Goal: Task Accomplishment & Management: Manage account settings

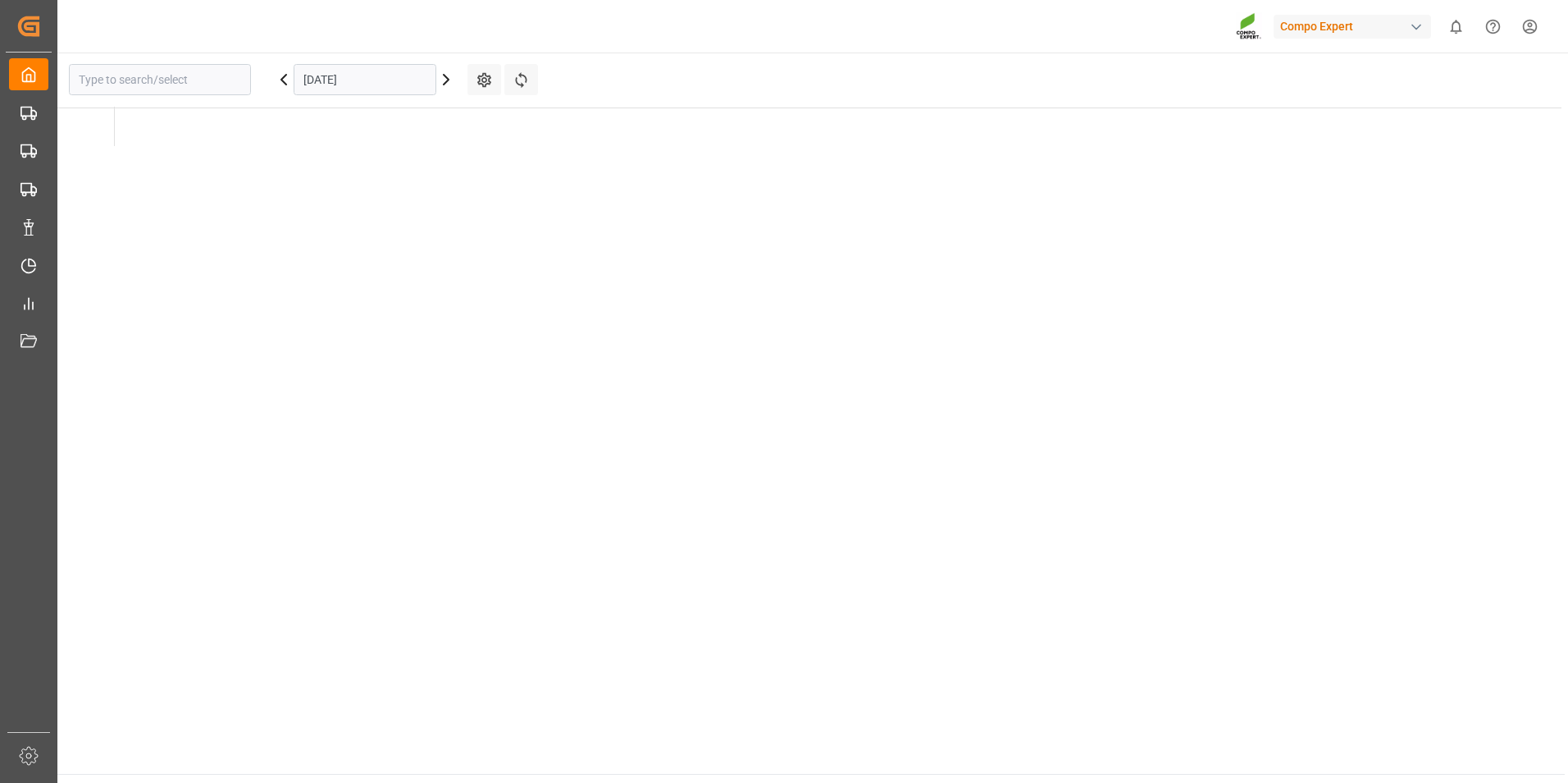
type input "Deinze"
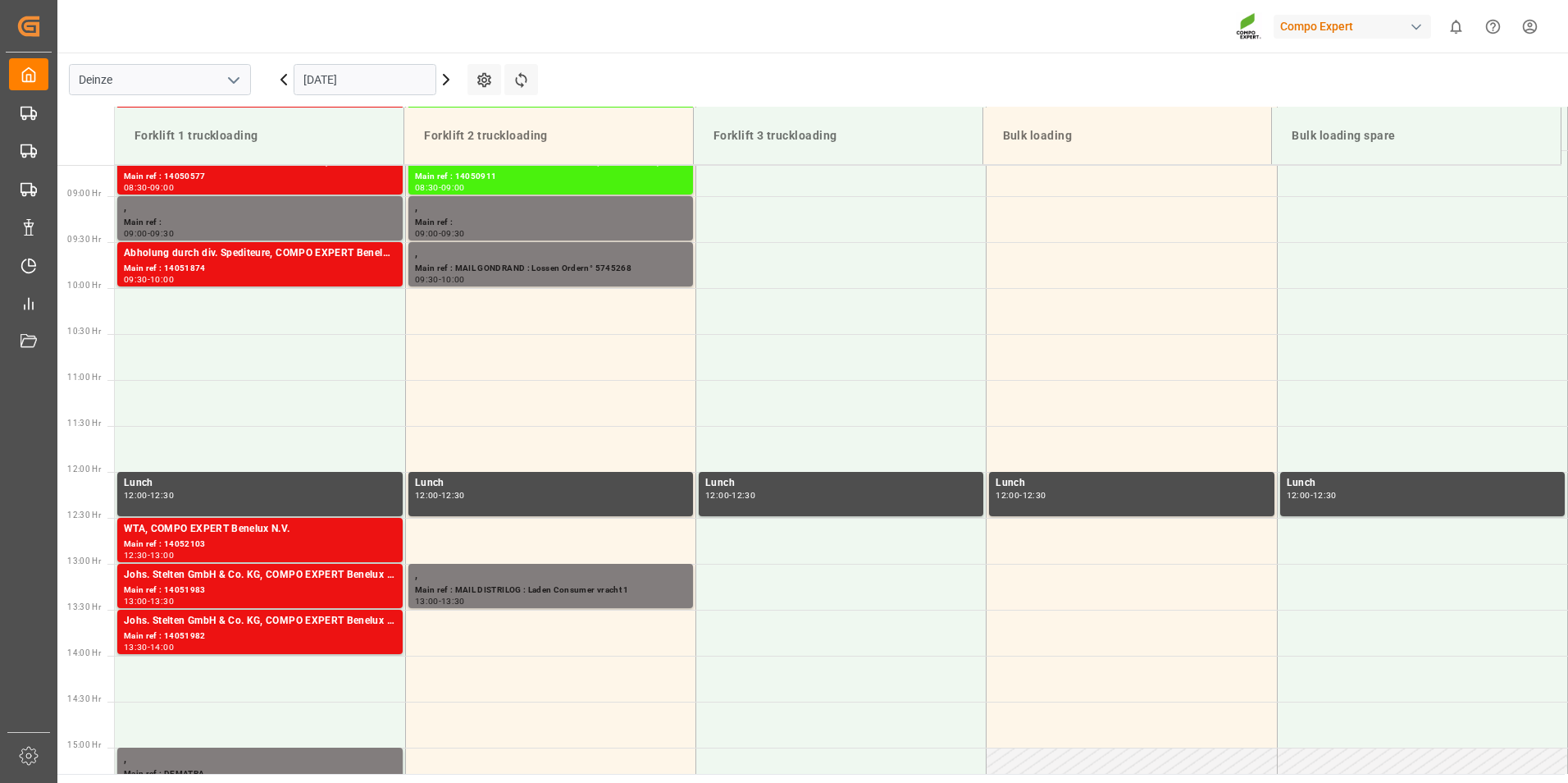
scroll to position [816, 0]
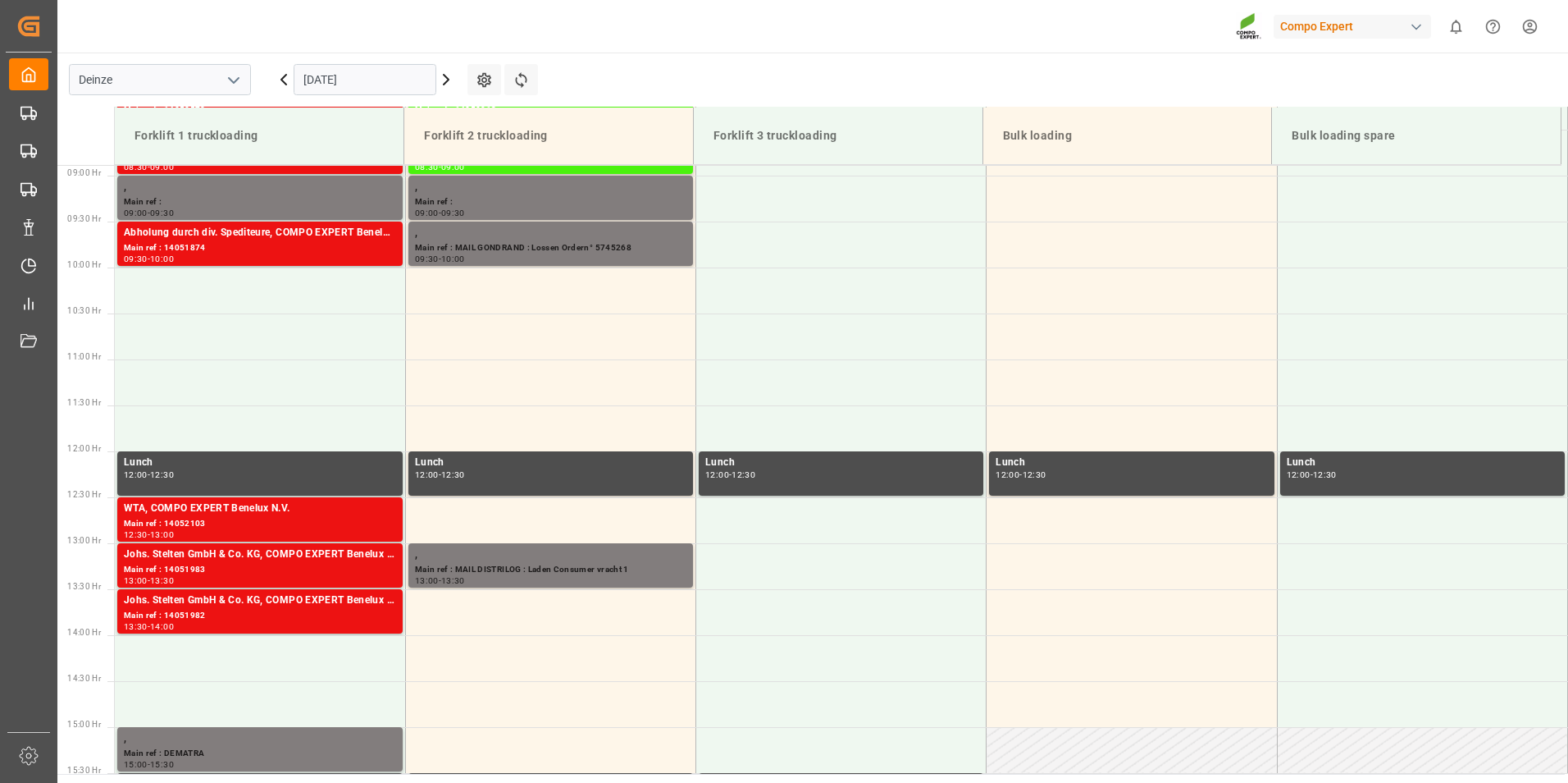
click at [390, 76] on input "[DATE]" at bounding box center [365, 79] width 143 height 32
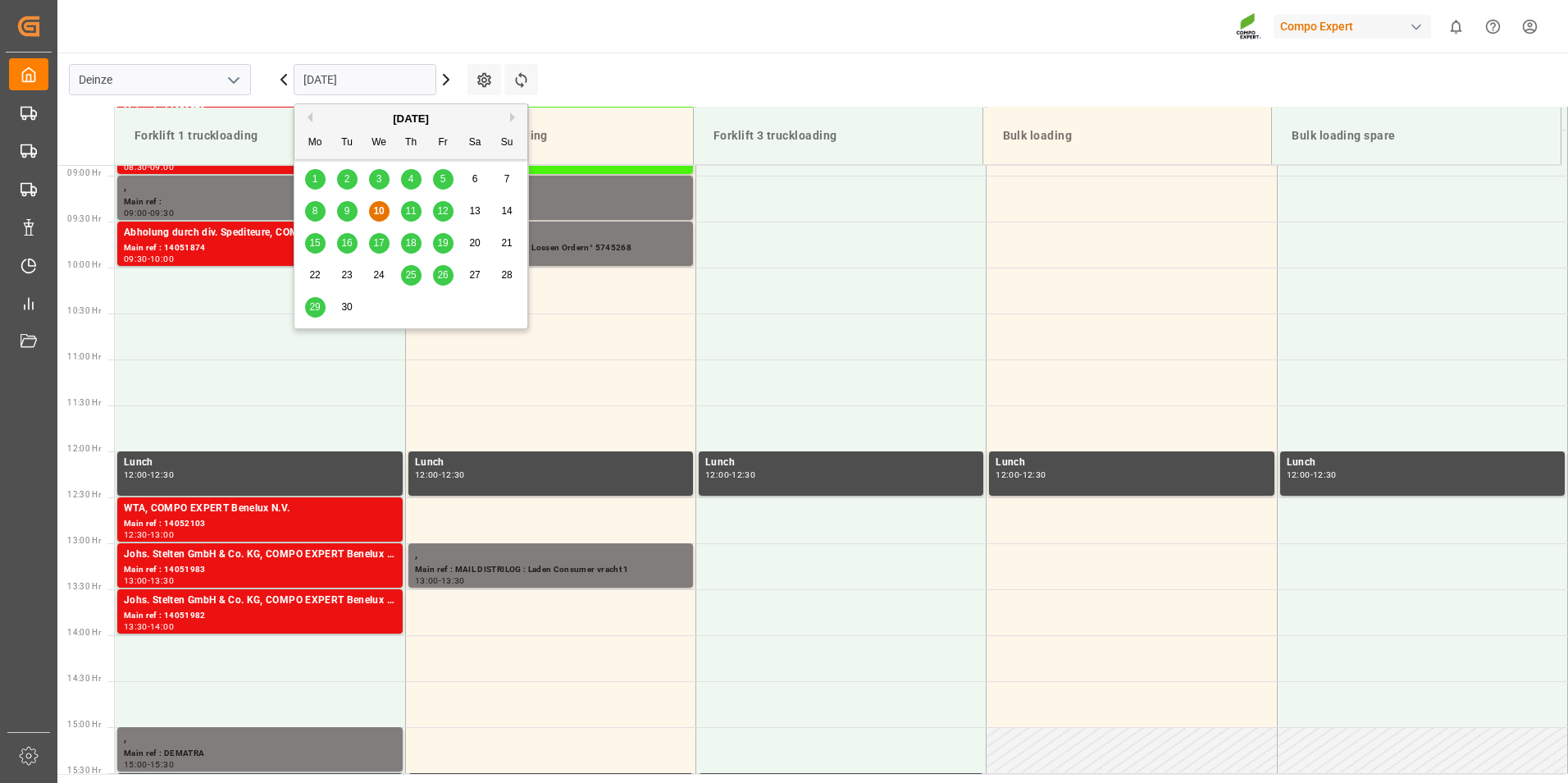
click at [411, 215] on span "11" at bounding box center [411, 210] width 11 height 12
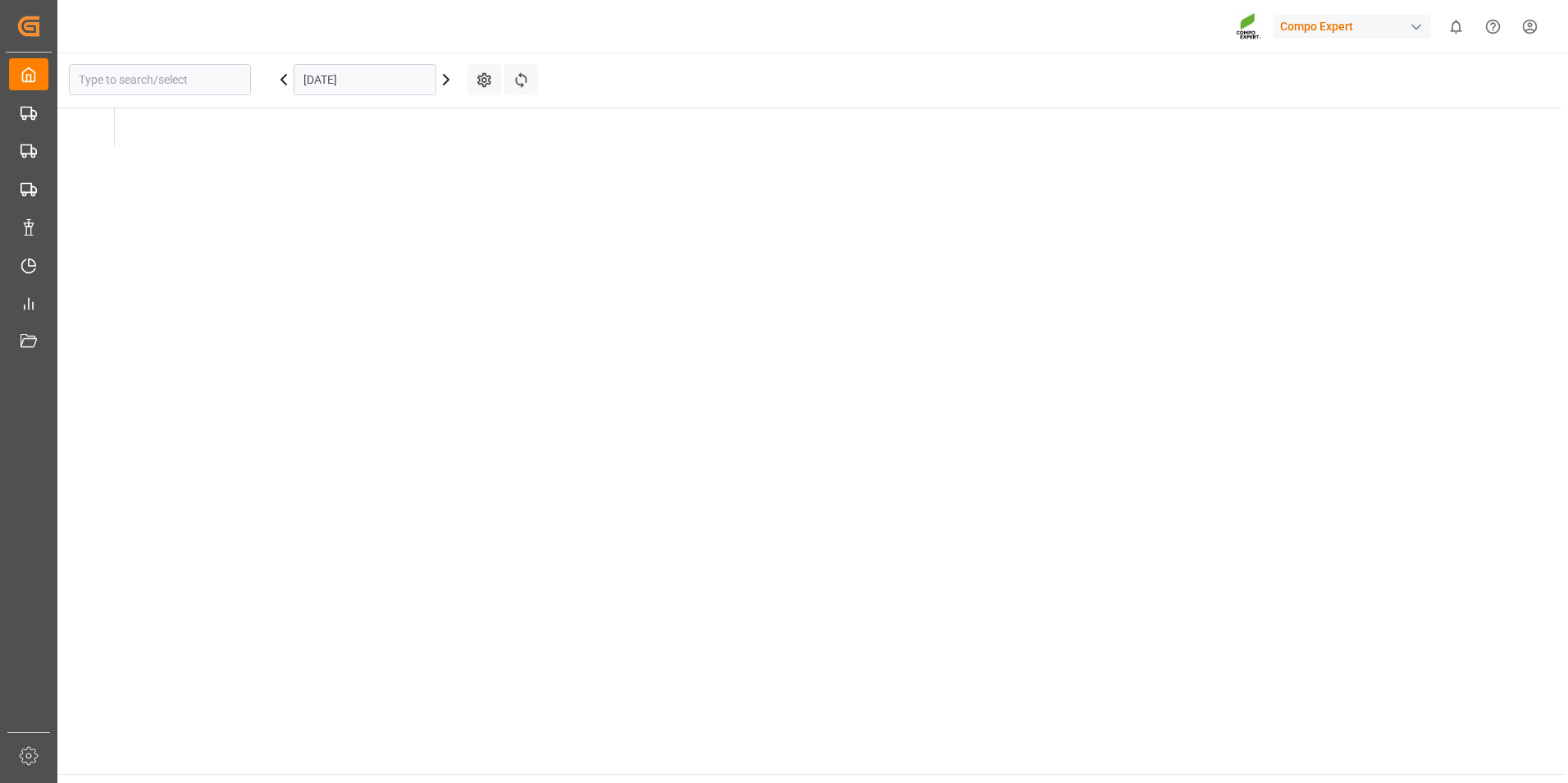
type input "Deinze"
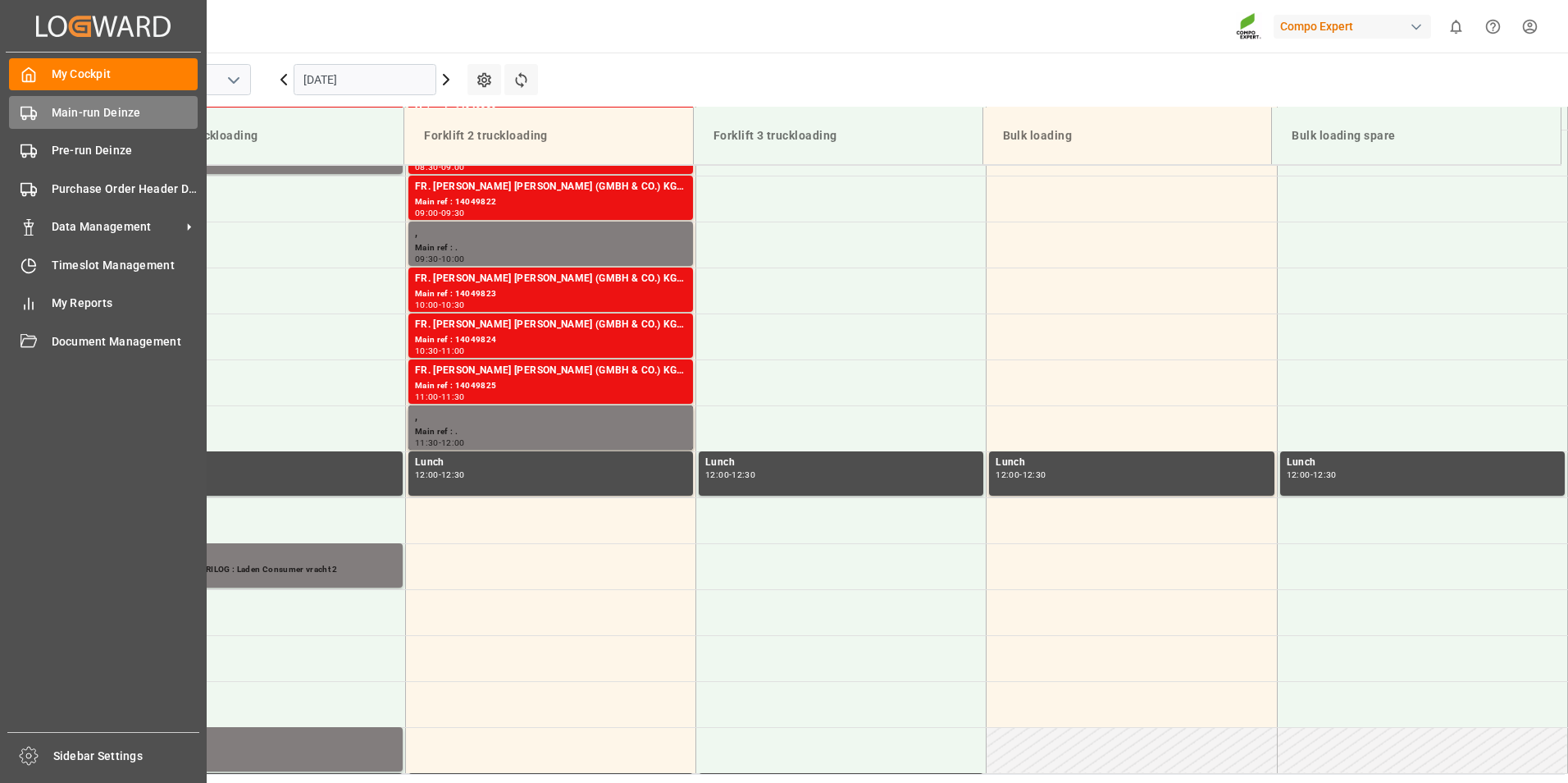
click at [25, 109] on icon at bounding box center [29, 113] width 16 height 16
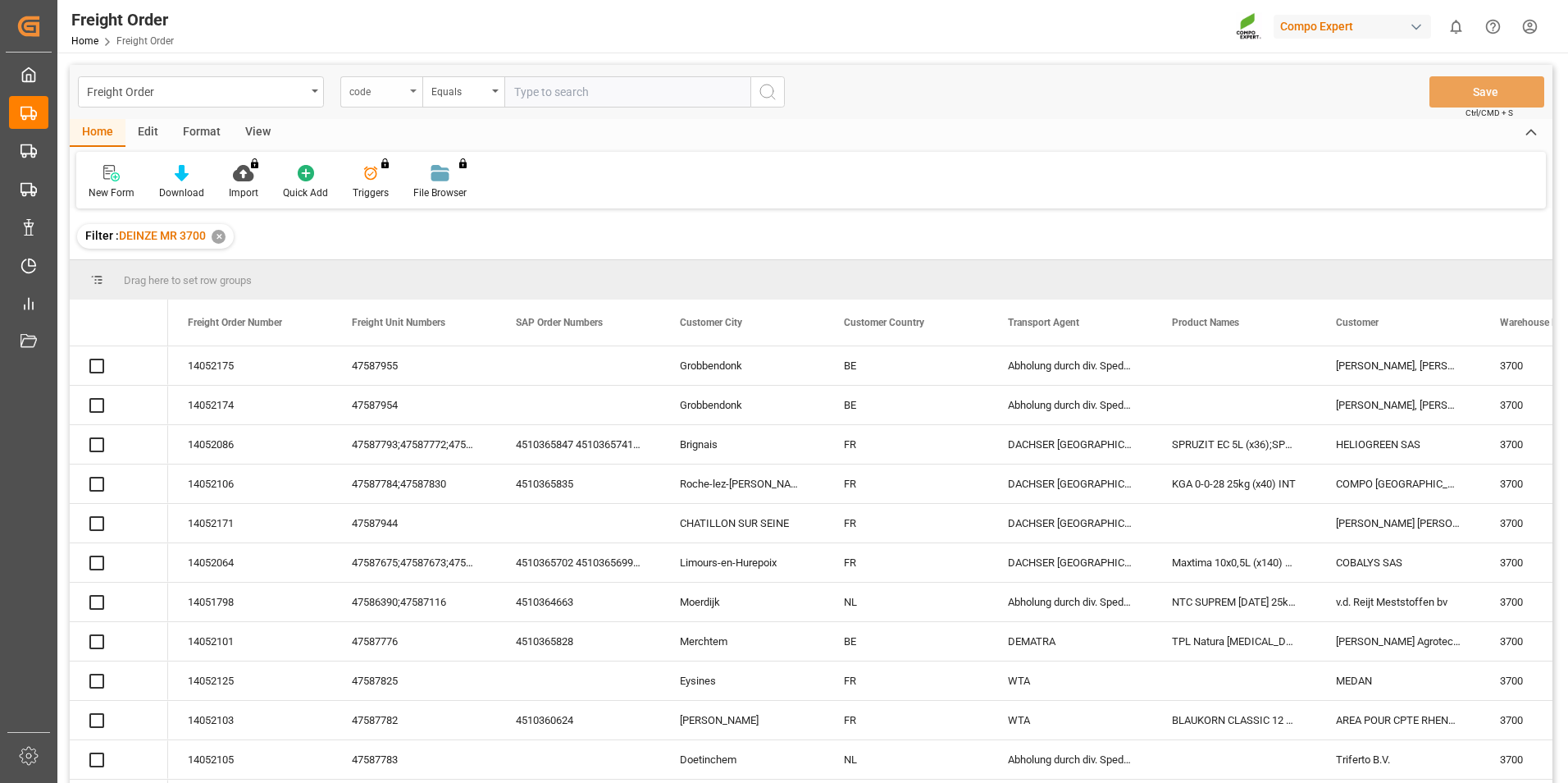
click at [413, 95] on div "code" at bounding box center [381, 91] width 82 height 32
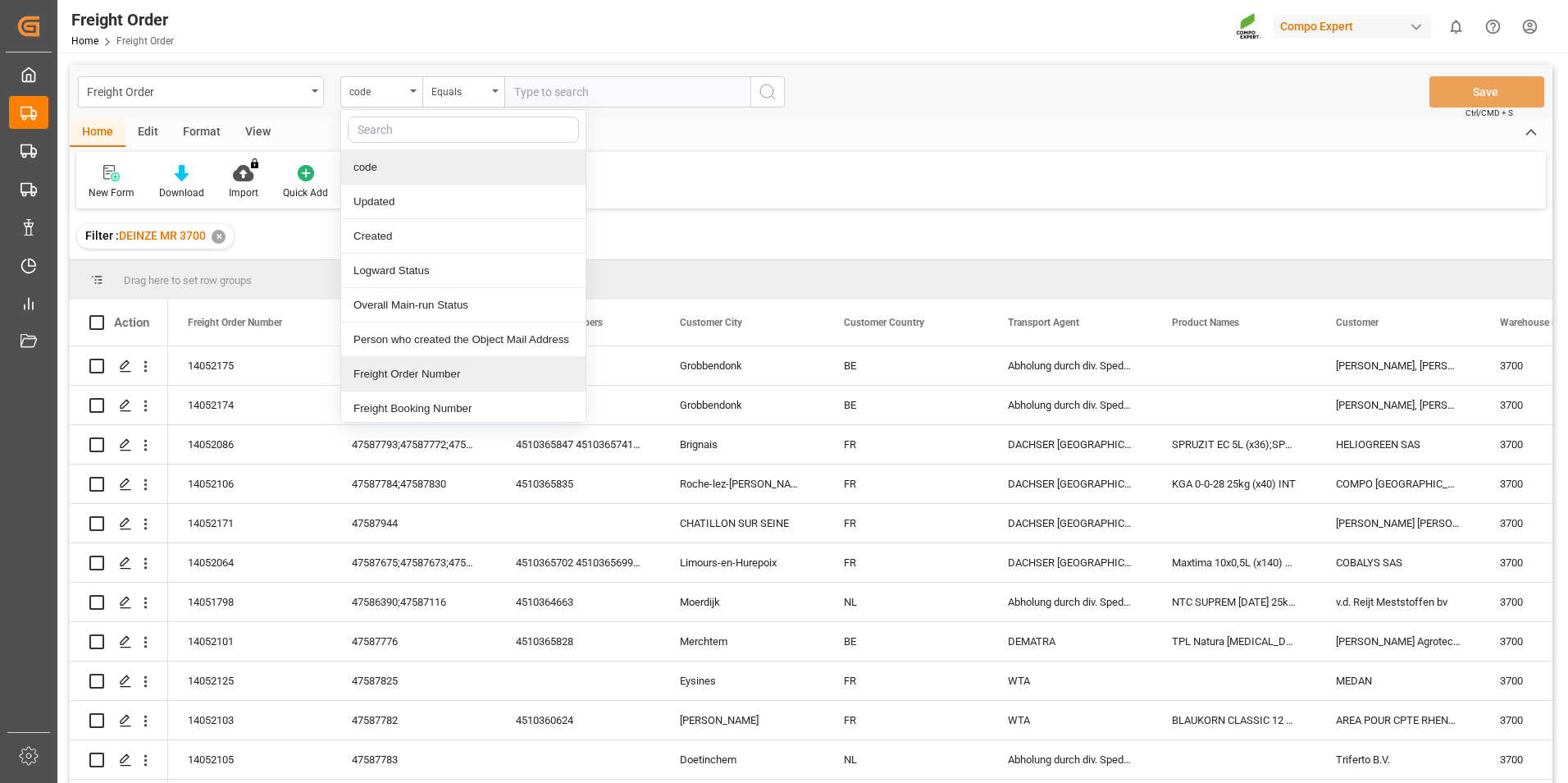
click at [429, 382] on div "Freight Order Number" at bounding box center [463, 374] width 245 height 34
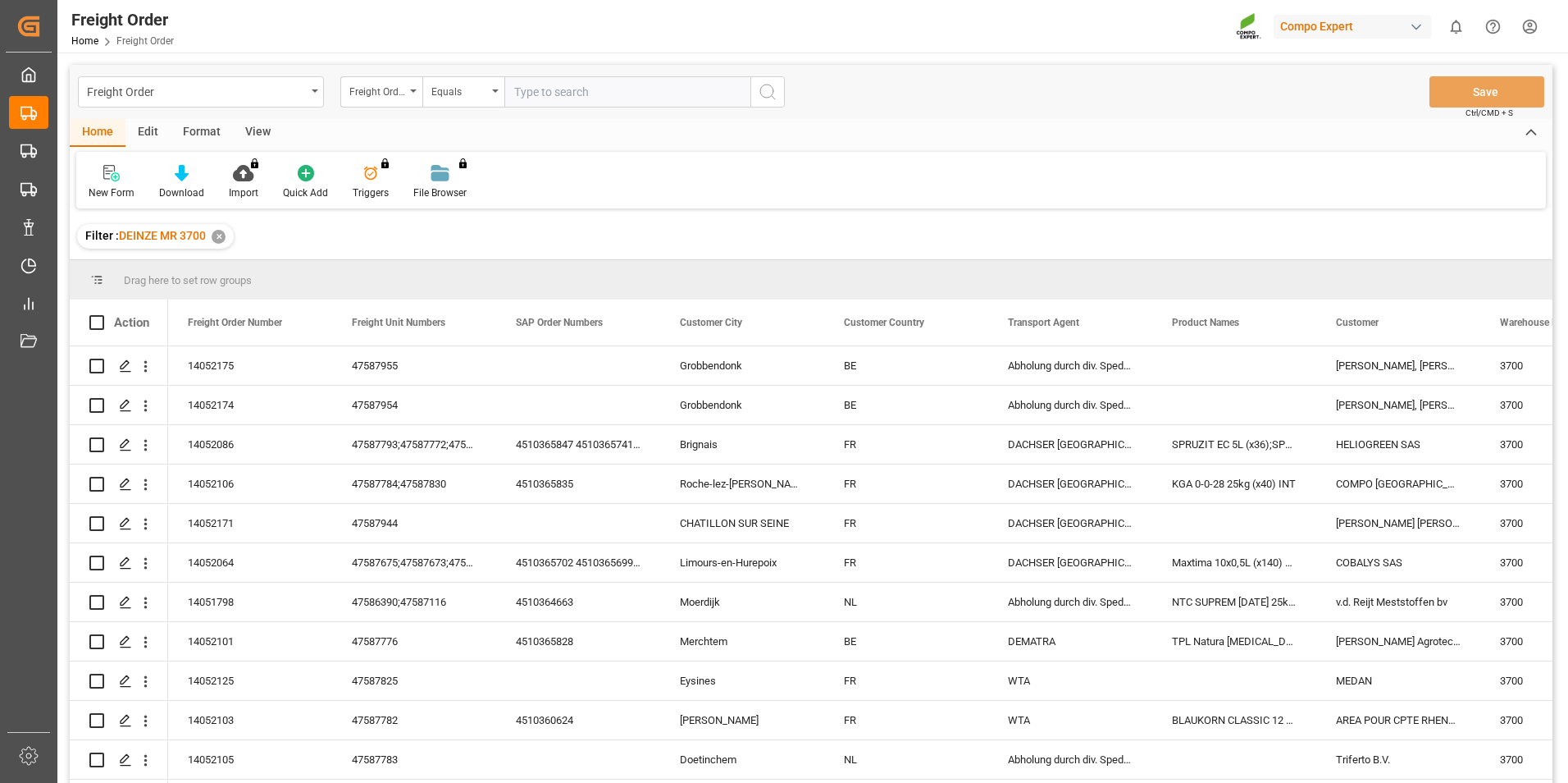
click at [524, 90] on input "text" at bounding box center [627, 91] width 246 height 32
type input "14052065"
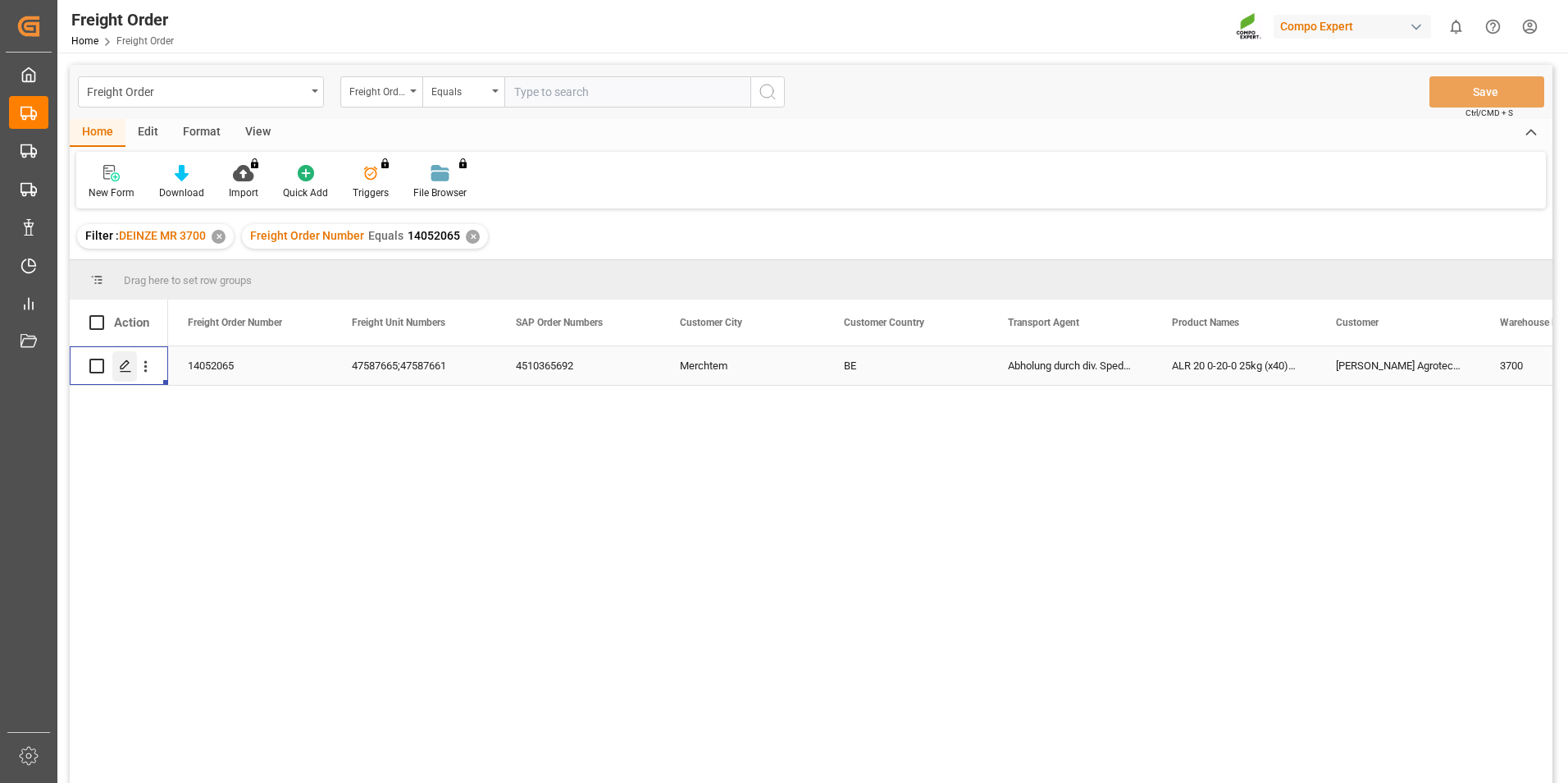
click at [127, 366] on icon "Press SPACE to select this row." at bounding box center [125, 366] width 14 height 14
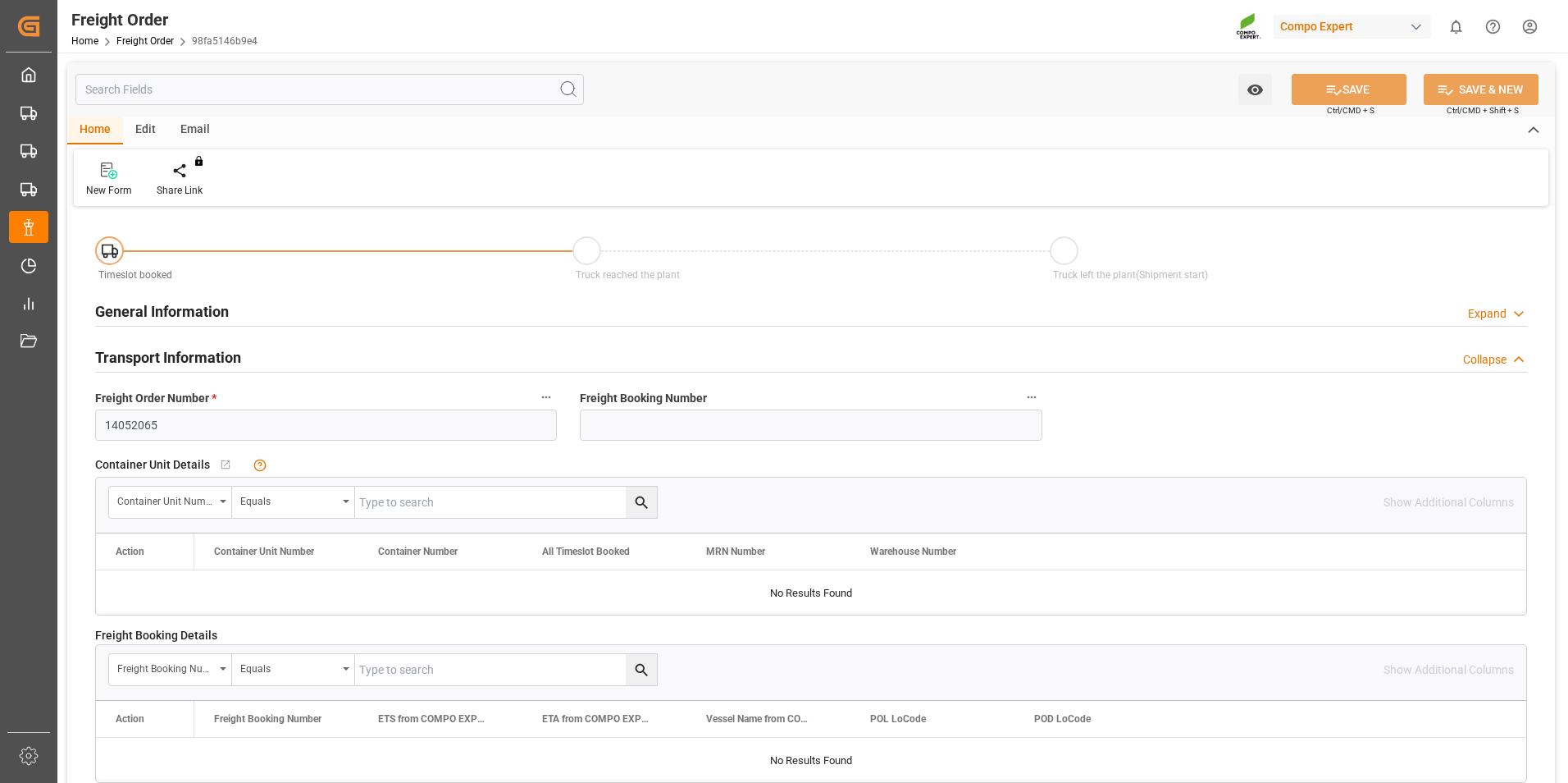
type input "08.09.2025 00:00"
type input "08.09.2025 10:41"
click at [193, 182] on div "Create Timeslot" at bounding box center [191, 180] width 94 height 36
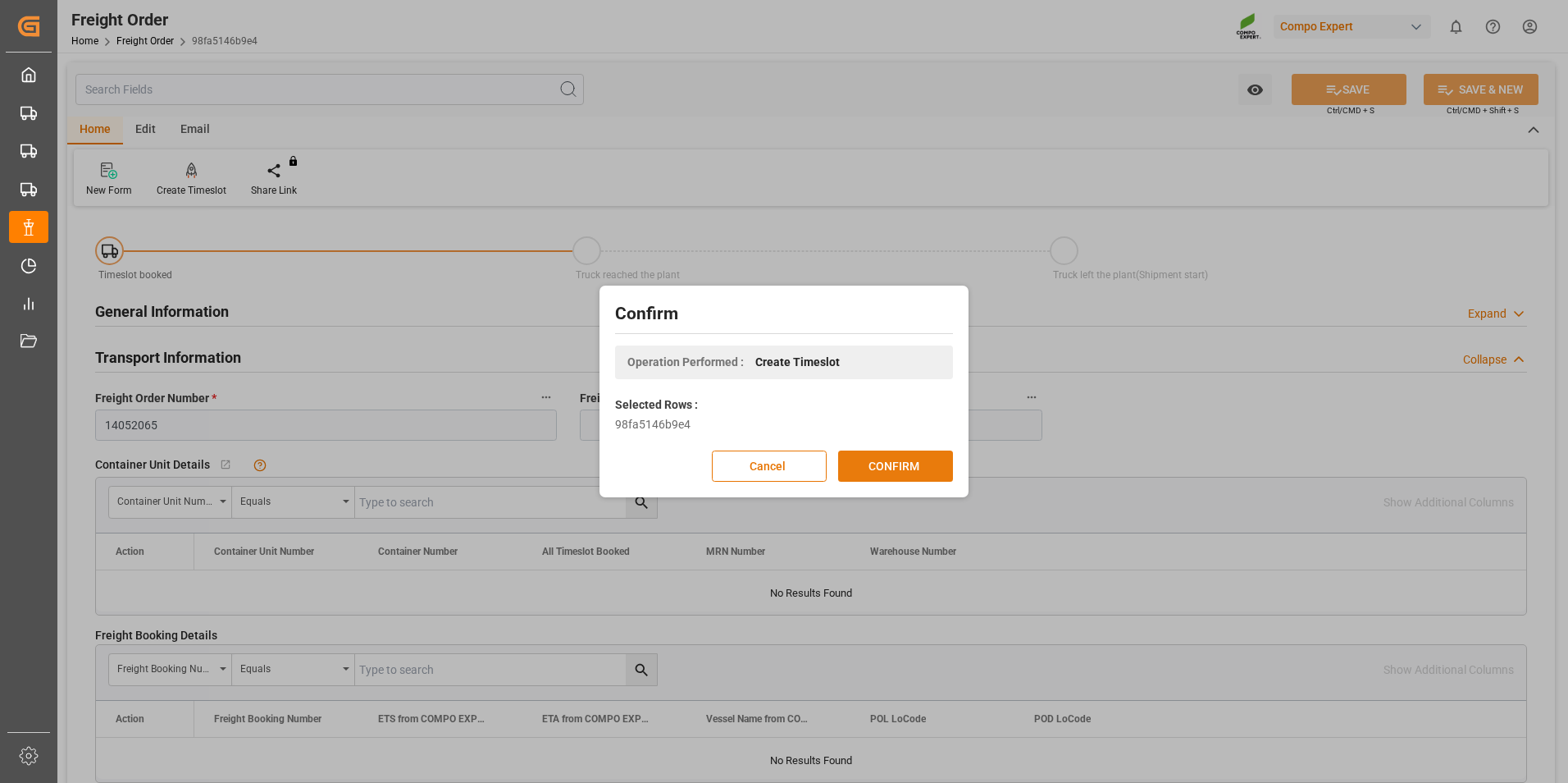
click at [910, 464] on button "CONFIRM" at bounding box center [895, 466] width 115 height 32
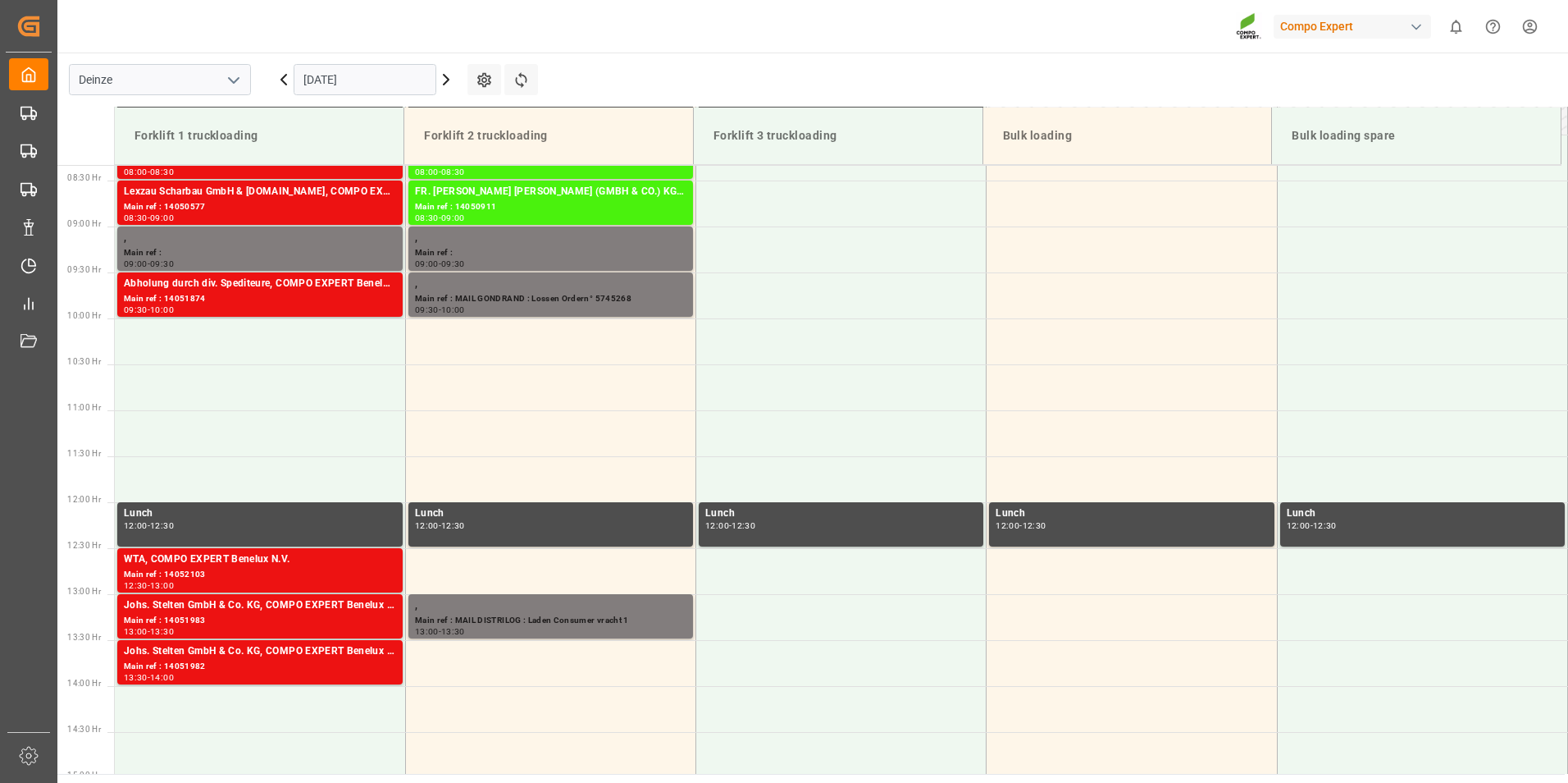
scroll to position [816, 0]
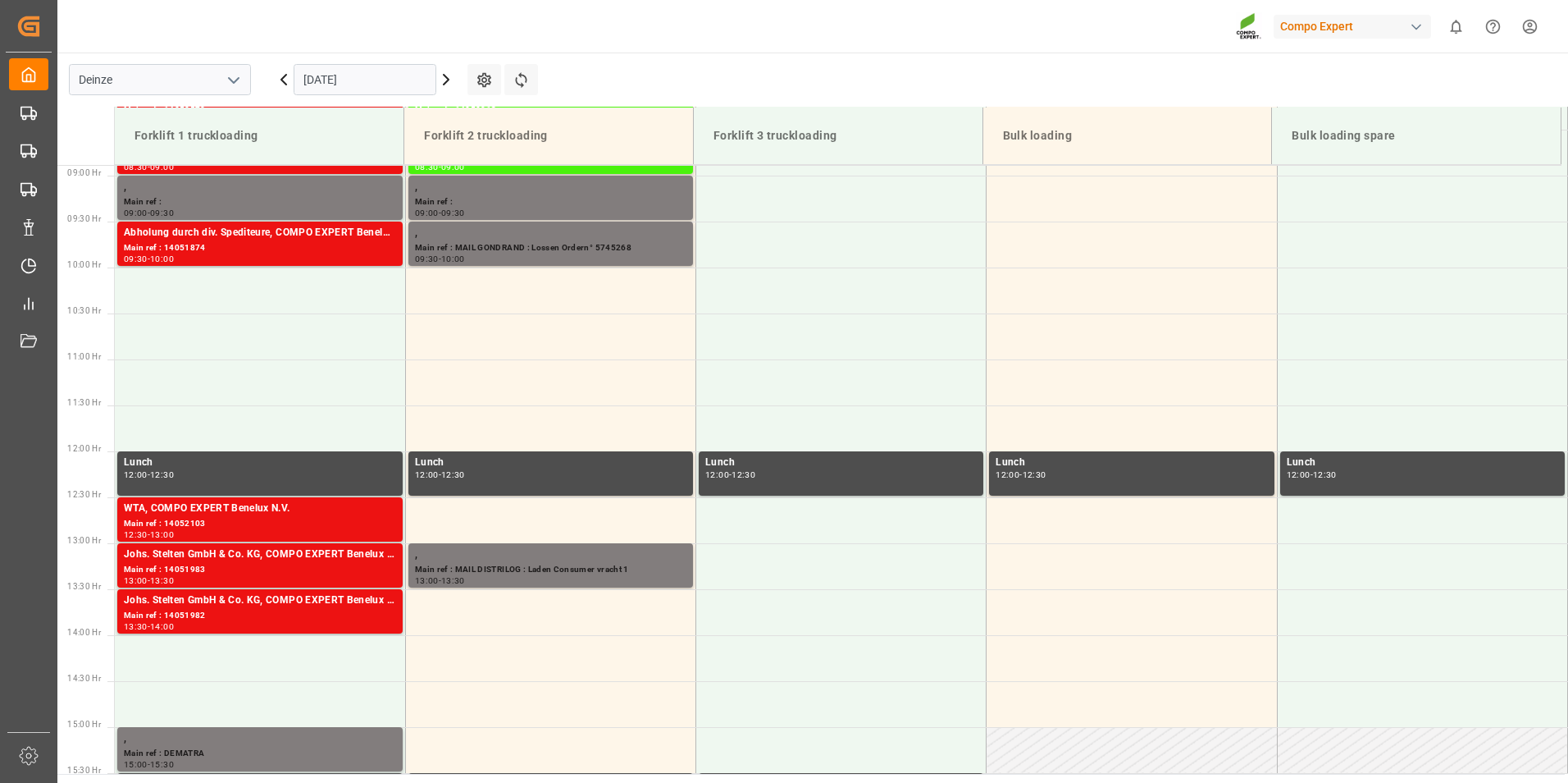
click at [388, 82] on input "[DATE]" at bounding box center [365, 79] width 143 height 32
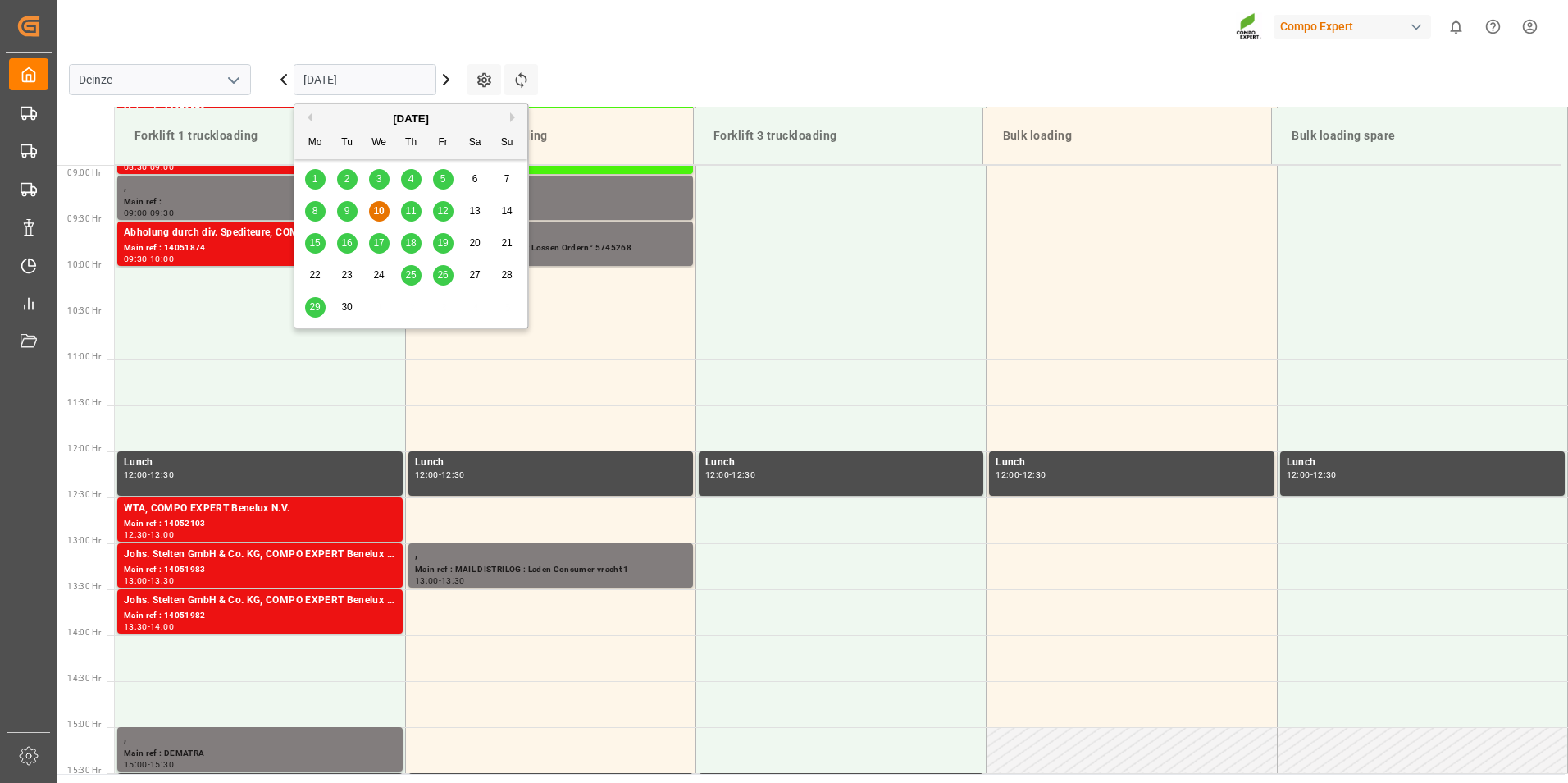
click at [415, 212] on span "11" at bounding box center [411, 210] width 11 height 12
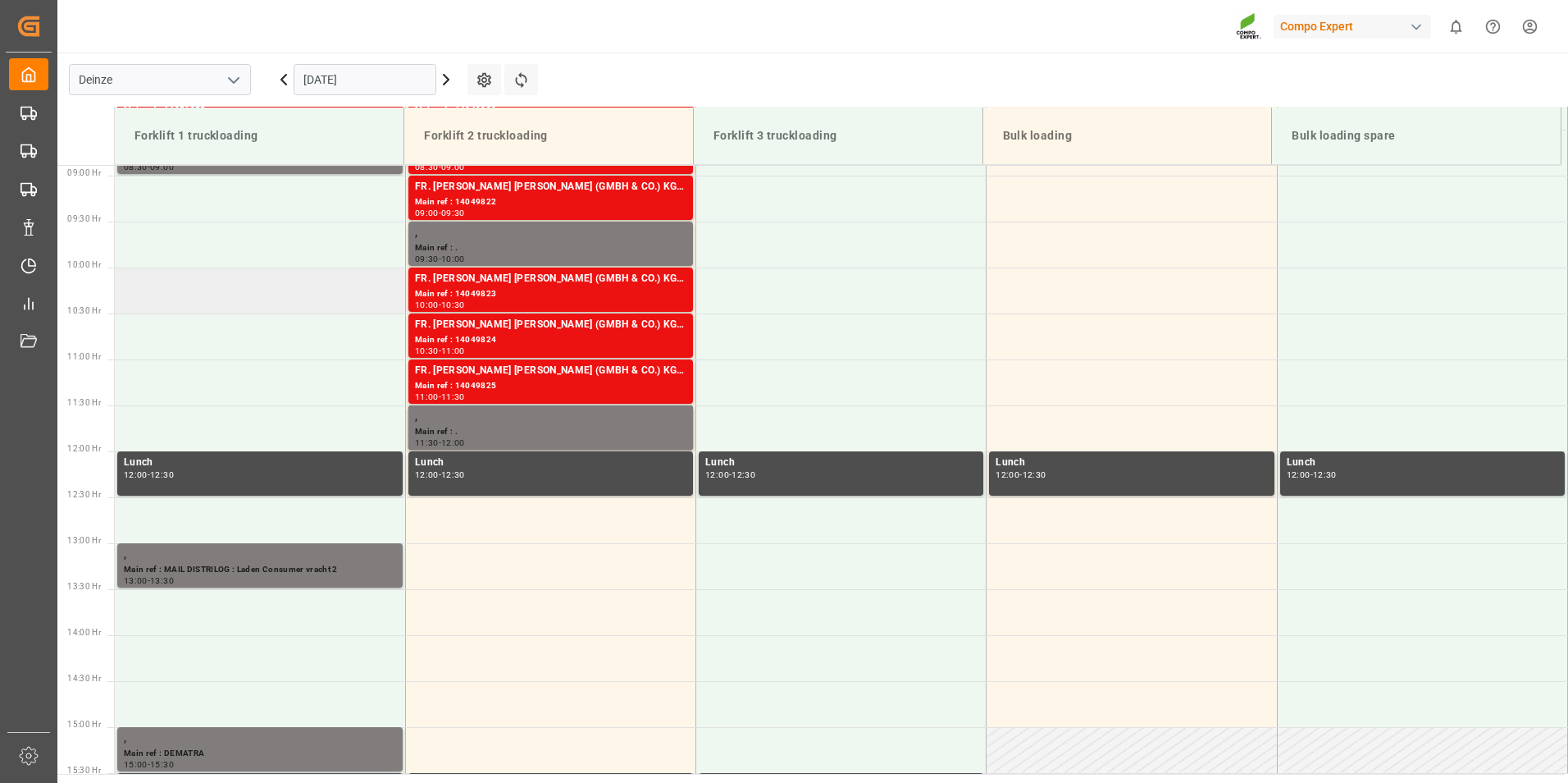
click at [135, 297] on td at bounding box center [260, 290] width 291 height 46
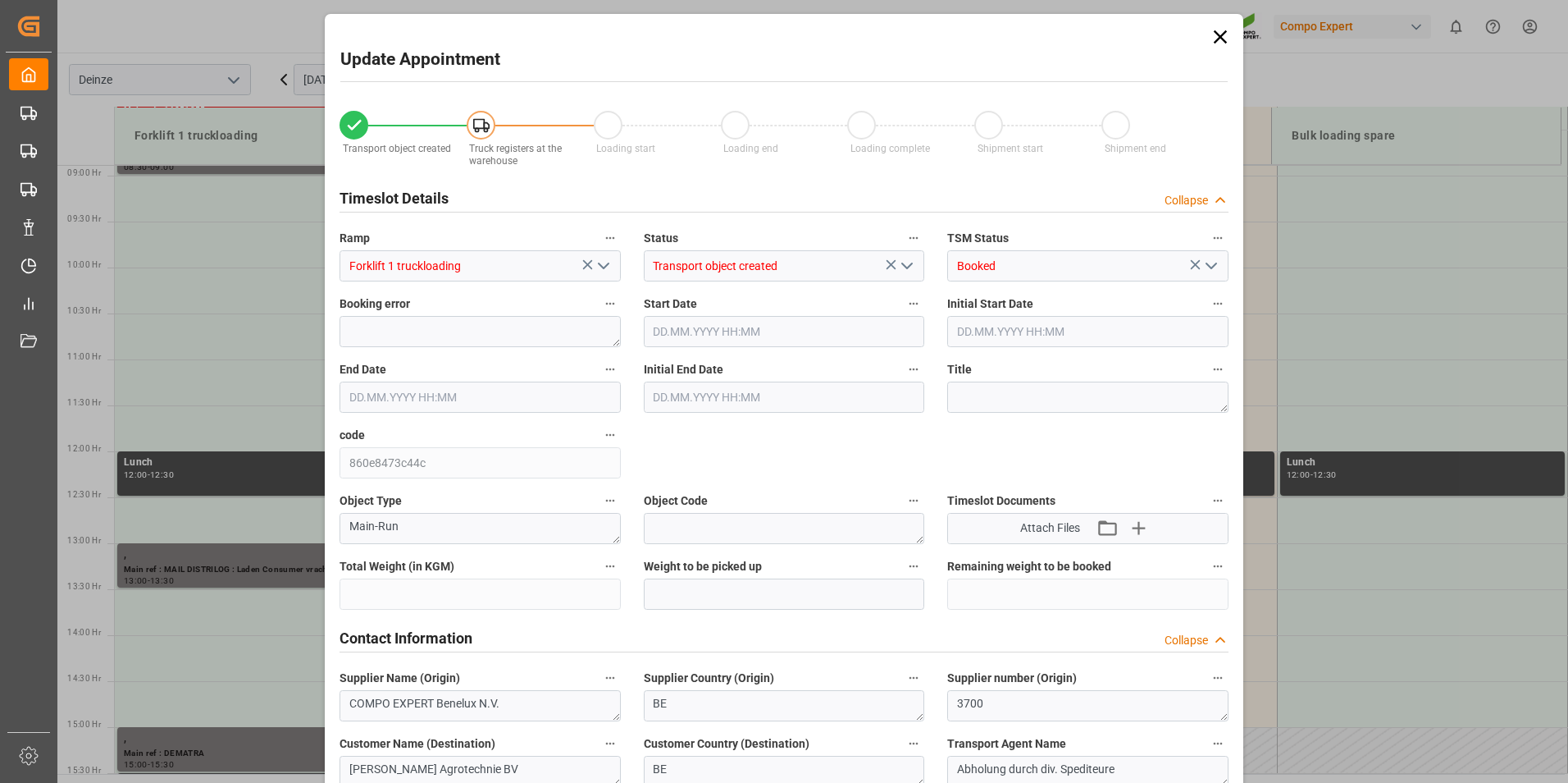
type input "24420"
type input "0"
type input "22"
type input "11.09.2025 10:00"
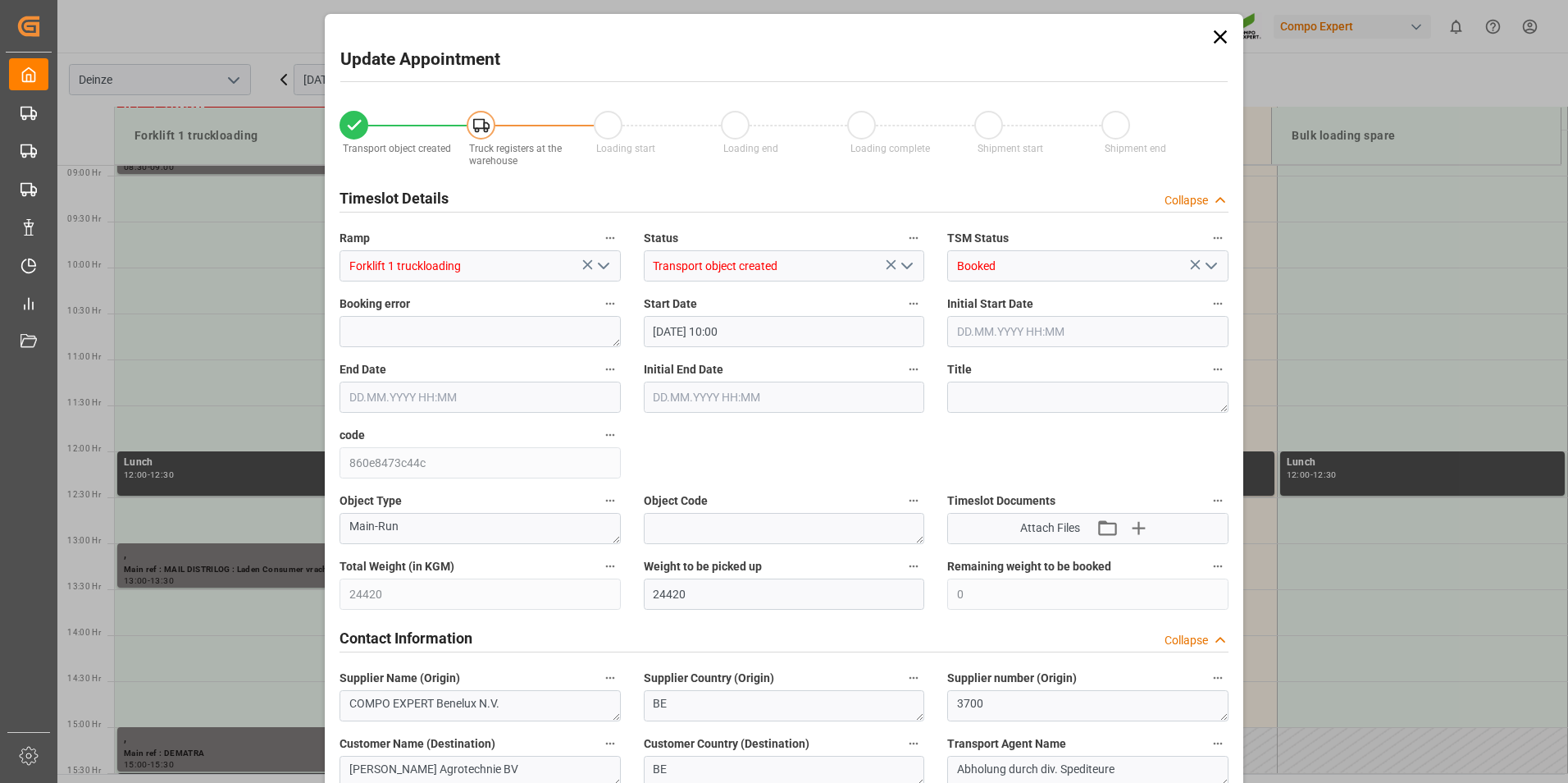
type input "11.09.2025 10:30"
type input "08.09.2025 10:41"
type input "10.09.2025 07:35"
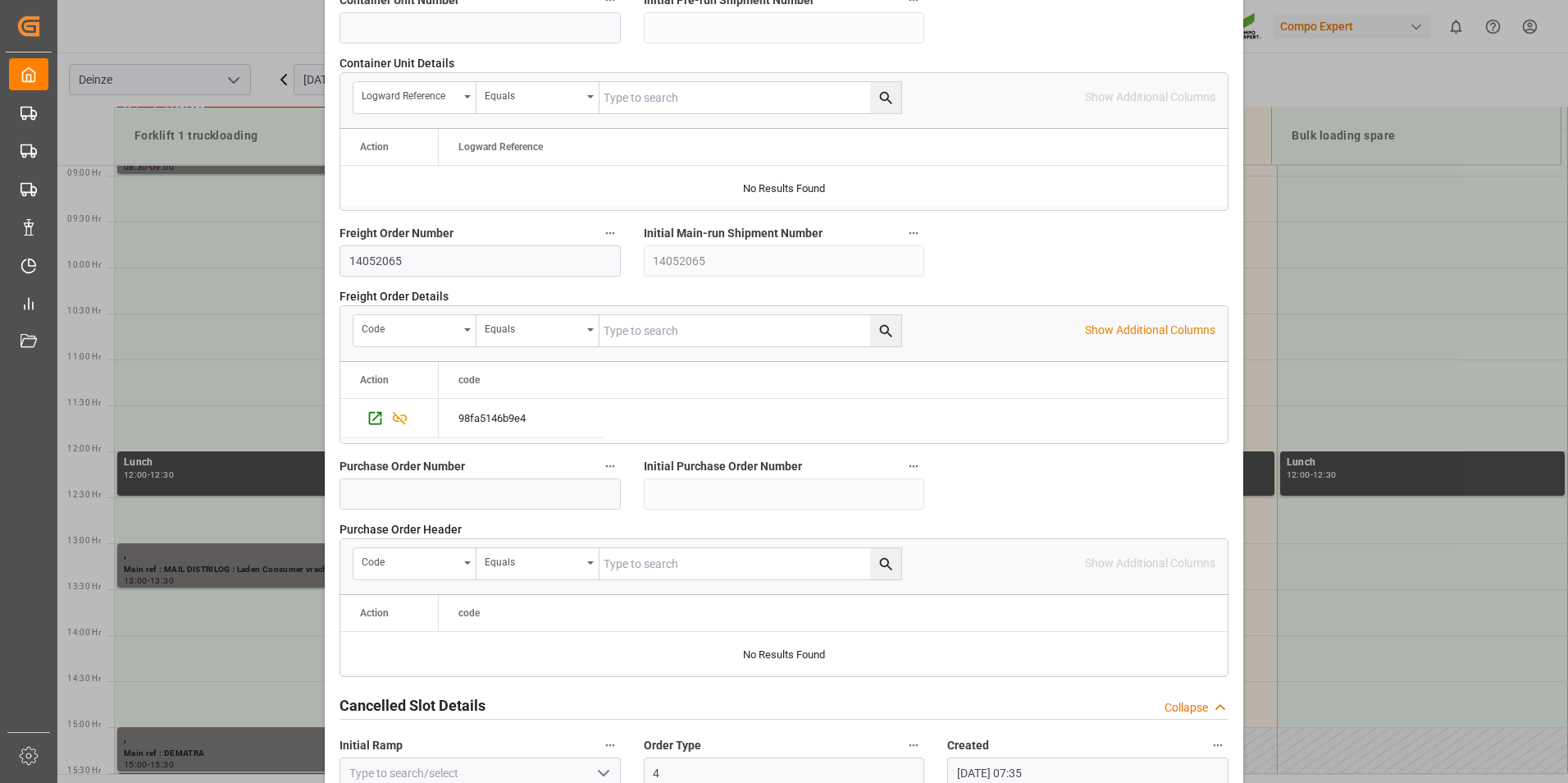
scroll to position [1494, 0]
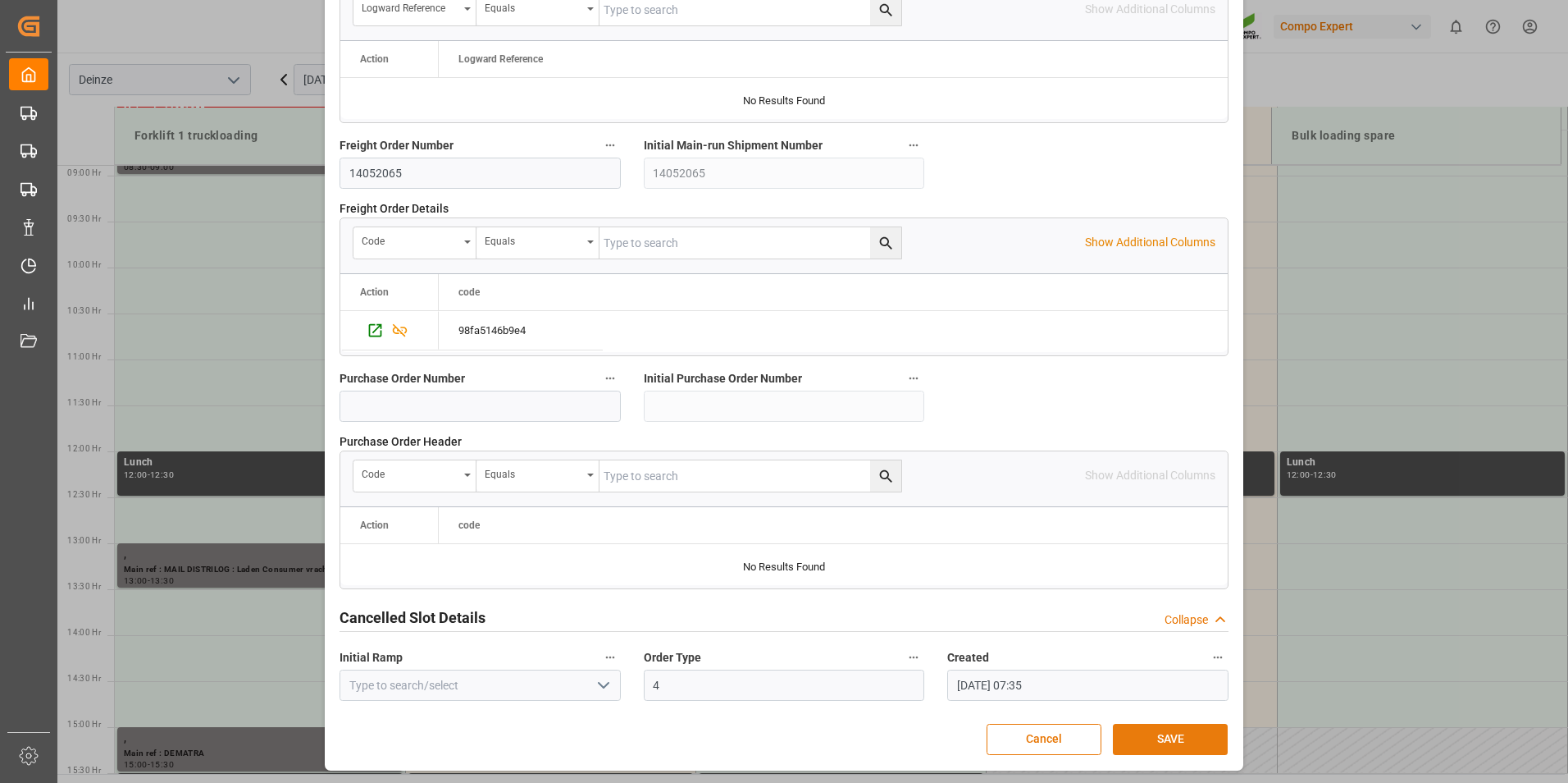
click at [1178, 744] on button "SAVE" at bounding box center [1170, 739] width 115 height 32
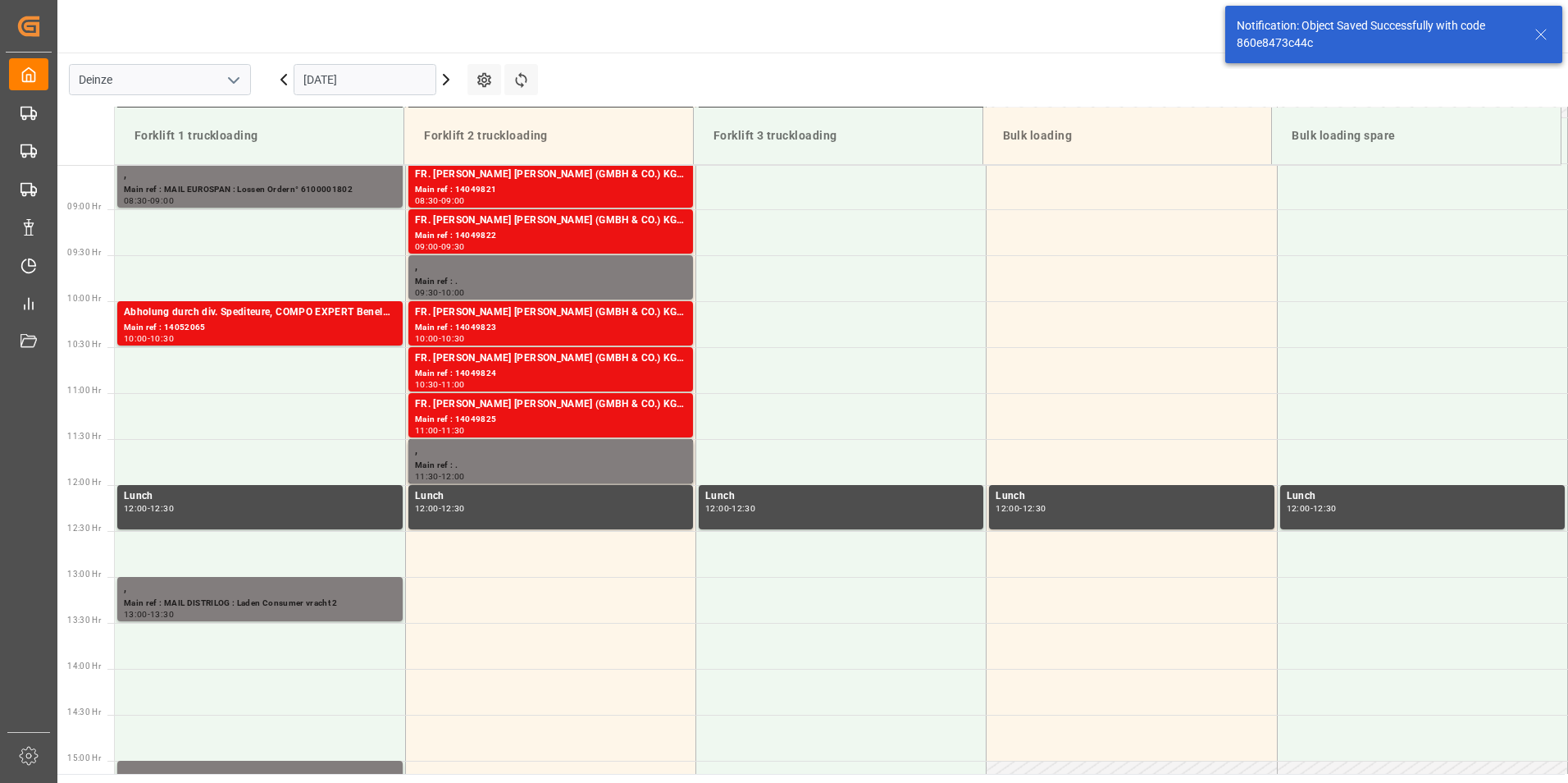
scroll to position [816, 0]
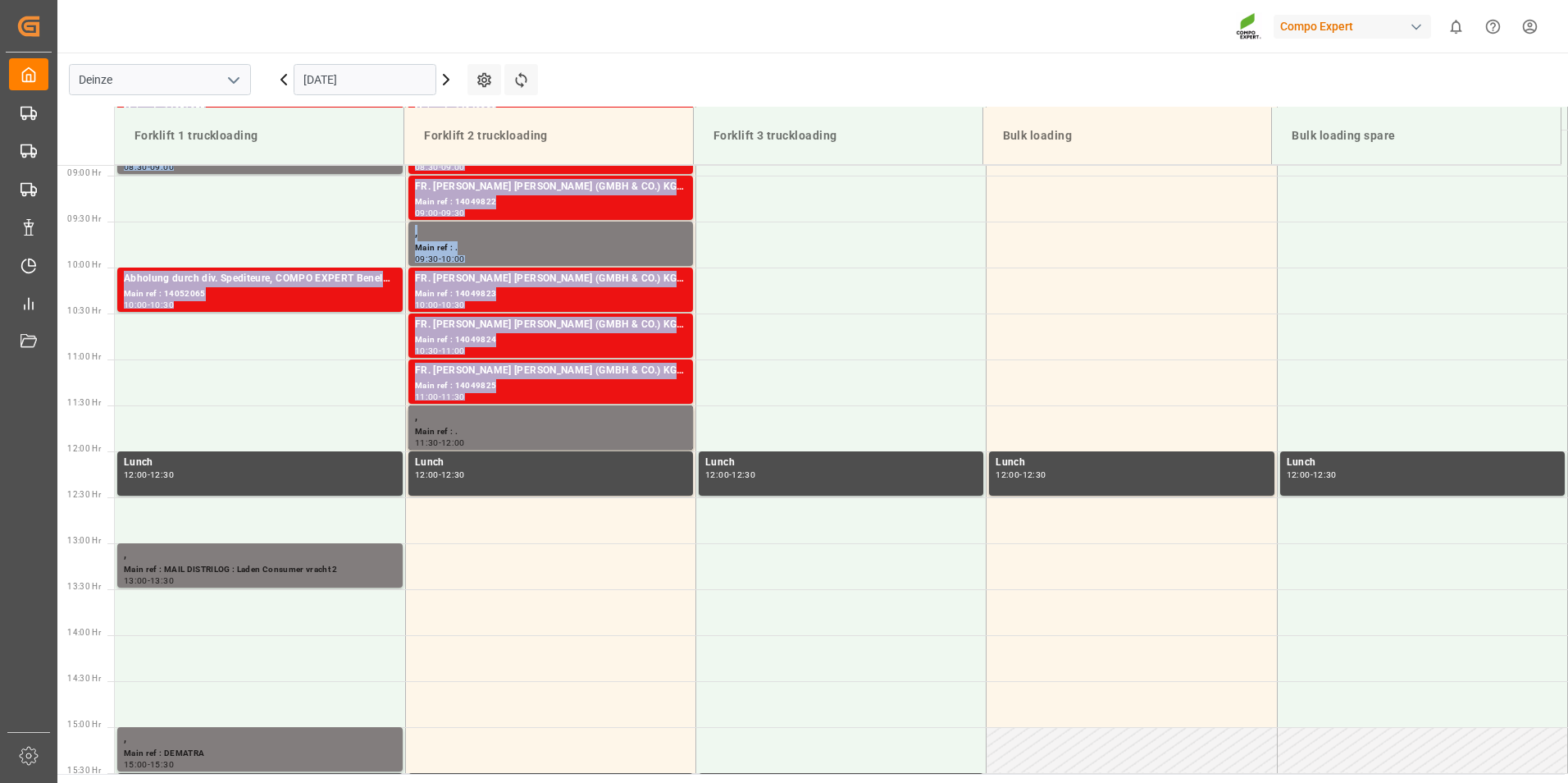
drag, startPoint x: 1561, startPoint y: 385, endPoint x: 1570, endPoint y: 354, distance: 32.3
click at [1567, 354] on html "Created by potrace 1.15, written by Peter Selinger 2001-2017 Created by potrace…" at bounding box center [784, 391] width 1568 height 783
drag, startPoint x: 1570, startPoint y: 354, endPoint x: 1561, endPoint y: 368, distance: 16.6
click at [1561, 368] on td at bounding box center [1423, 382] width 291 height 46
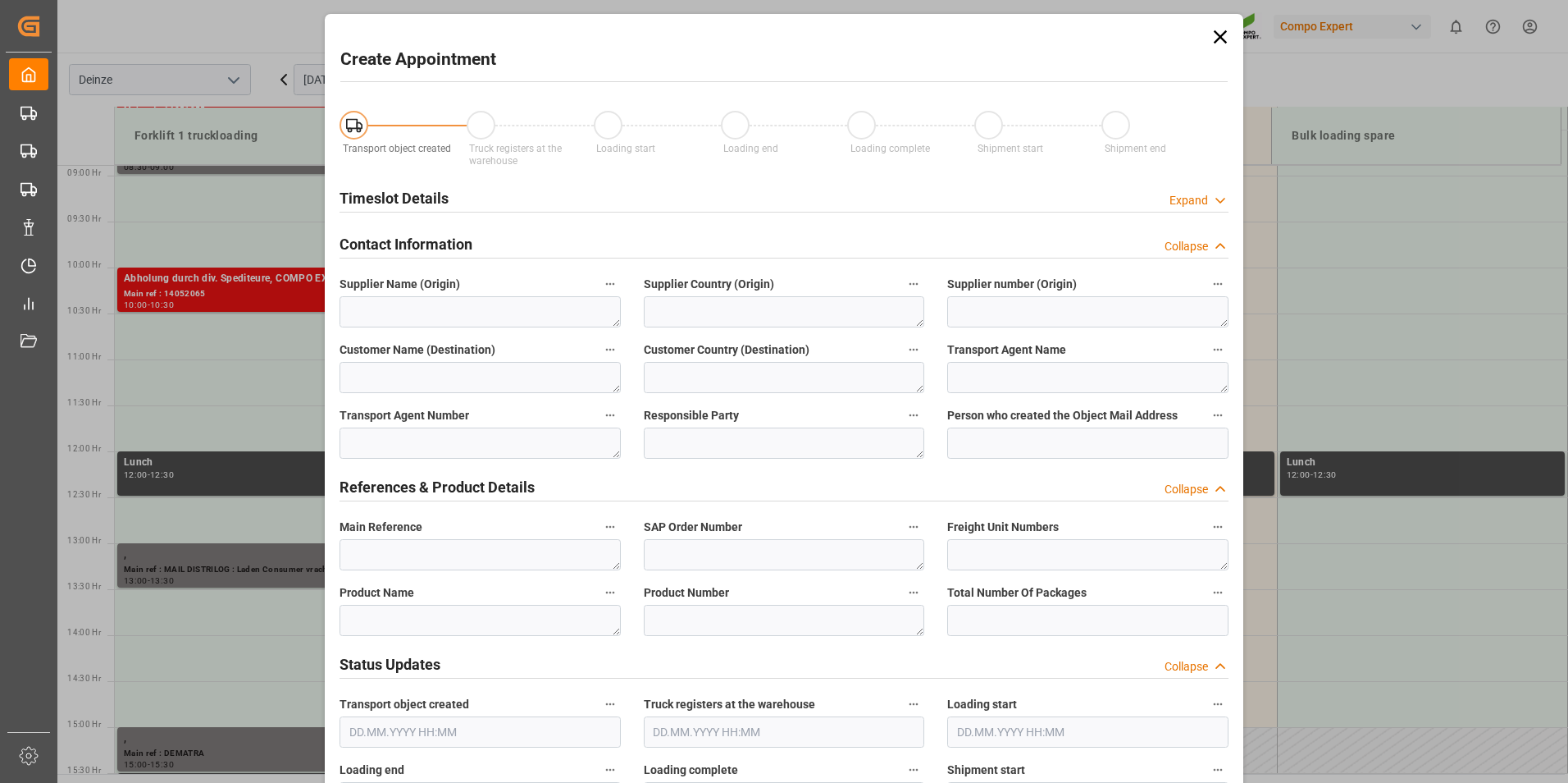
click at [1220, 41] on icon at bounding box center [1220, 36] width 23 height 23
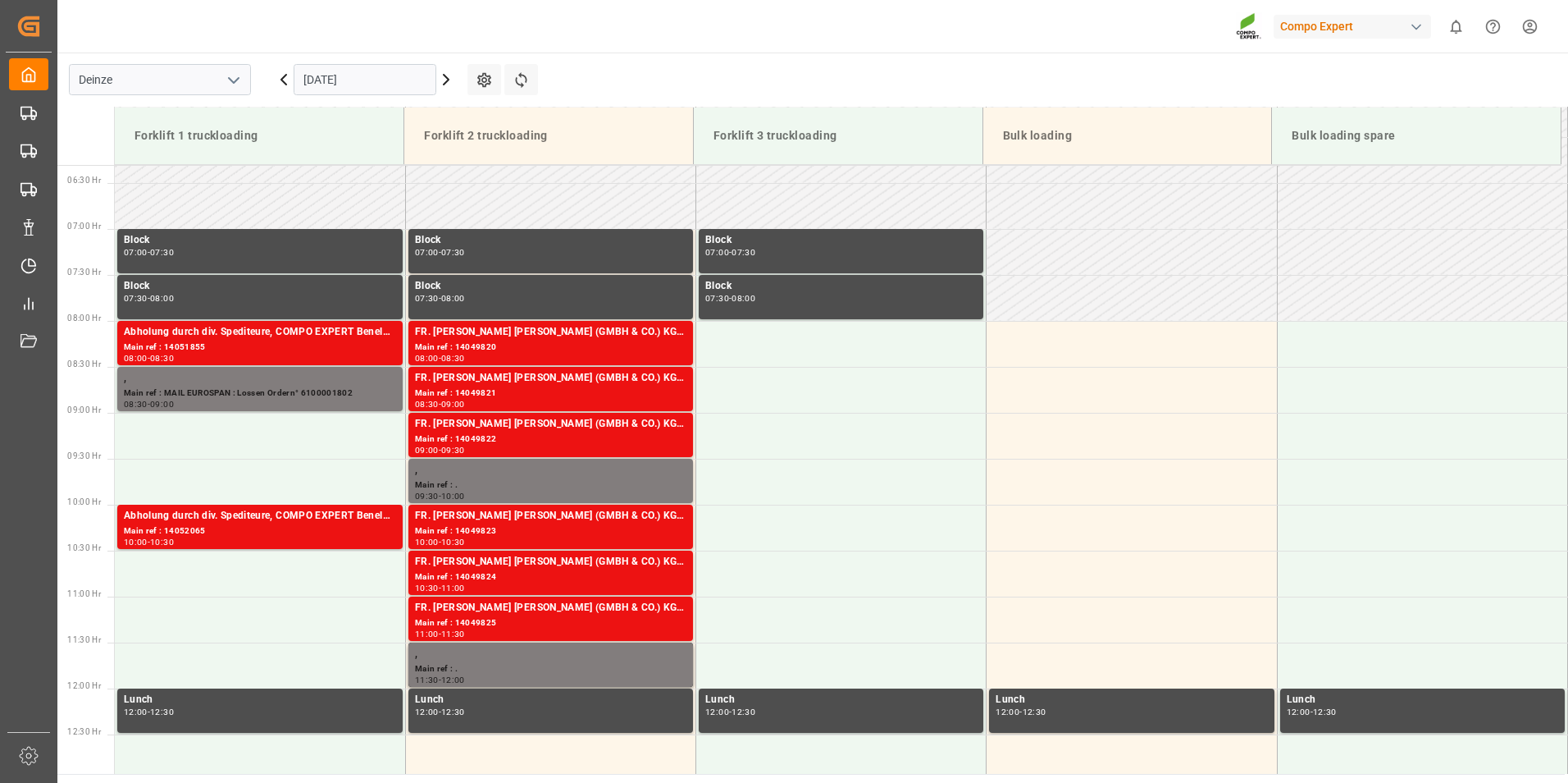
scroll to position [638, 0]
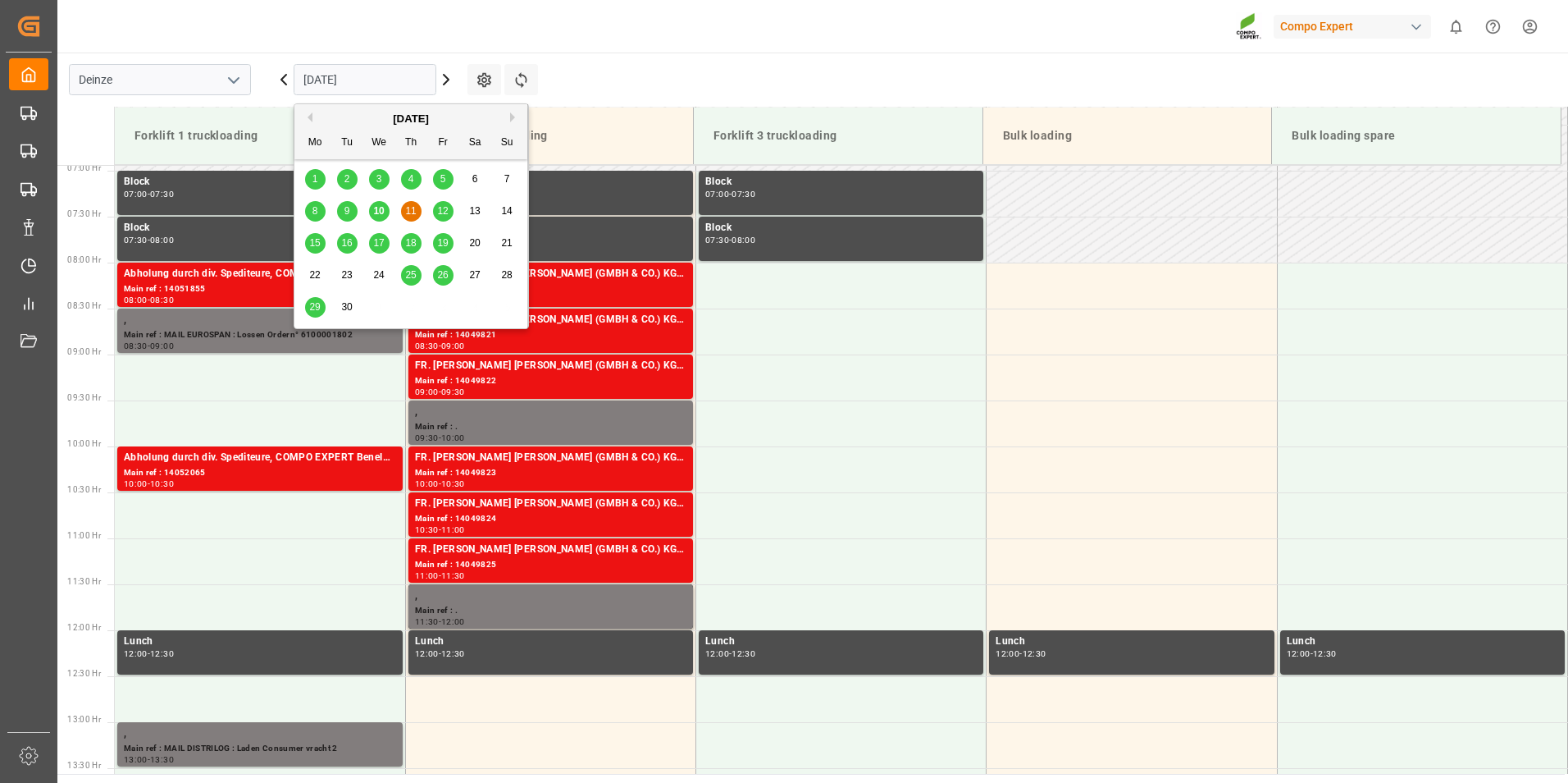
click at [364, 81] on input "11.09.2025" at bounding box center [365, 79] width 143 height 32
click at [381, 213] on span "10" at bounding box center [378, 210] width 11 height 12
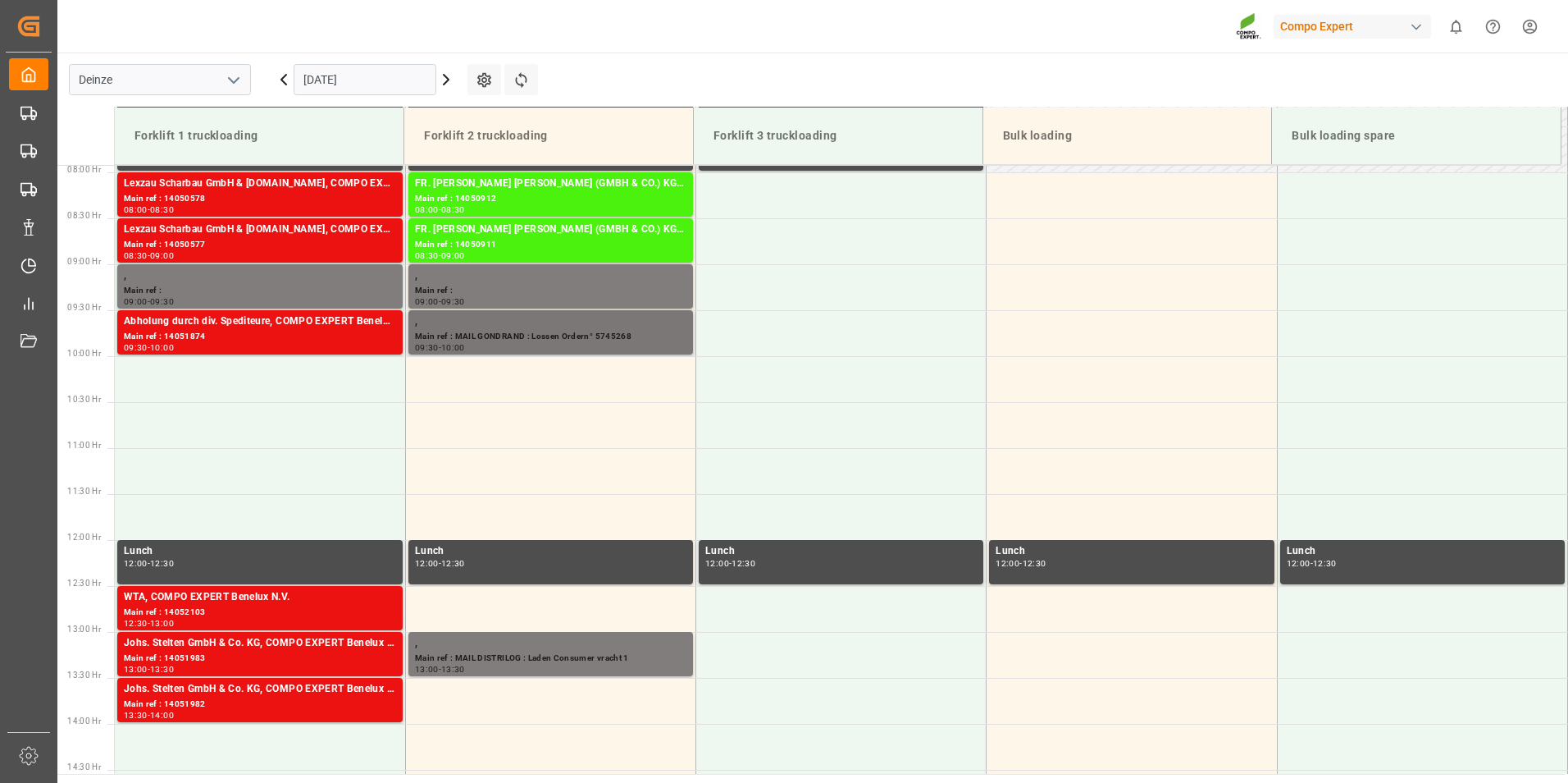
scroll to position [570, 0]
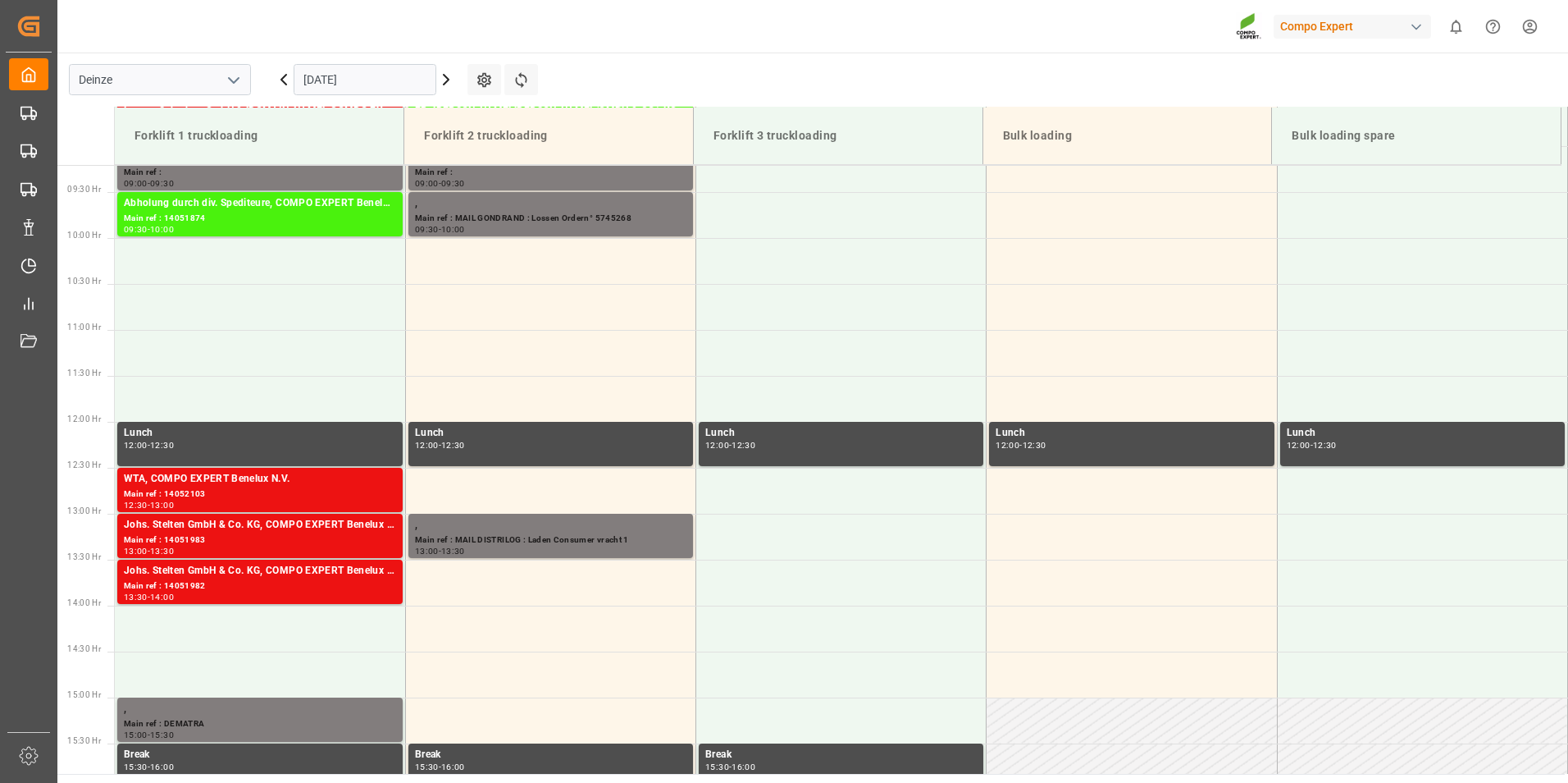
scroll to position [743, 0]
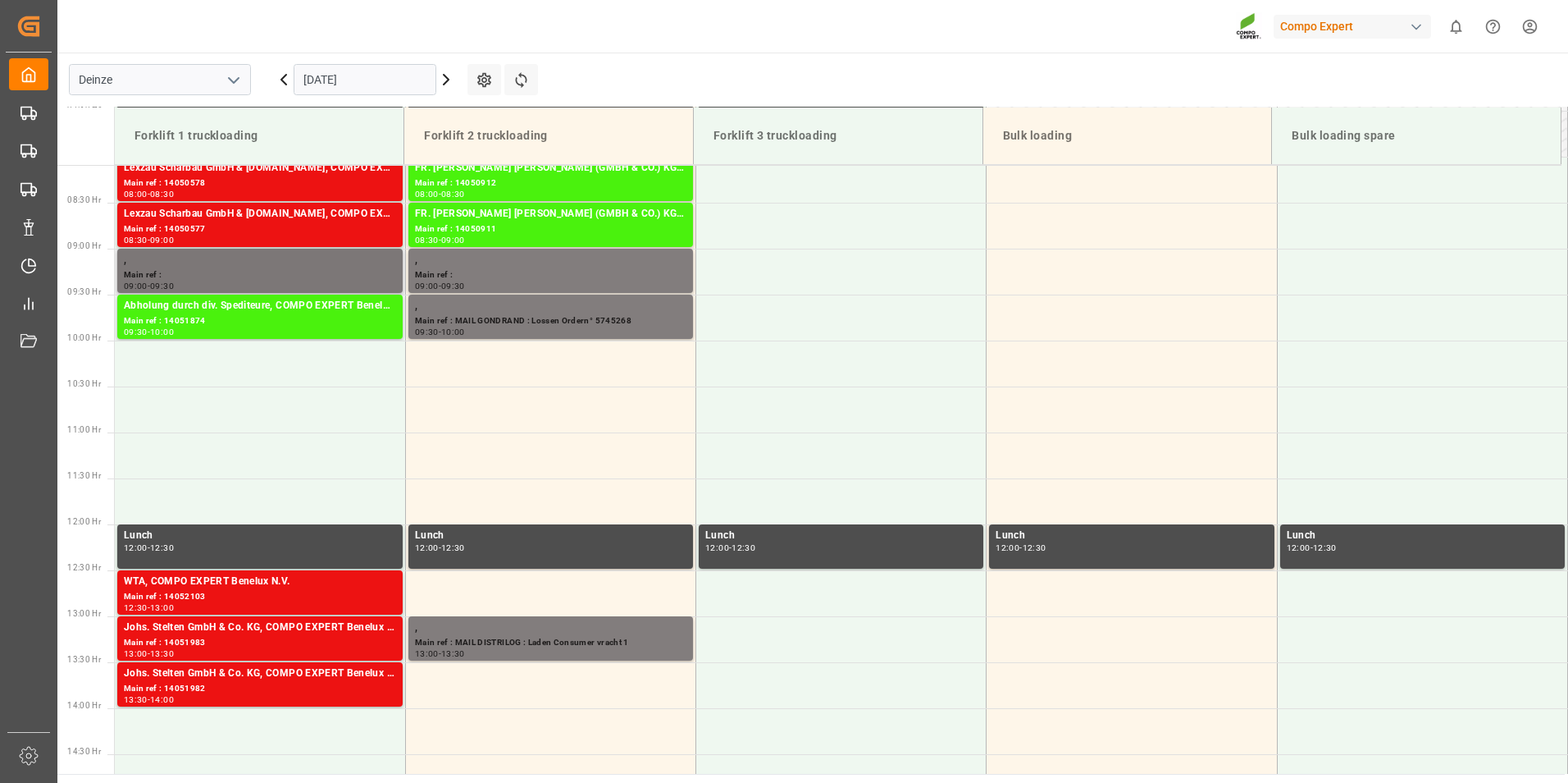
click at [372, 279] on div ", Main ref : 09:00 - 09:30" at bounding box center [260, 271] width 273 height 38
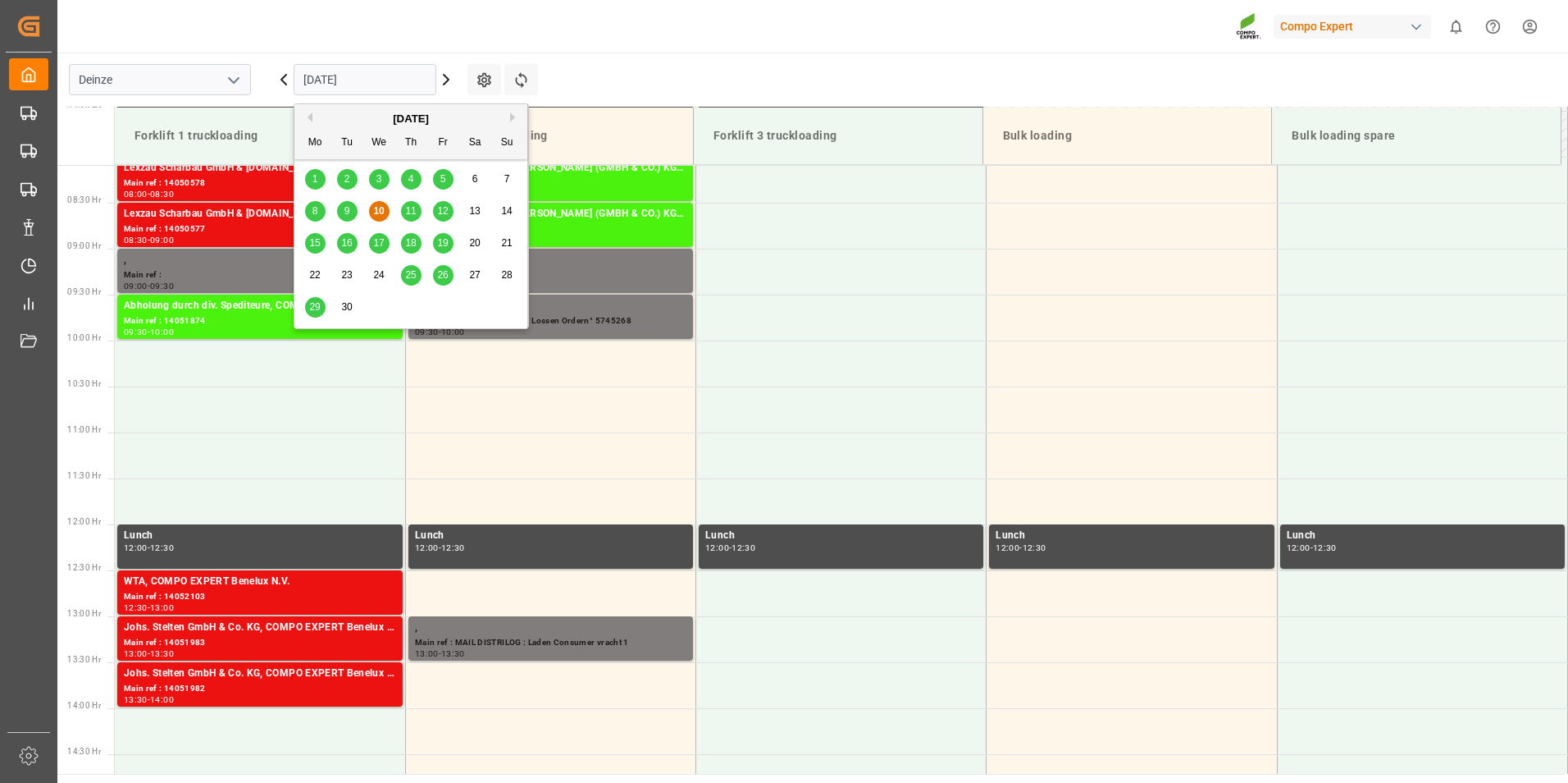
click at [377, 88] on input "[DATE]" at bounding box center [365, 79] width 143 height 32
click at [347, 310] on span "30" at bounding box center [347, 306] width 11 height 12
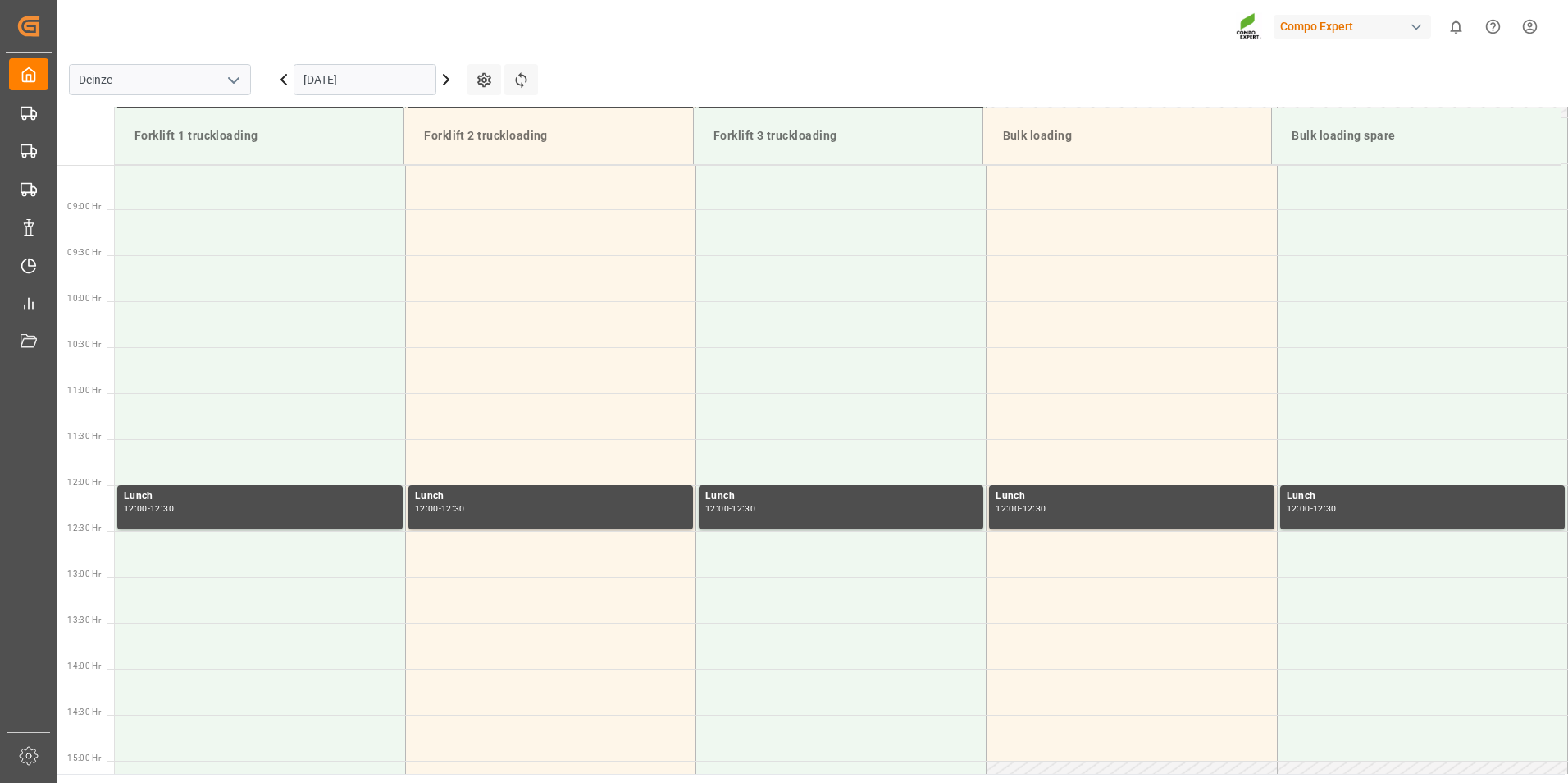
scroll to position [816, 0]
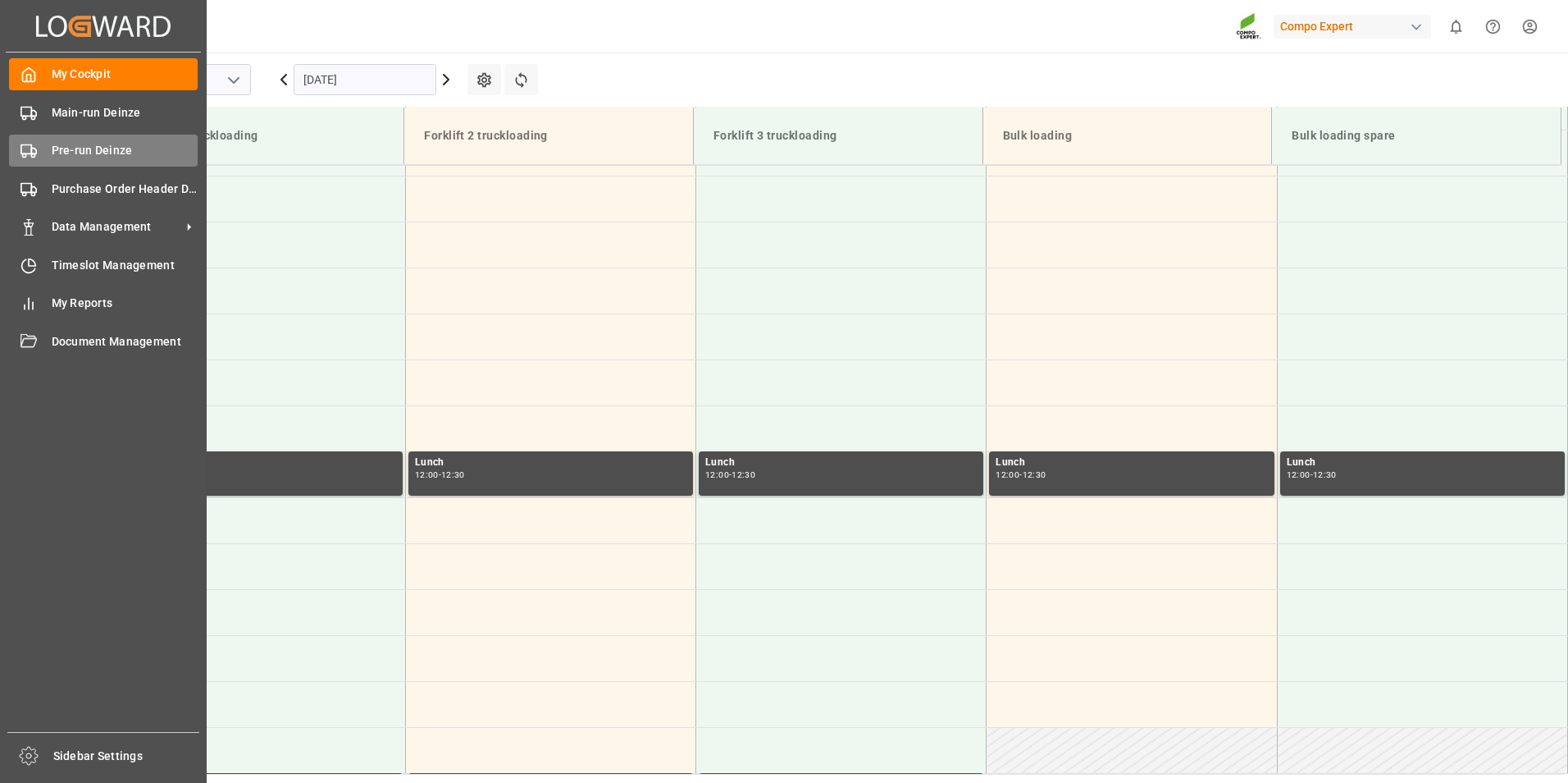
click at [26, 149] on icon at bounding box center [29, 151] width 16 height 16
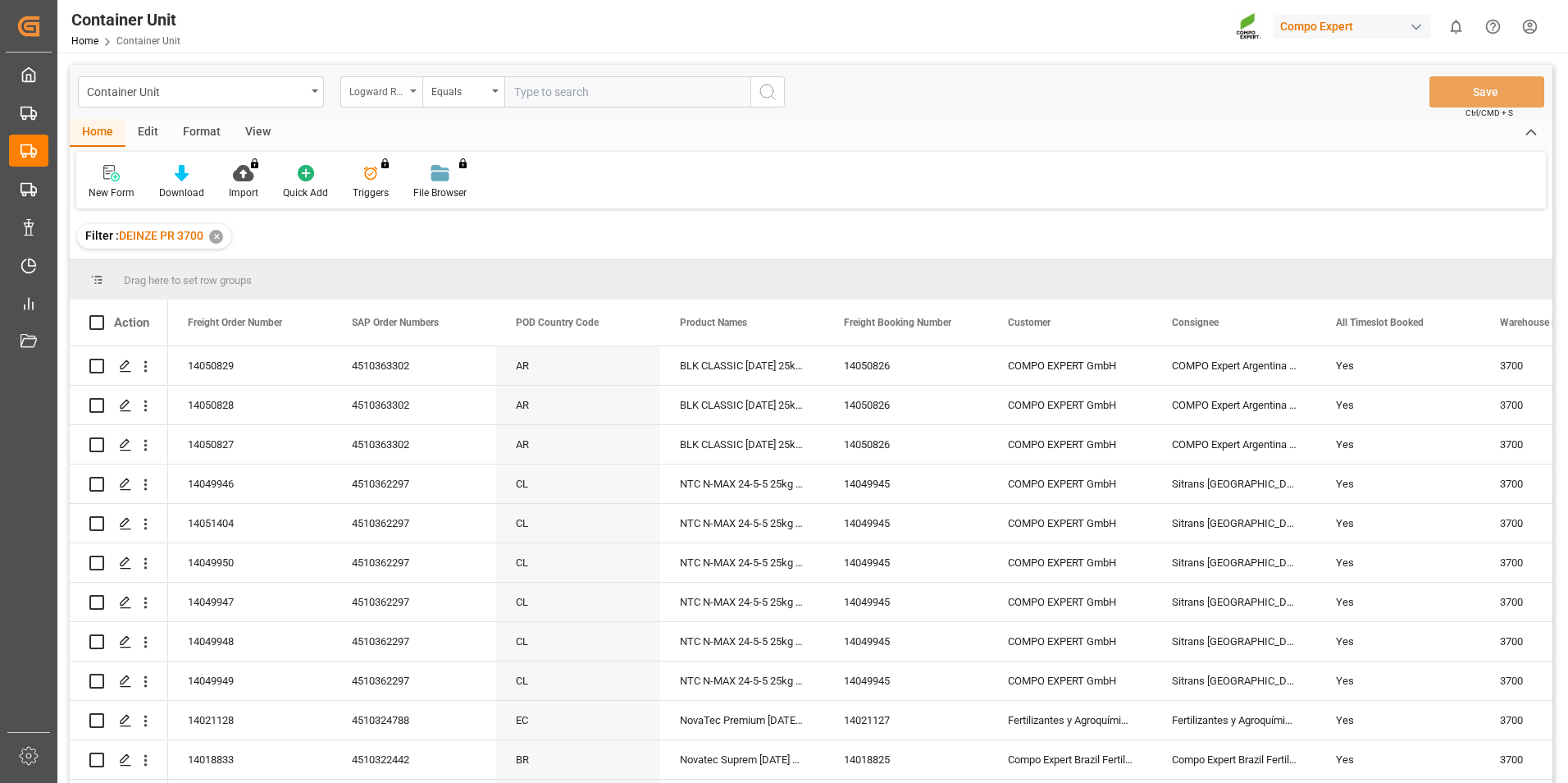
click at [413, 92] on icon "open menu" at bounding box center [413, 91] width 6 height 4
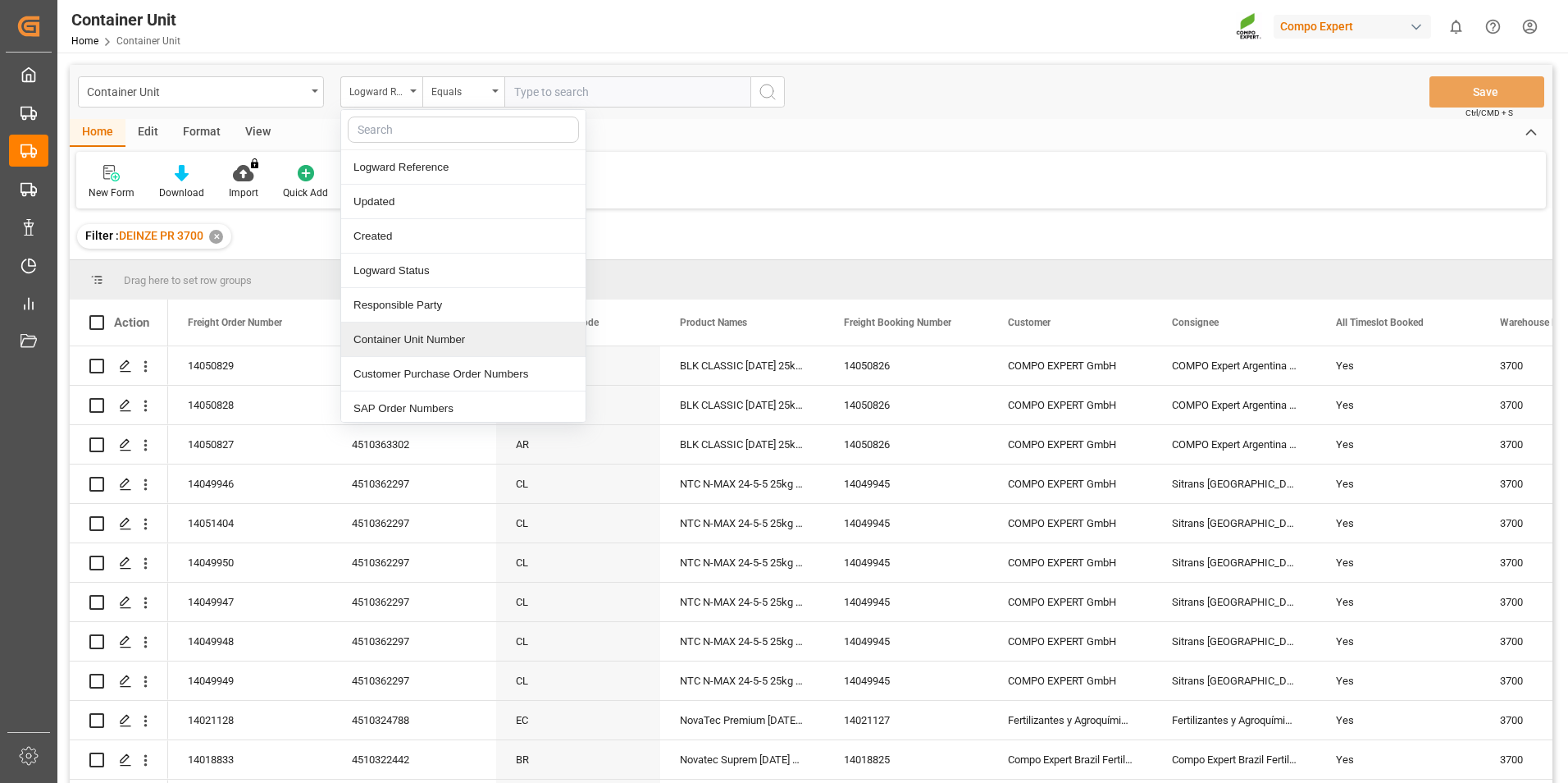
click at [394, 340] on div "Container Unit Number" at bounding box center [463, 340] width 245 height 34
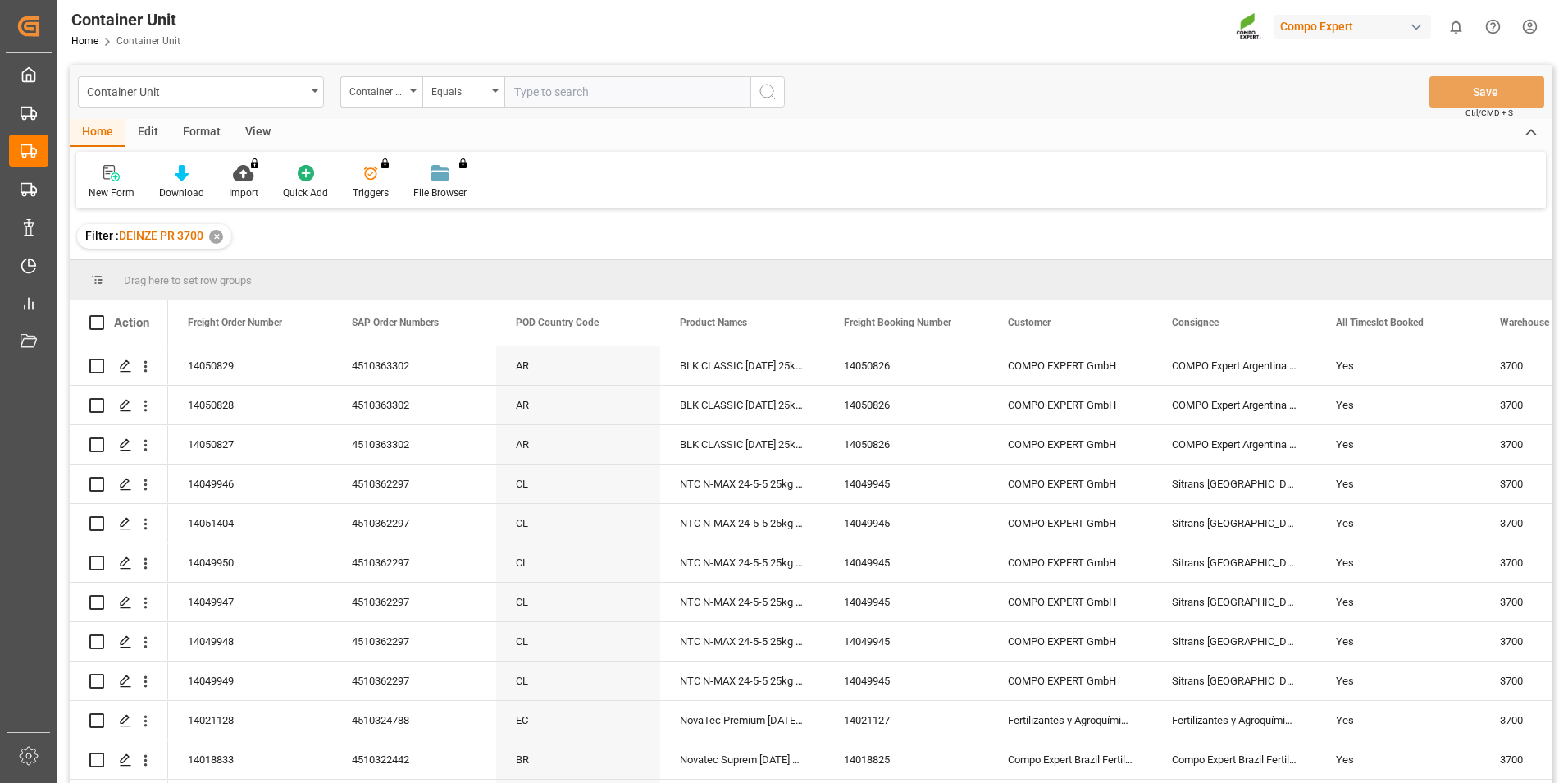
click at [520, 98] on input "text" at bounding box center [627, 91] width 246 height 32
type input "140364209"
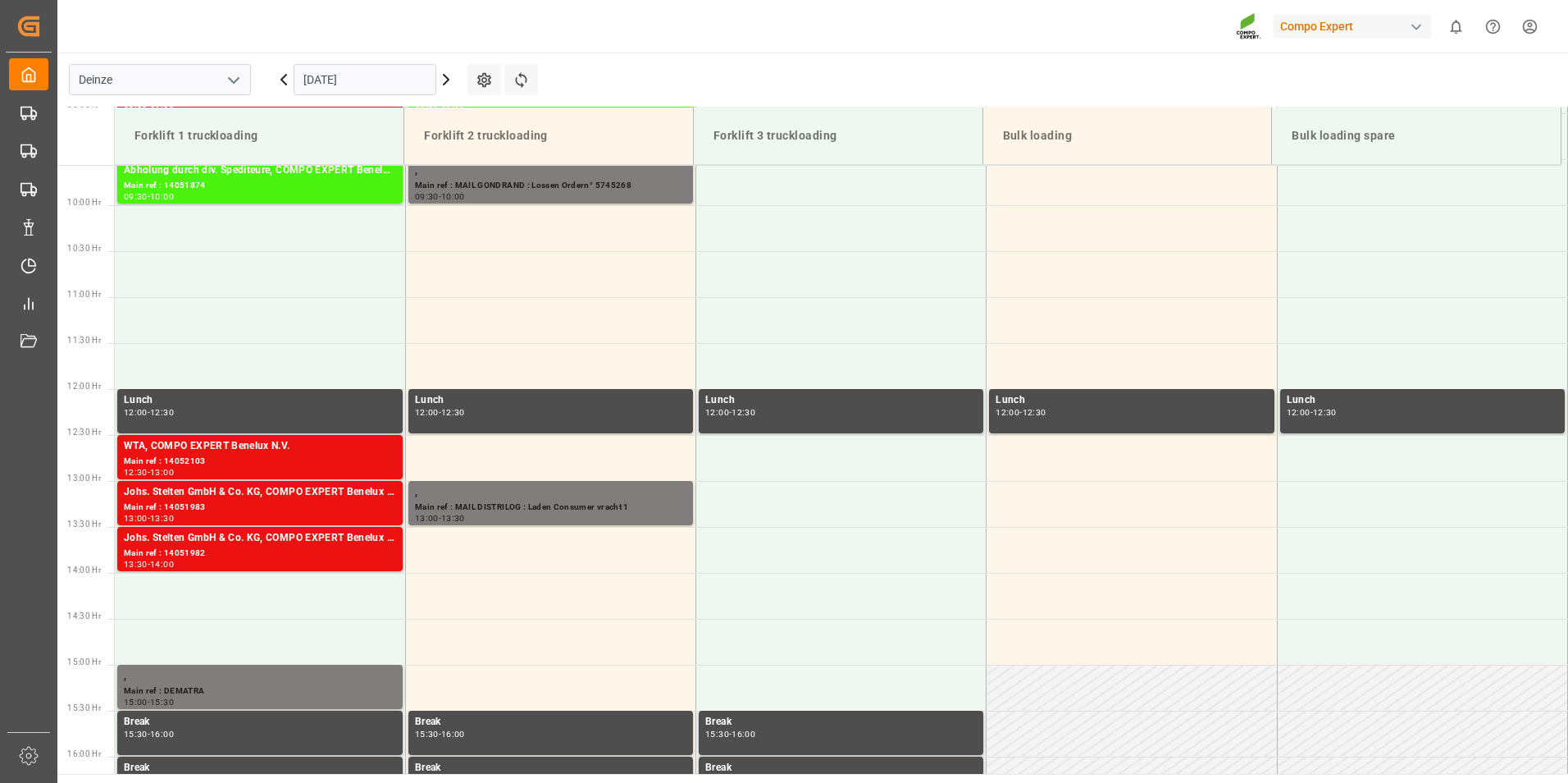
scroll to position [909, 0]
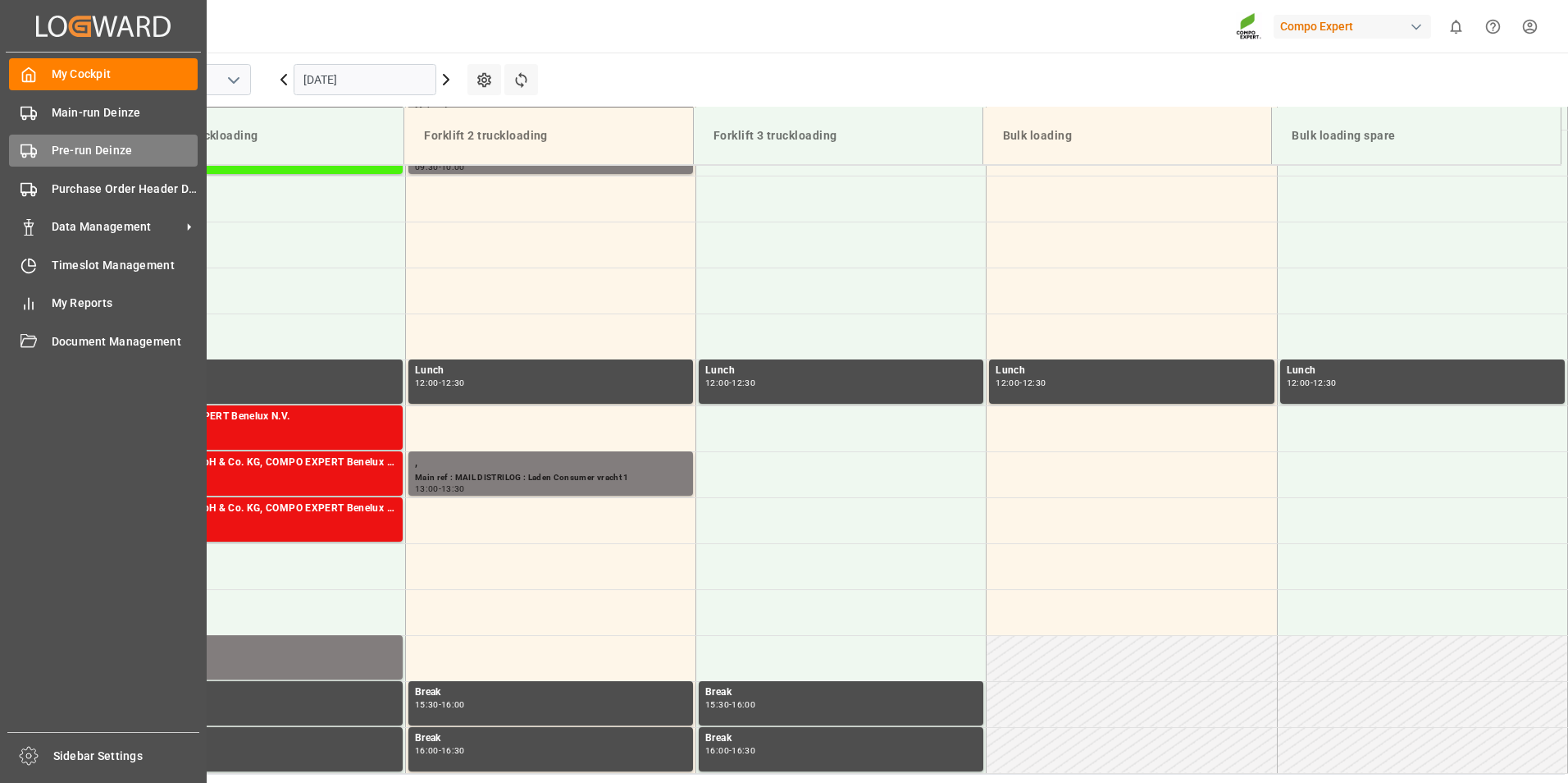
click at [24, 156] on icon at bounding box center [29, 151] width 16 height 16
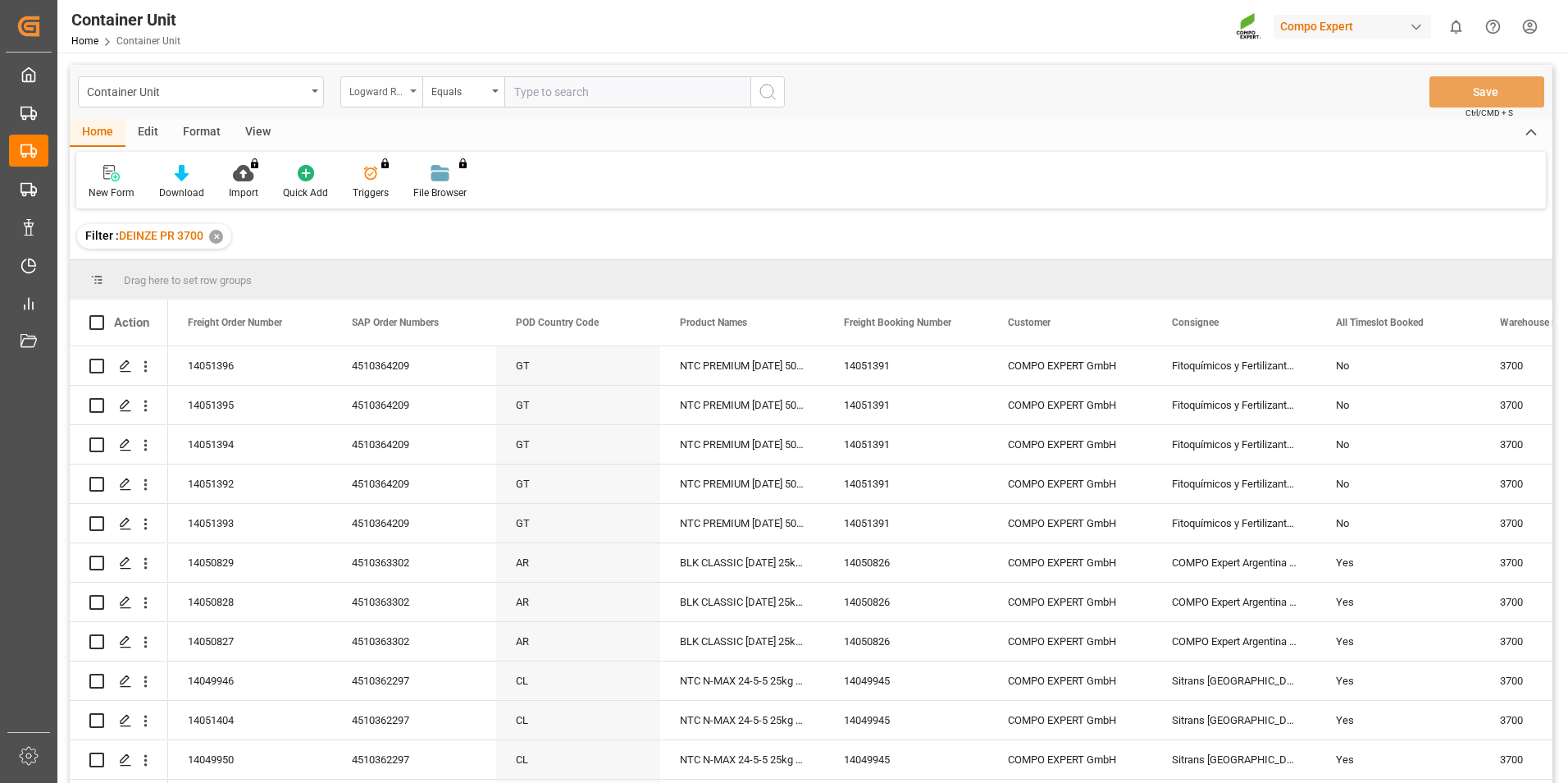
click at [414, 95] on div "Logward Reference" at bounding box center [381, 91] width 82 height 32
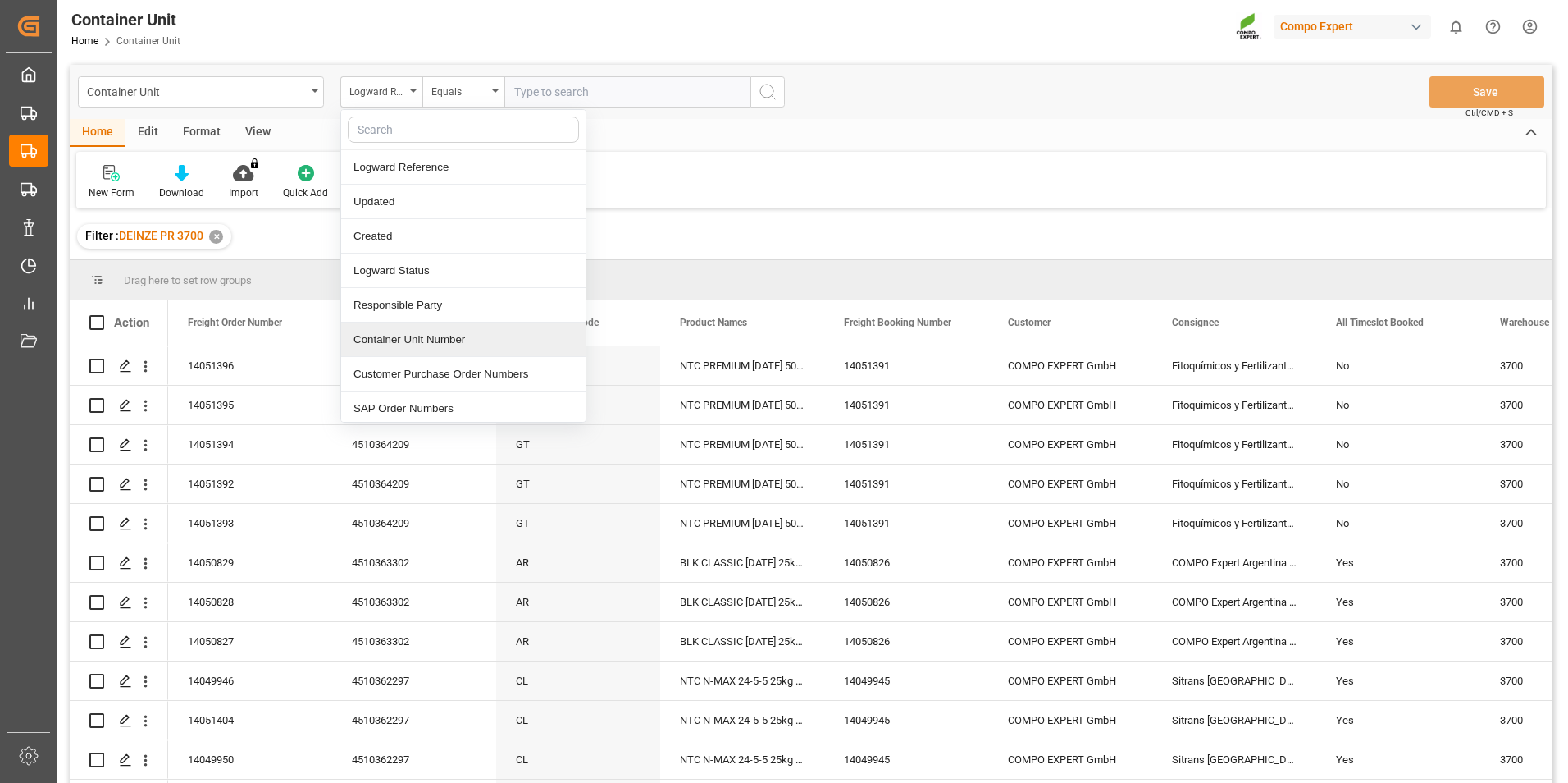
click at [407, 348] on div "Container Unit Number" at bounding box center [463, 340] width 245 height 34
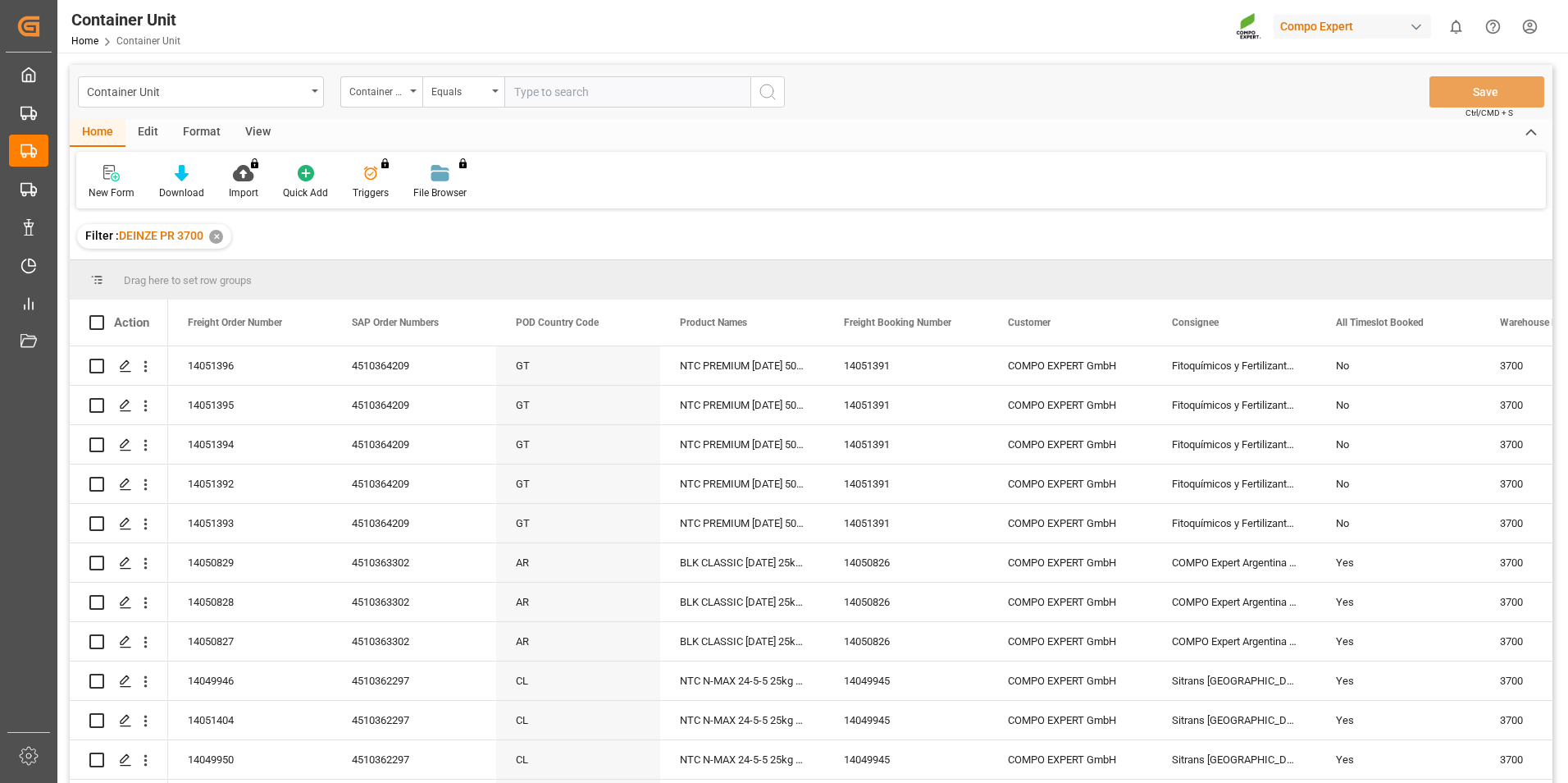
click at [534, 93] on input "text" at bounding box center [627, 91] width 246 height 32
type input "14051392"
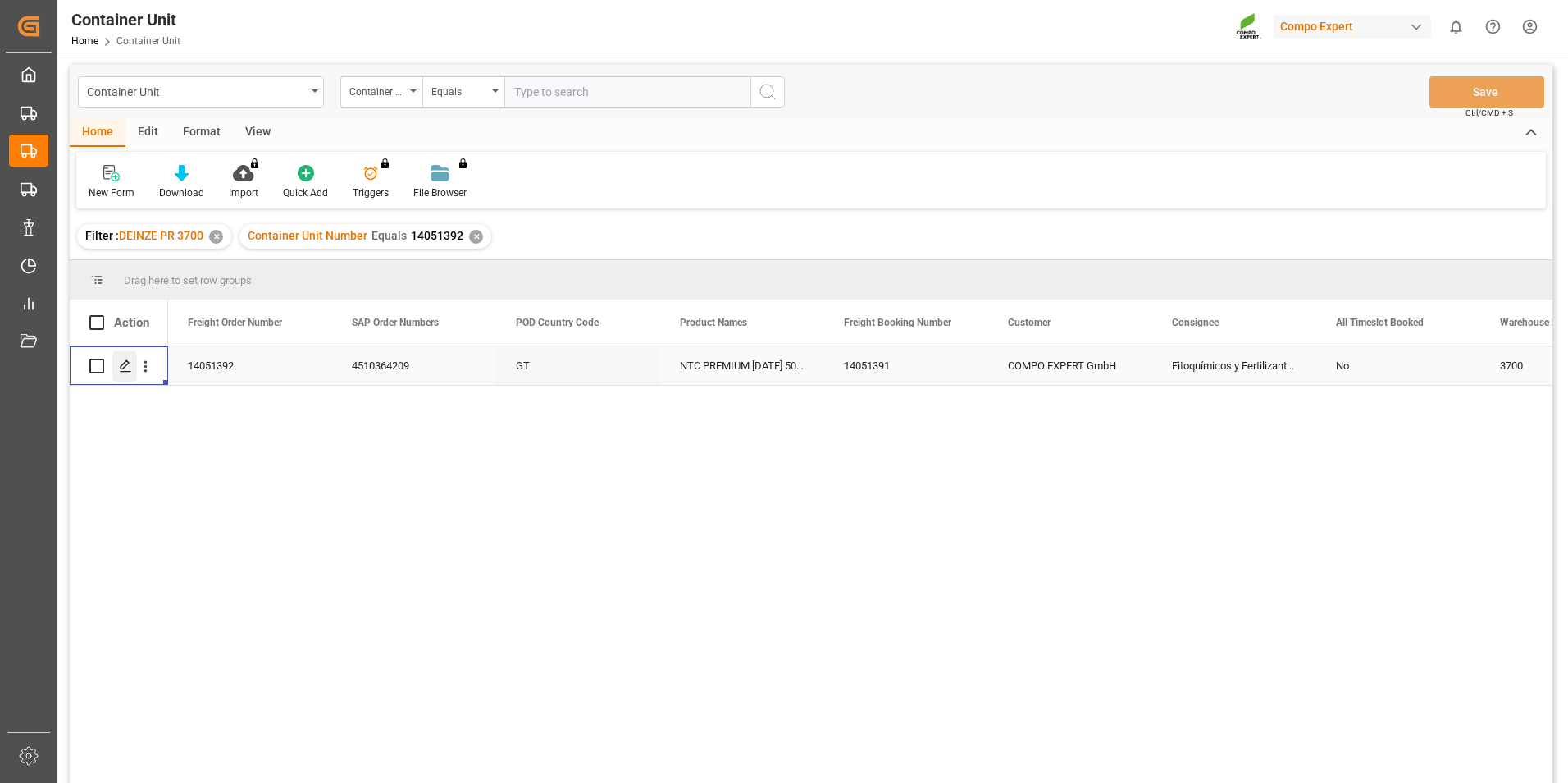
click at [119, 368] on icon "Press SPACE to select this row." at bounding box center [125, 366] width 14 height 14
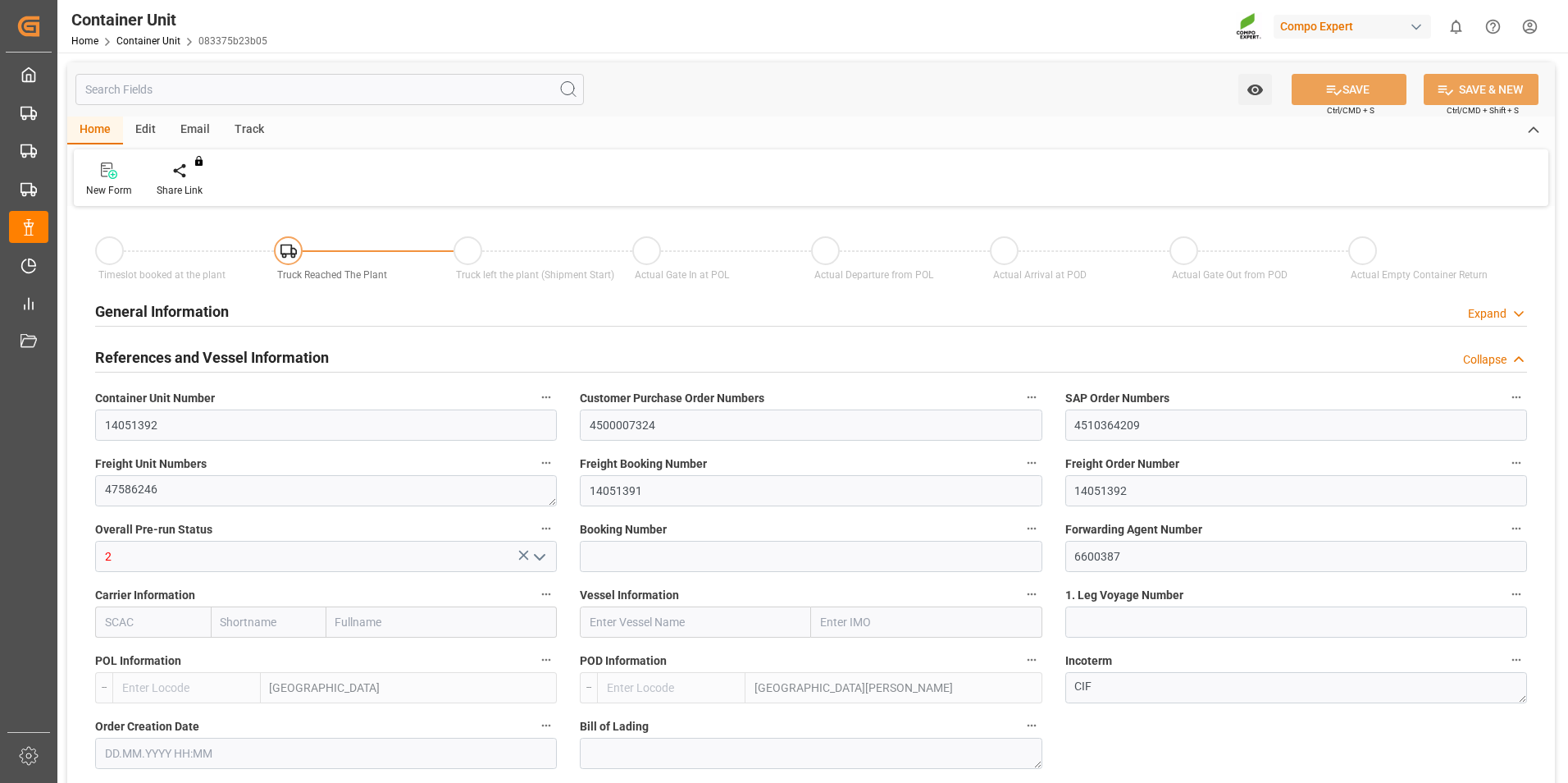
type input "BEANR"
type input "GTSTC"
type input "0"
type input "80"
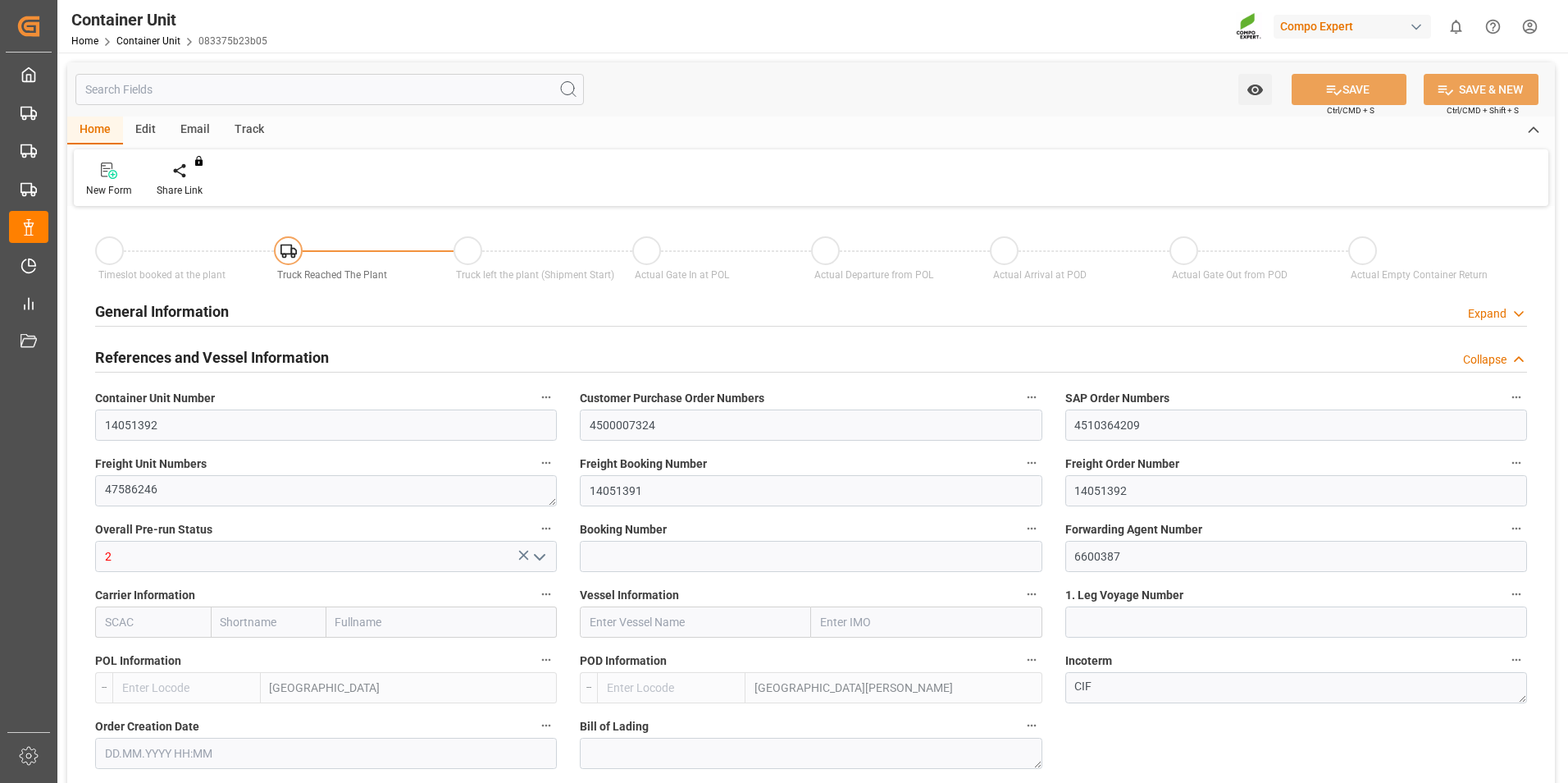
type input "20120"
type input "[DATE] 09:24"
type input "10.09.2025 10:31"
type input "[DATE]"
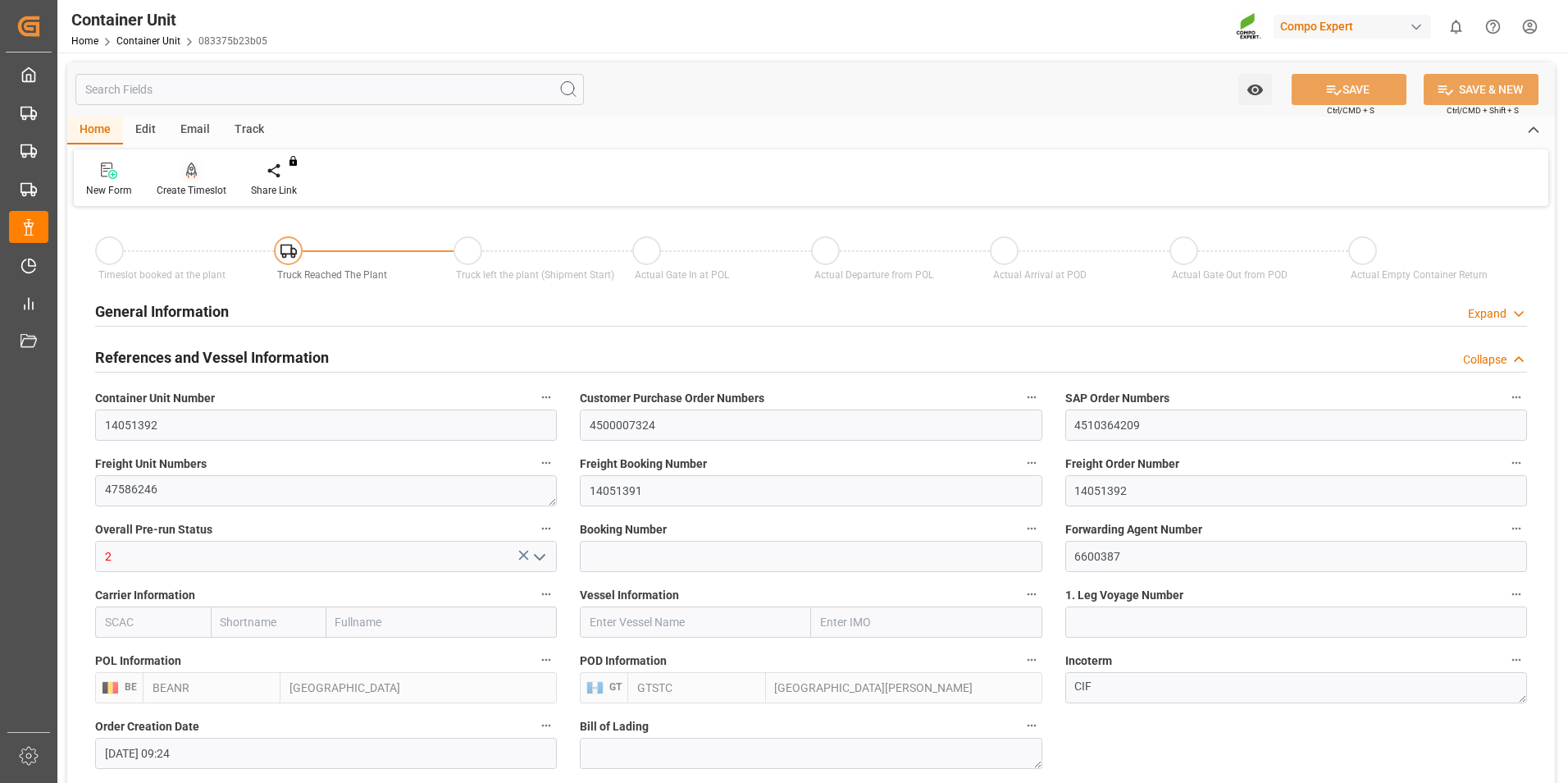
click at [185, 182] on div "Create Timeslot" at bounding box center [191, 180] width 94 height 36
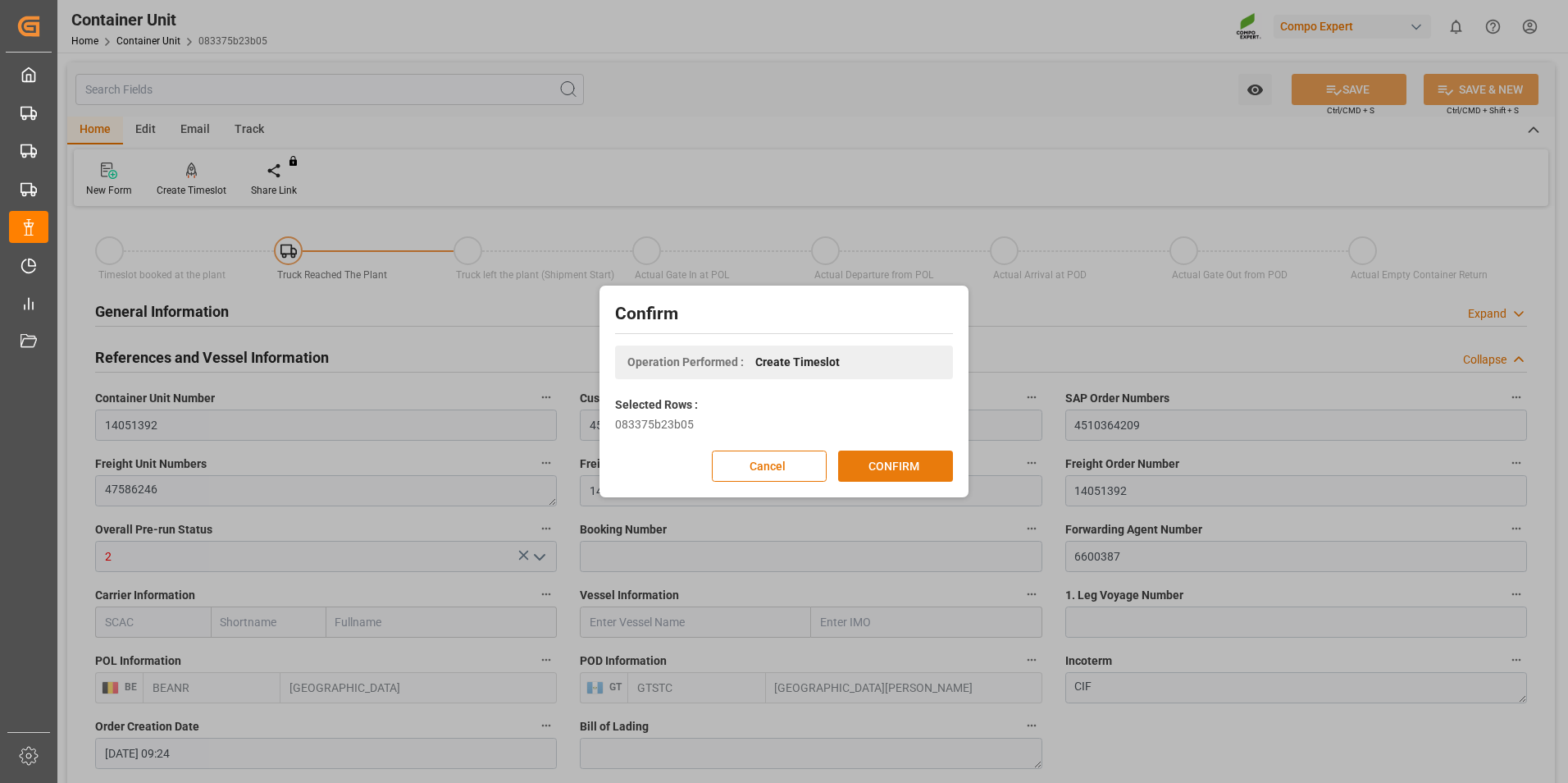
click at [896, 472] on button "CONFIRM" at bounding box center [895, 466] width 115 height 32
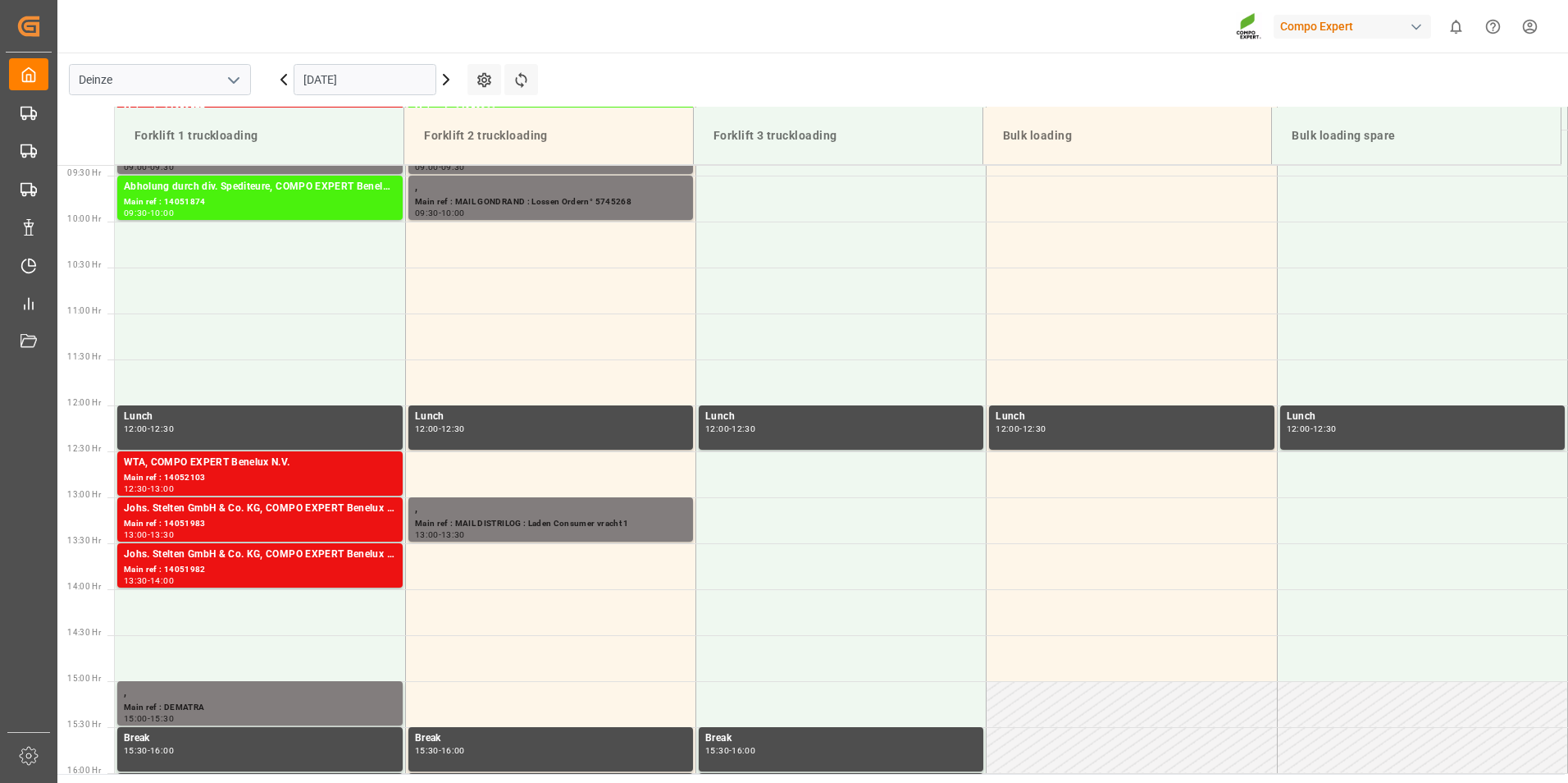
scroll to position [909, 0]
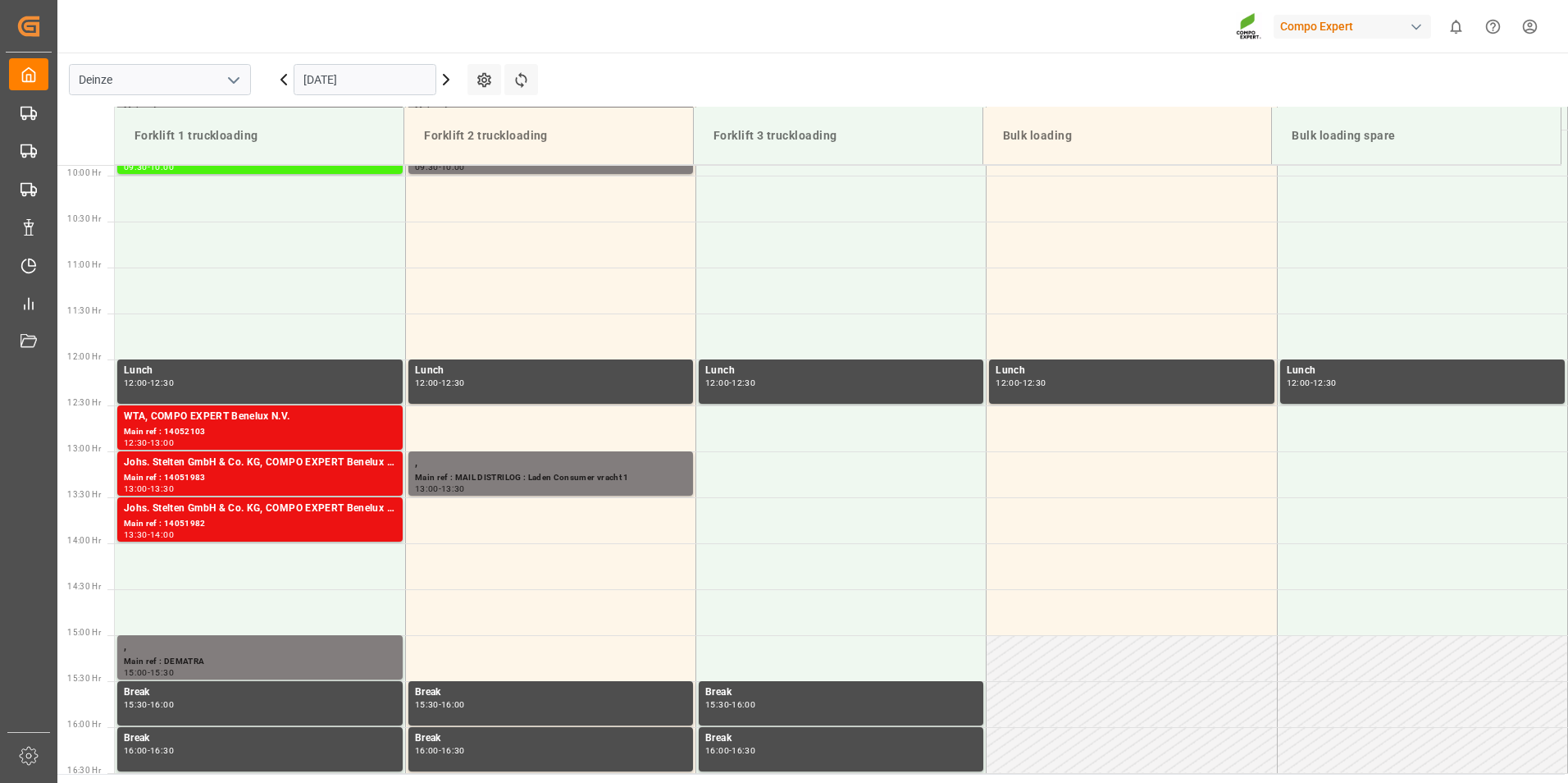
click at [413, 74] on input "[DATE]" at bounding box center [365, 79] width 143 height 32
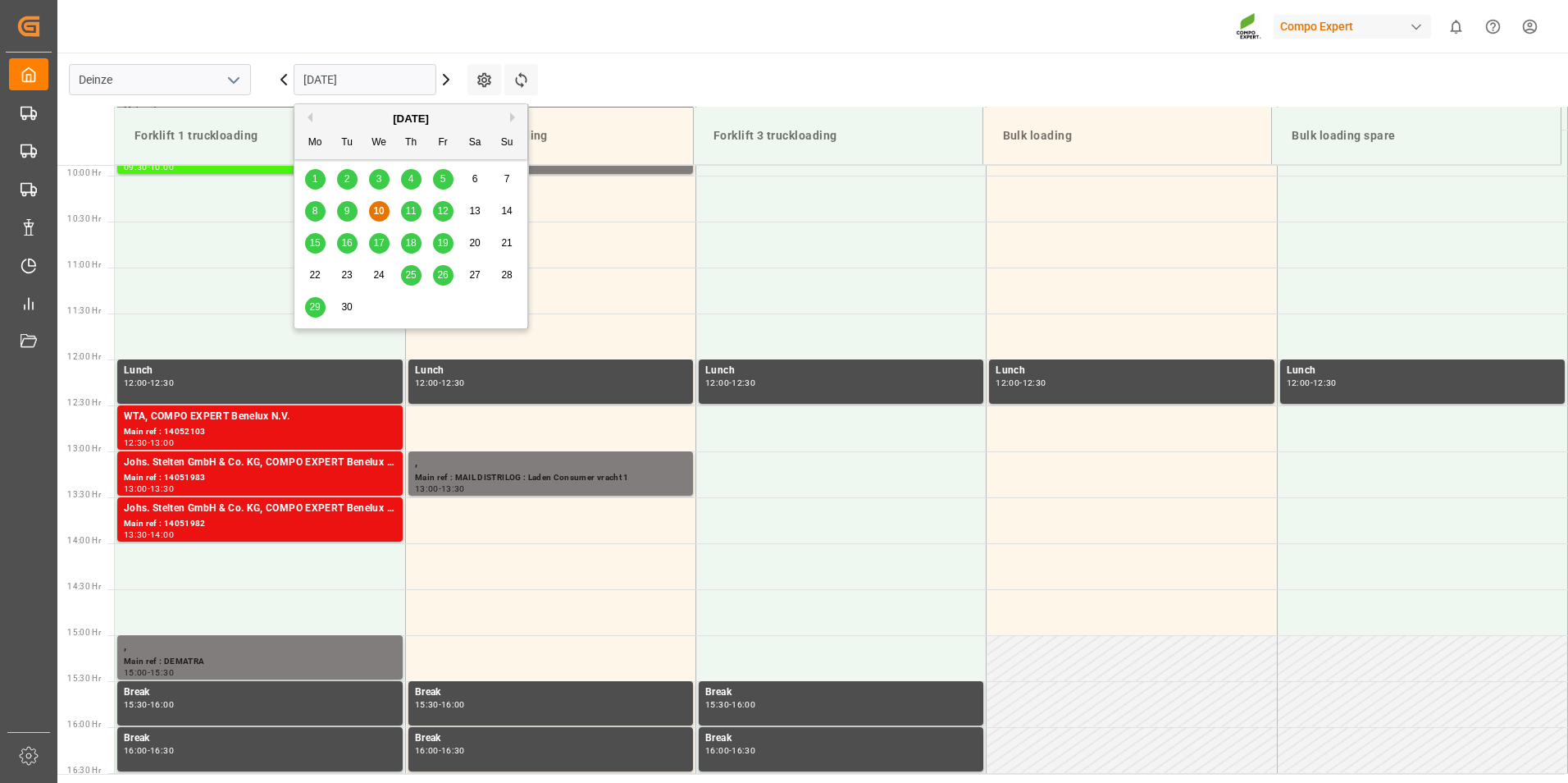
click at [347, 307] on span "30" at bounding box center [347, 306] width 11 height 12
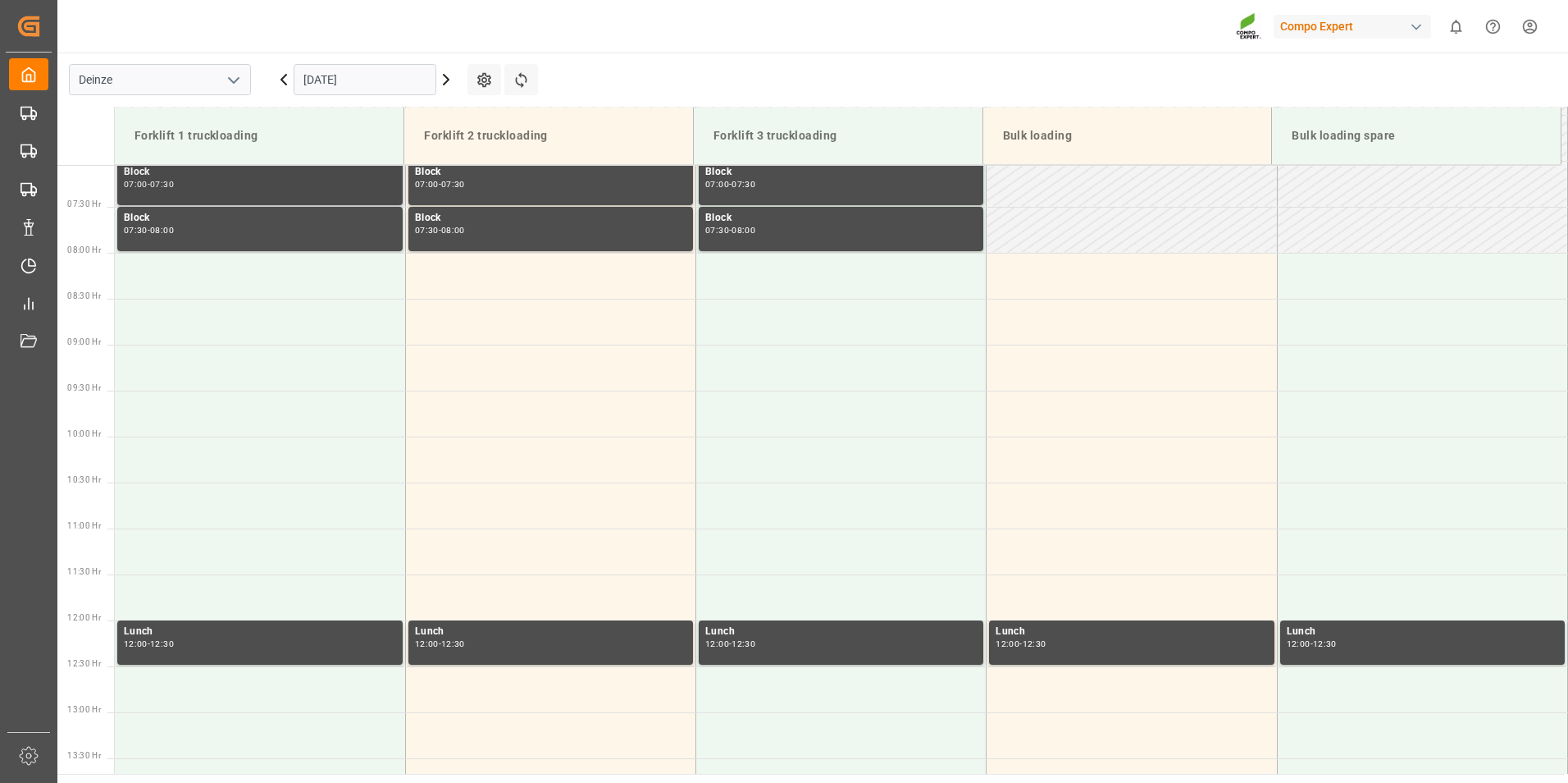
scroll to position [498, 0]
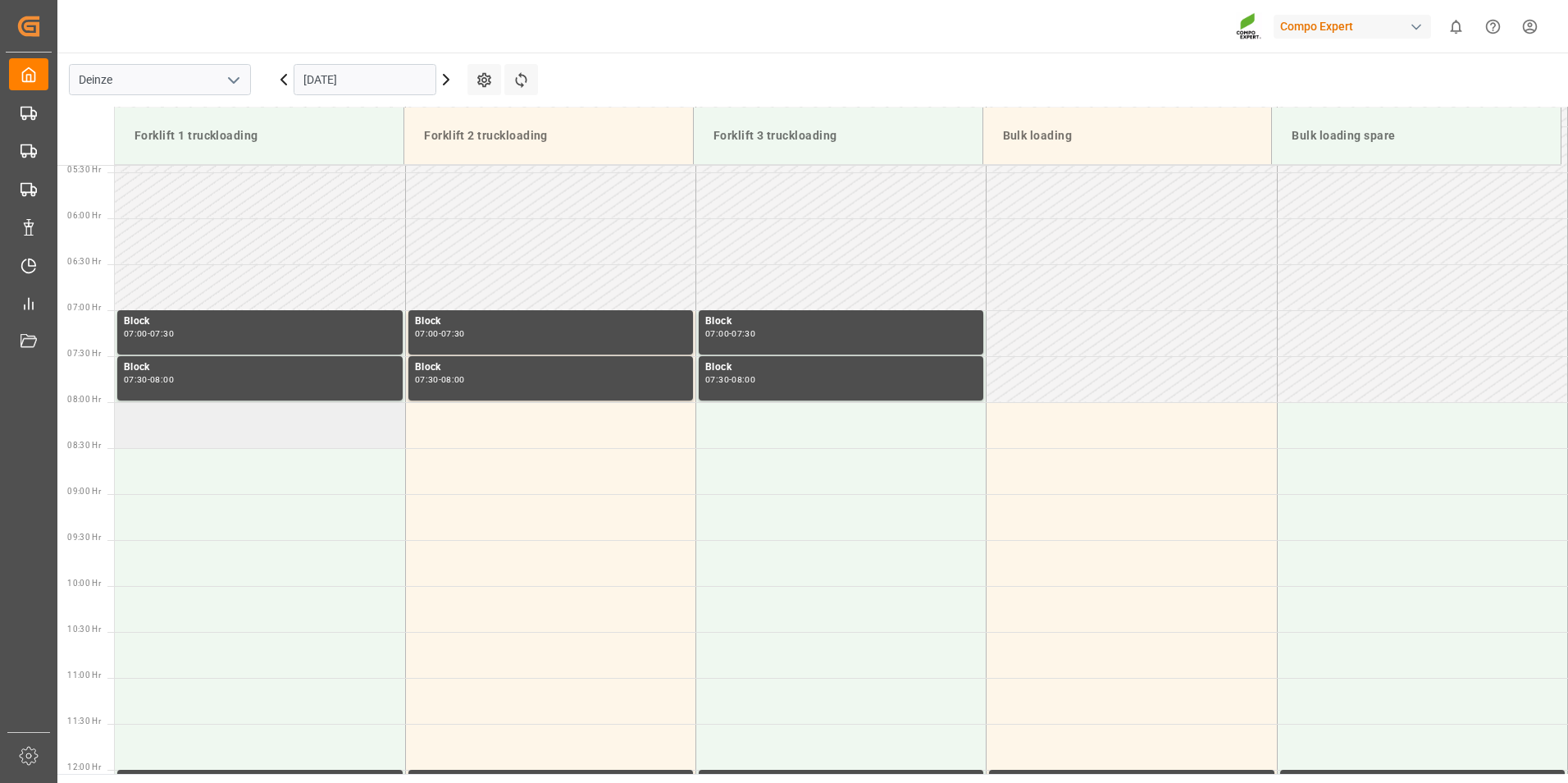
click at [157, 433] on td at bounding box center [260, 424] width 291 height 46
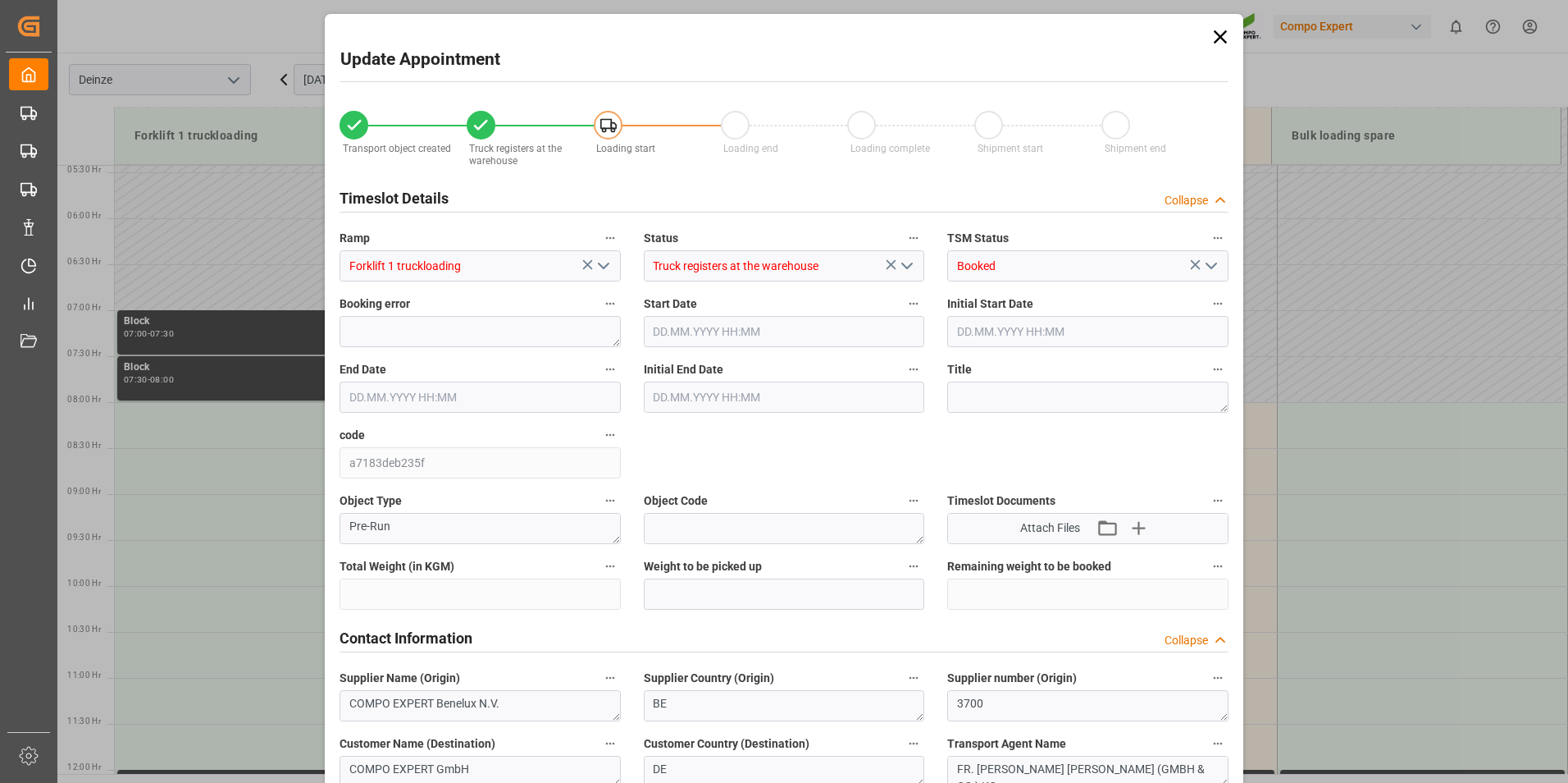
type input "20120"
type input "80"
type input "30.09.2025 08:00"
type input "30.09.2025 08:30"
type input "[DATE] 09:24"
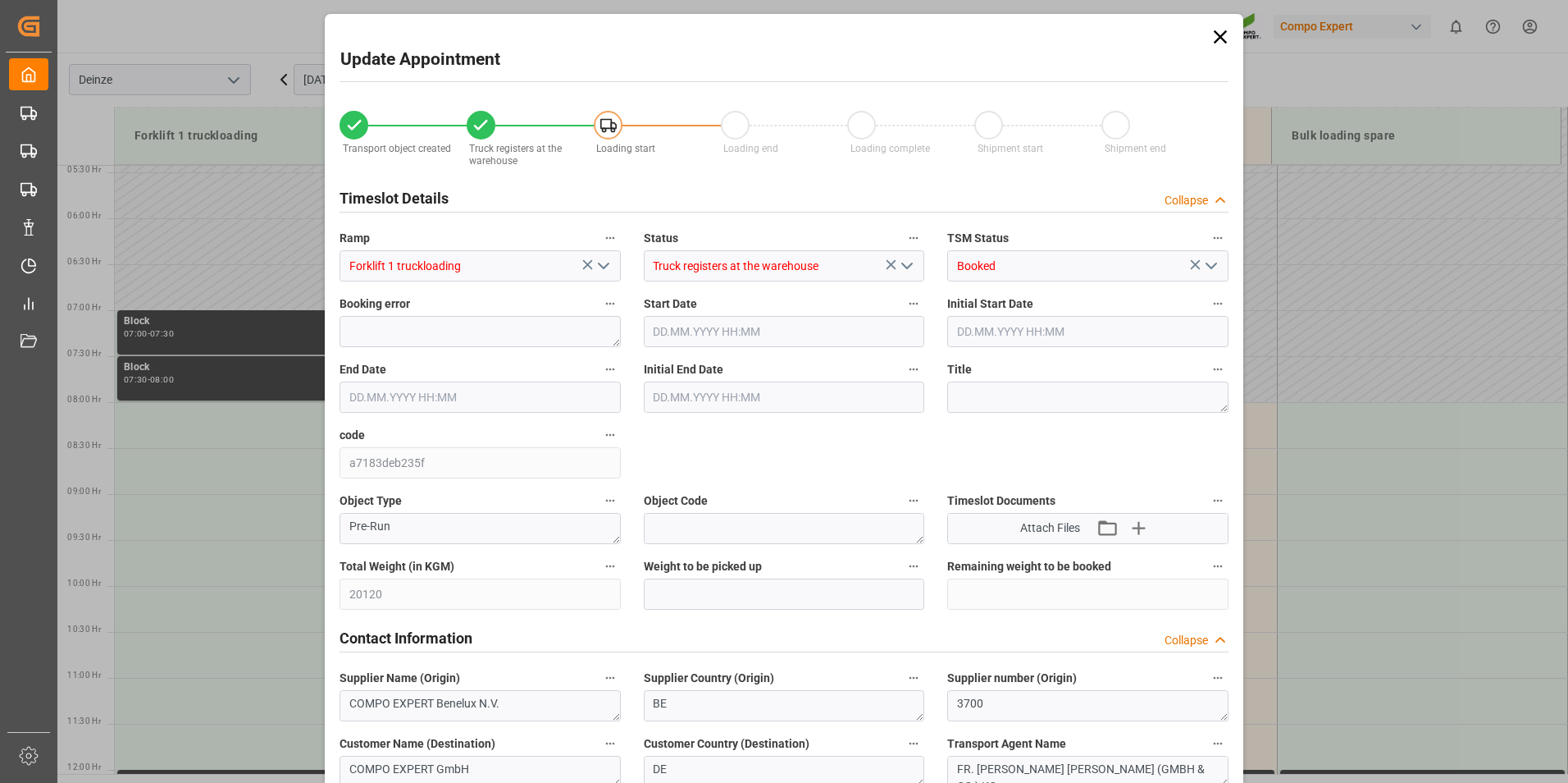
type input "[DATE] 10:31"
type input "10.09.2025 08:32"
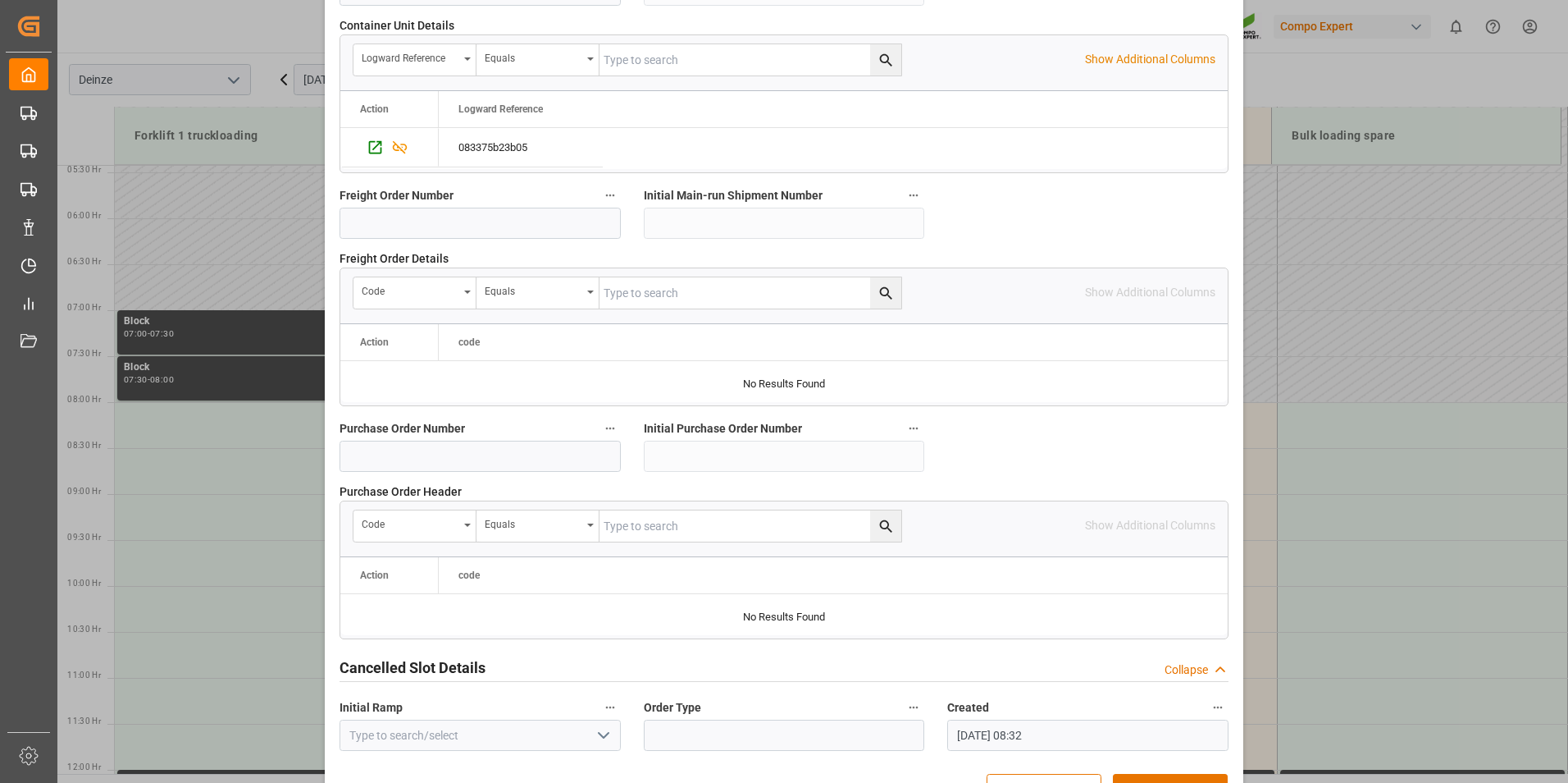
scroll to position [1494, 0]
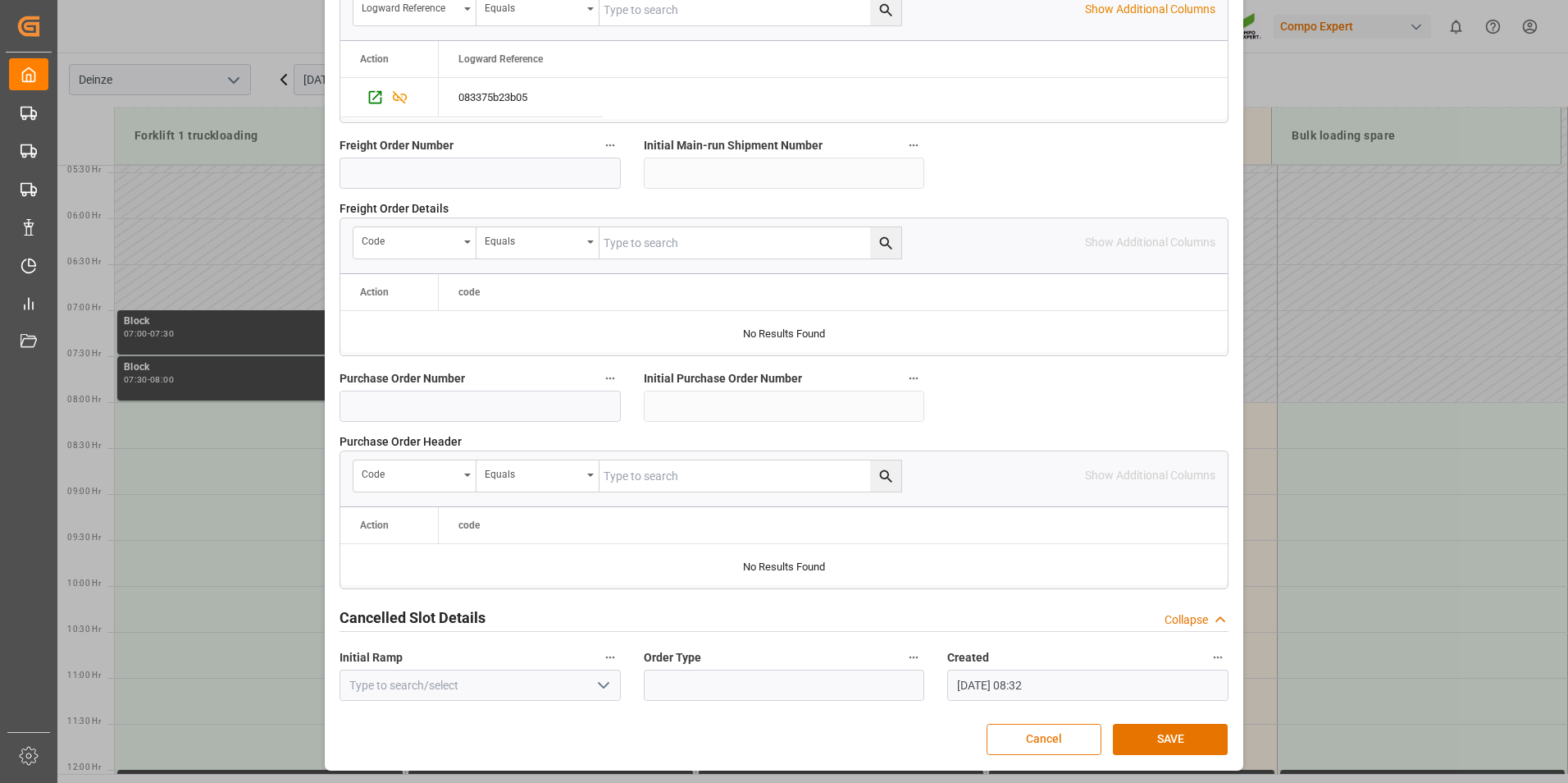
drag, startPoint x: 1152, startPoint y: 740, endPoint x: 1041, endPoint y: 722, distance: 112.4
click at [1151, 740] on button "SAVE" at bounding box center [1170, 739] width 115 height 32
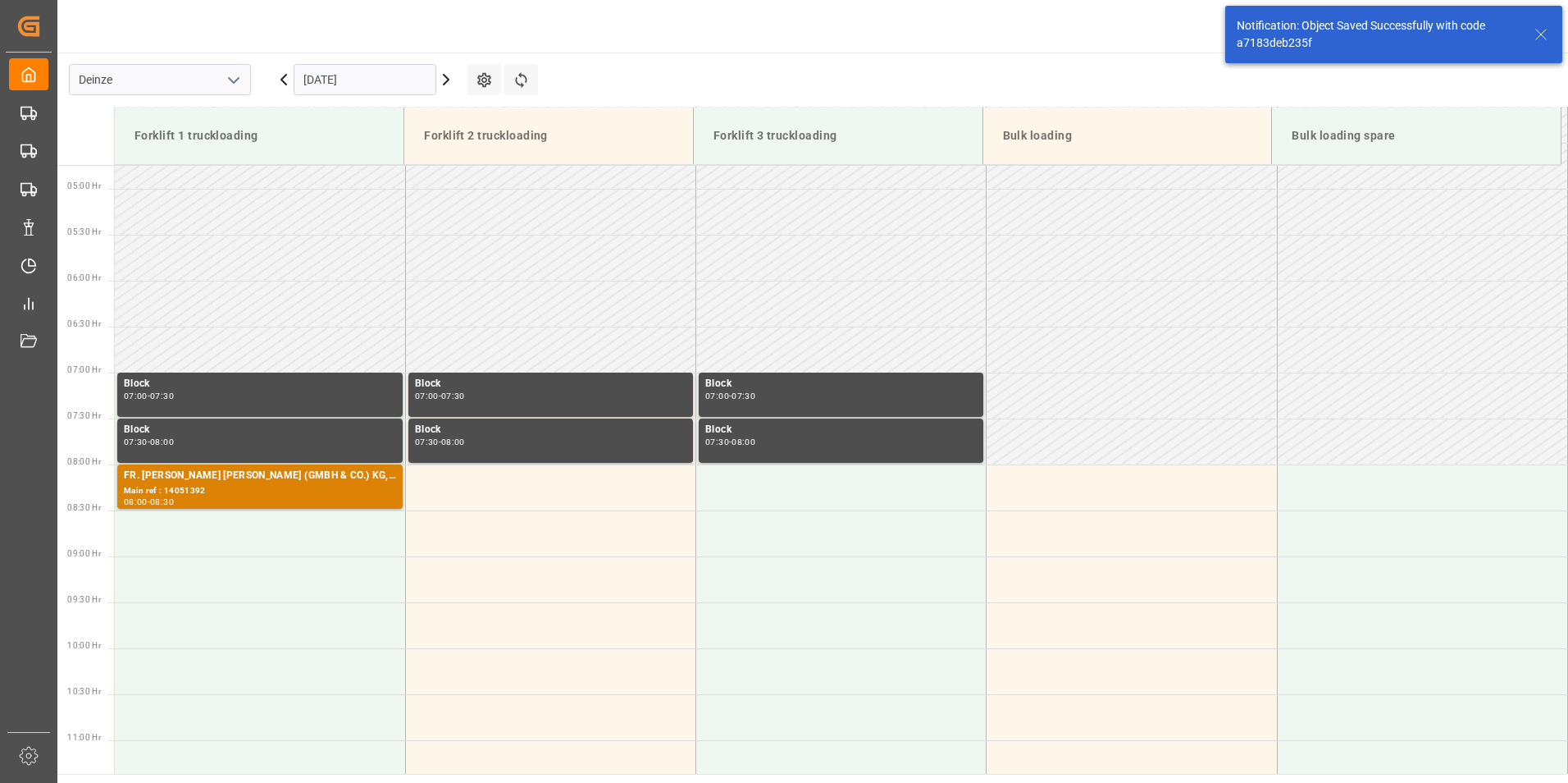
scroll to position [632, 0]
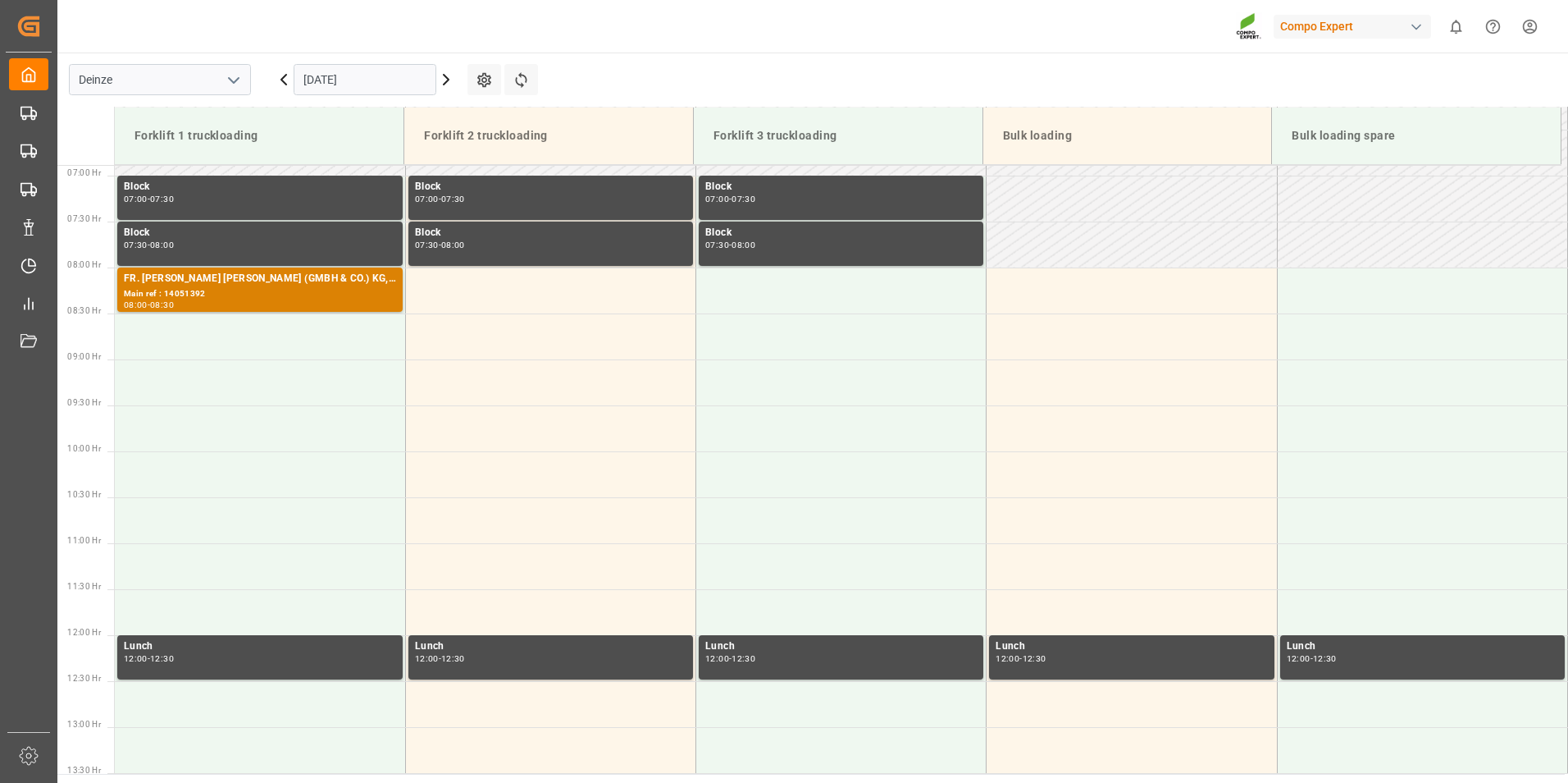
click at [400, 87] on input "[DATE]" at bounding box center [365, 79] width 143 height 32
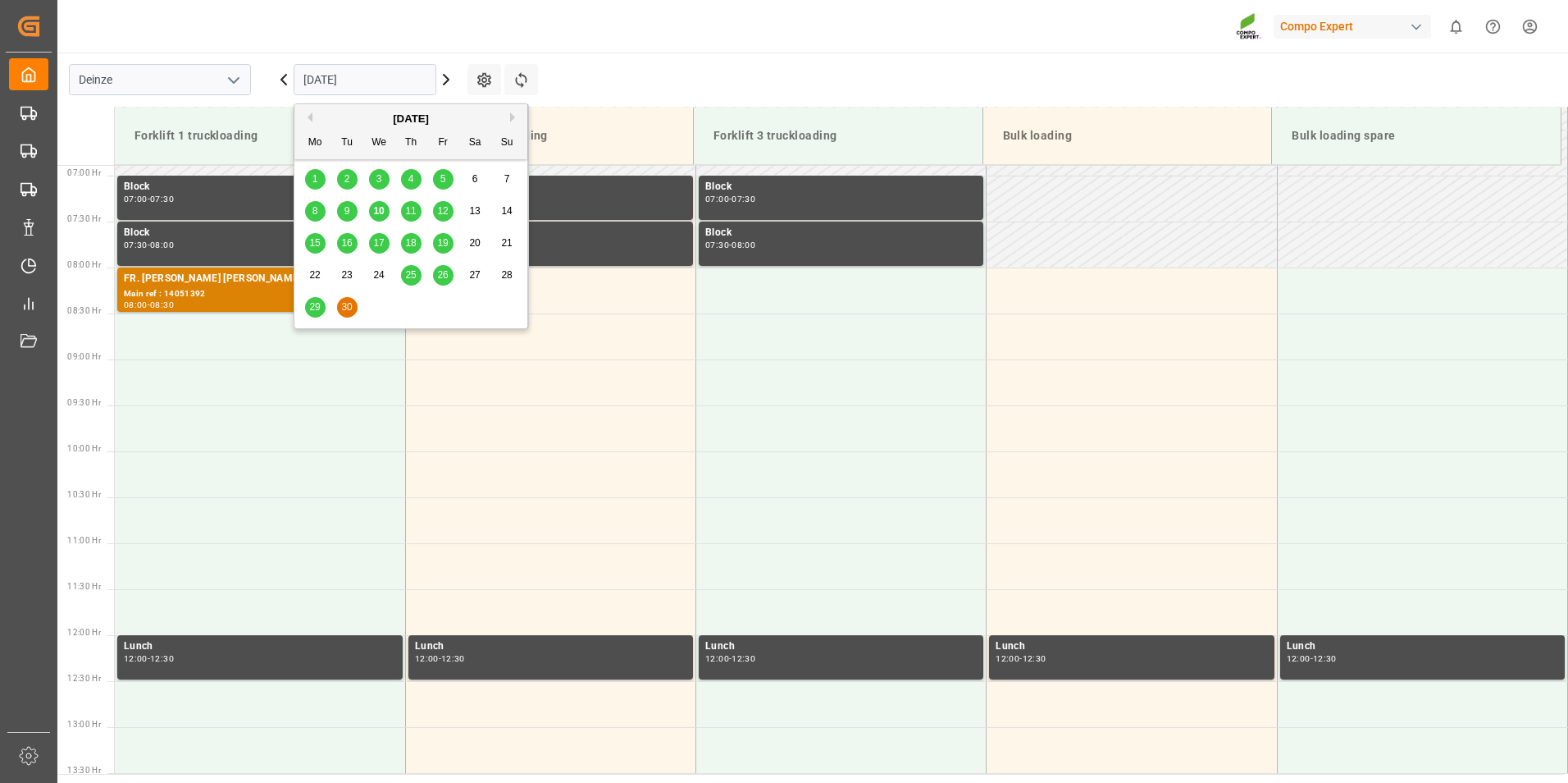
click at [444, 210] on span "12" at bounding box center [442, 210] width 11 height 12
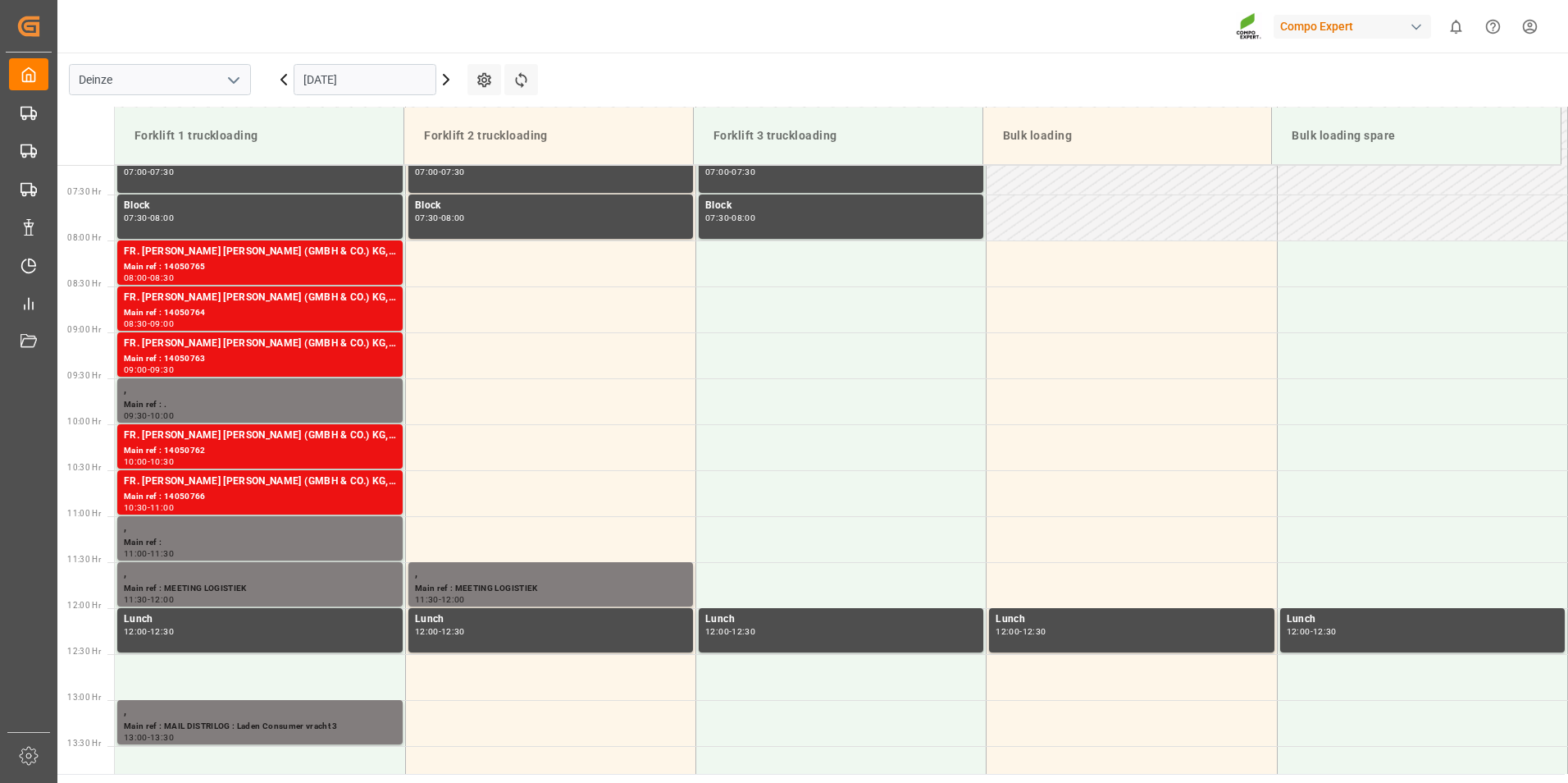
scroll to position [580, 0]
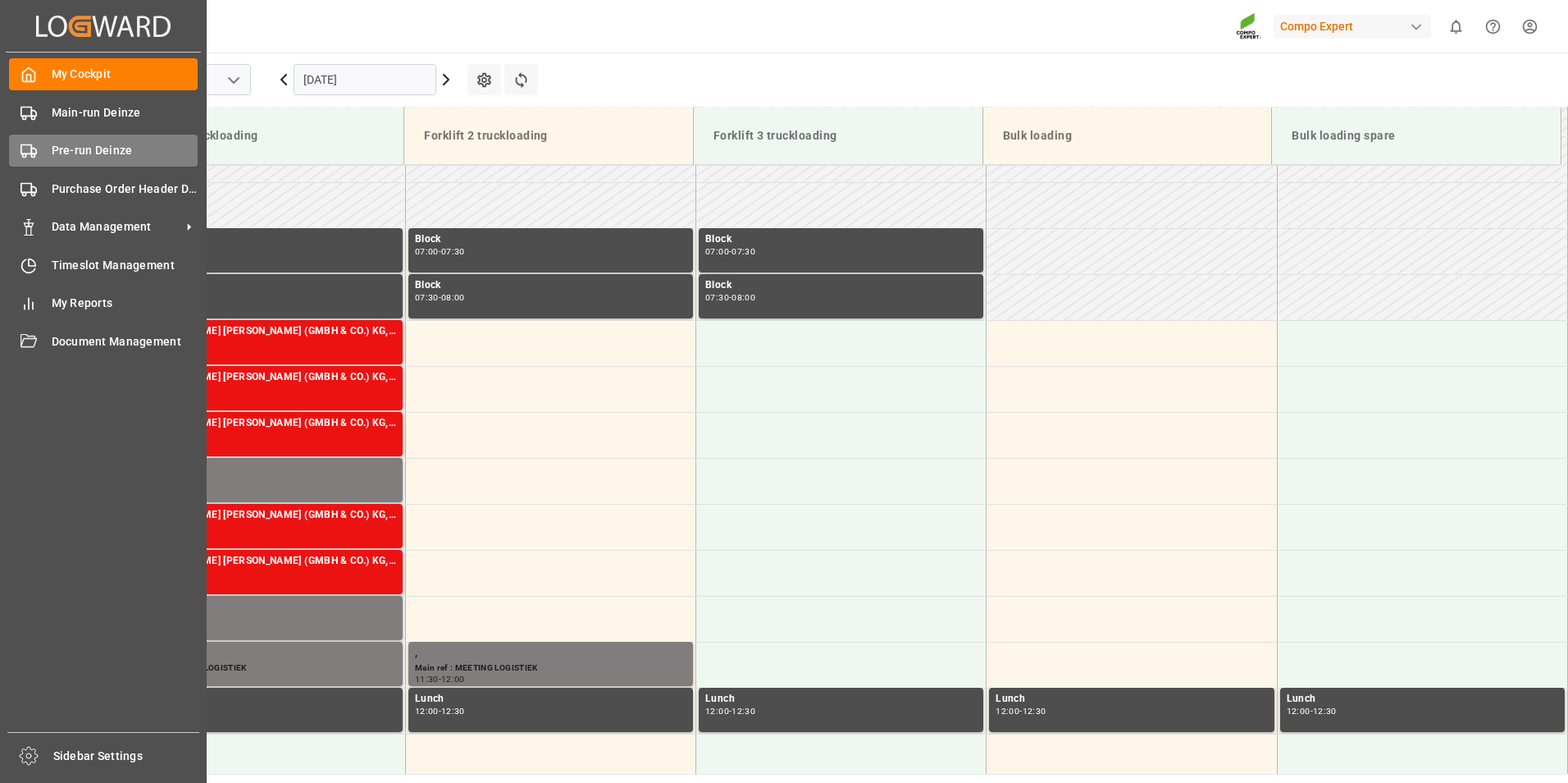
click at [29, 156] on icon at bounding box center [29, 151] width 16 height 16
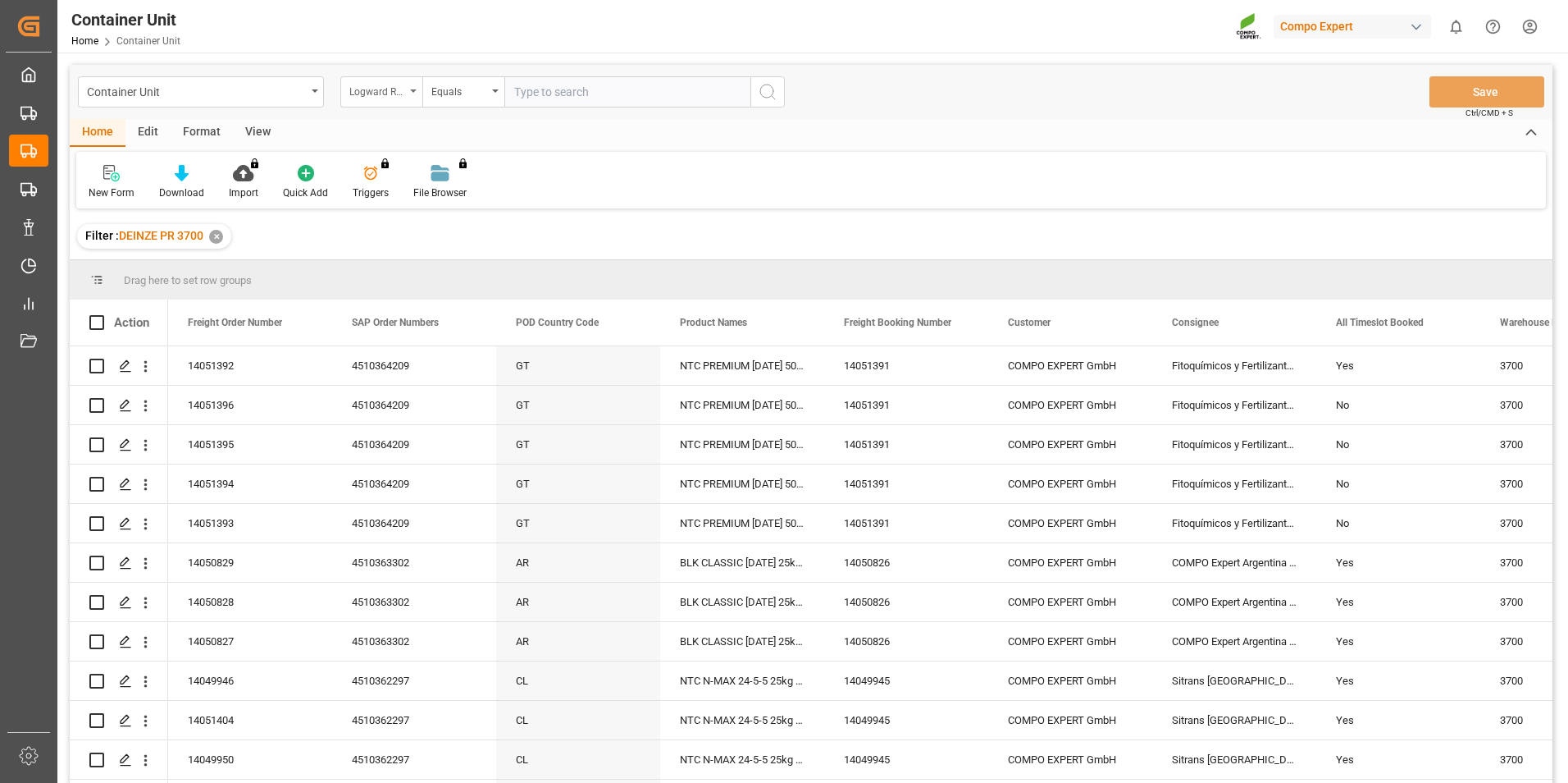
click at [417, 89] on div "Logward Reference" at bounding box center [381, 91] width 82 height 32
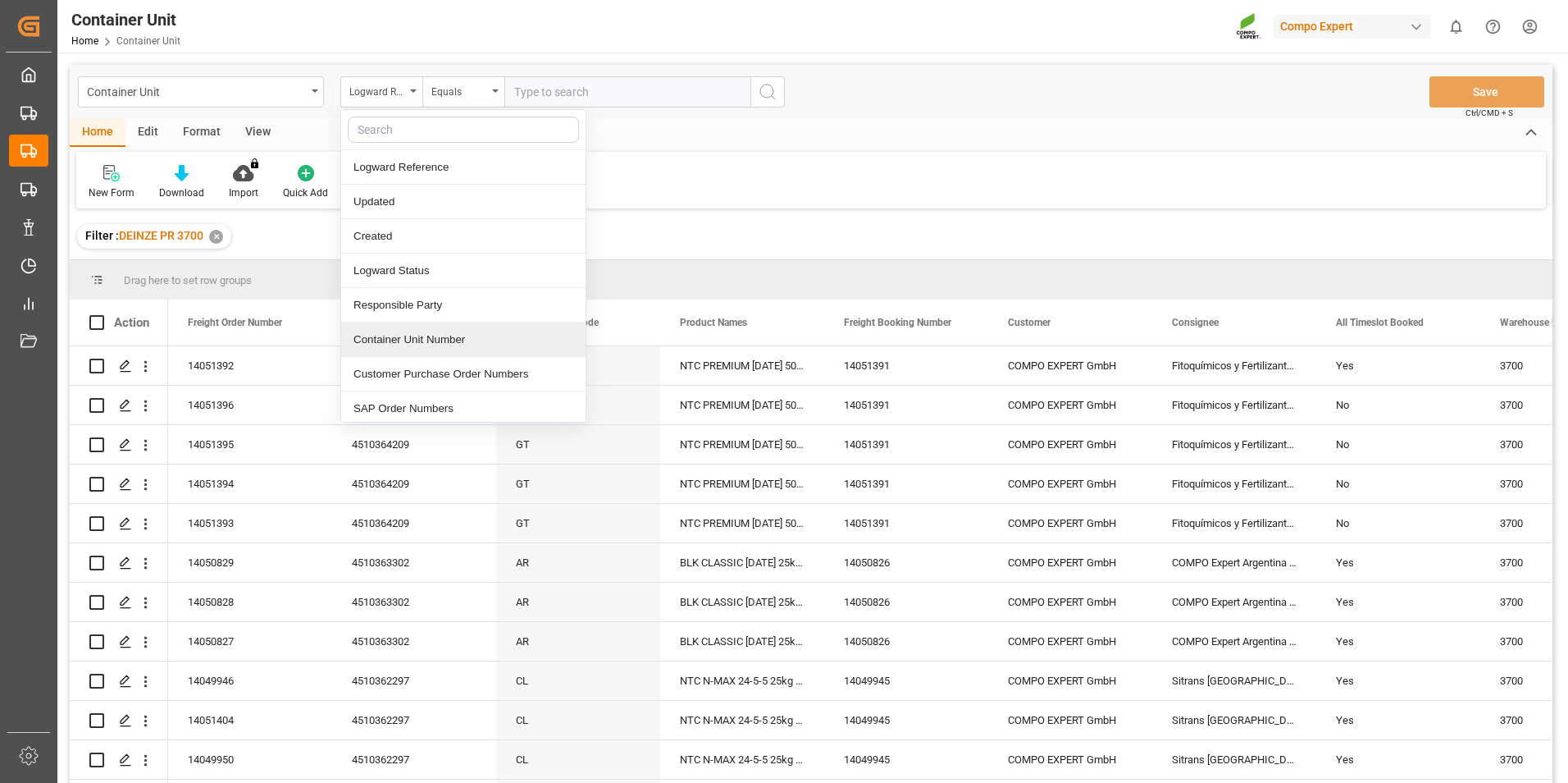
click at [380, 347] on div "Container Unit Number" at bounding box center [463, 340] width 245 height 34
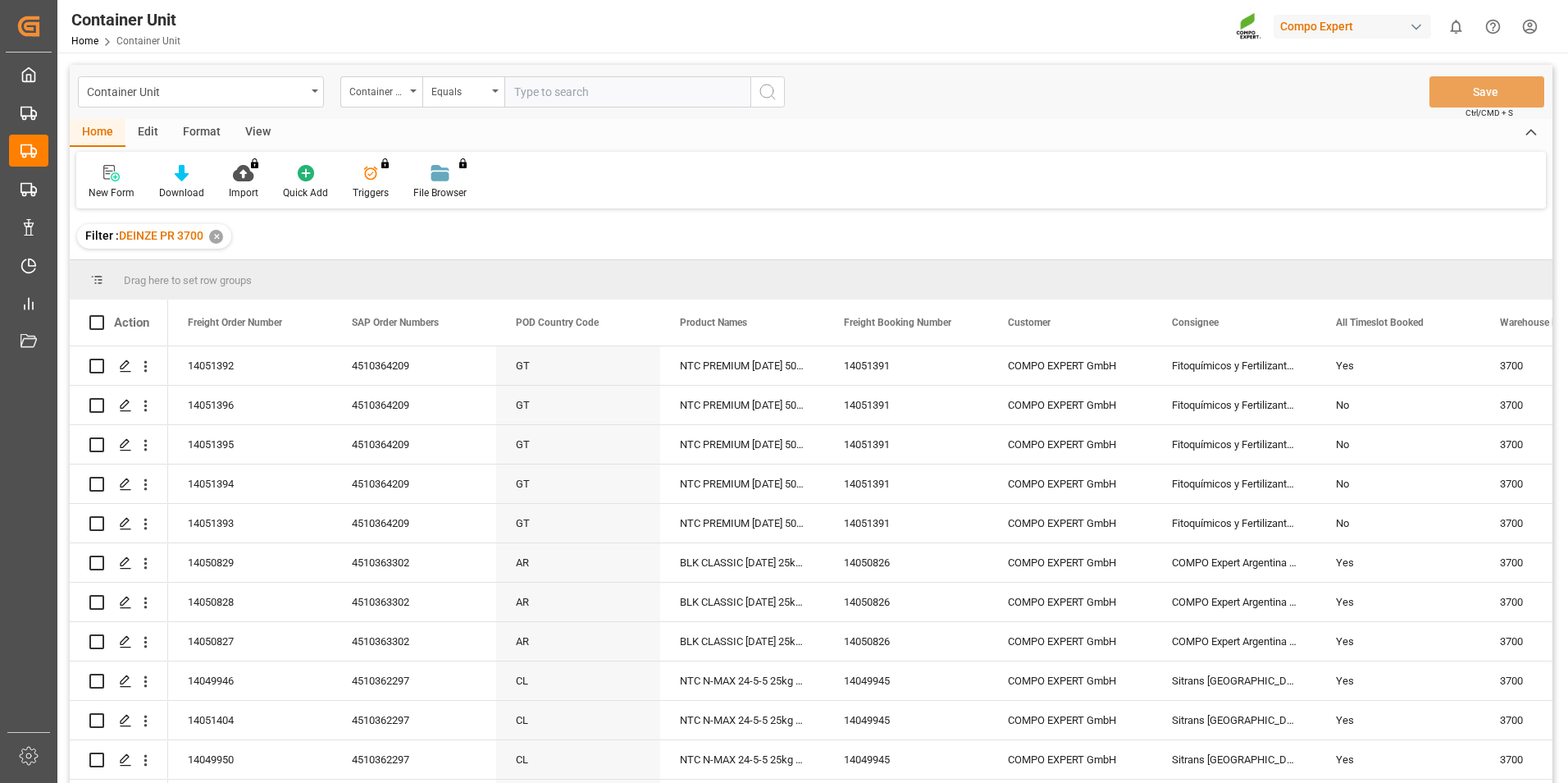
click at [524, 98] on input "text" at bounding box center [627, 91] width 246 height 32
type input "14051393"
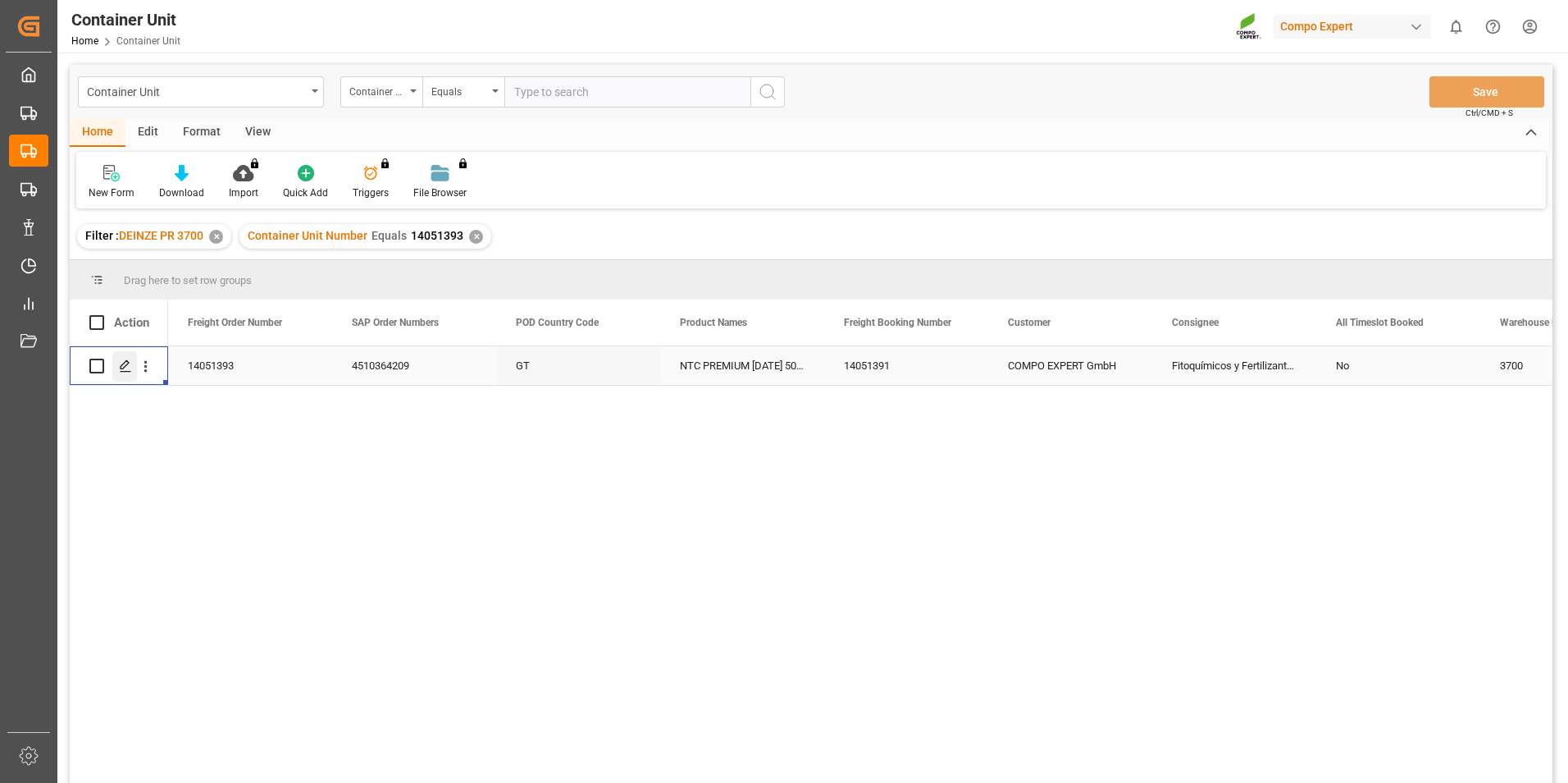
click at [126, 368] on icon "Press SPACE to select this row." at bounding box center [125, 366] width 14 height 14
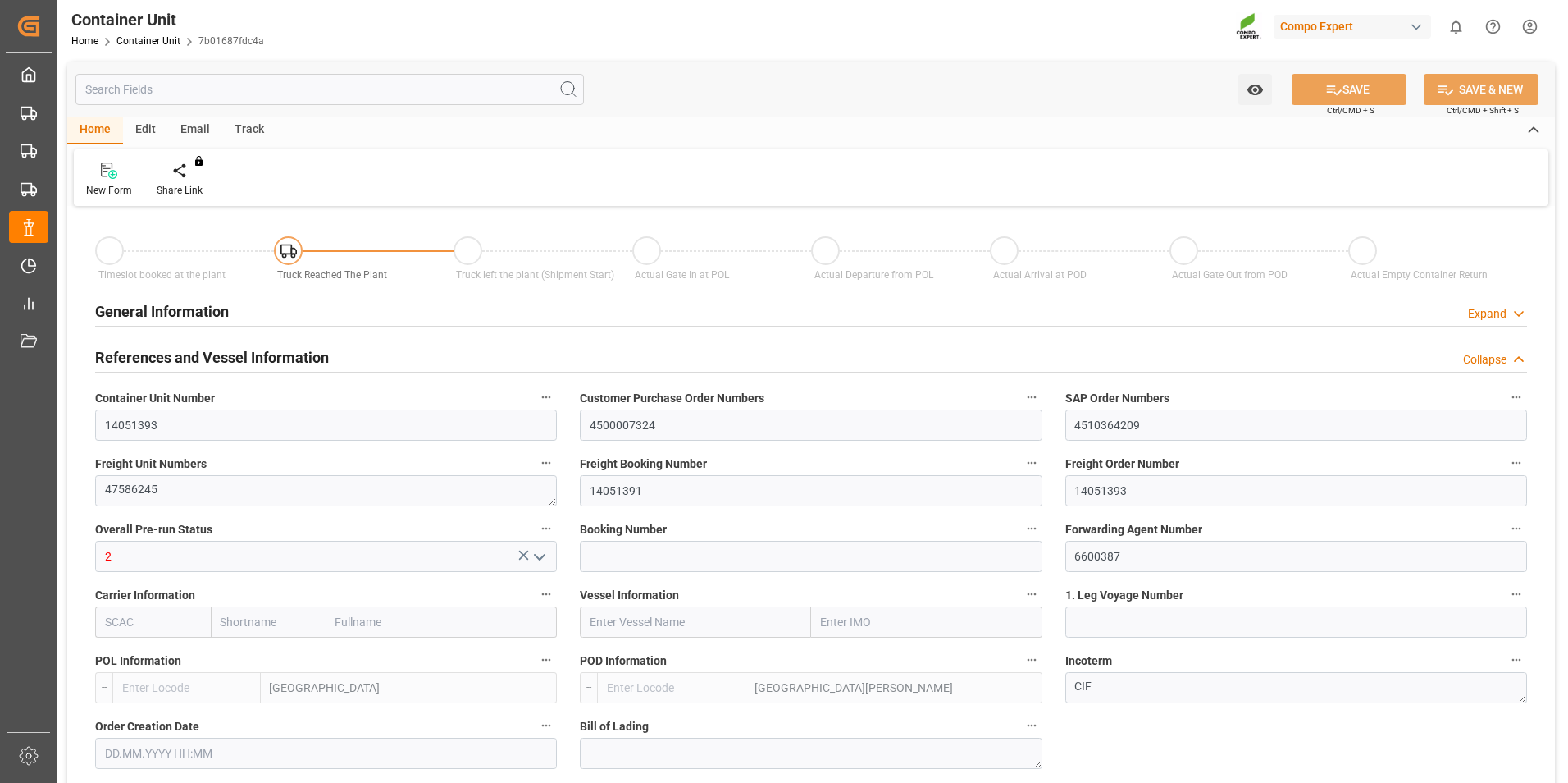
type input "BEANR"
type input "GTSTC"
type input "0"
type input "80"
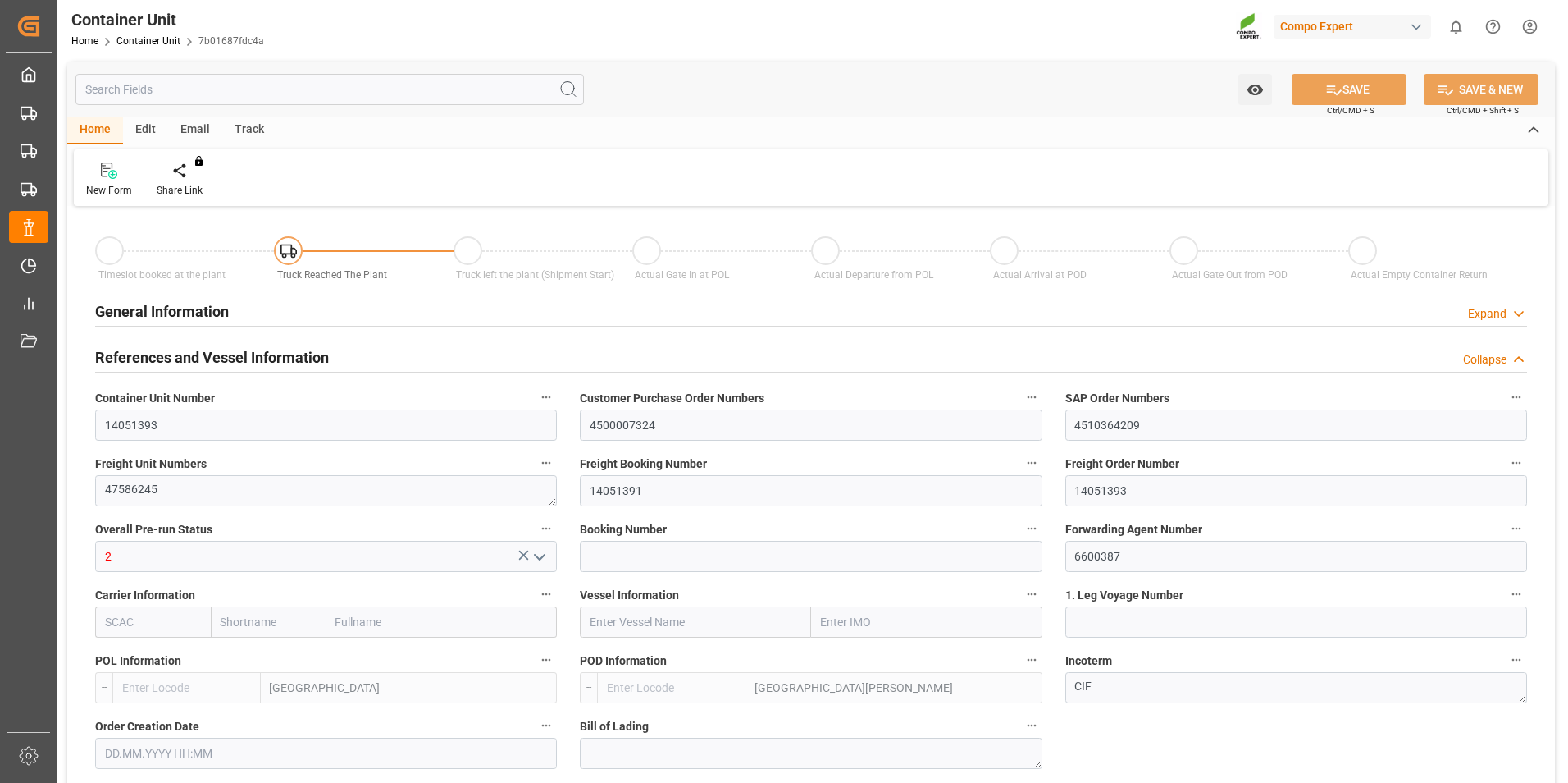
type input "20120"
type input "[DATE] 09:24"
type input "[DATE] 10:31"
type input "[DATE]"
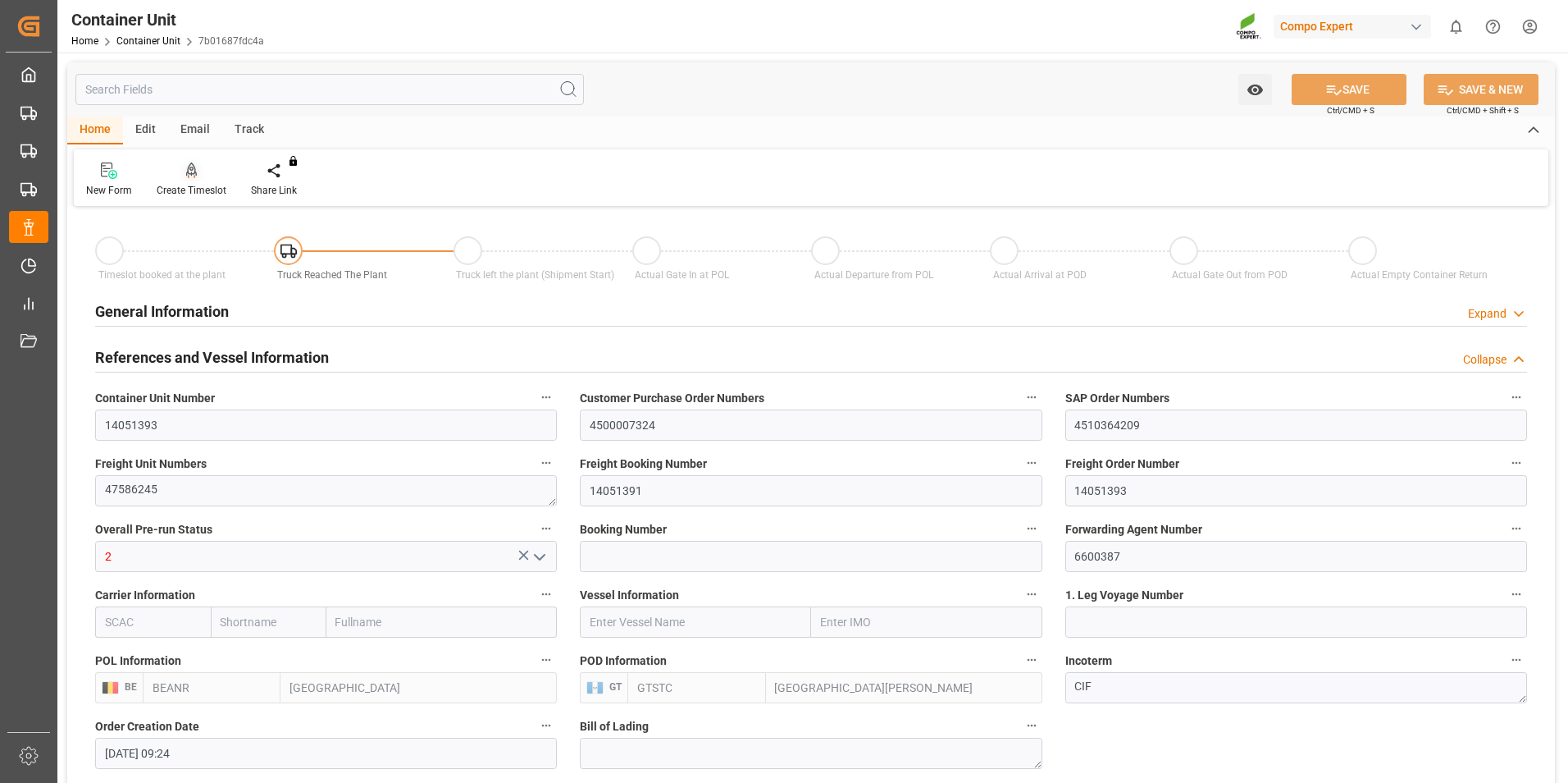
click at [194, 172] on icon at bounding box center [191, 169] width 12 height 14
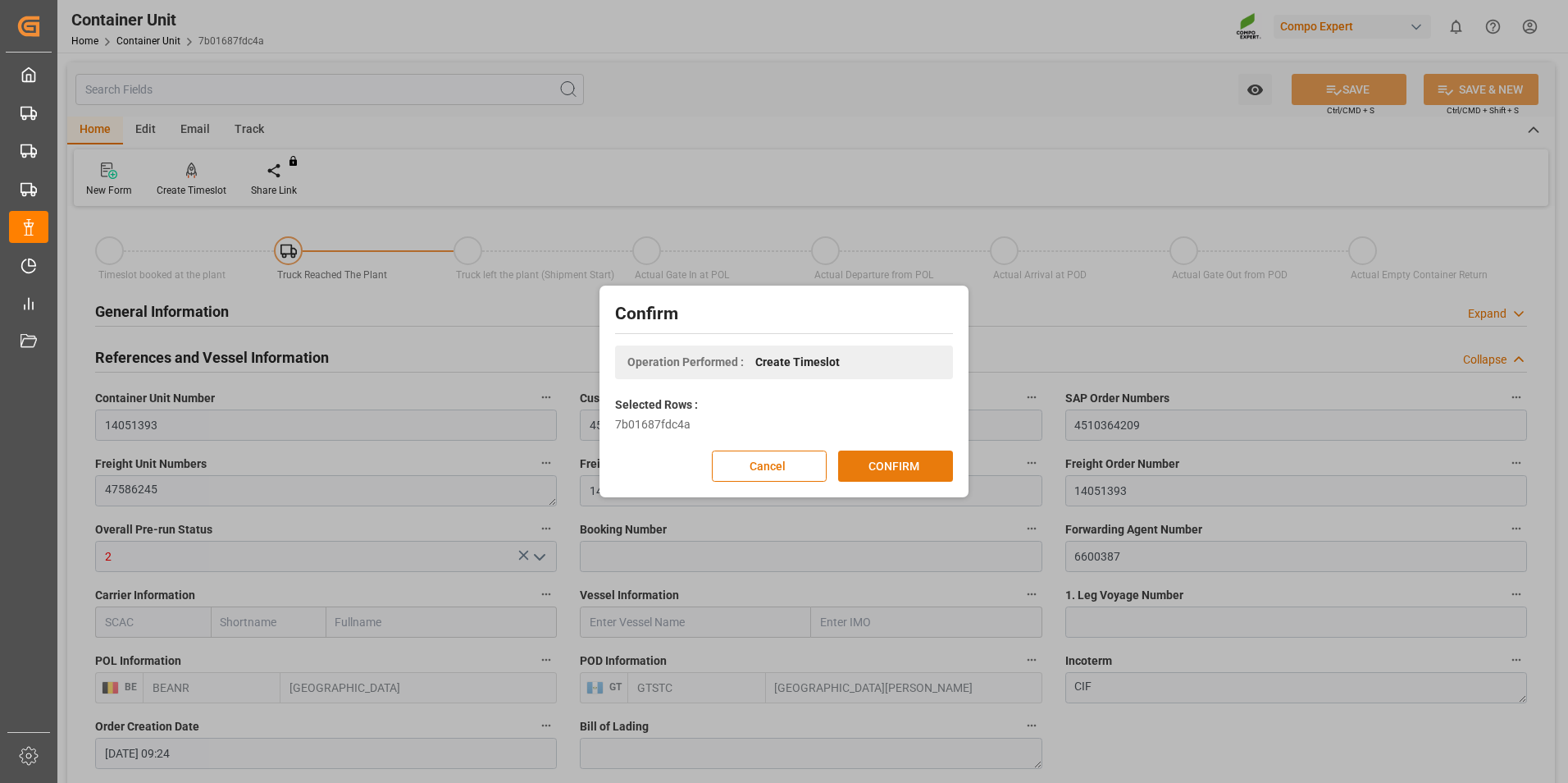
click at [889, 461] on button "CONFIRM" at bounding box center [895, 466] width 115 height 32
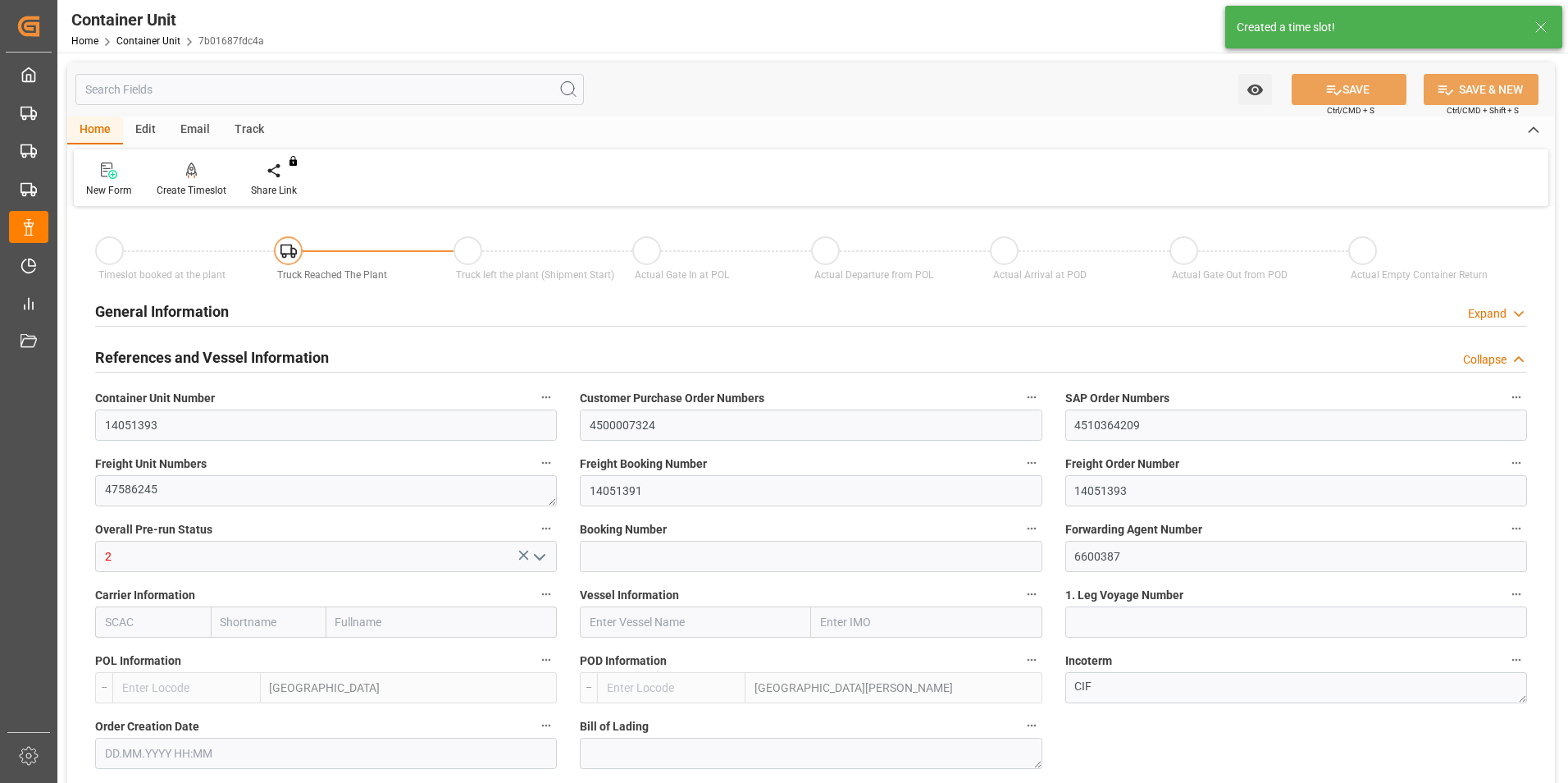
type input "BEANR"
type input "GTSTC"
type input "0"
type input "80"
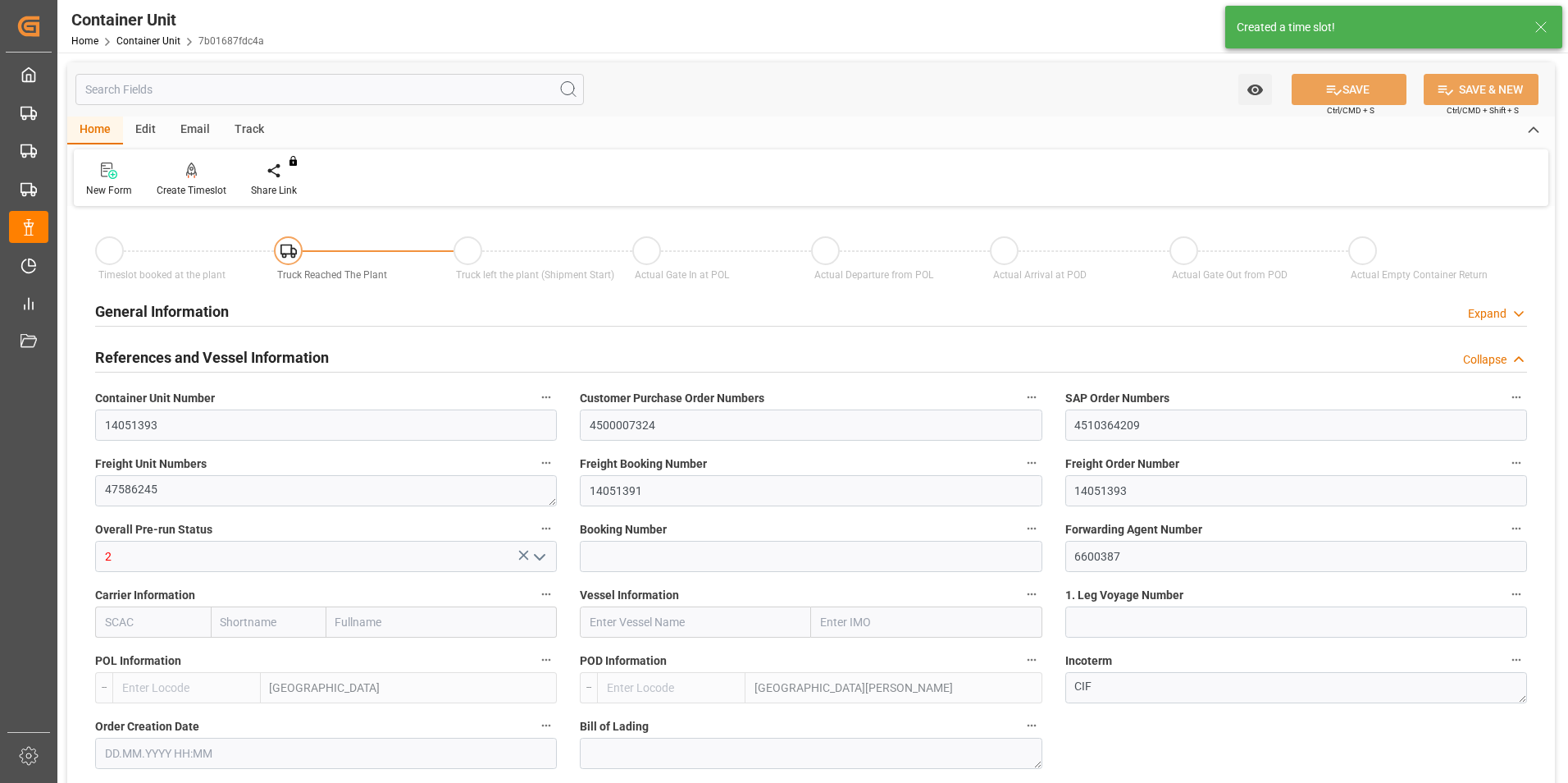
type input "20120"
type input "[DATE] 09:24"
type input "[DATE] 10:31"
type input "[DATE]"
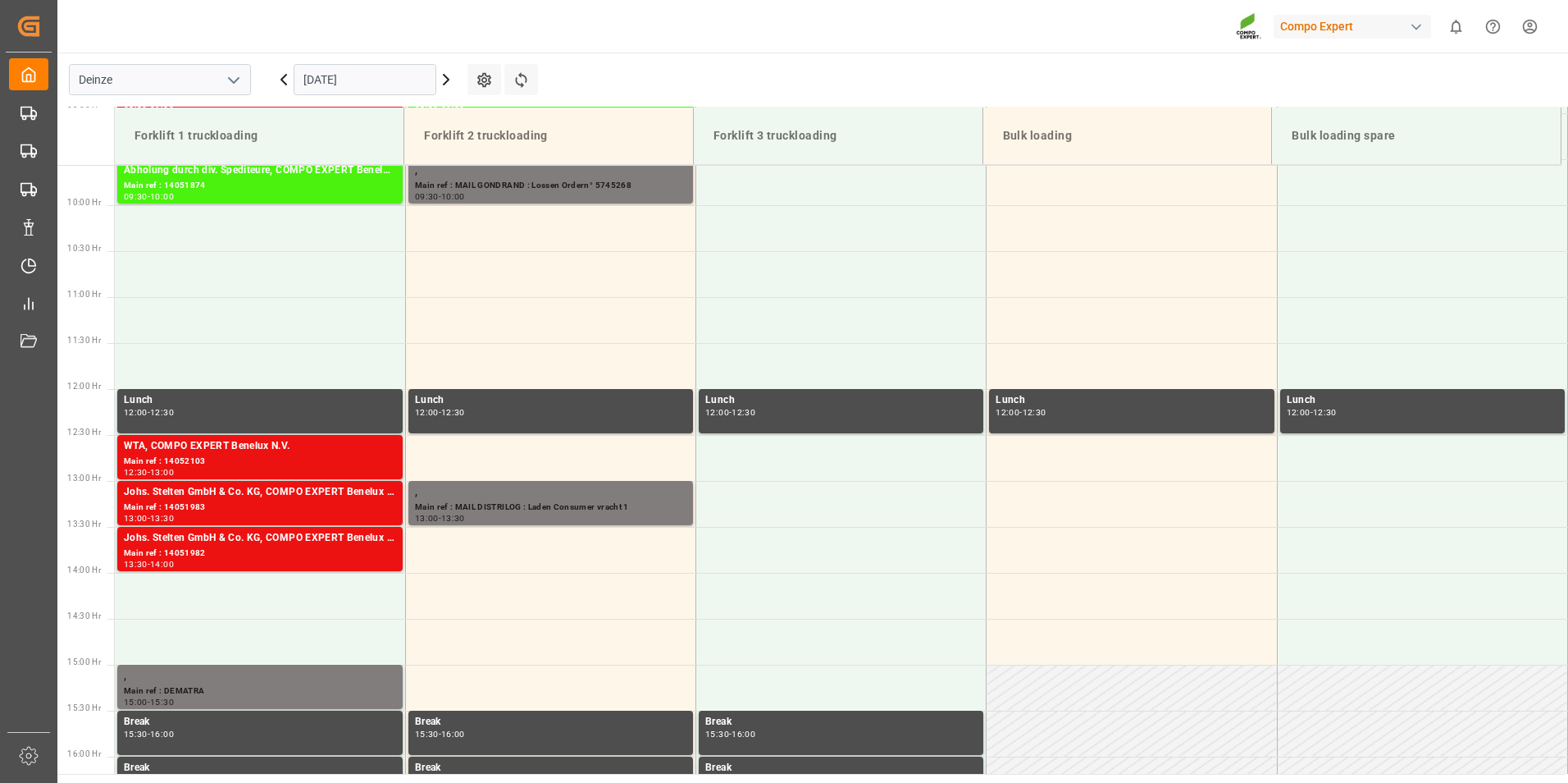
scroll to position [909, 0]
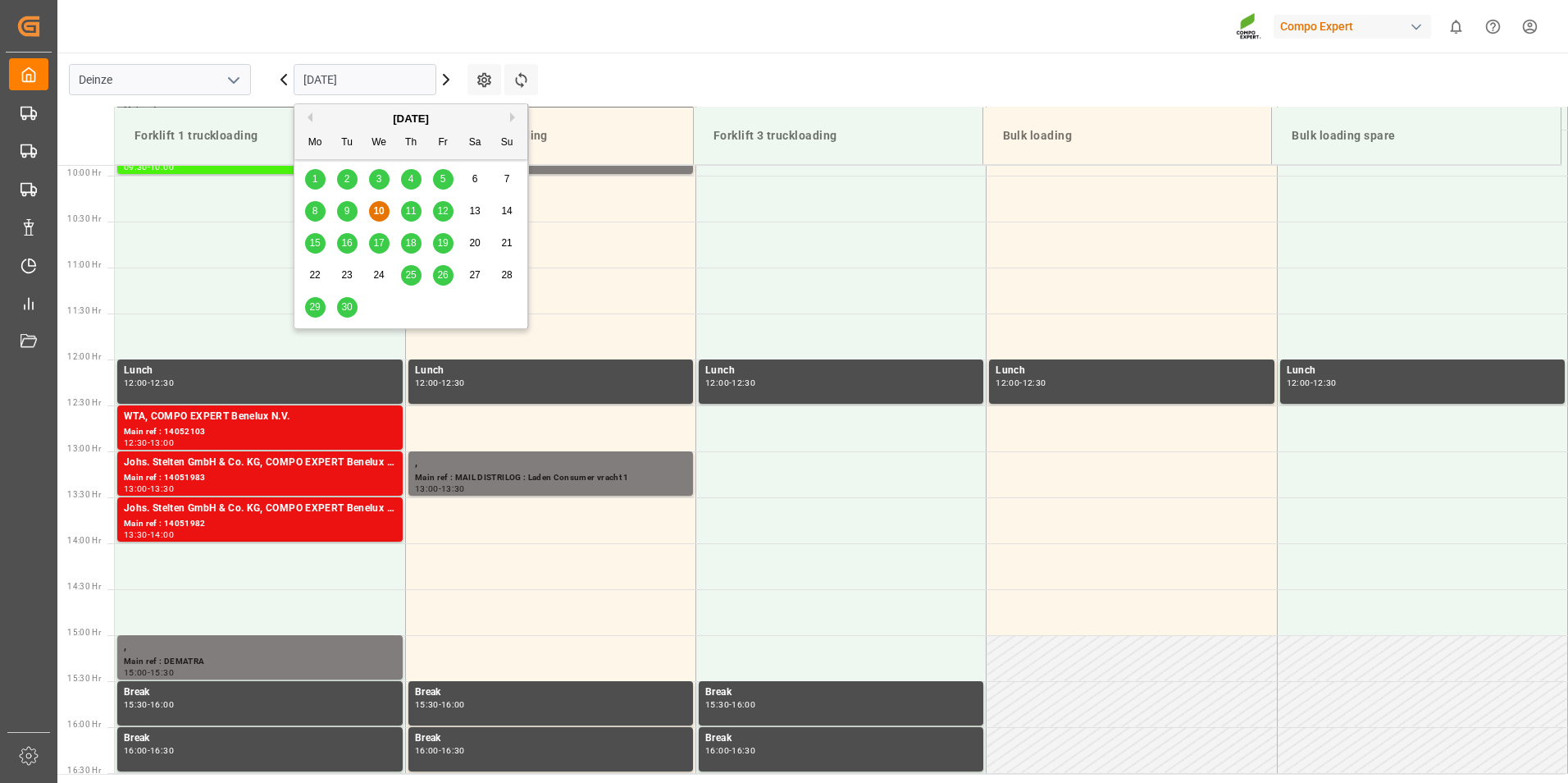
click at [382, 86] on input "[DATE]" at bounding box center [365, 79] width 143 height 32
click at [345, 312] on span "30" at bounding box center [347, 306] width 11 height 12
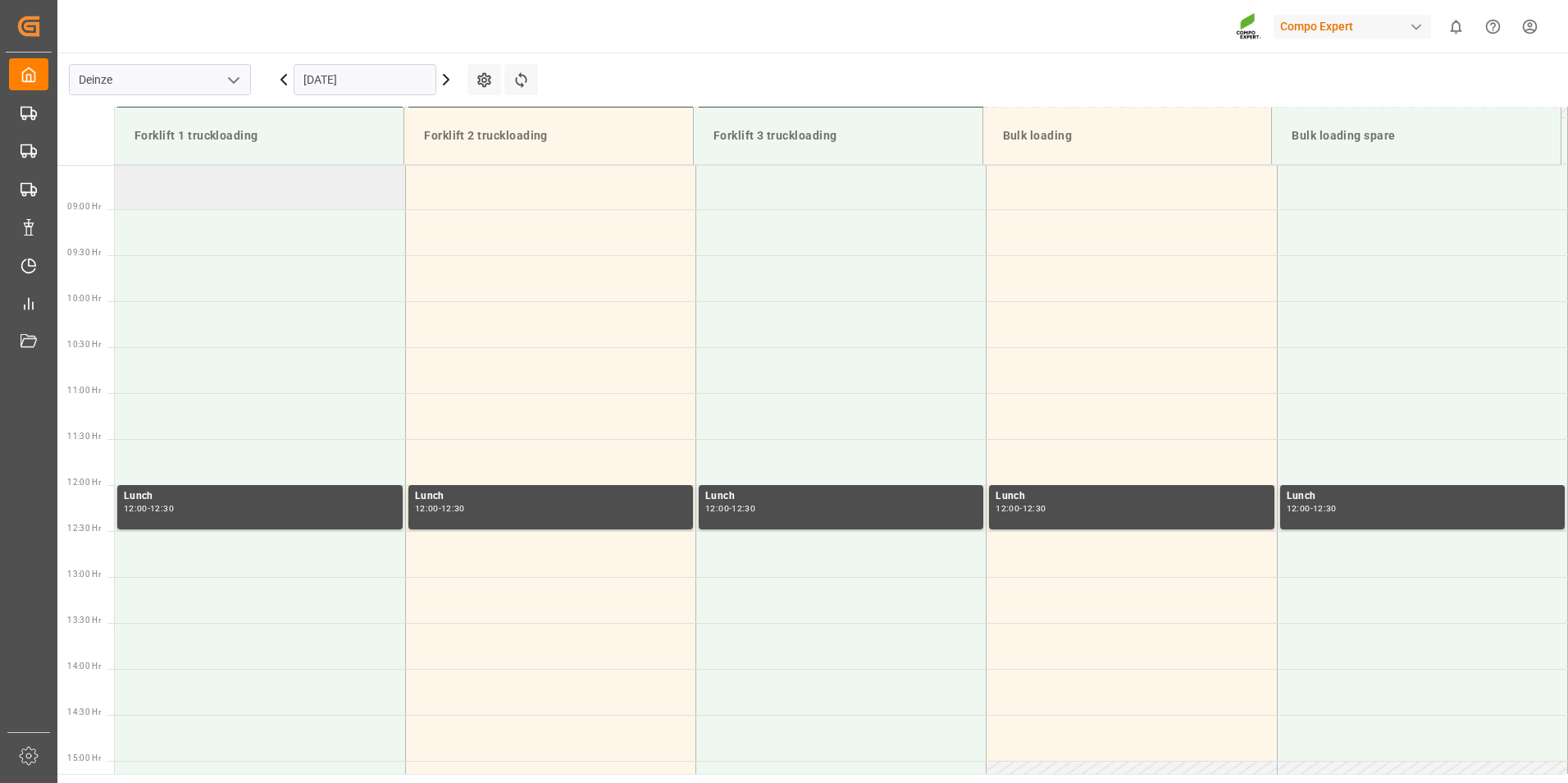
scroll to position [662, 0]
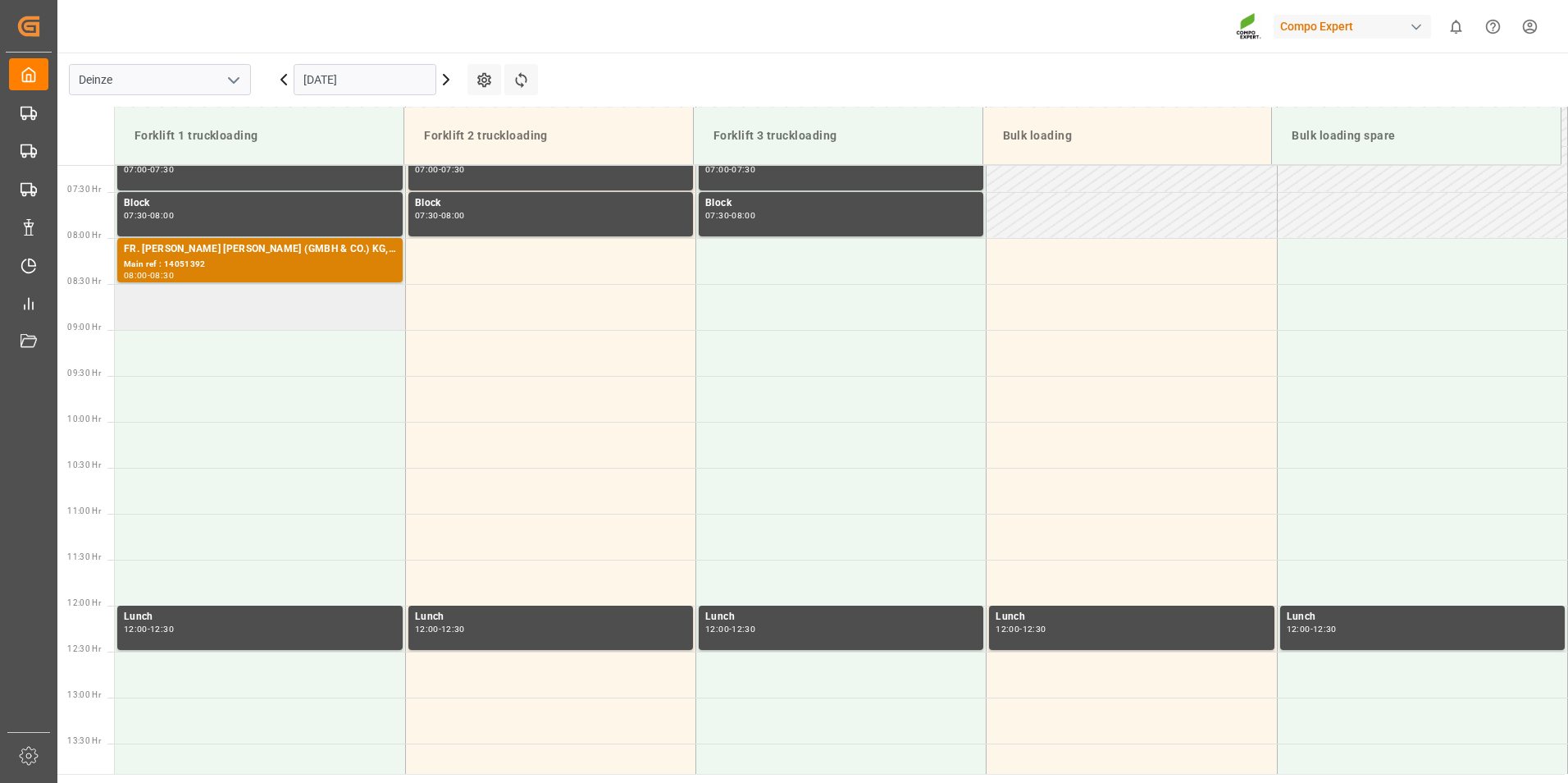
click at [185, 311] on td at bounding box center [260, 306] width 291 height 46
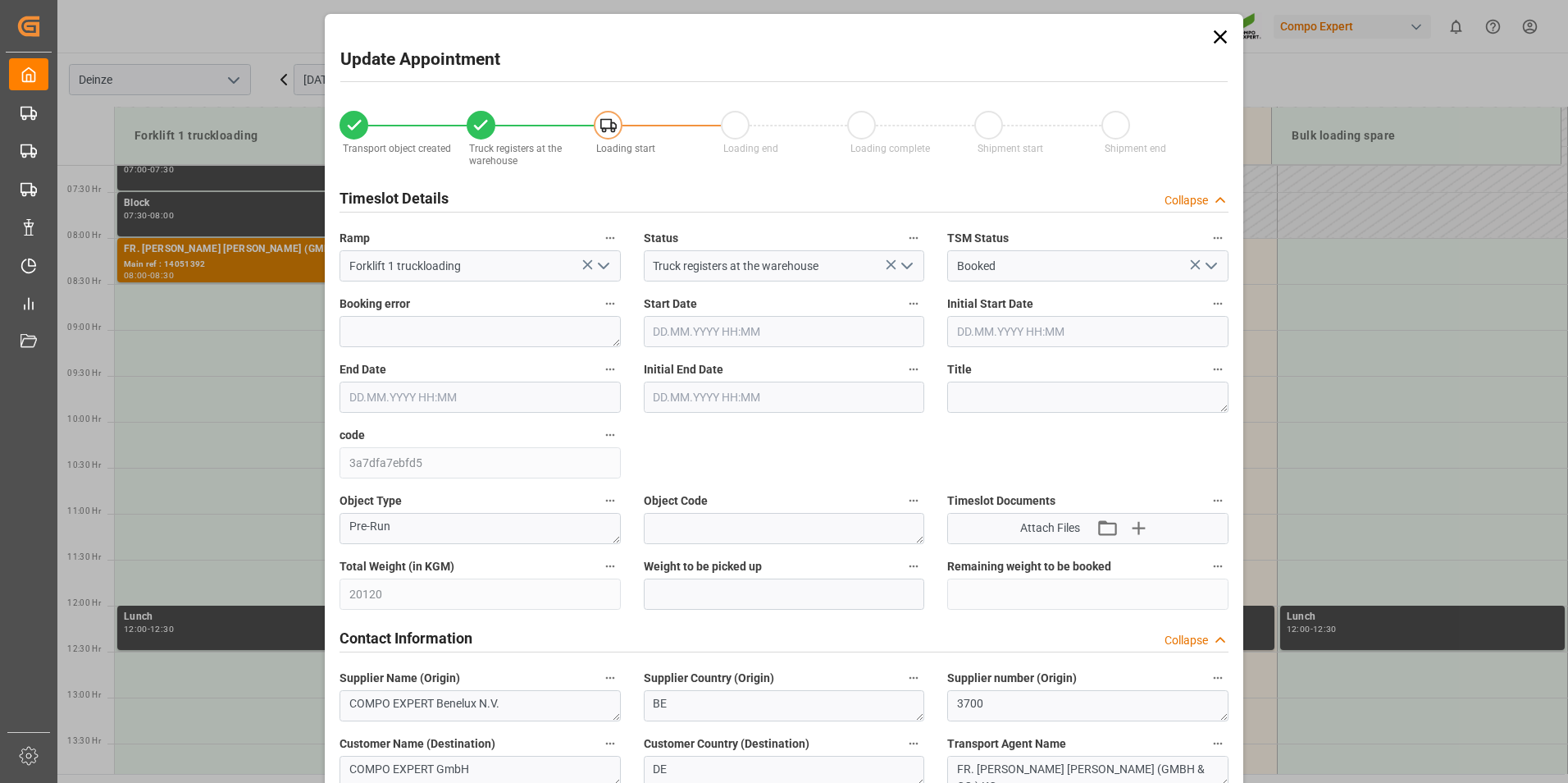
type input "30.09.2025 08:30"
type input "[DATE] 09:00"
type input "[DATE] 09:24"
type input "[DATE] 10:31"
type input "10.09.2025 08:34"
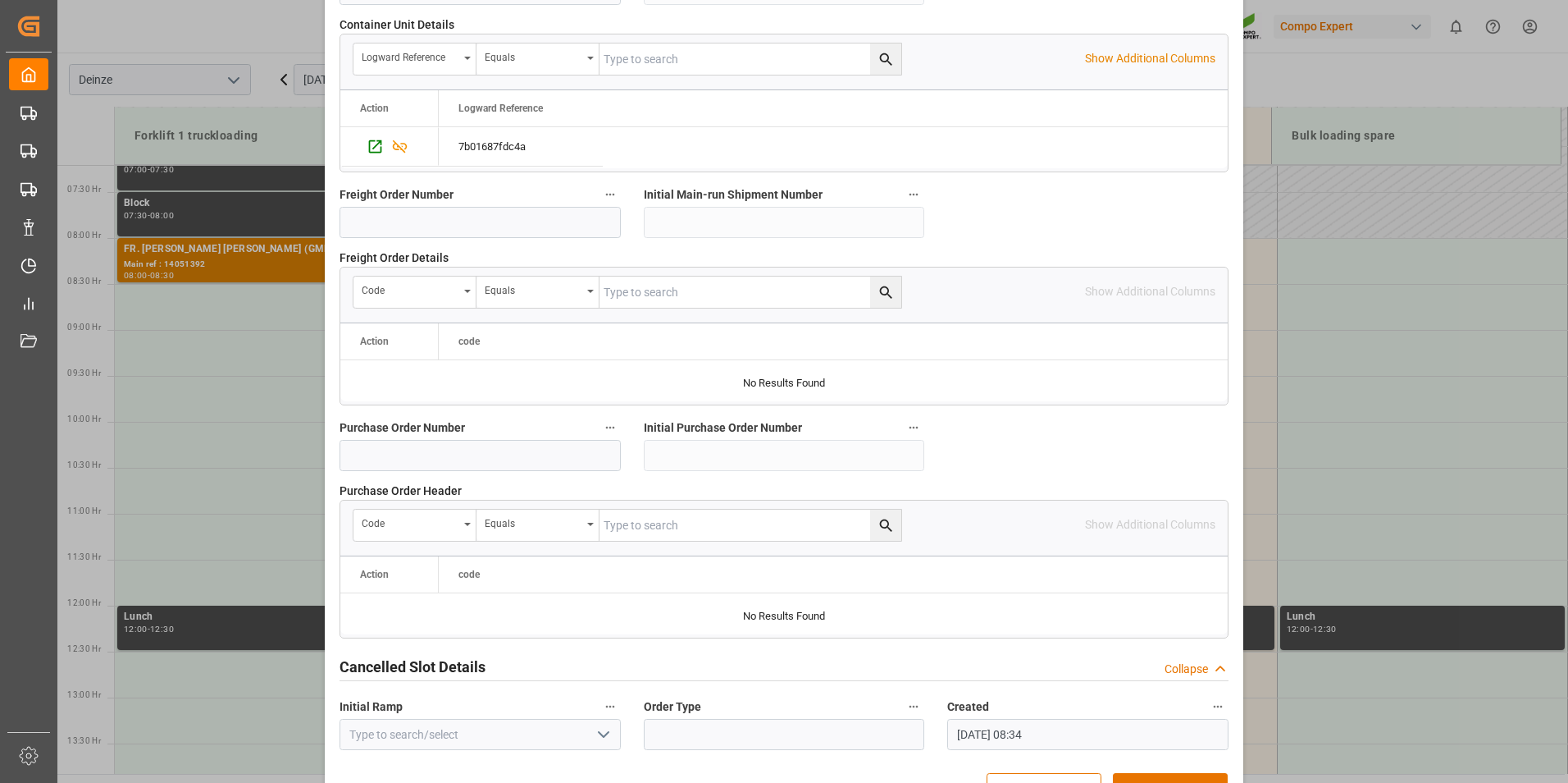
scroll to position [1494, 0]
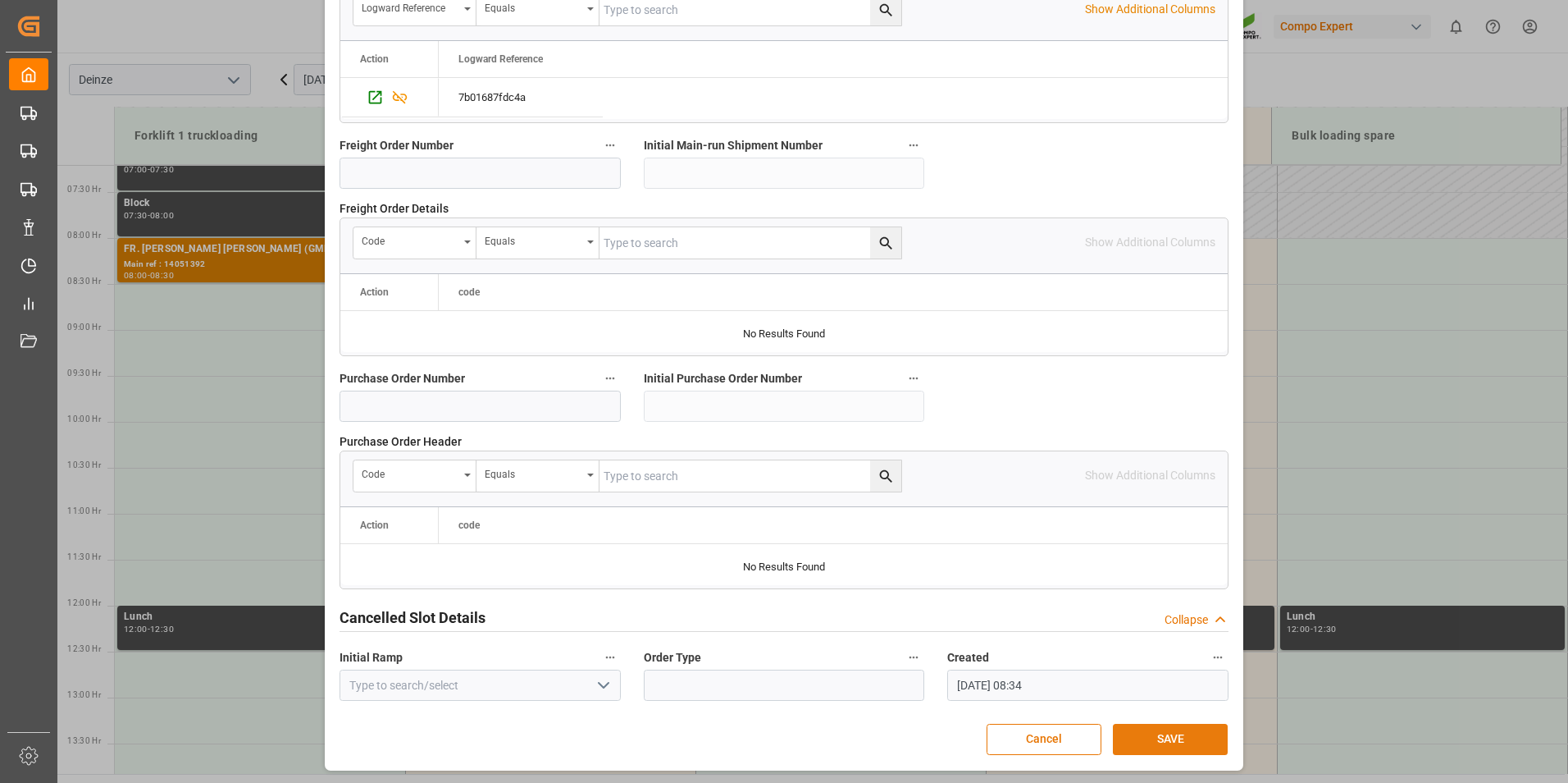
click at [1131, 729] on button "SAVE" at bounding box center [1170, 739] width 115 height 32
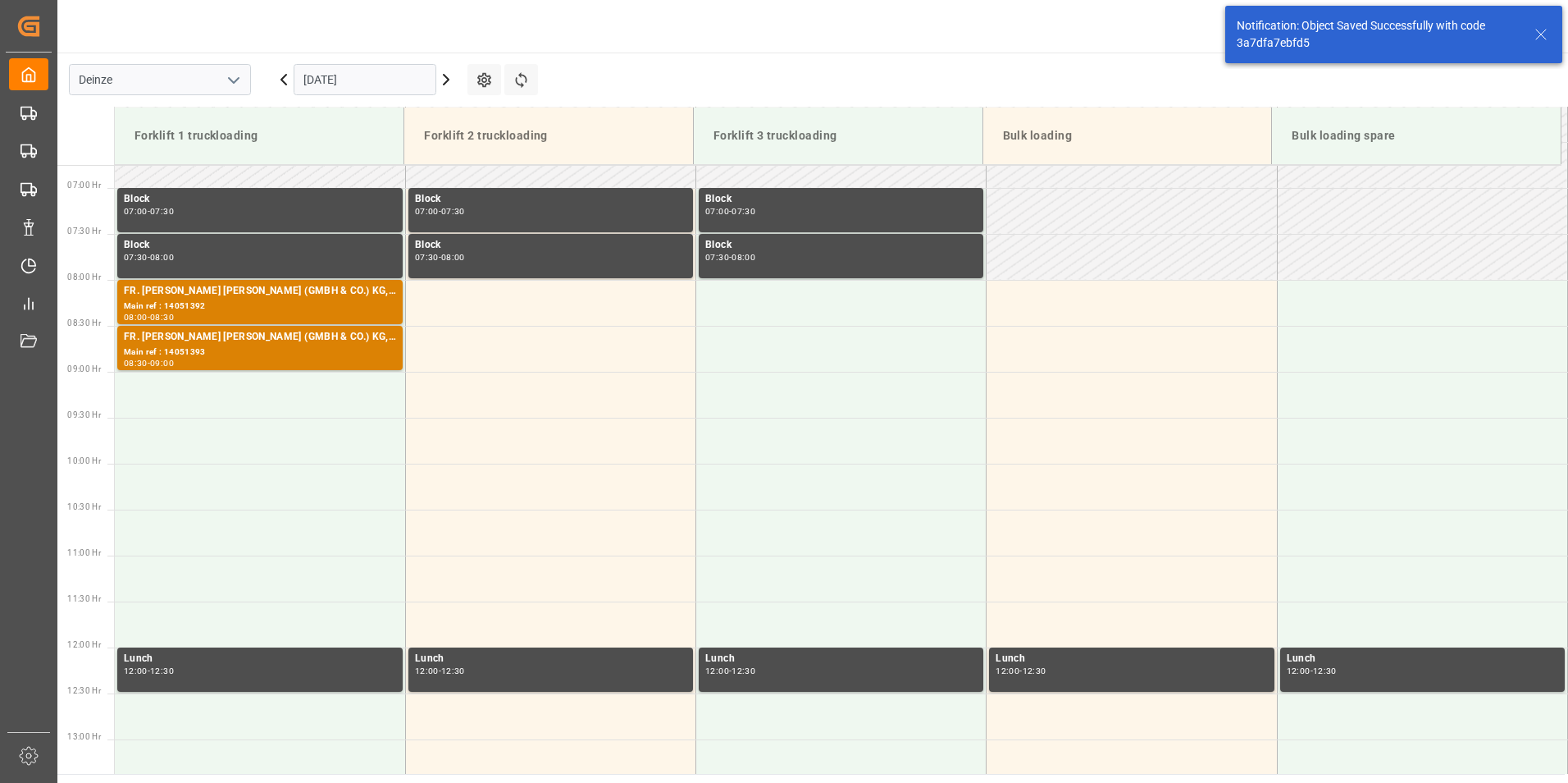
scroll to position [632, 0]
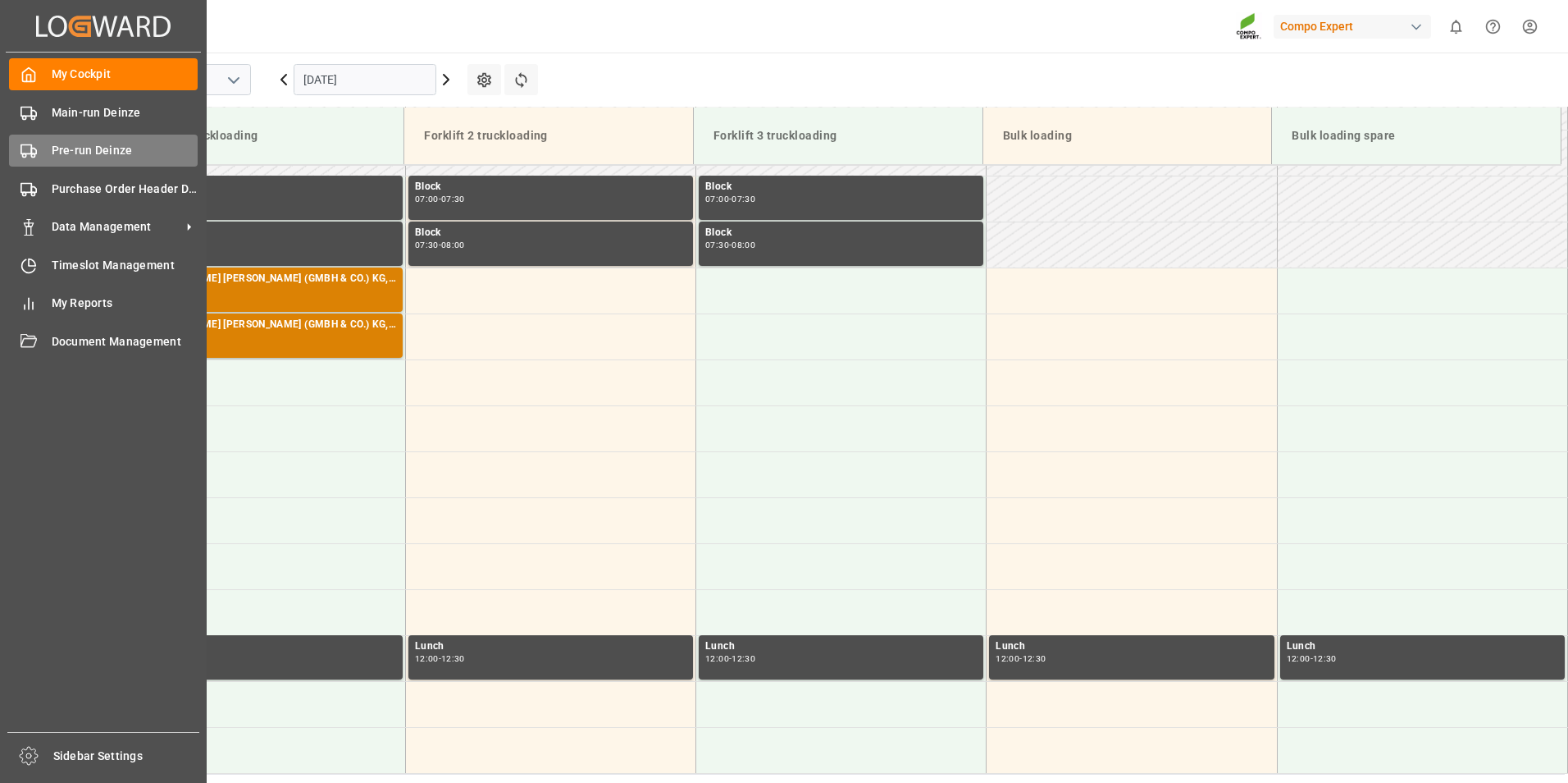
click at [28, 151] on icon at bounding box center [29, 151] width 16 height 16
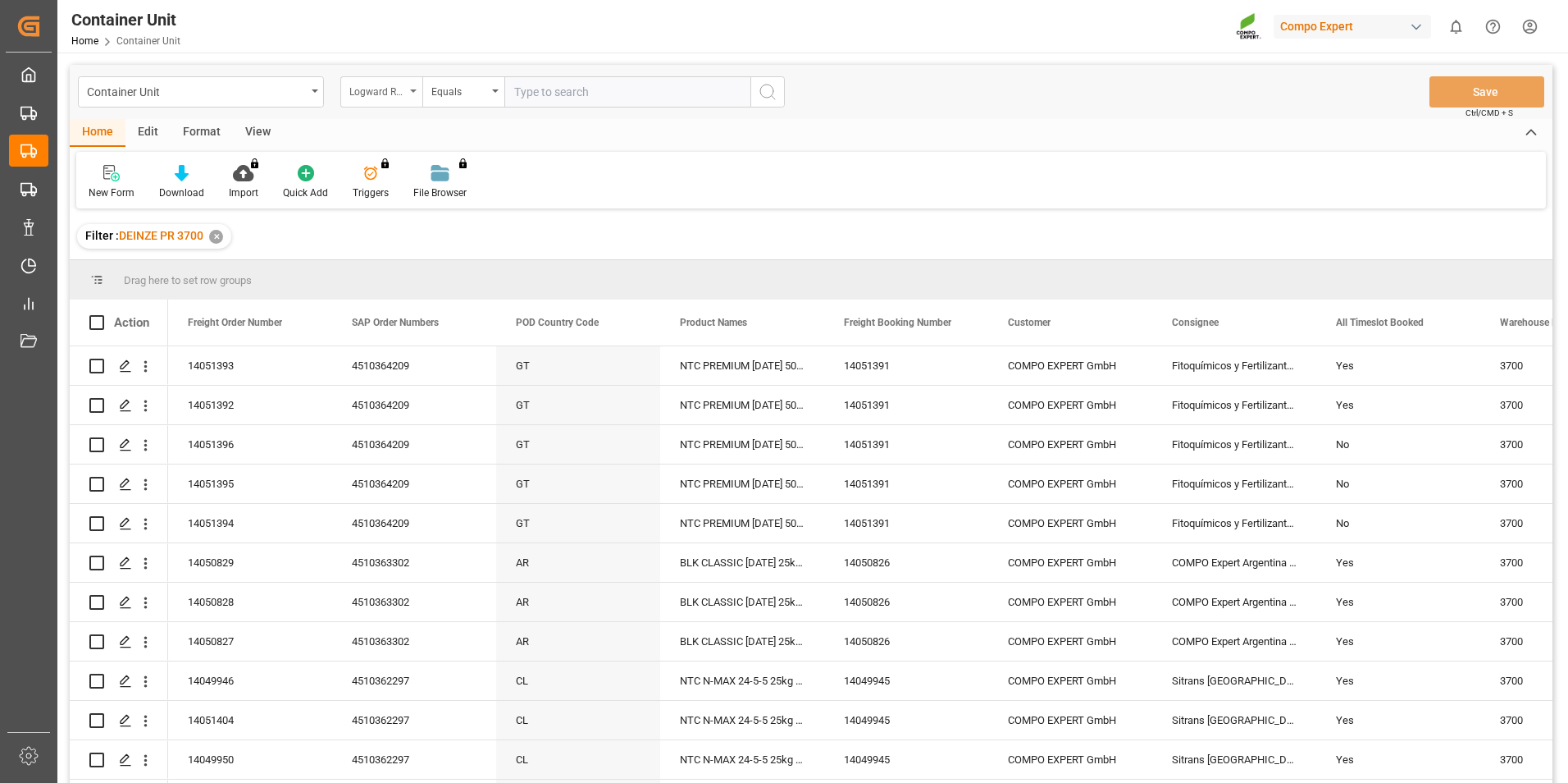
click at [416, 92] on icon "open menu" at bounding box center [413, 91] width 6 height 4
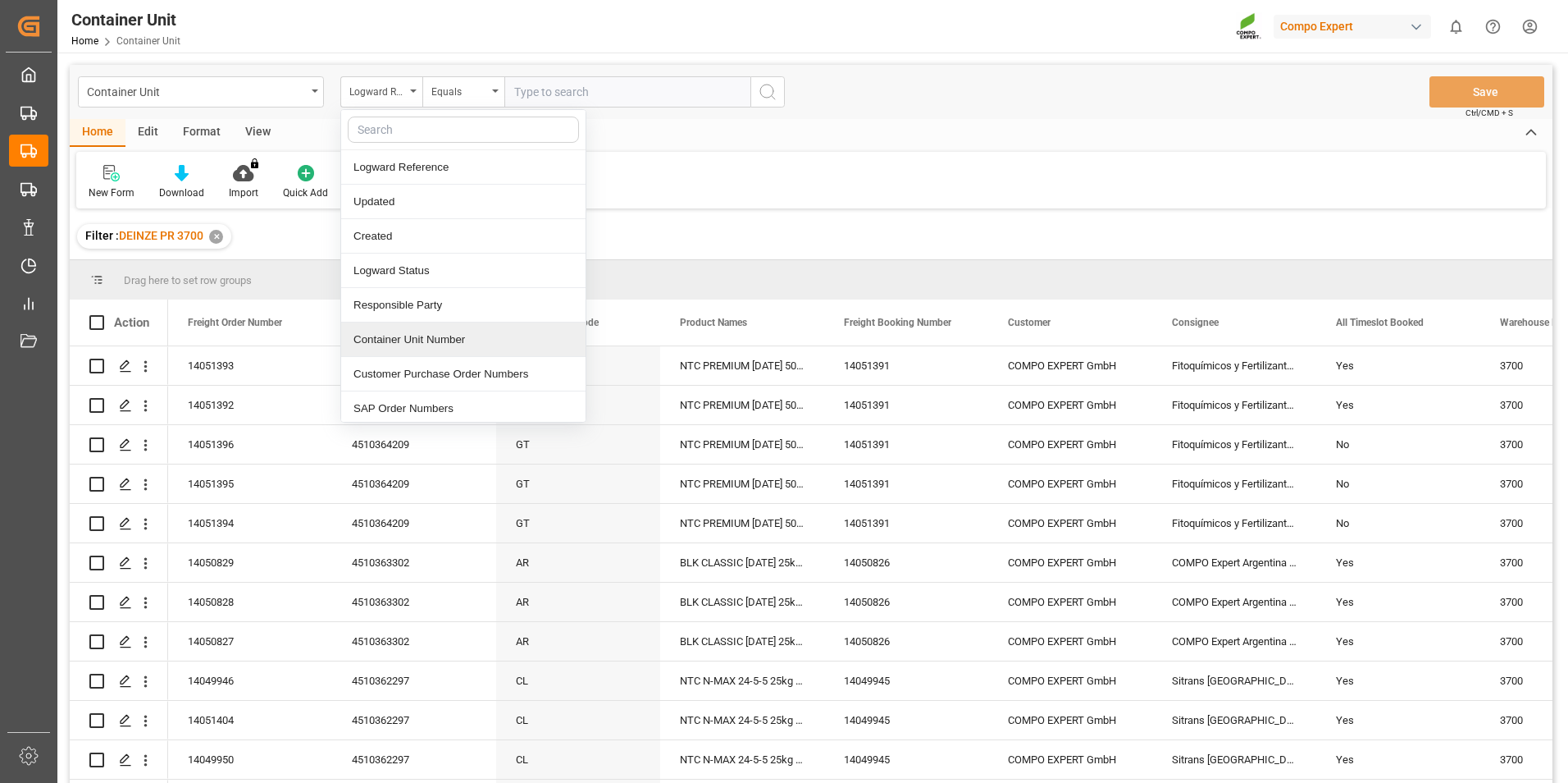
click at [406, 339] on div "Container Unit Number" at bounding box center [463, 340] width 245 height 34
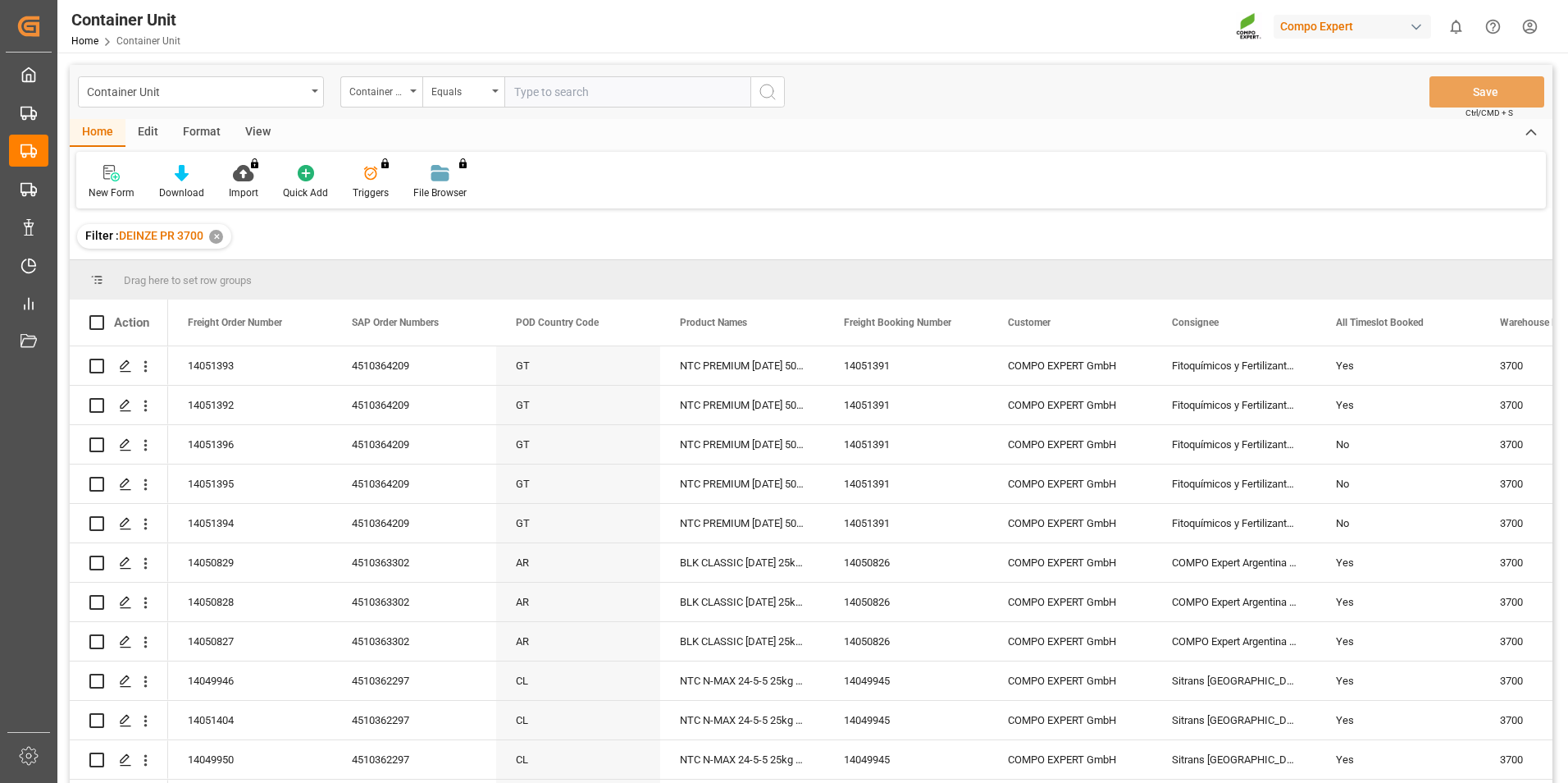
click at [537, 96] on input "text" at bounding box center [627, 91] width 246 height 32
type input "14051394"
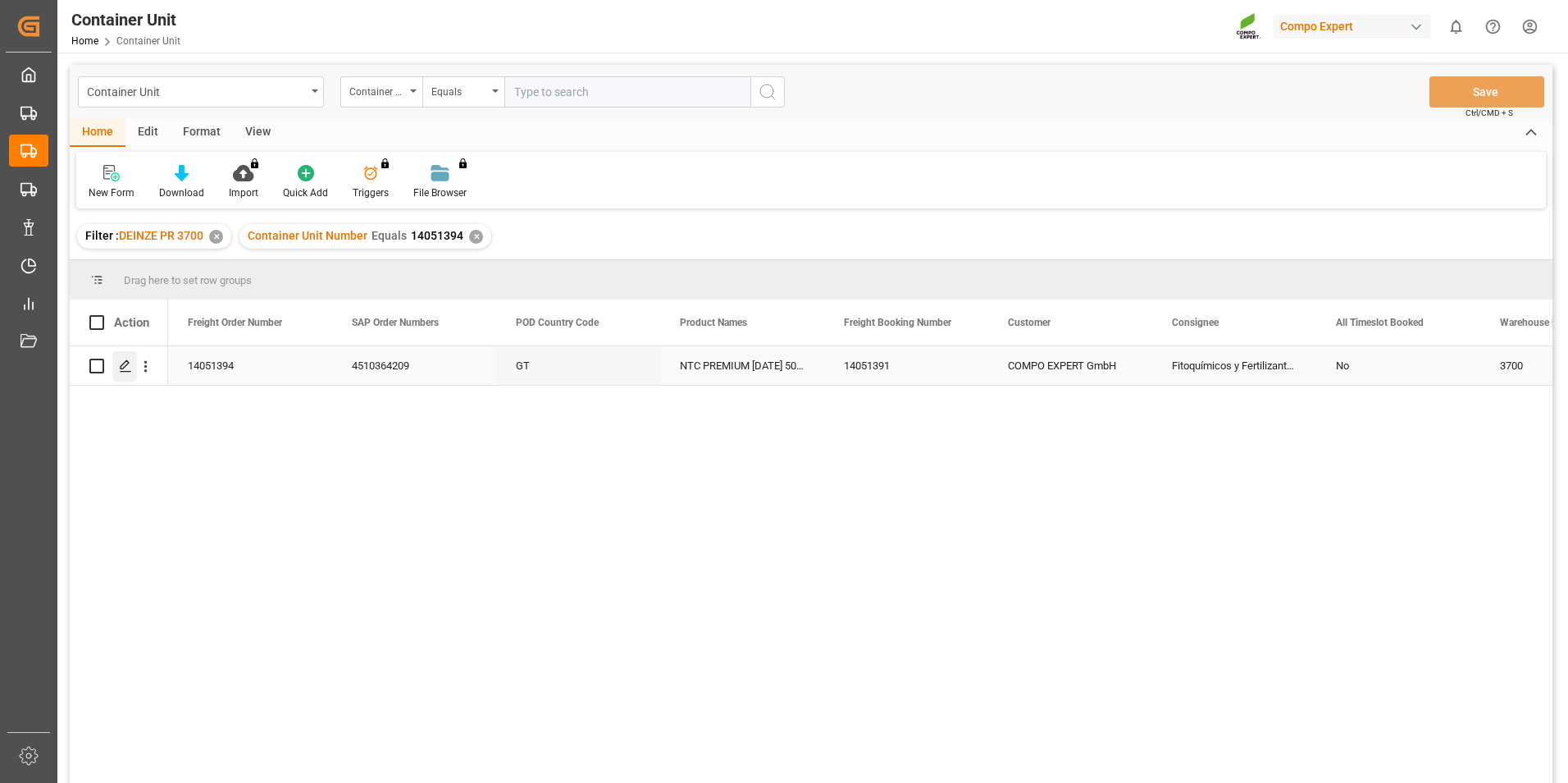
click at [129, 368] on icon "Press SPACE to select this row." at bounding box center [125, 366] width 14 height 14
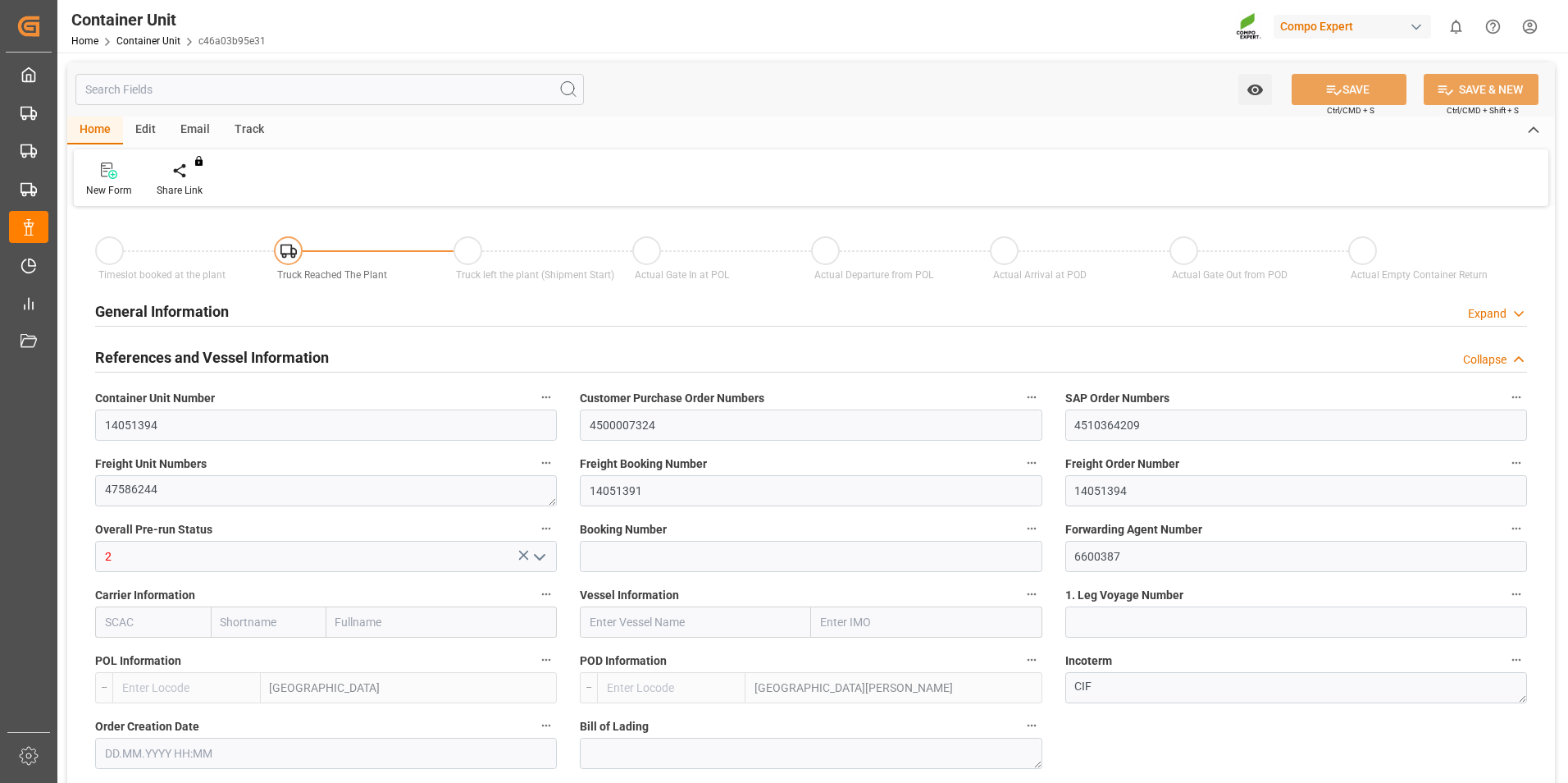
type input "BEANR"
type input "GTSTC"
type input "0"
type input "80"
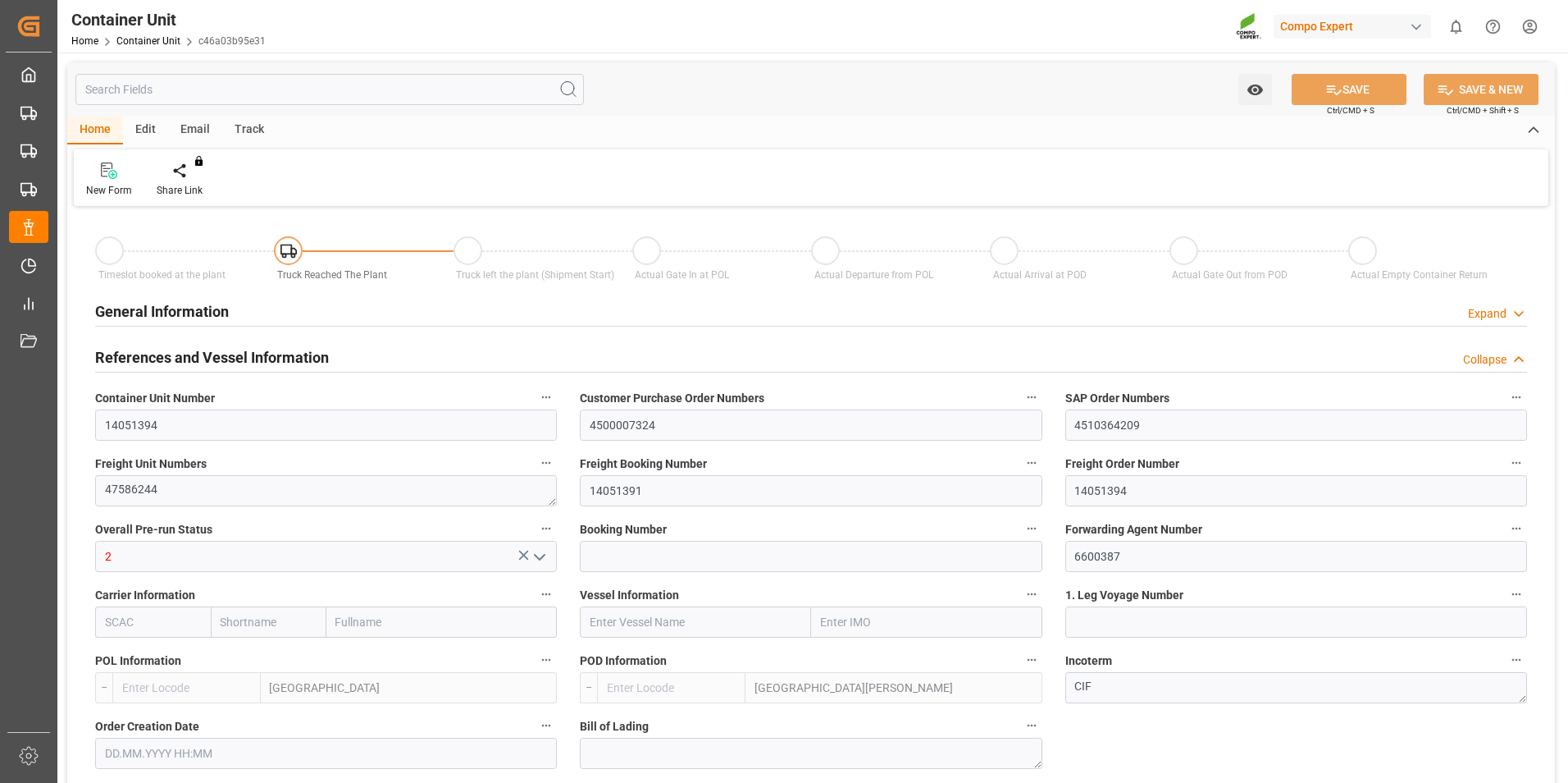
type input "20120"
type input "[DATE] 09:24"
type input "10.09.2025 10:31"
type input "[DATE]"
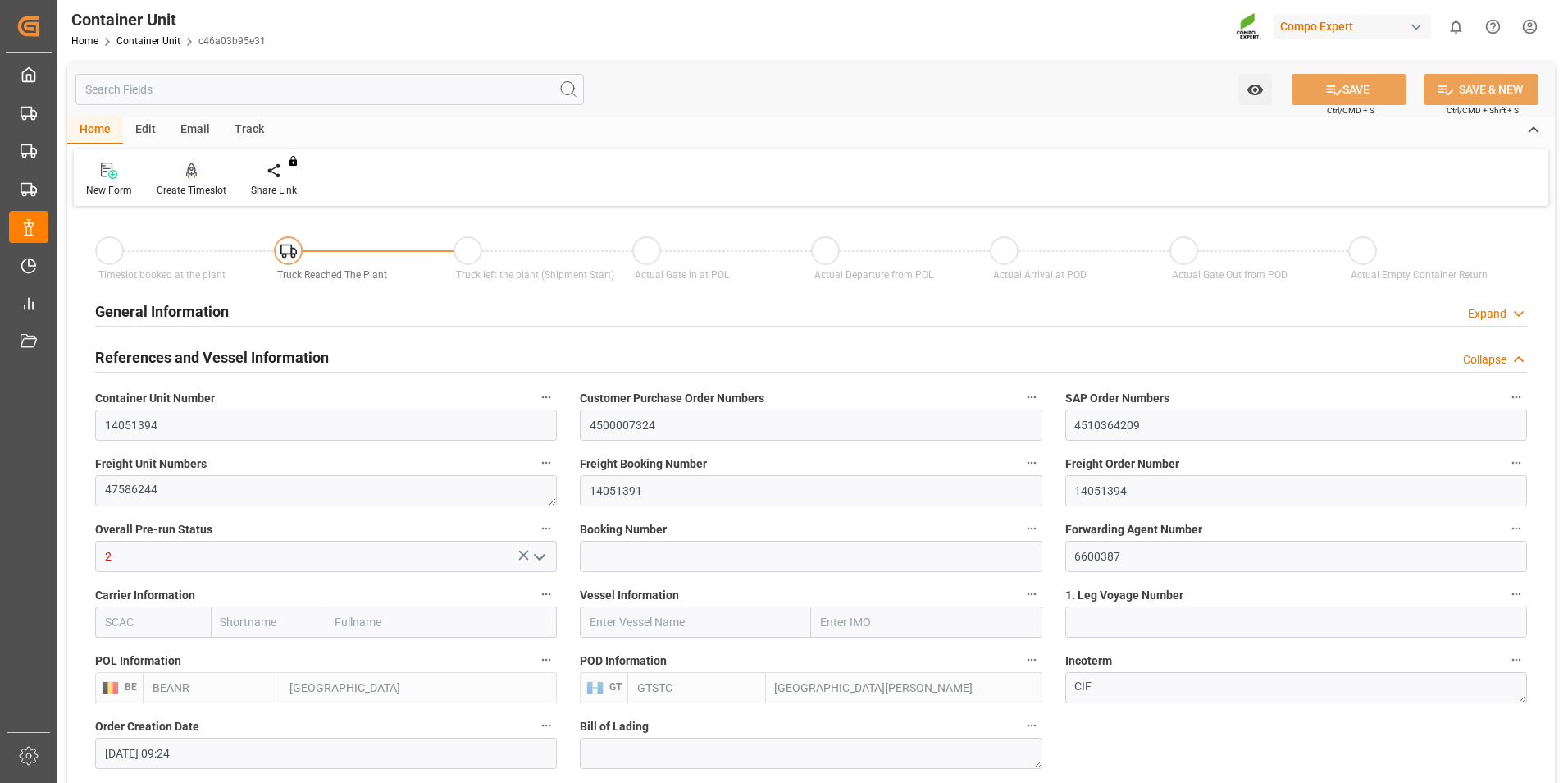
click at [198, 175] on div at bounding box center [191, 170] width 70 height 17
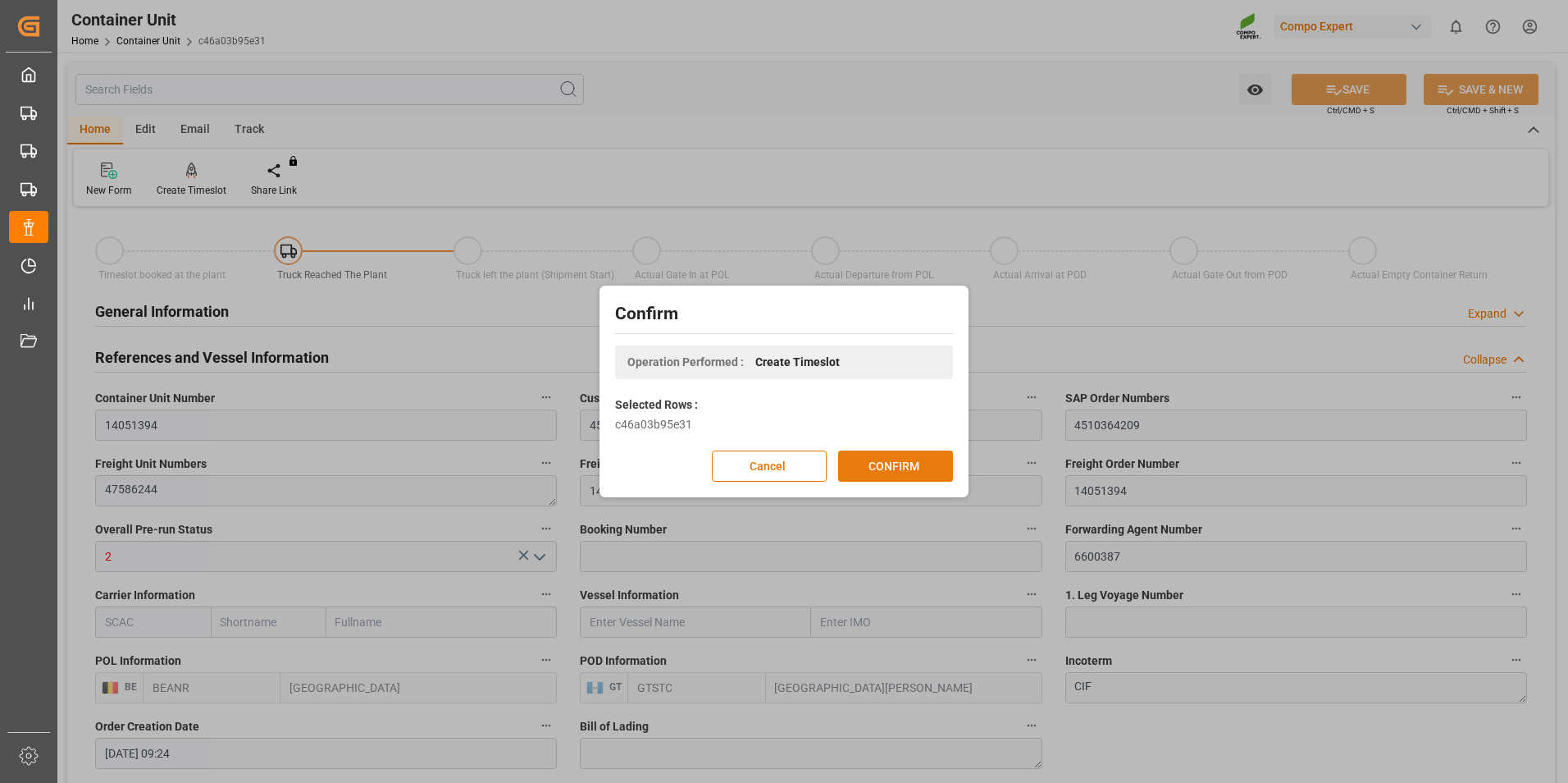
click at [884, 453] on button "CONFIRM" at bounding box center [895, 466] width 115 height 32
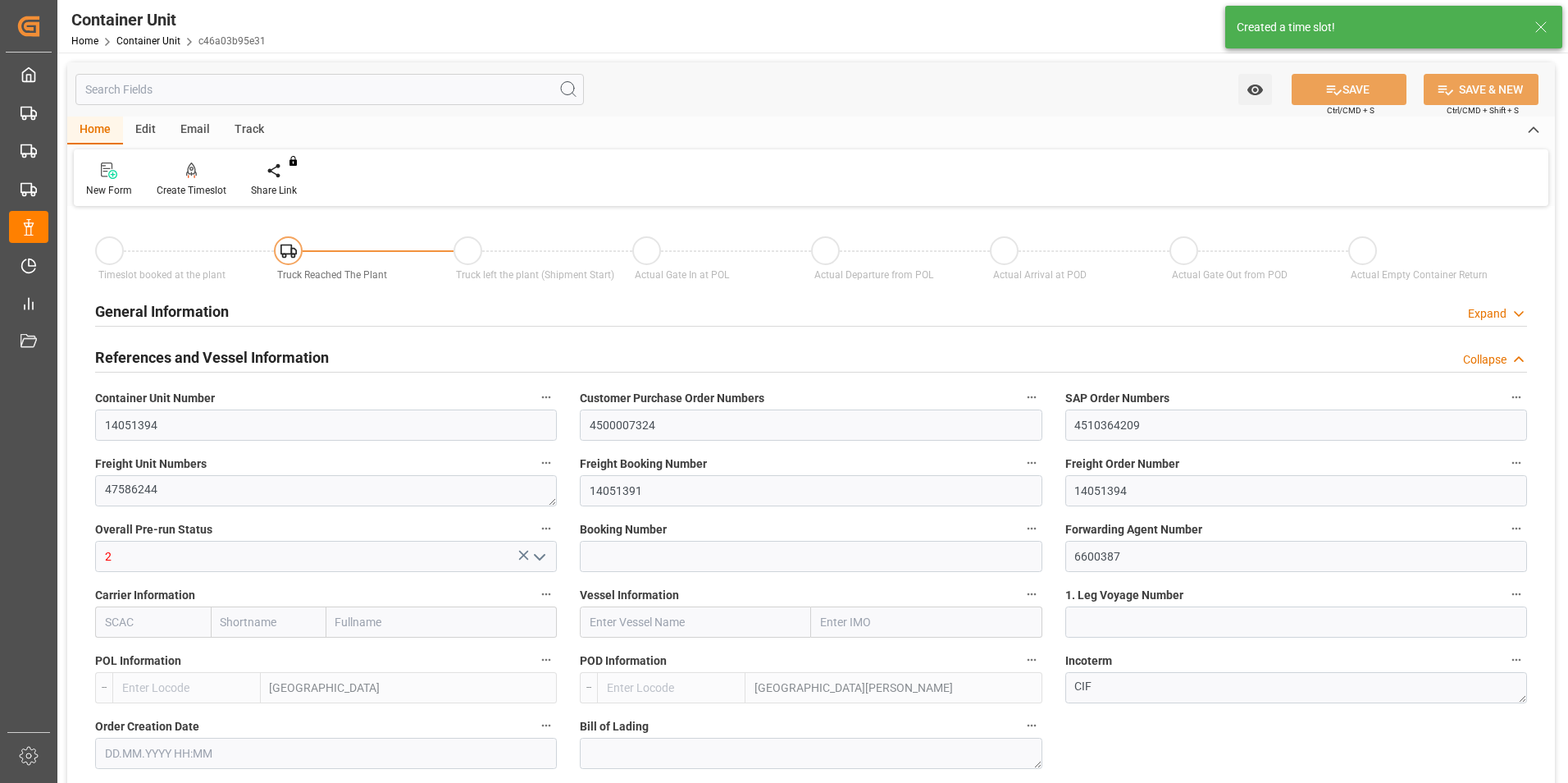
type input "BEANR"
type input "GTSTC"
type input "0"
type input "80"
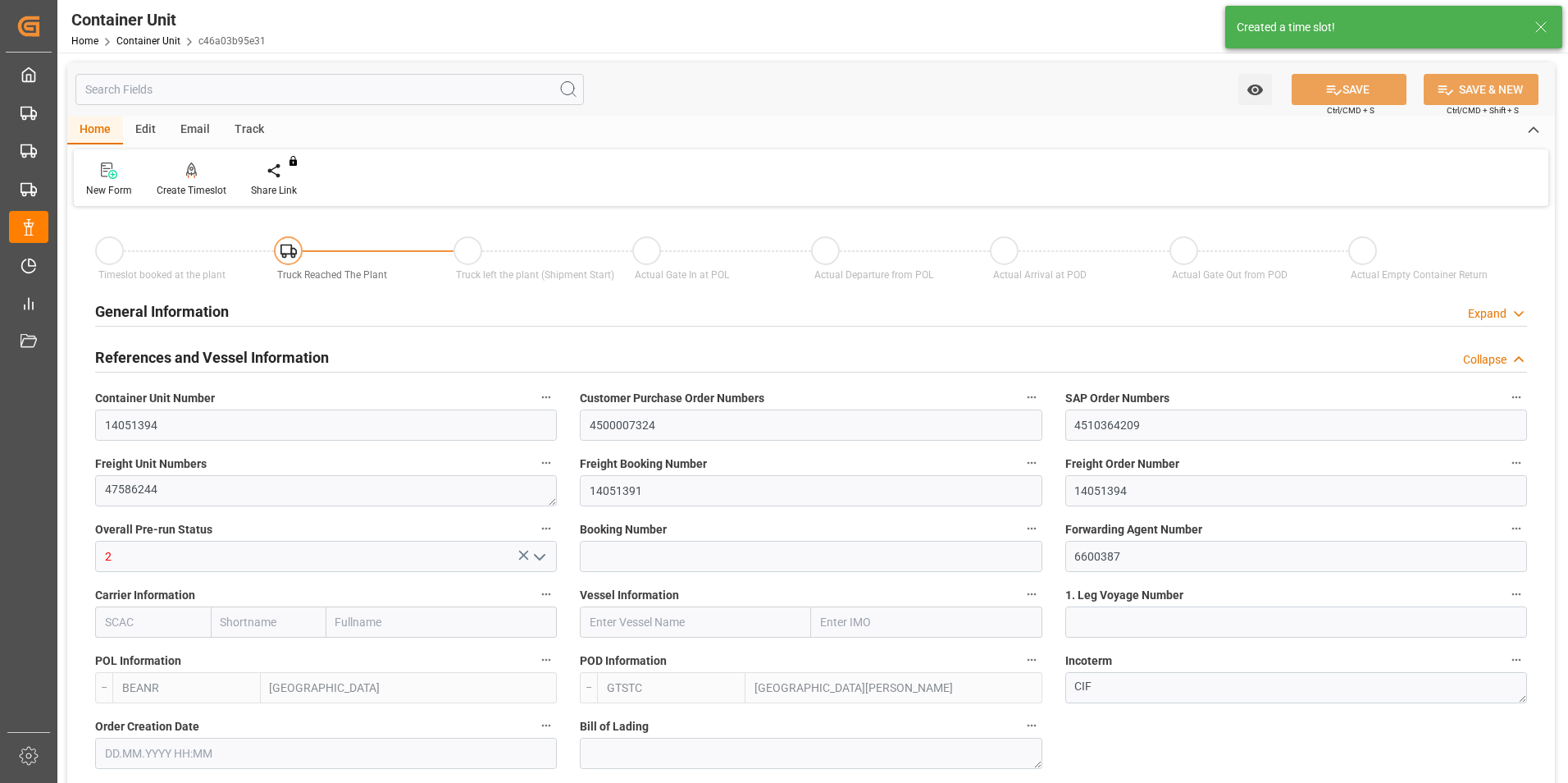
type input "20120"
type input "24.08.2025 09:24"
type input "10.09.2025 10:31"
type input "[DATE]"
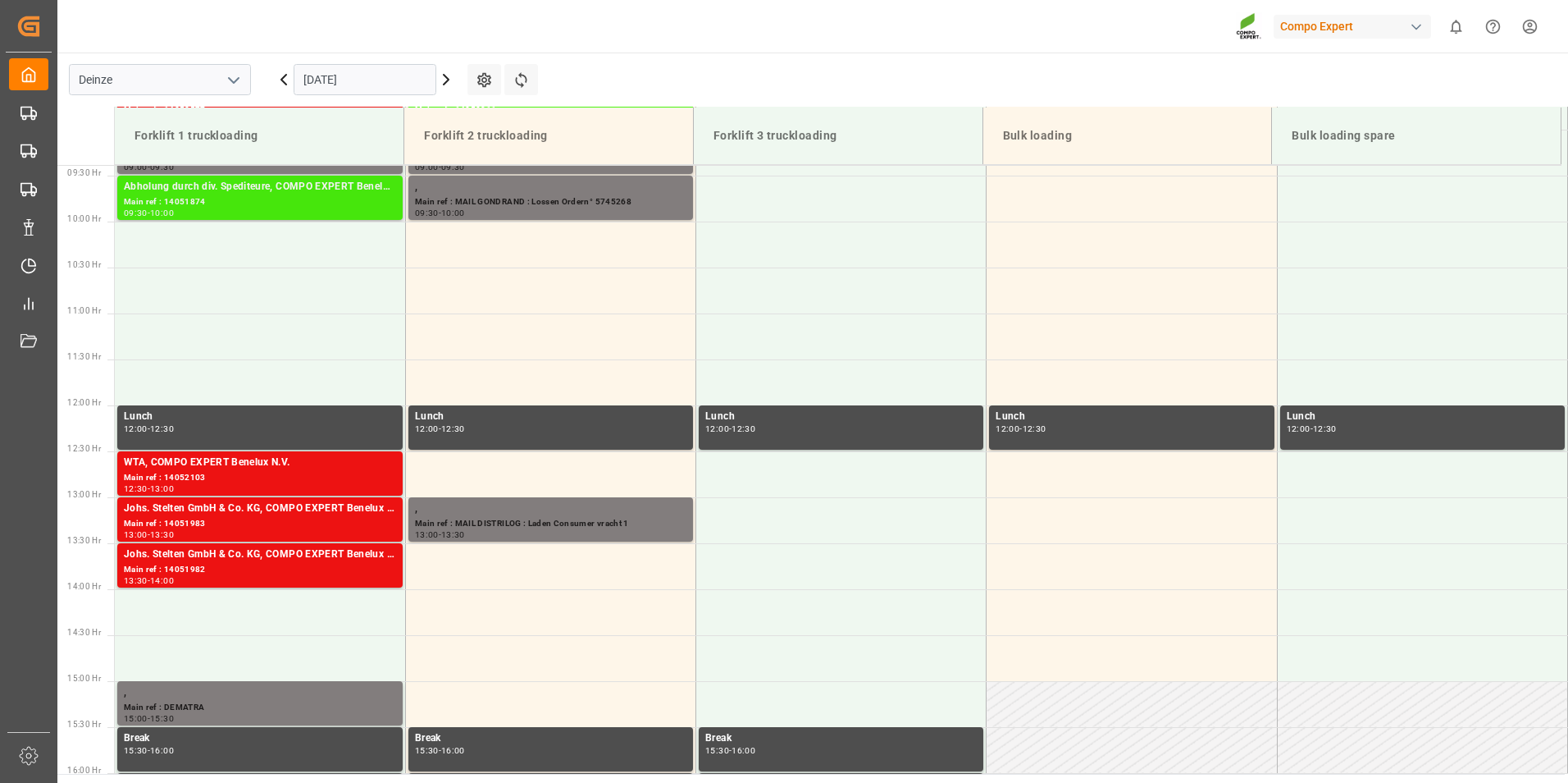
scroll to position [909, 0]
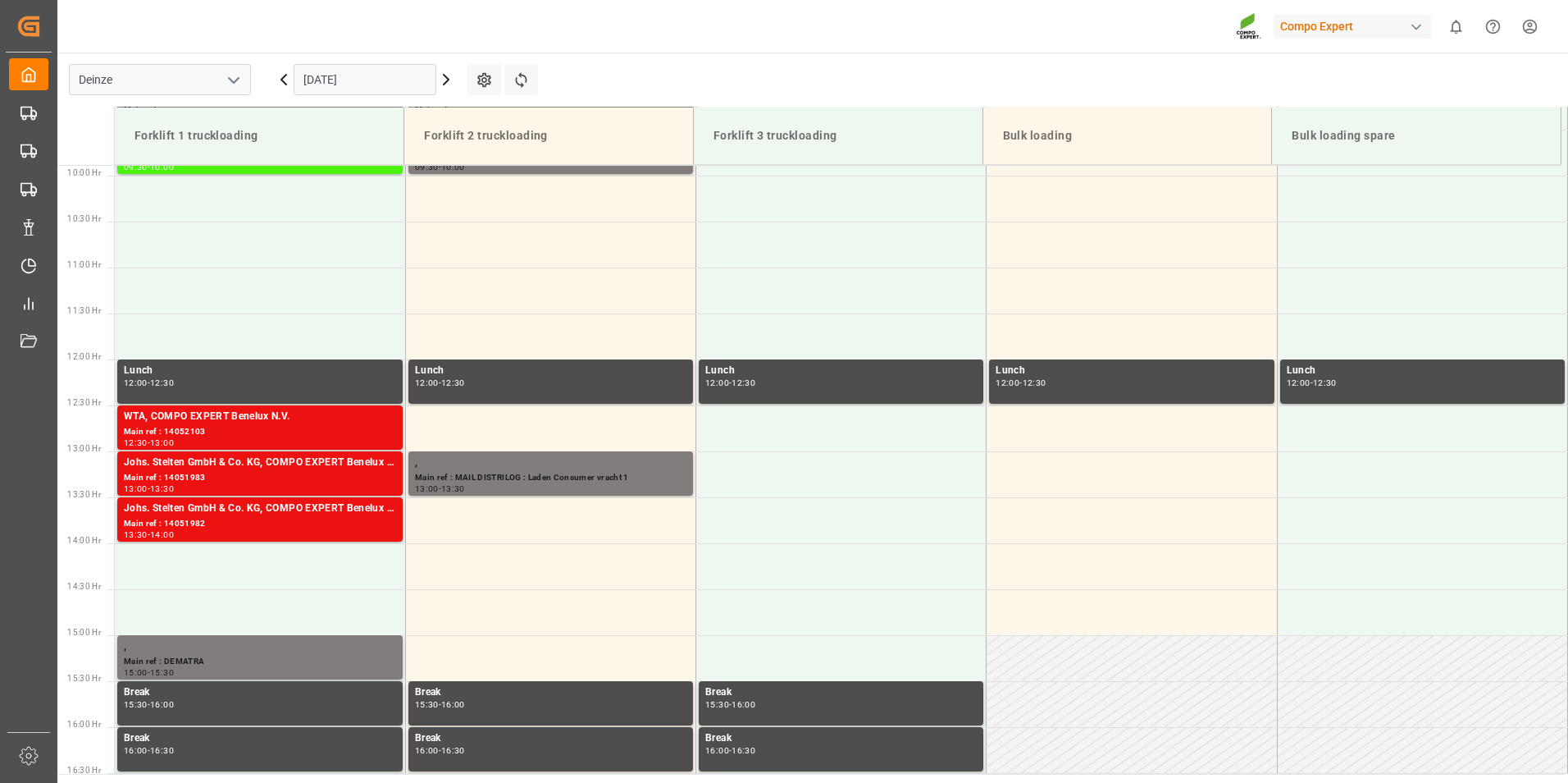
click at [390, 80] on input "[DATE]" at bounding box center [365, 79] width 143 height 32
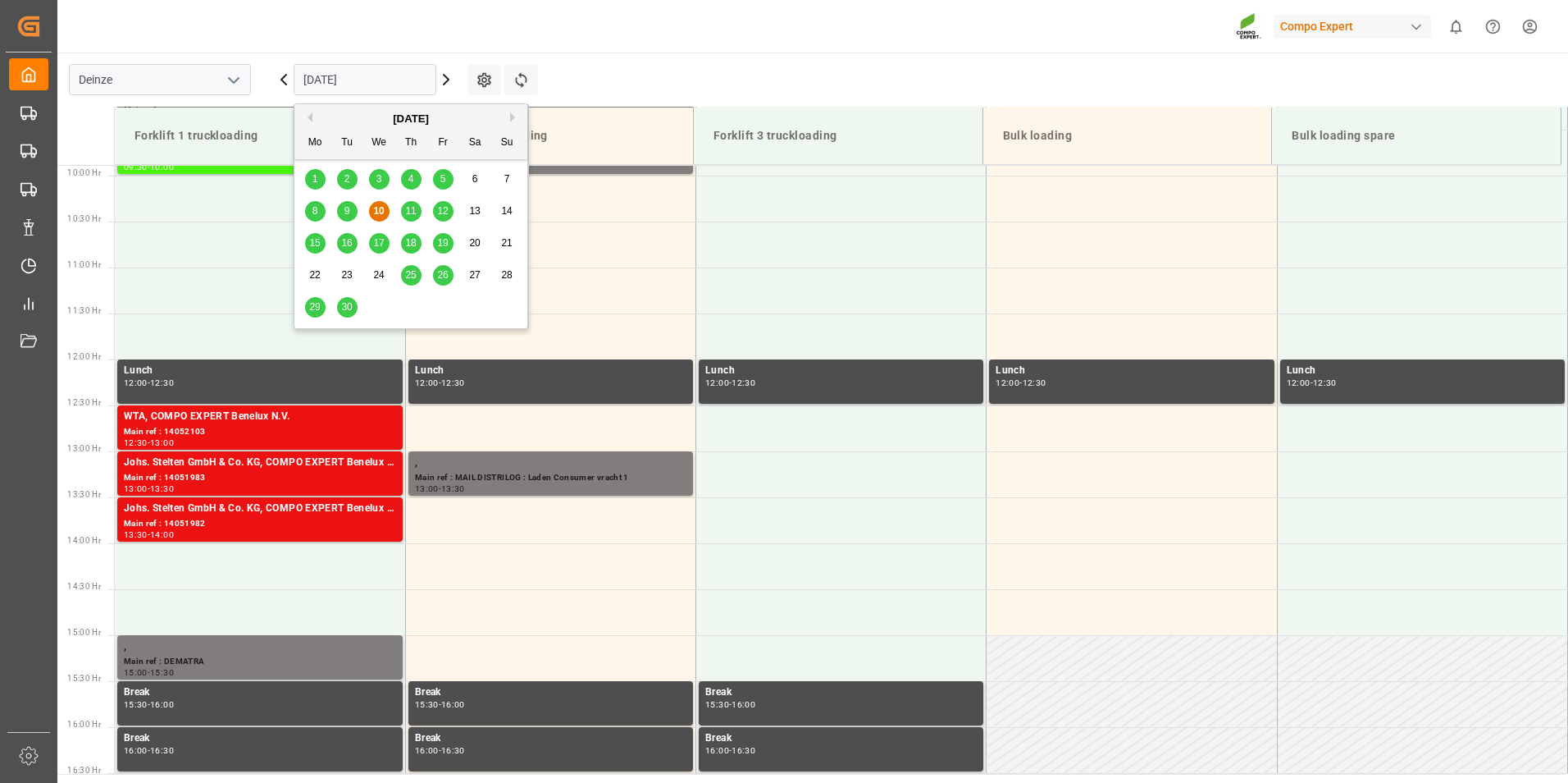
click at [348, 308] on span "30" at bounding box center [347, 306] width 11 height 12
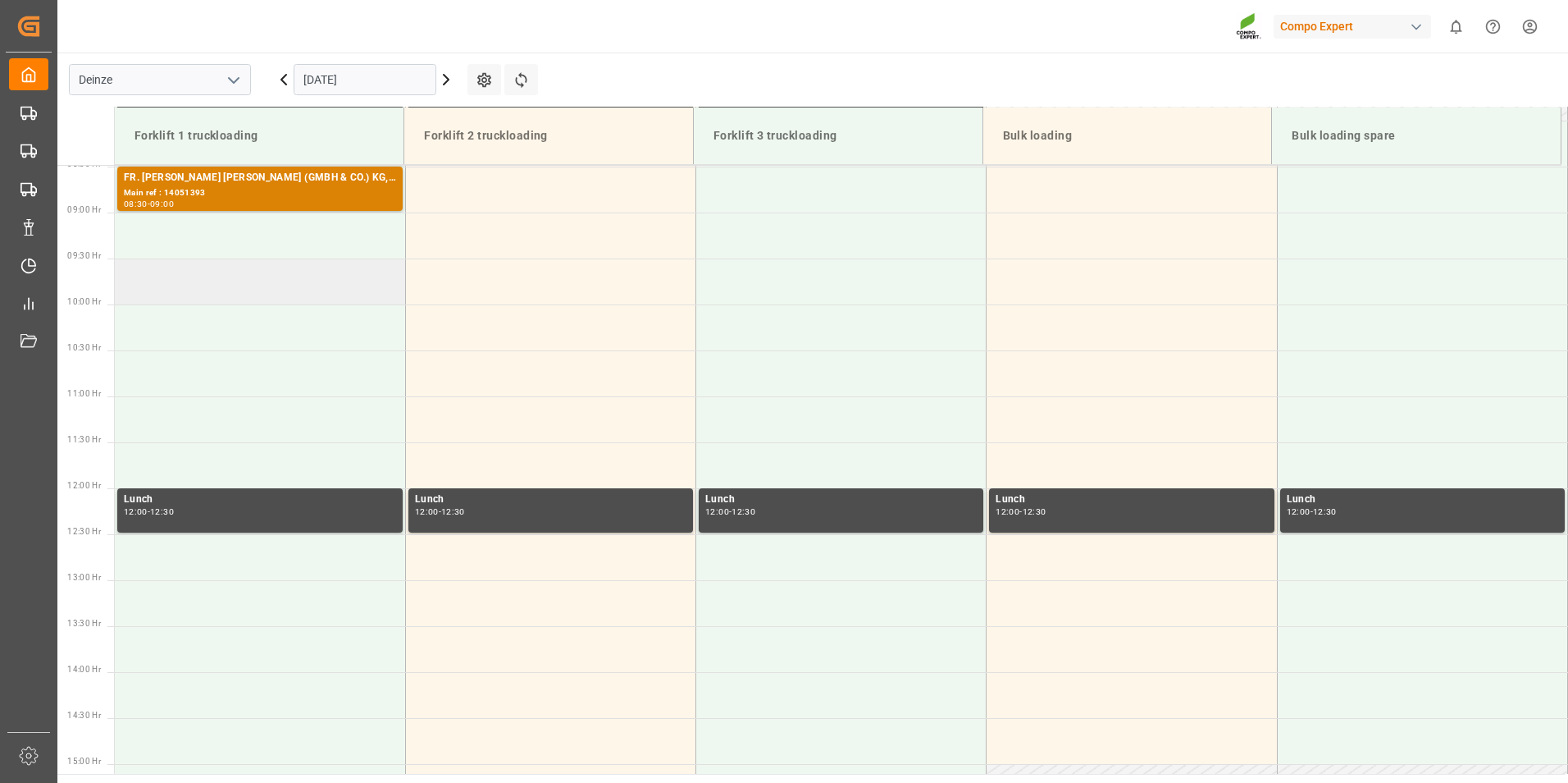
scroll to position [662, 0]
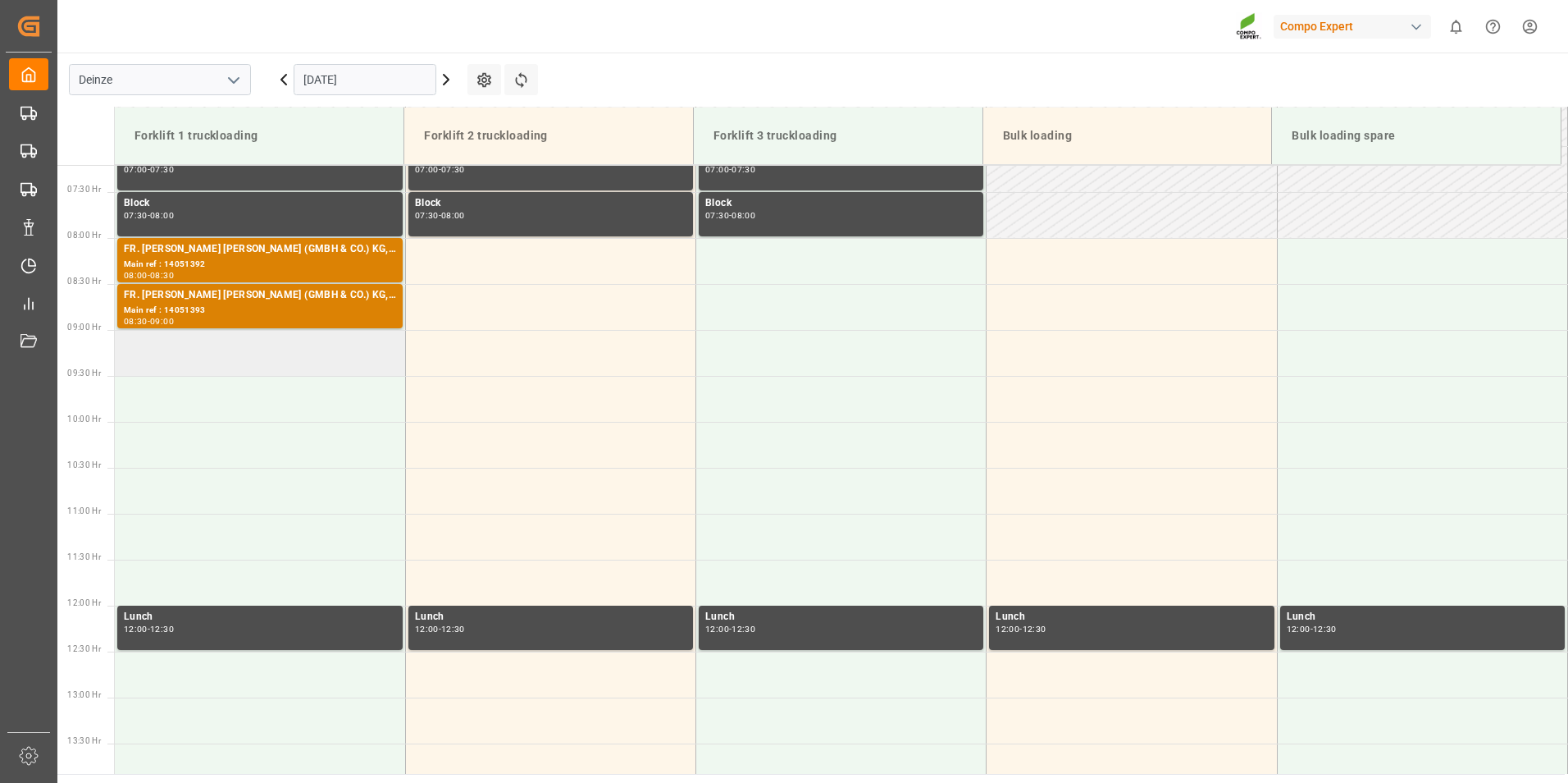
click at [174, 351] on td at bounding box center [260, 352] width 291 height 46
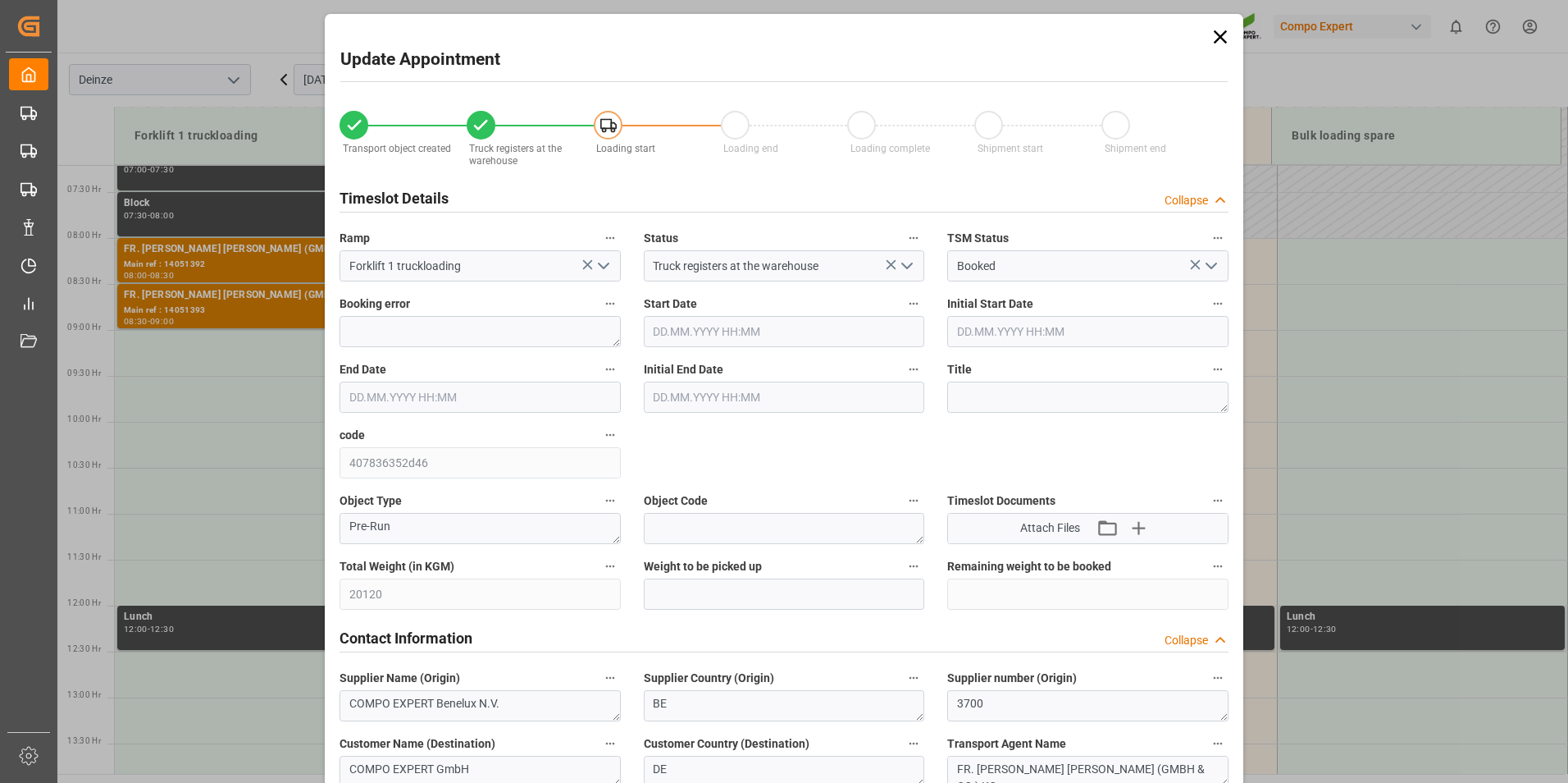
type input "[DATE] 09:00"
type input "[DATE] 09:30"
type input "[DATE] 09:24"
type input "[DATE] 10:31"
type input "[DATE] 08:35"
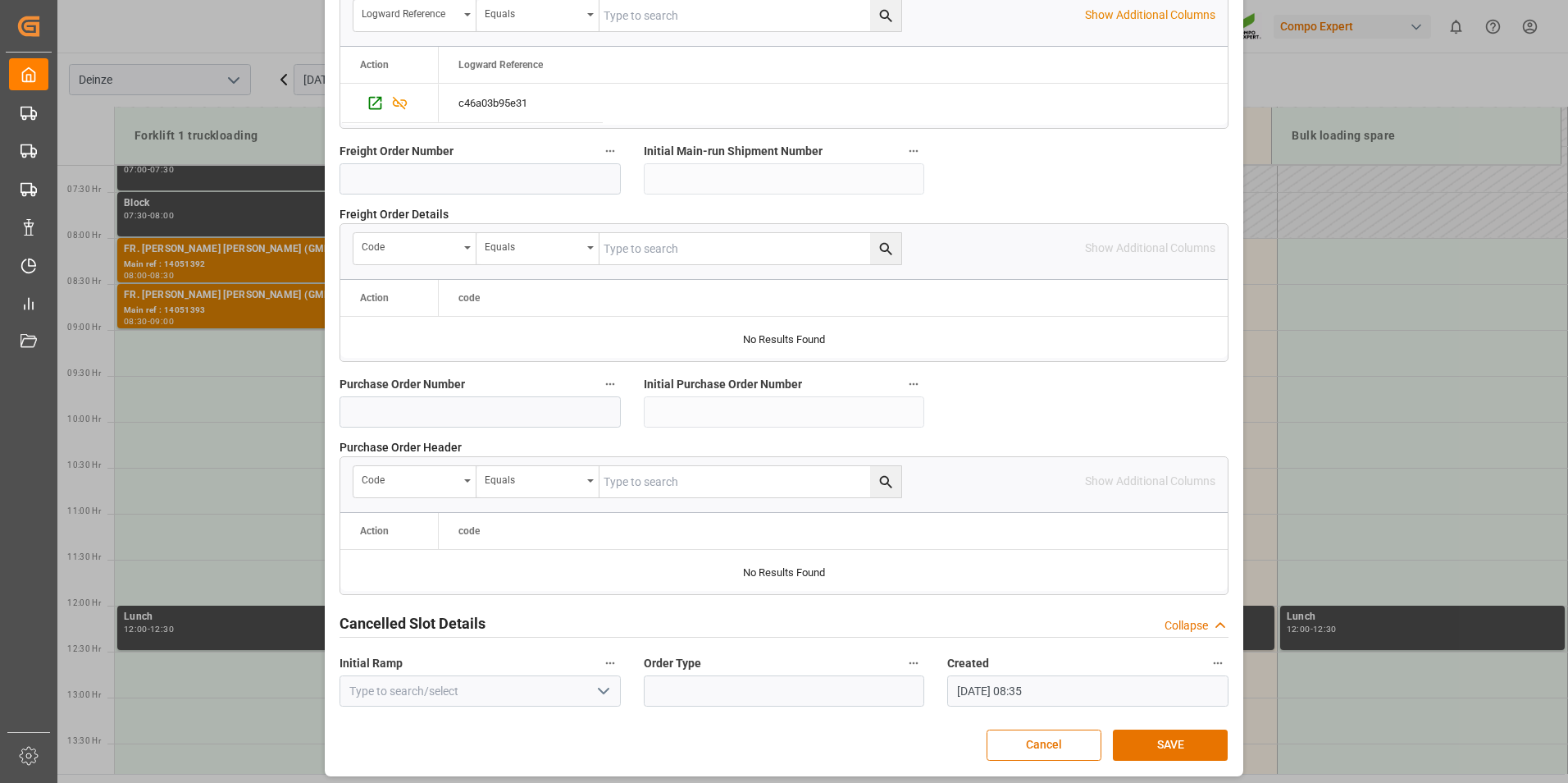
scroll to position [1494, 0]
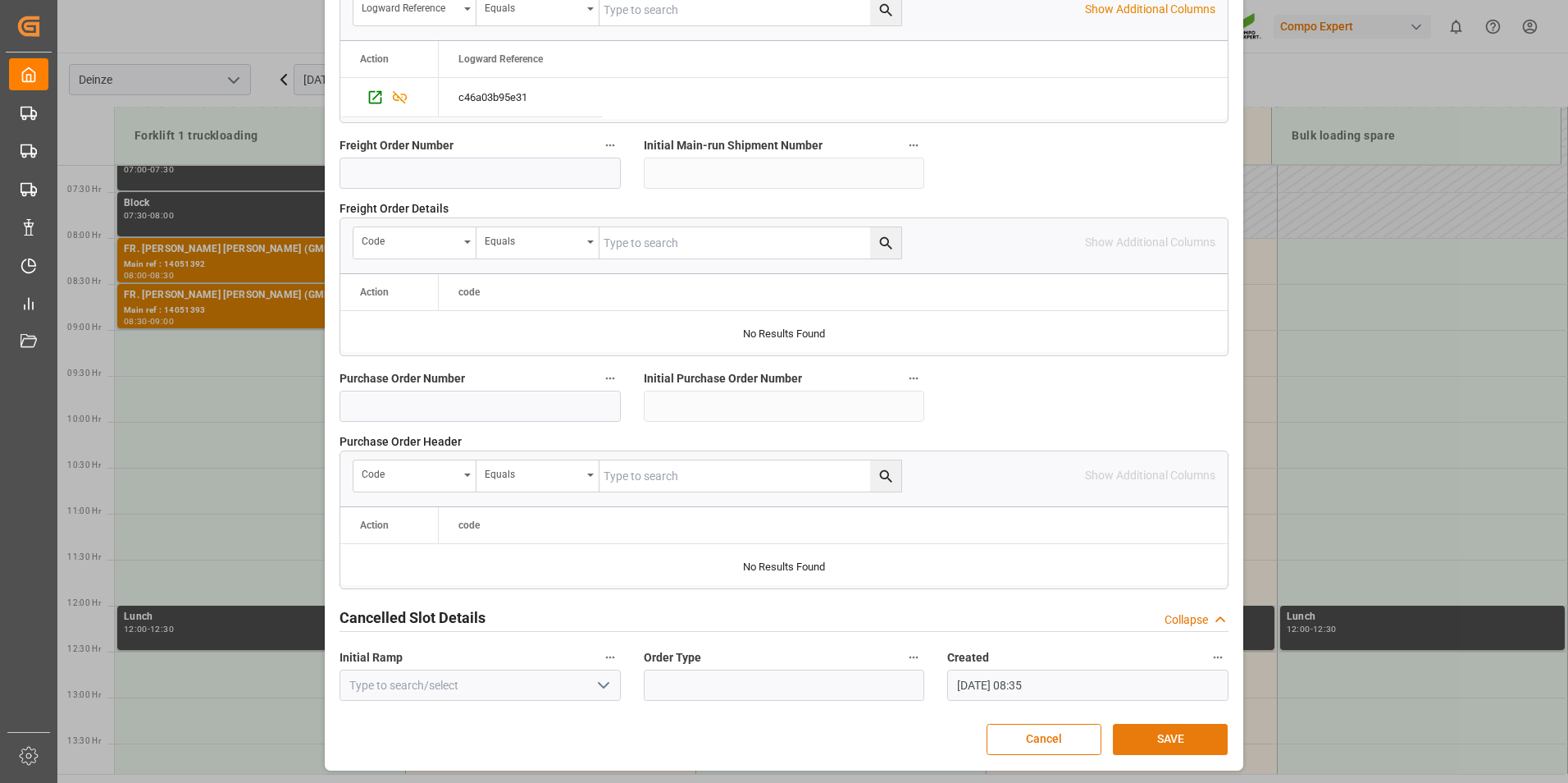
click at [1146, 734] on button "SAVE" at bounding box center [1170, 739] width 115 height 32
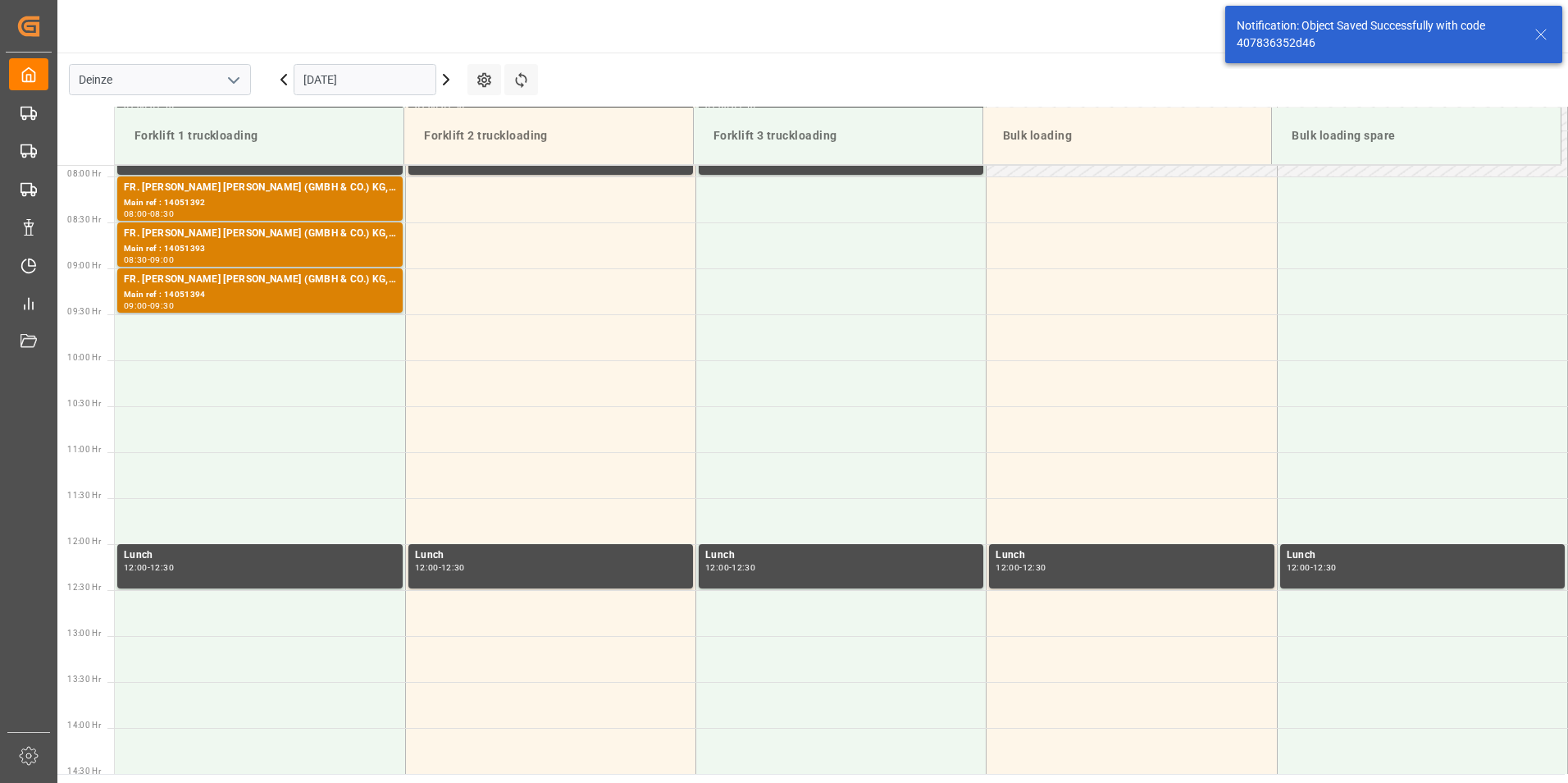
scroll to position [724, 0]
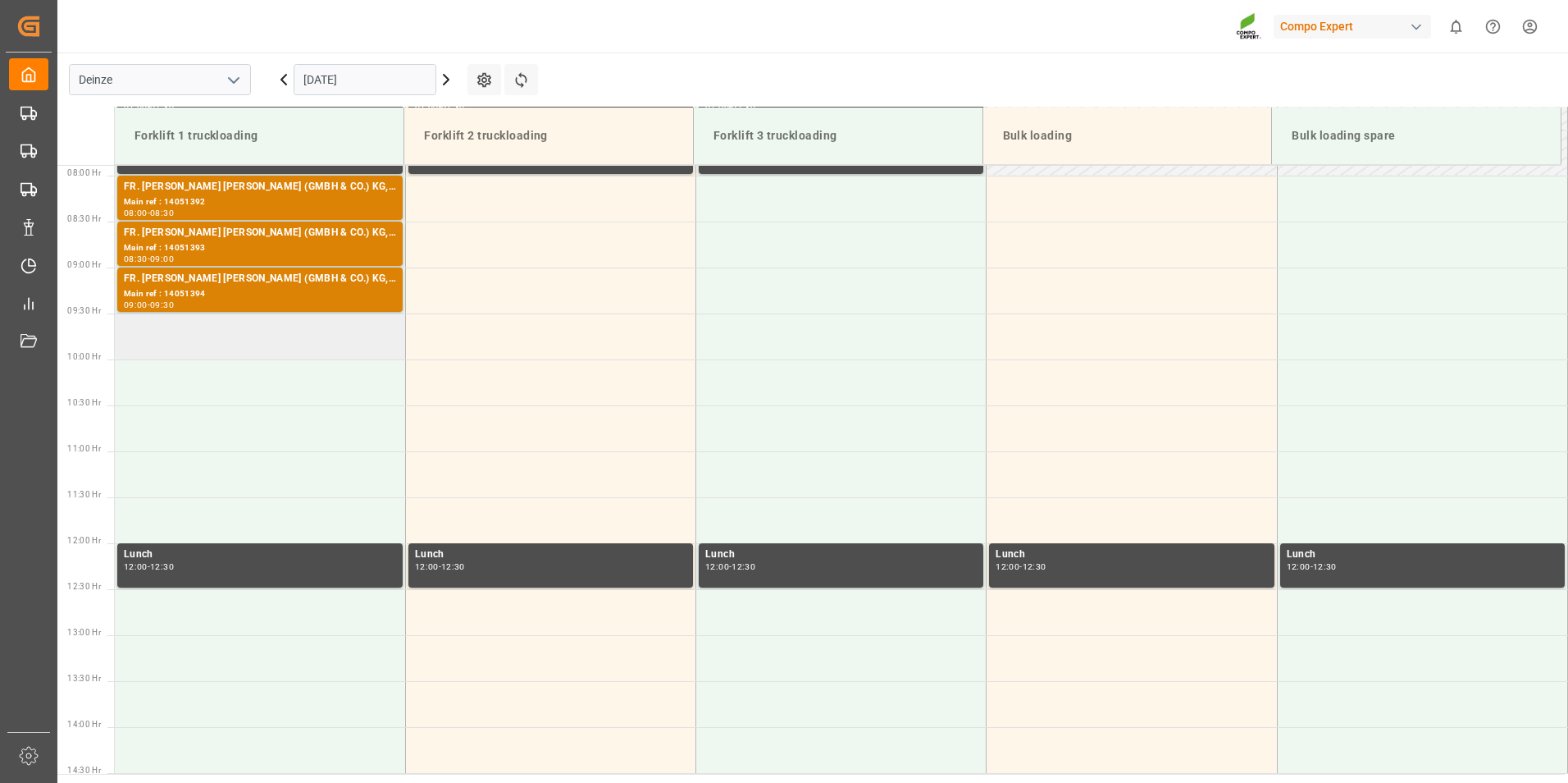
click at [221, 347] on td at bounding box center [260, 336] width 291 height 46
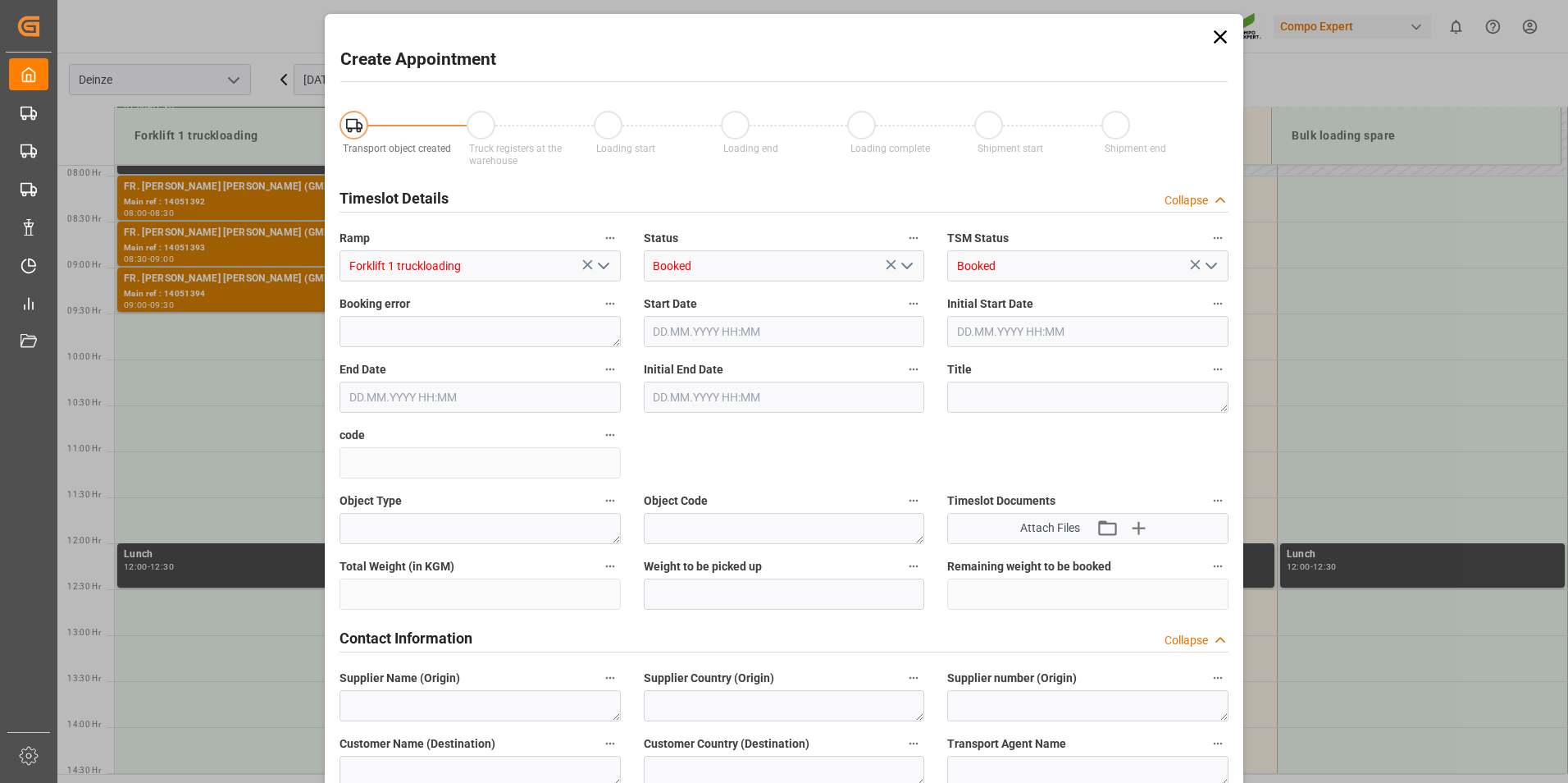
type input "[DATE] 09:30"
type input "[DATE] 10:00"
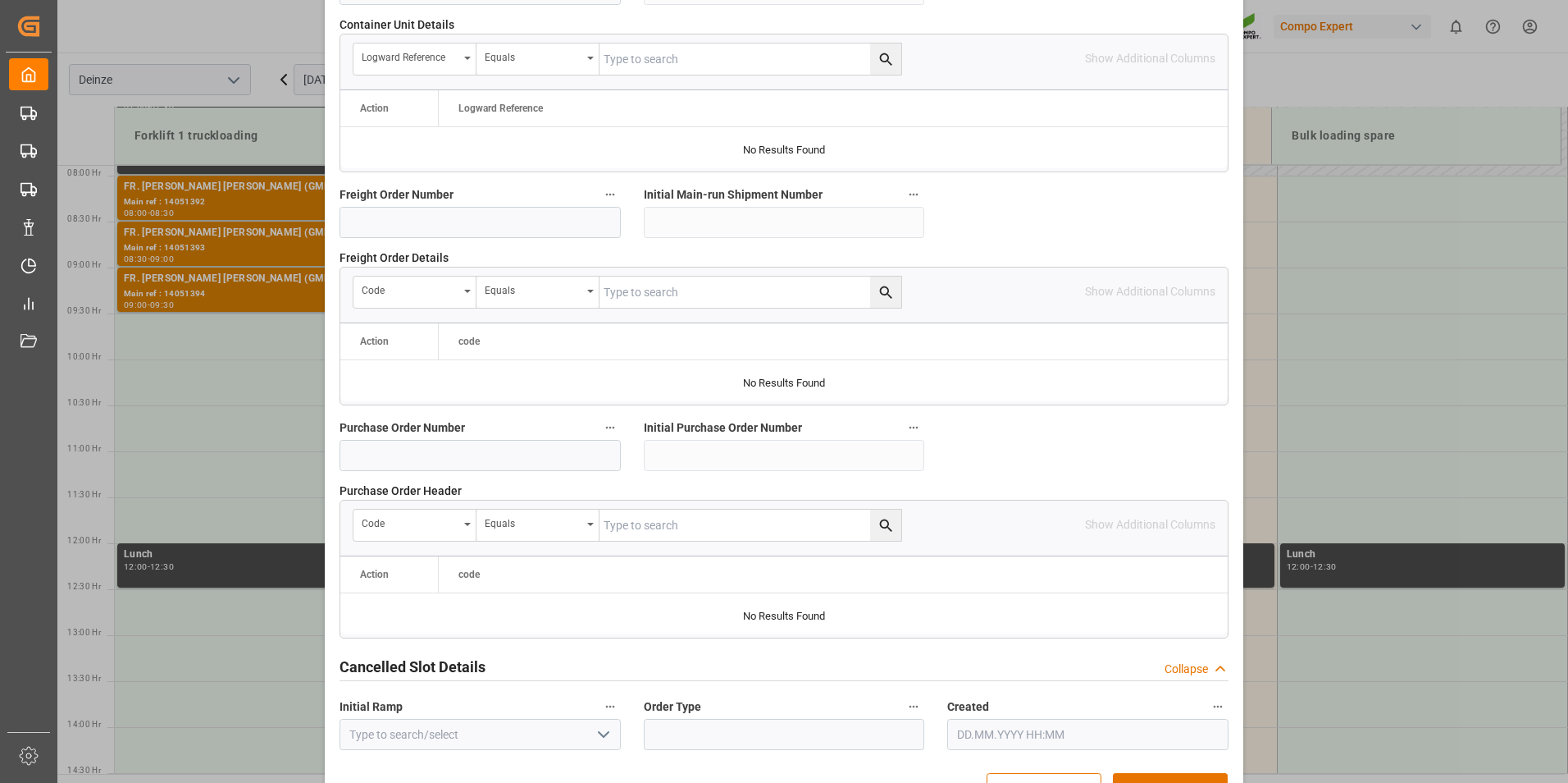
scroll to position [1494, 0]
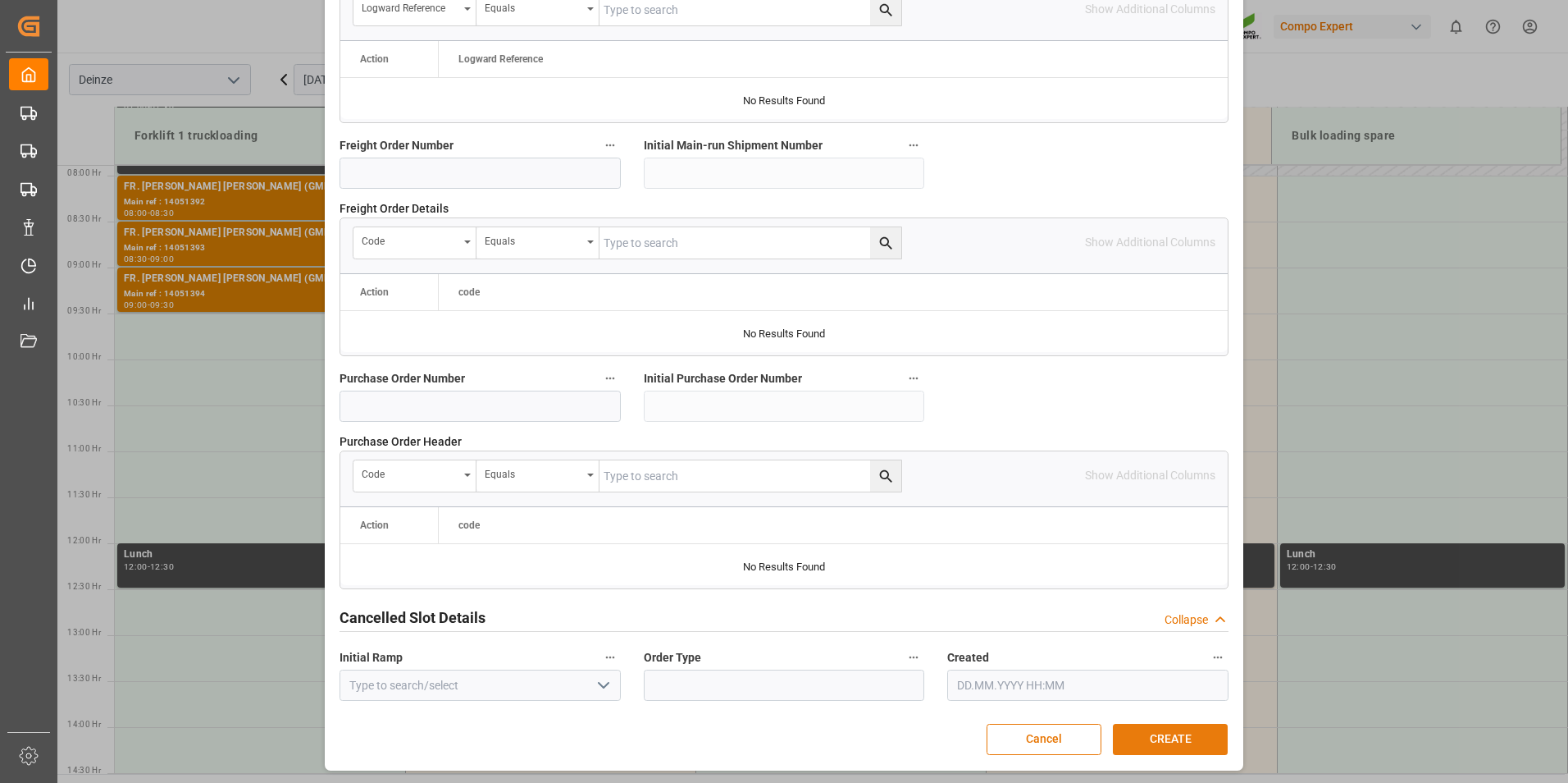
click at [1155, 733] on button "CREATE" at bounding box center [1170, 739] width 115 height 32
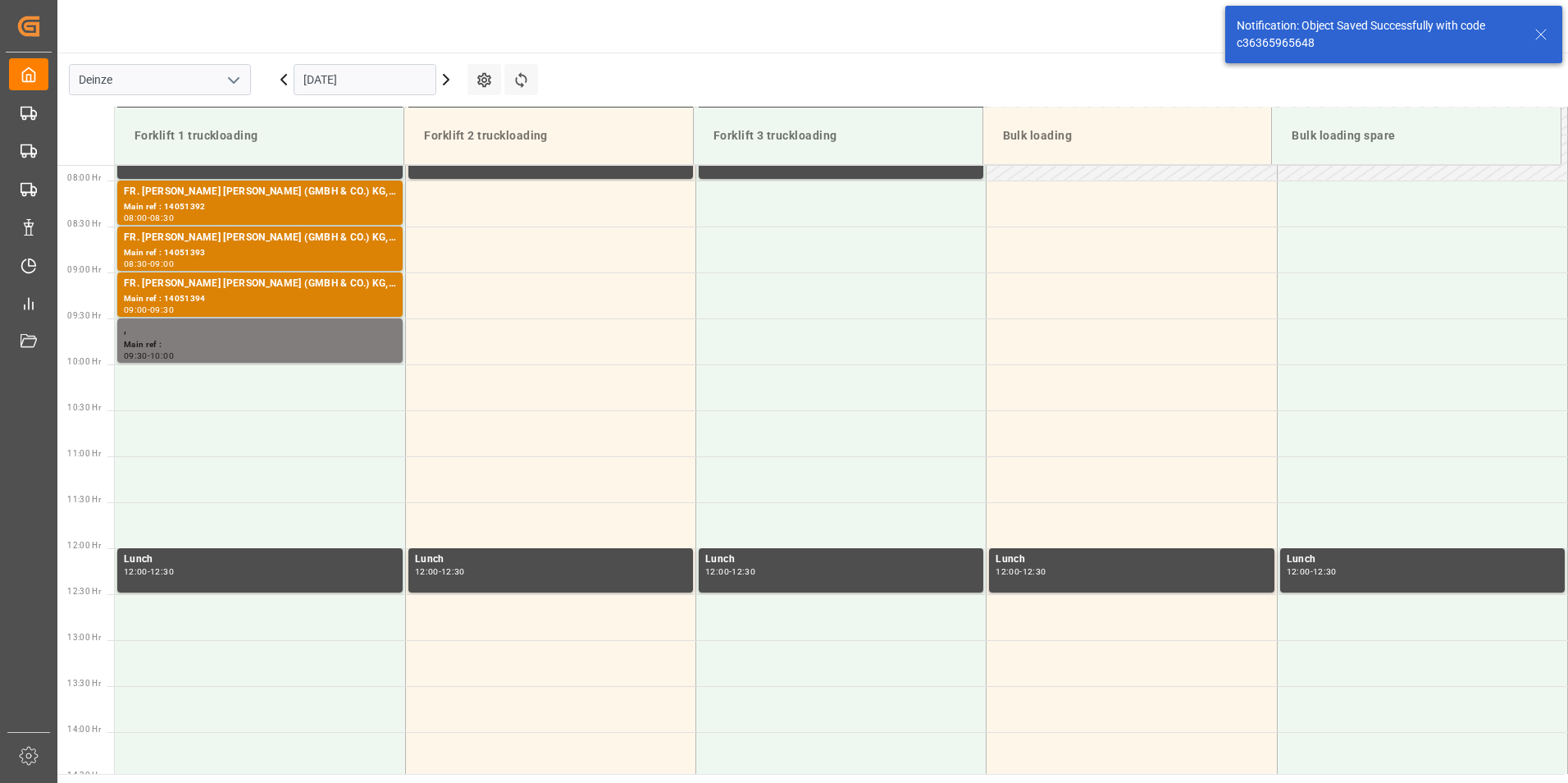
scroll to position [724, 0]
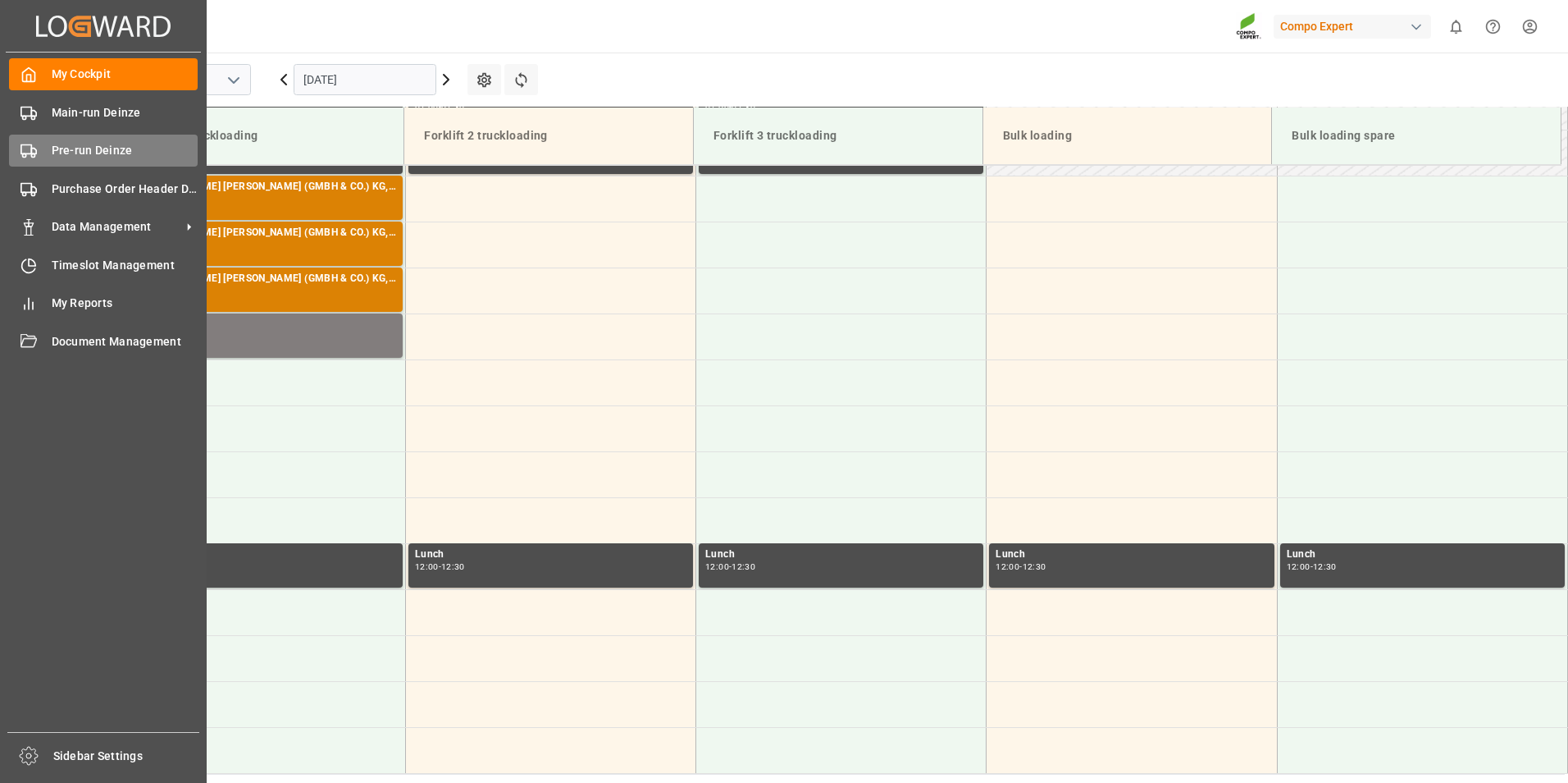
click at [30, 157] on icon at bounding box center [29, 151] width 16 height 16
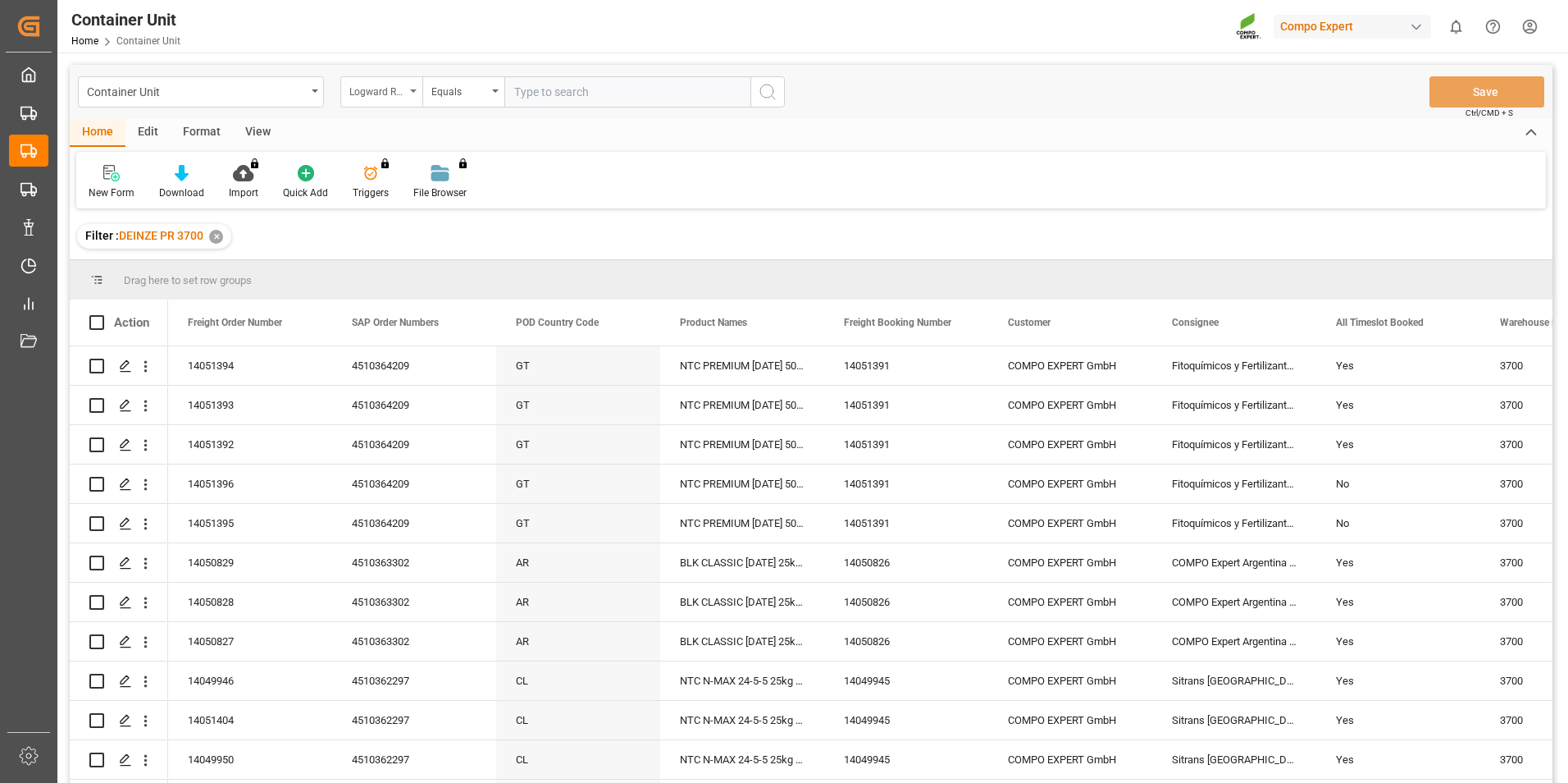
click at [414, 91] on icon "open menu" at bounding box center [413, 91] width 6 height 4
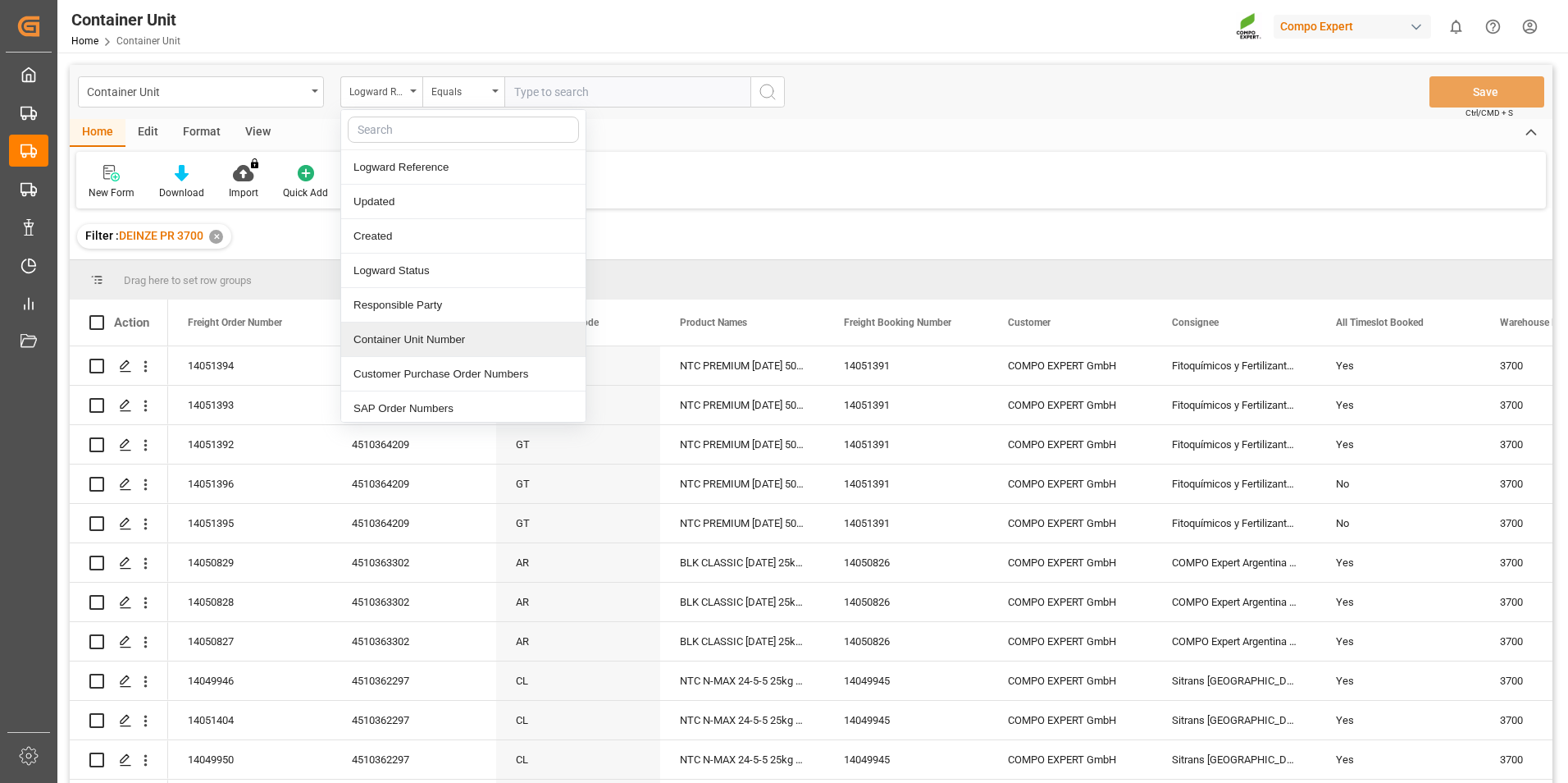
click at [375, 340] on div "Container Unit Number" at bounding box center [463, 340] width 245 height 34
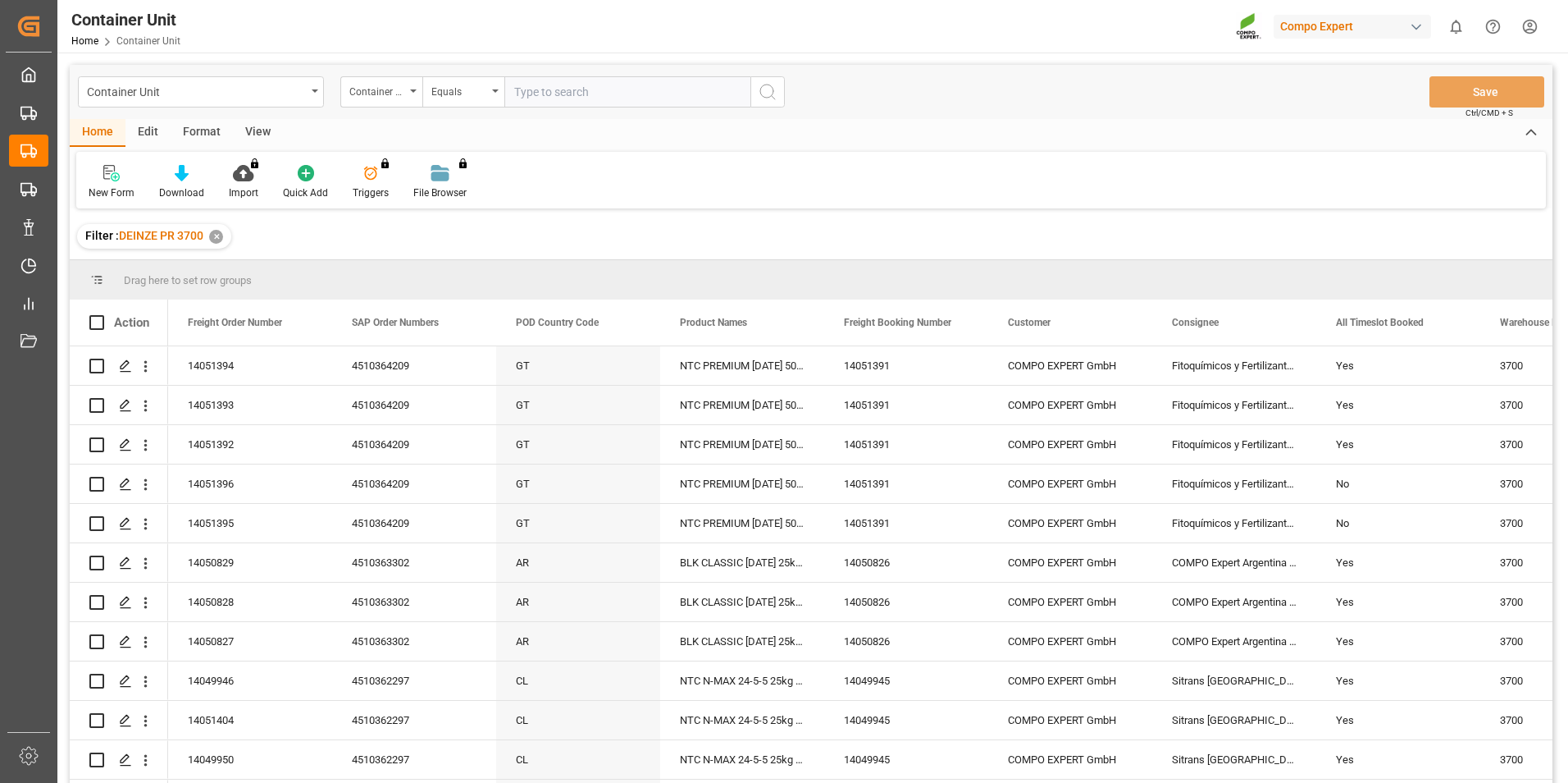
click at [525, 95] on input "text" at bounding box center [627, 91] width 246 height 32
type input "14051395"
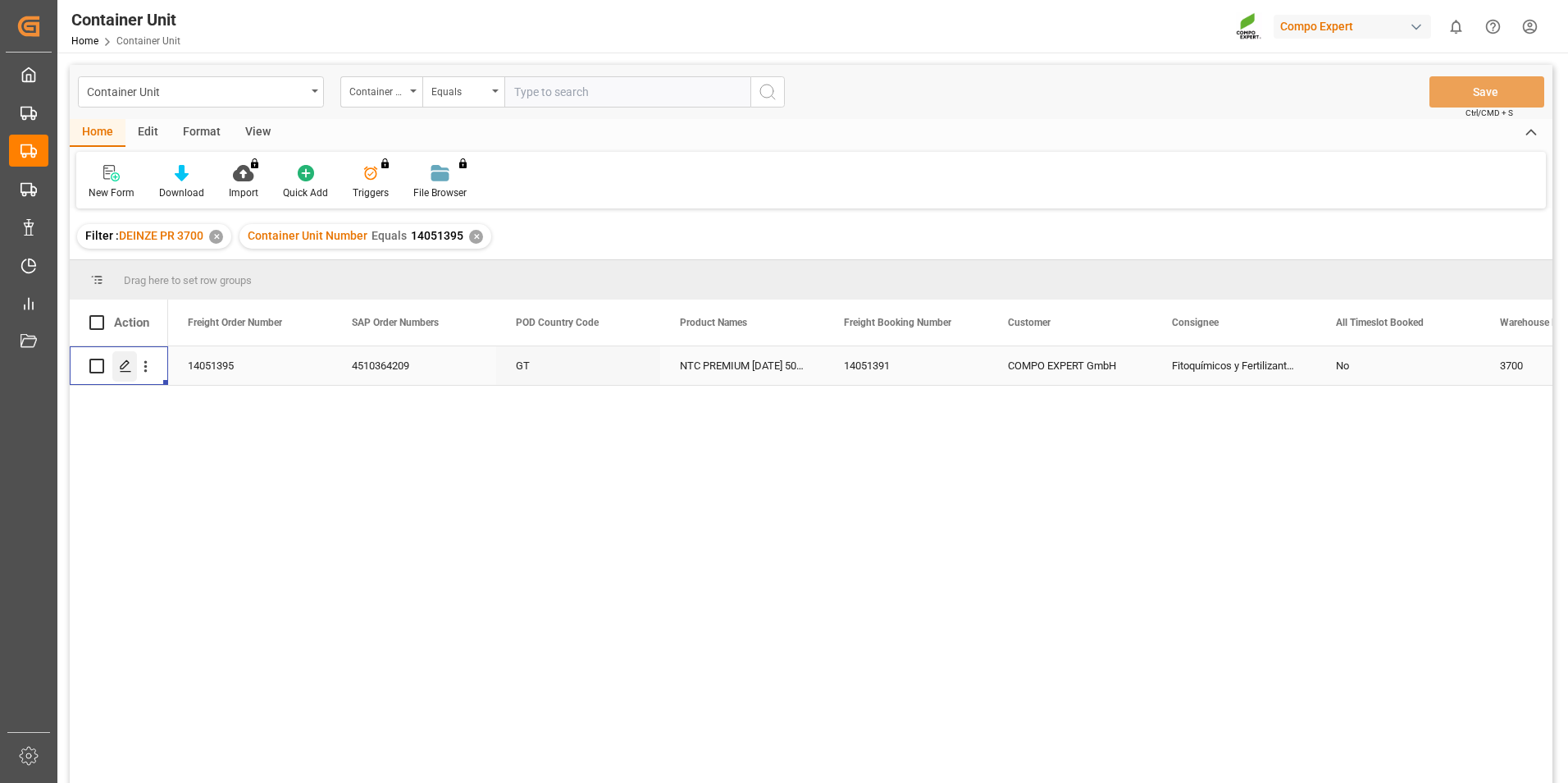
click at [122, 369] on polygon "Press SPACE to select this row." at bounding box center [125, 365] width 8 height 8
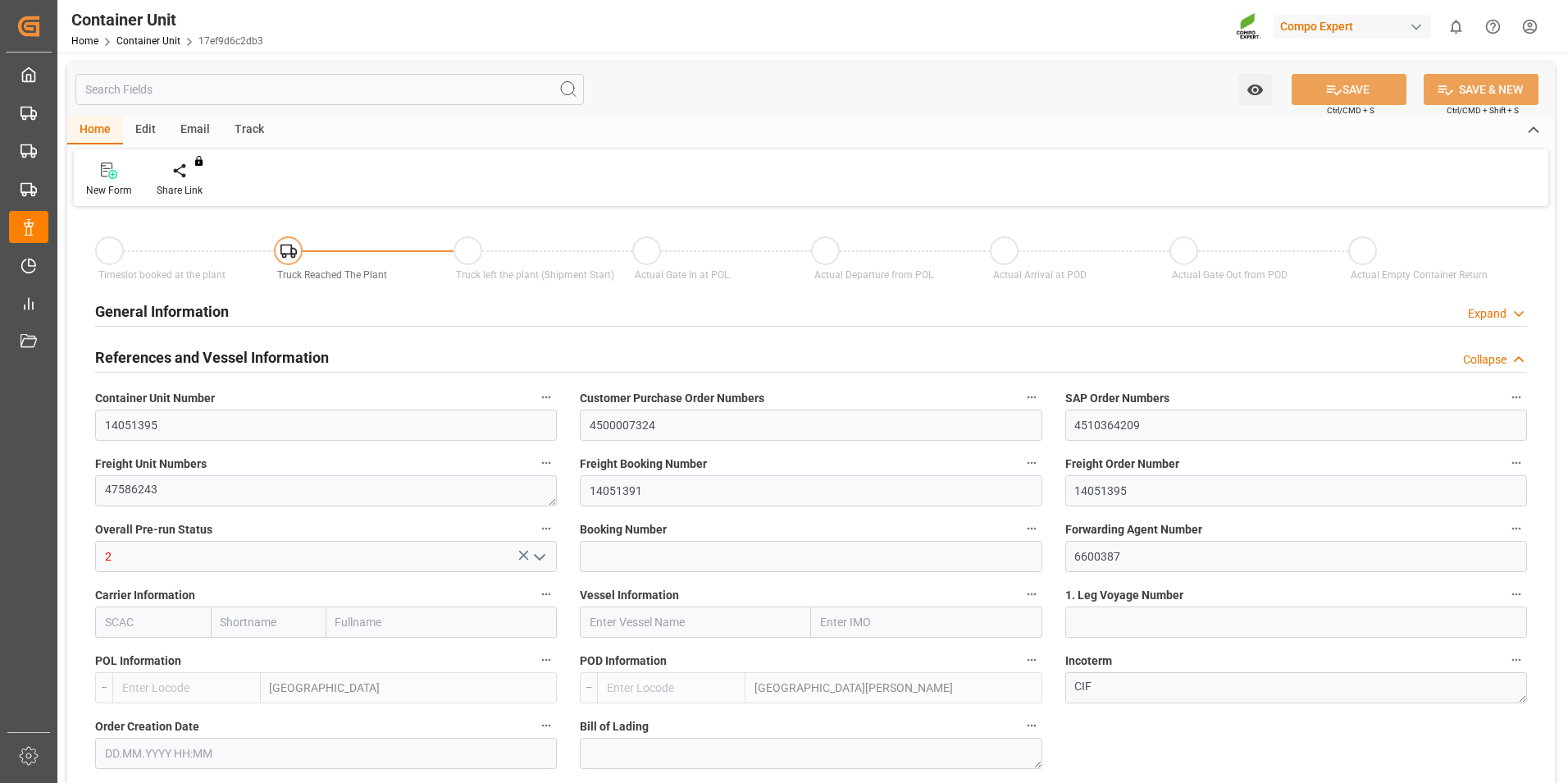
type input "BEANR"
type input "GTSTC"
type input "0"
type input "80"
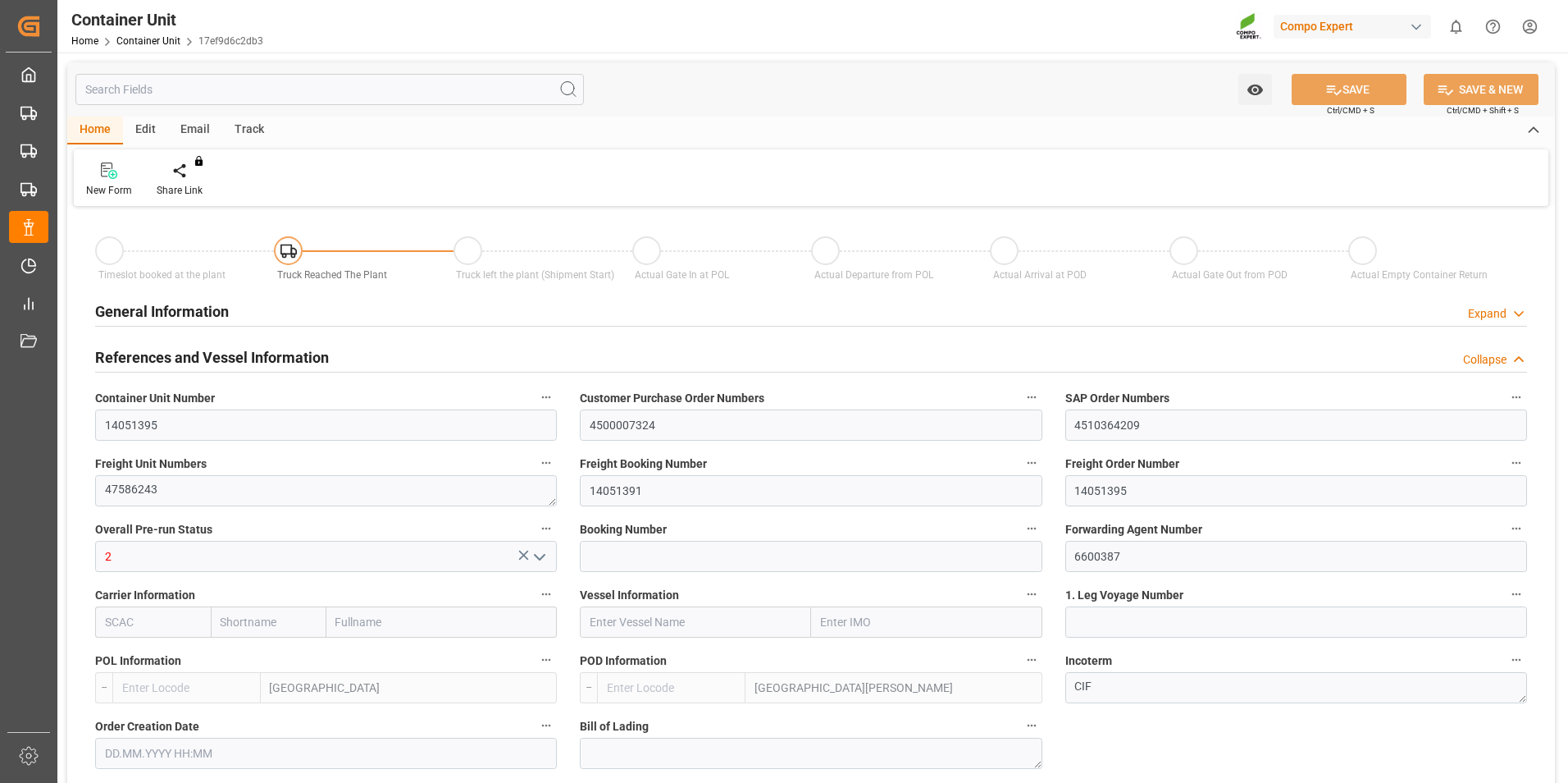
type input "20120"
type input "[DATE] 09:24"
type input "[DATE] 10:32"
type input "[DATE]"
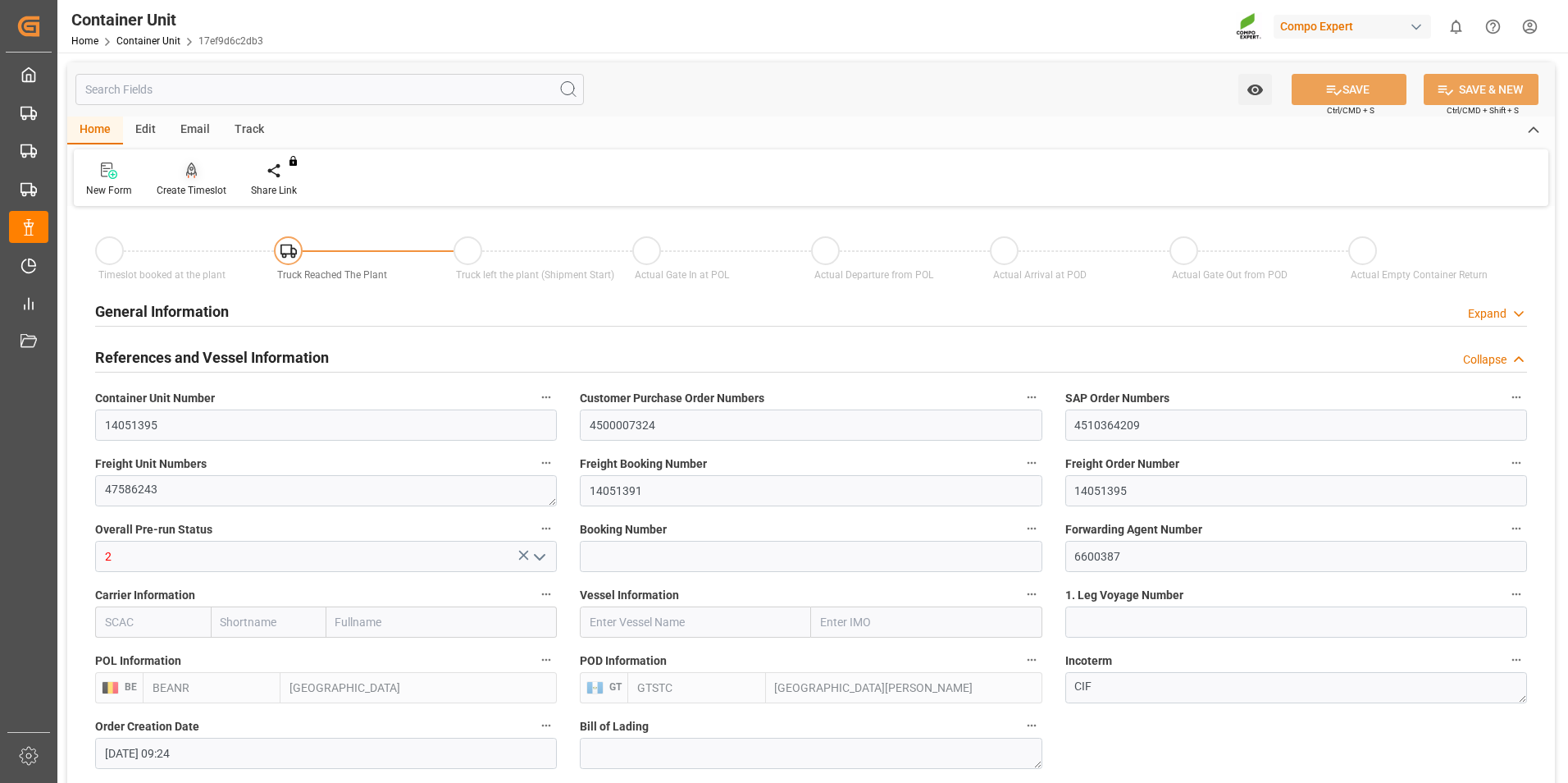
click at [191, 172] on icon at bounding box center [191, 171] width 12 height 16
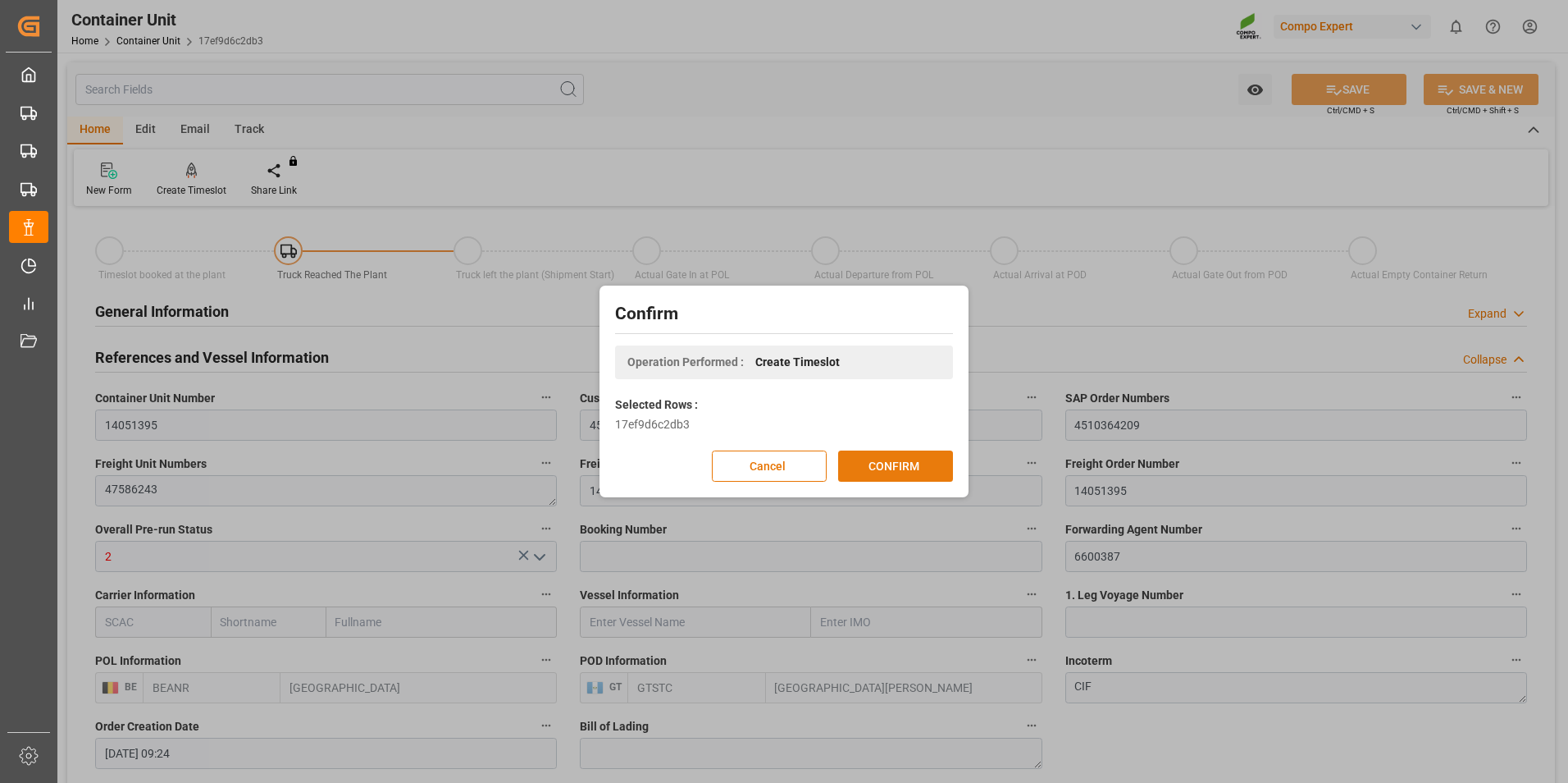
click at [886, 461] on button "CONFIRM" at bounding box center [895, 466] width 115 height 32
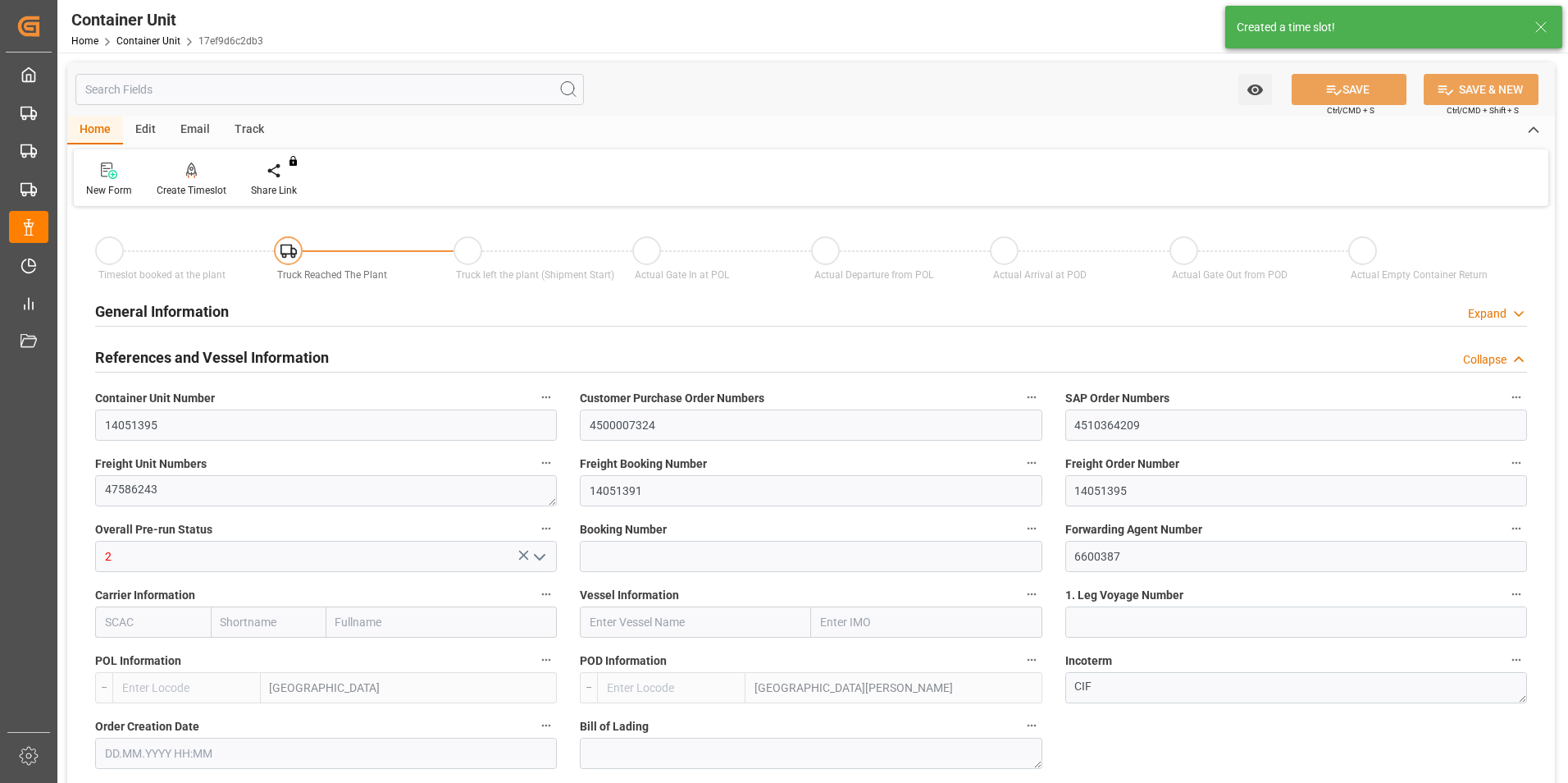
type input "BEANR"
type input "GTSTC"
type input "0"
type input "80"
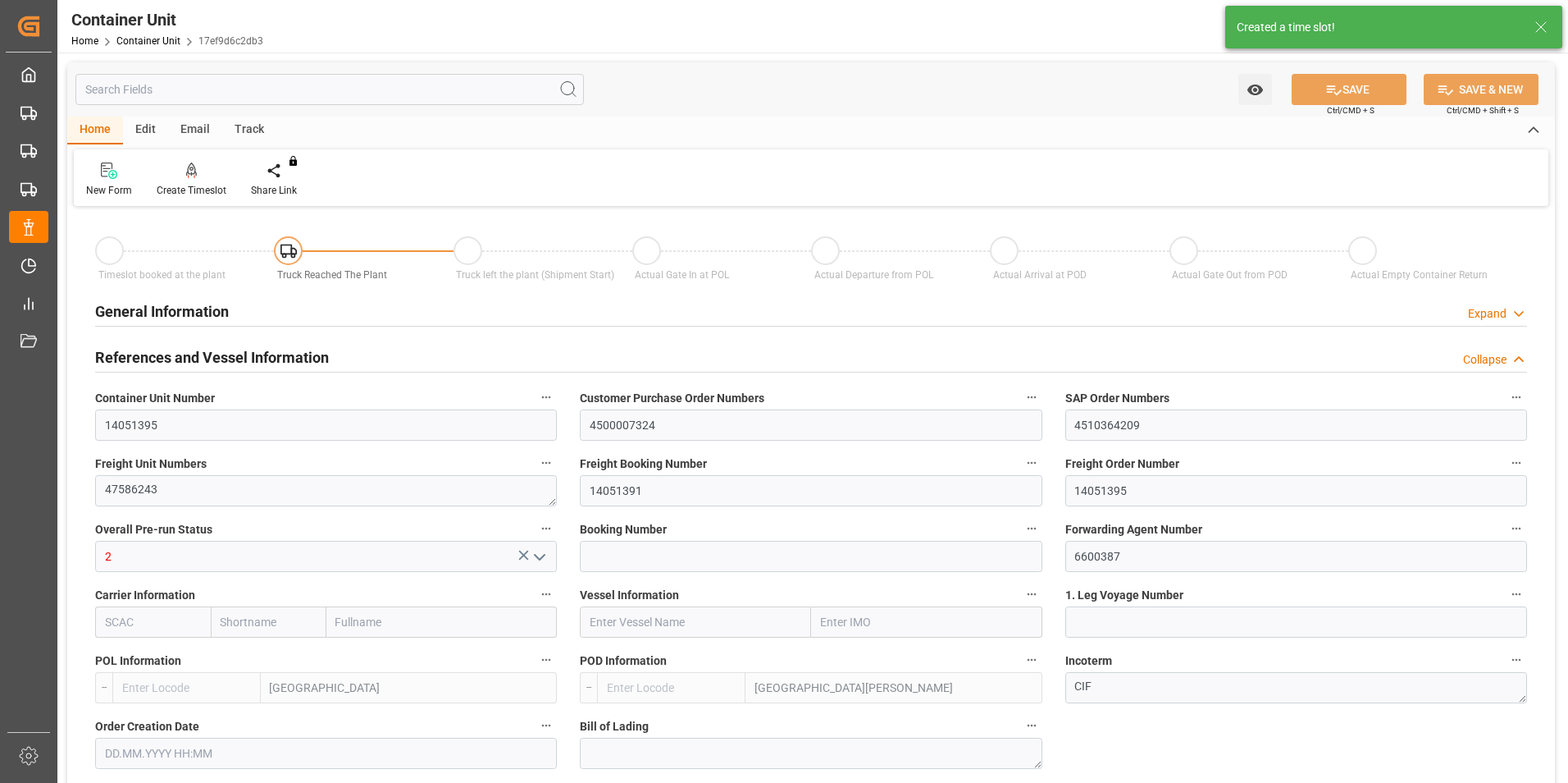
type input "20120"
type input "24.08.2025 09:24"
type input "10.09.2025 10:32"
type input "[DATE]"
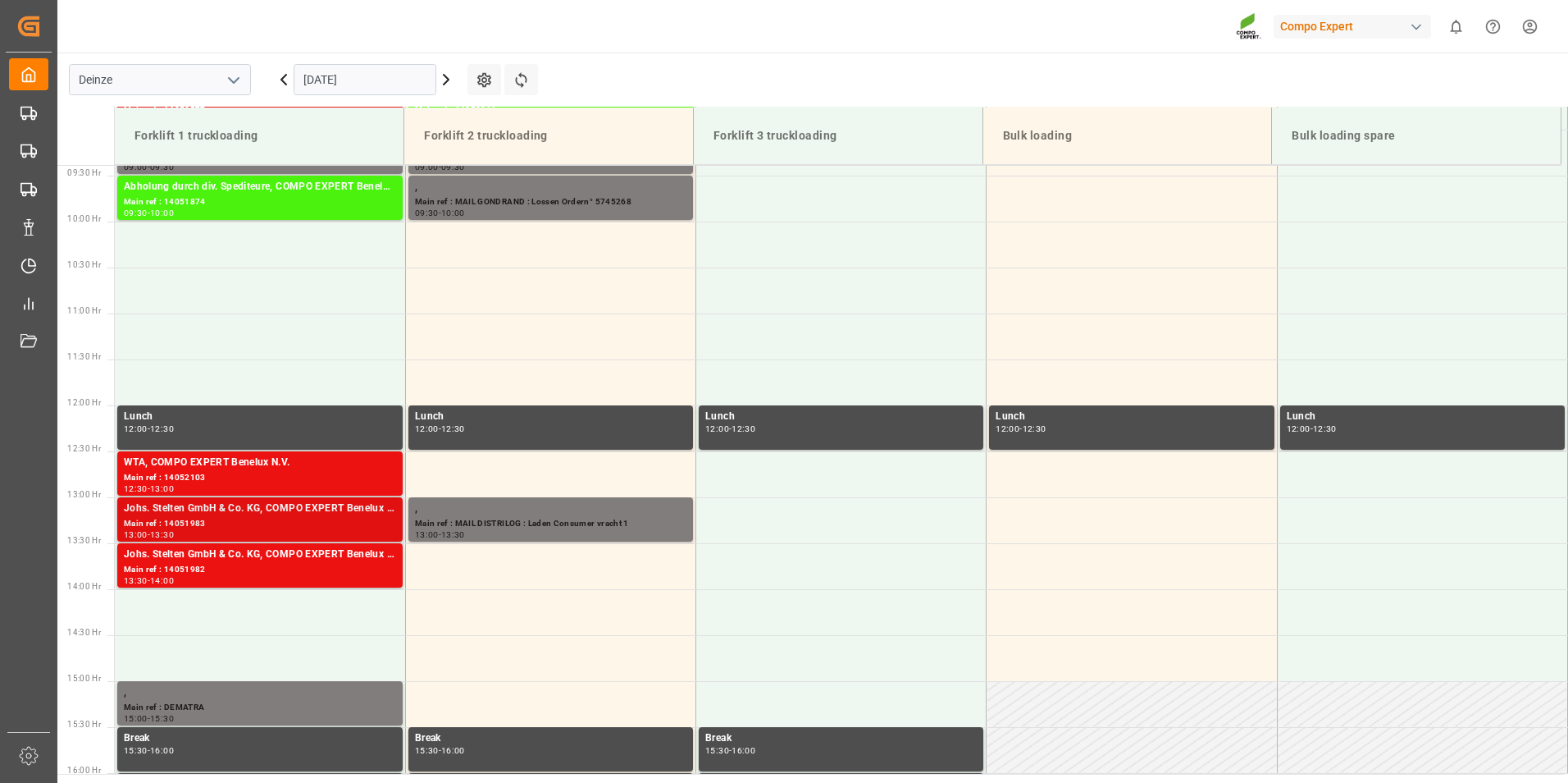
scroll to position [909, 0]
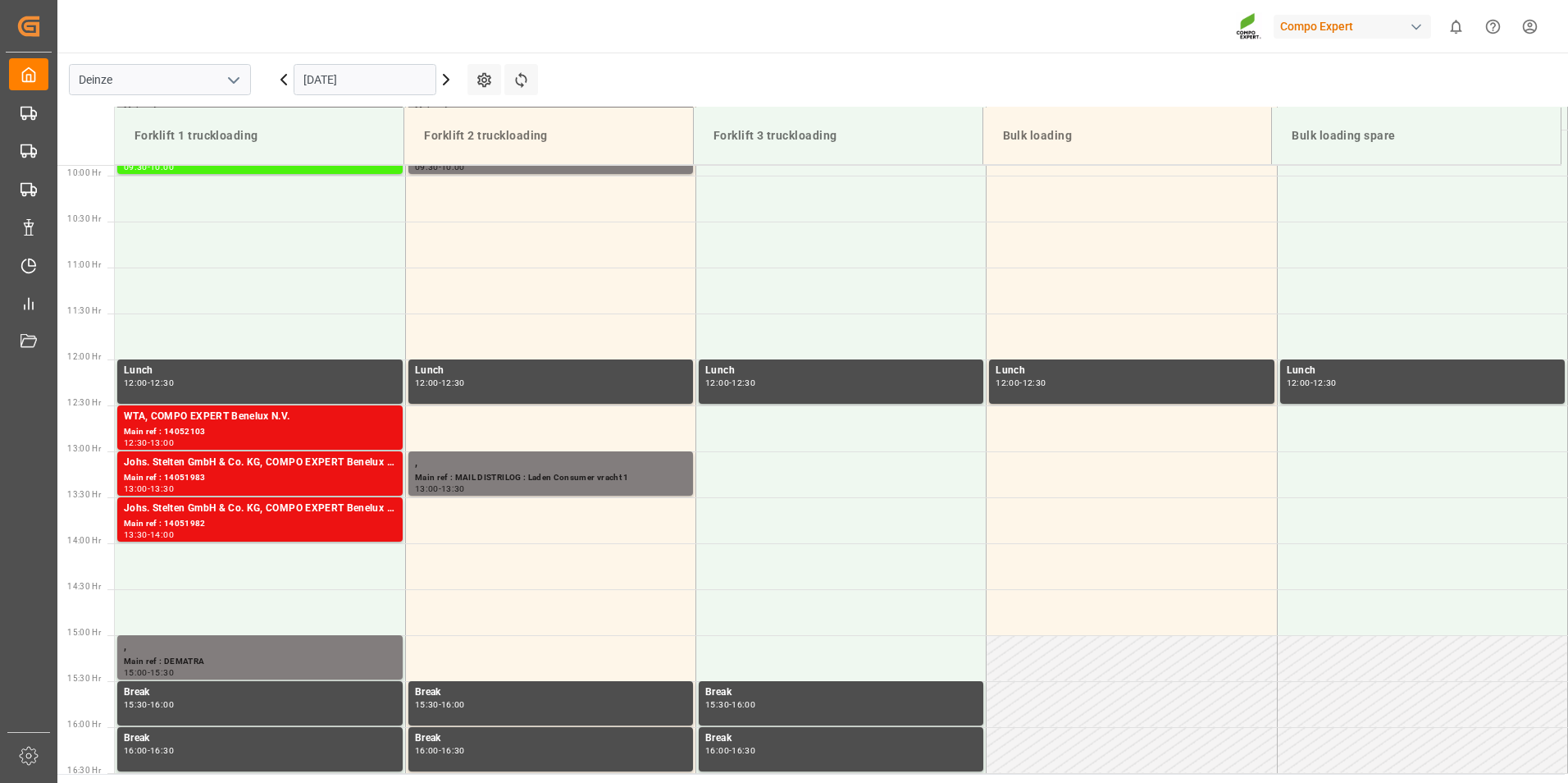
click at [378, 86] on input "[DATE]" at bounding box center [365, 79] width 143 height 32
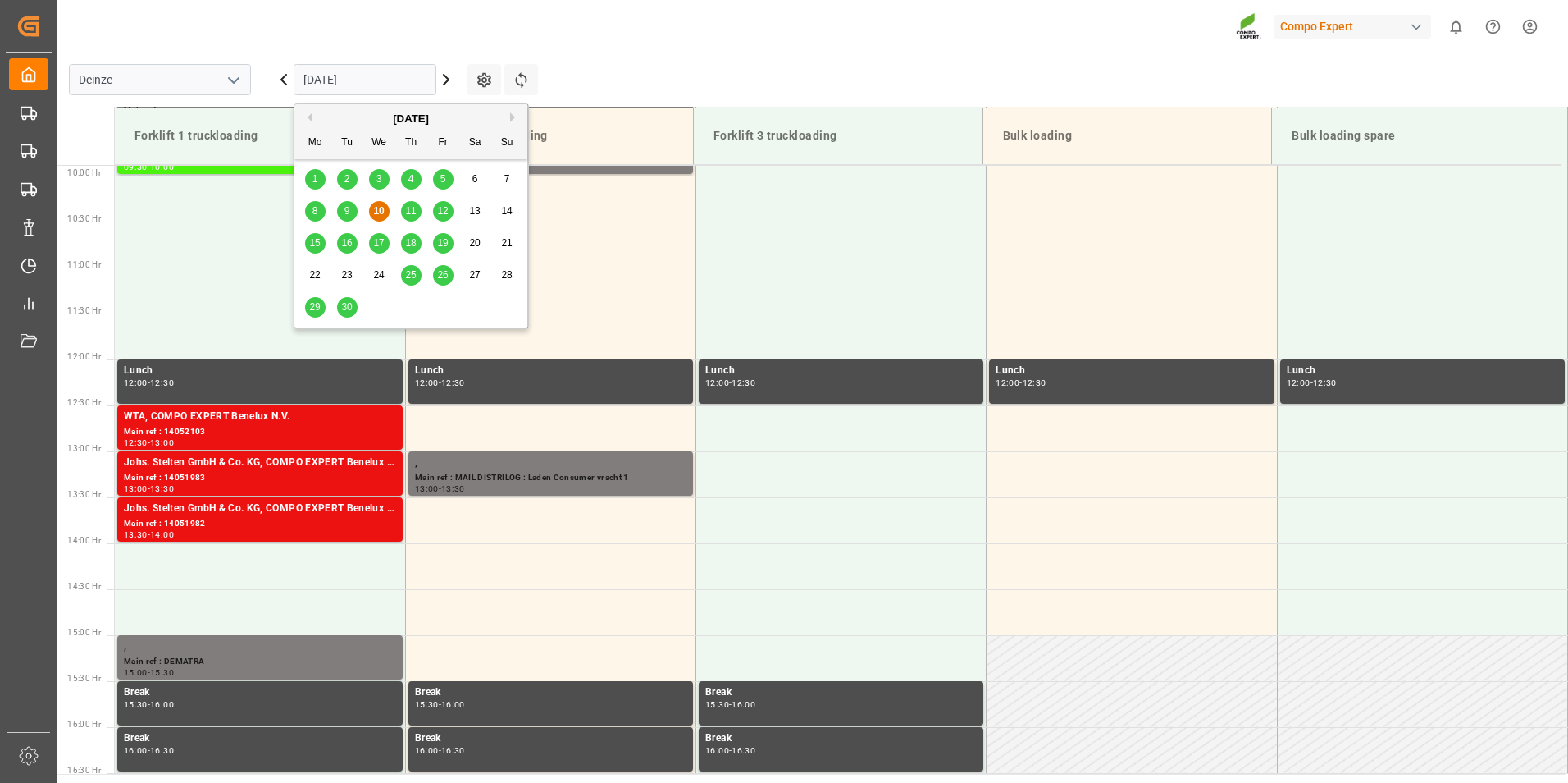
click at [352, 306] on span "30" at bounding box center [347, 306] width 11 height 12
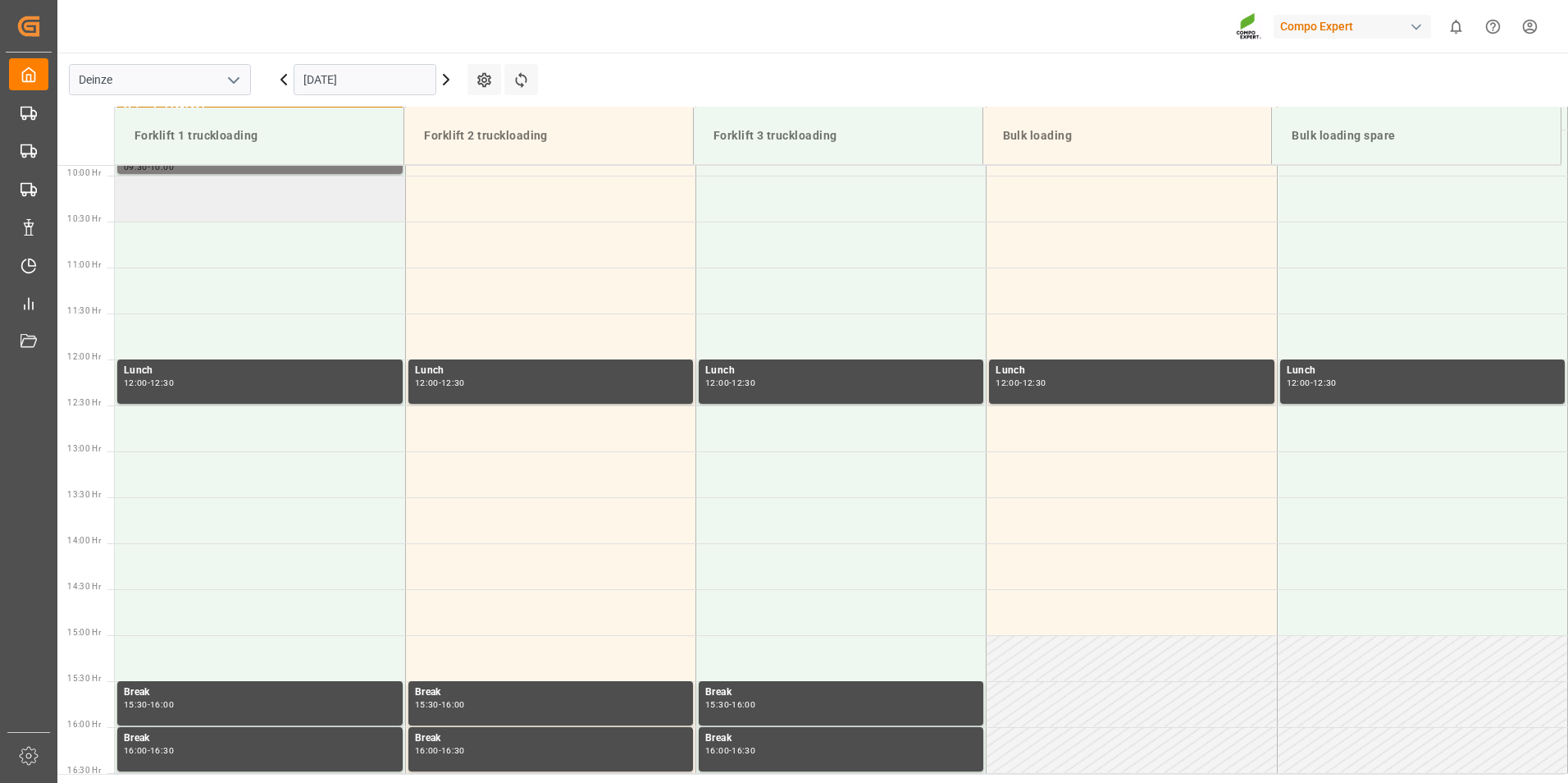
click at [158, 195] on td at bounding box center [260, 198] width 291 height 46
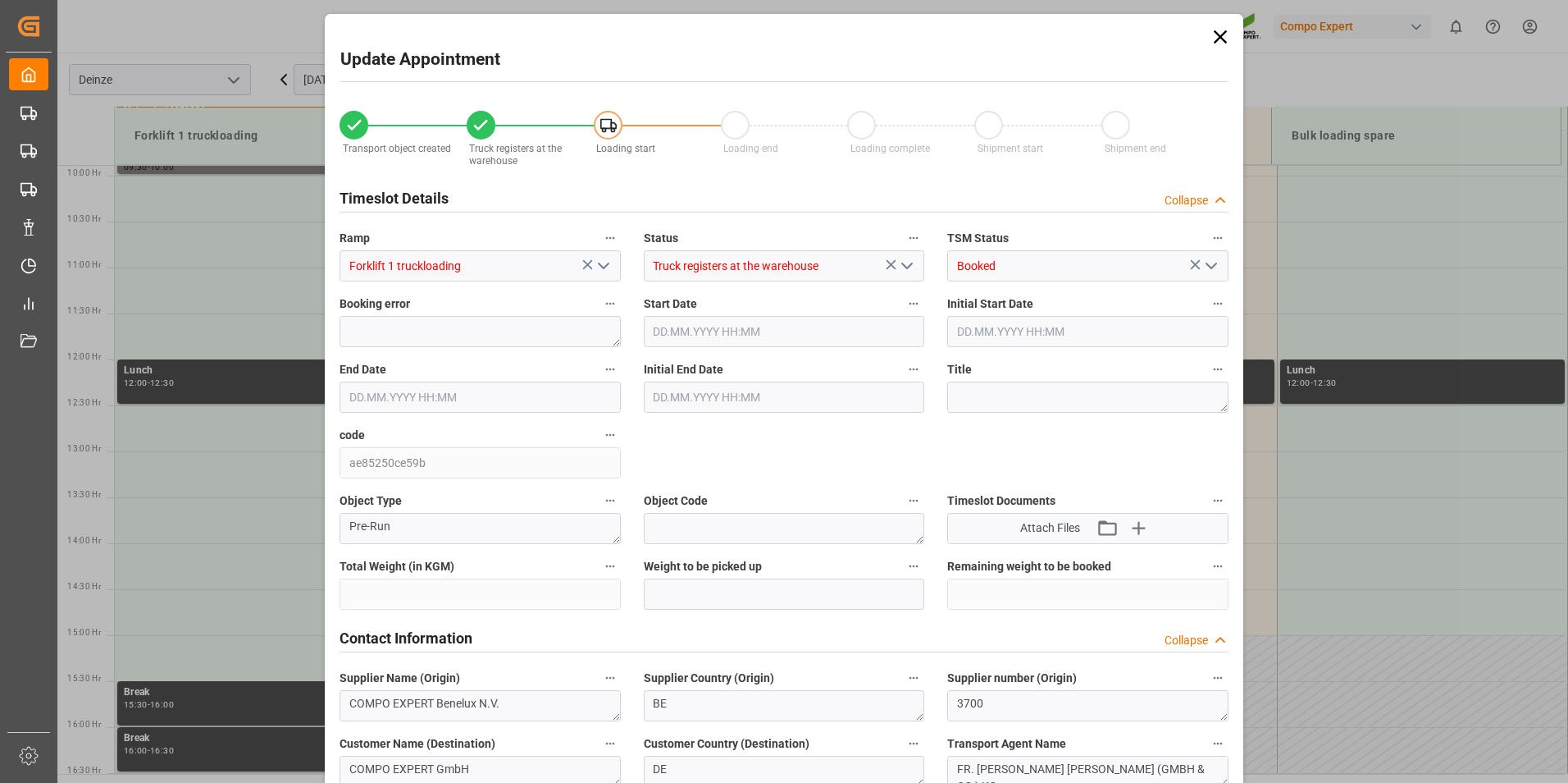
type input "20120"
type input "80"
type input "[DATE] 10:00"
type input "[DATE] 10:30"
type input "[DATE] 09:24"
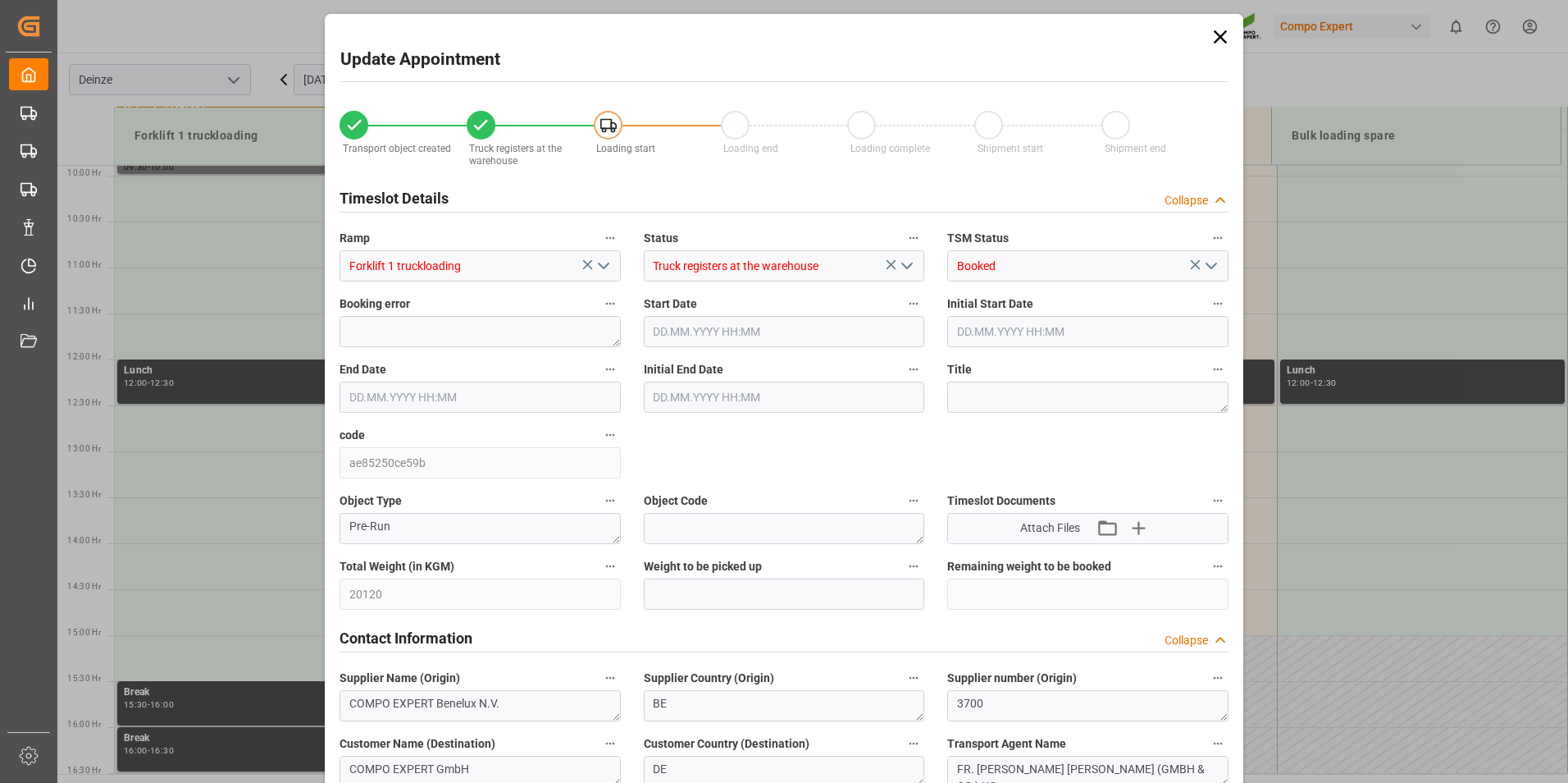
type input "[DATE] 10:32"
type input "[DATE] 08:36"
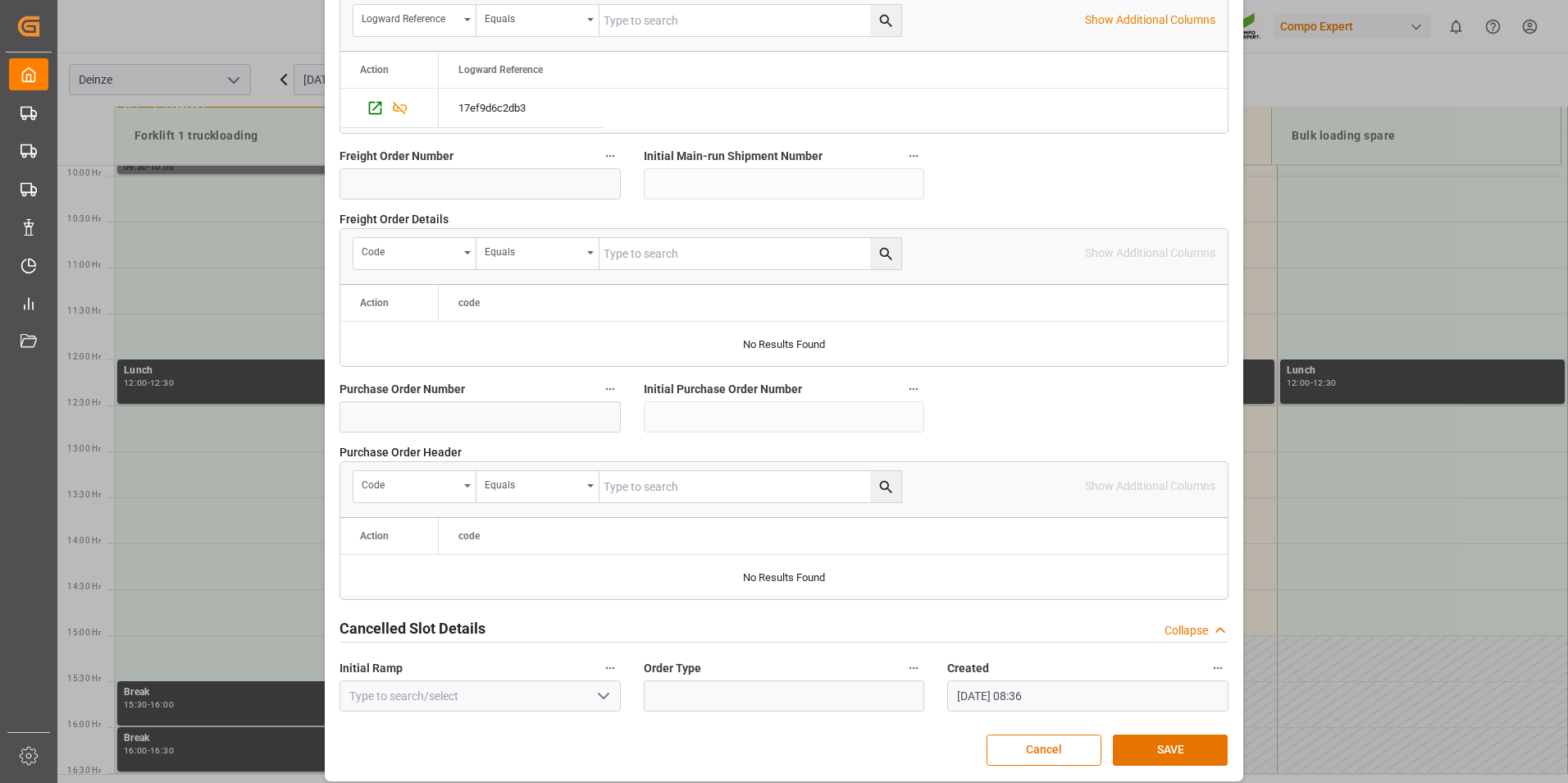
scroll to position [1494, 0]
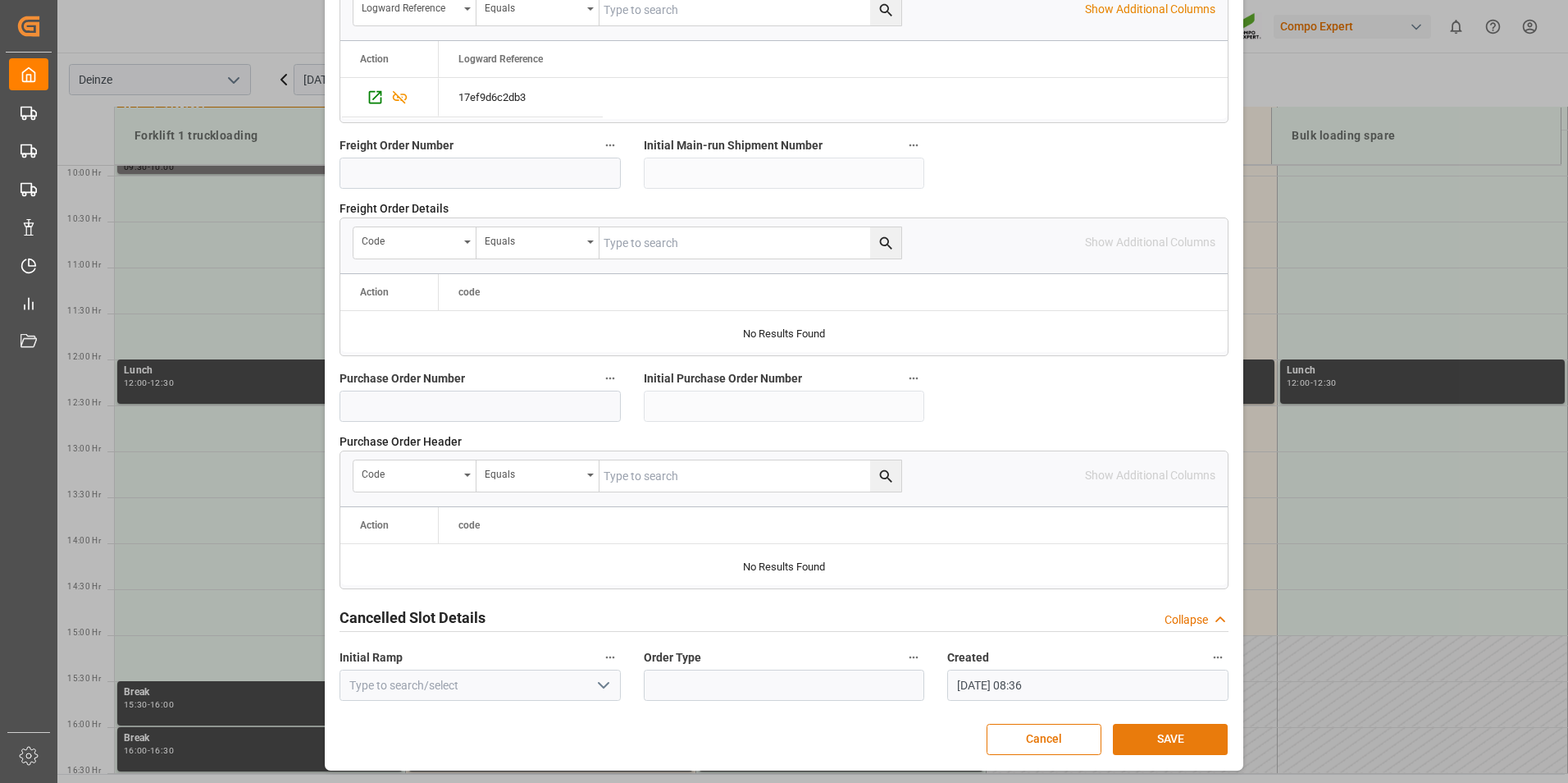
click at [1155, 740] on button "SAVE" at bounding box center [1170, 739] width 115 height 32
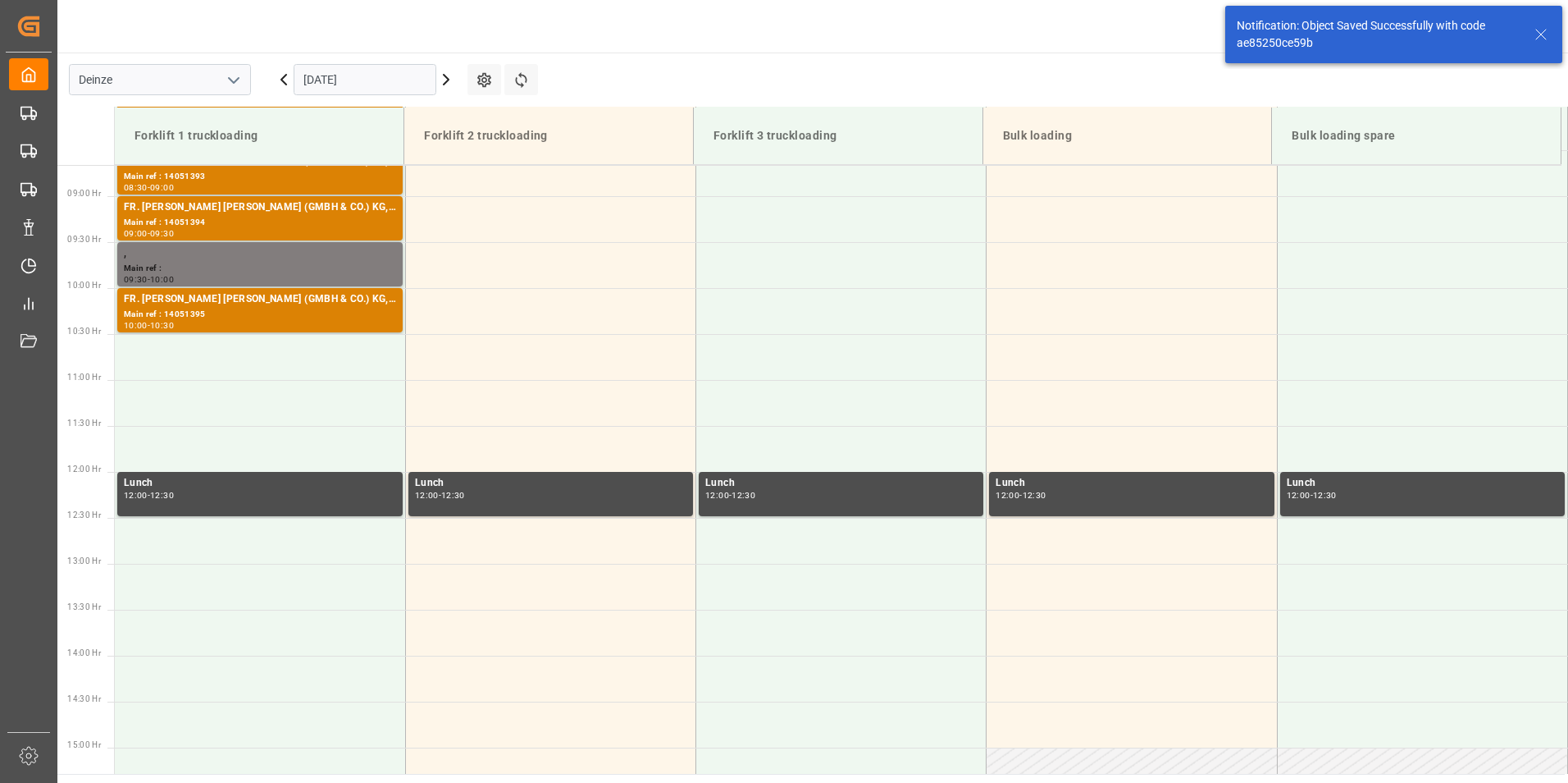
scroll to position [816, 0]
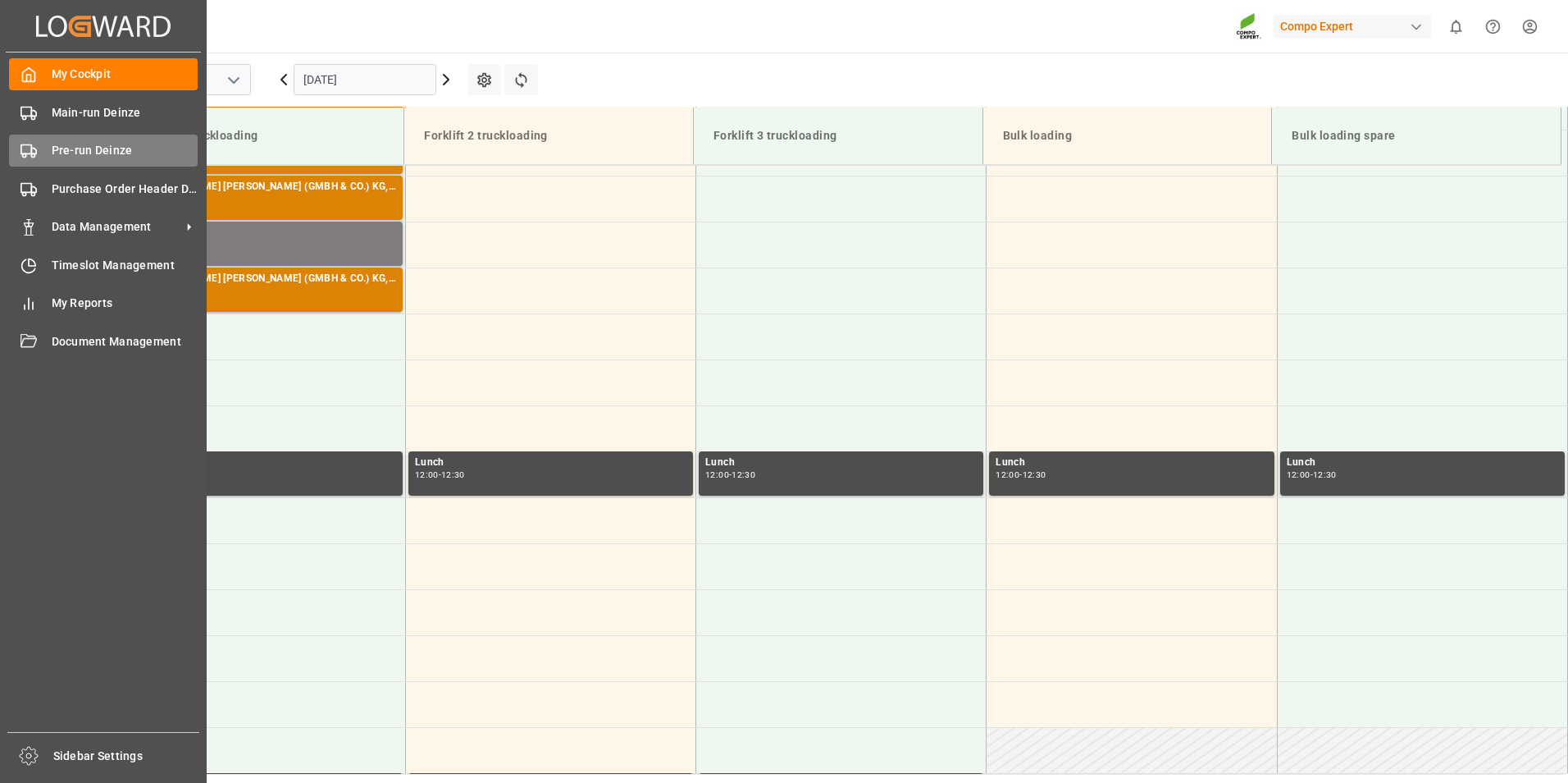
click at [38, 149] on div "Pre-run Deinze Pre-run Deinze" at bounding box center [103, 150] width 189 height 32
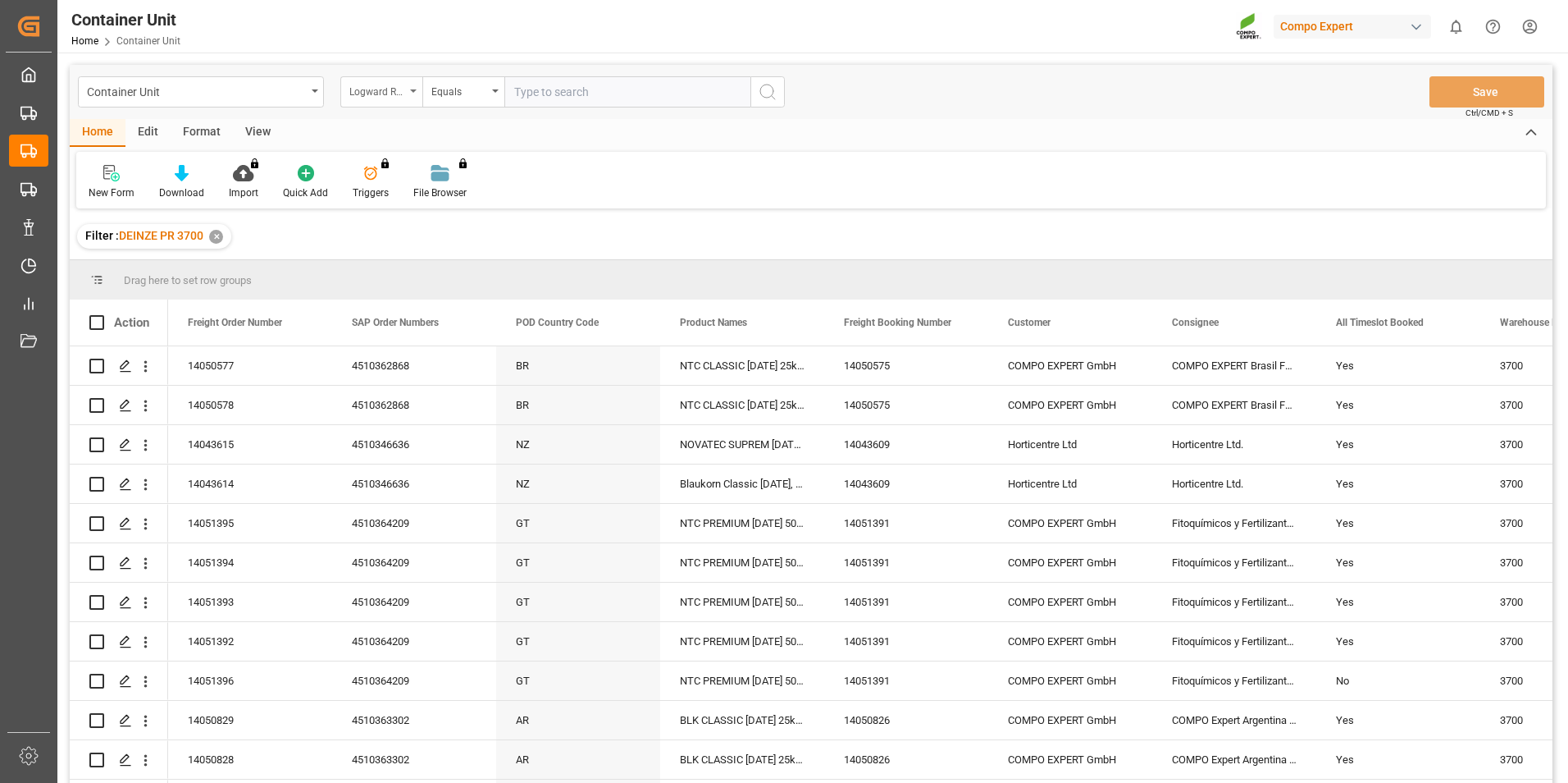
click at [414, 89] on div "Logward Reference" at bounding box center [381, 91] width 82 height 32
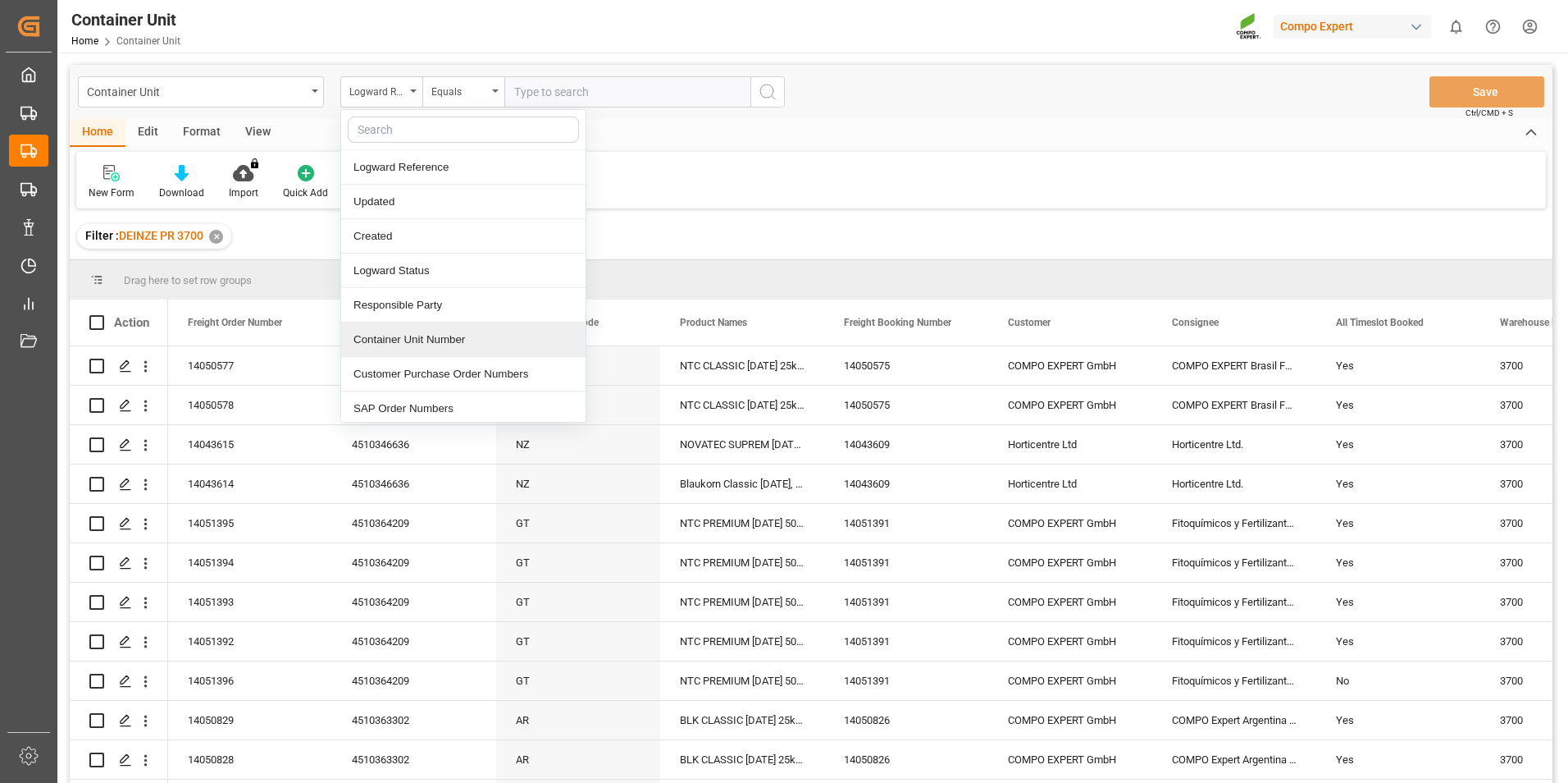
click at [392, 336] on div "Container Unit Number" at bounding box center [463, 340] width 245 height 34
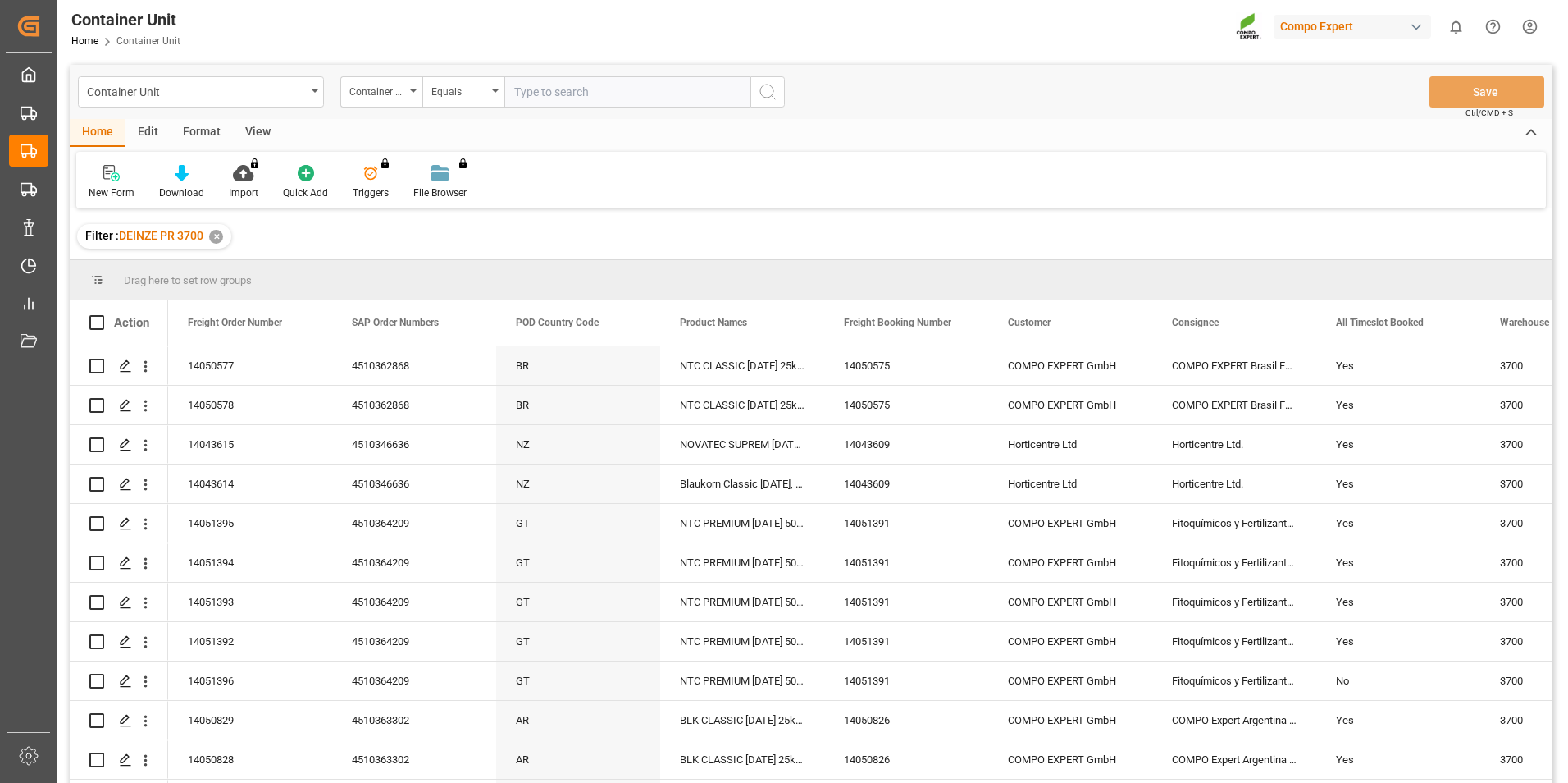
click at [533, 99] on input "text" at bounding box center [627, 91] width 246 height 32
type input "14051396"
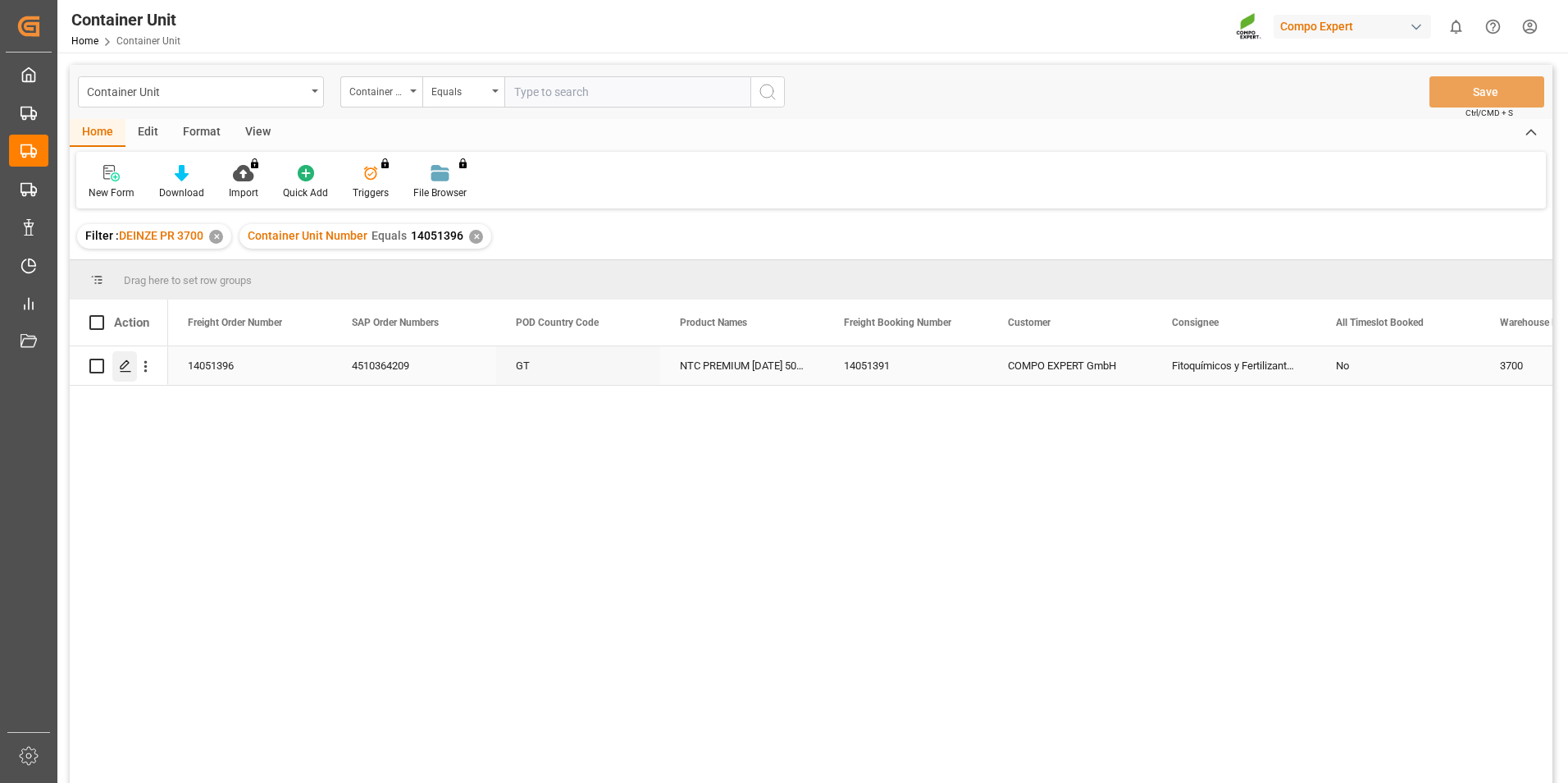
click at [128, 361] on icon "Press SPACE to select this row." at bounding box center [125, 366] width 14 height 14
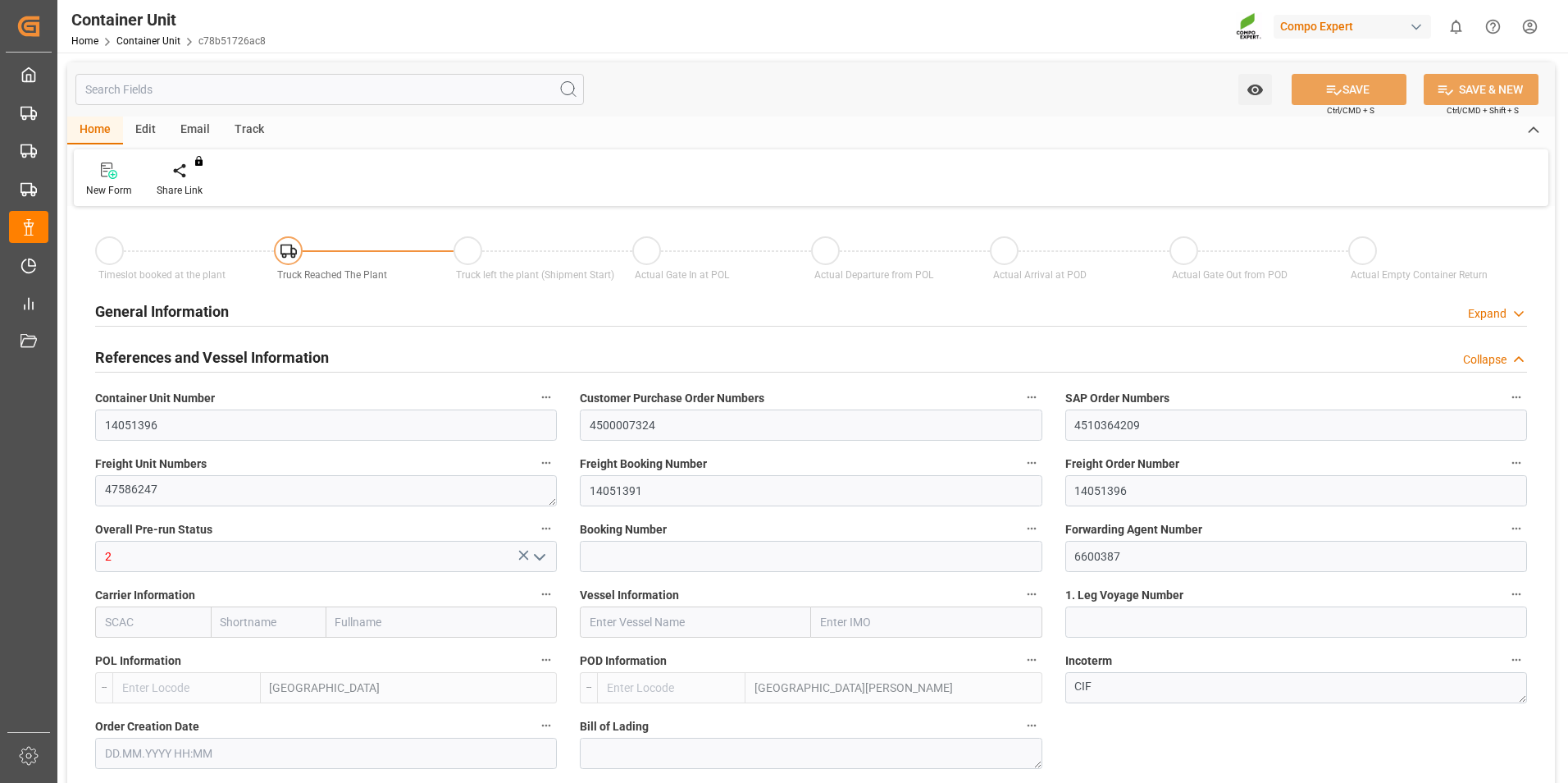
type input "BEANR"
type input "GTSTC"
type input "0"
type input "80"
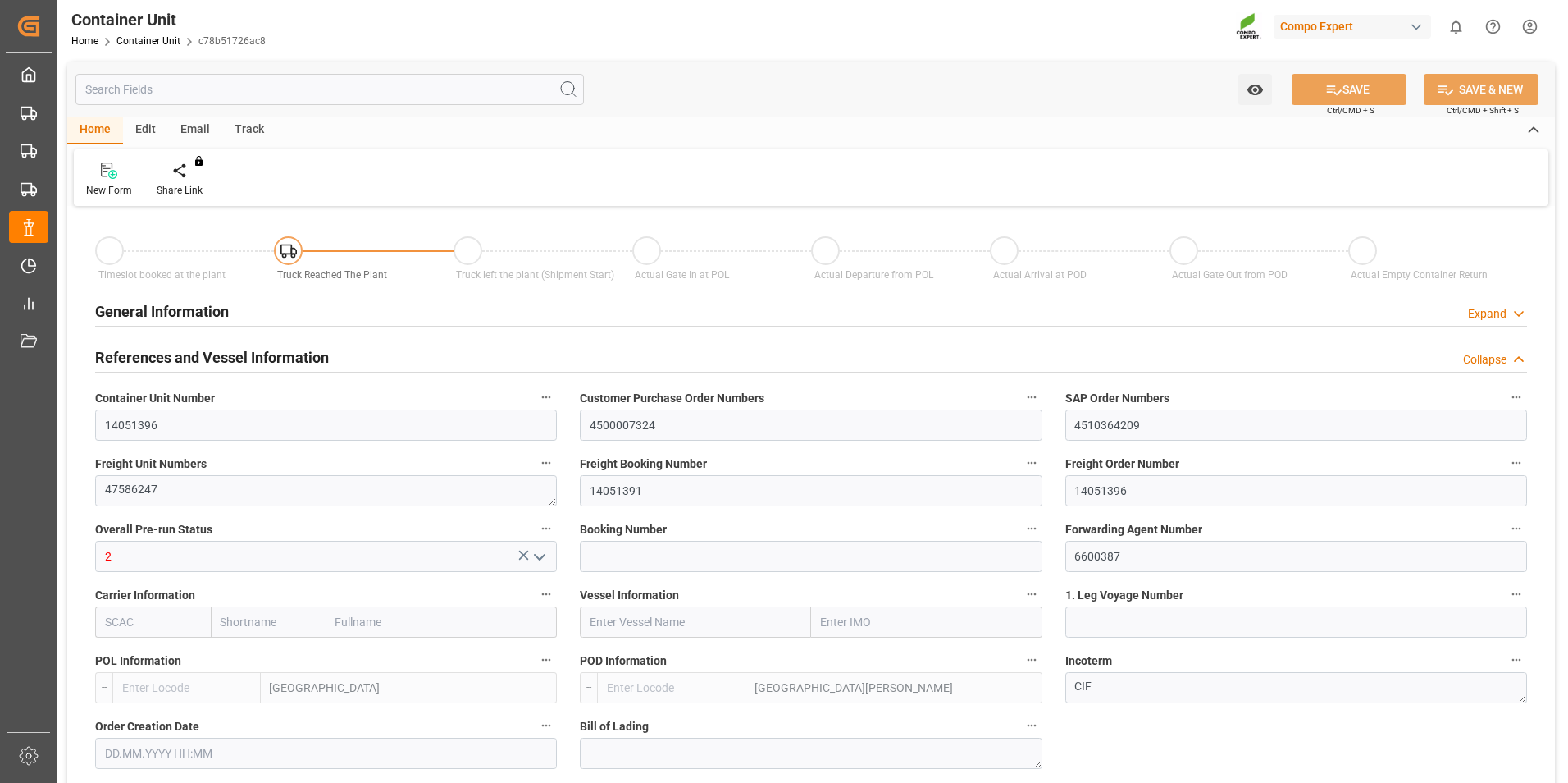
type input "20120"
type input "[DATE] 09:24"
type input "[DATE] 10:32"
type input "[DATE]"
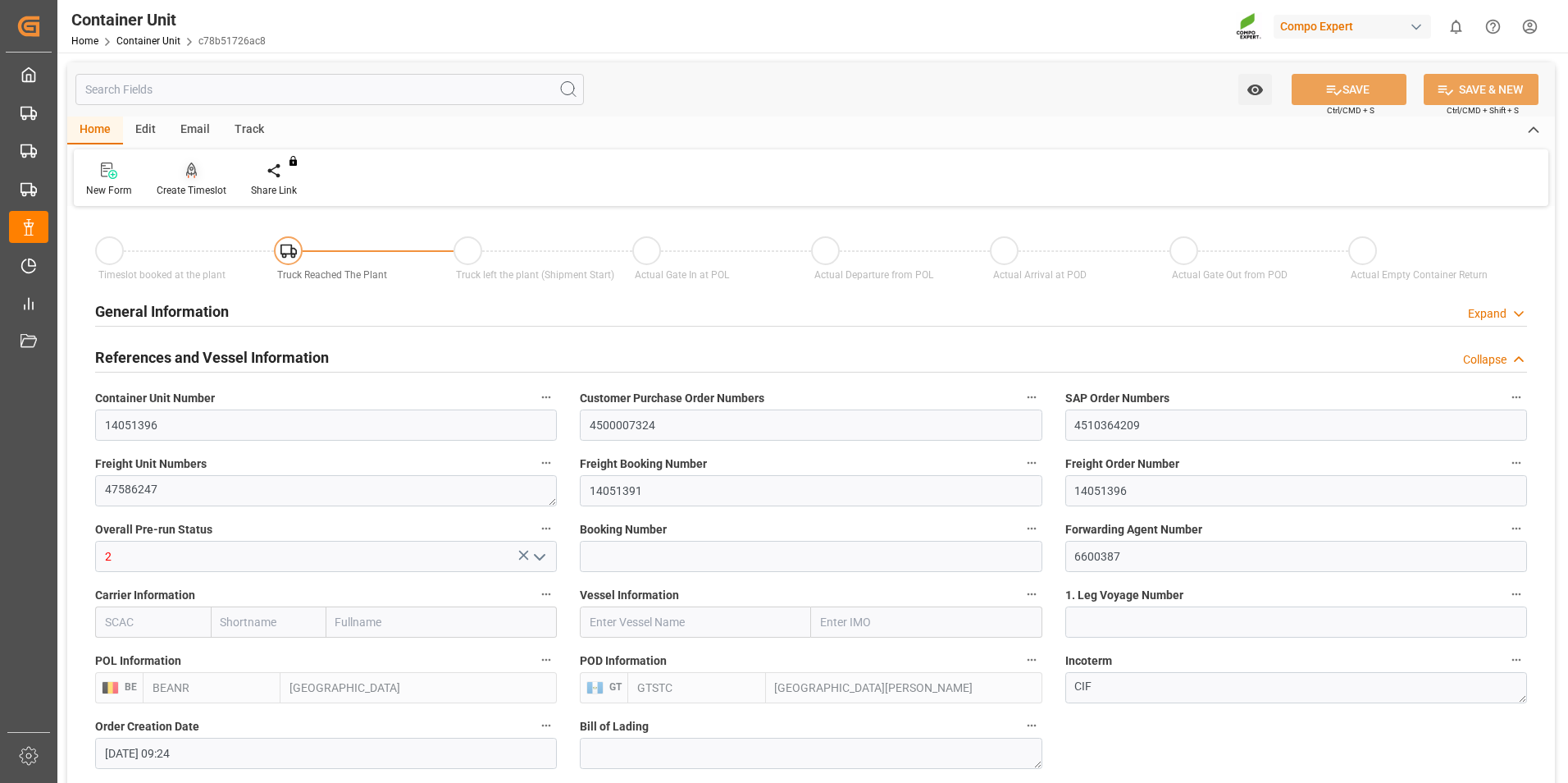
click at [189, 173] on icon at bounding box center [191, 171] width 12 height 16
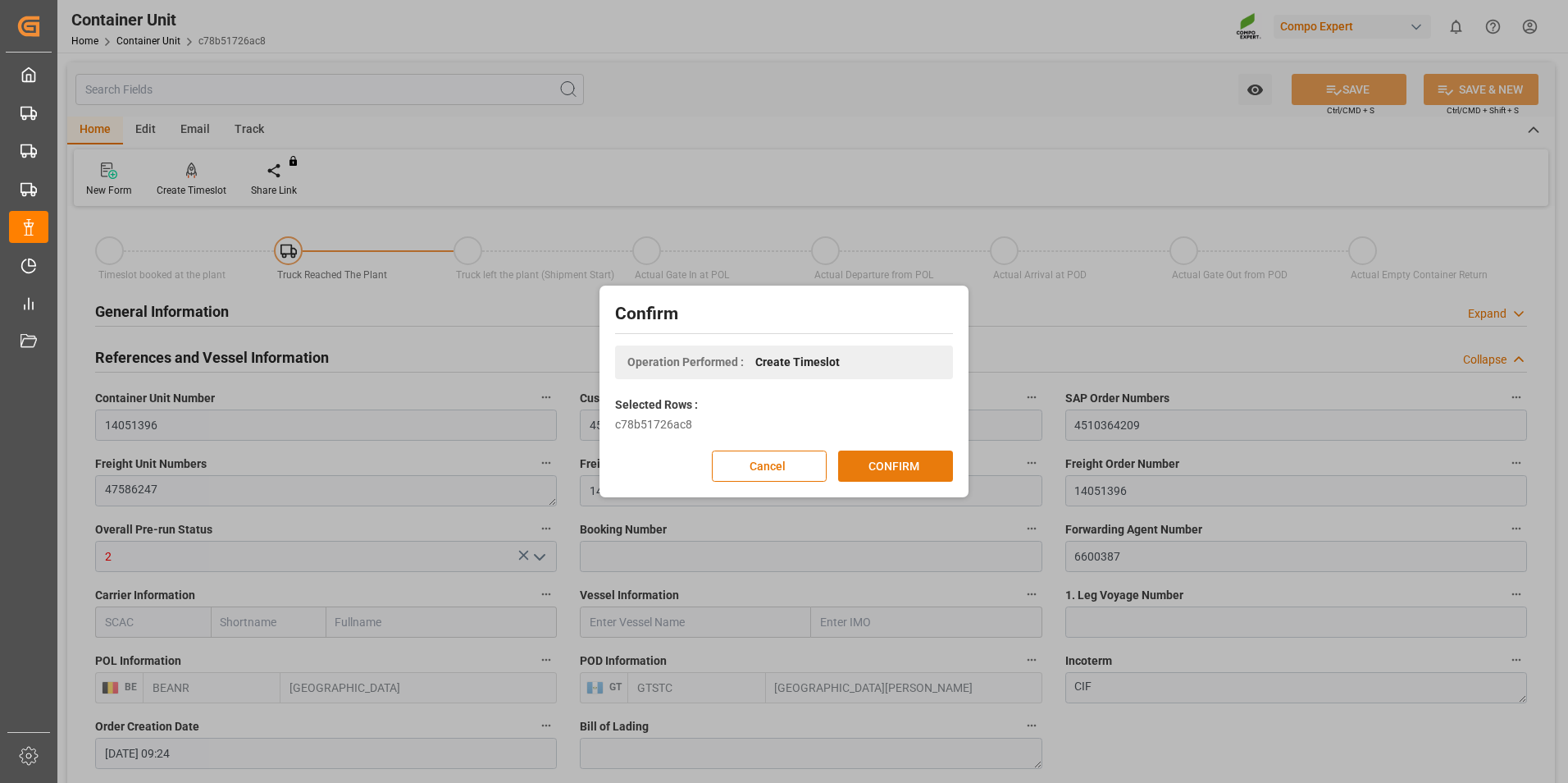
click at [892, 462] on button "CONFIRM" at bounding box center [895, 466] width 115 height 32
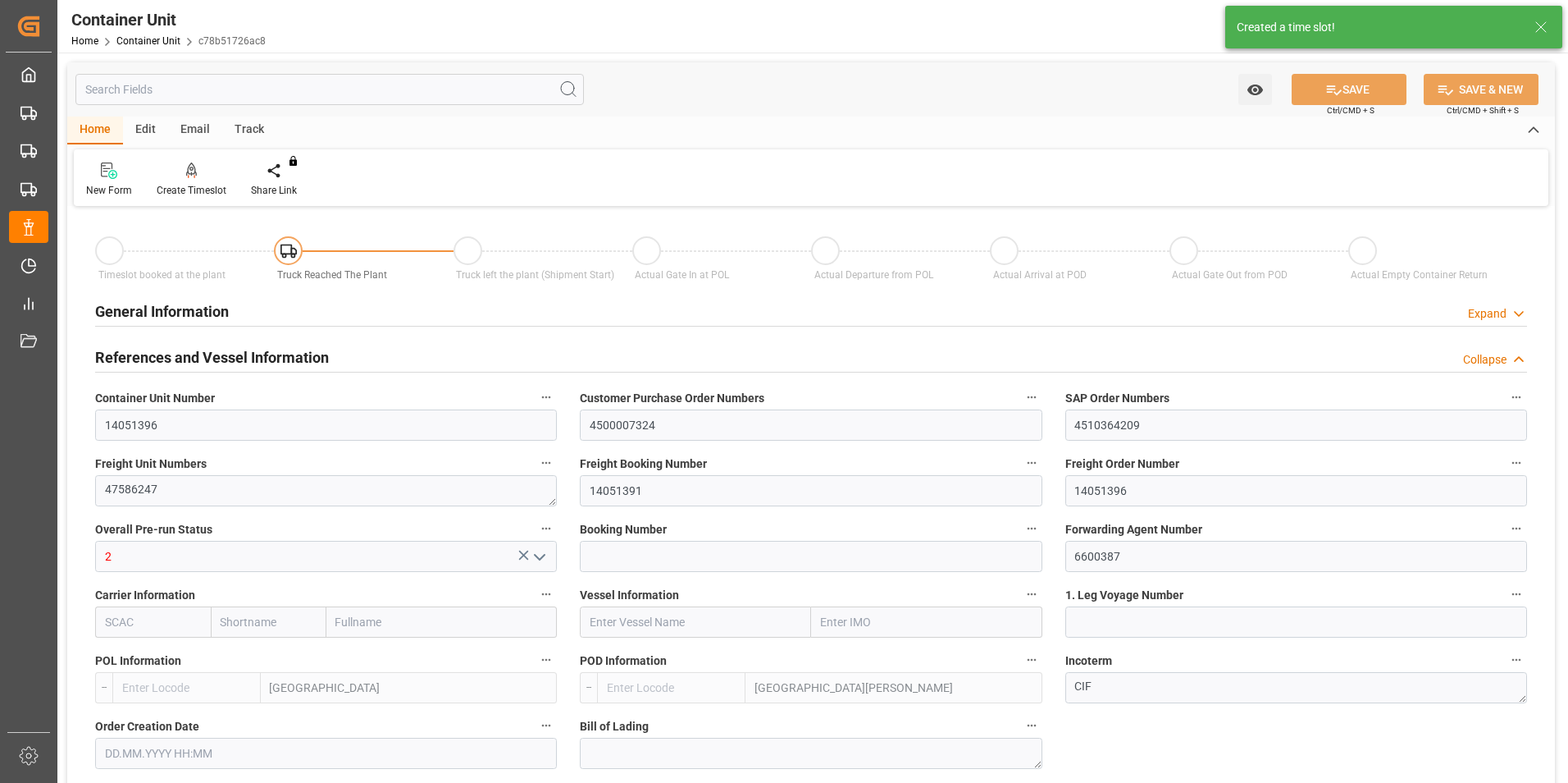
type input "BEANR"
type input "GTSTC"
type input "0"
type input "80"
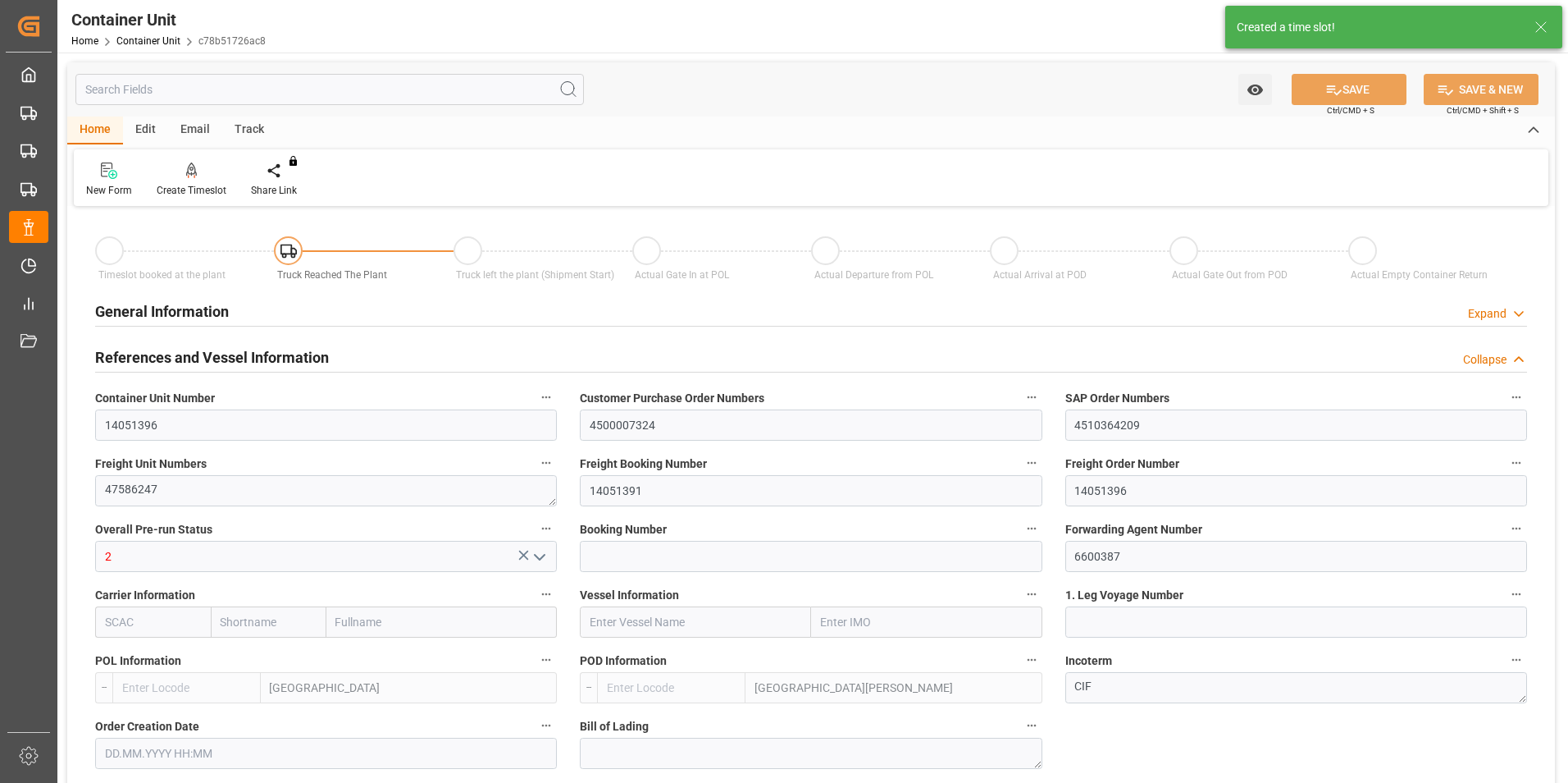
type input "20120"
type input "[DATE] 09:24"
type input "[DATE] 10:32"
type input "[DATE]"
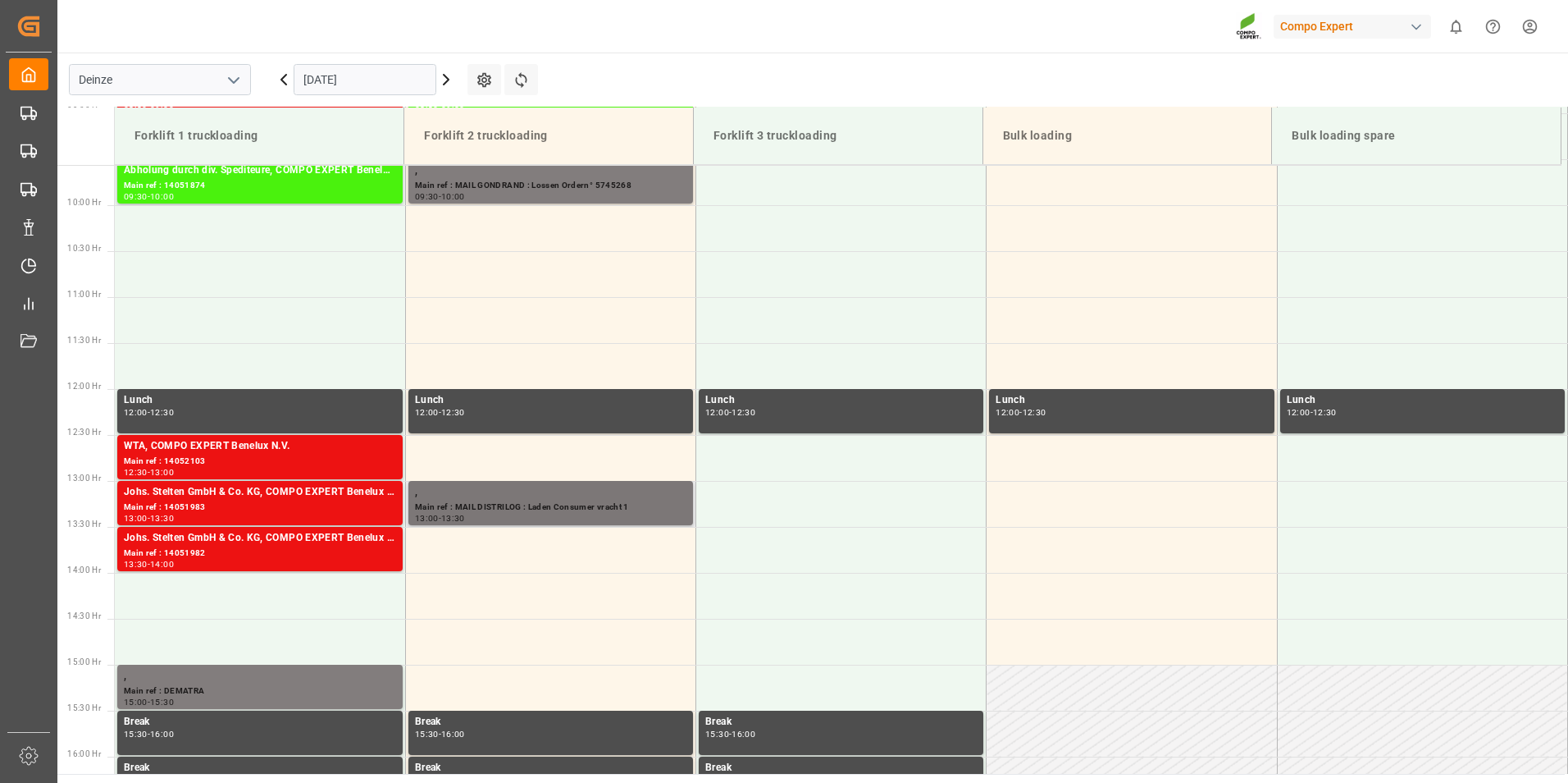
scroll to position [909, 0]
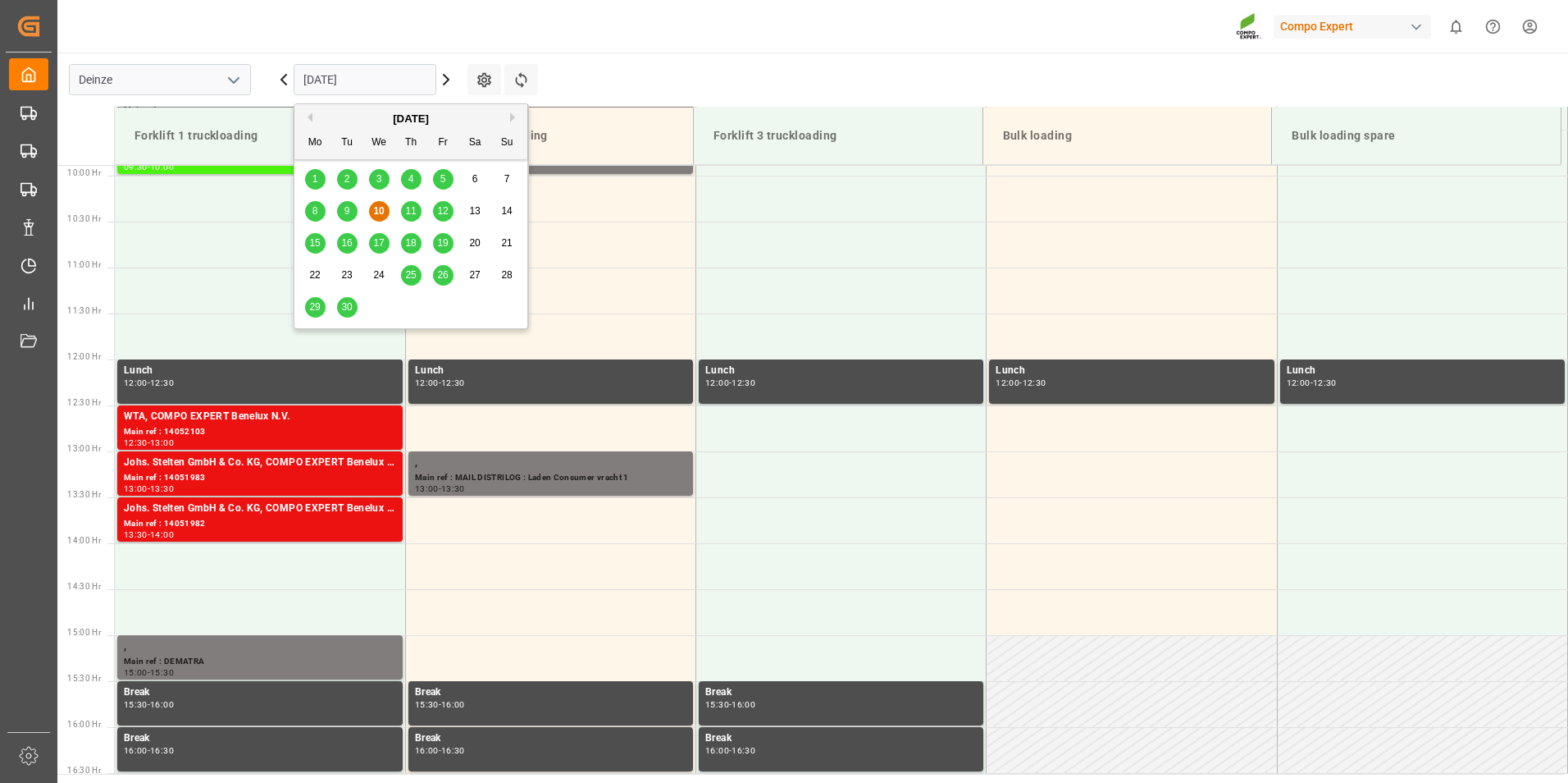
click at [394, 78] on input "[DATE]" at bounding box center [365, 79] width 143 height 32
click at [345, 302] on span "30" at bounding box center [347, 306] width 11 height 12
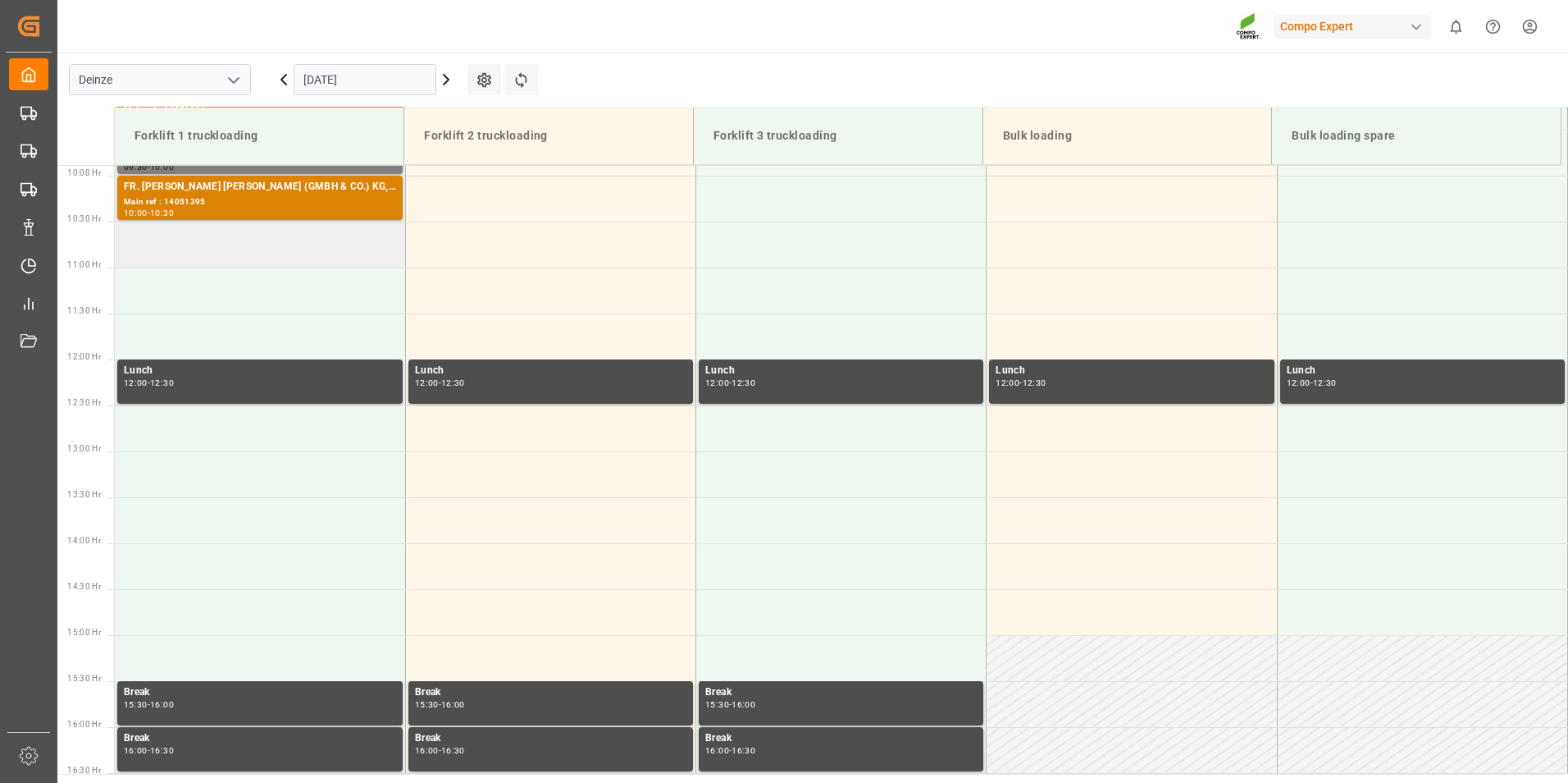
click at [177, 249] on td at bounding box center [260, 244] width 291 height 46
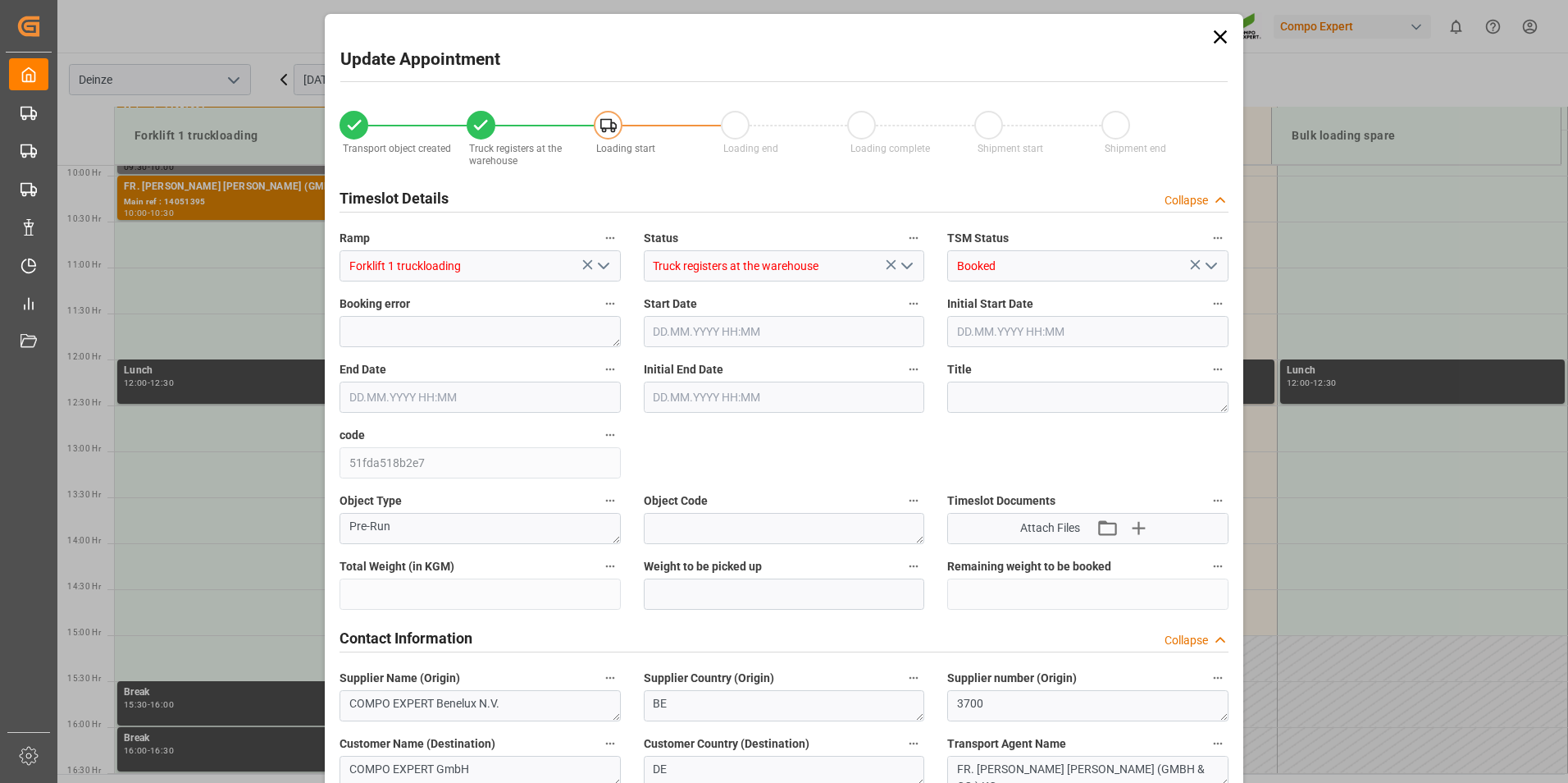
type input "20120"
type input "80"
type input "[DATE] 10:30"
type input "[DATE] 11:00"
type input "[DATE] 09:24"
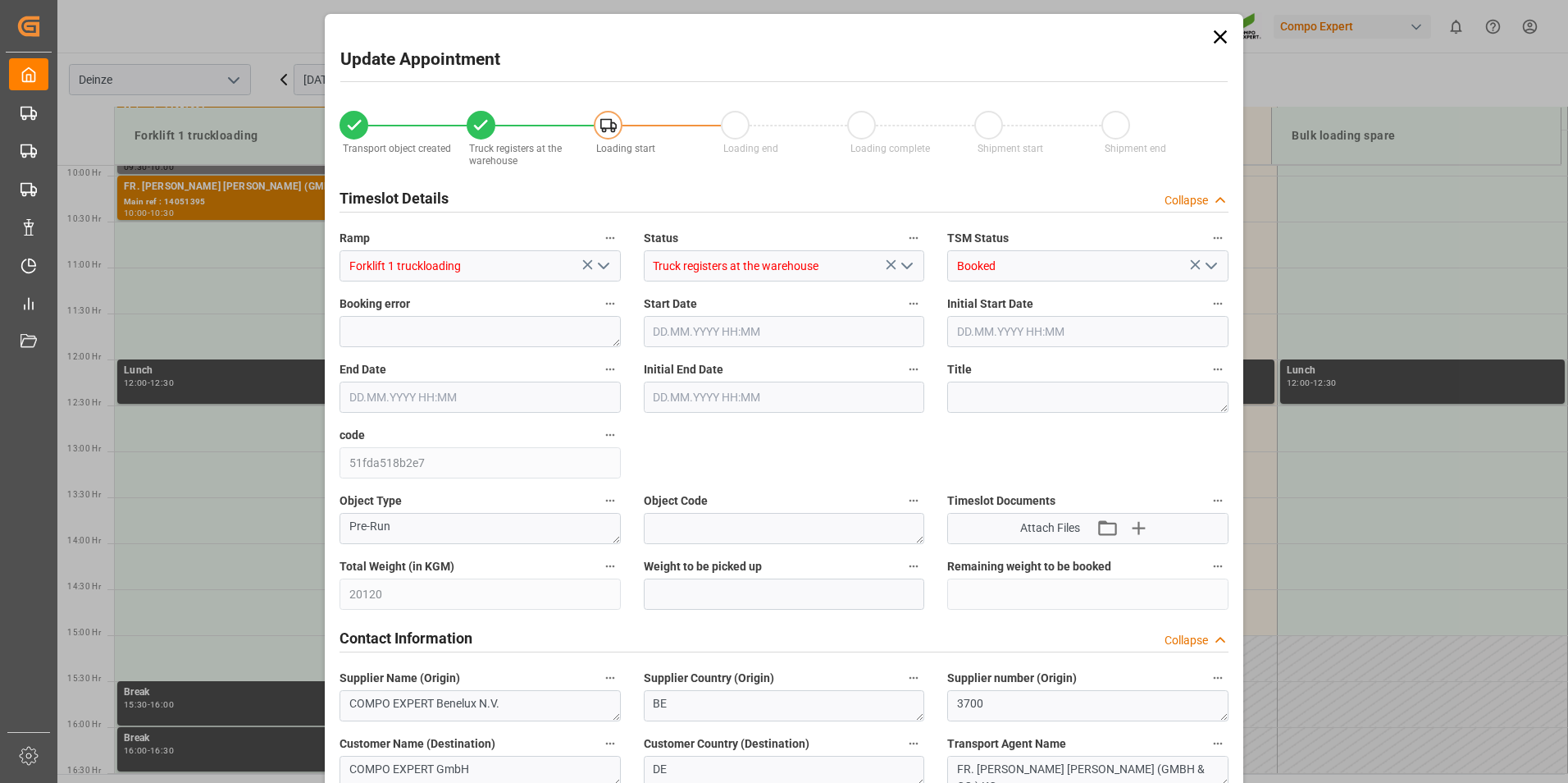
type input "[DATE] 10:32"
type input "[DATE] 08:40"
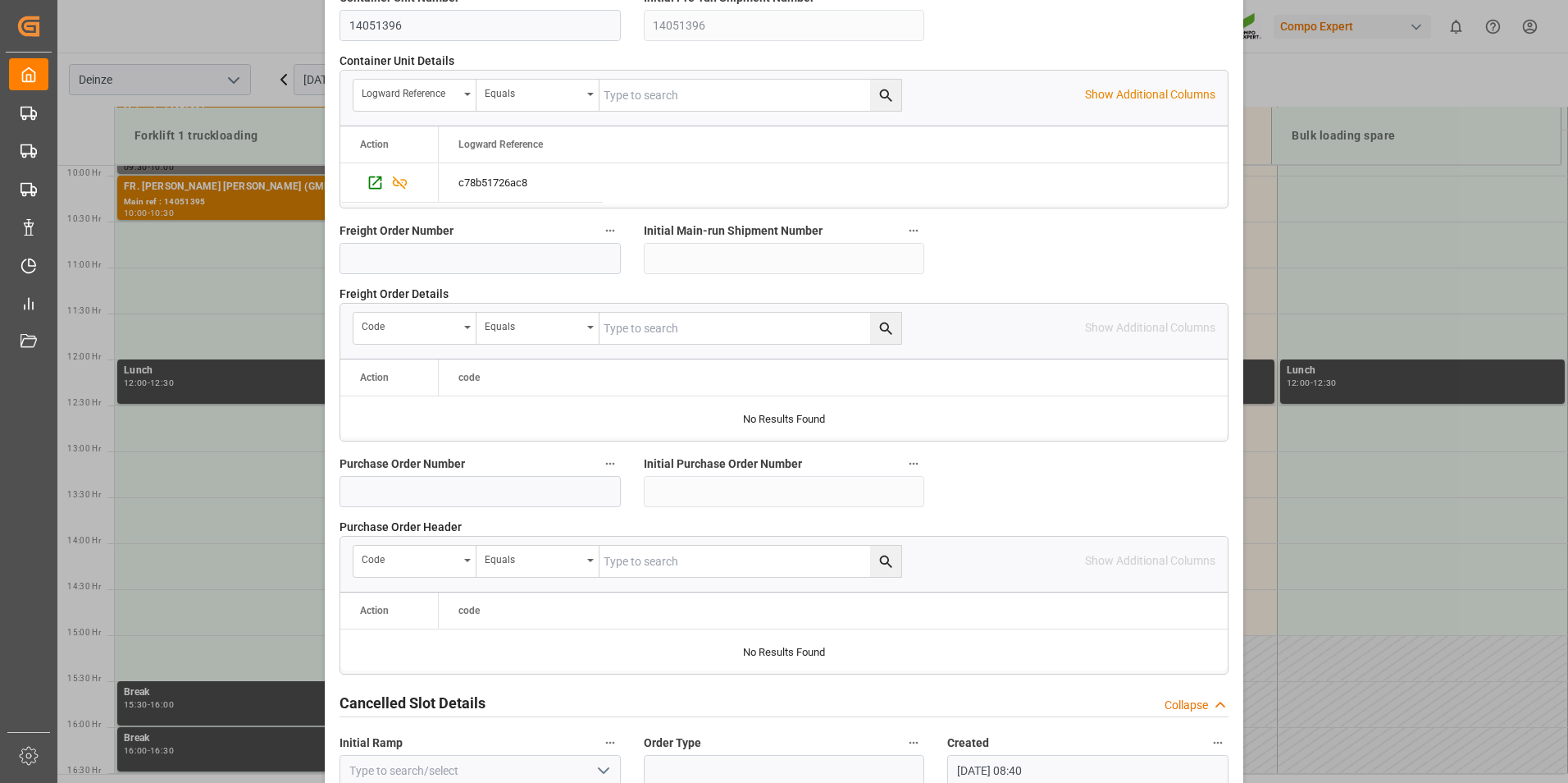
scroll to position [1494, 0]
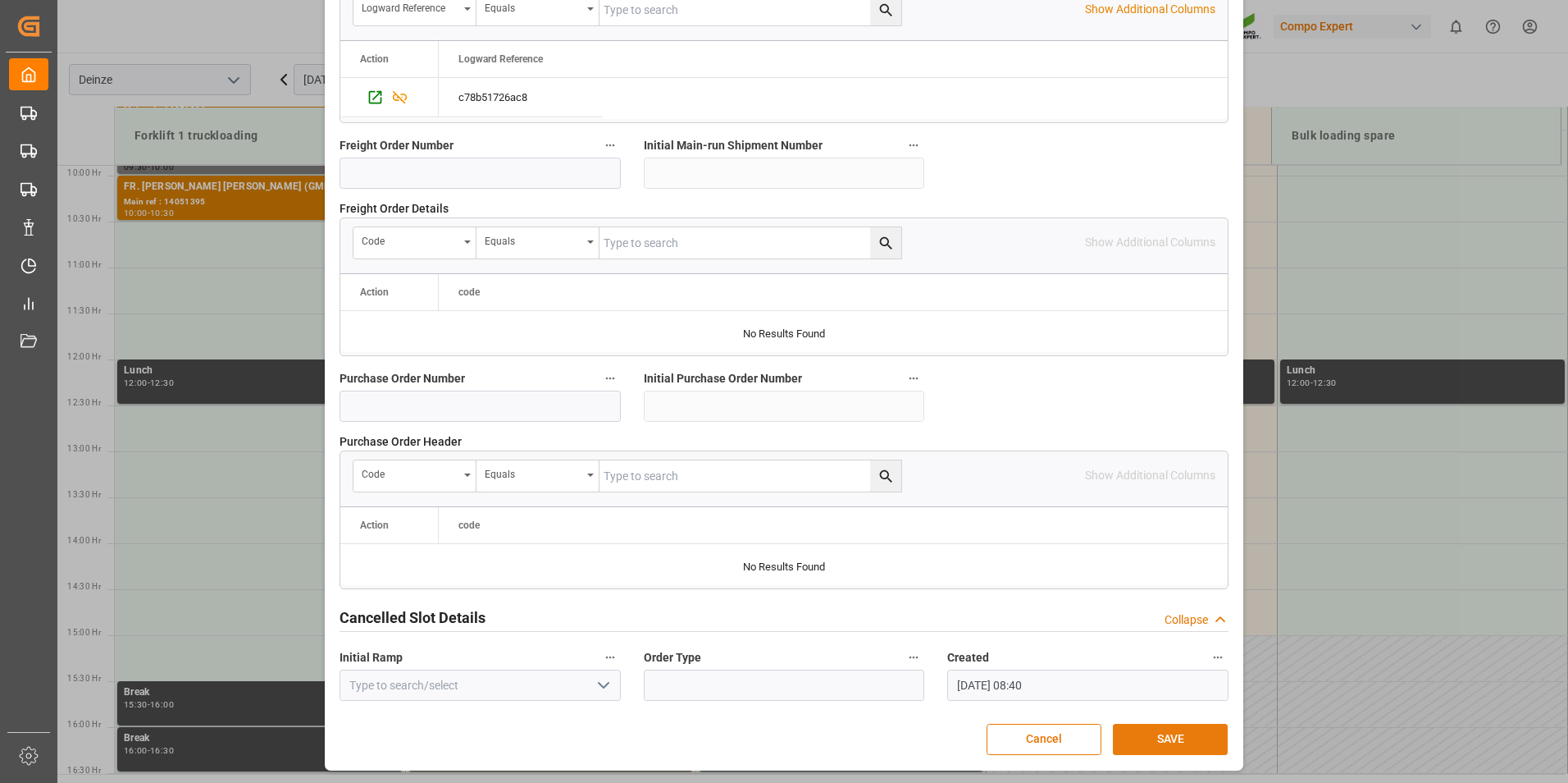
click at [1152, 739] on button "SAVE" at bounding box center [1170, 739] width 115 height 32
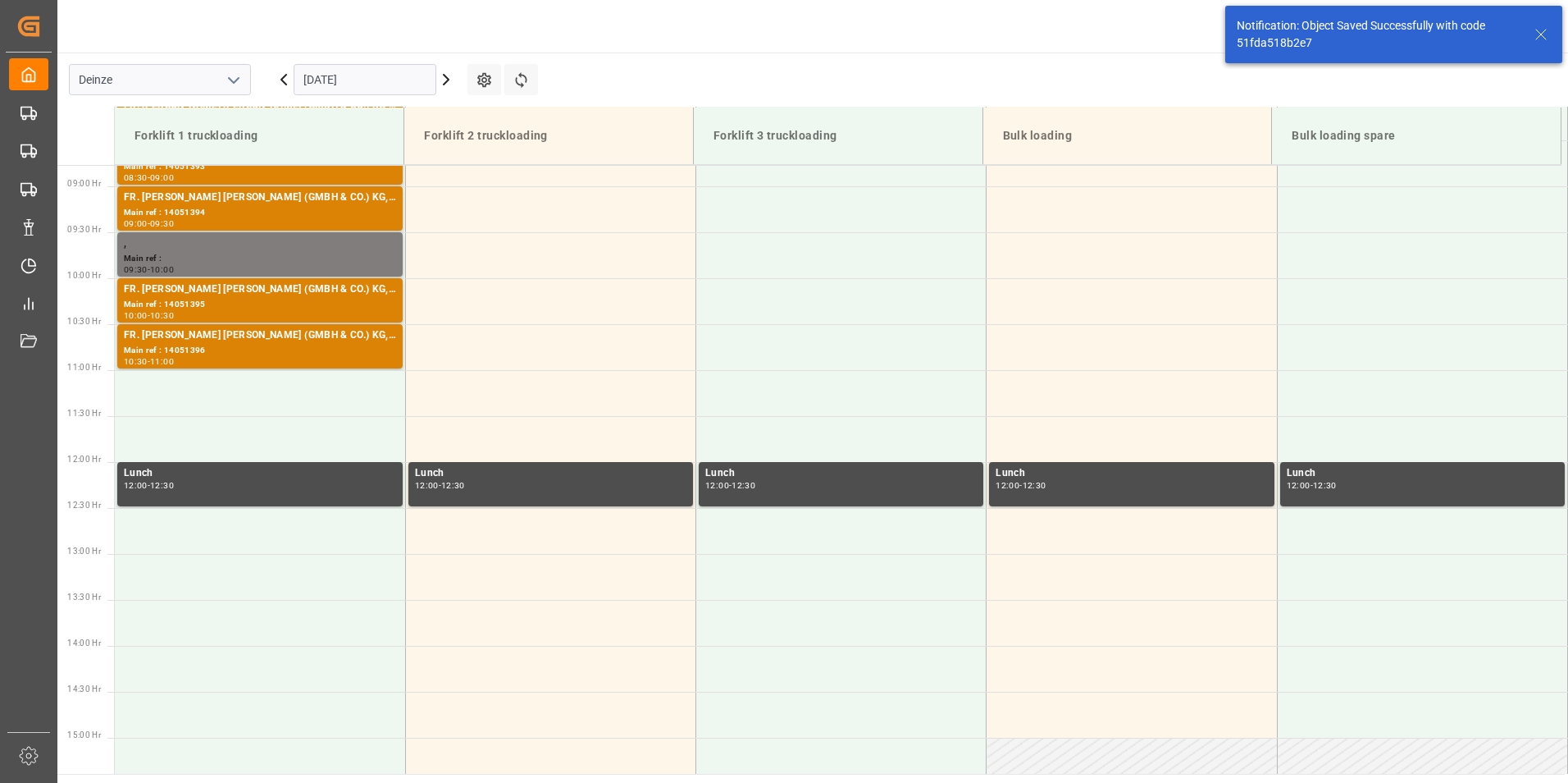
scroll to position [816, 0]
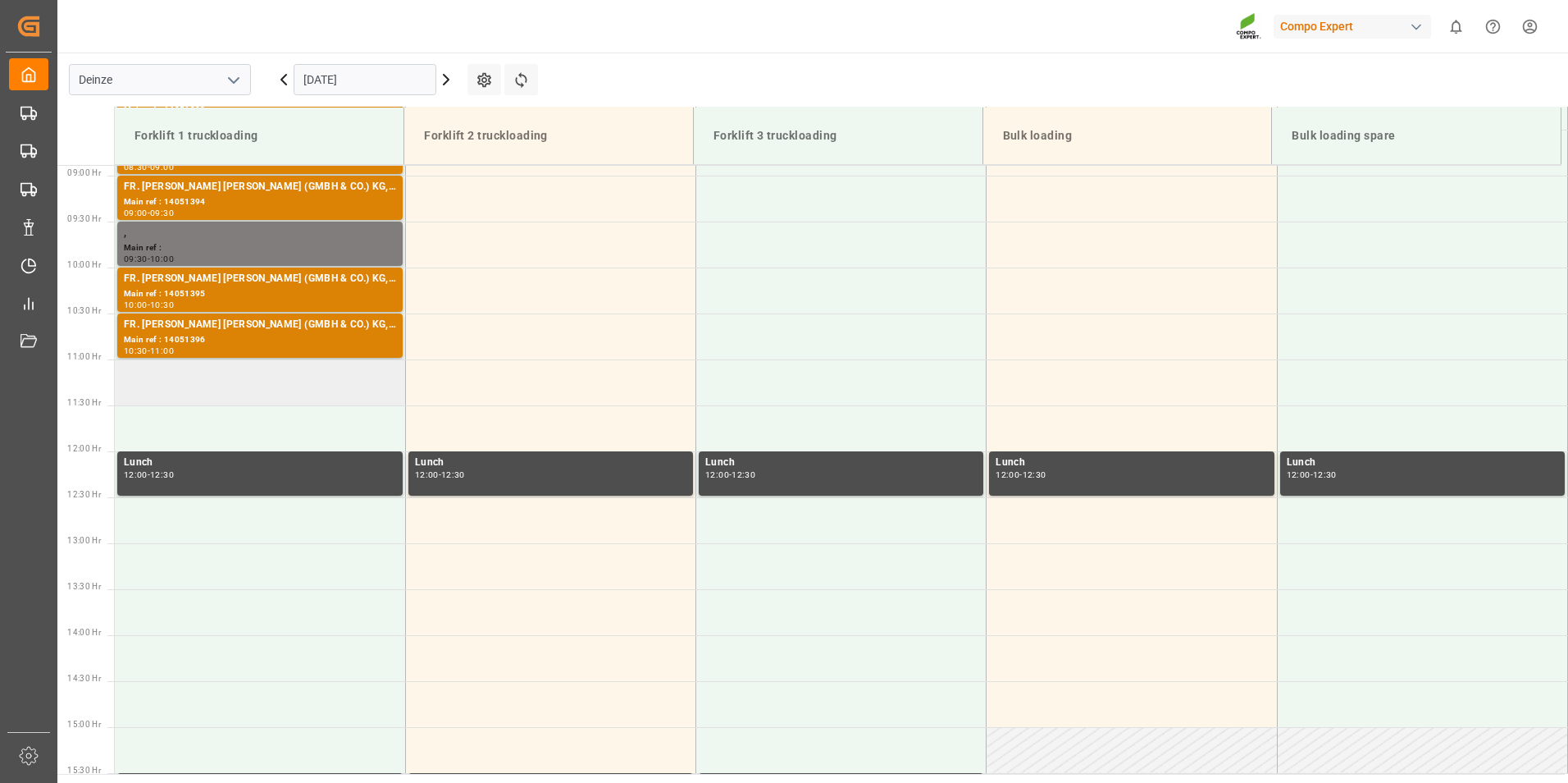
click at [148, 392] on td at bounding box center [260, 382] width 291 height 46
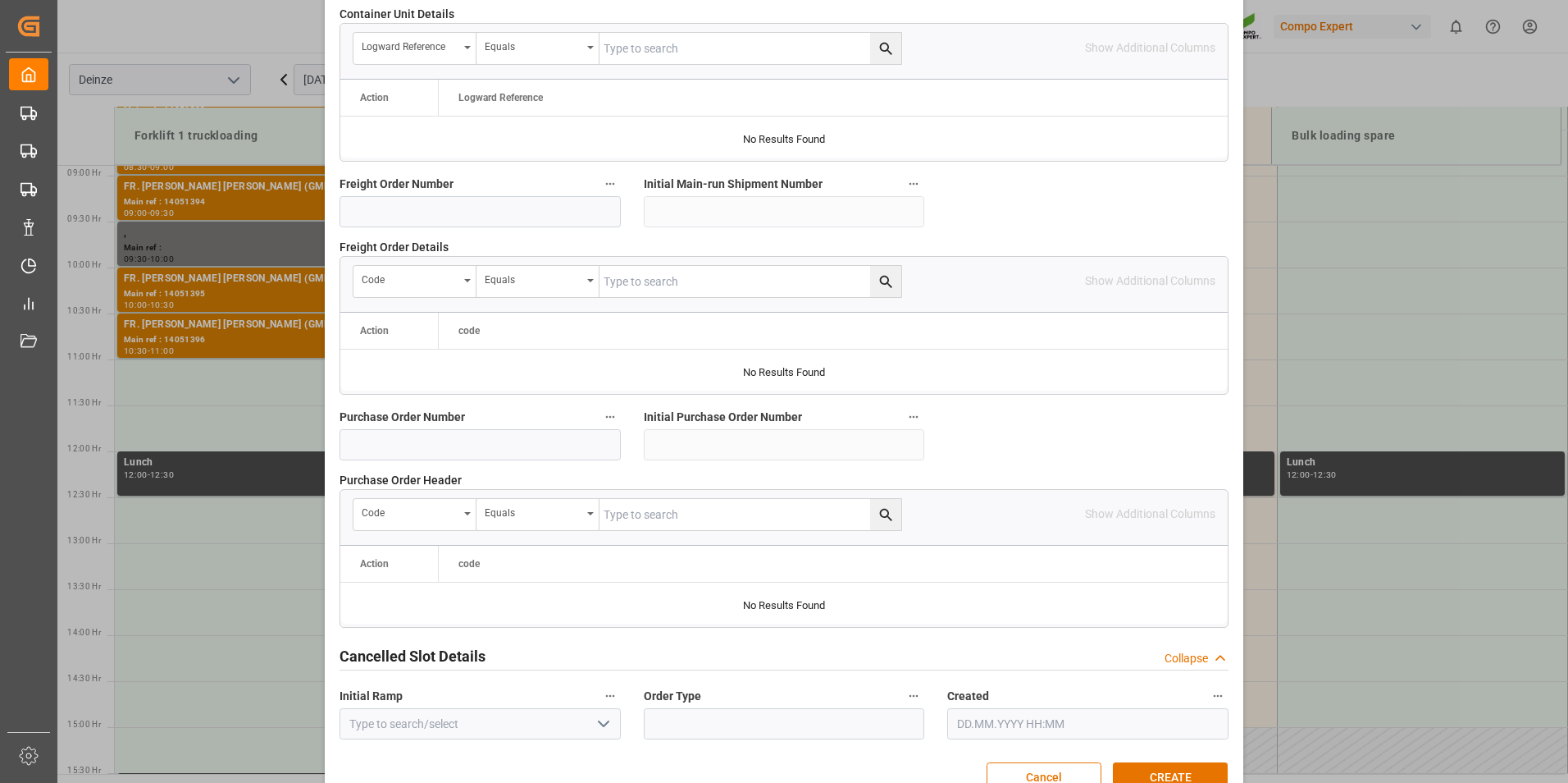
scroll to position [1494, 0]
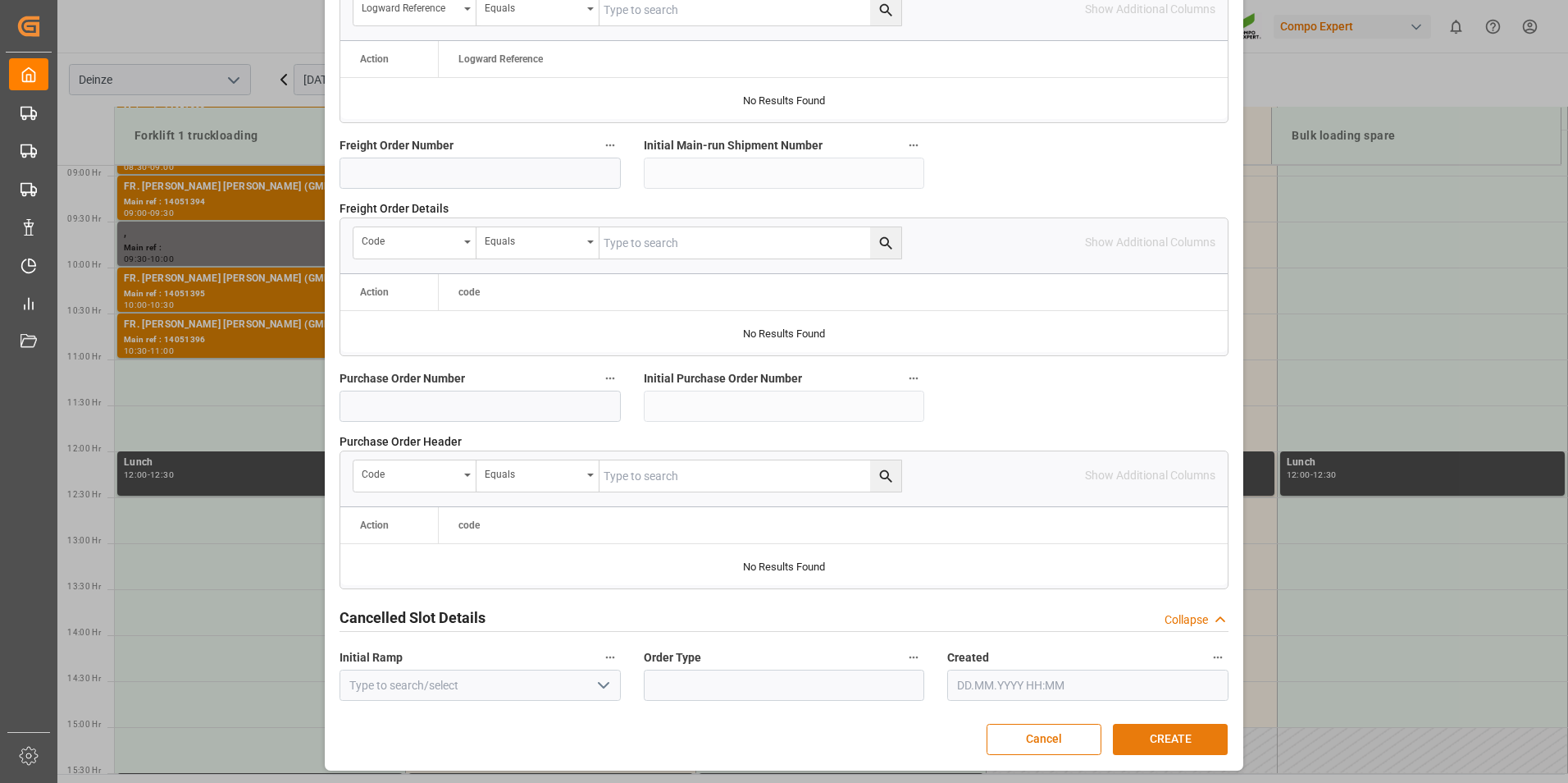
click at [1172, 739] on button "CREATE" at bounding box center [1170, 739] width 115 height 32
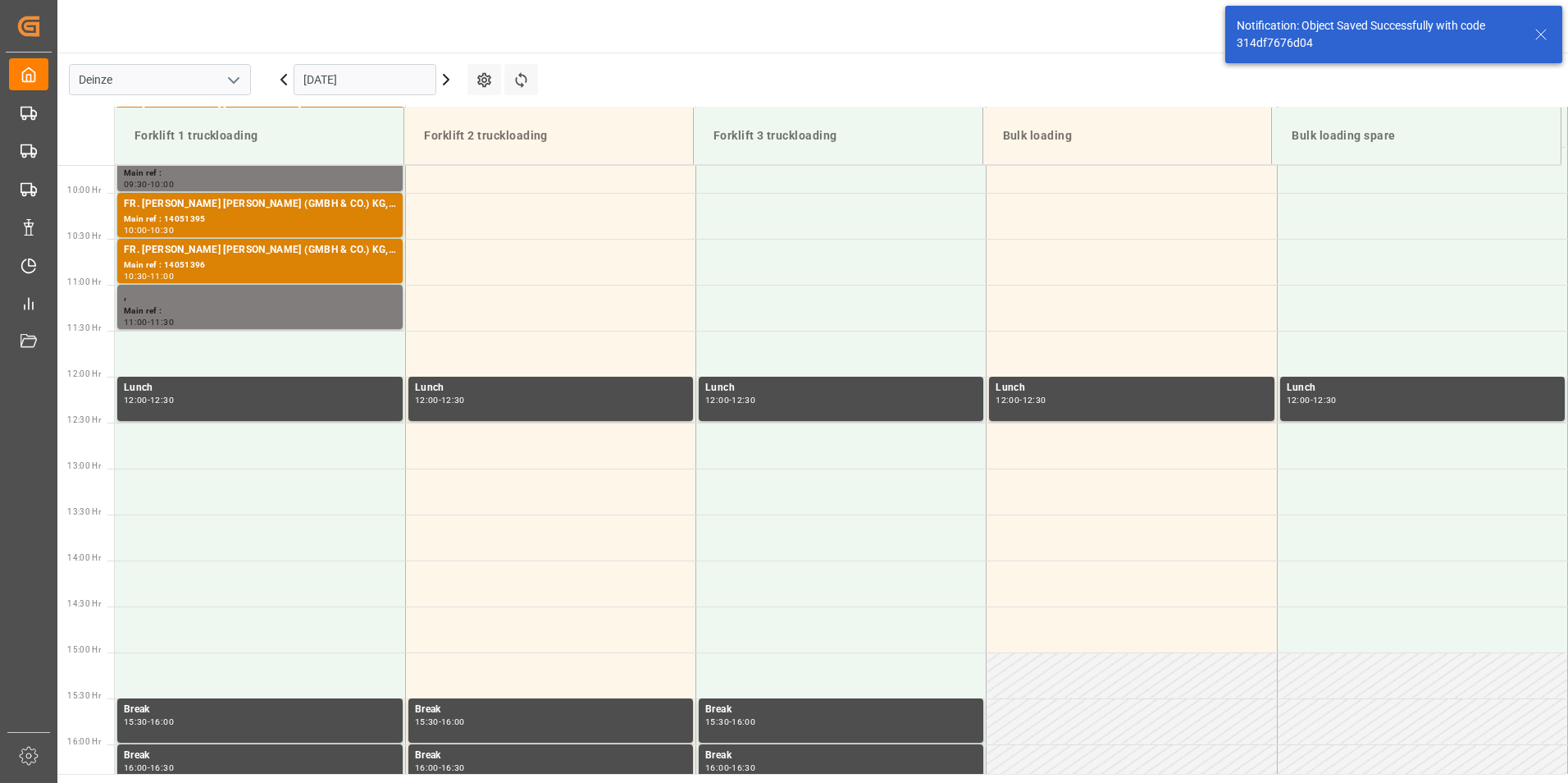
scroll to position [909, 0]
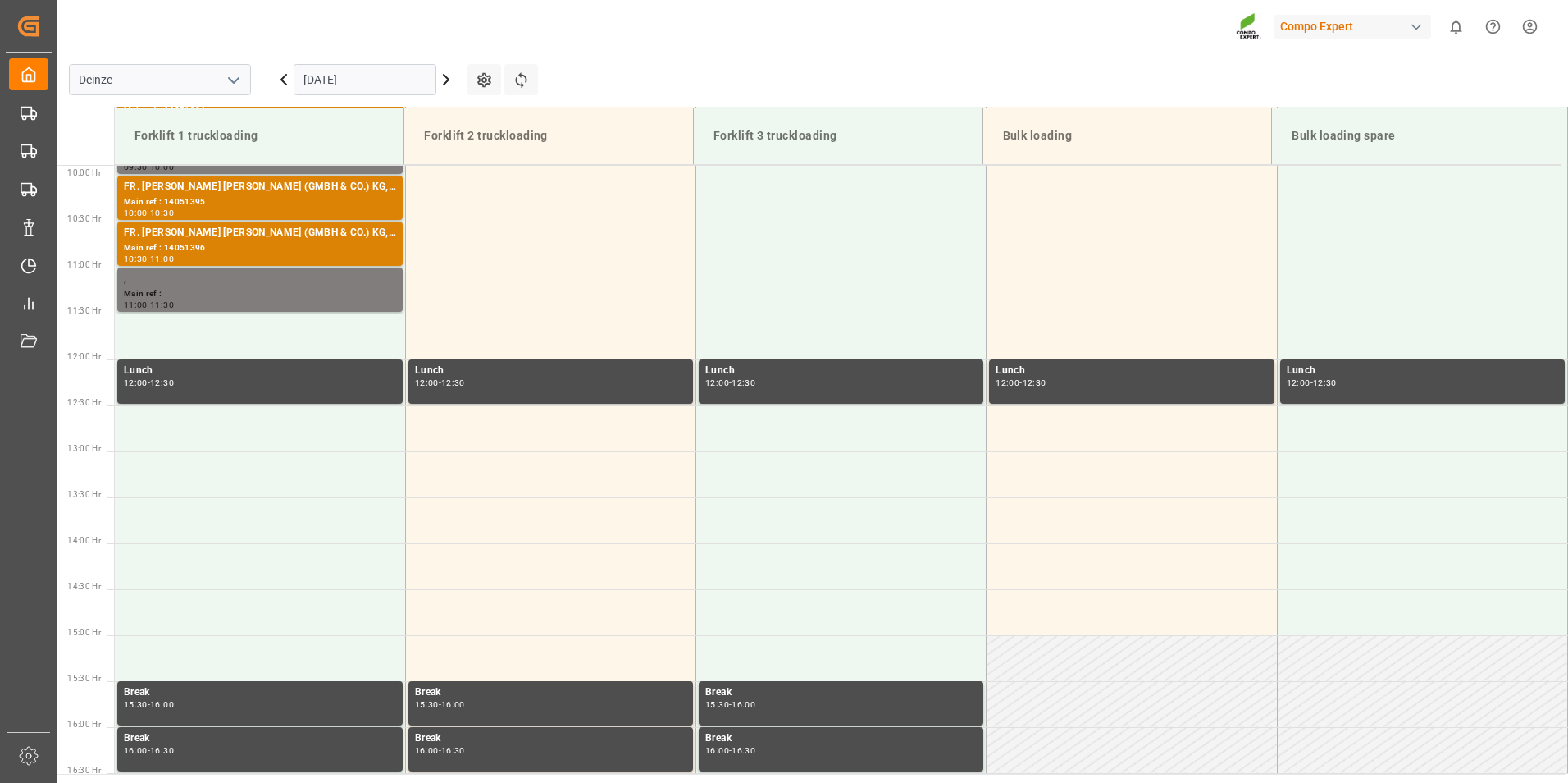
click at [372, 70] on input "[DATE]" at bounding box center [365, 79] width 143 height 32
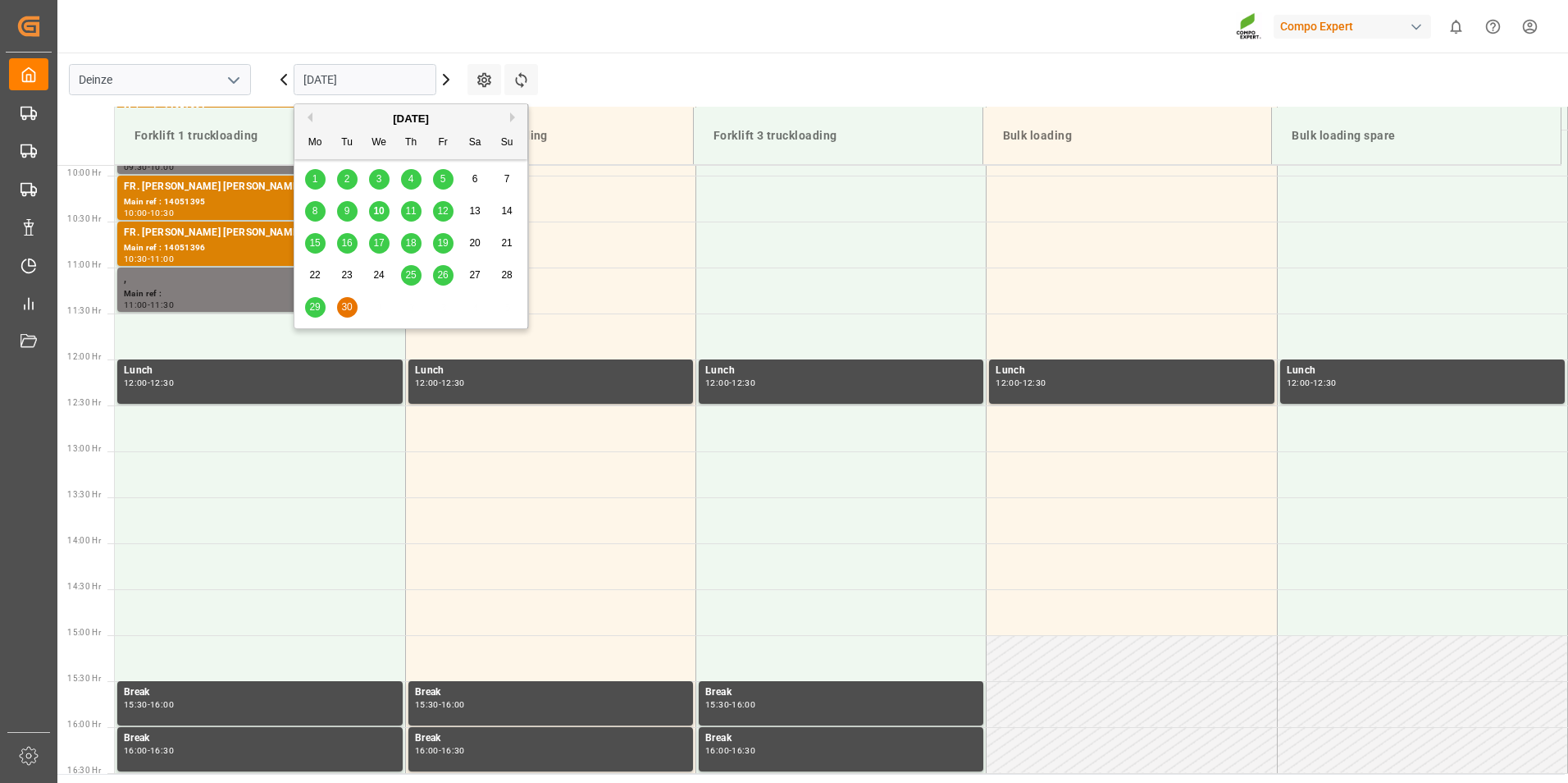
click at [376, 214] on span "10" at bounding box center [378, 210] width 11 height 12
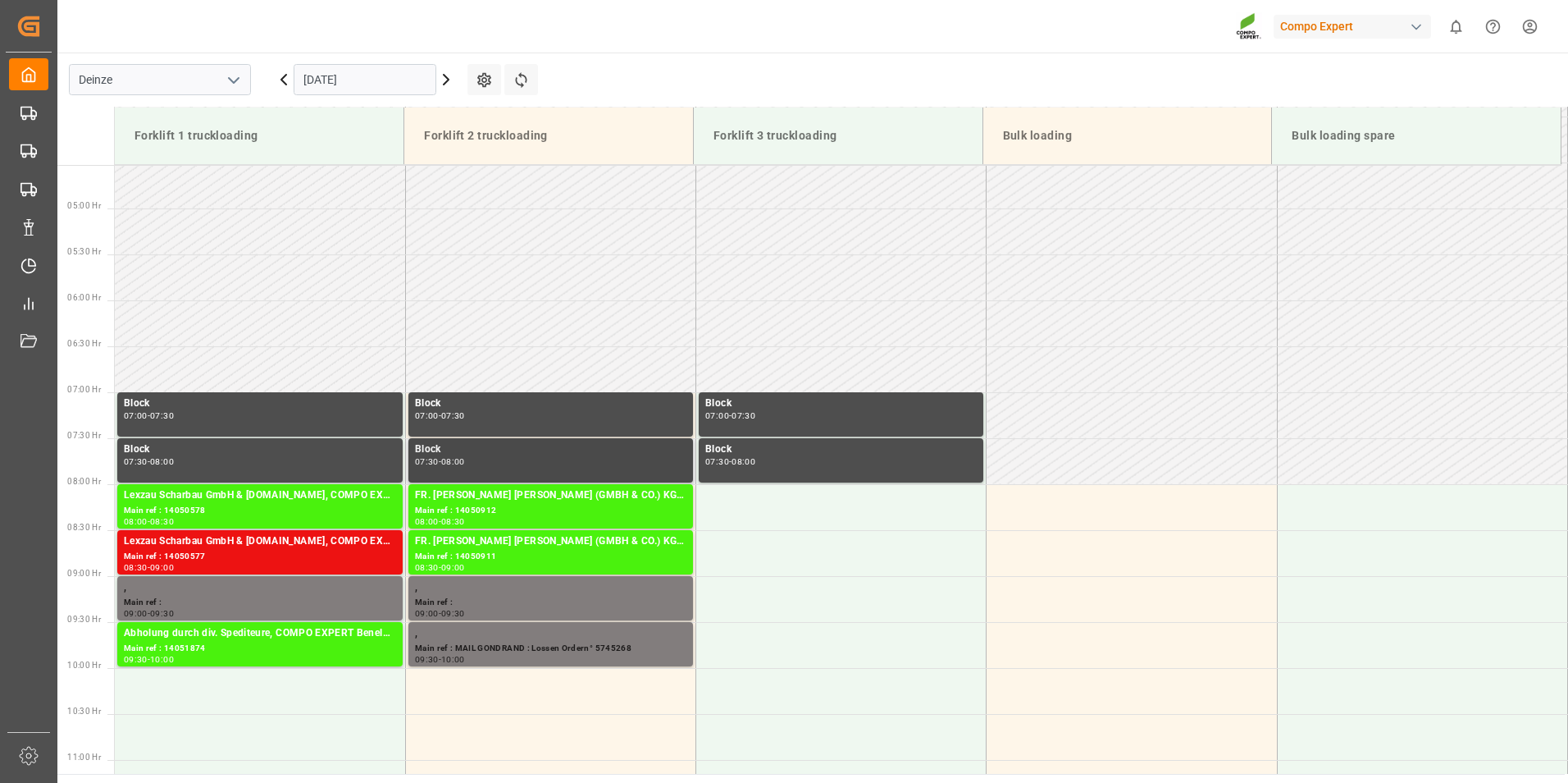
scroll to position [580, 0]
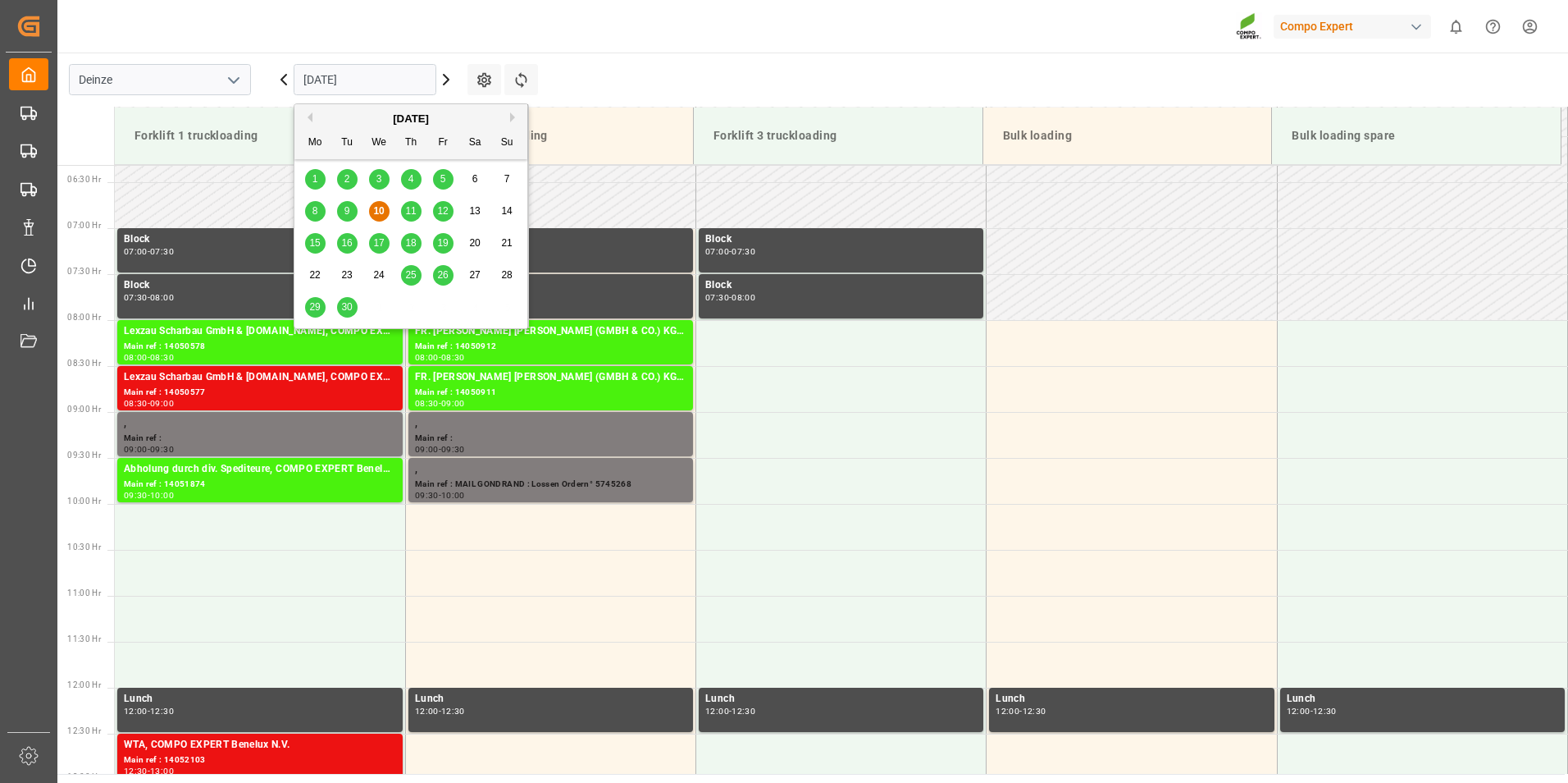
click at [407, 85] on input "[DATE]" at bounding box center [365, 79] width 143 height 32
click at [312, 314] on div "29" at bounding box center [315, 308] width 21 height 20
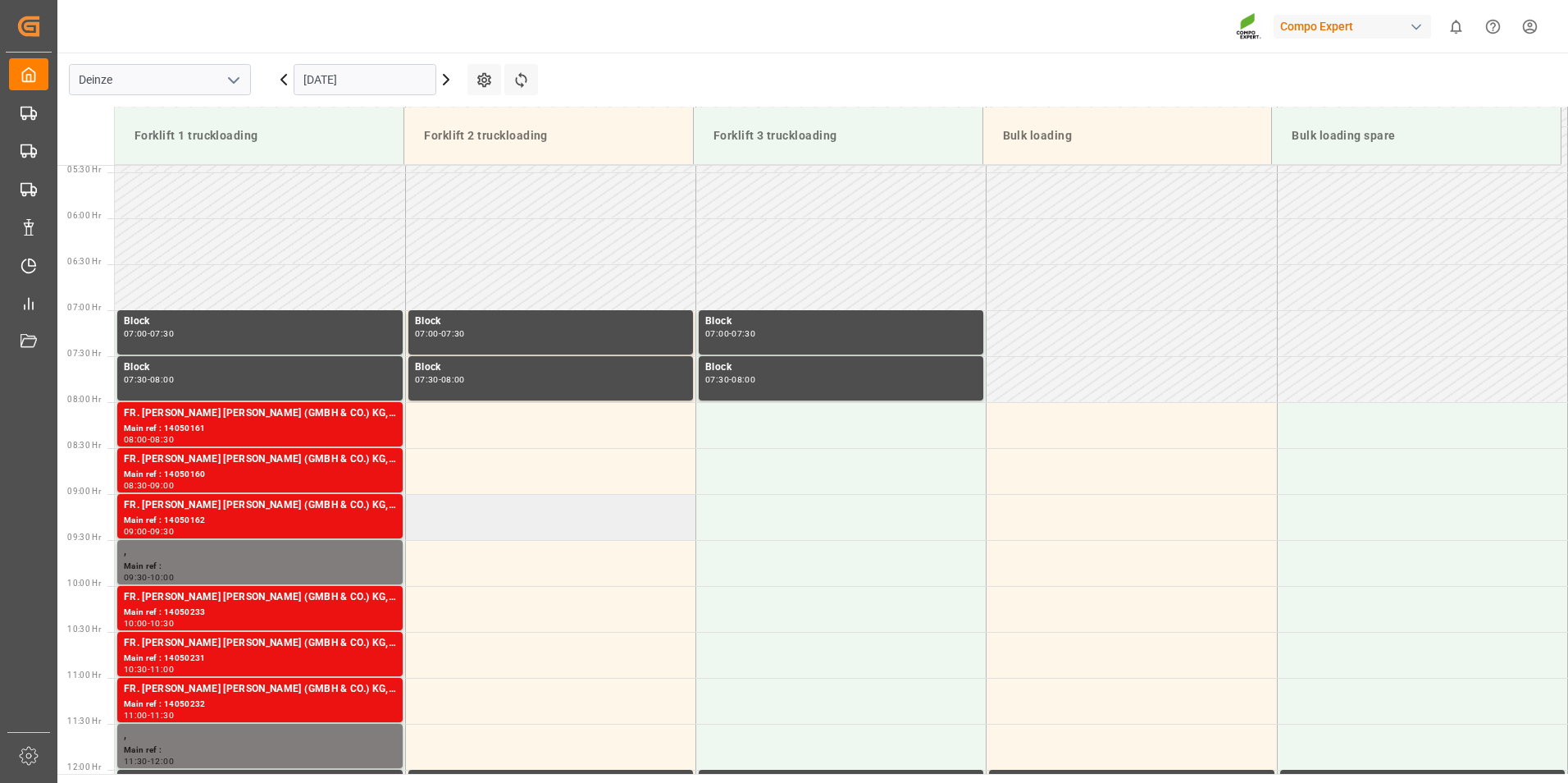
scroll to position [744, 0]
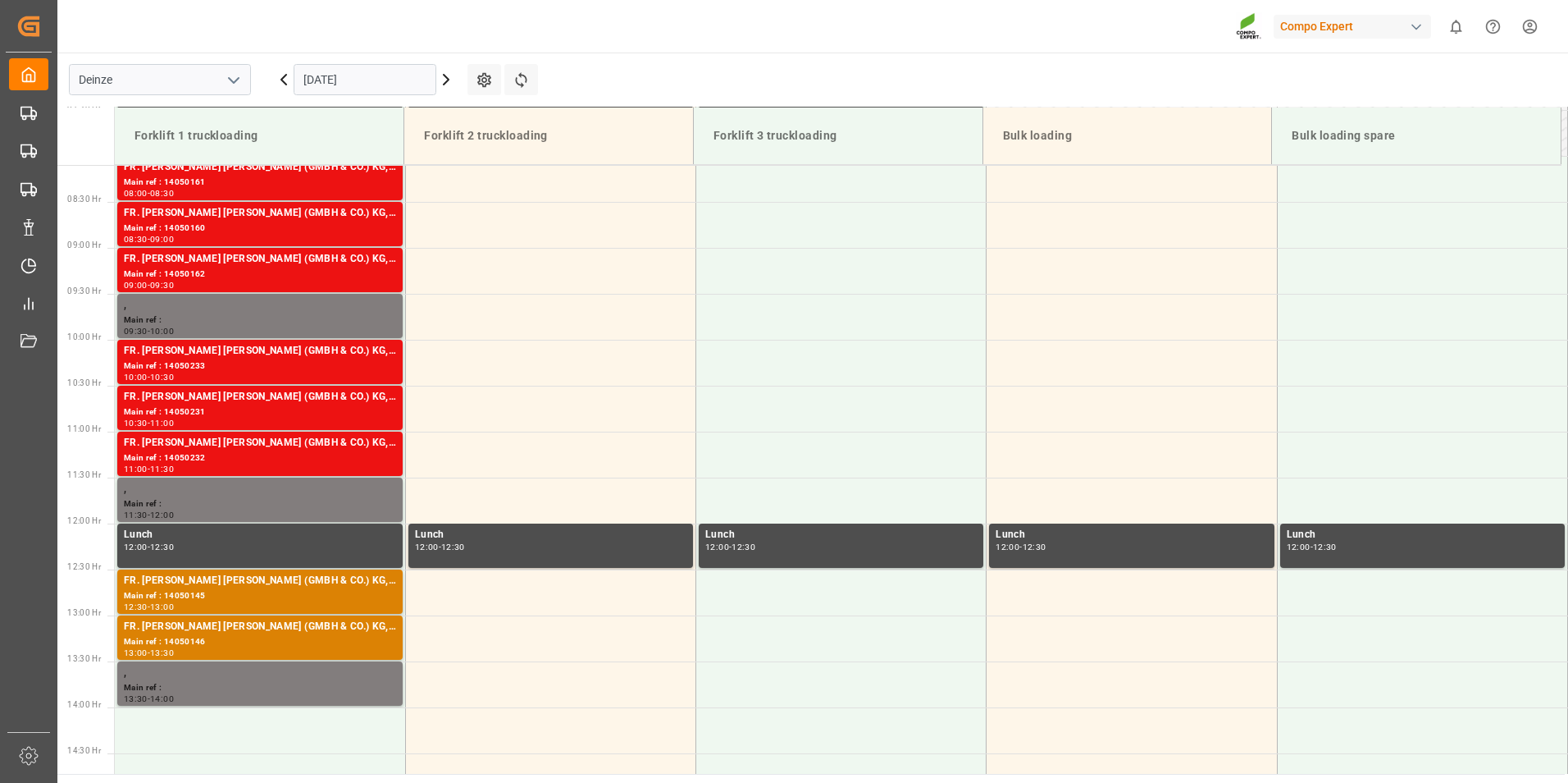
click at [404, 81] on input "29.09.2025" at bounding box center [365, 79] width 143 height 32
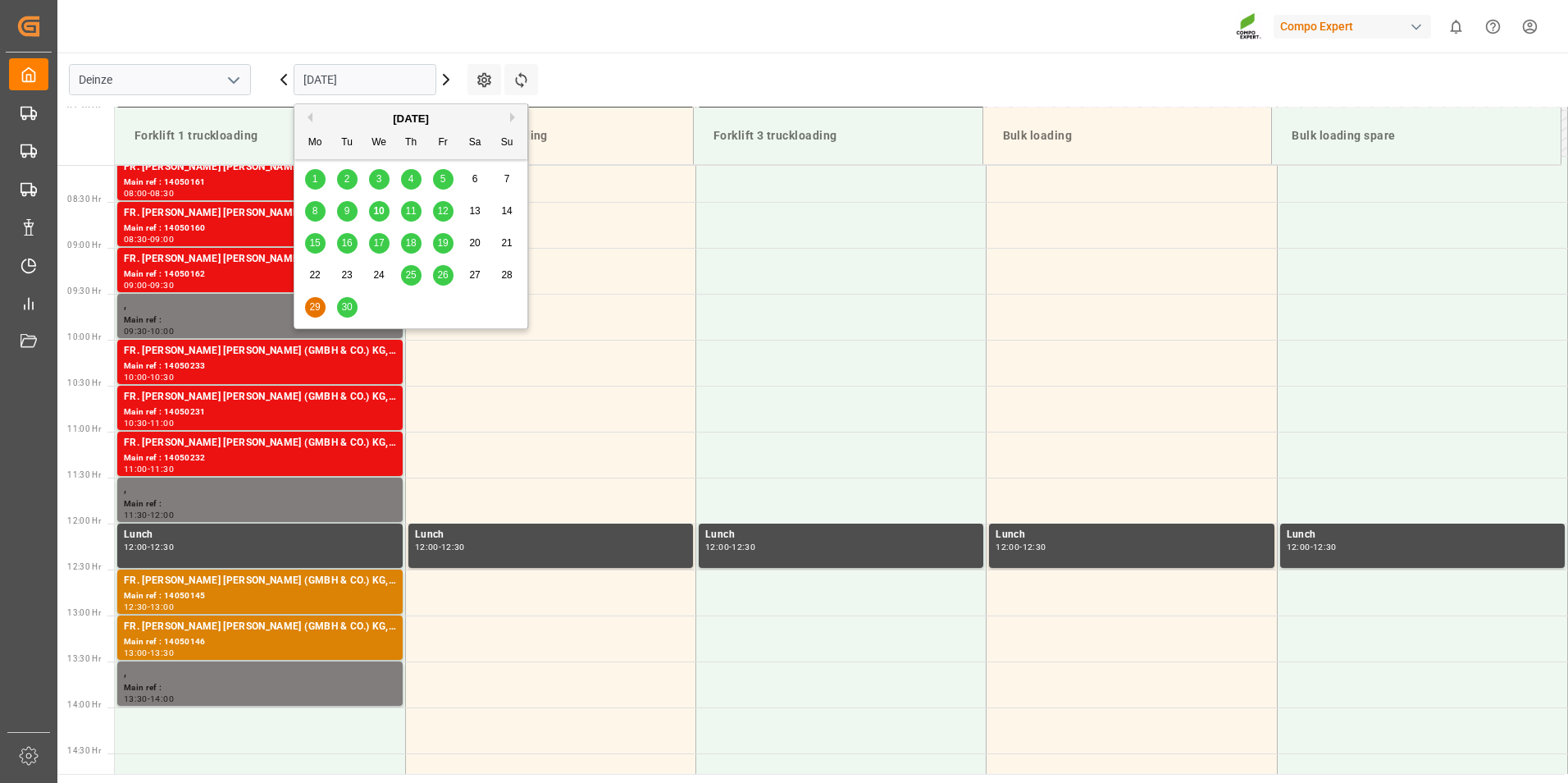
click at [348, 312] on span "30" at bounding box center [347, 306] width 11 height 12
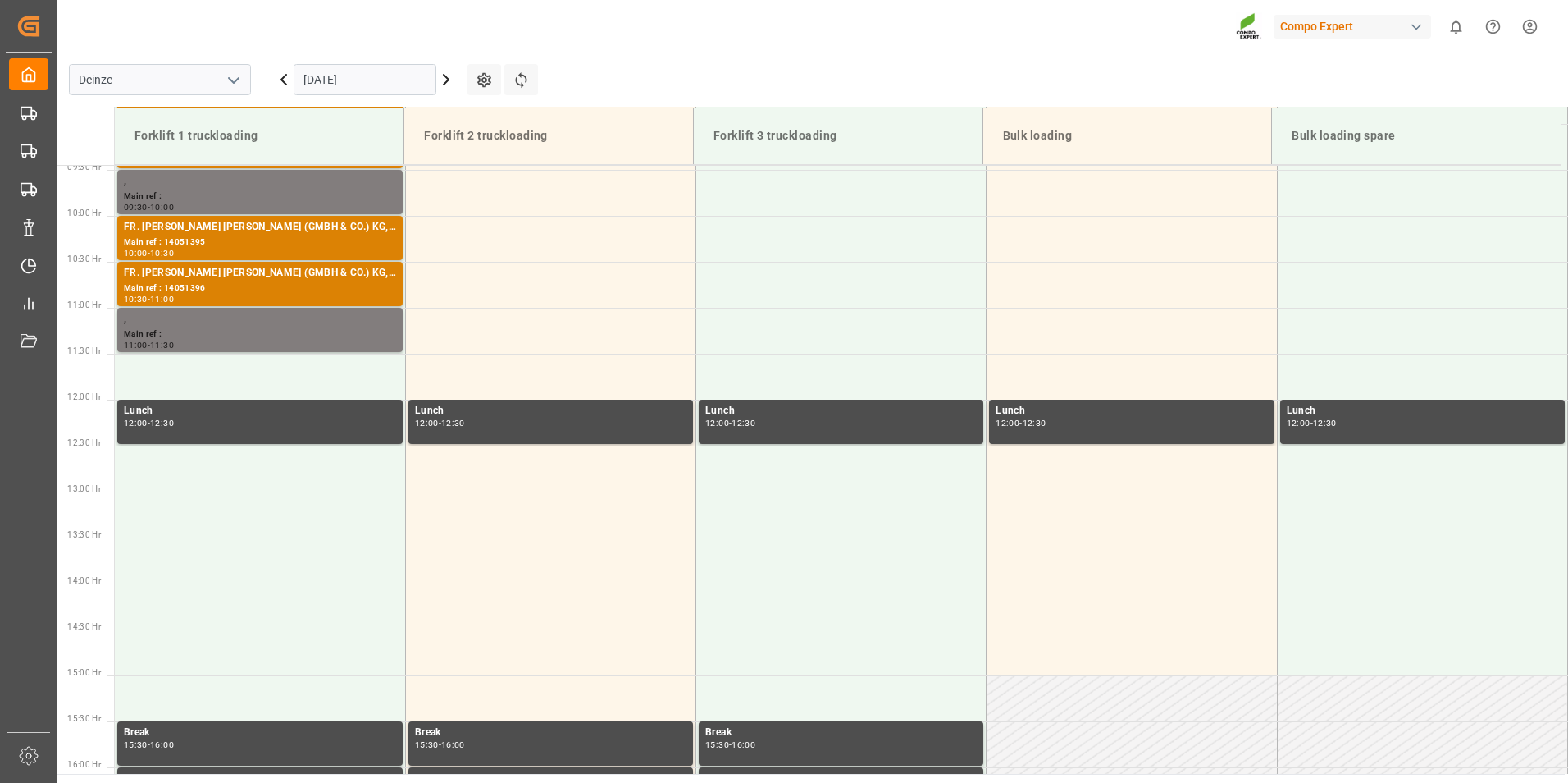
scroll to position [901, 0]
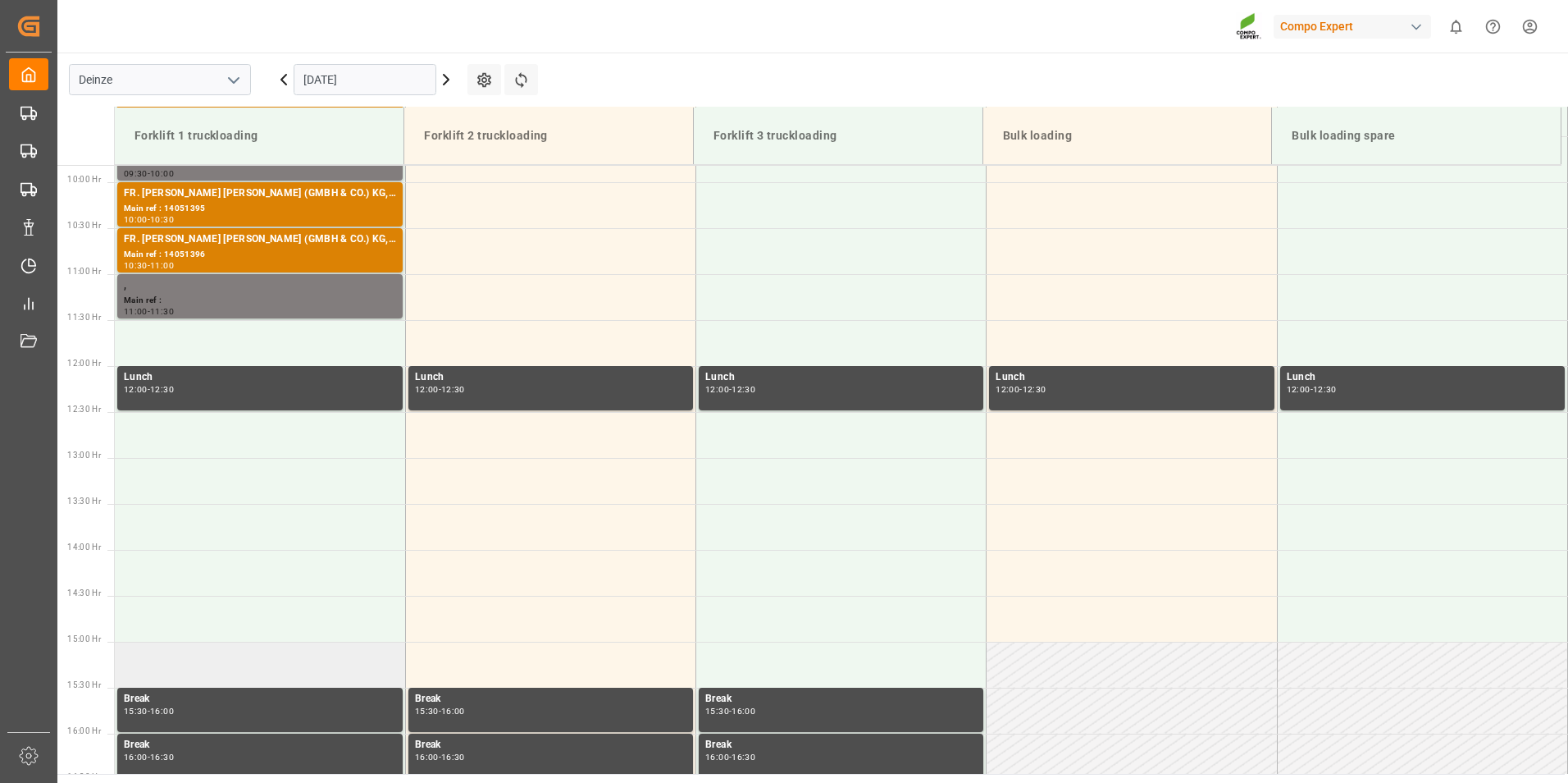
click at [184, 674] on td at bounding box center [260, 664] width 291 height 46
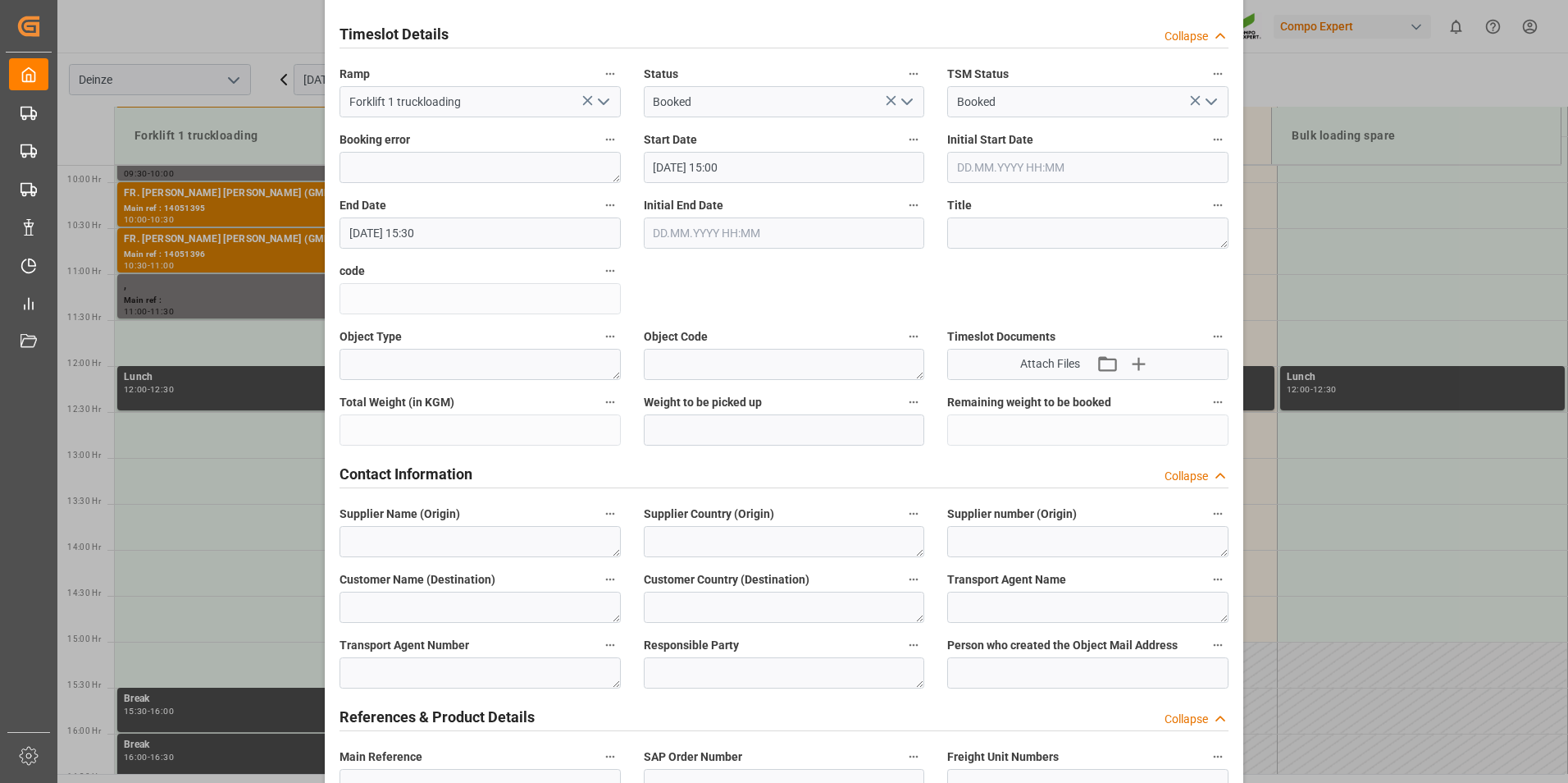
scroll to position [328, 0]
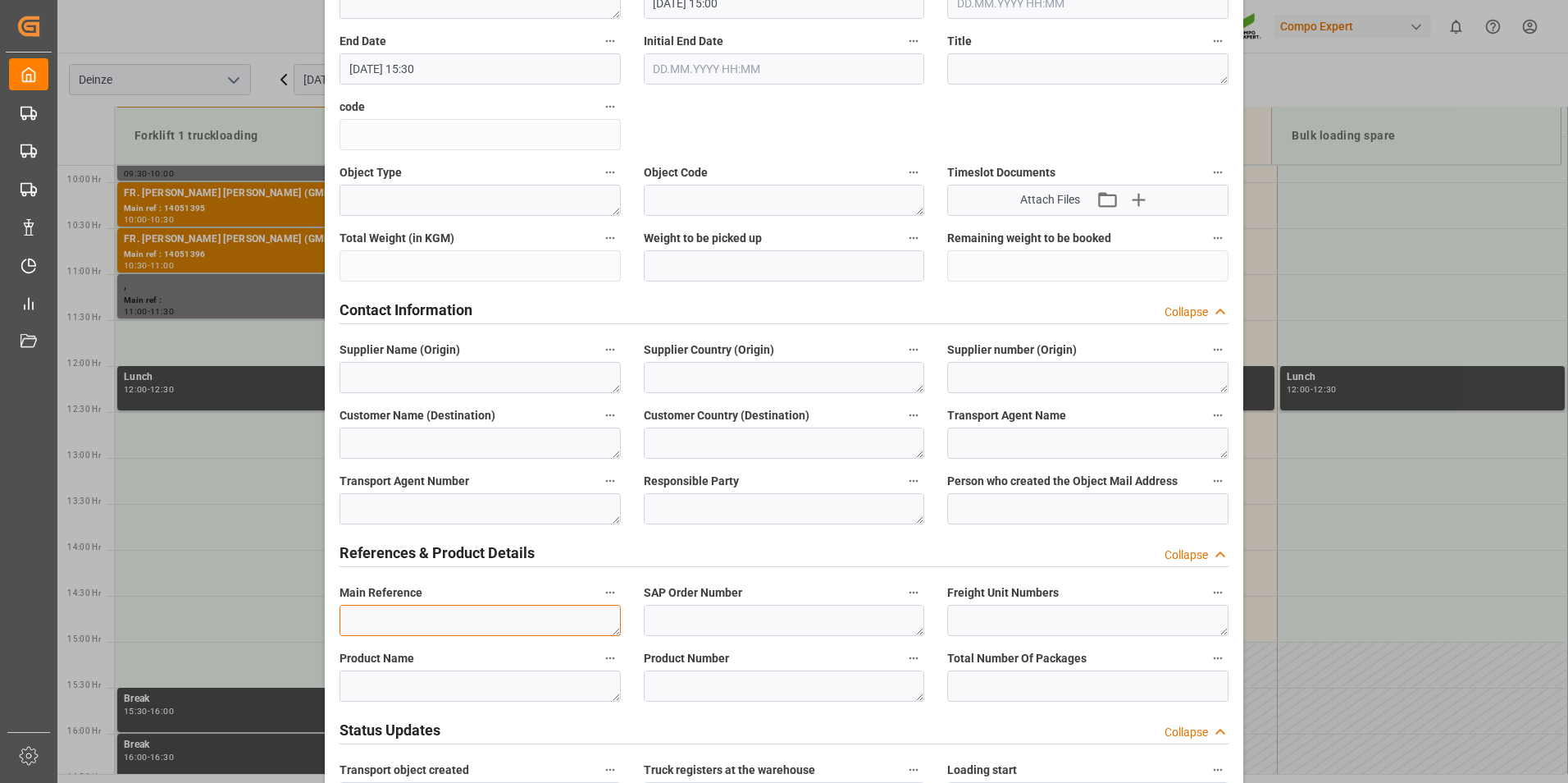
click at [397, 622] on textarea at bounding box center [480, 620] width 282 height 32
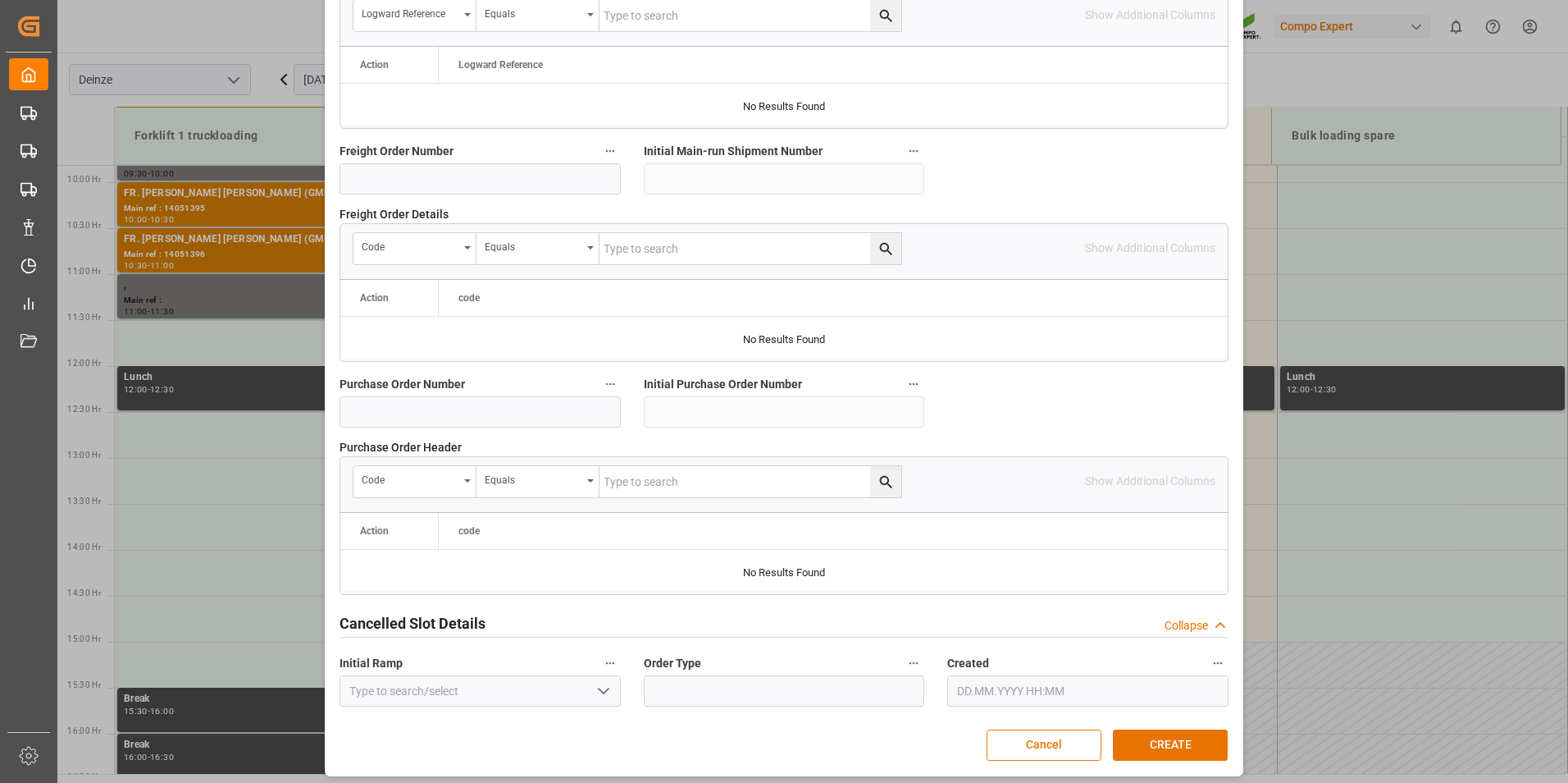
scroll to position [1494, 0]
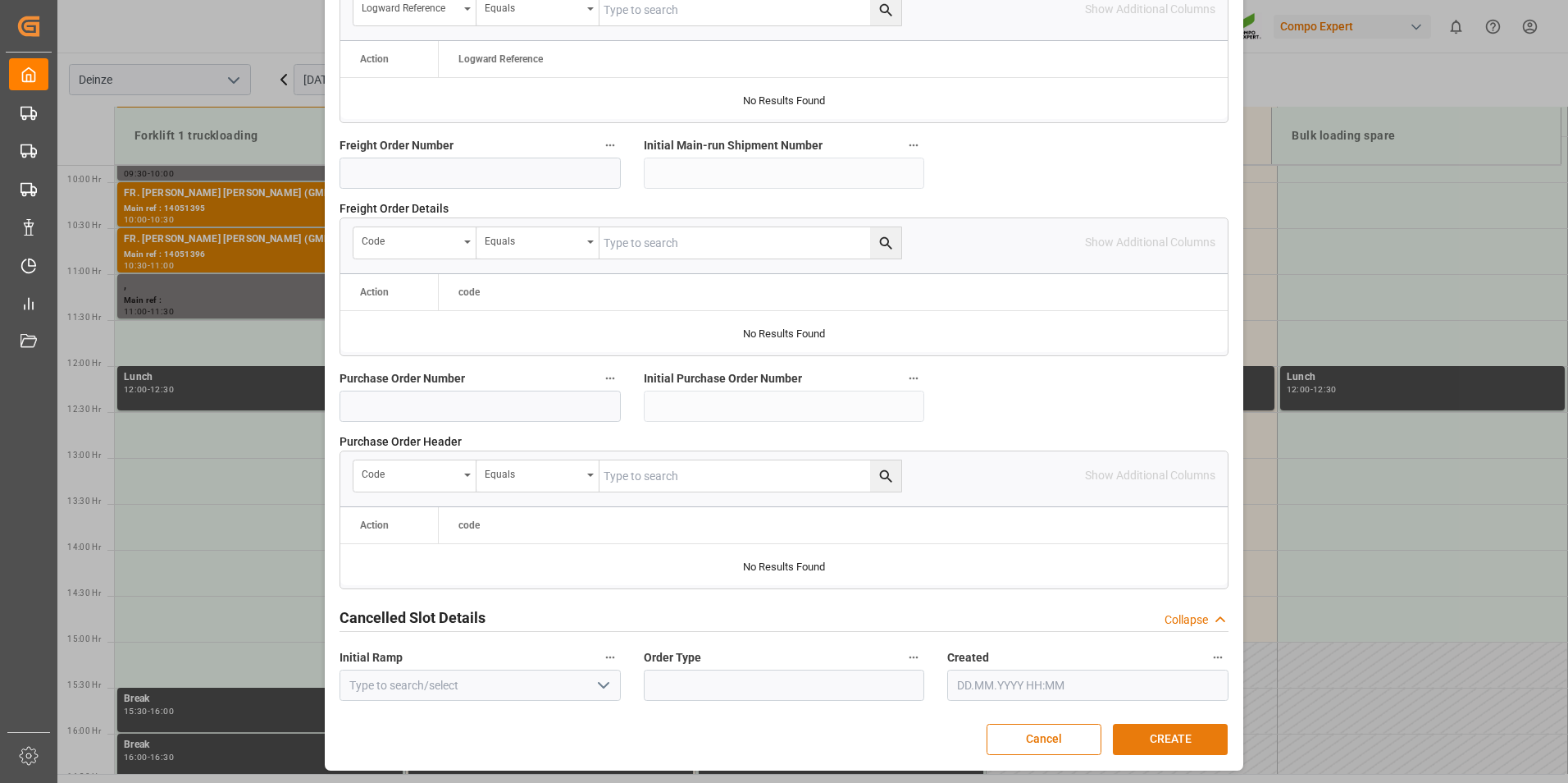
type textarea "DEMATRA"
click at [1146, 740] on button "CREATE" at bounding box center [1170, 739] width 115 height 32
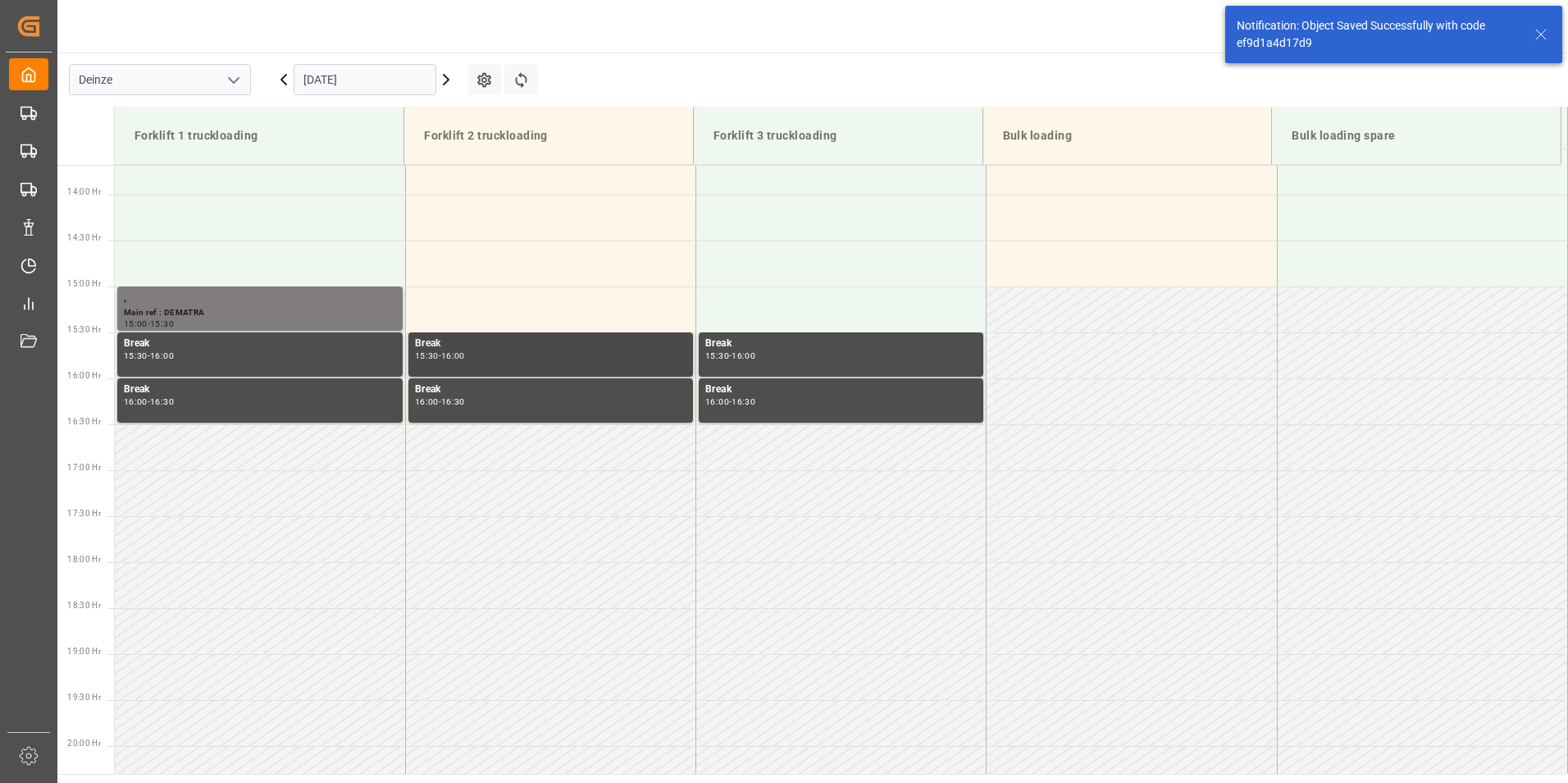
scroll to position [1276, 0]
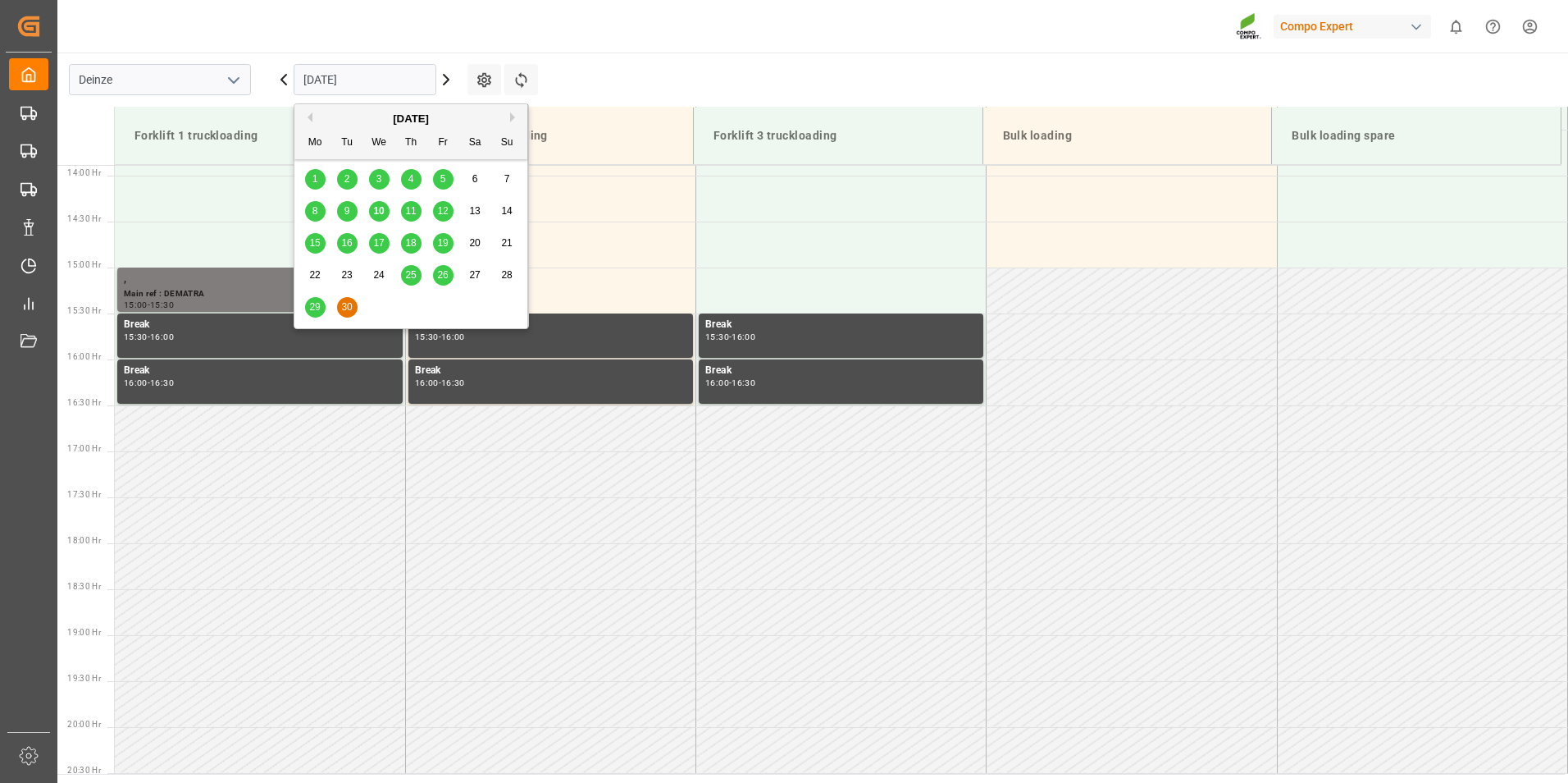
click at [376, 85] on input "30.09.2025" at bounding box center [365, 79] width 143 height 32
click at [382, 214] on span "10" at bounding box center [378, 210] width 11 height 12
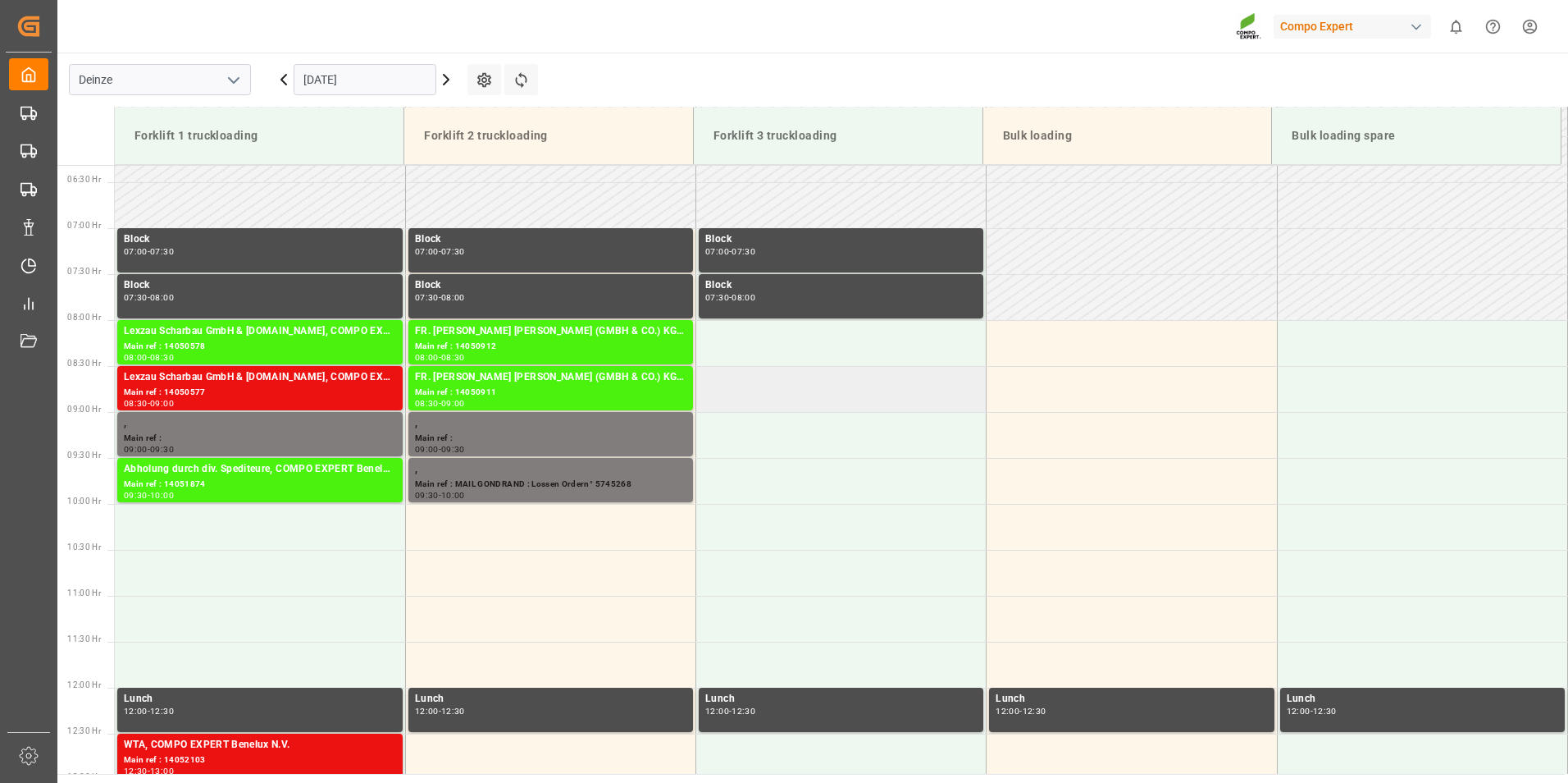
scroll to position [744, 0]
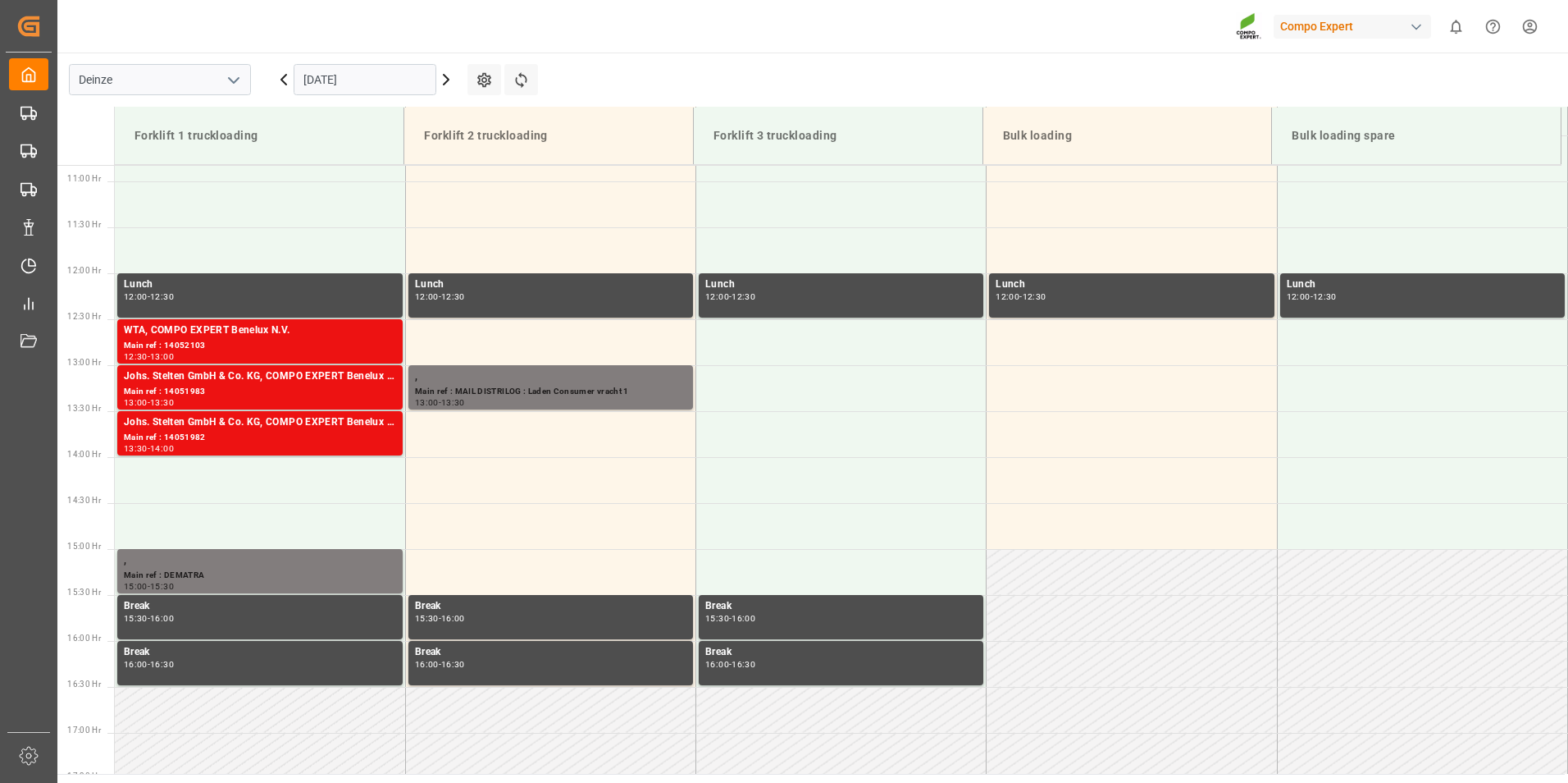
scroll to position [1000, 0]
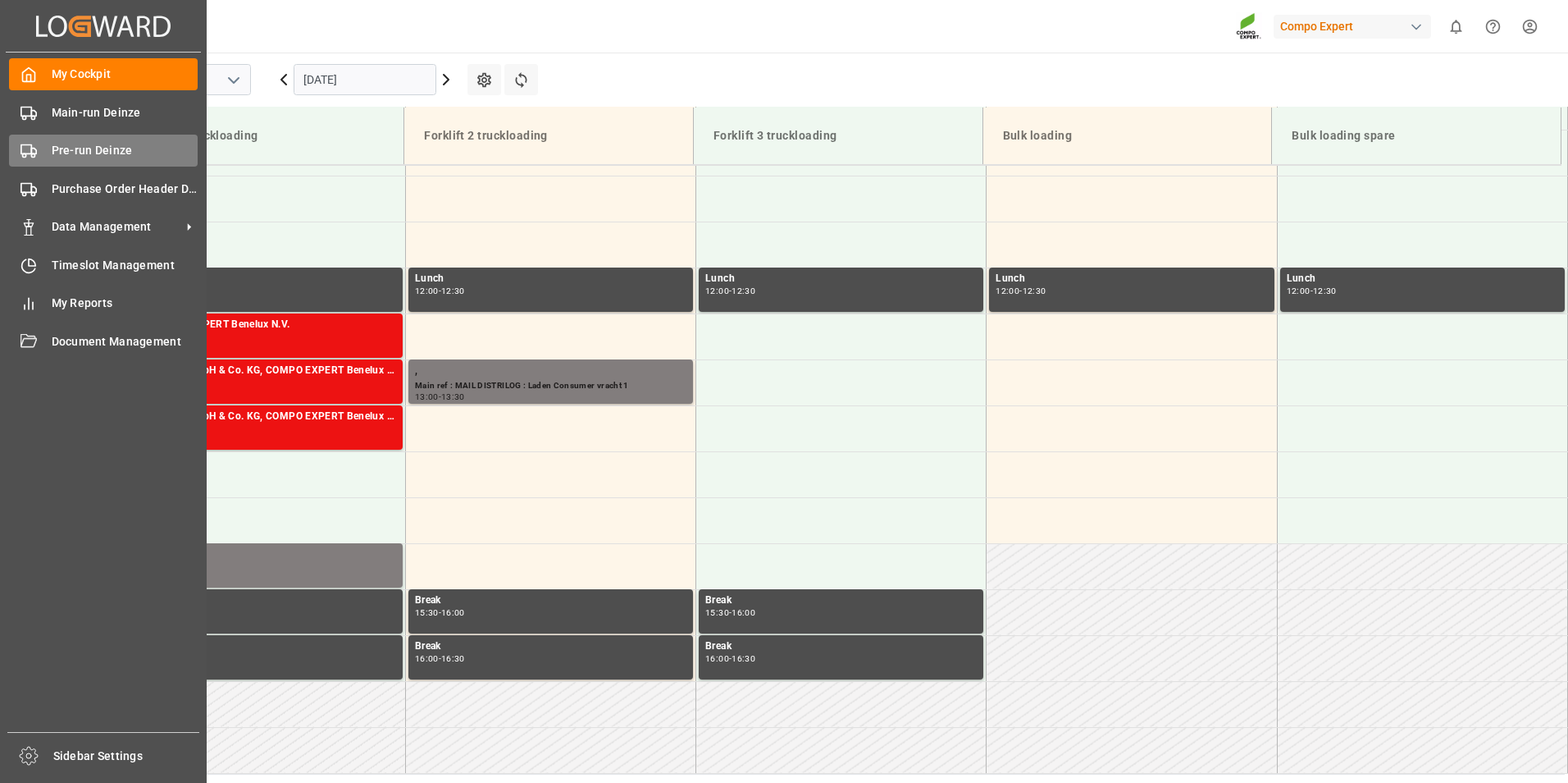
click at [24, 159] on icon at bounding box center [29, 151] width 16 height 16
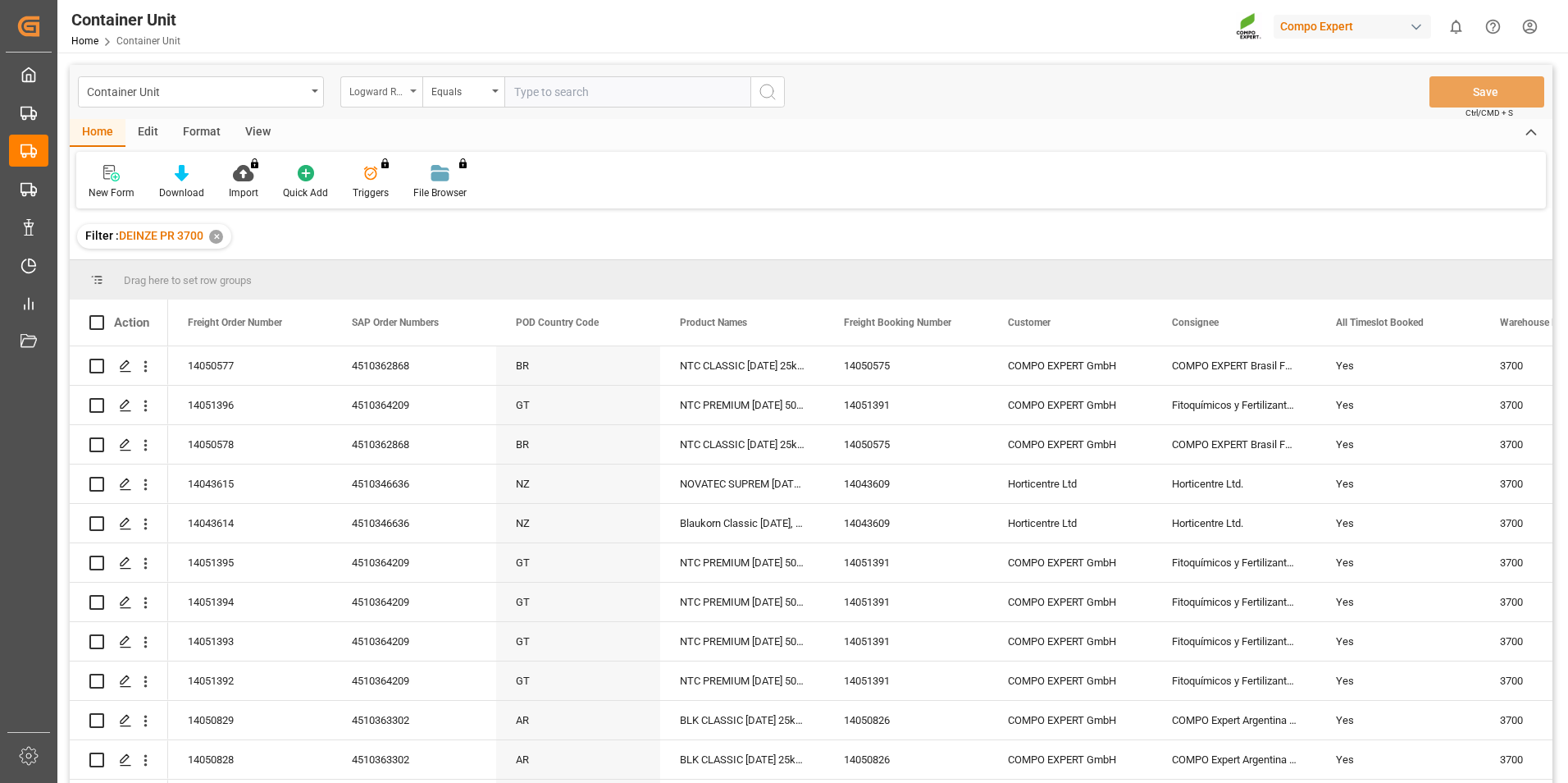
click at [417, 89] on div "Logward Reference" at bounding box center [381, 91] width 82 height 32
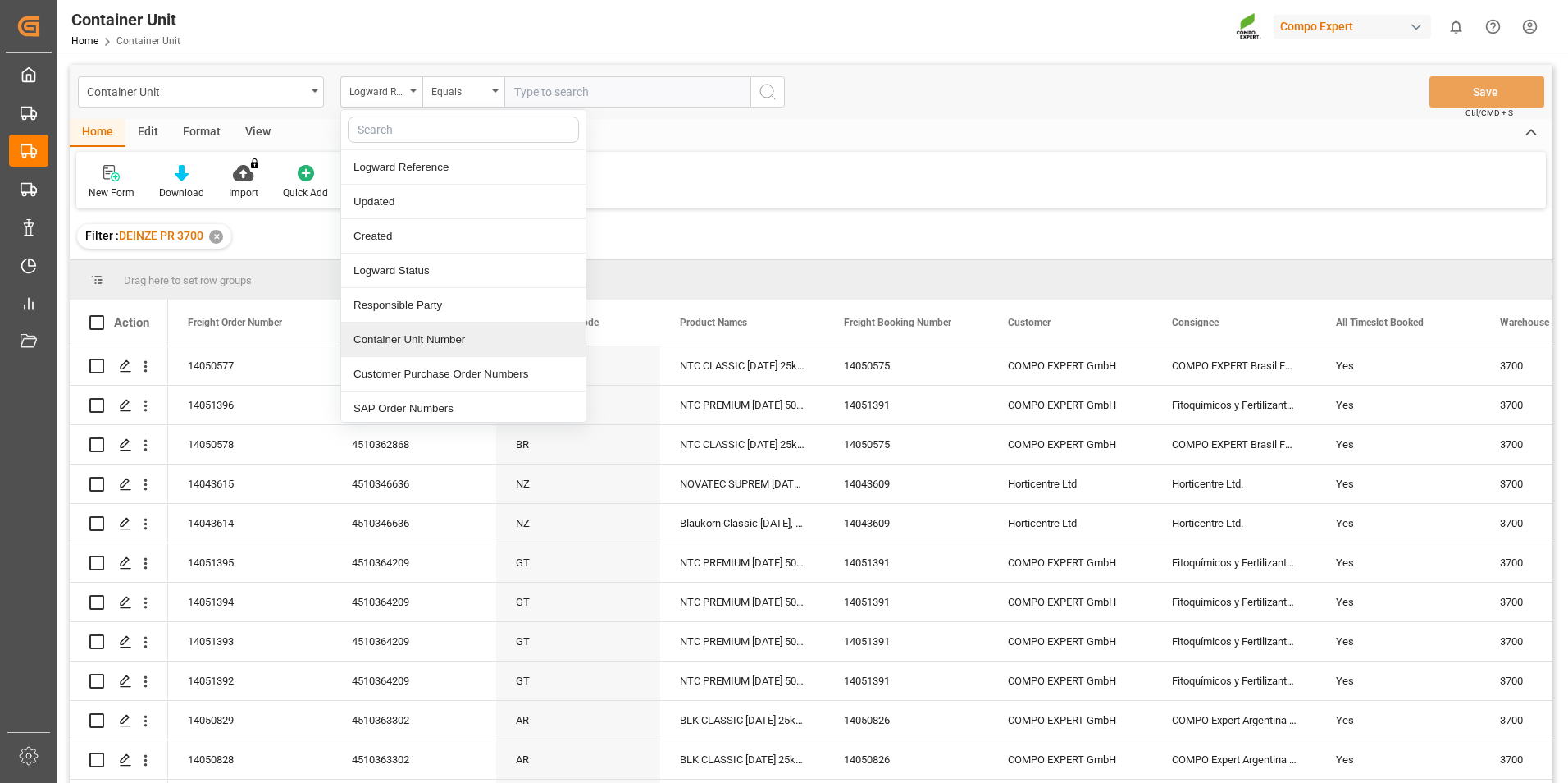
click at [399, 335] on div "Container Unit Number" at bounding box center [463, 340] width 245 height 34
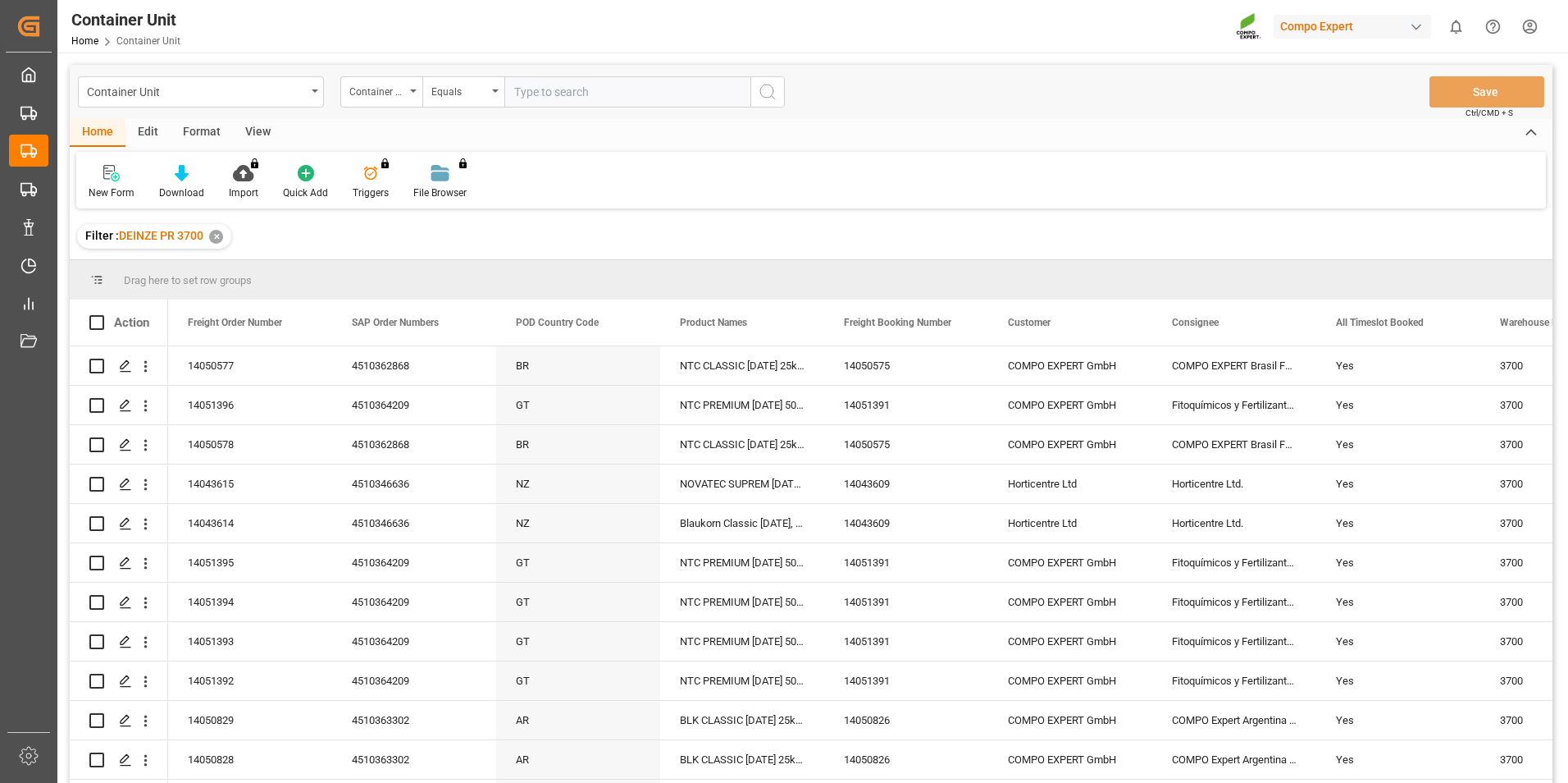
click at [531, 95] on input "text" at bounding box center [627, 91] width 246 height 32
type input "14051417"
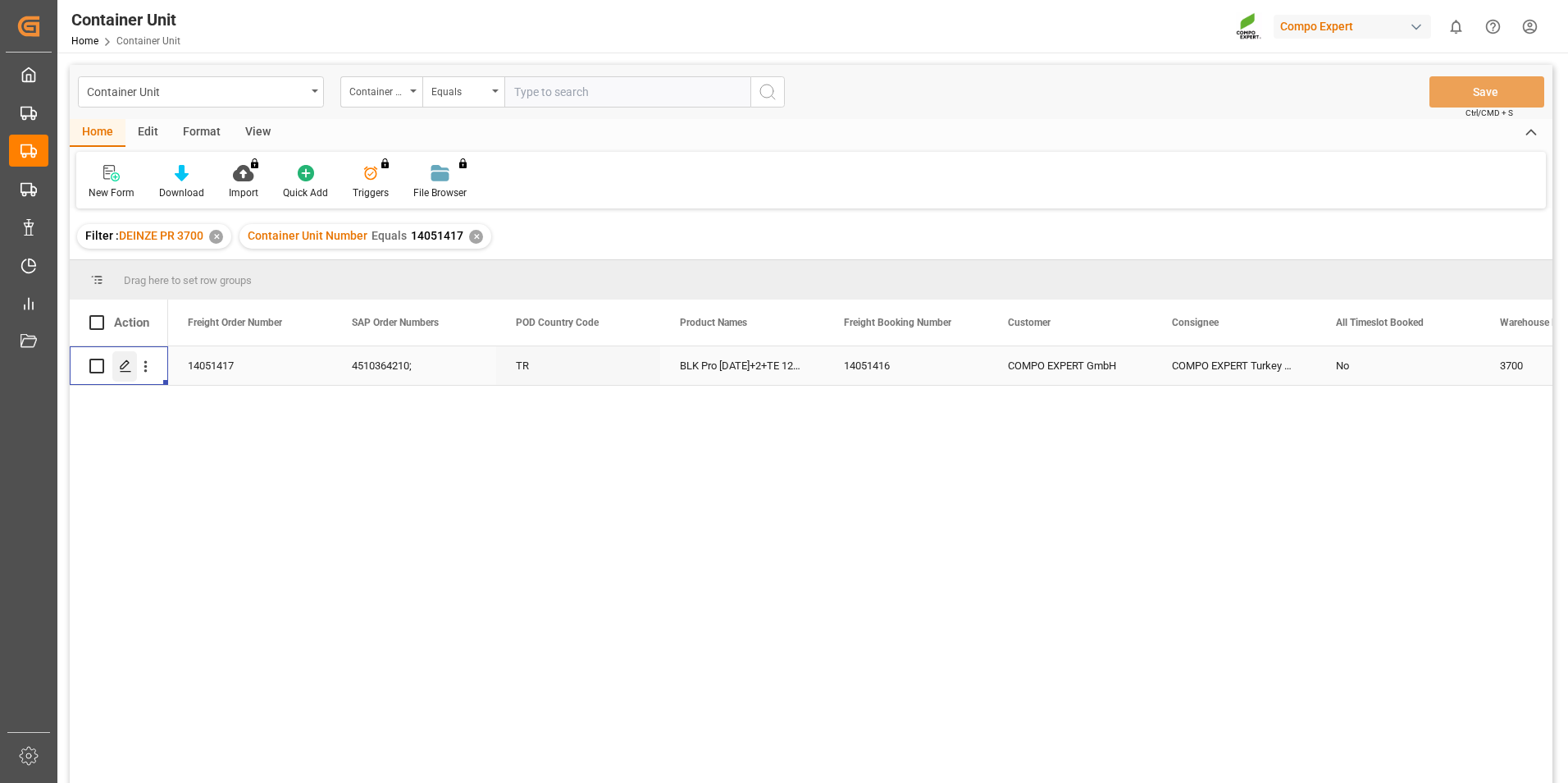
click at [132, 368] on div "Press SPACE to select this row." at bounding box center [124, 367] width 24 height 31
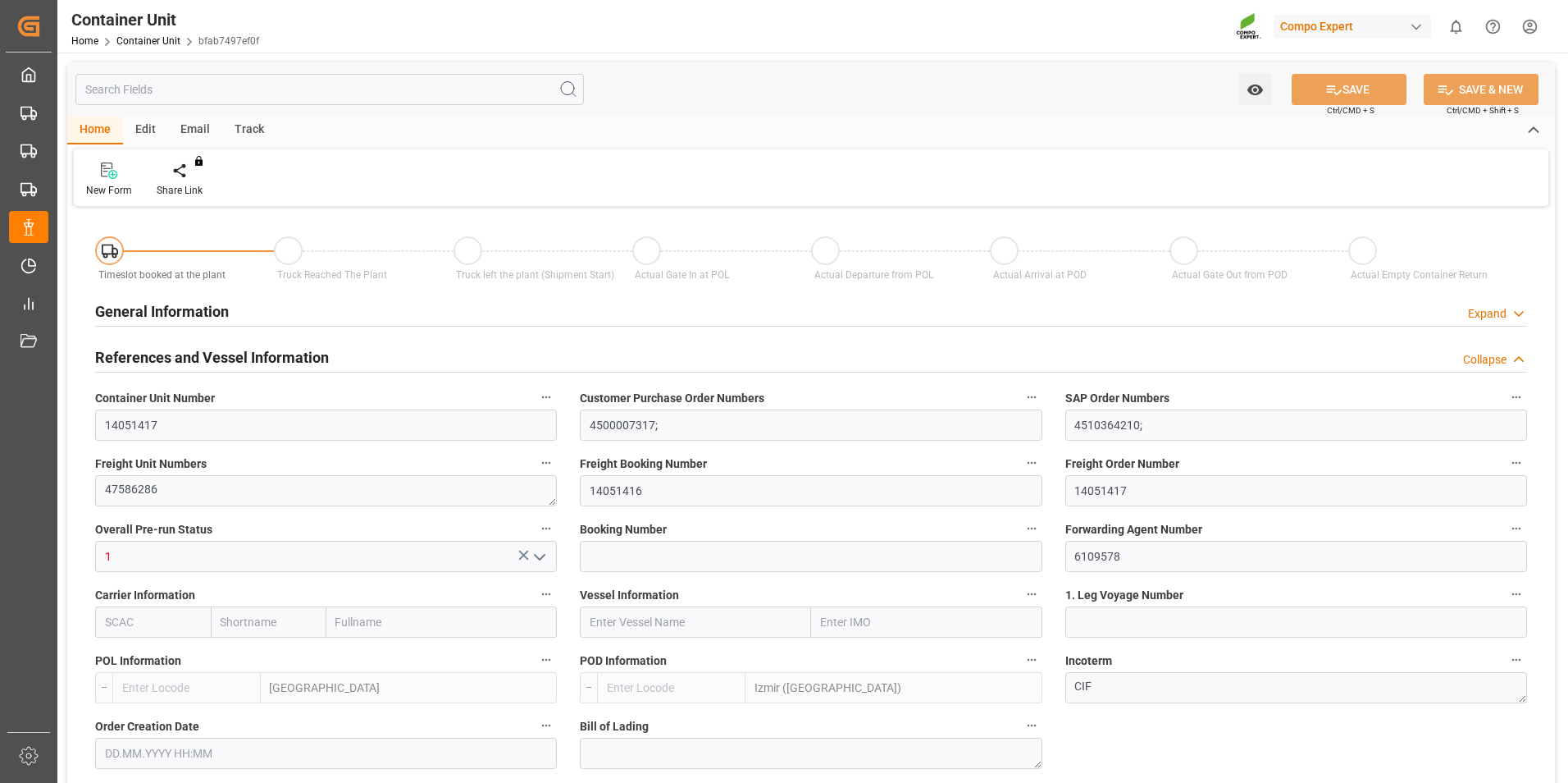
type input "BEANR"
type input "TRIZM"
type input "0"
type input "80"
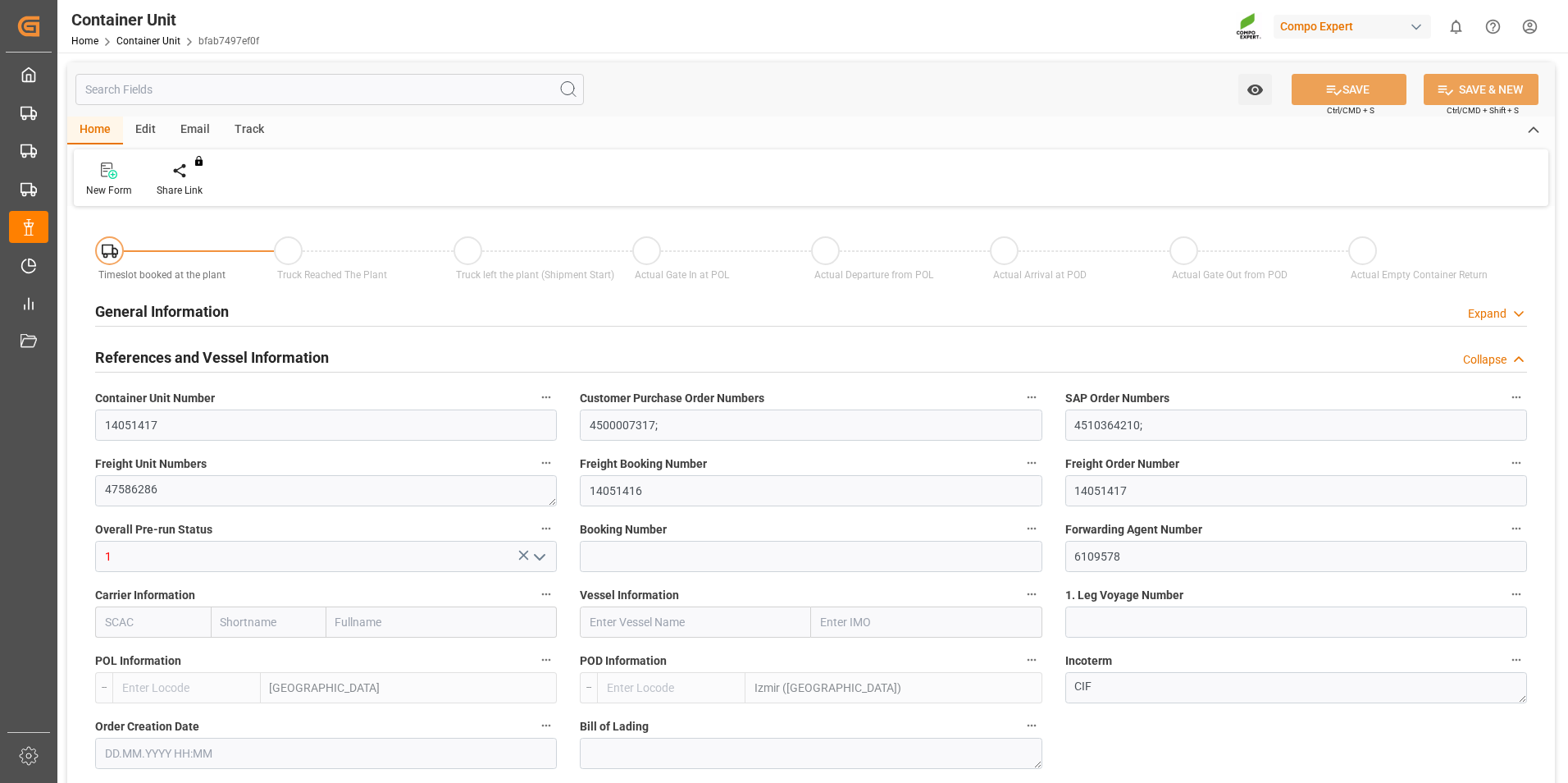
type input "24600"
type input "[DATE] 13:16"
type input "[DATE]"
click at [186, 176] on icon at bounding box center [191, 171] width 12 height 16
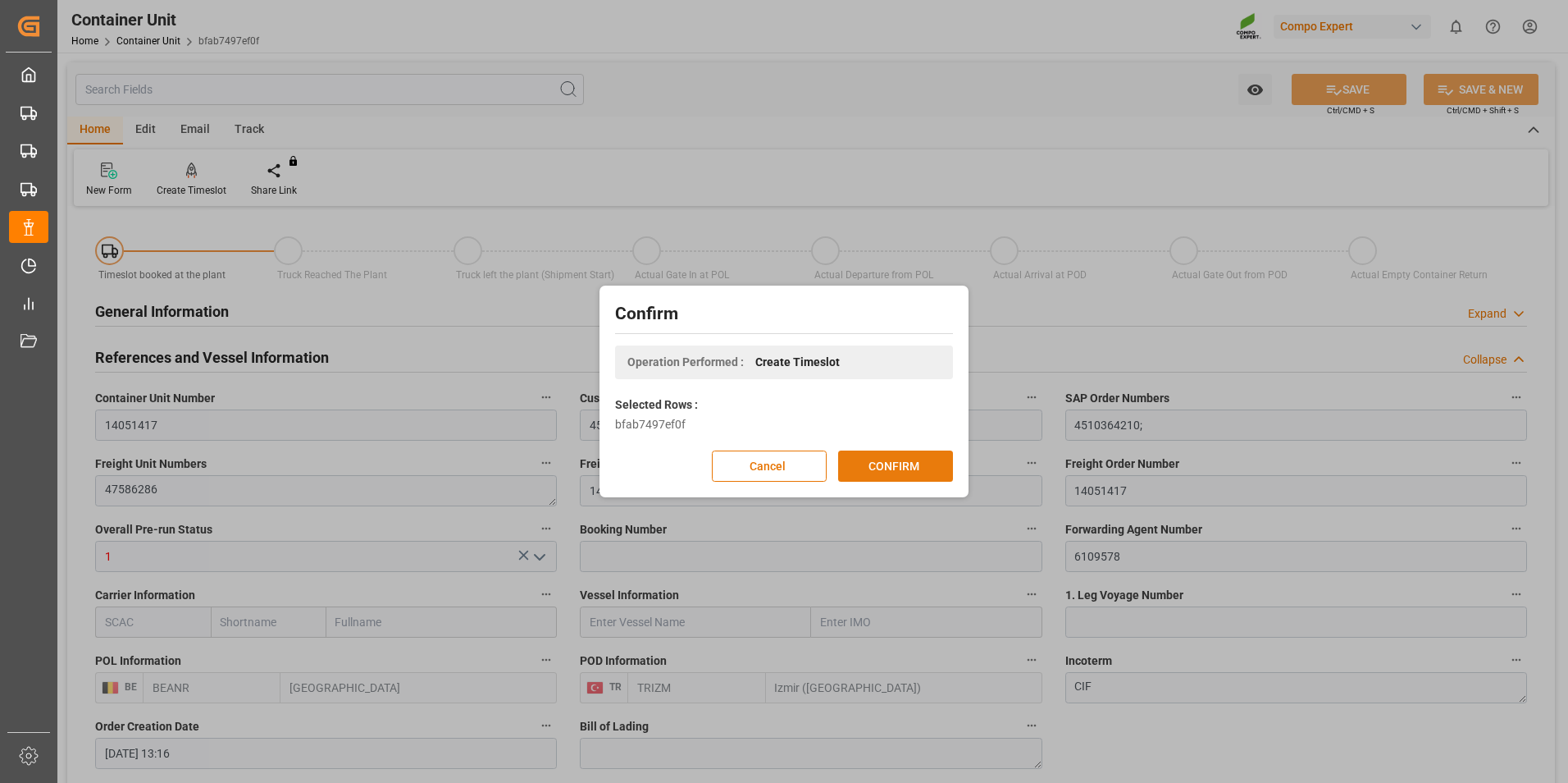
click at [887, 467] on button "CONFIRM" at bounding box center [895, 466] width 115 height 32
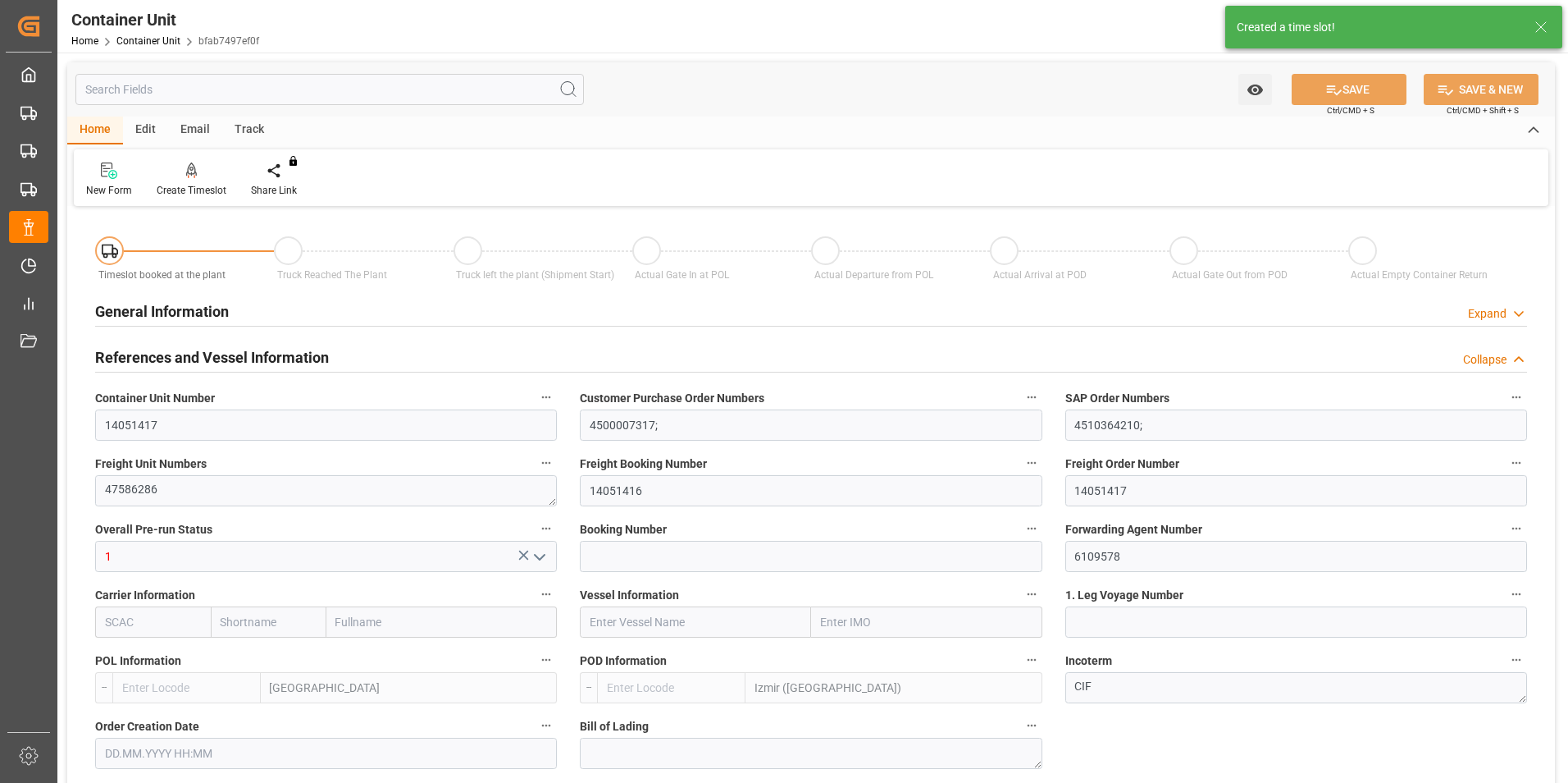
type input "BEANR"
type input "TRIZM"
type input "7"
type input "0"
type input "8"
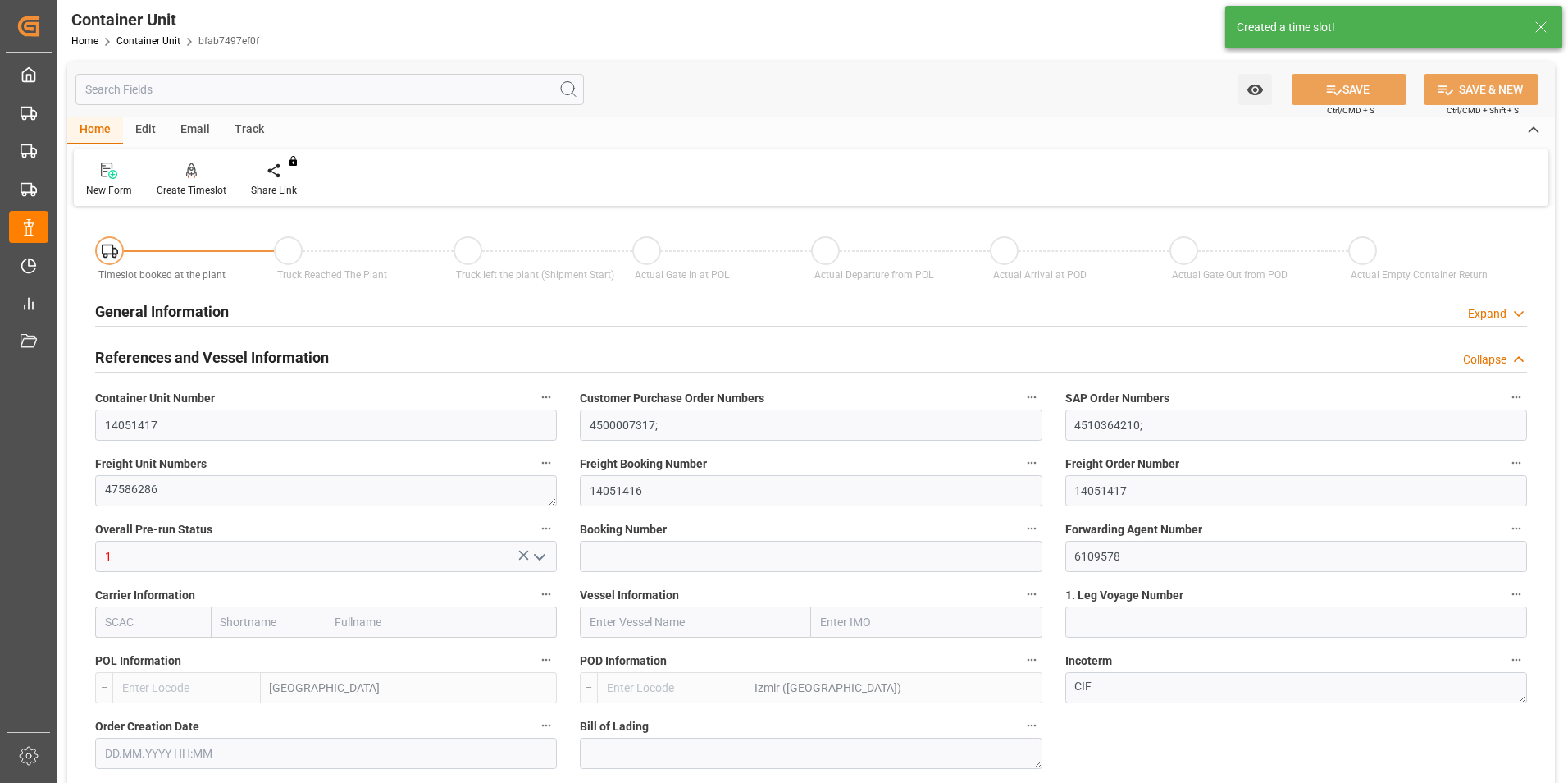
type input "0"
type input "80"
type input "24600"
type input "[DATE] 13:16"
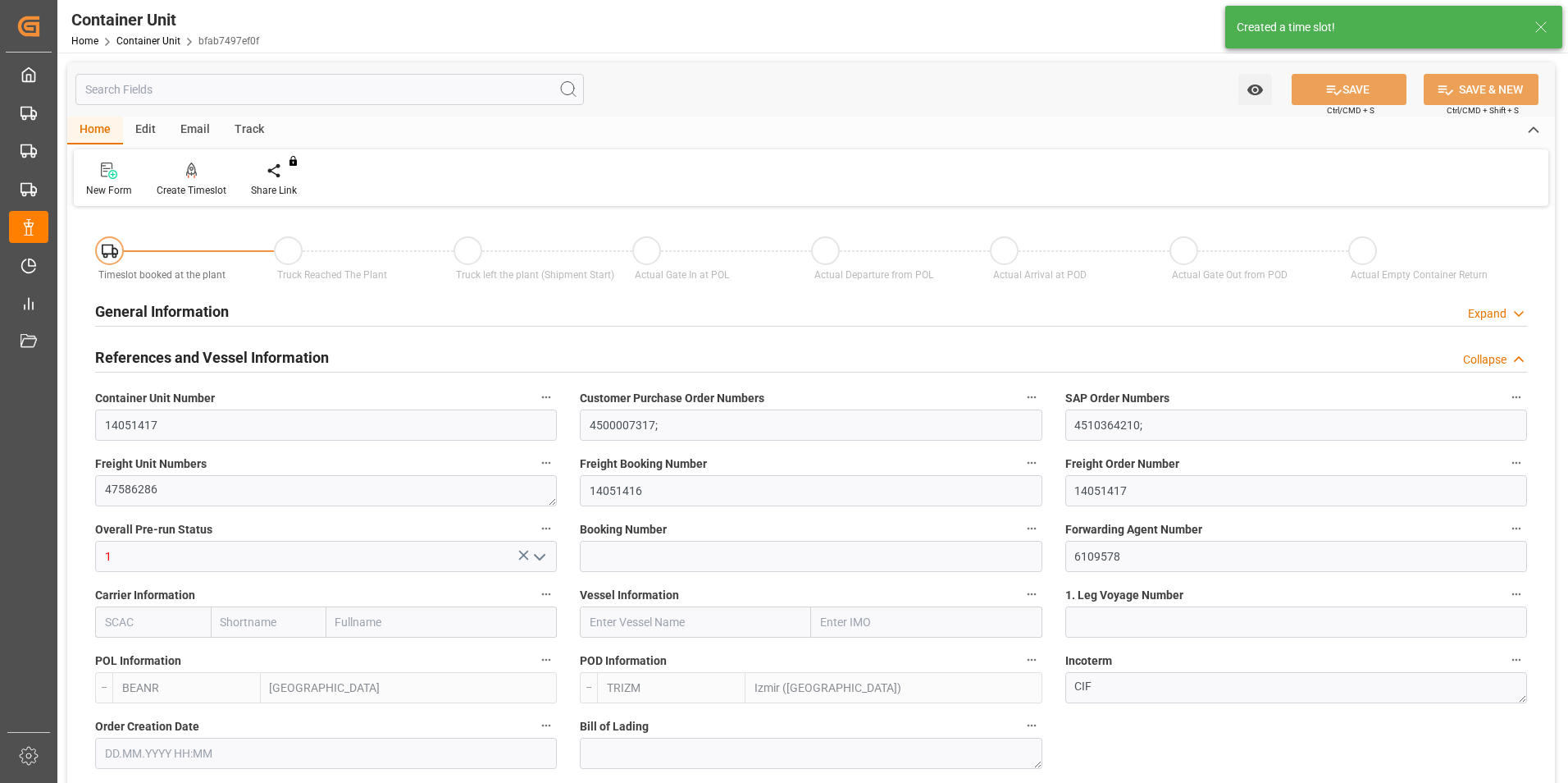
type input "[DATE]"
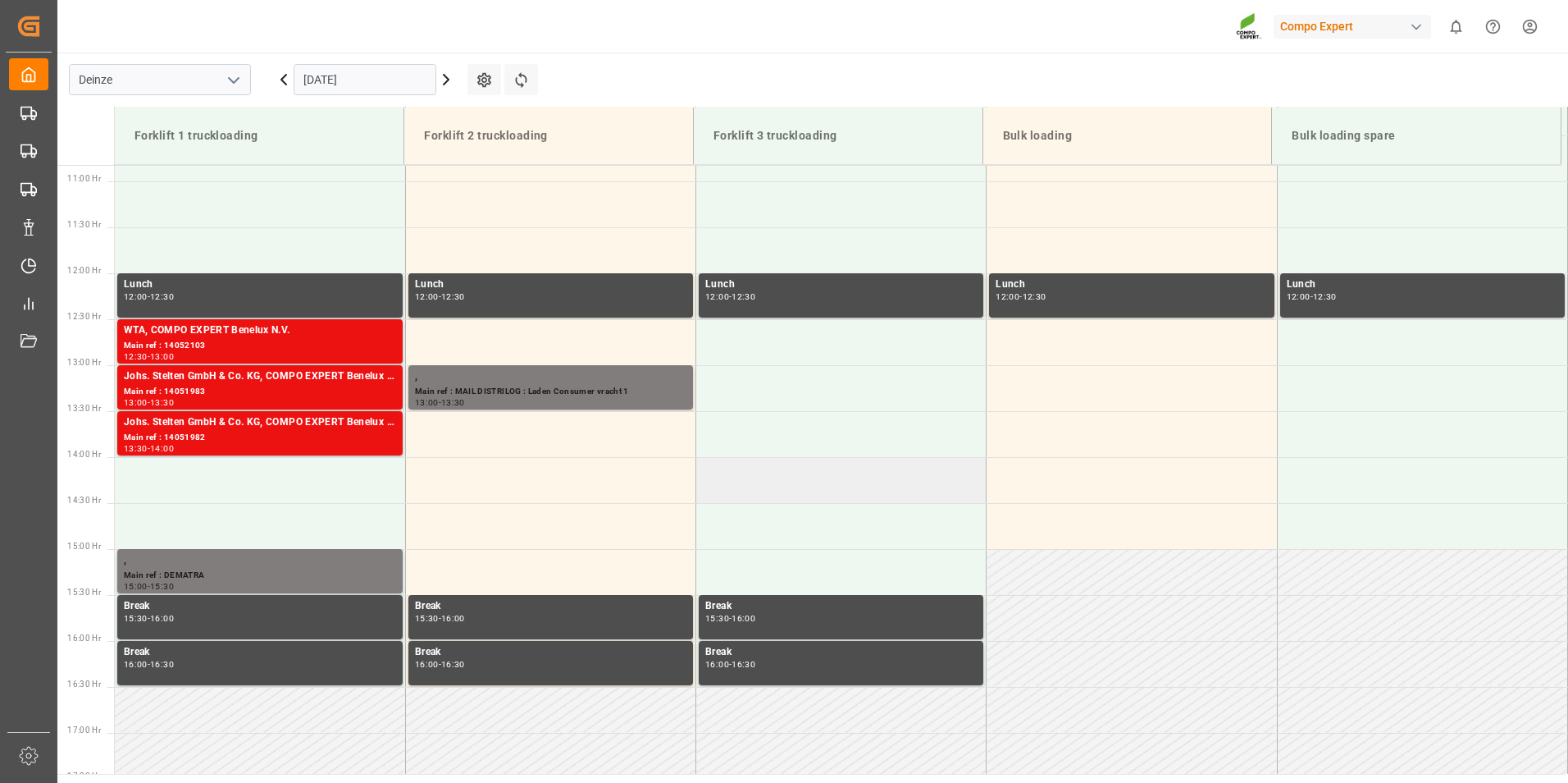
scroll to position [1000, 0]
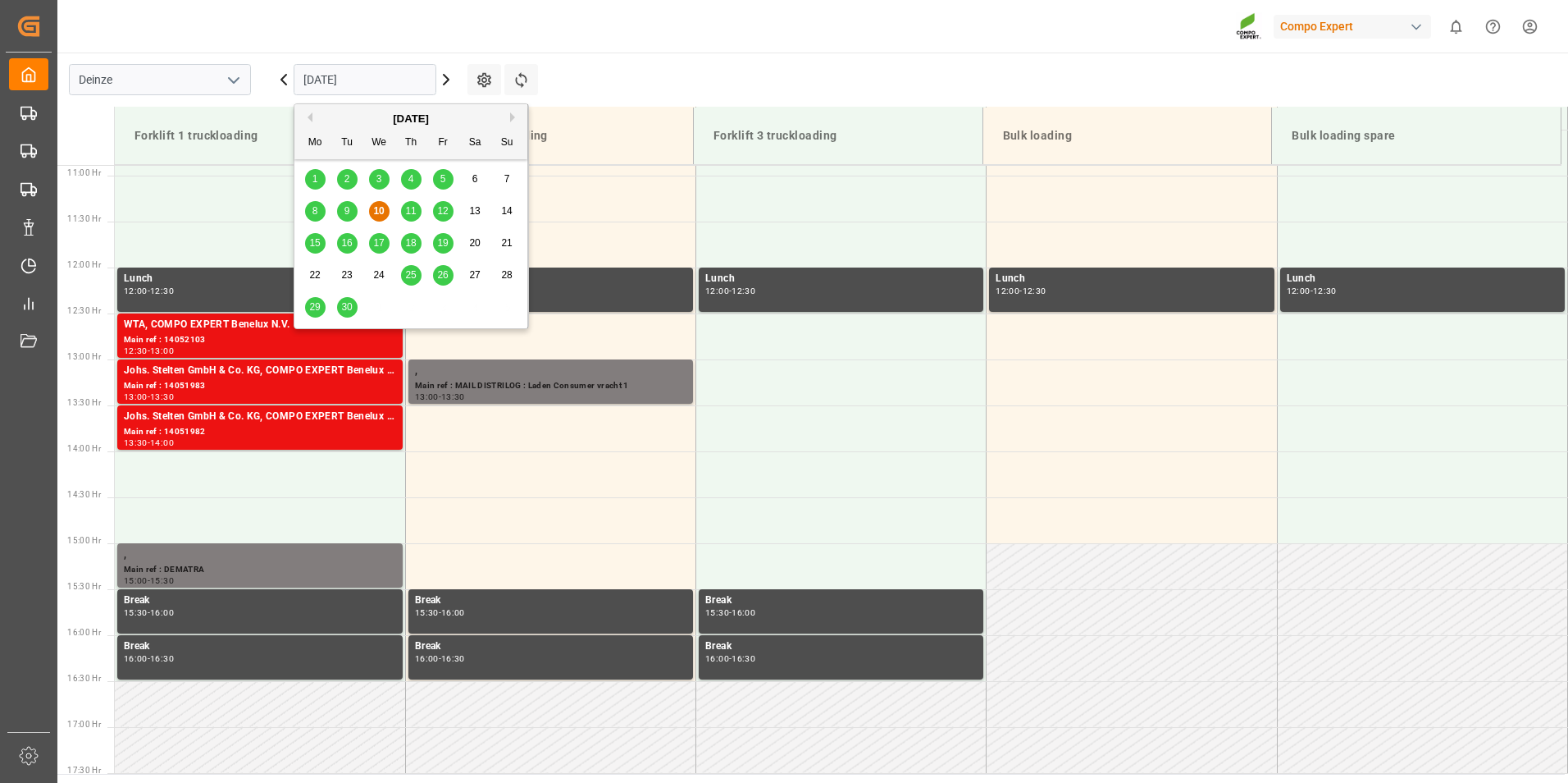
click at [399, 85] on input "[DATE]" at bounding box center [365, 79] width 143 height 32
click at [317, 307] on span "29" at bounding box center [315, 306] width 11 height 12
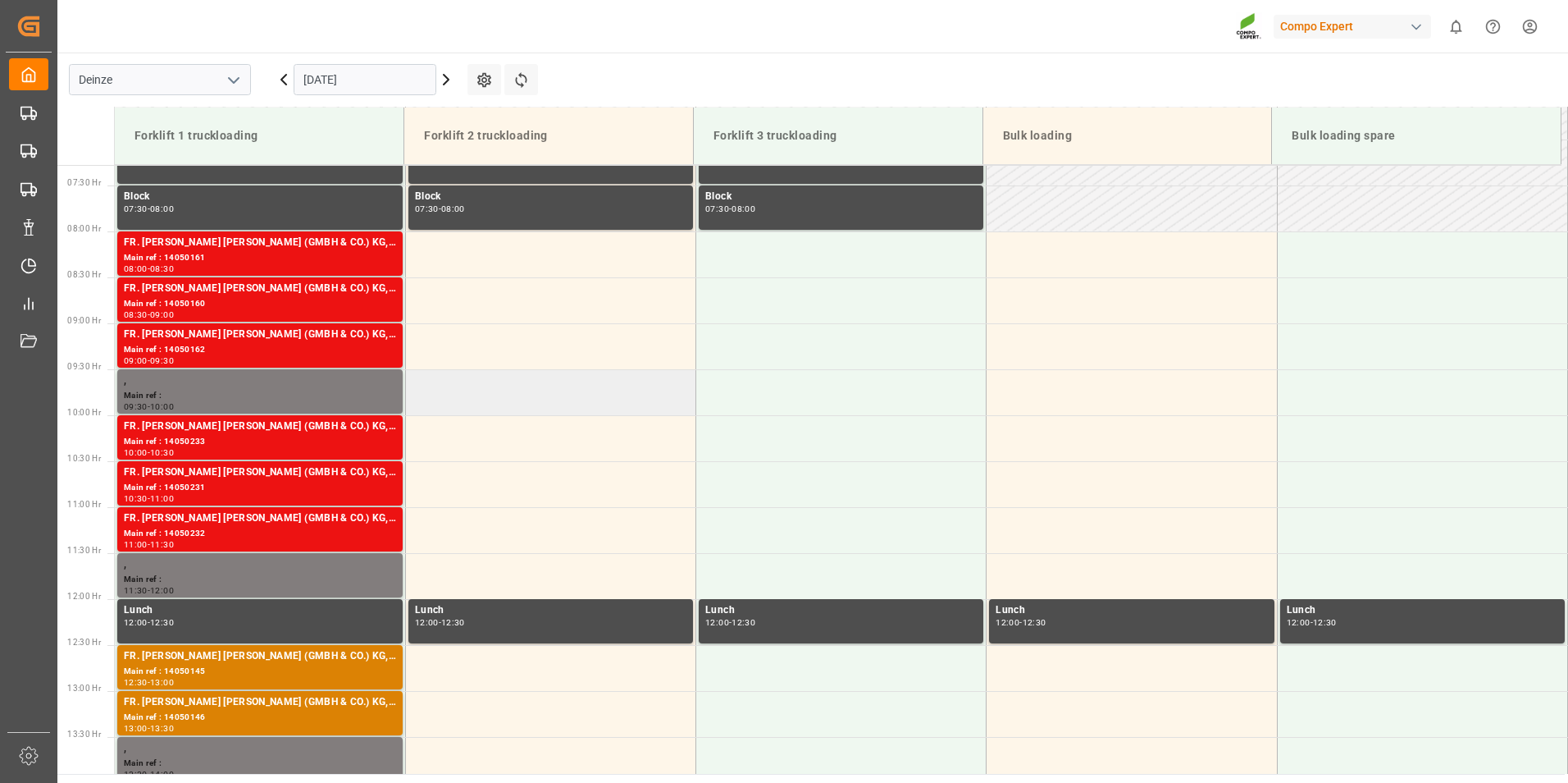
scroll to position [590, 0]
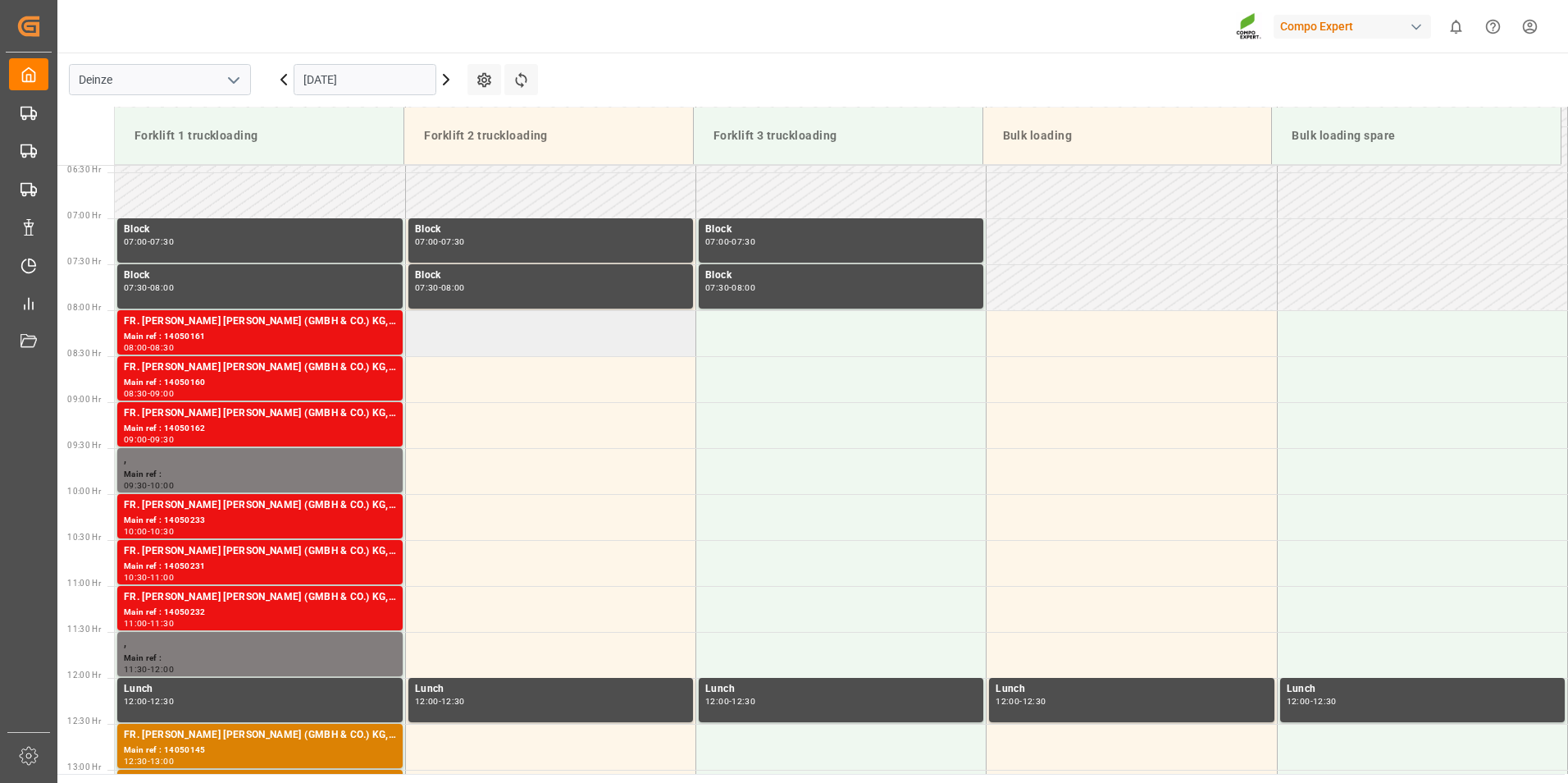
click at [435, 340] on td at bounding box center [551, 332] width 291 height 46
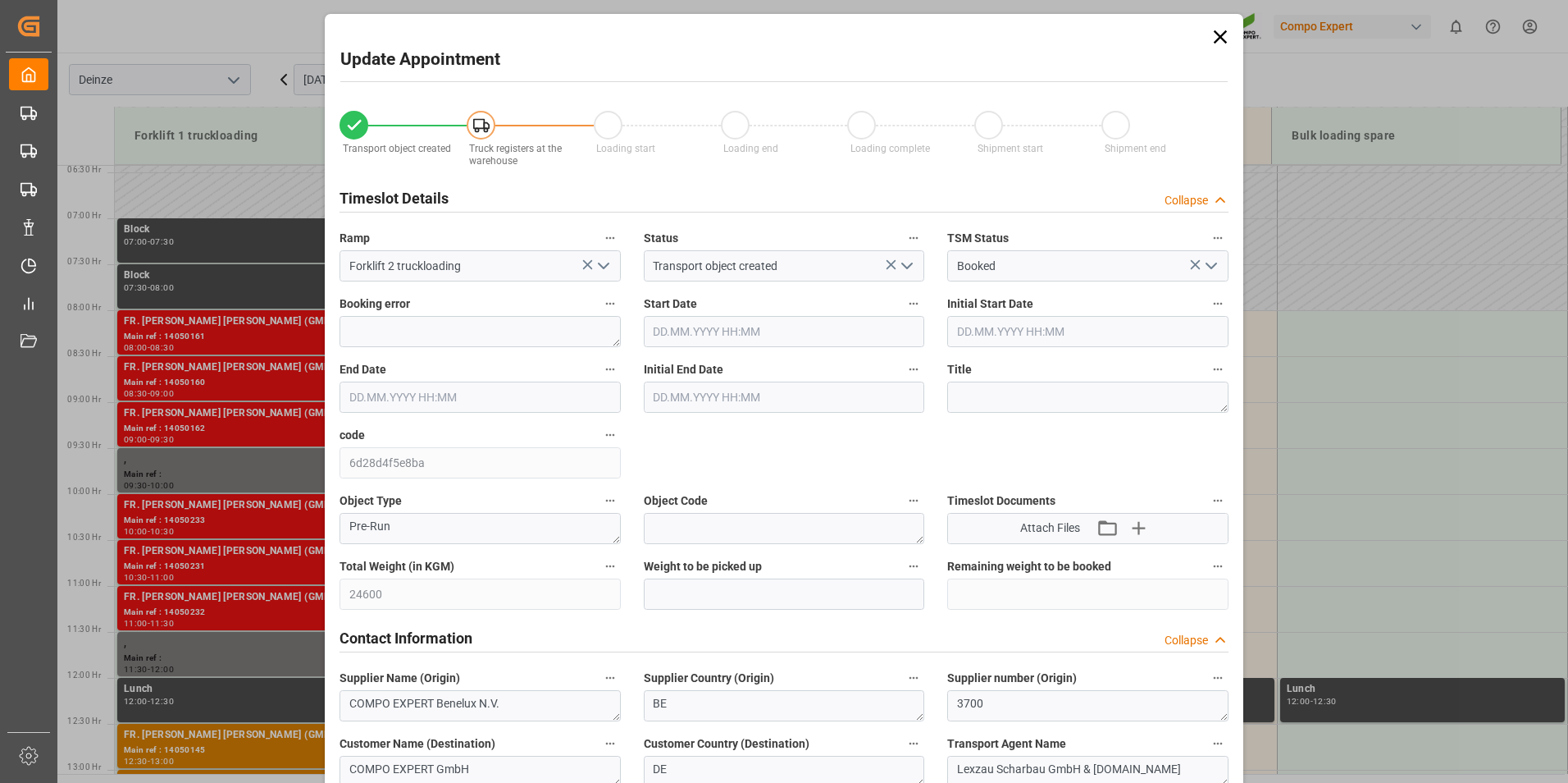
type input "[DATE] 08:00"
type input "[DATE] 08:30"
type input "[DATE] 13:16"
type input "[DATE] 09:45"
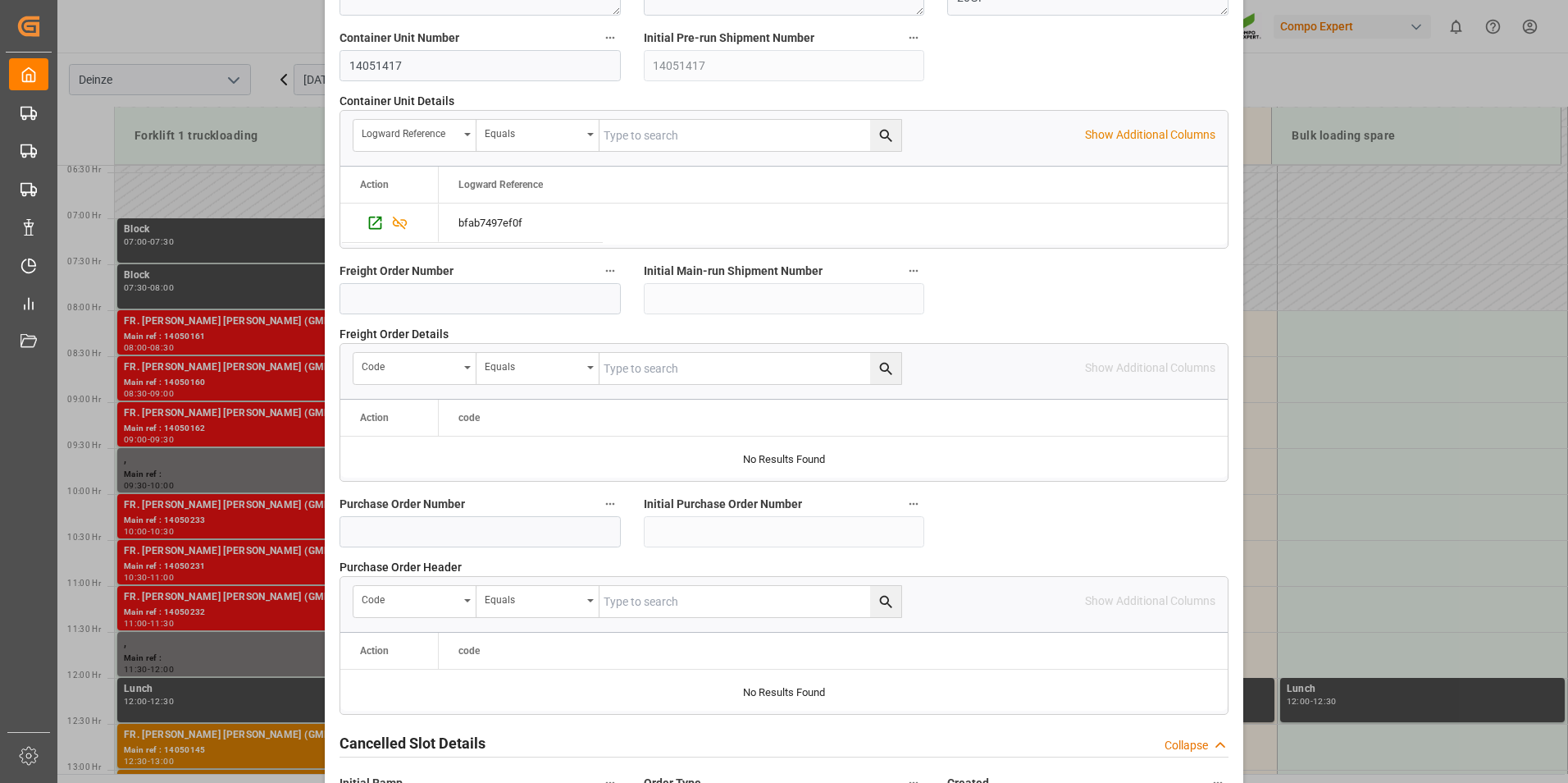
scroll to position [1494, 0]
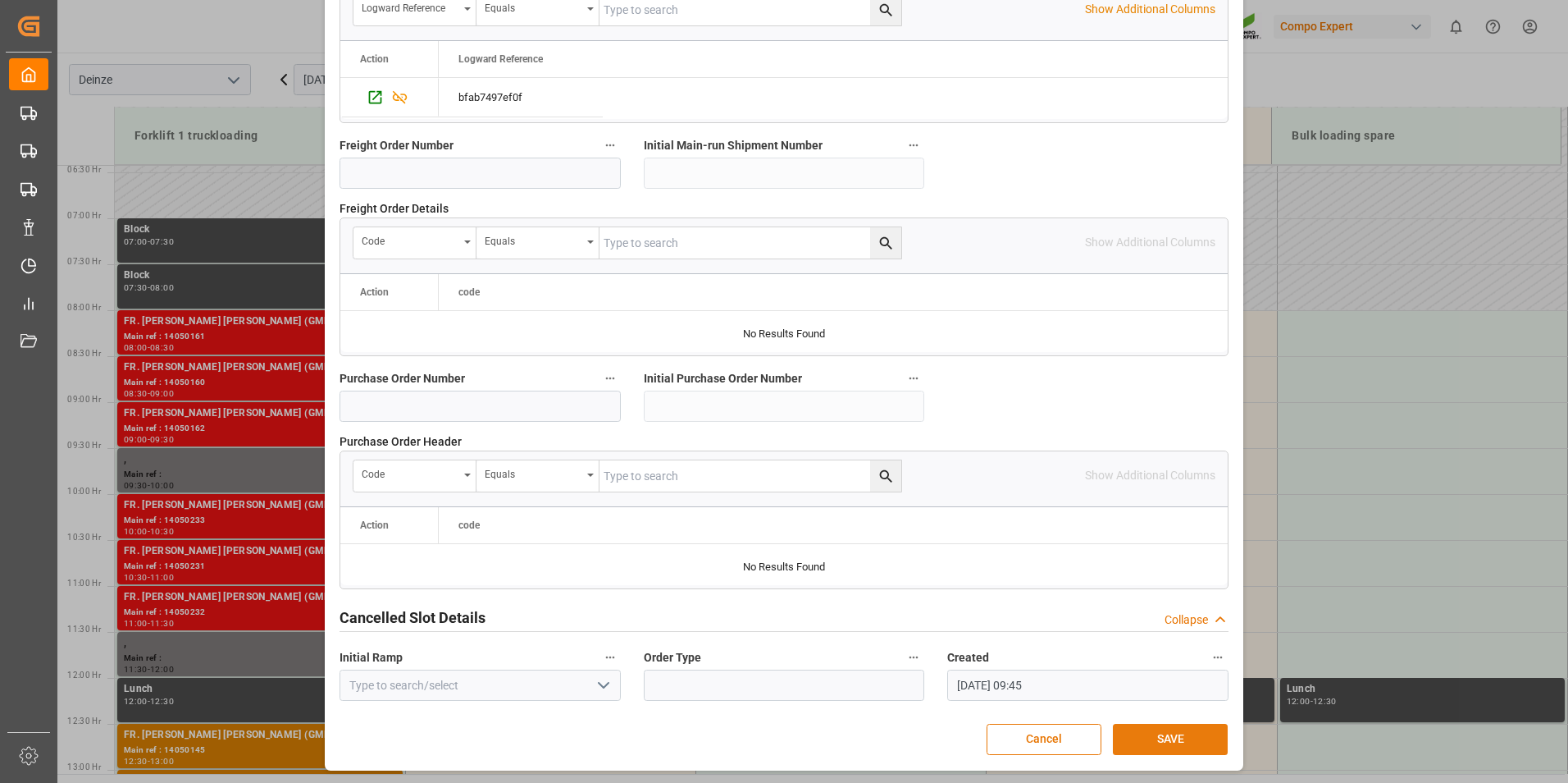
click at [1172, 740] on button "SAVE" at bounding box center [1170, 739] width 115 height 32
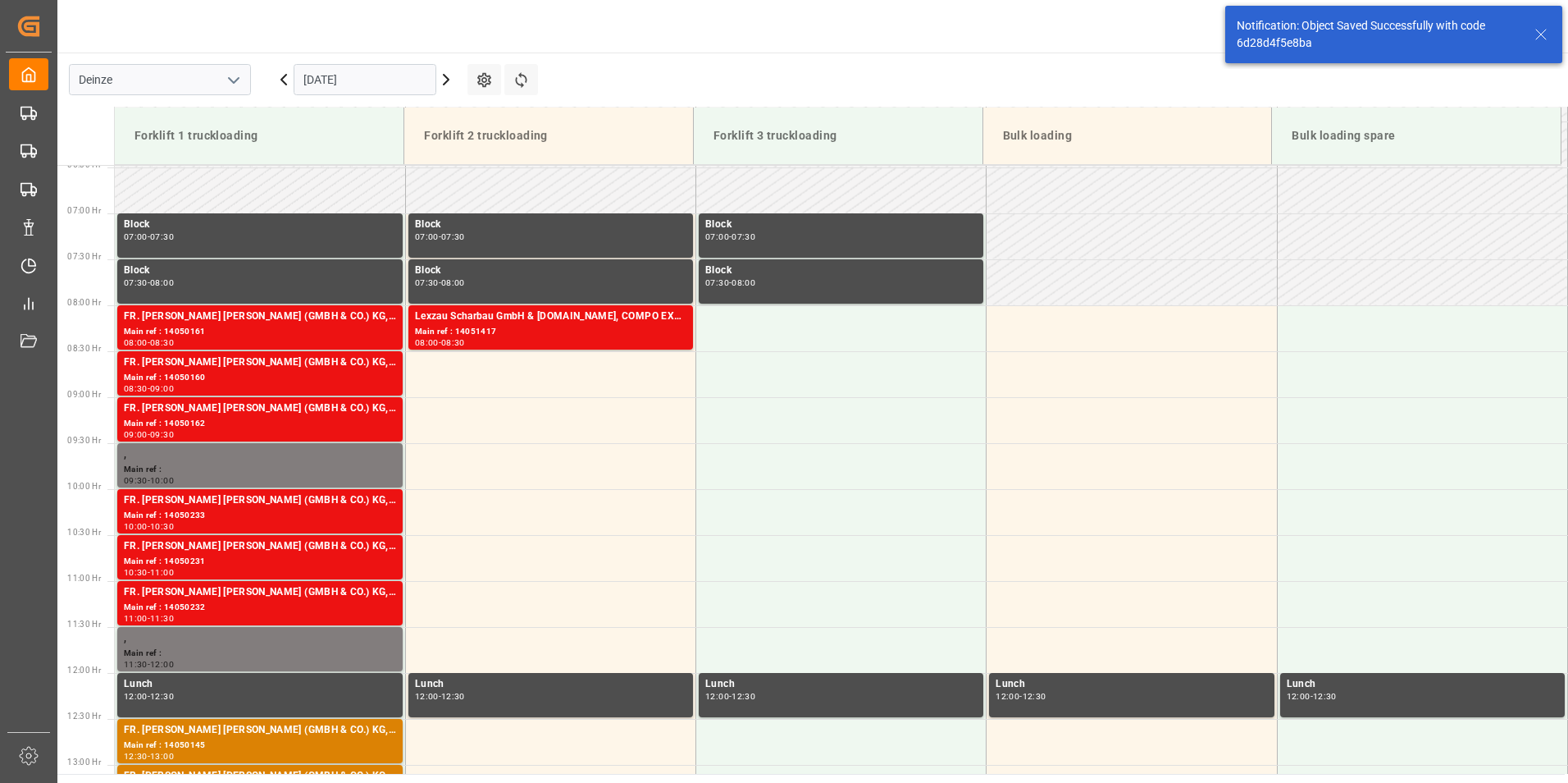
scroll to position [632, 0]
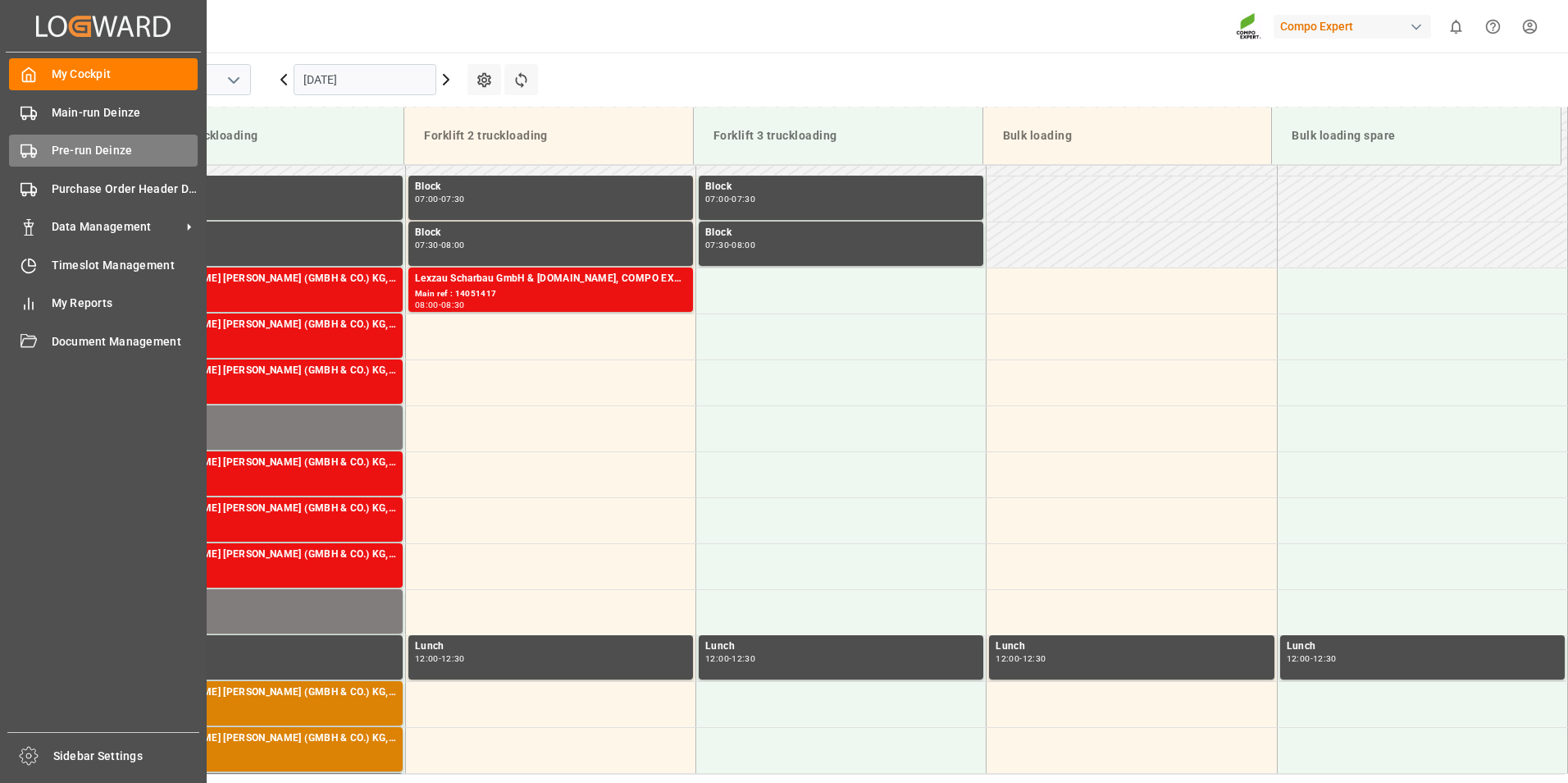
click at [26, 150] on icon at bounding box center [29, 151] width 16 height 16
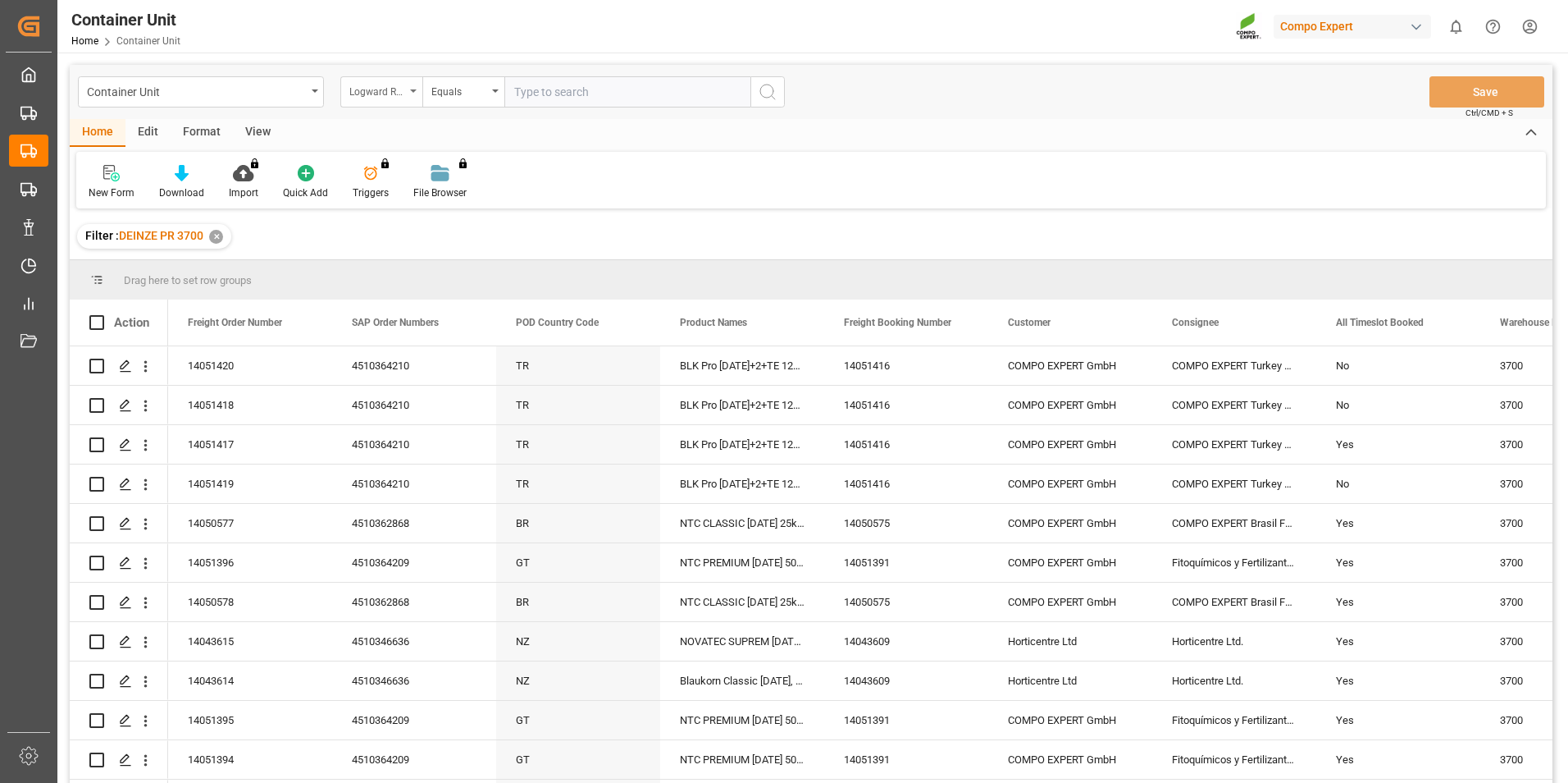
click at [411, 92] on icon "open menu" at bounding box center [413, 91] width 6 height 4
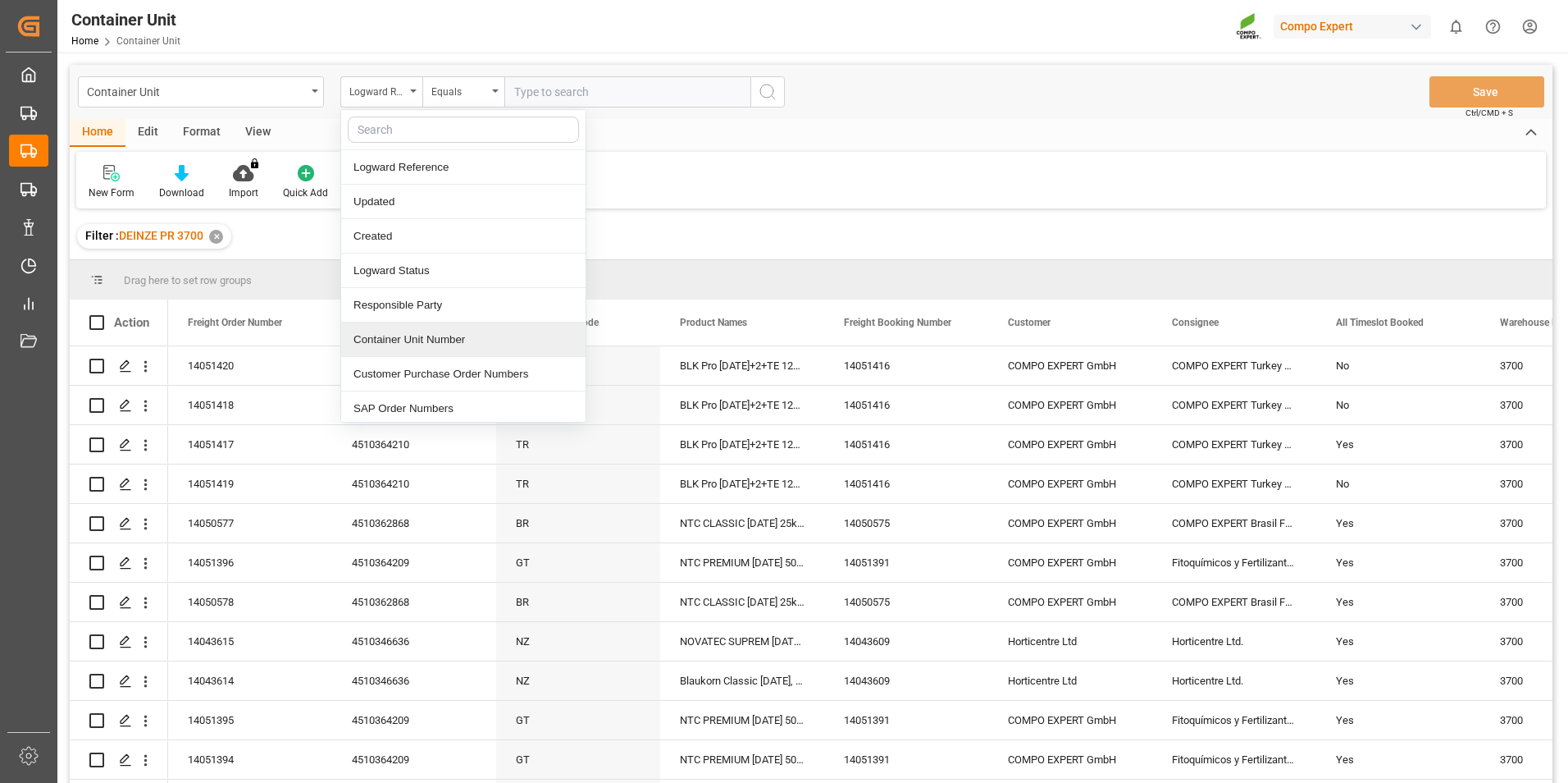
click at [402, 343] on div "Container Unit Number" at bounding box center [463, 340] width 245 height 34
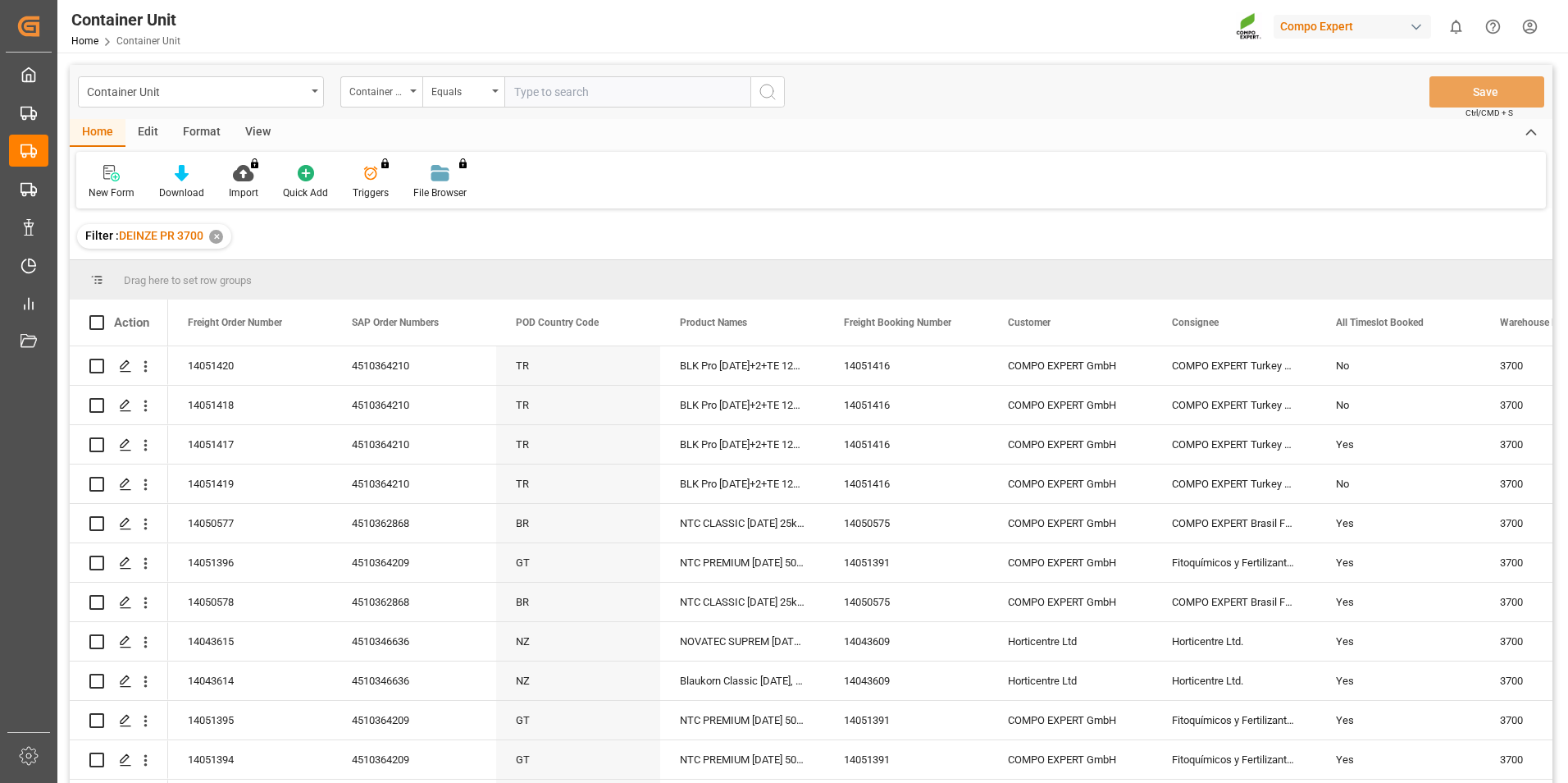
click at [515, 93] on input "text" at bounding box center [627, 91] width 246 height 32
type input "14051418"
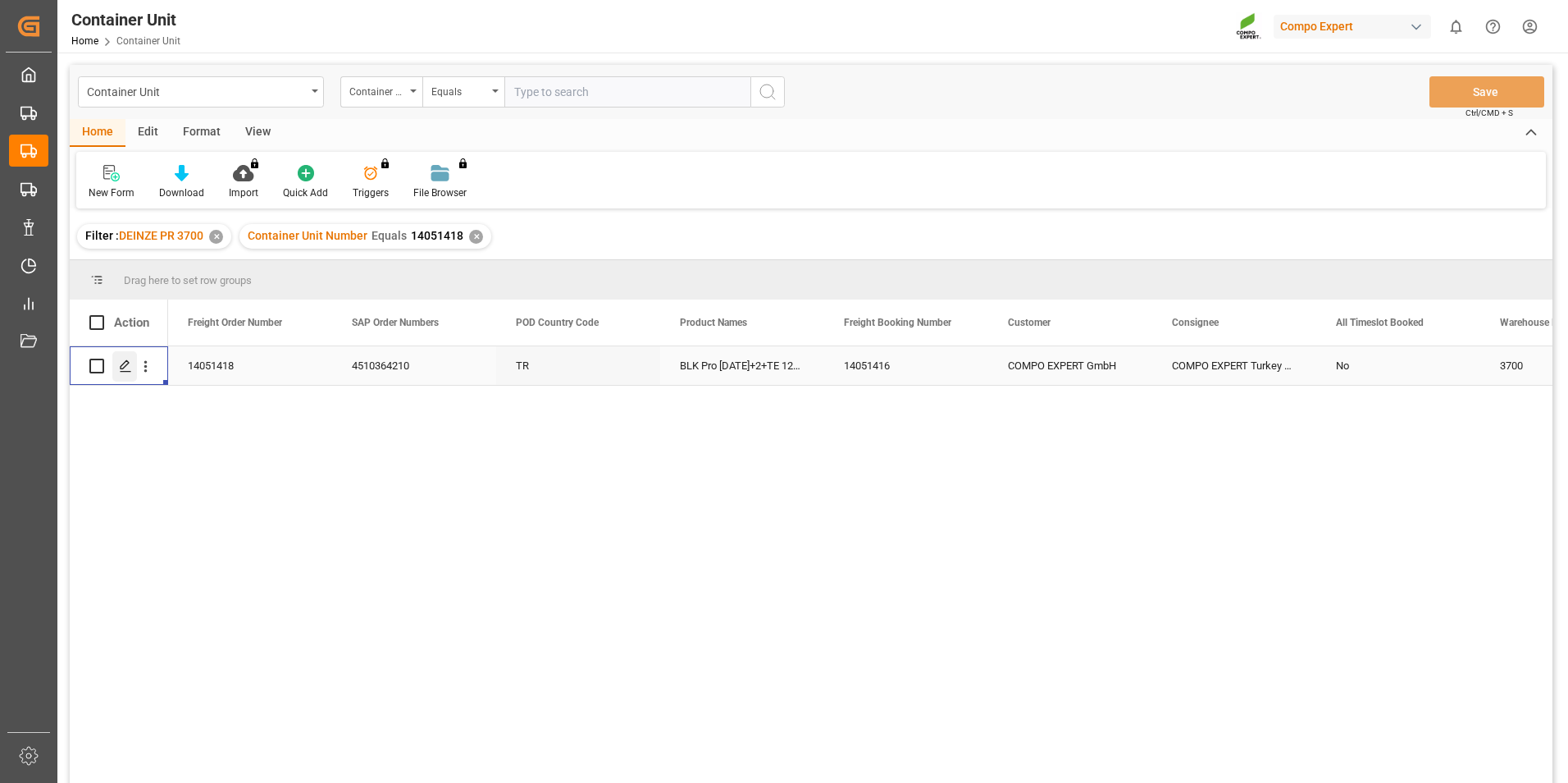
click at [123, 365] on icon "Press SPACE to select this row." at bounding box center [125, 366] width 14 height 14
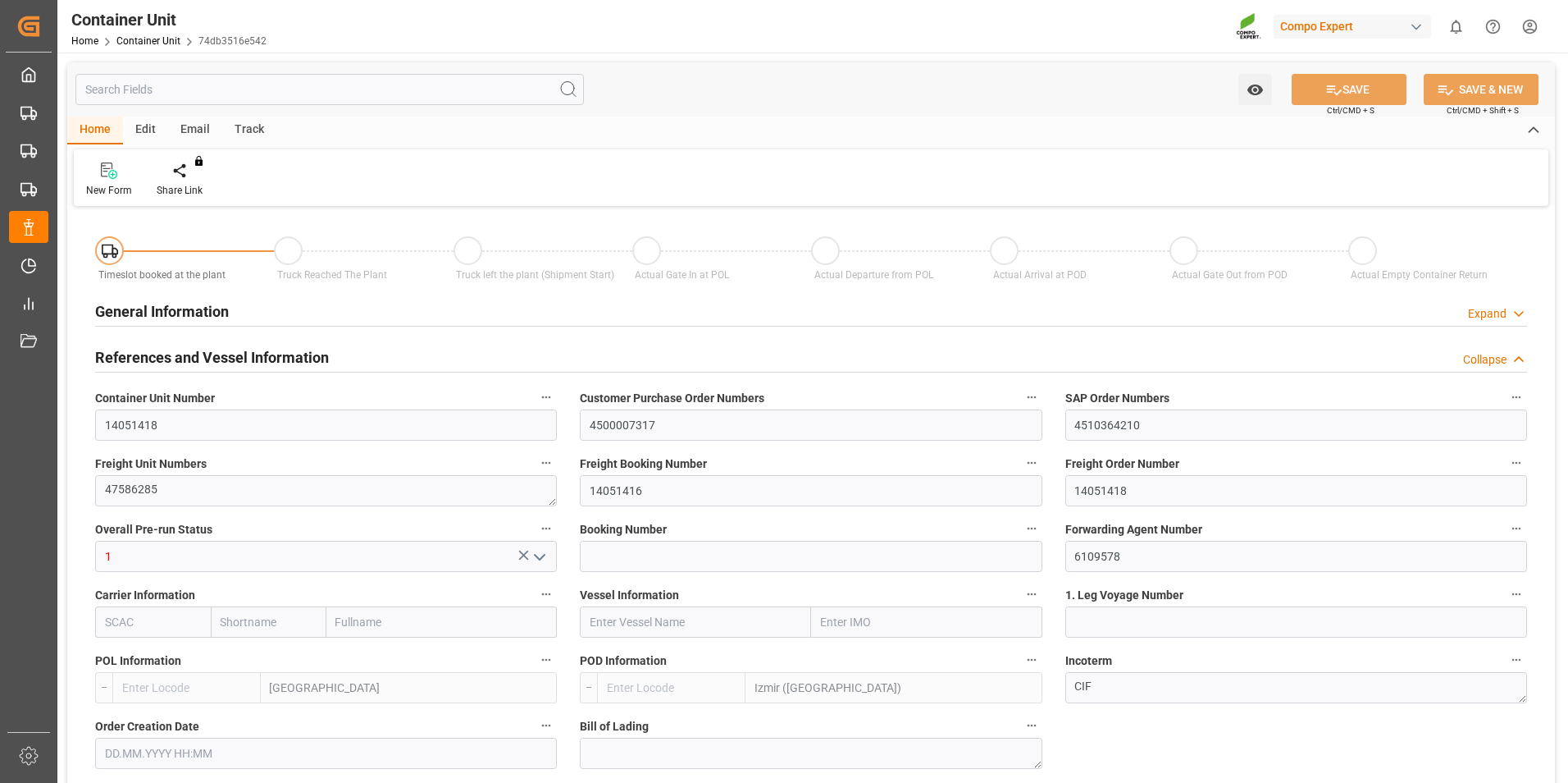
type input "BEANR"
type input "TRIZM"
type input "7"
type input "0"
type input "8"
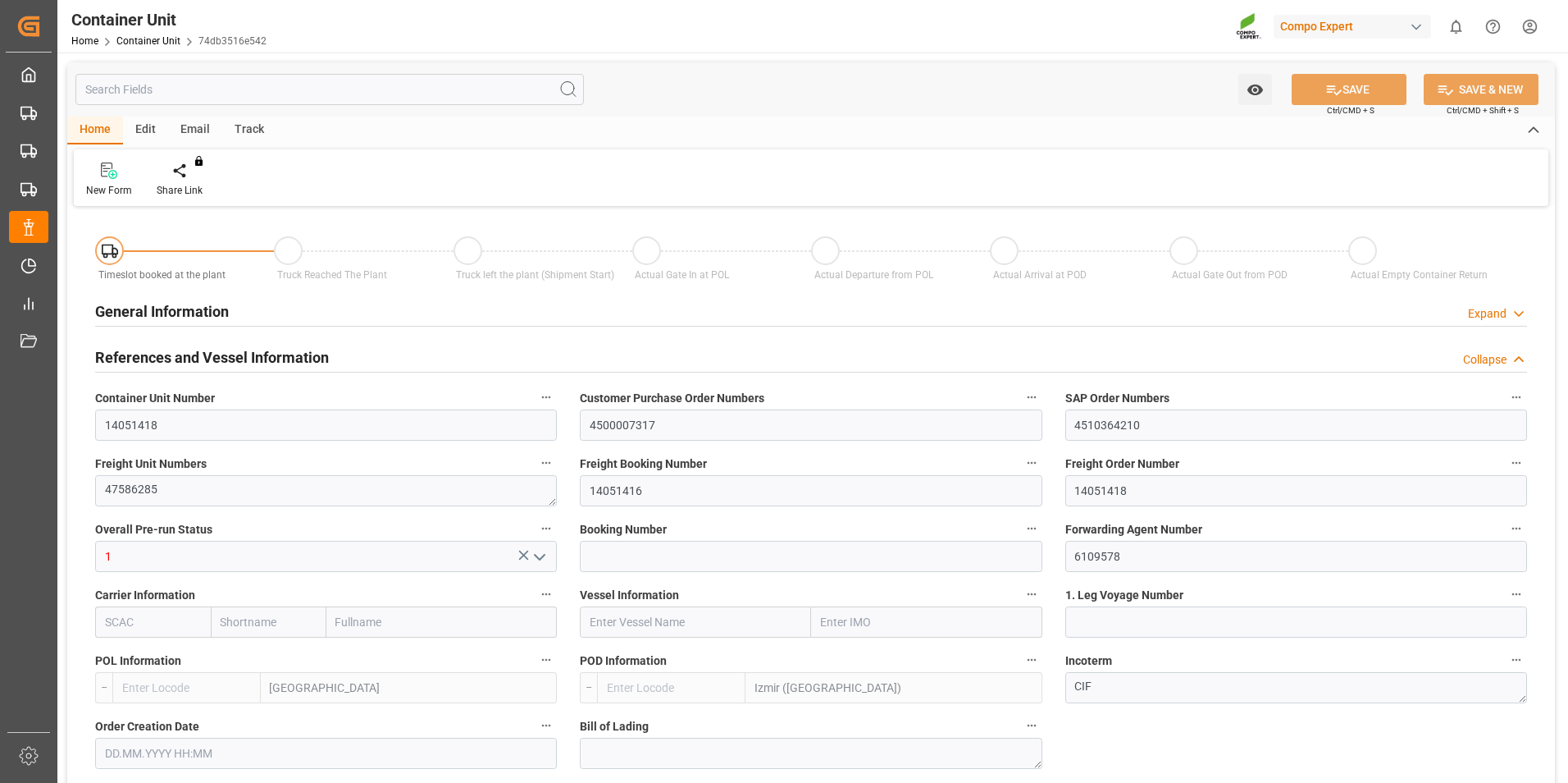
type input "0"
type input "80"
type input "24600"
type input "[DATE] 13:16"
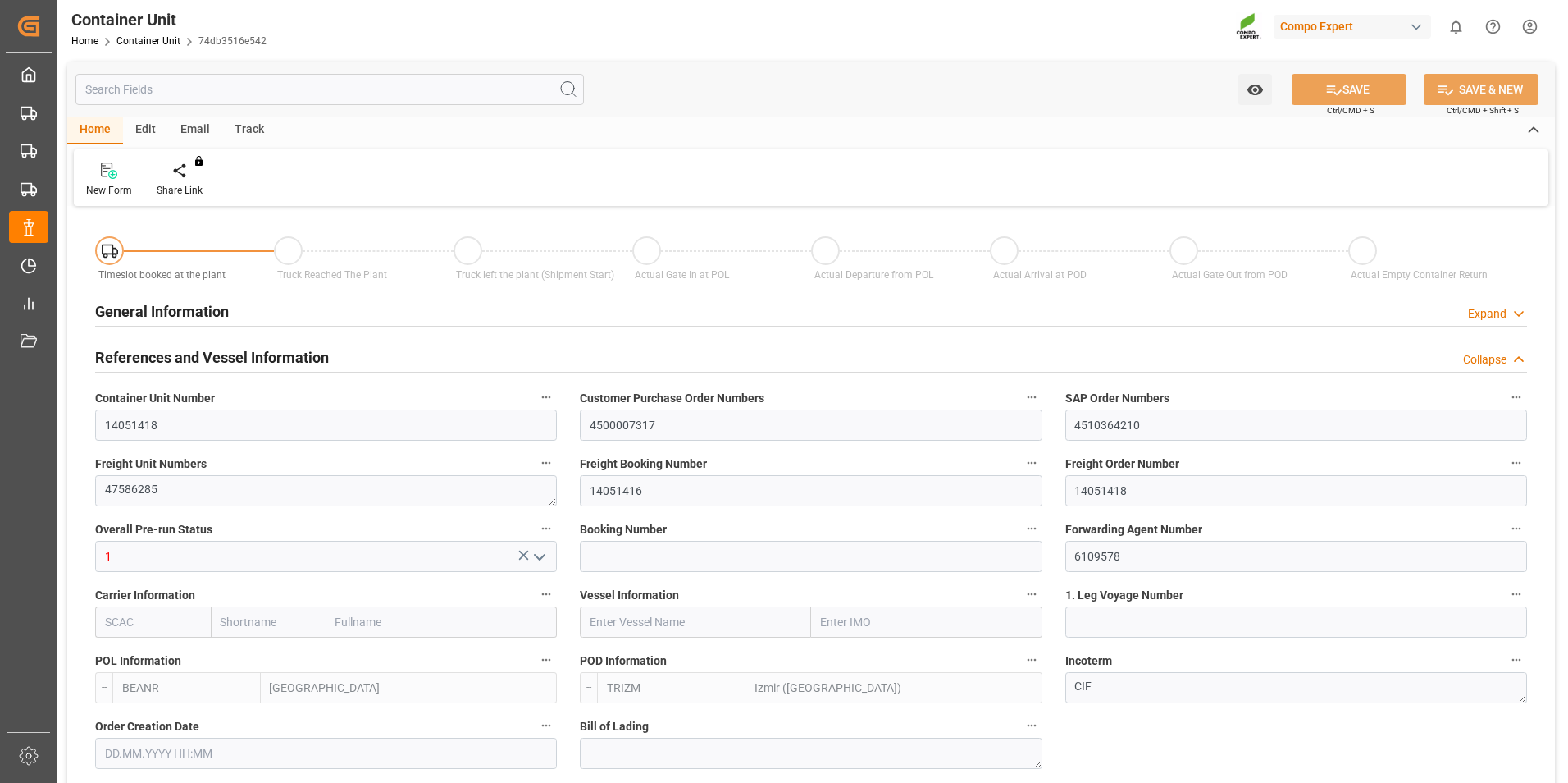
type input "[DATE]"
click at [186, 172] on icon at bounding box center [191, 171] width 12 height 16
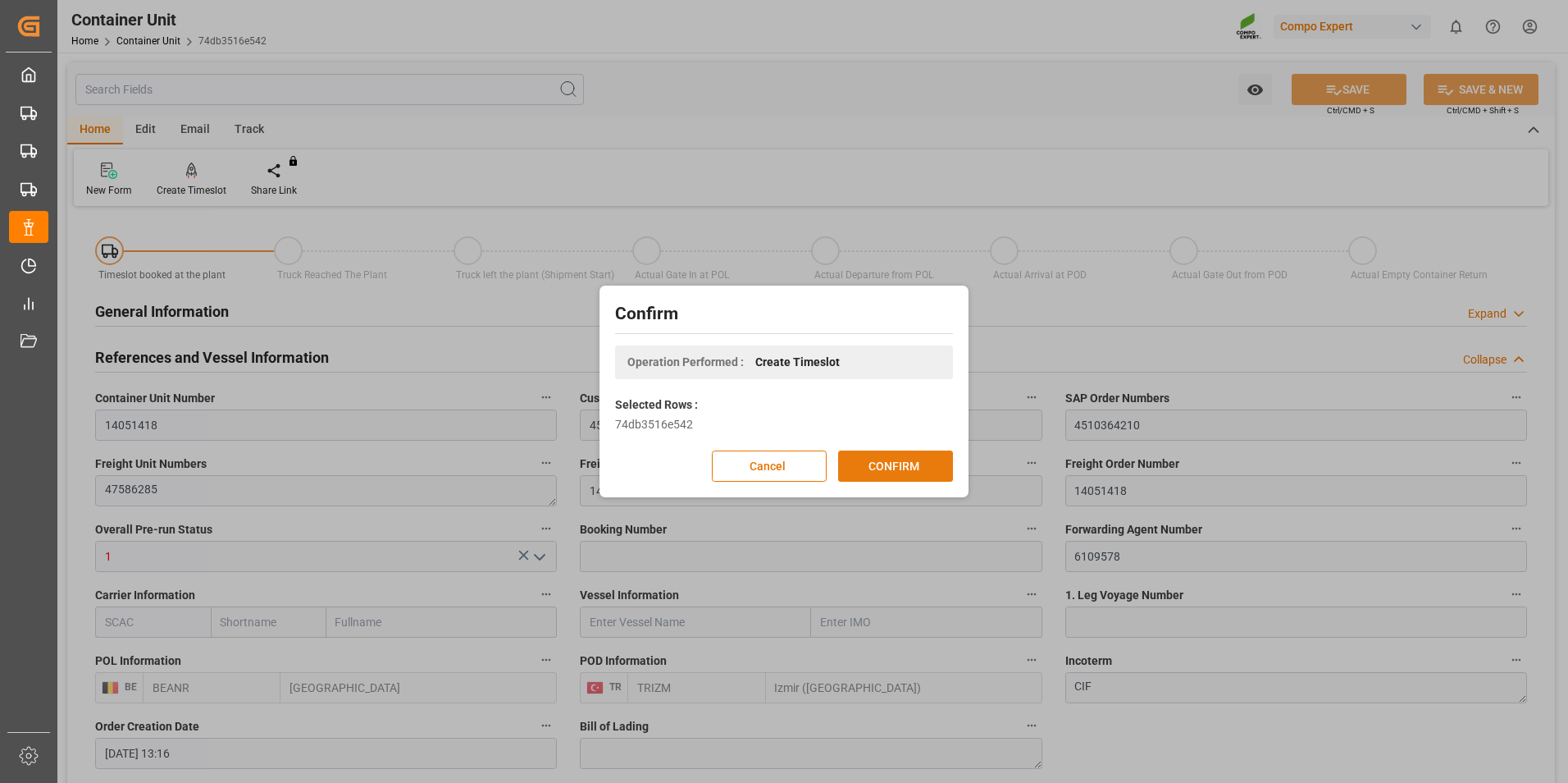
click at [876, 472] on button "CONFIRM" at bounding box center [895, 466] width 115 height 32
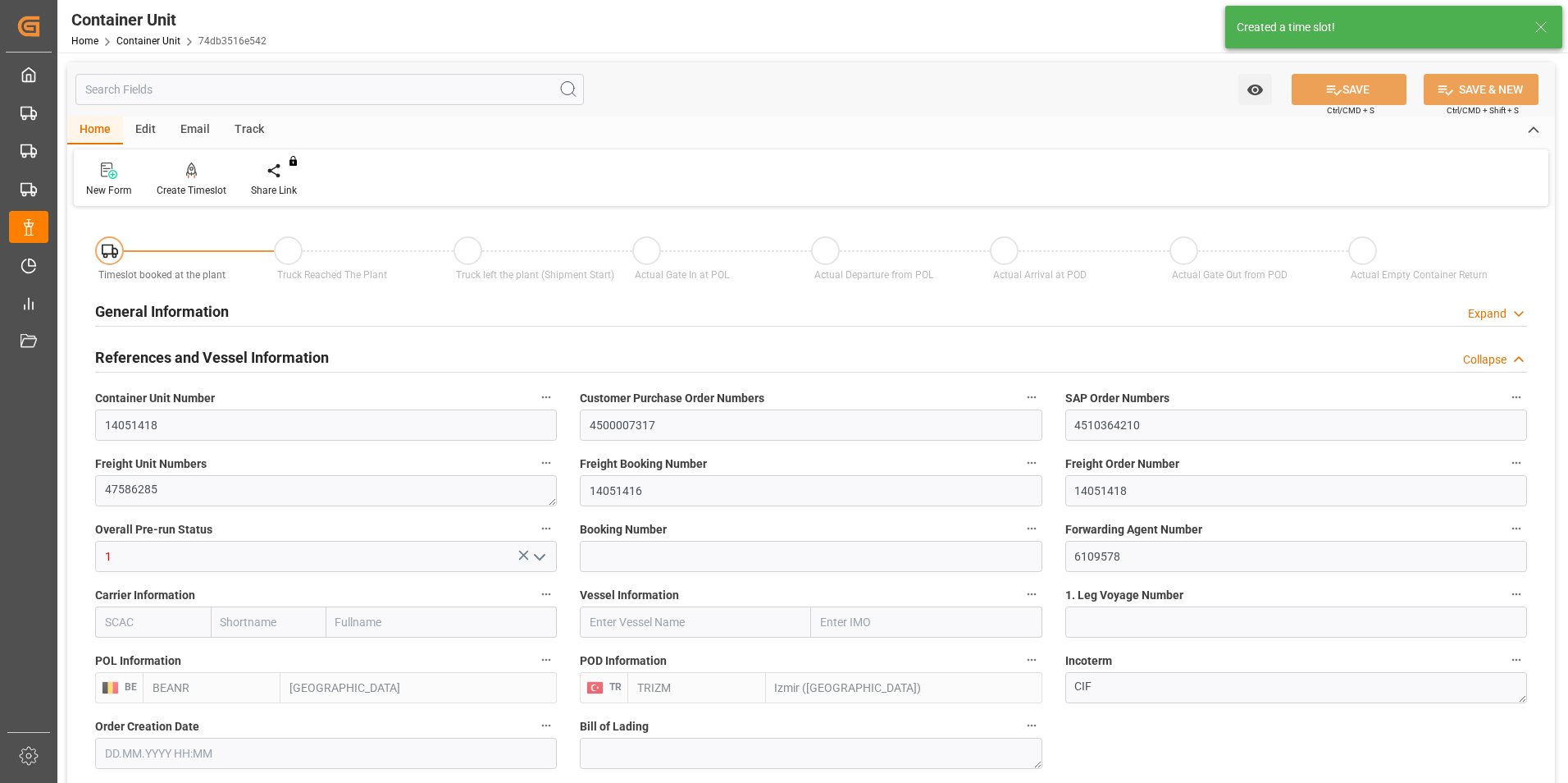
type input "BEANR"
type input "TRIZM"
type input "7"
type input "0"
type input "8"
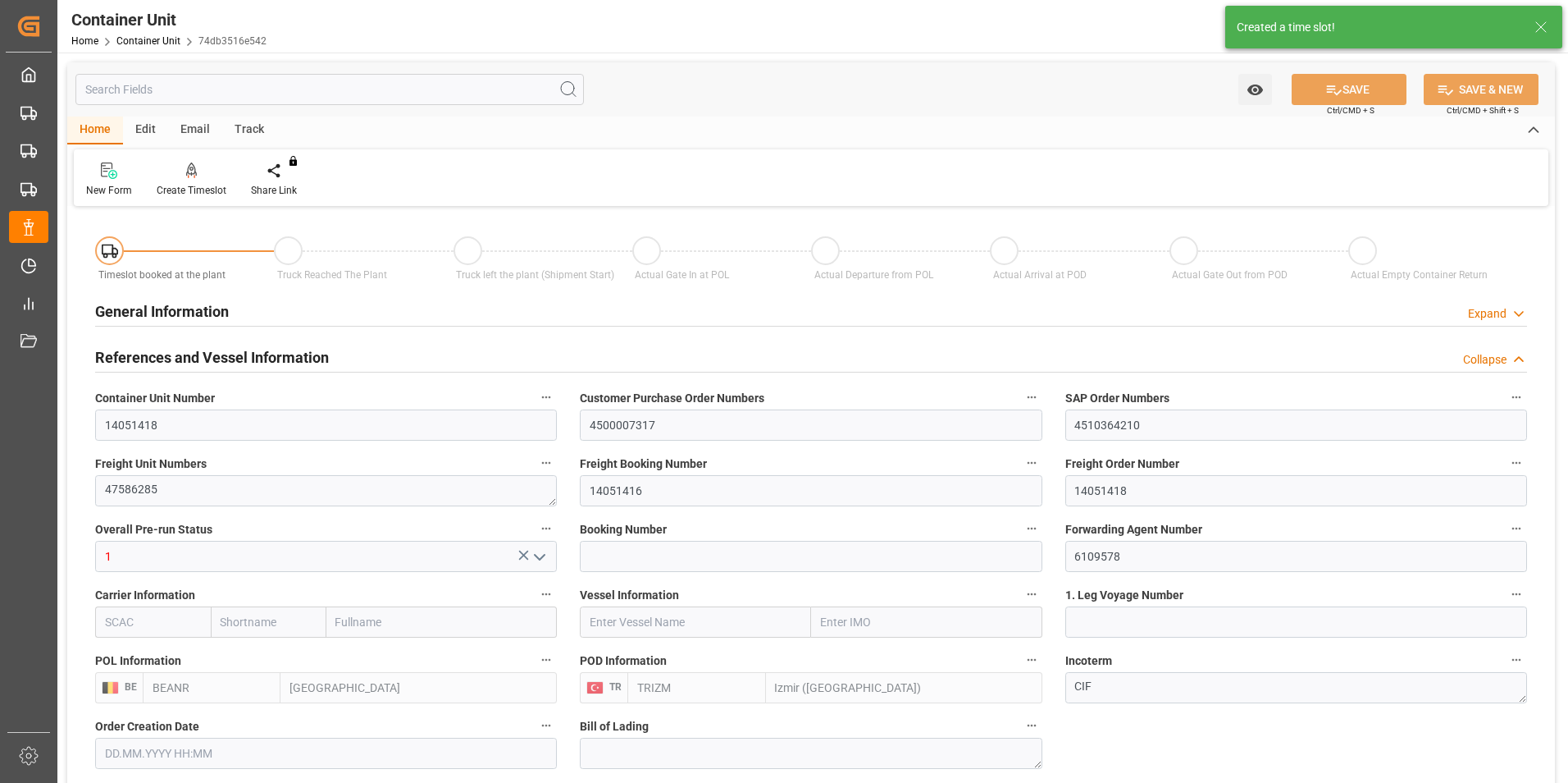
type input "0"
type input "80"
type input "24600"
type input "[DATE] 13:16"
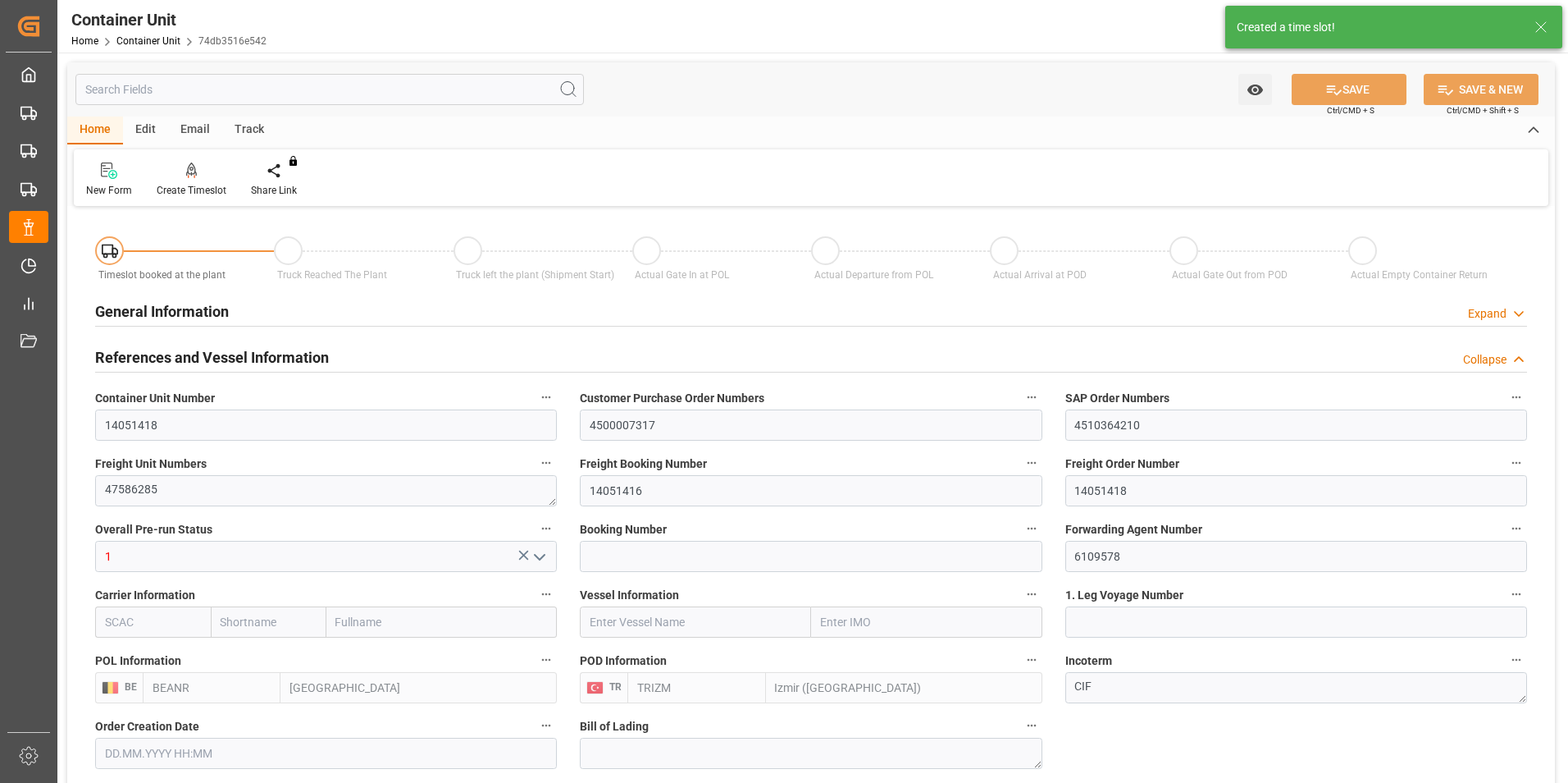
type input "[DATE]"
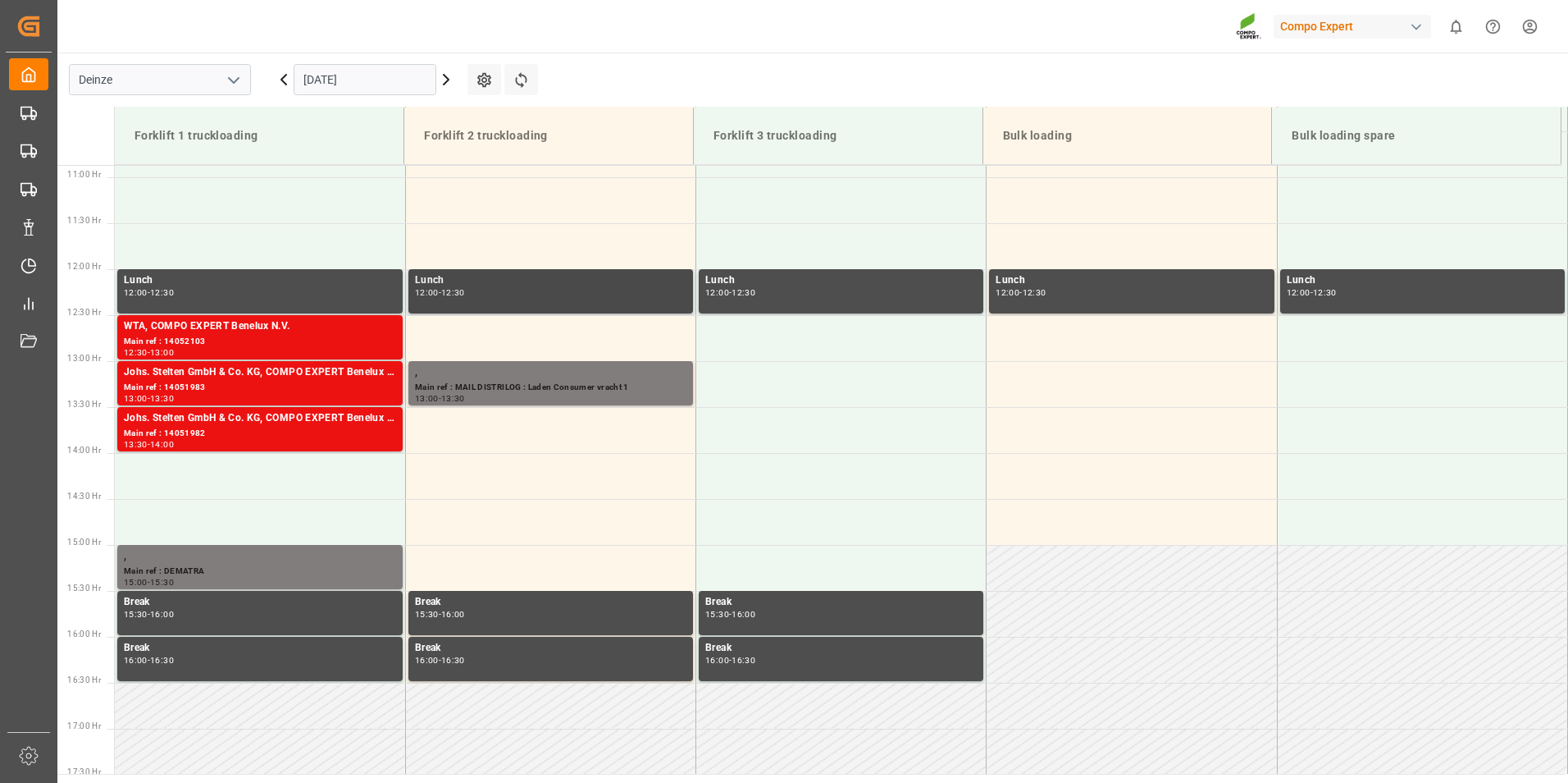
scroll to position [1000, 0]
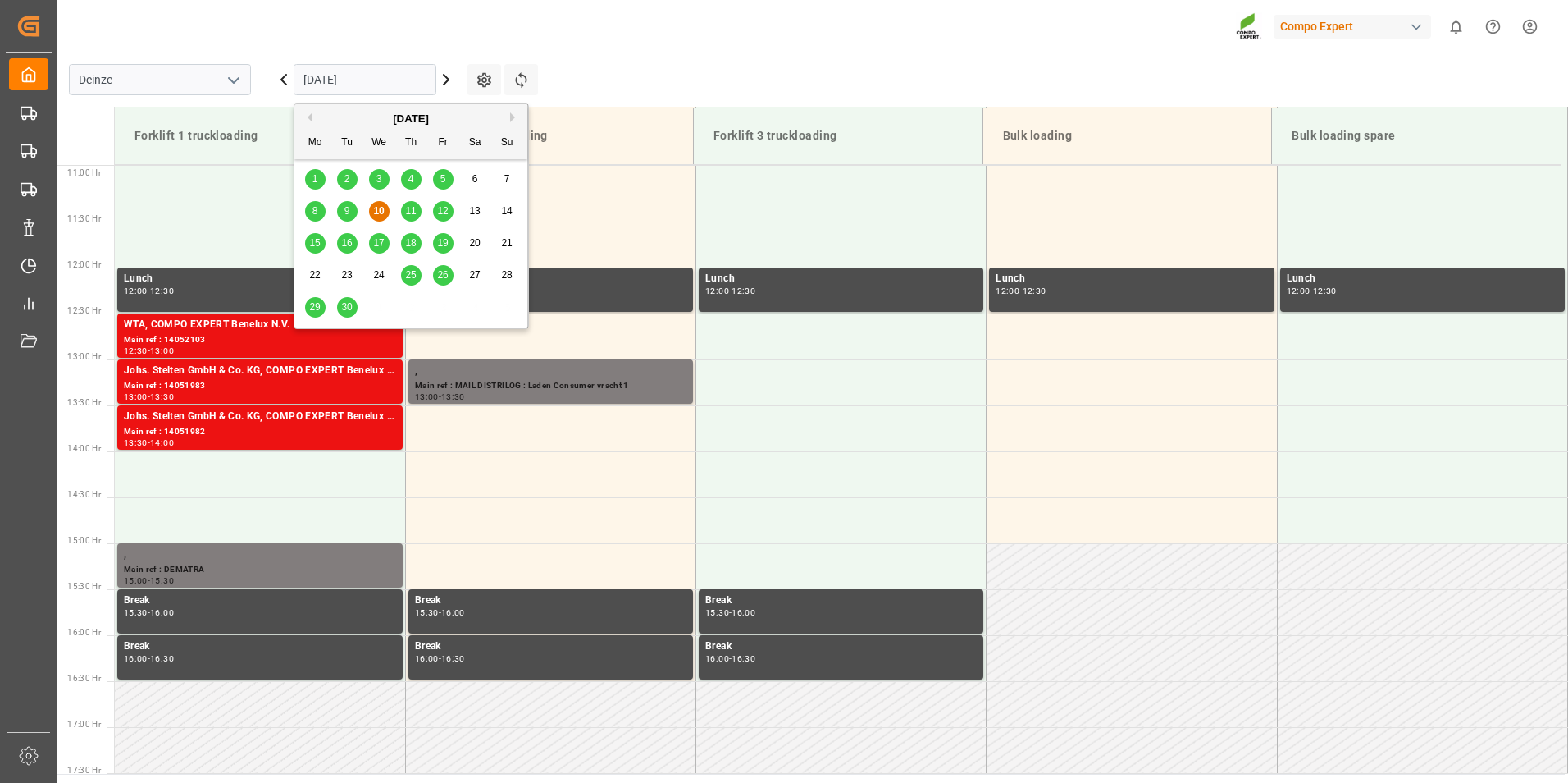
click at [399, 74] on input "[DATE]" at bounding box center [365, 79] width 143 height 32
click at [314, 305] on span "29" at bounding box center [315, 306] width 11 height 12
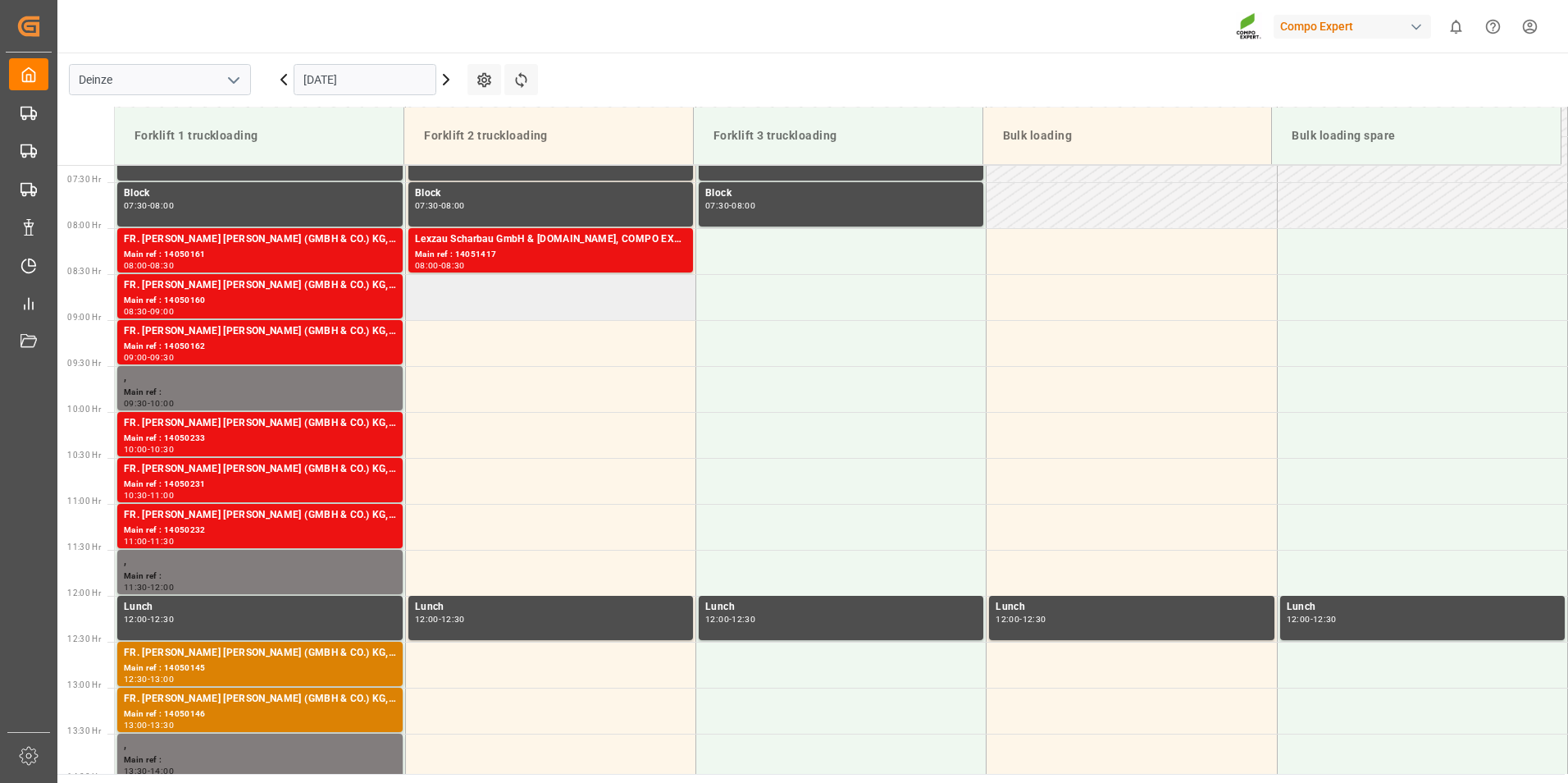
scroll to position [590, 0]
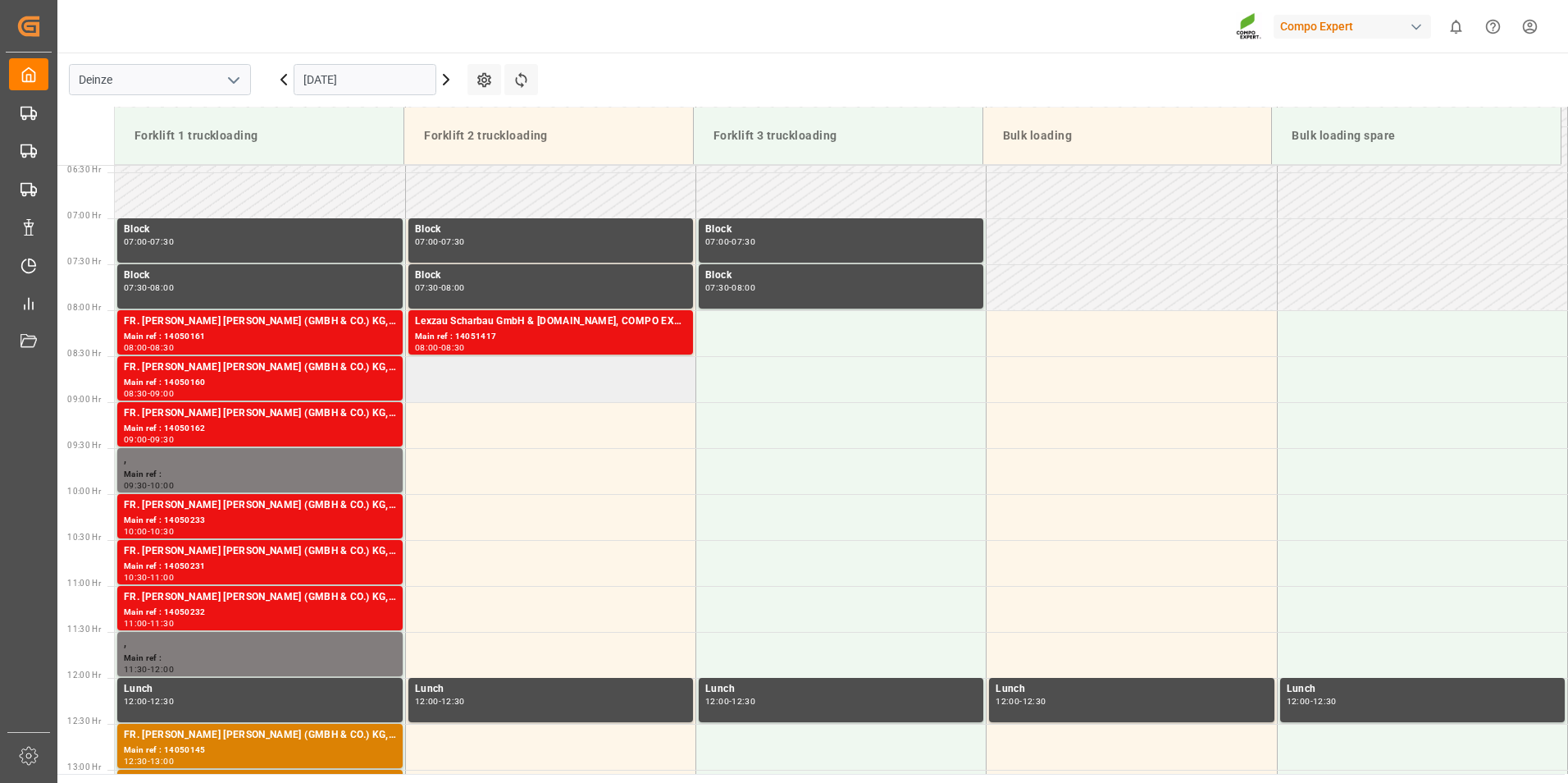
click at [443, 378] on td at bounding box center [551, 378] width 291 height 46
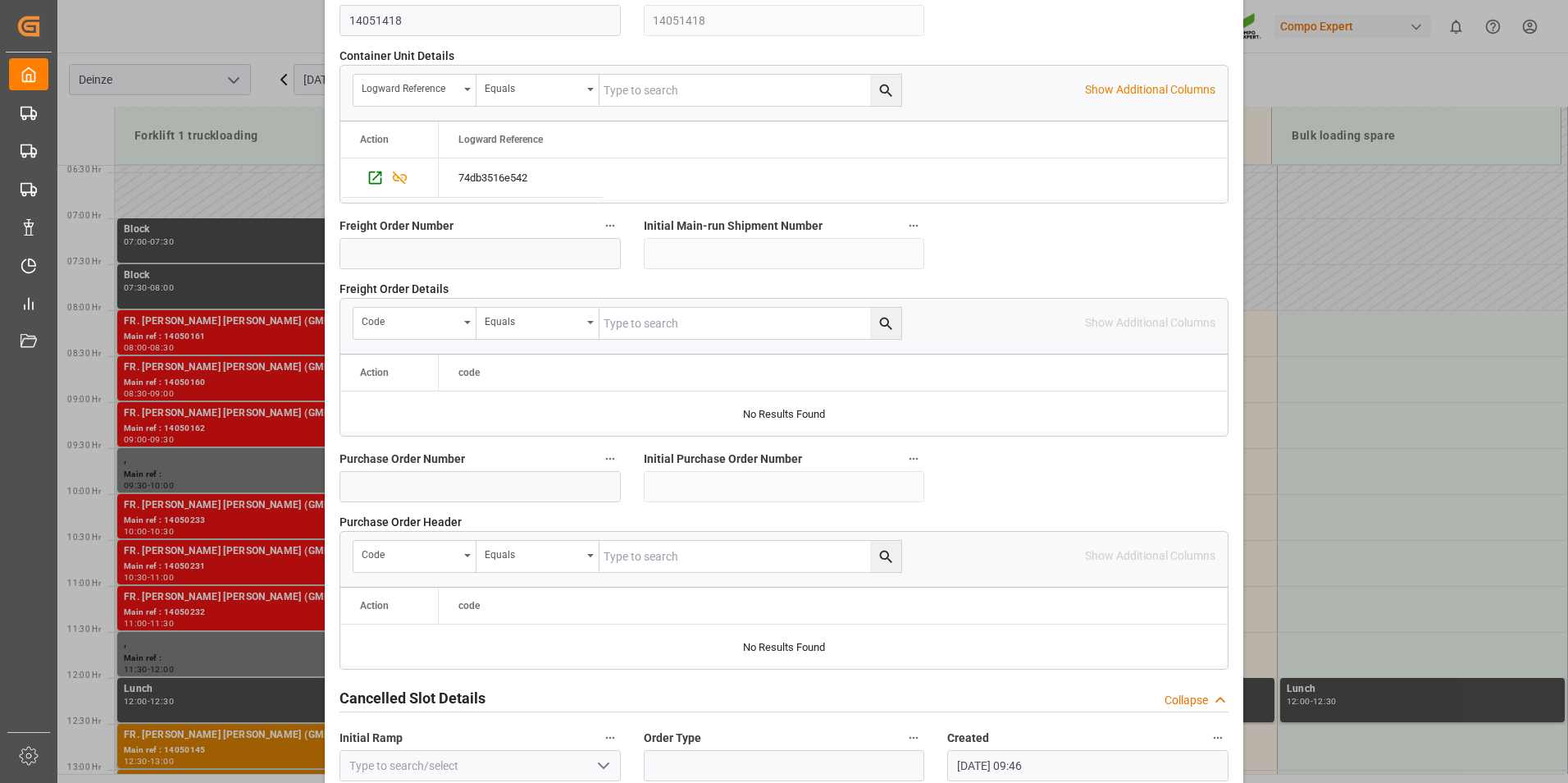
scroll to position [1494, 0]
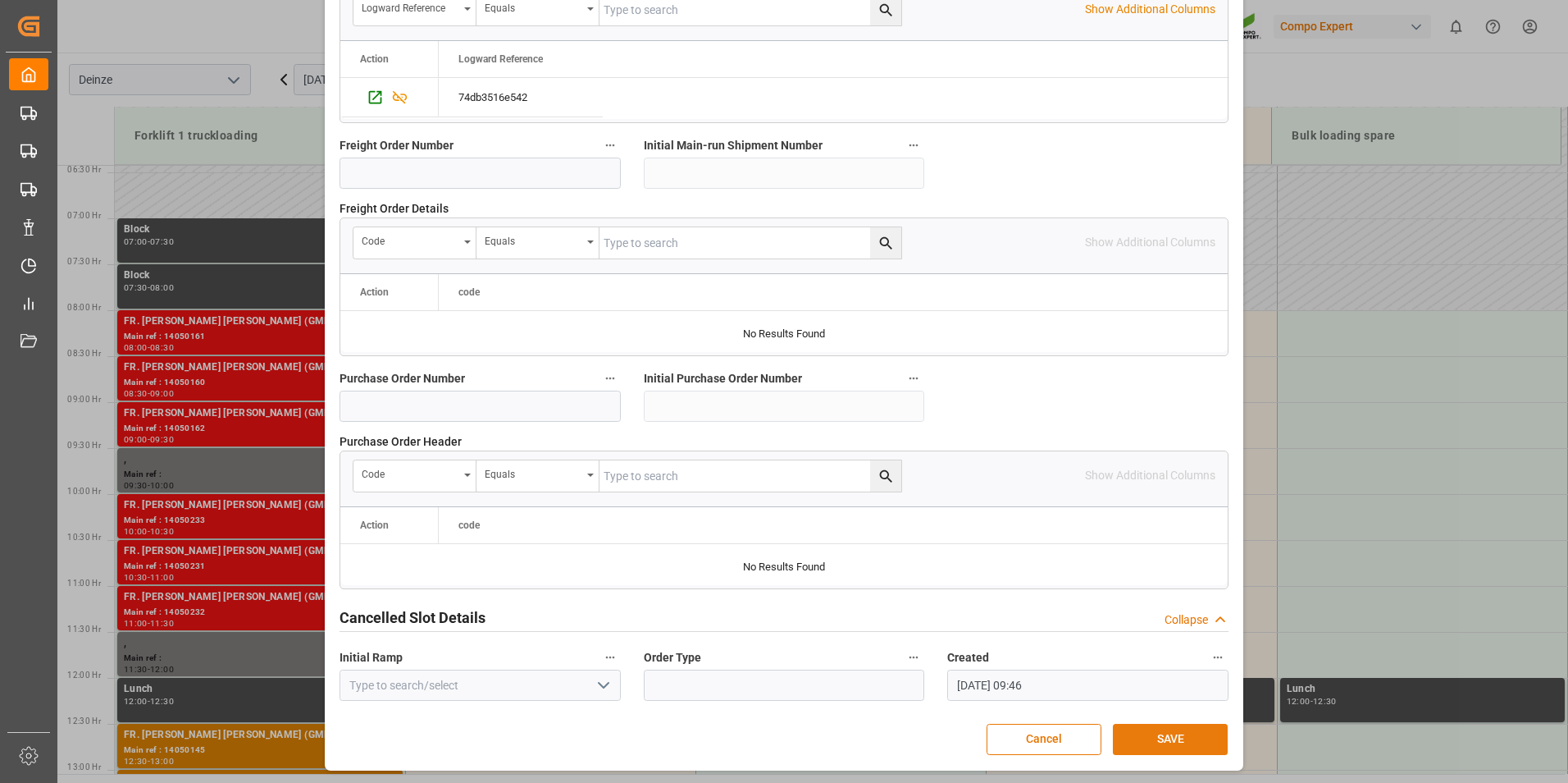
click at [1166, 742] on button "SAVE" at bounding box center [1170, 739] width 115 height 32
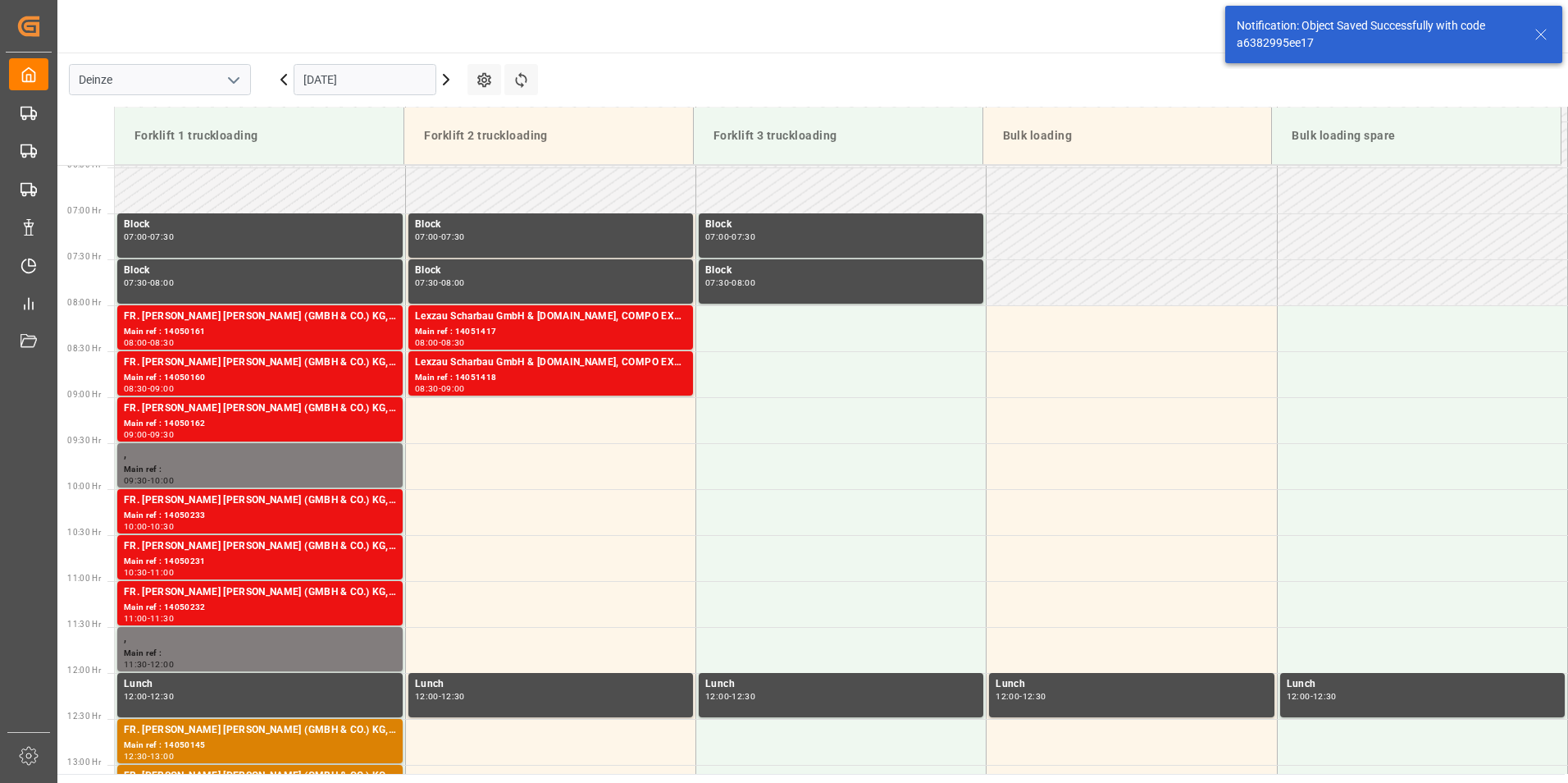
scroll to position [632, 0]
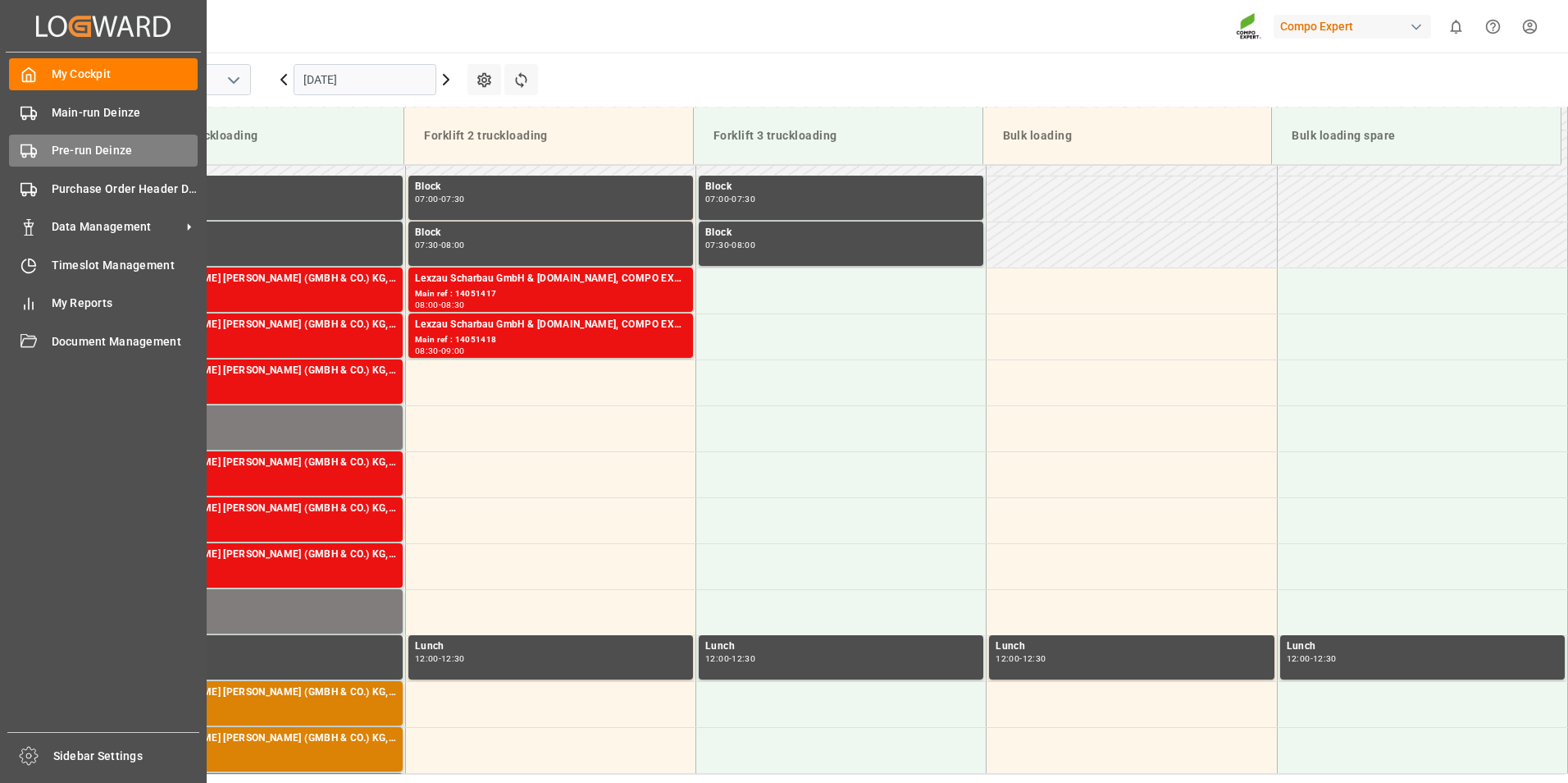
click at [24, 152] on icon at bounding box center [29, 151] width 16 height 16
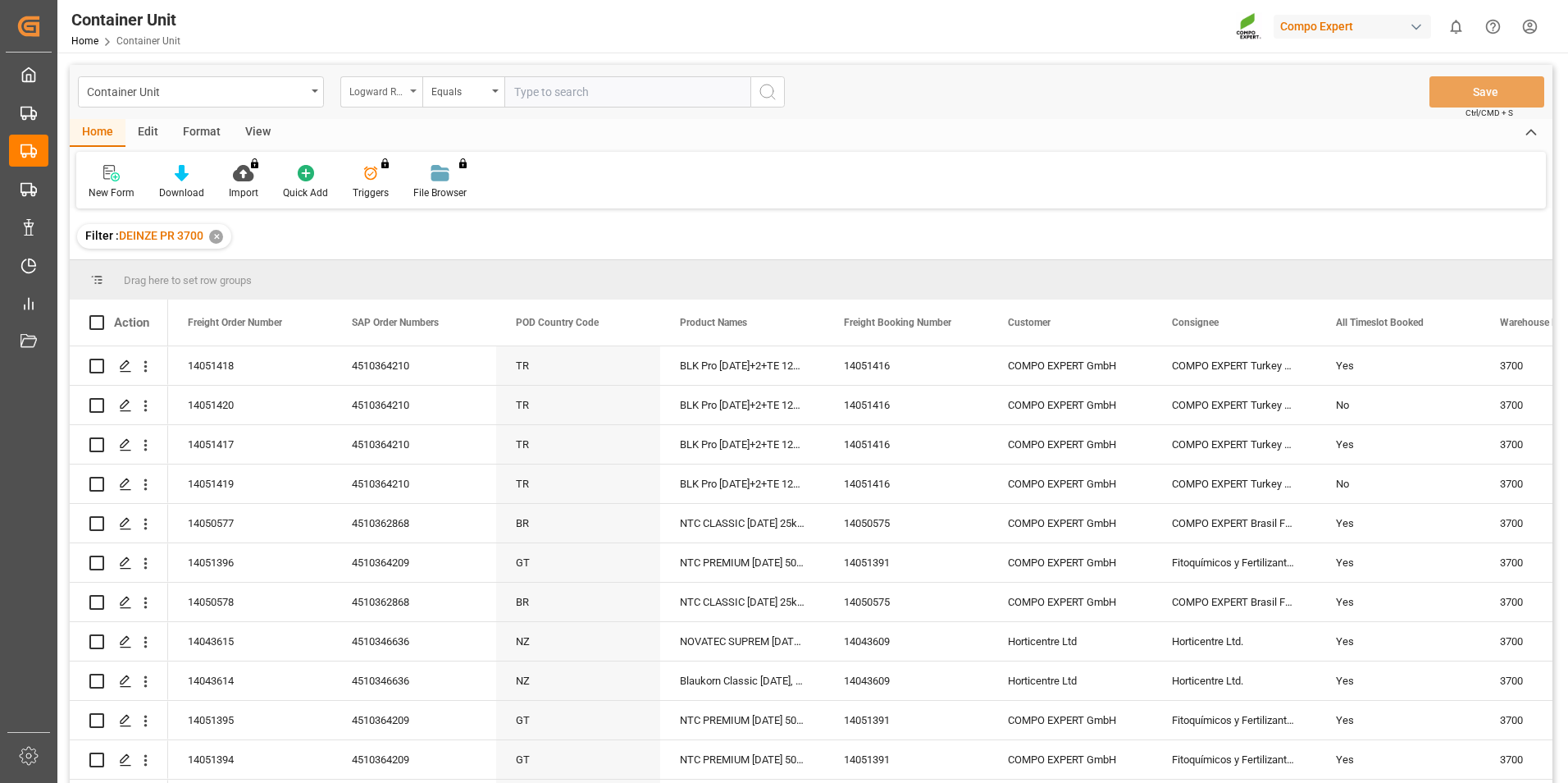
click at [414, 94] on div "Logward Reference" at bounding box center [381, 91] width 82 height 32
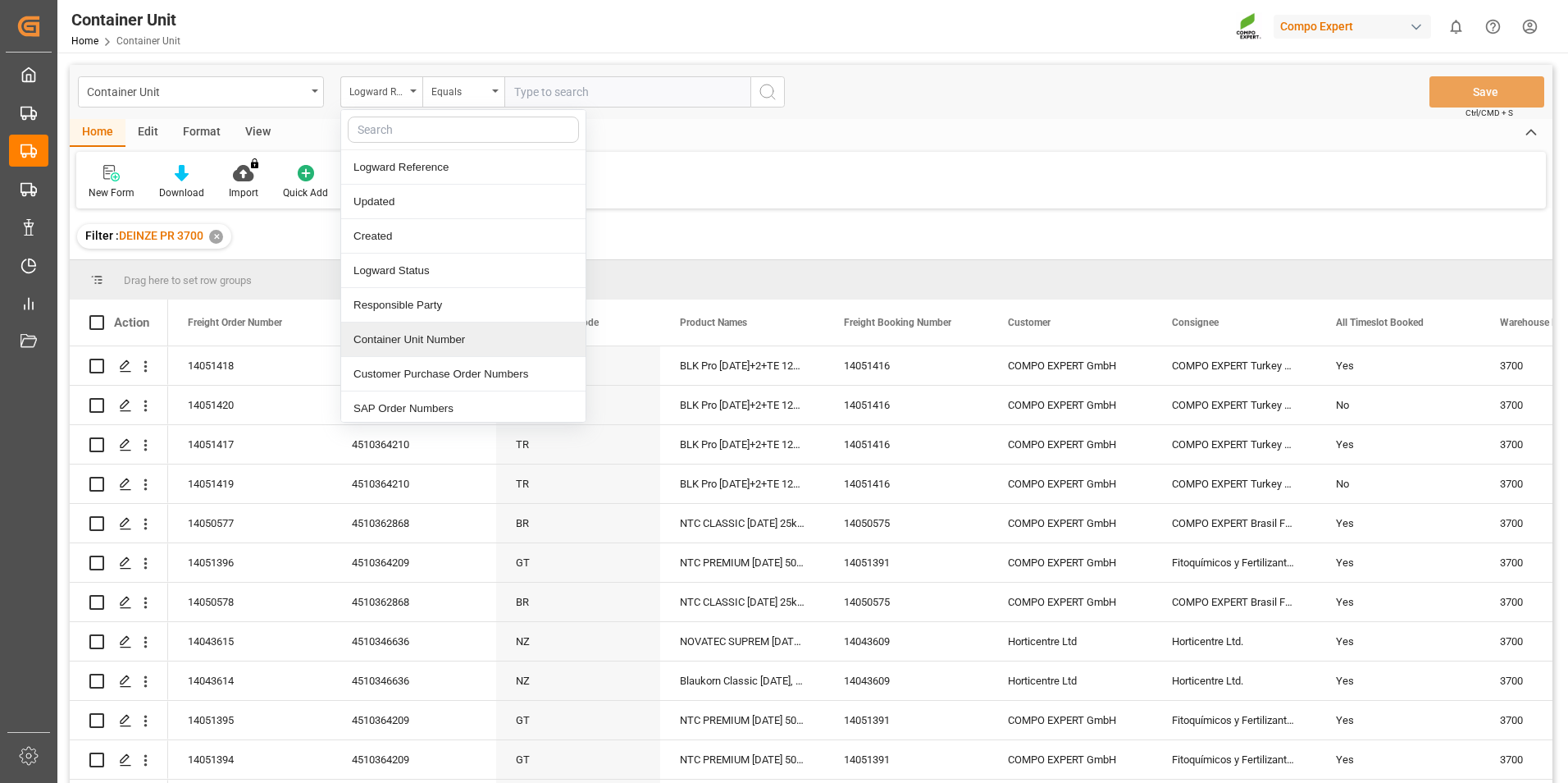
click at [393, 341] on div "Container Unit Number" at bounding box center [463, 340] width 245 height 34
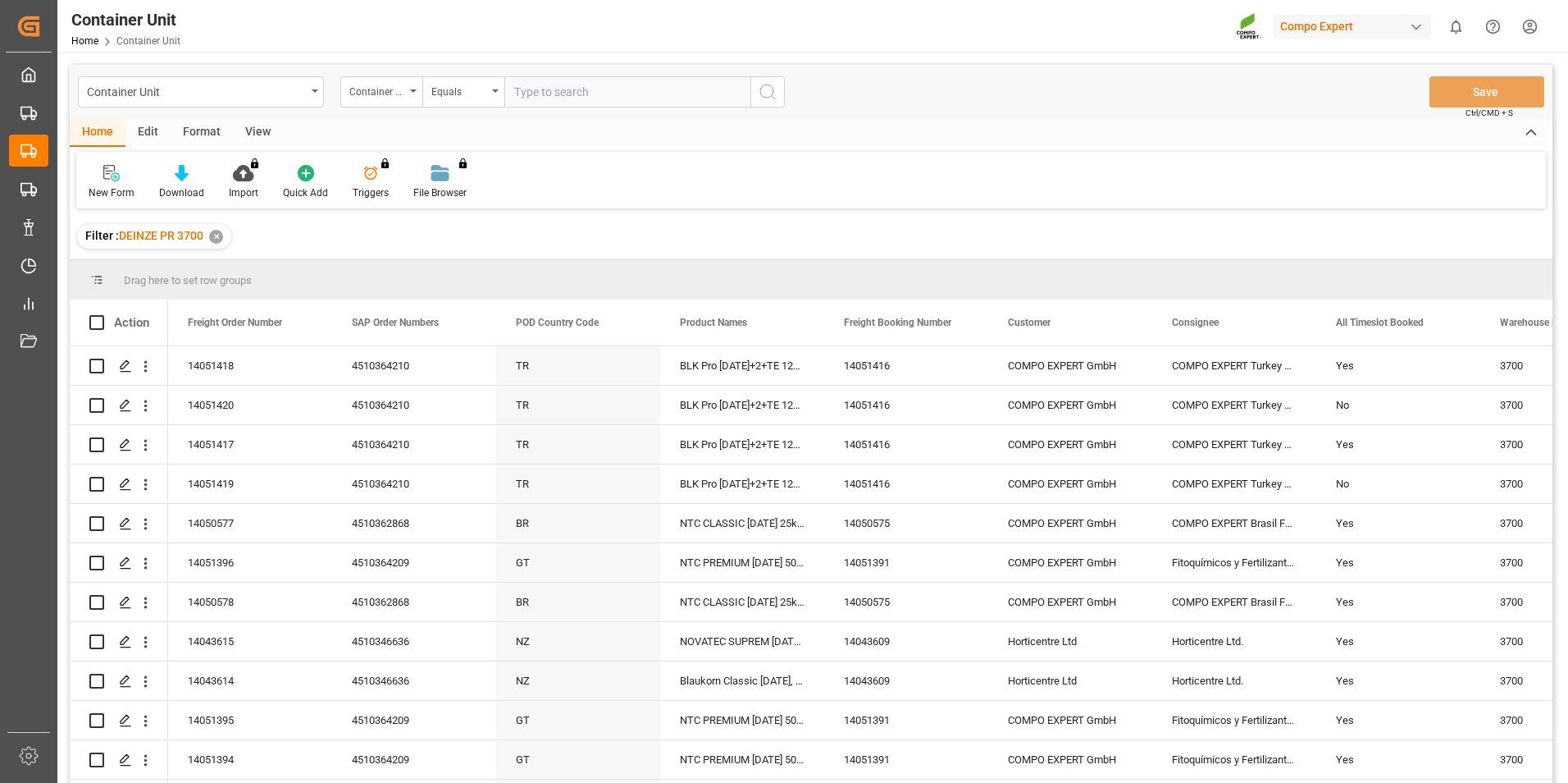
click at [527, 89] on input "text" at bounding box center [627, 91] width 246 height 32
type input "14051419"
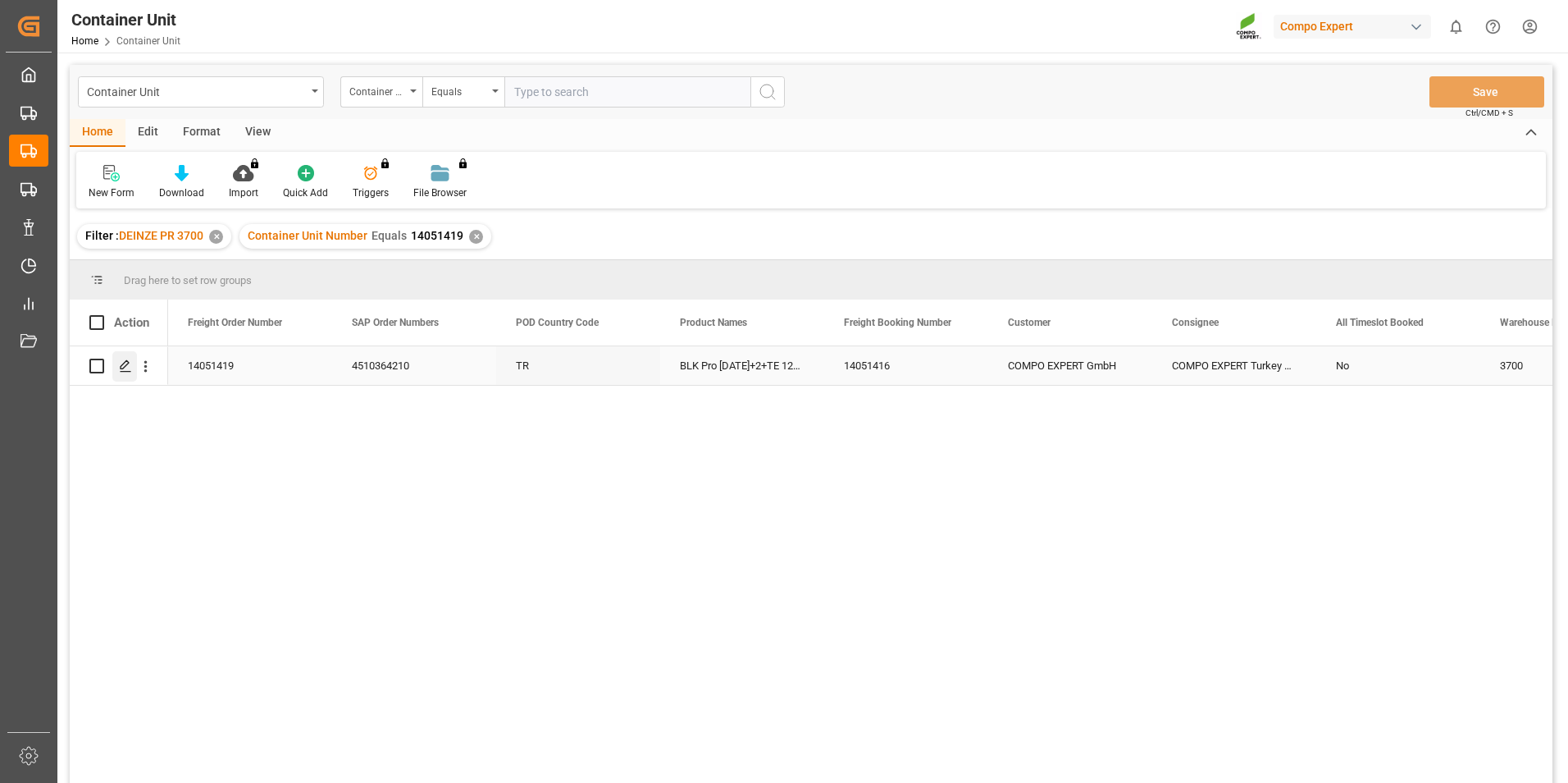
click at [125, 367] on polygon "Press SPACE to select this row." at bounding box center [125, 365] width 8 height 8
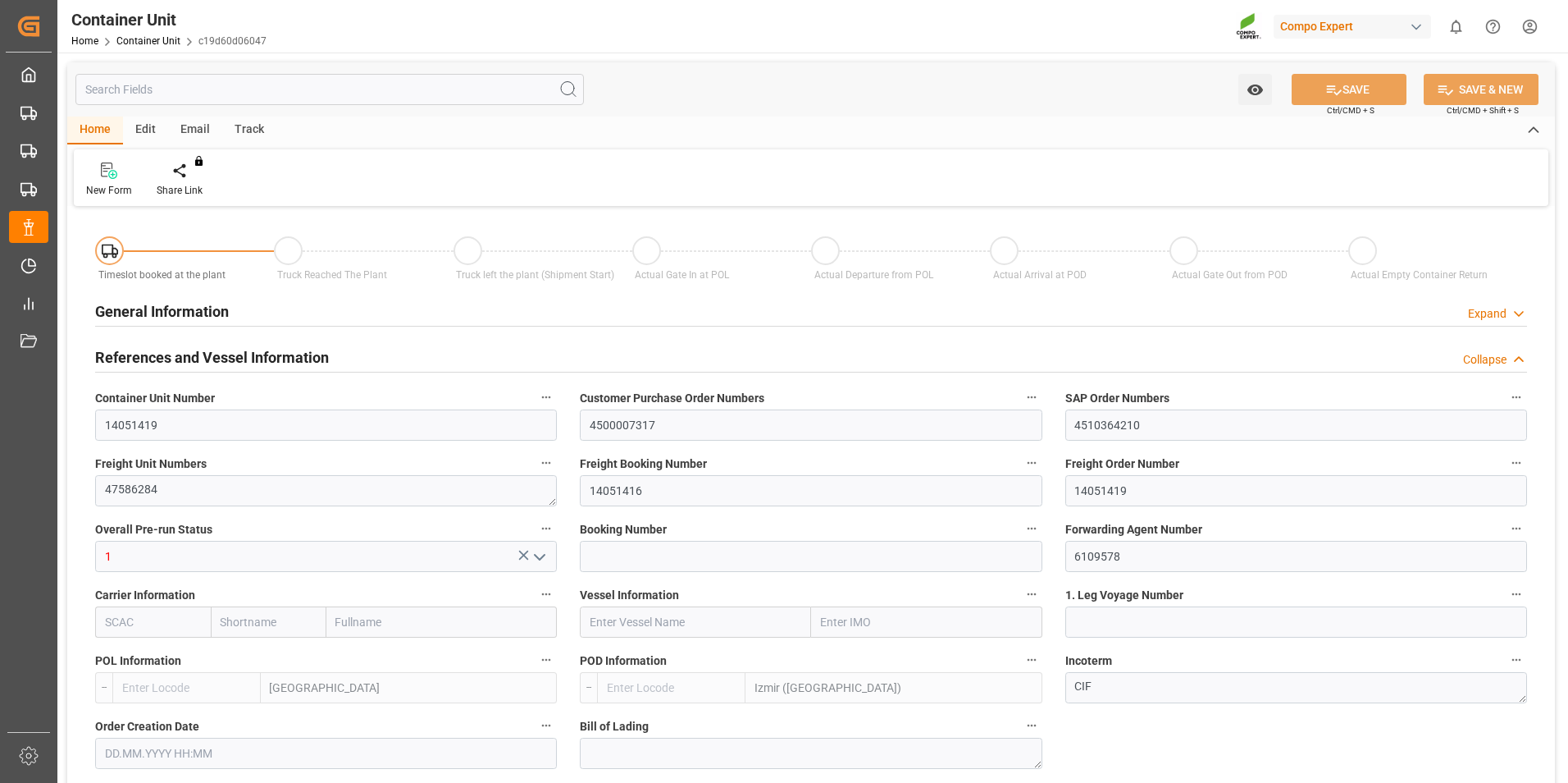
type input "BEANR"
type input "TRIZM"
type input "7"
type input "0"
type input "8"
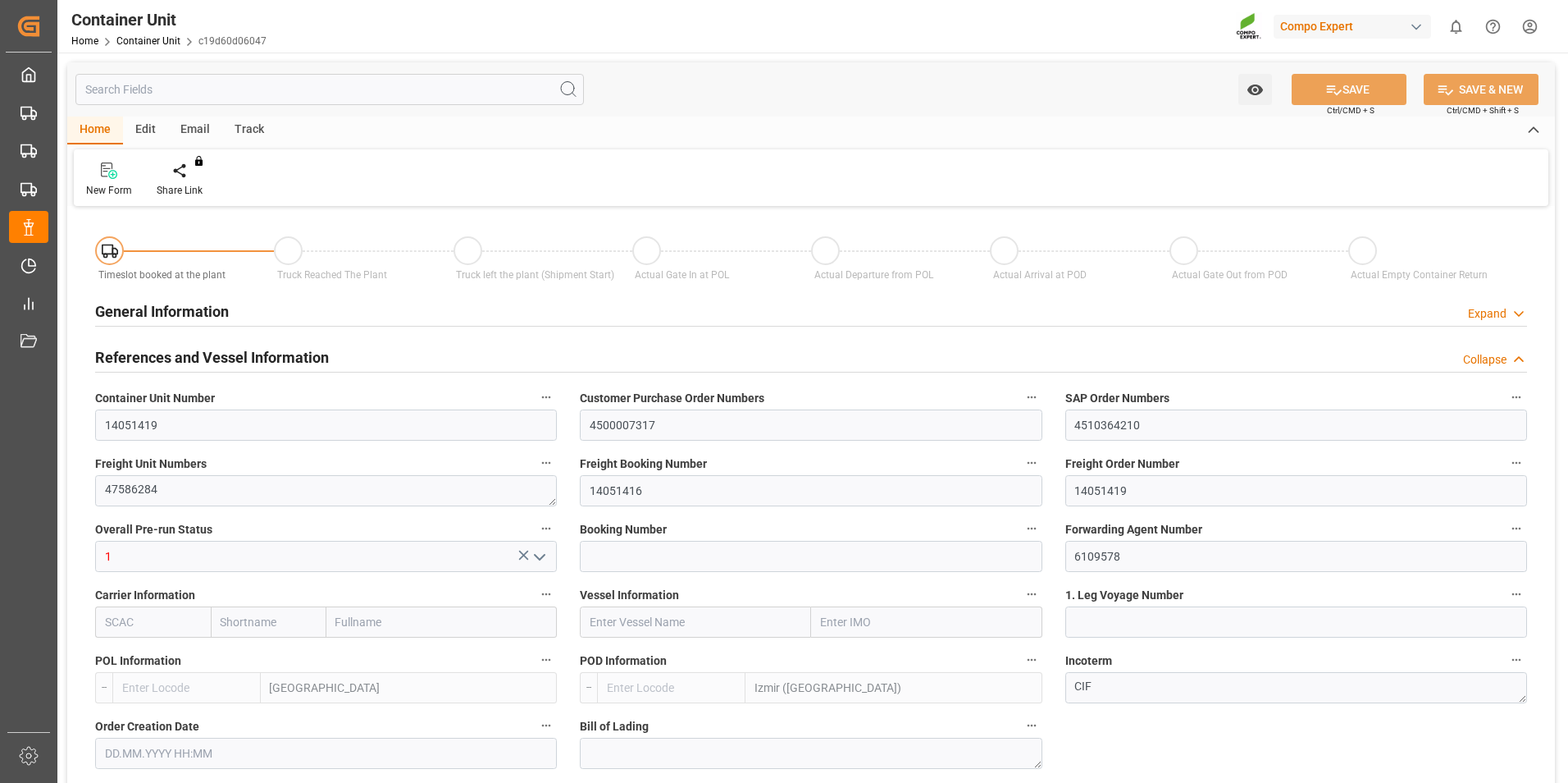
type input "0"
type input "80"
type input "24600"
type input "[DATE] 13:16"
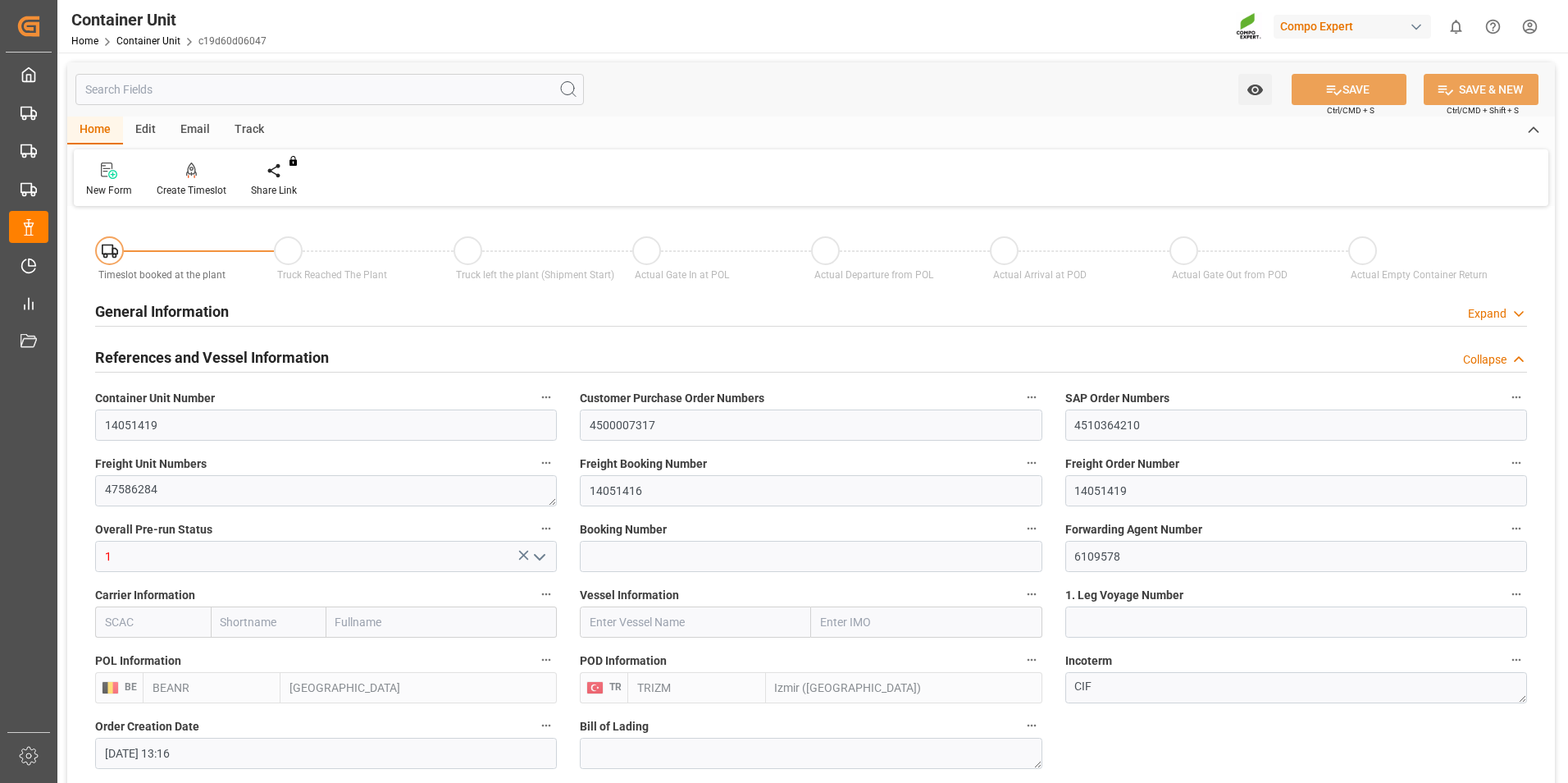
type input "[DATE]"
click at [188, 172] on icon at bounding box center [191, 171] width 12 height 16
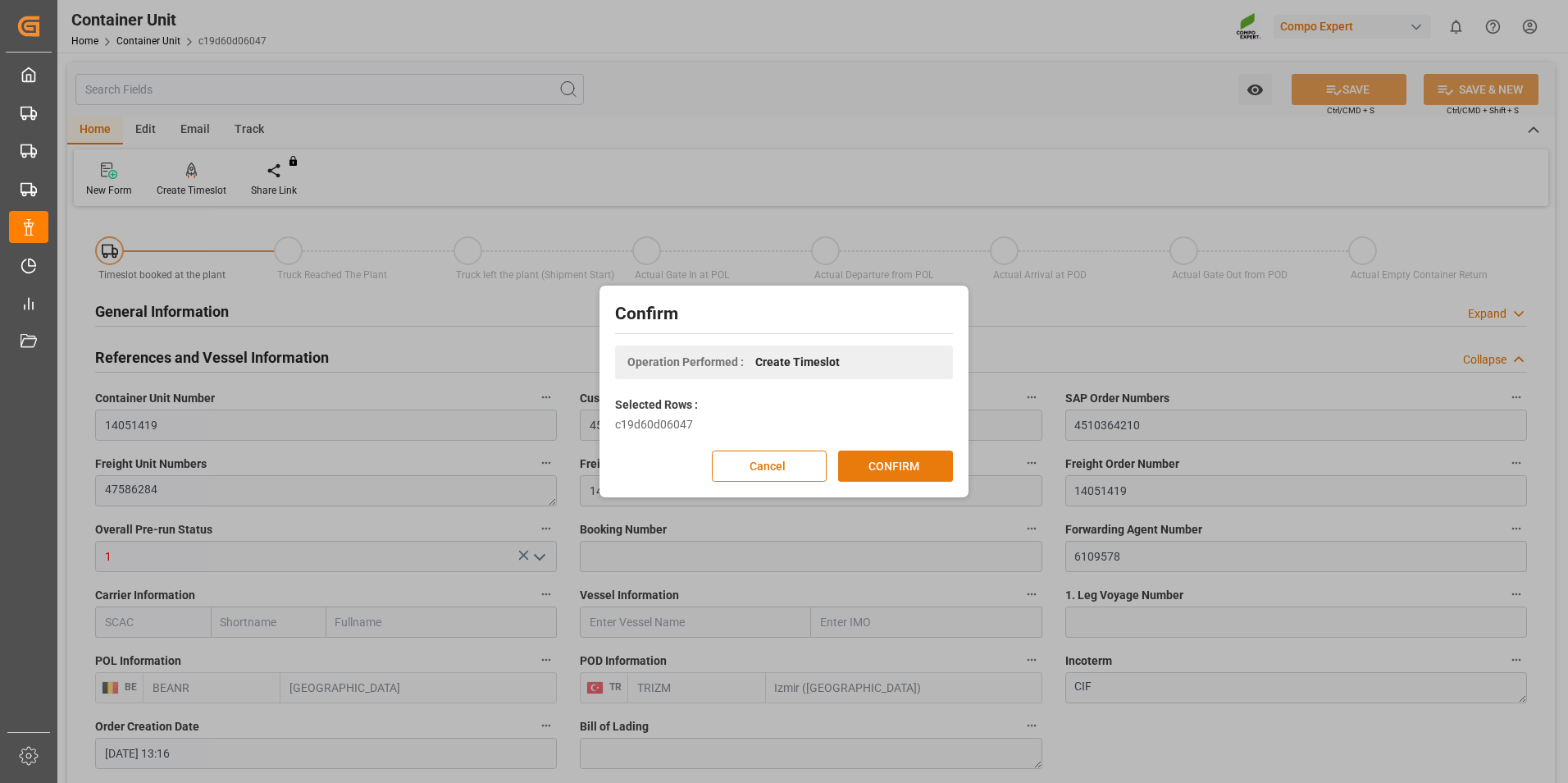
click at [884, 469] on button "CONFIRM" at bounding box center [895, 466] width 115 height 32
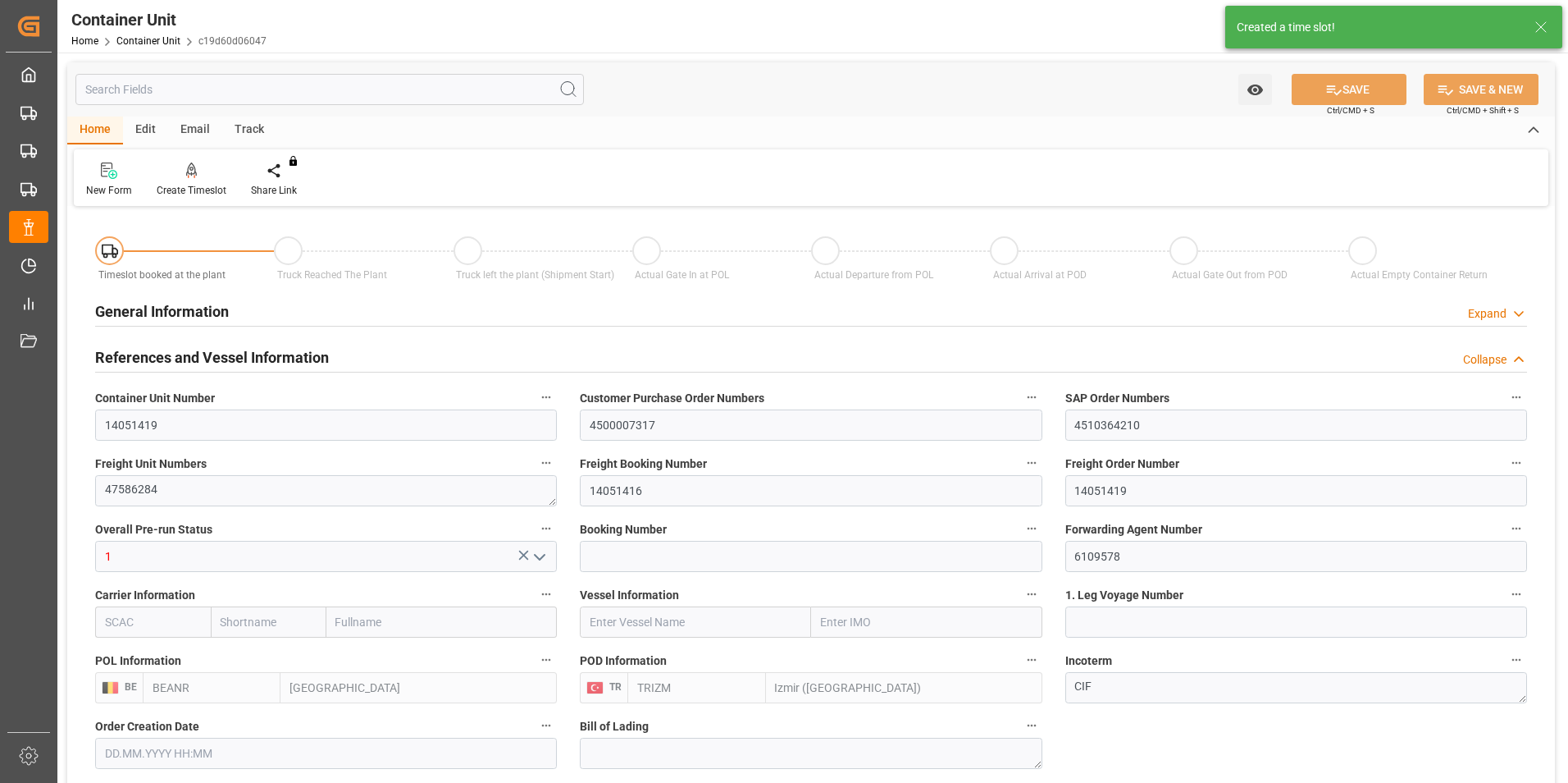
type input "25.08.2025 13:16"
type input "15.09.2025"
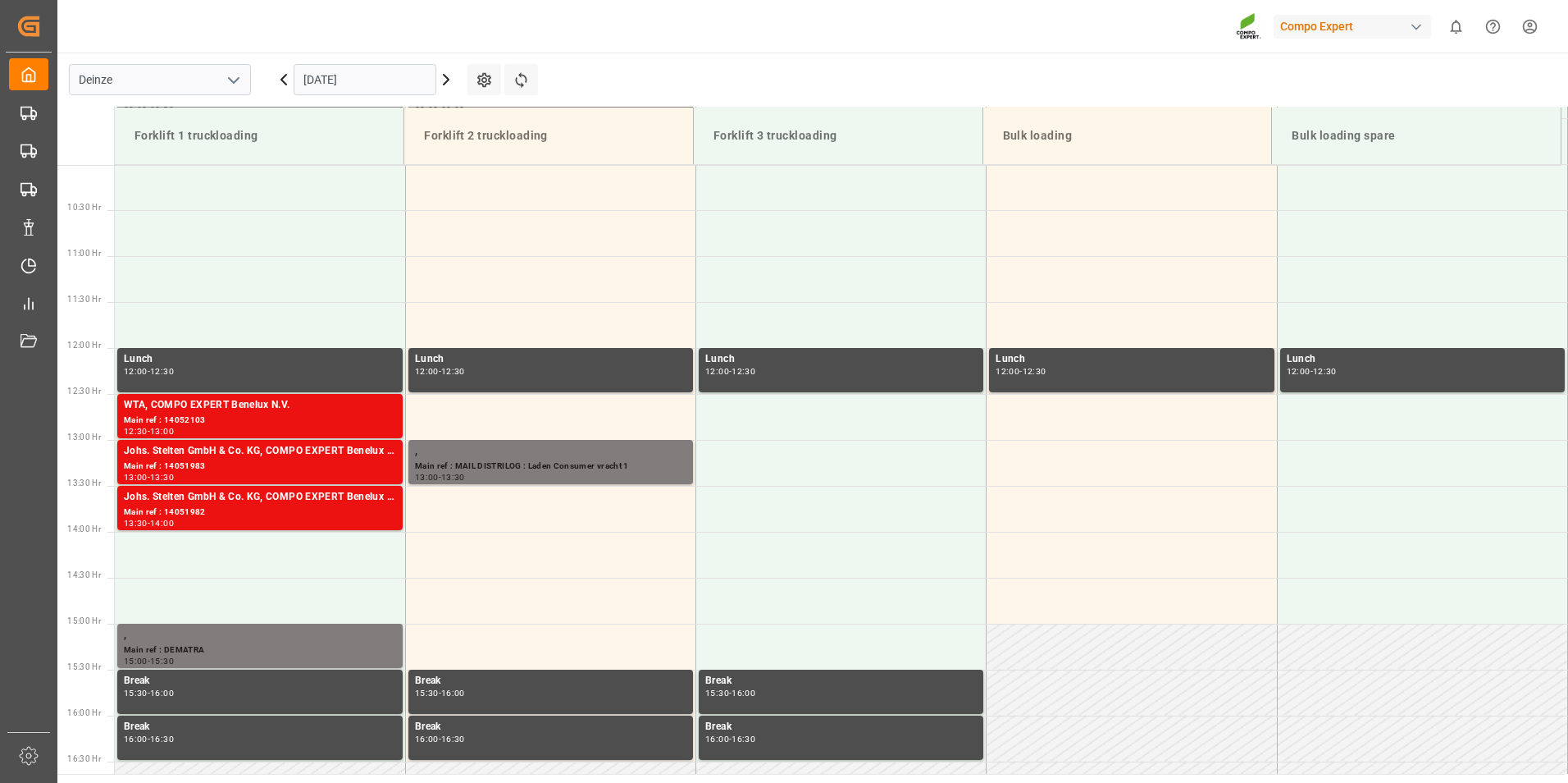
scroll to position [1000, 0]
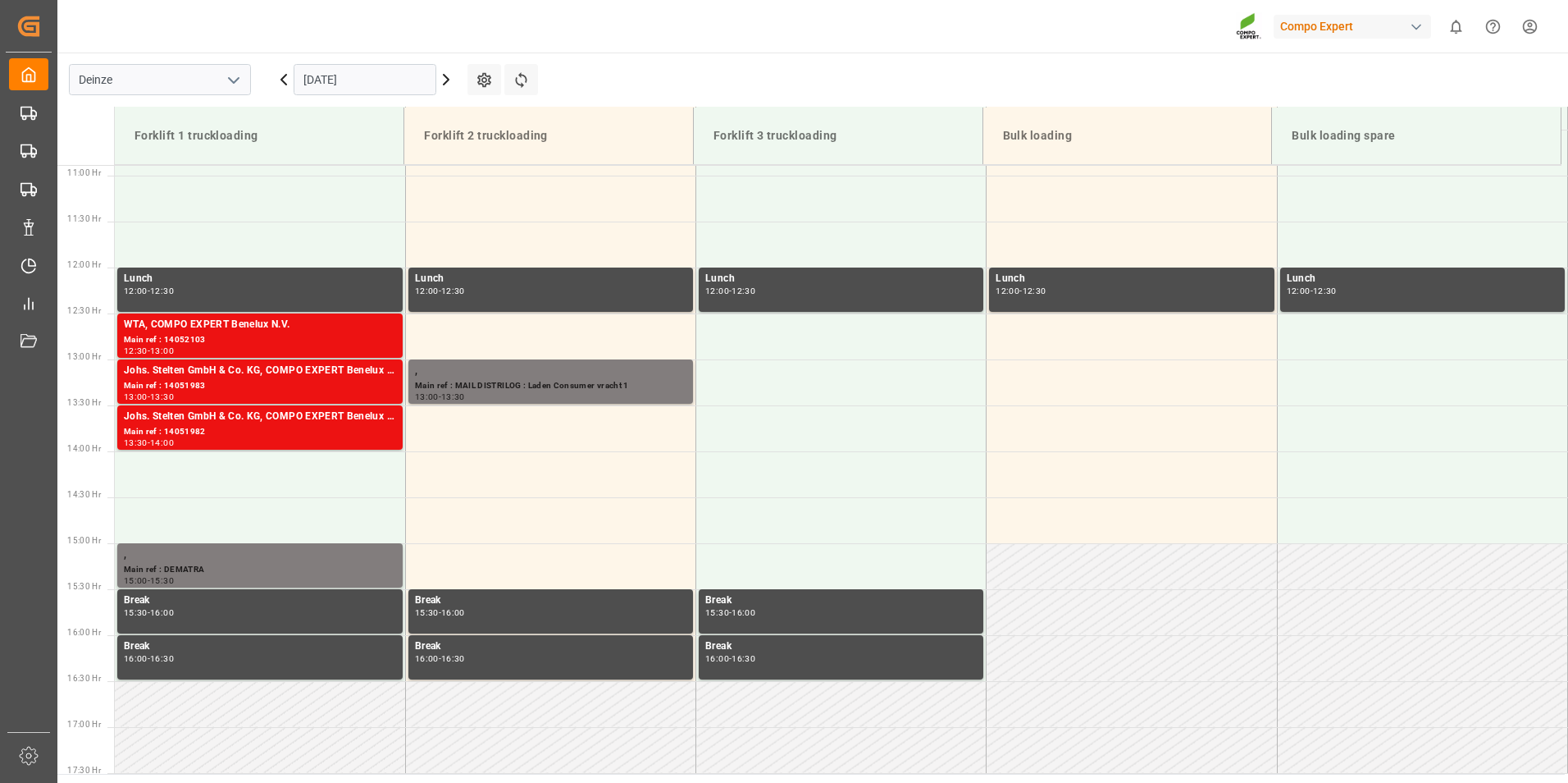
click at [390, 79] on input "[DATE]" at bounding box center [365, 79] width 143 height 32
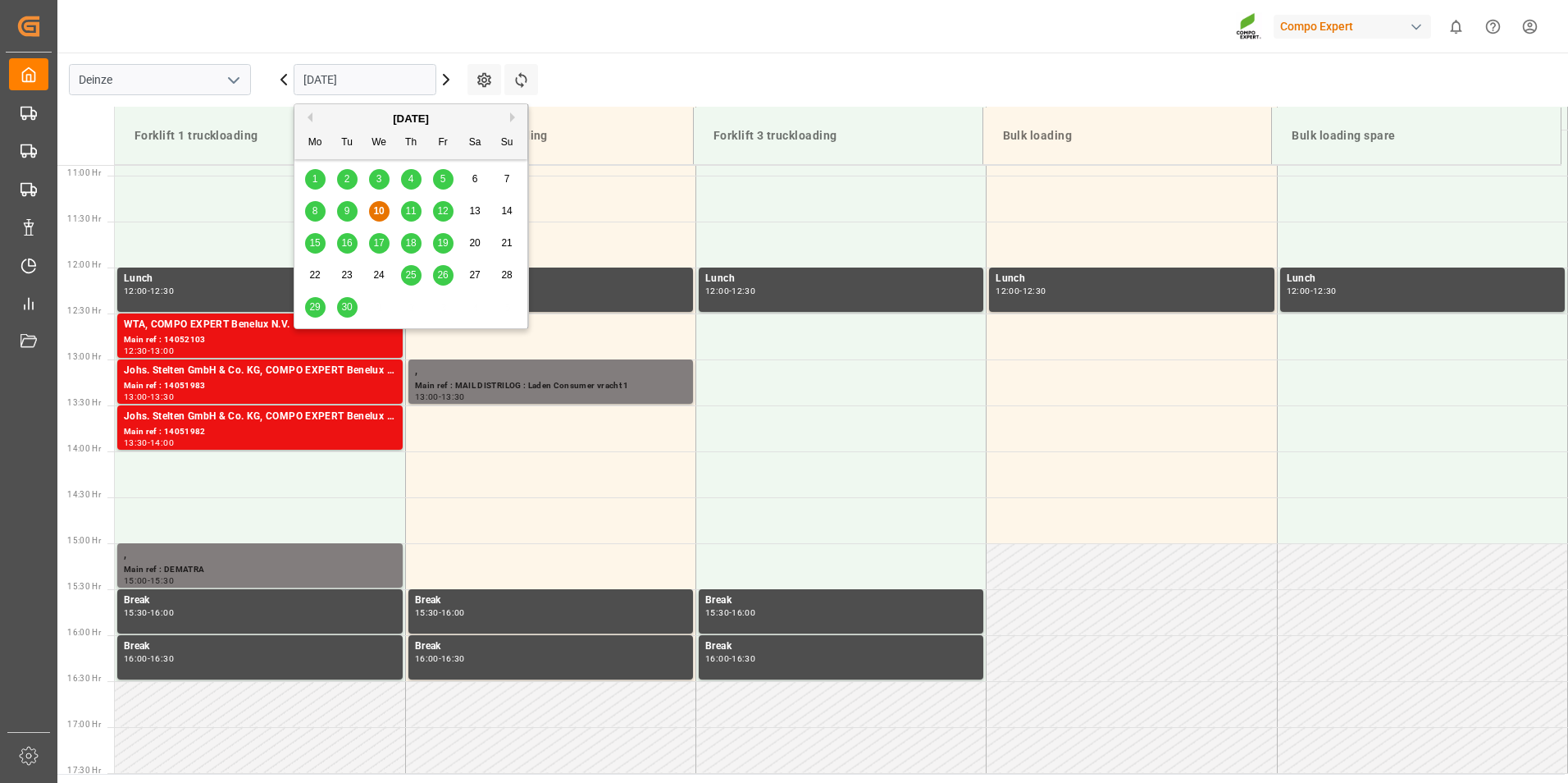
click at [314, 312] on span "29" at bounding box center [315, 306] width 11 height 12
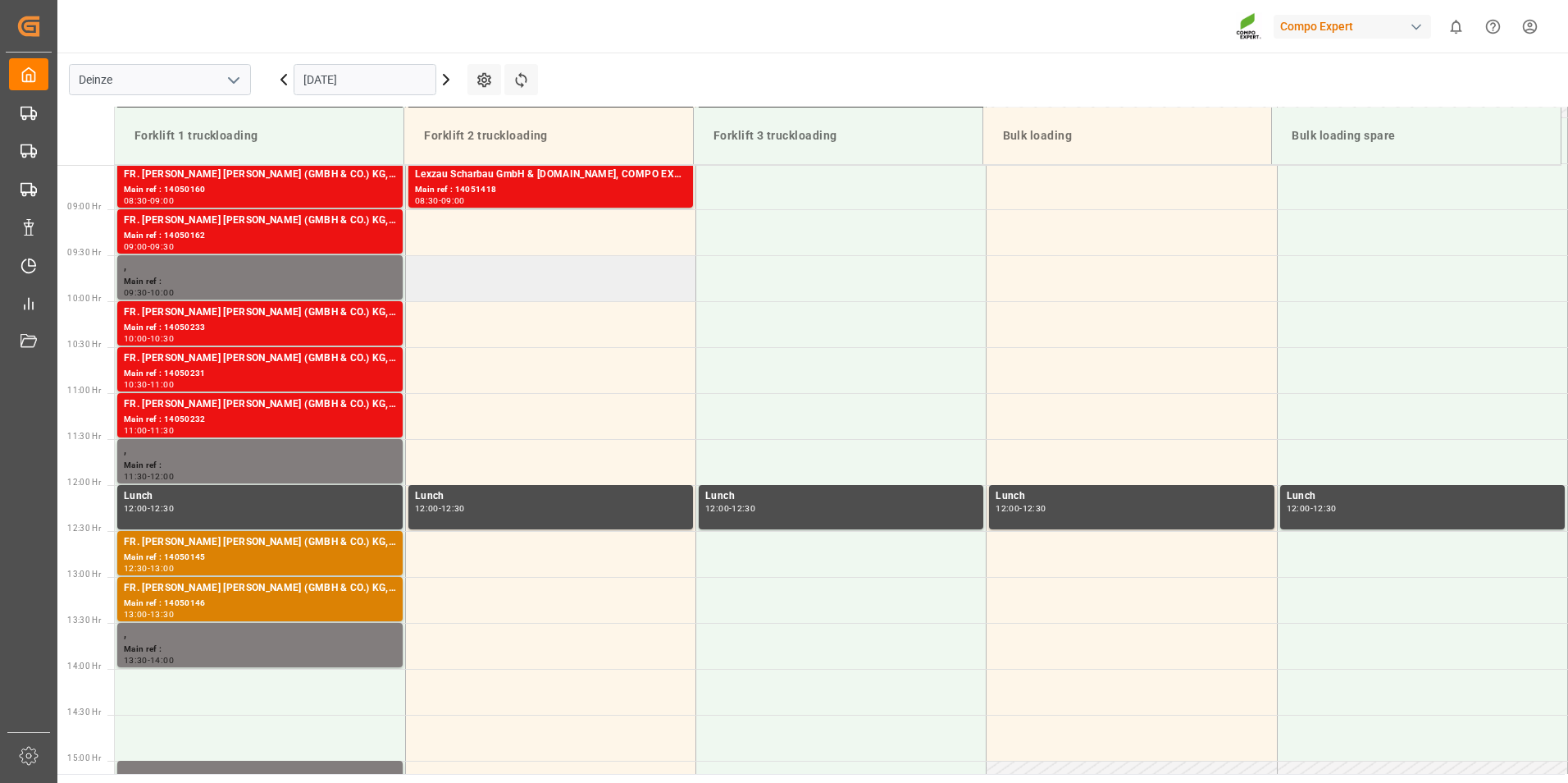
scroll to position [754, 0]
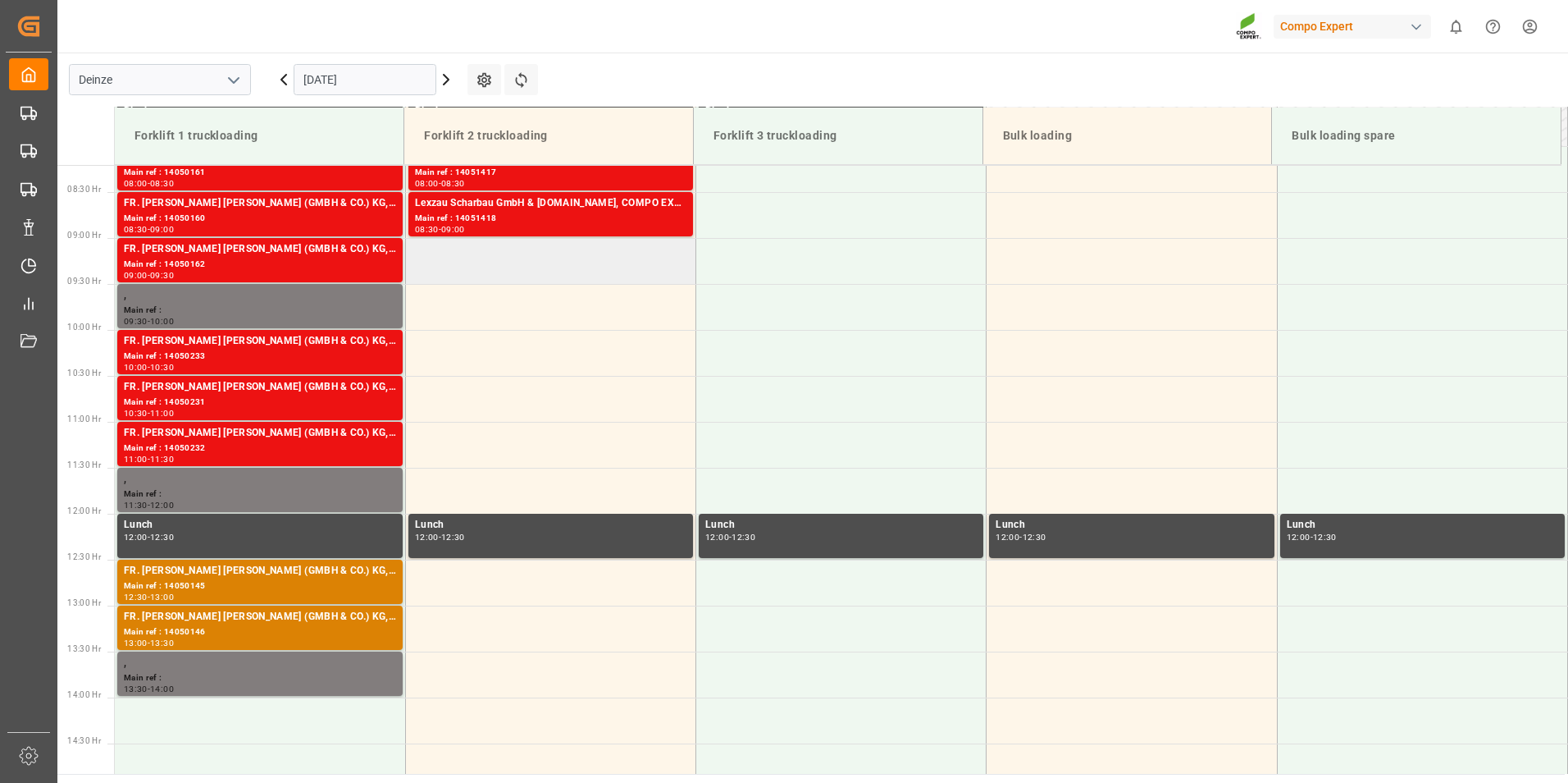
click at [460, 262] on td at bounding box center [551, 260] width 291 height 46
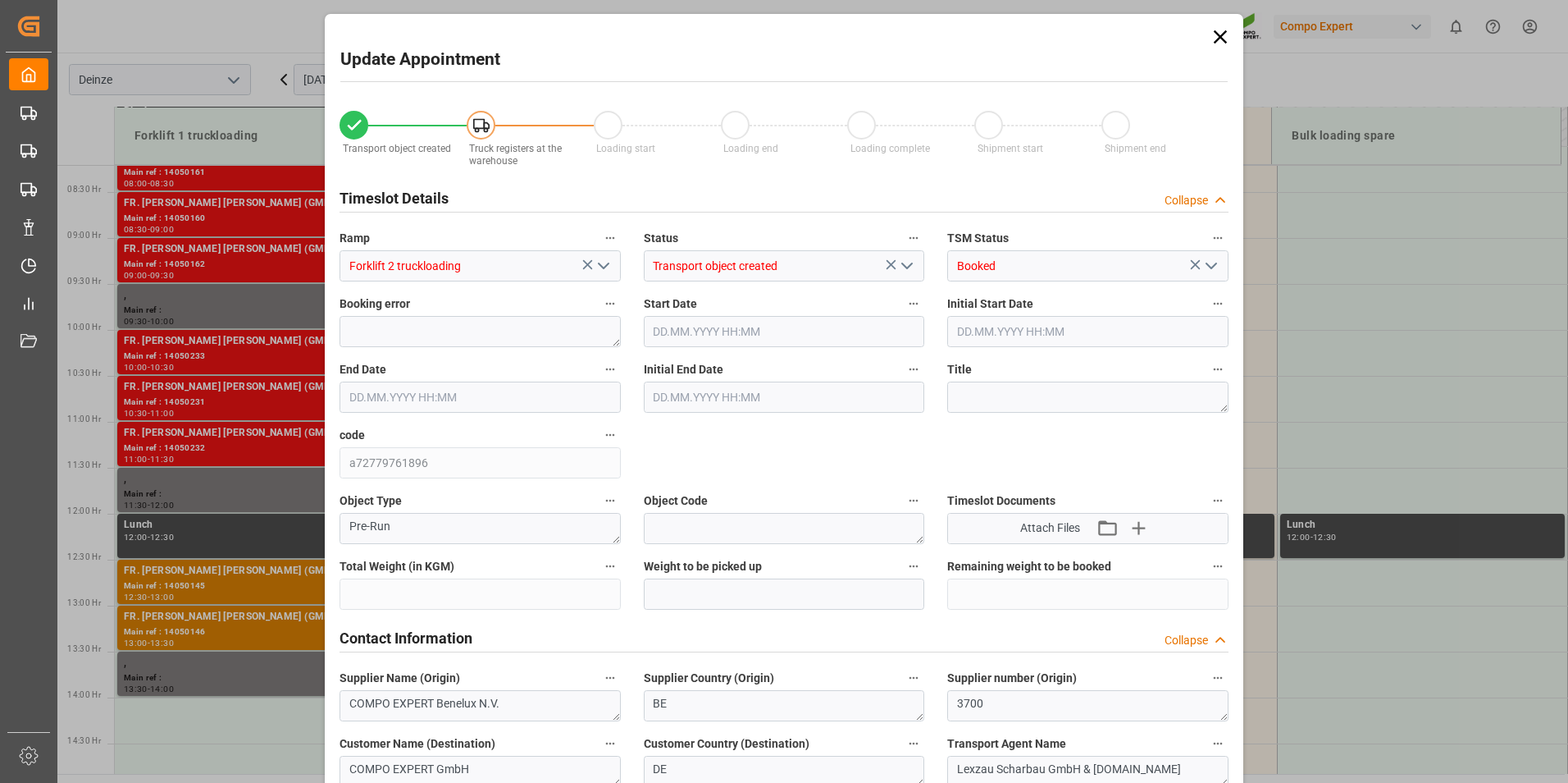
type input "24600"
type input "80"
type input "[DATE] 09:00"
type input "[DATE] 09:30"
type input "[DATE] 13:16"
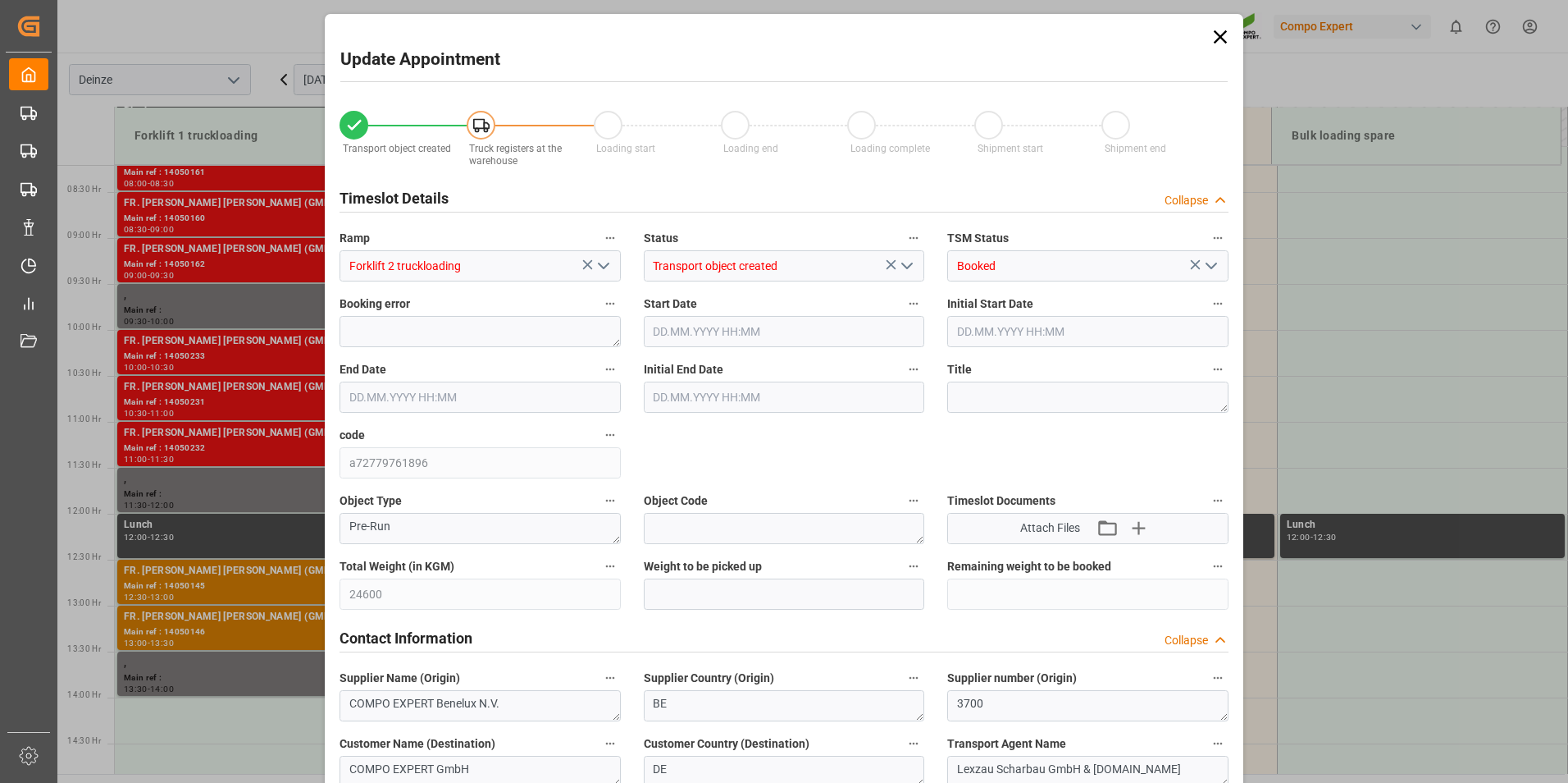
type input "[DATE] 09:47"
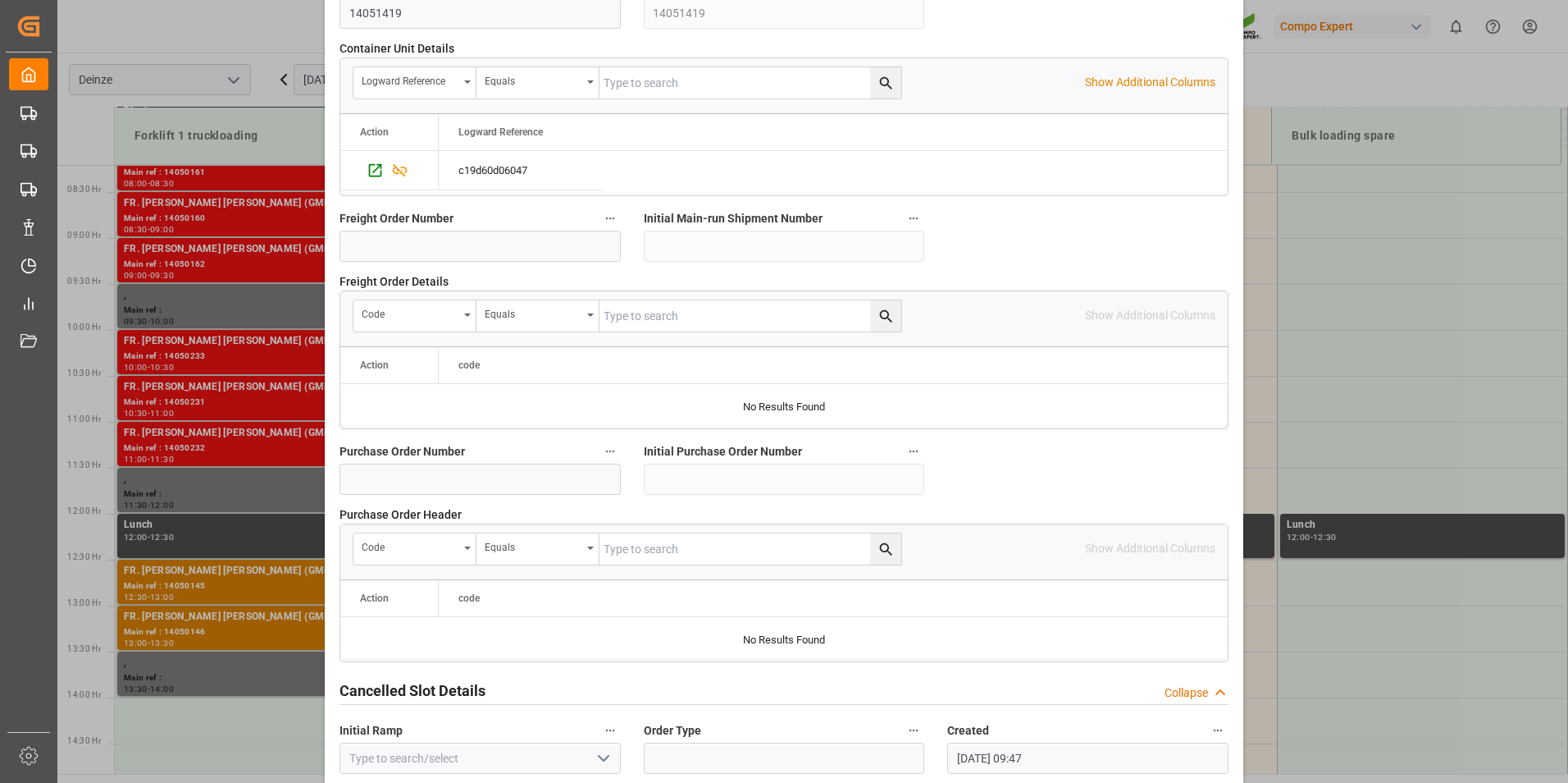
scroll to position [1494, 0]
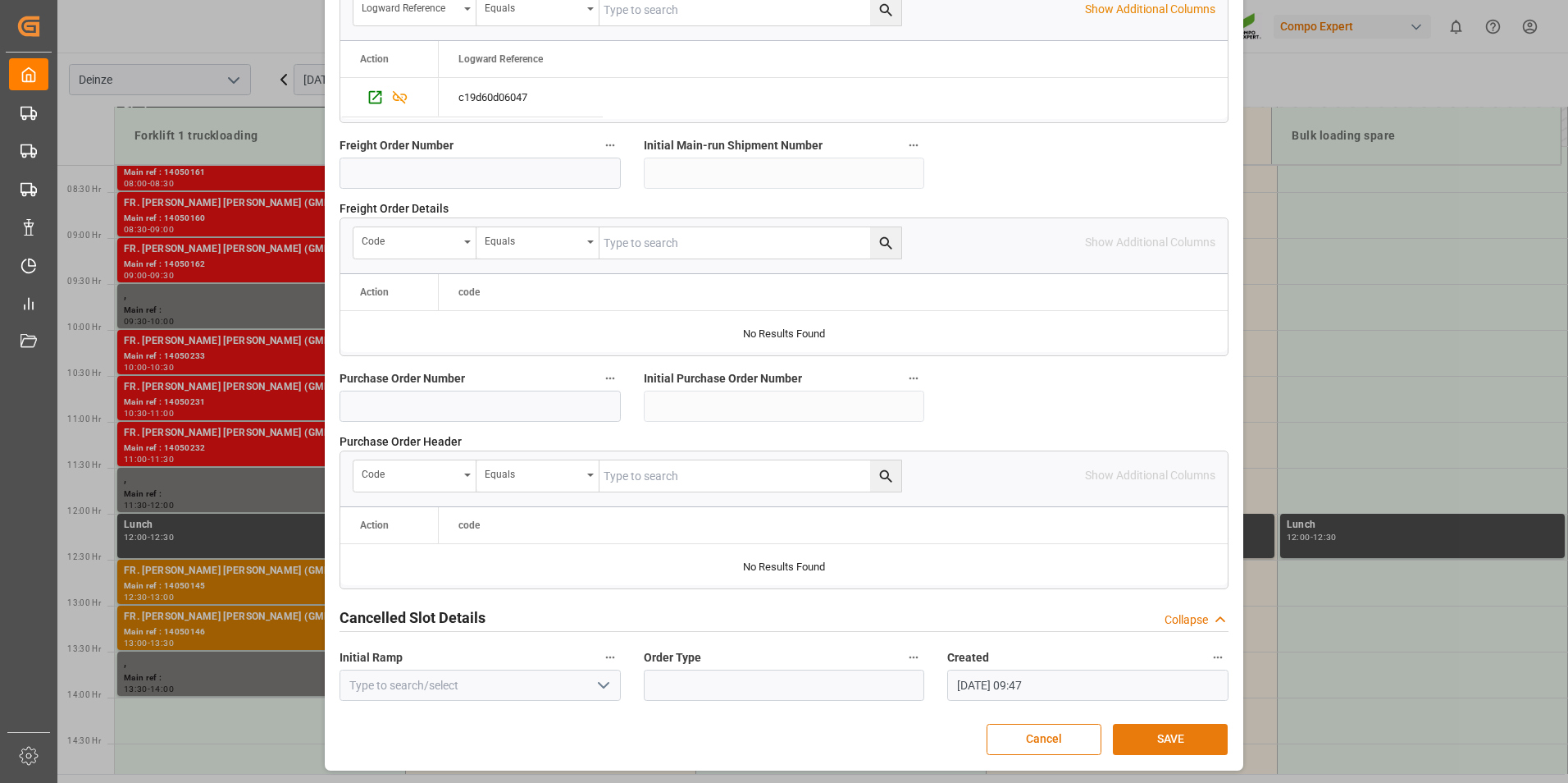
click at [1152, 736] on button "SAVE" at bounding box center [1170, 739] width 115 height 32
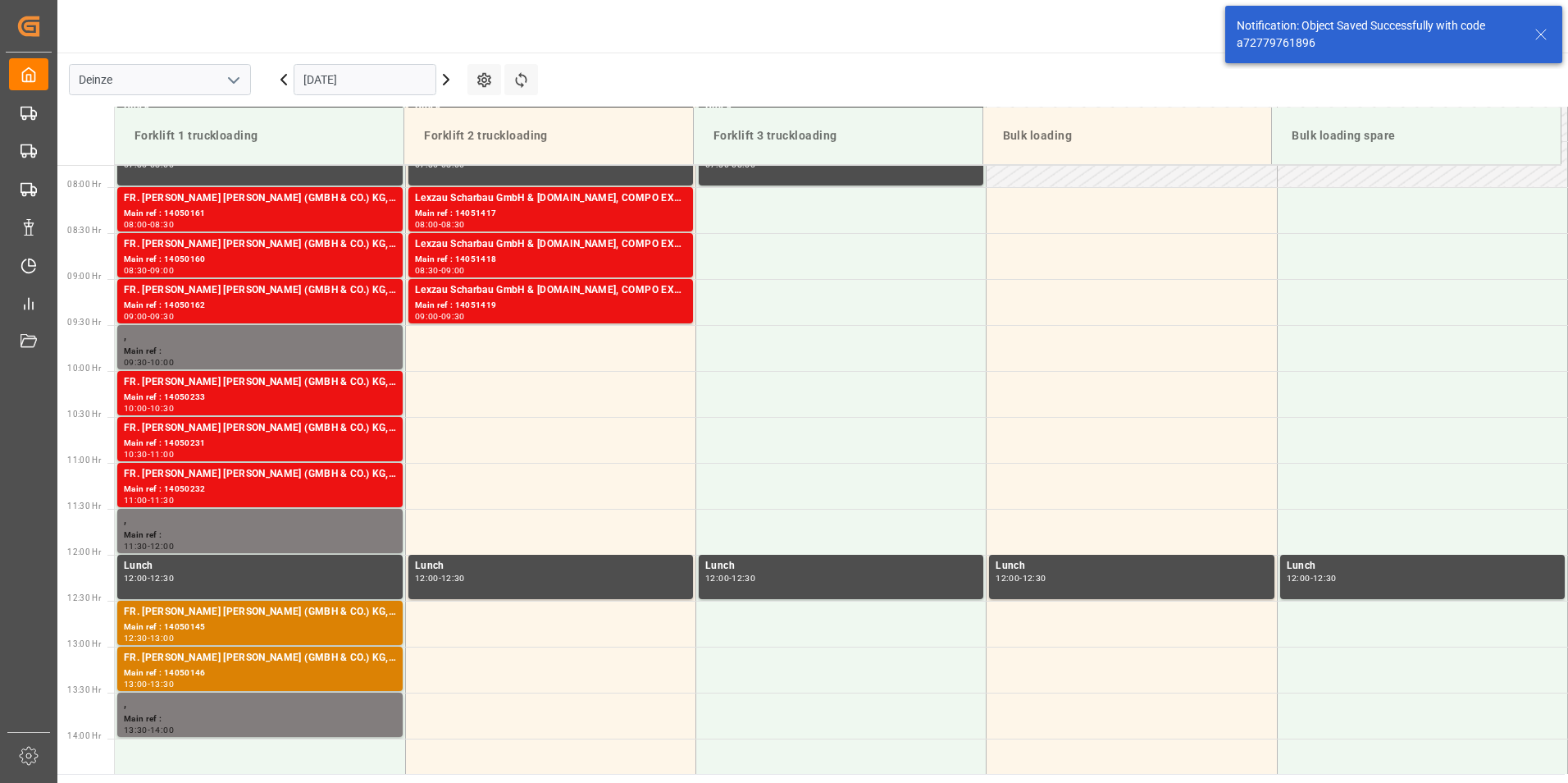
scroll to position [724, 0]
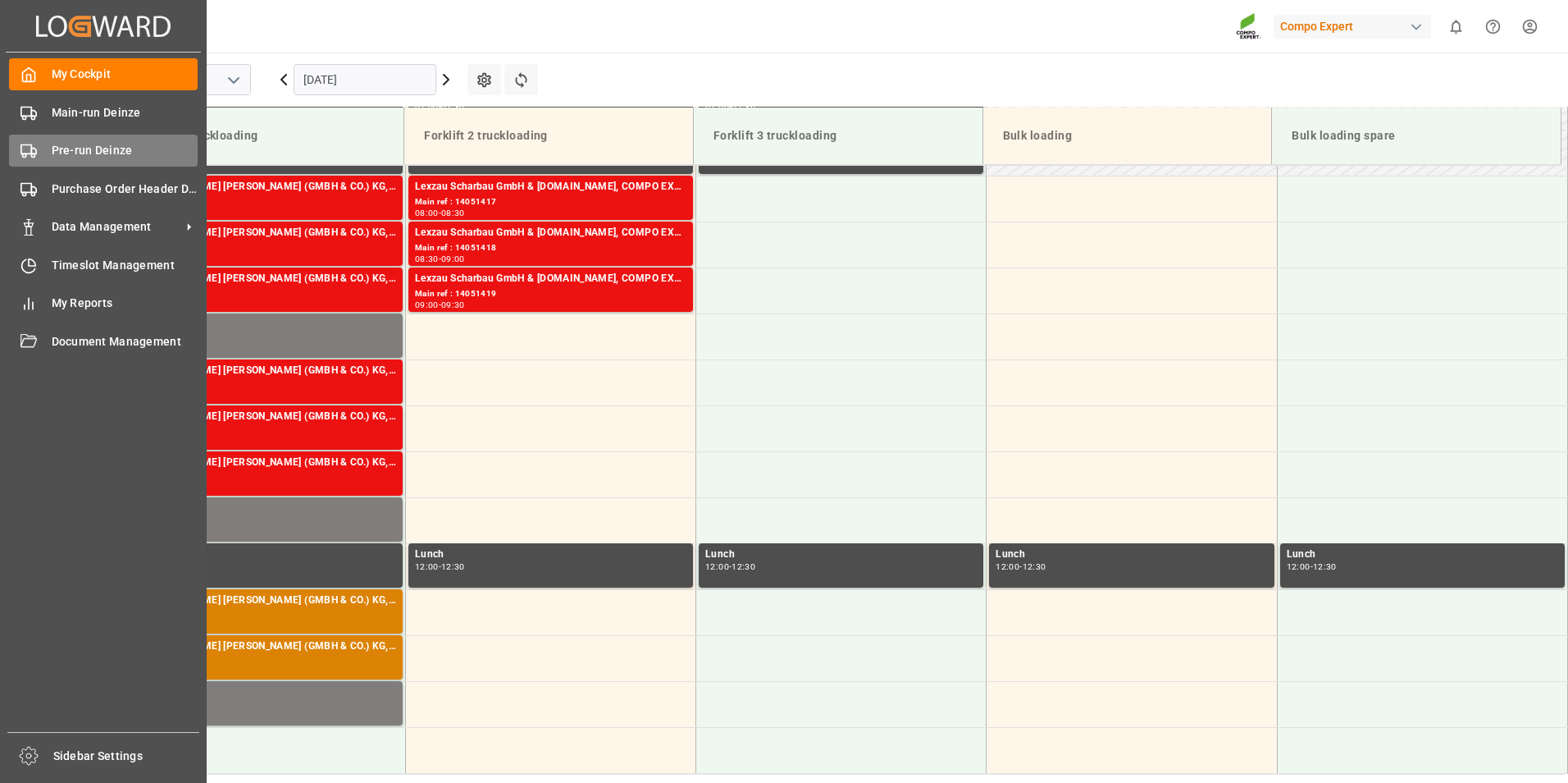
click at [25, 146] on icon at bounding box center [29, 151] width 16 height 16
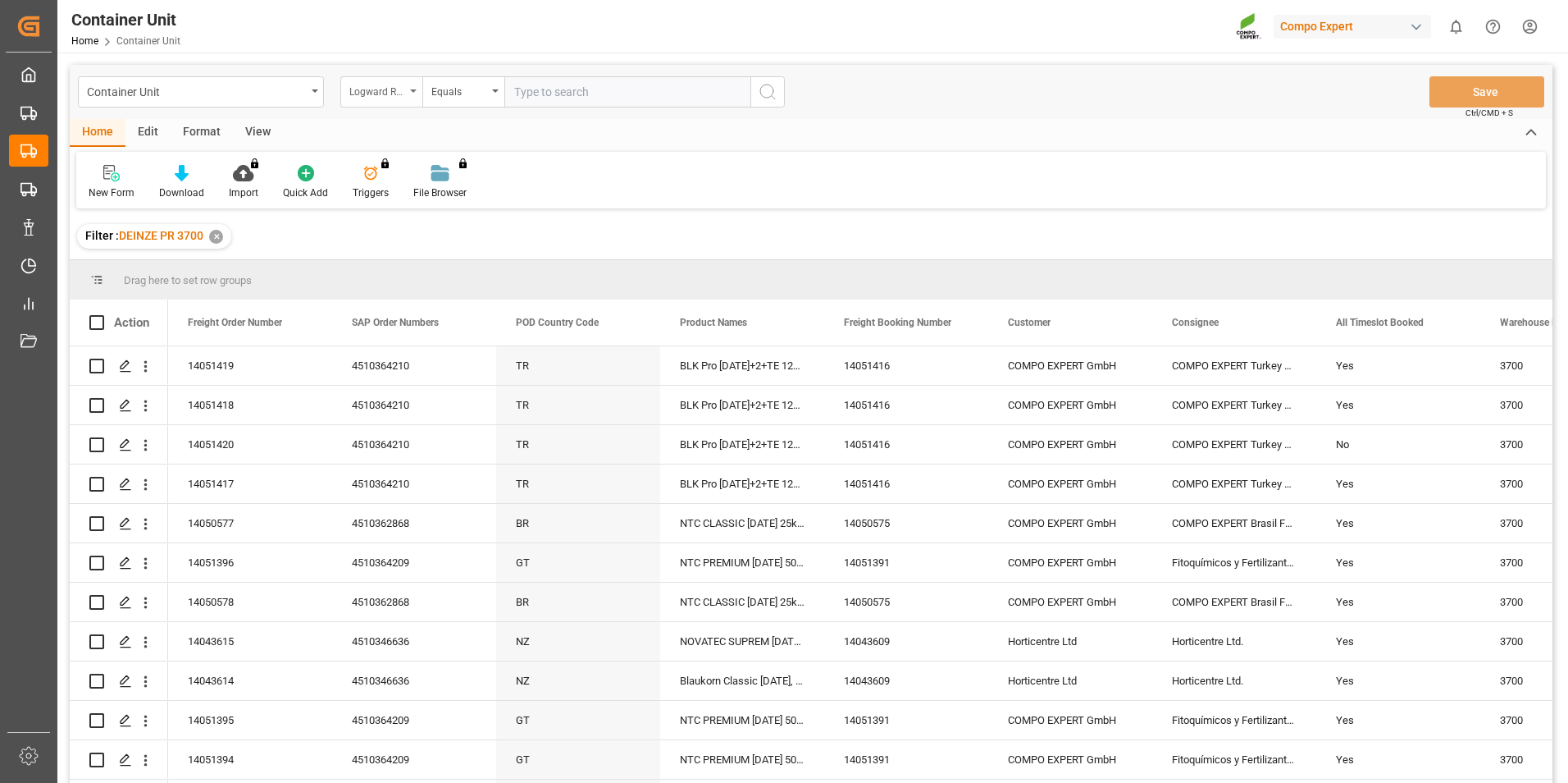
click at [415, 86] on div "Logward Reference" at bounding box center [381, 91] width 82 height 32
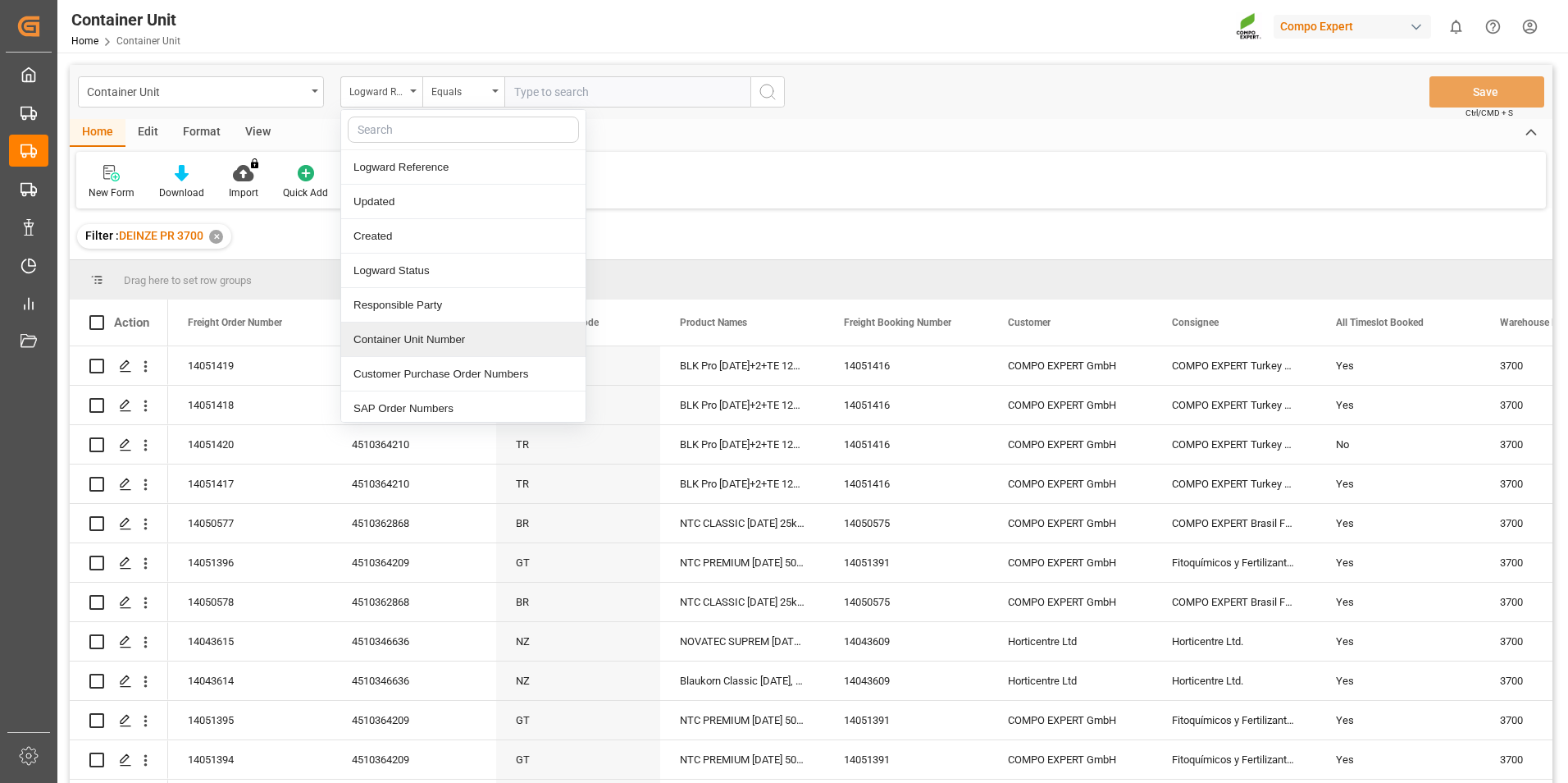
click at [392, 342] on div "Container Unit Number" at bounding box center [463, 340] width 245 height 34
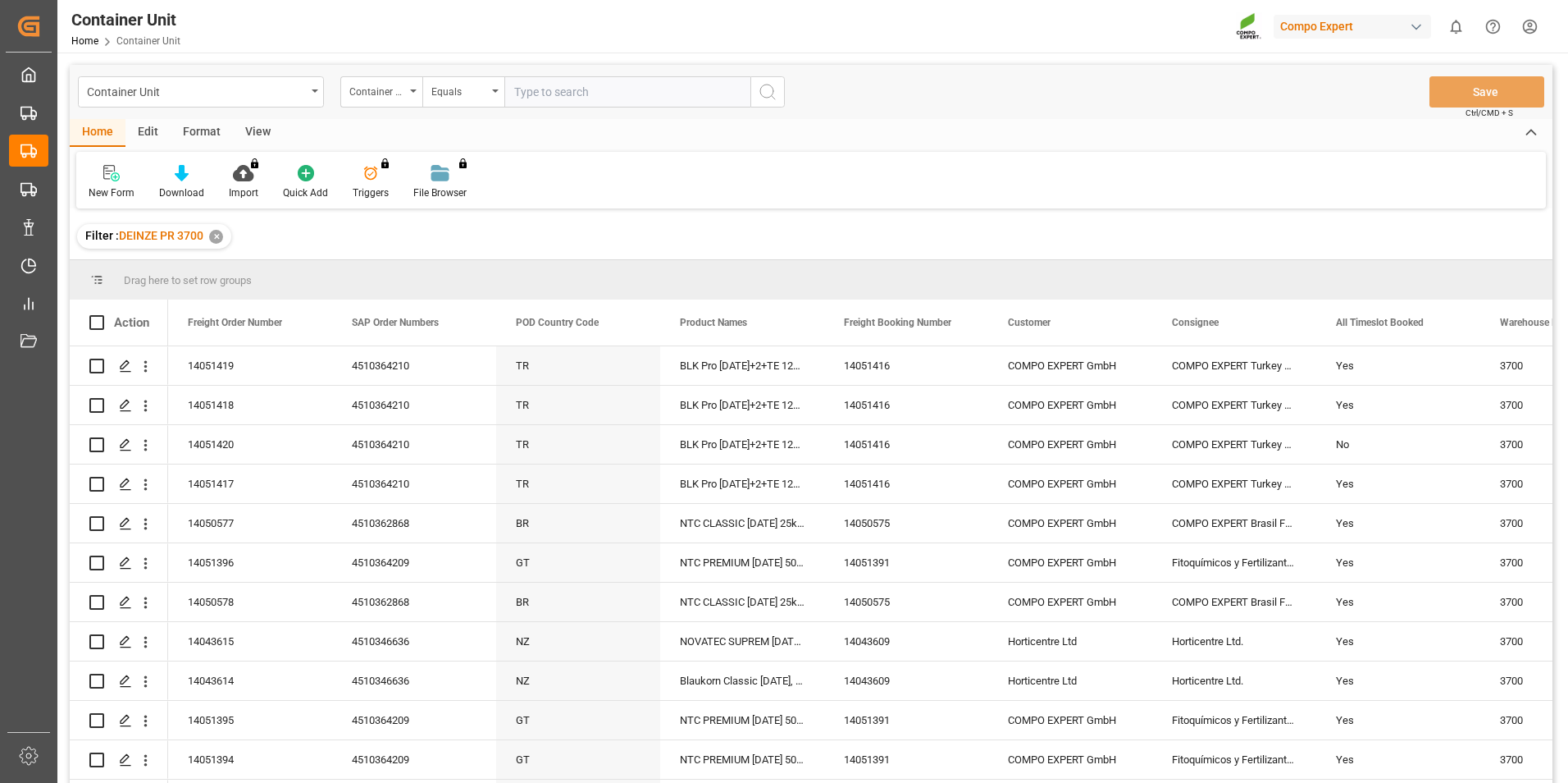
click at [539, 89] on input "text" at bounding box center [627, 91] width 246 height 32
type input "14051420"
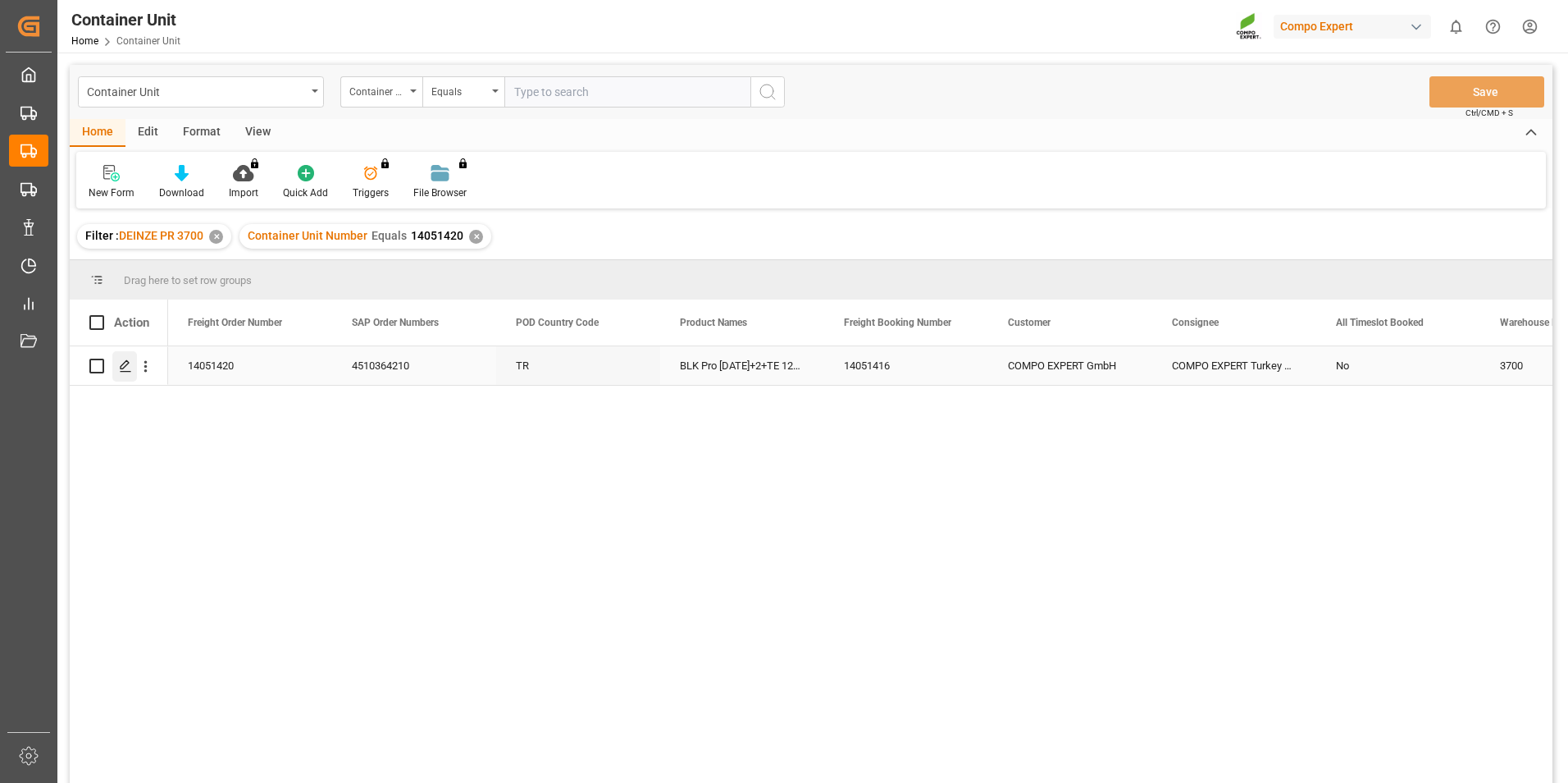
click at [126, 366] on polygon "Press SPACE to select this row." at bounding box center [125, 365] width 8 height 8
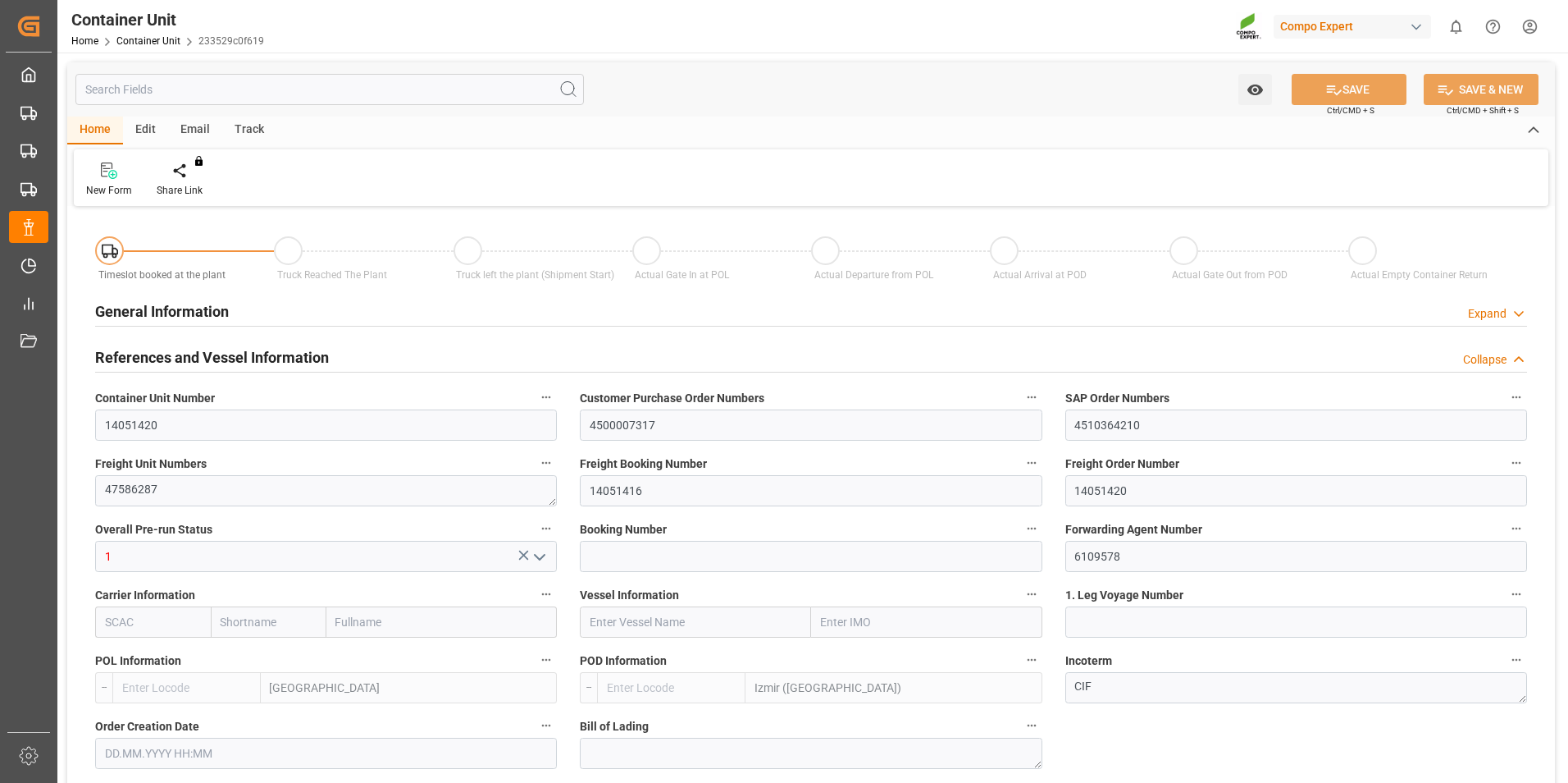
type input "BEANR"
type input "TRIZM"
type input "7"
type input "0"
type input "8"
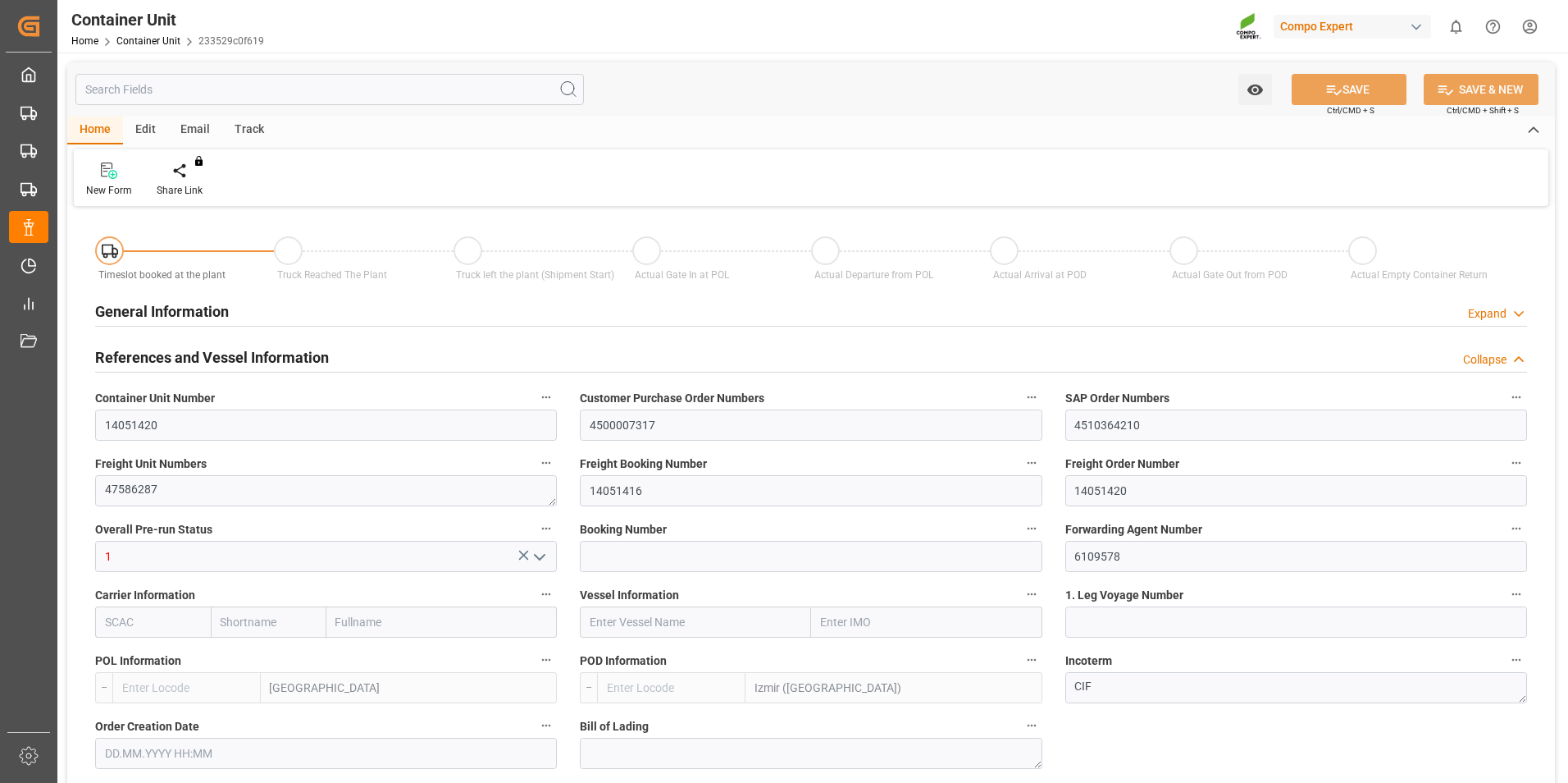
type input "0"
type input "80"
type input "24600"
type input "[DATE] 13:16"
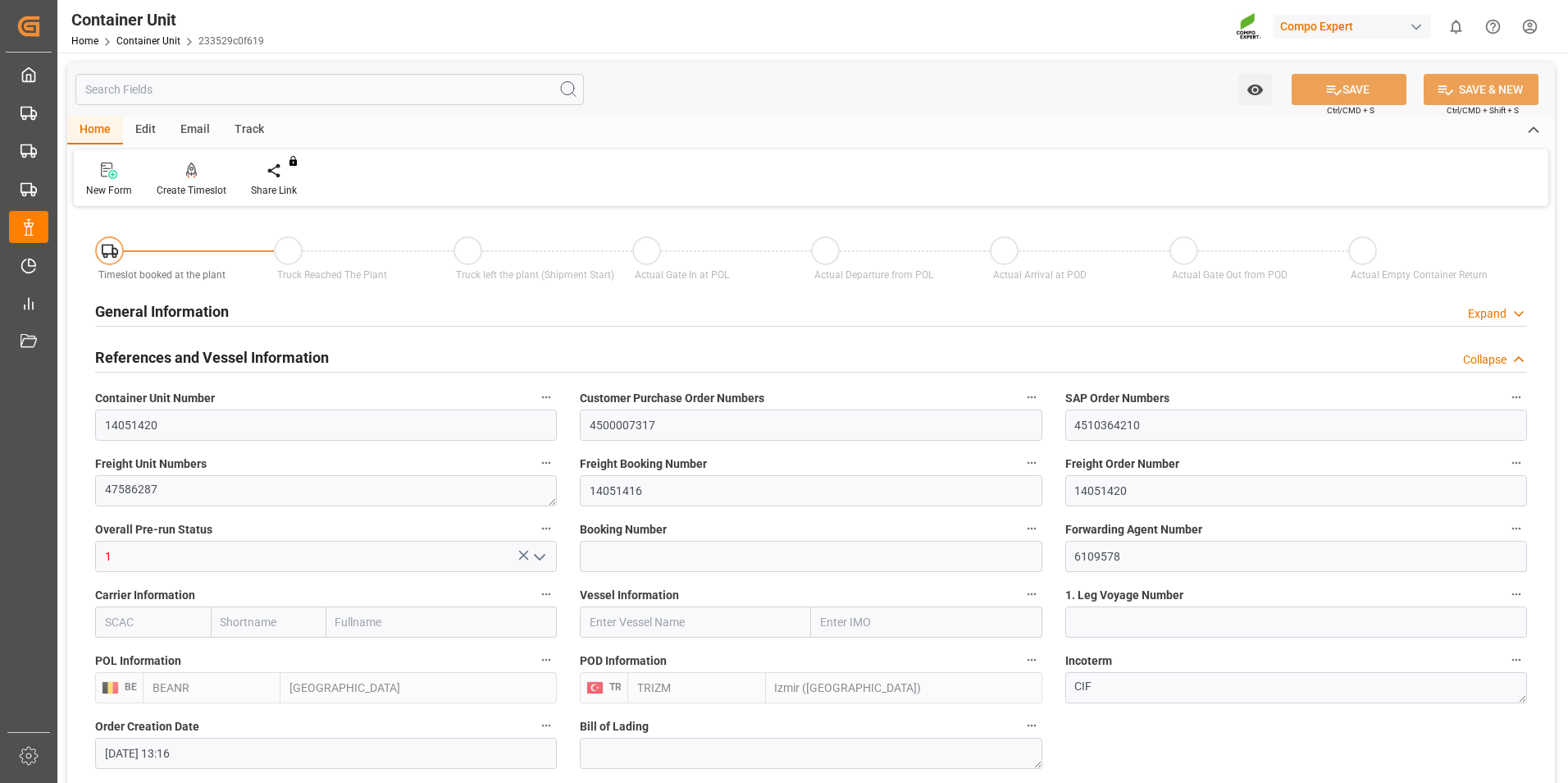
type input "[DATE]"
click at [190, 179] on icon at bounding box center [191, 171] width 12 height 16
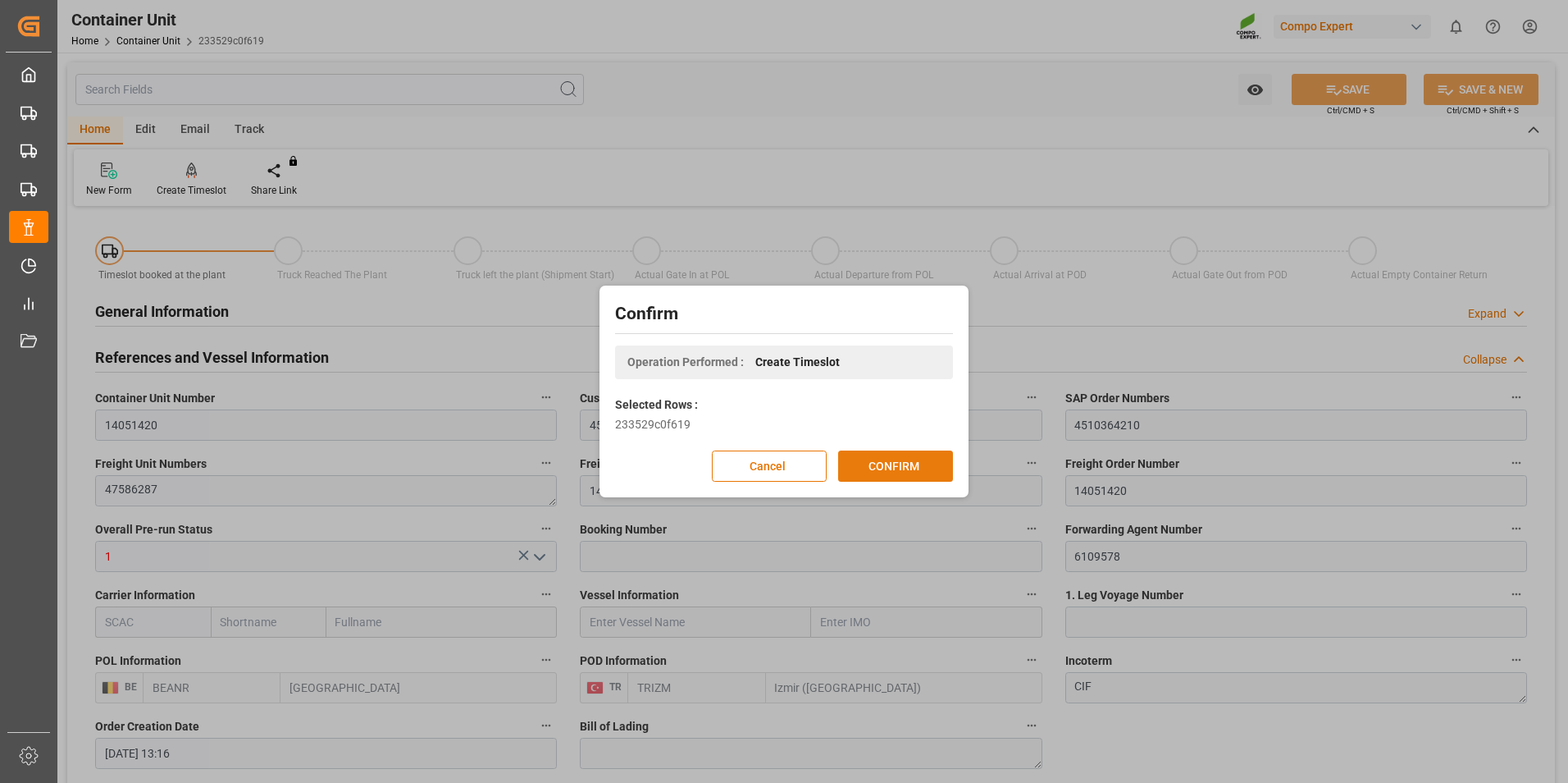
click at [888, 467] on button "CONFIRM" at bounding box center [895, 466] width 115 height 32
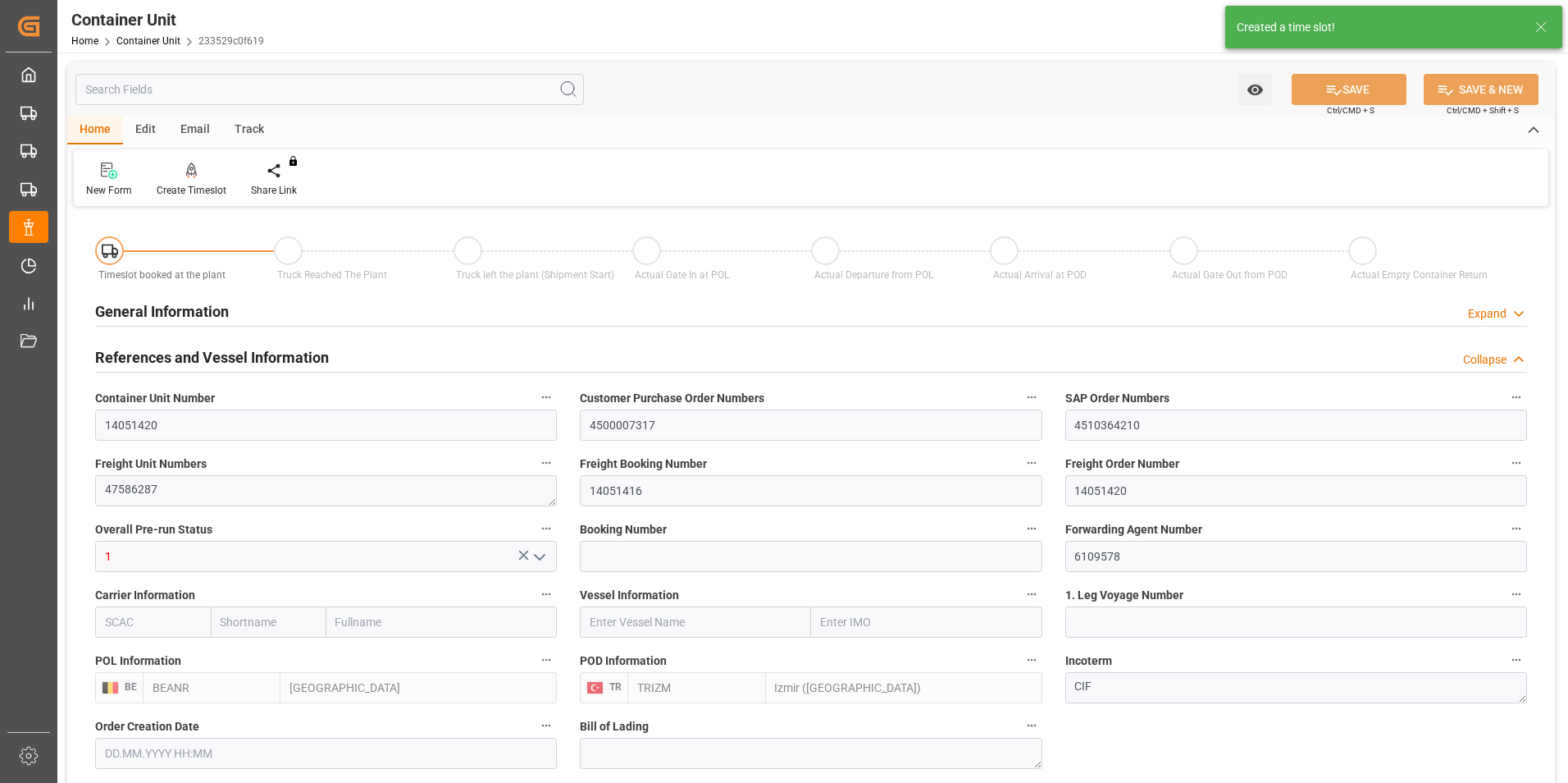
type input "25.08.2025 13:16"
type input "[DATE]"
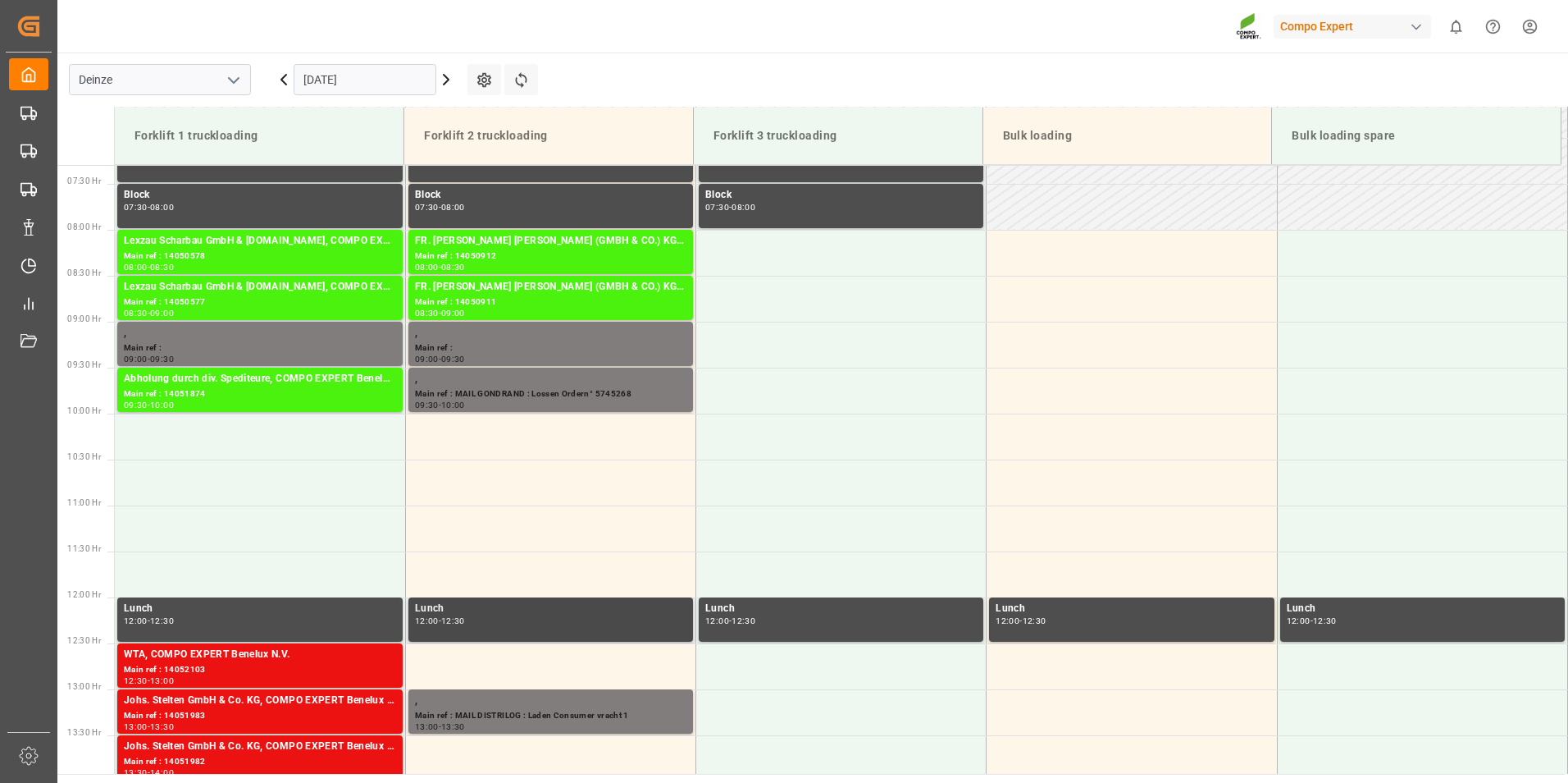
scroll to position [1000, 0]
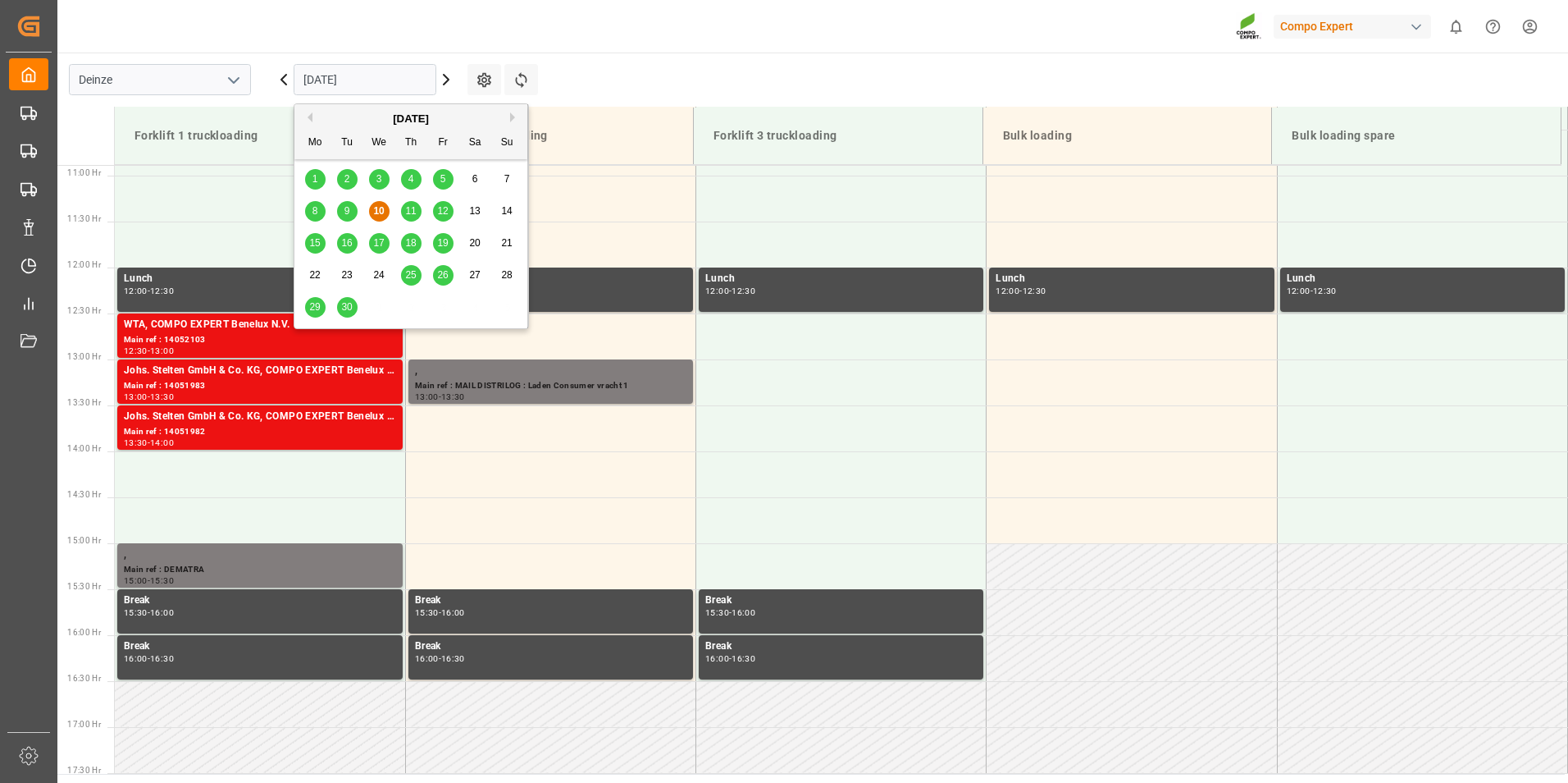
click at [394, 82] on input "[DATE]" at bounding box center [365, 79] width 143 height 32
click at [313, 311] on span "29" at bounding box center [315, 306] width 11 height 12
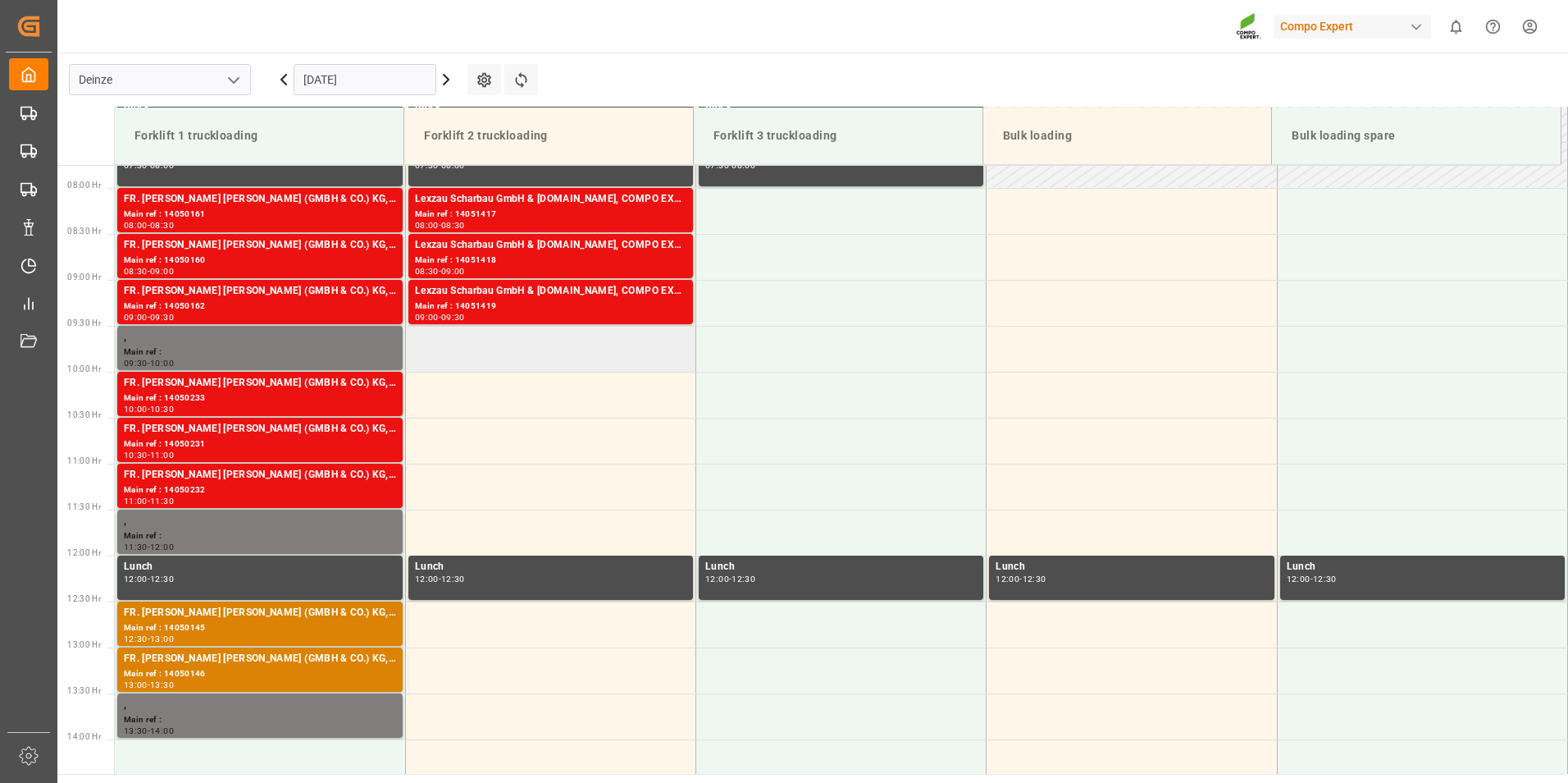
scroll to position [672, 0]
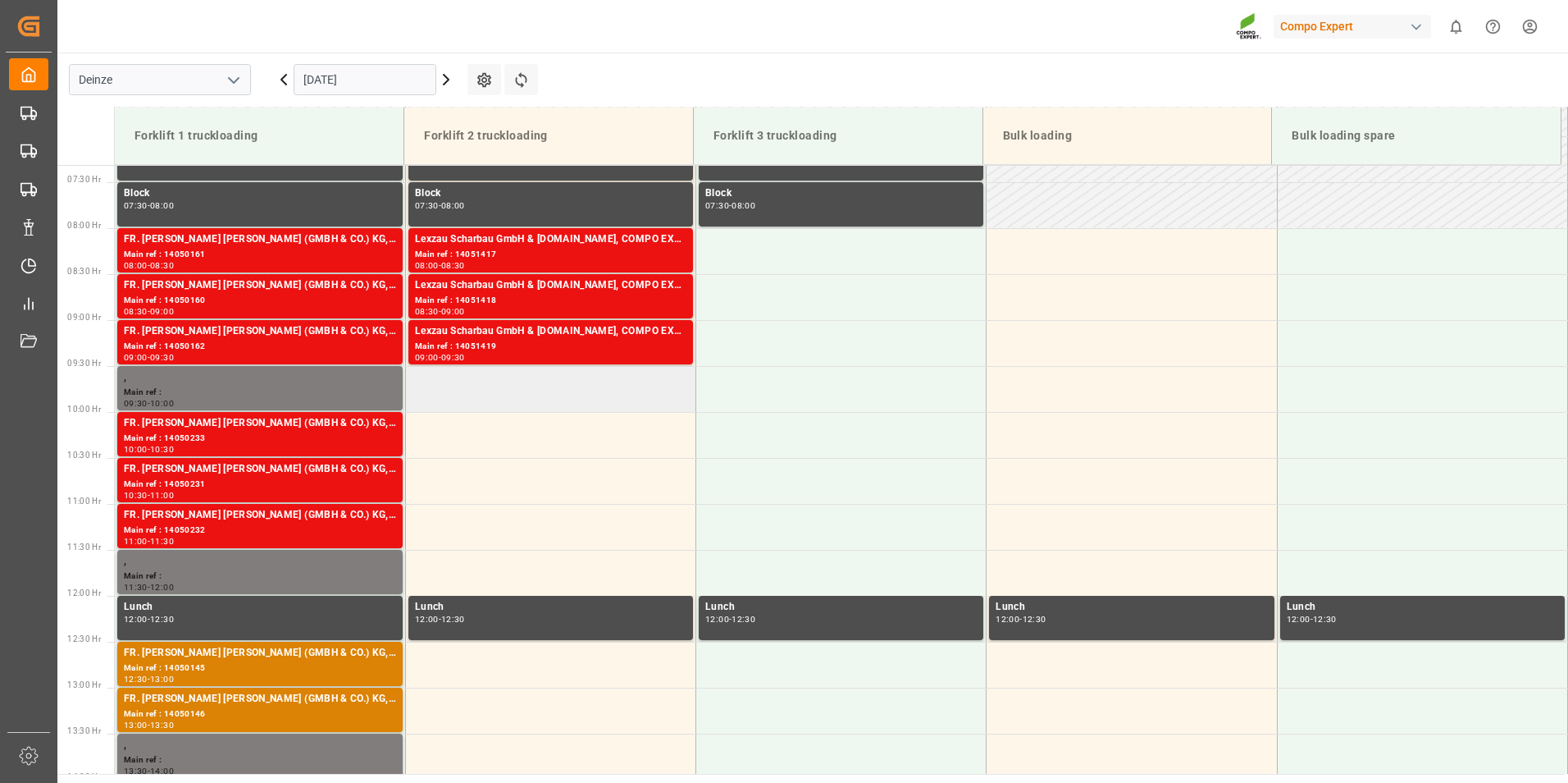
click at [450, 387] on td at bounding box center [551, 388] width 291 height 46
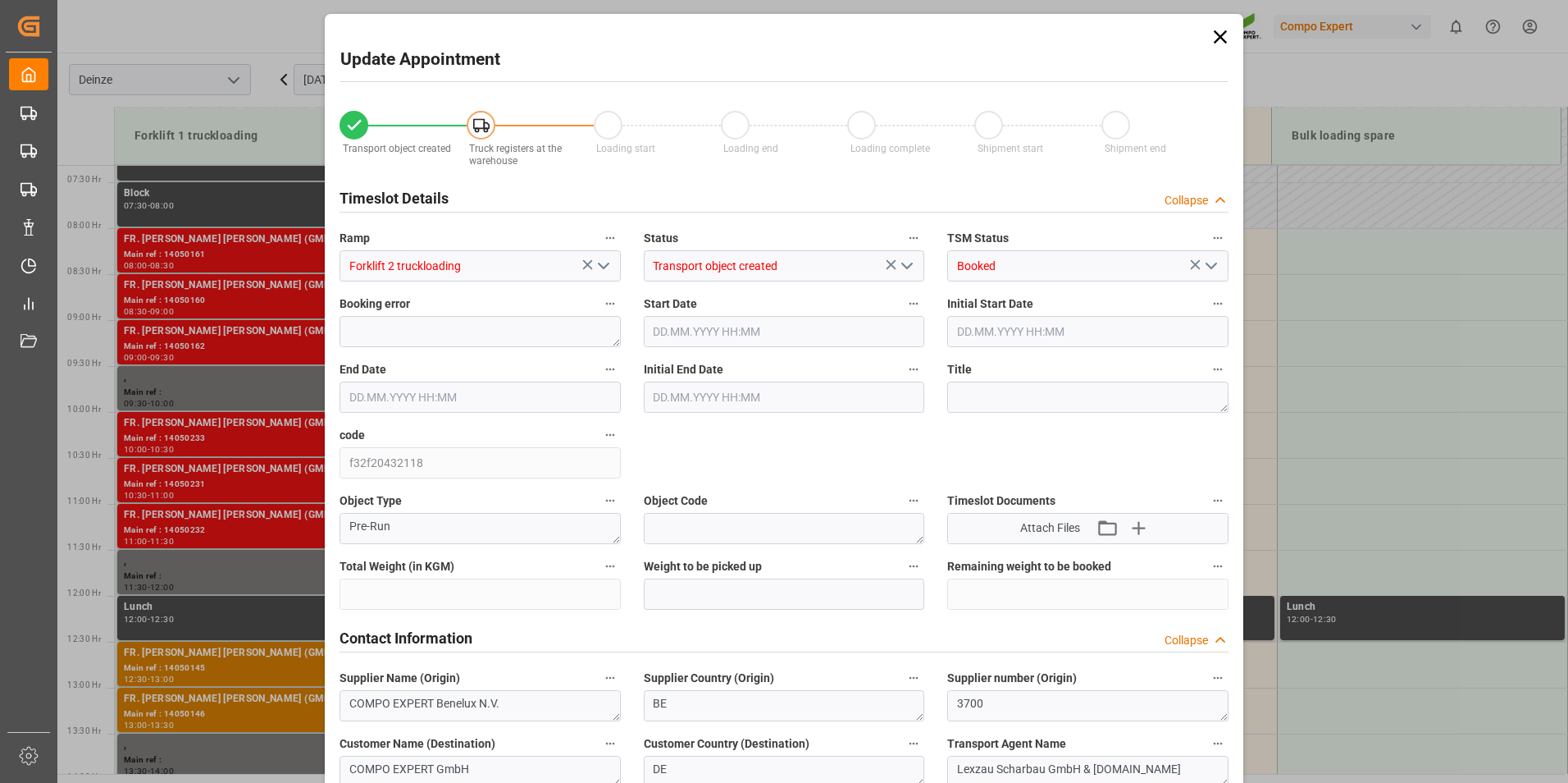
type input "24600"
type input "80"
type input "[DATE] 09:30"
type input "[DATE] 10:00"
type input "[DATE] 13:16"
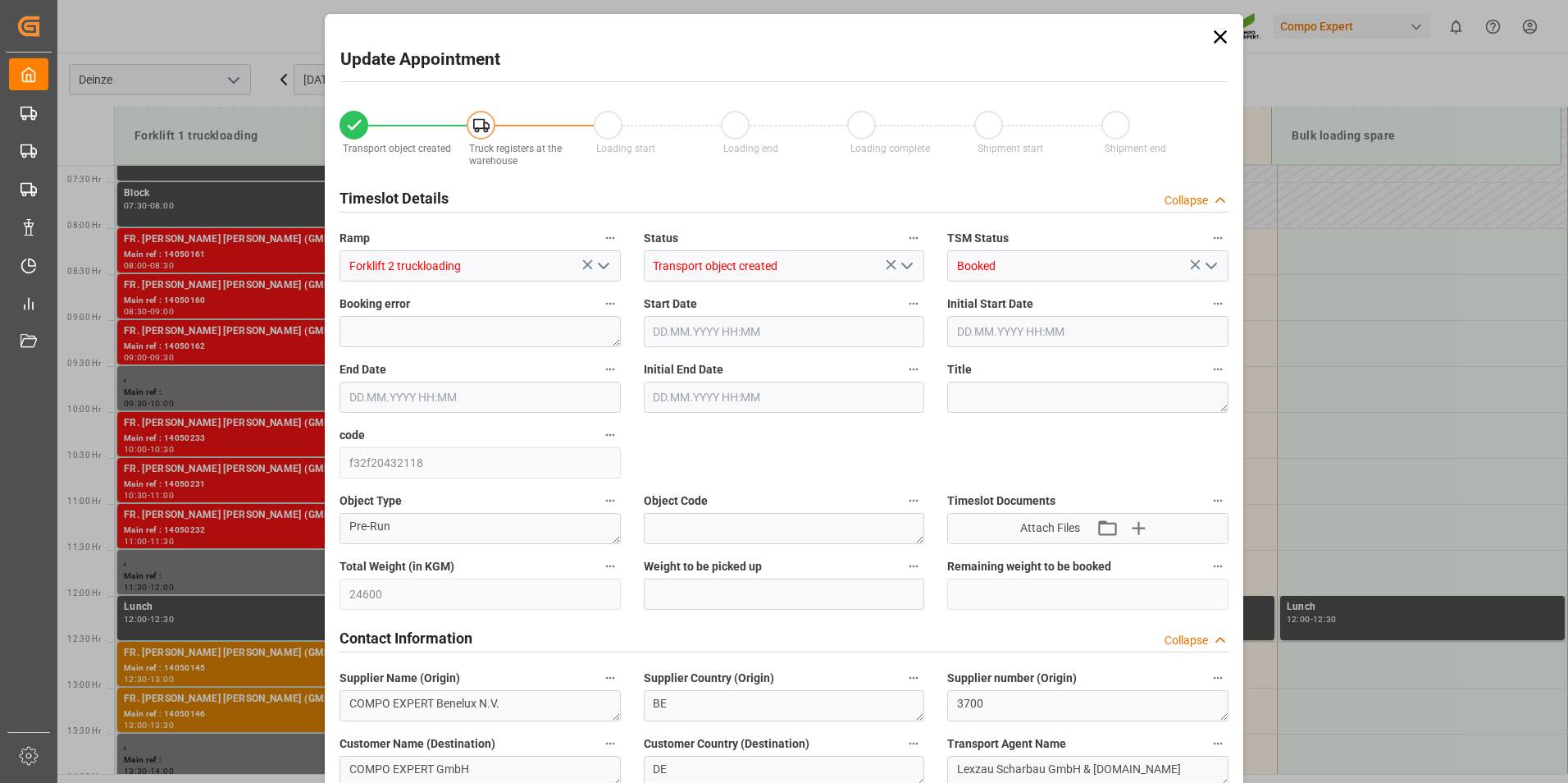
type input "[DATE] 09:48"
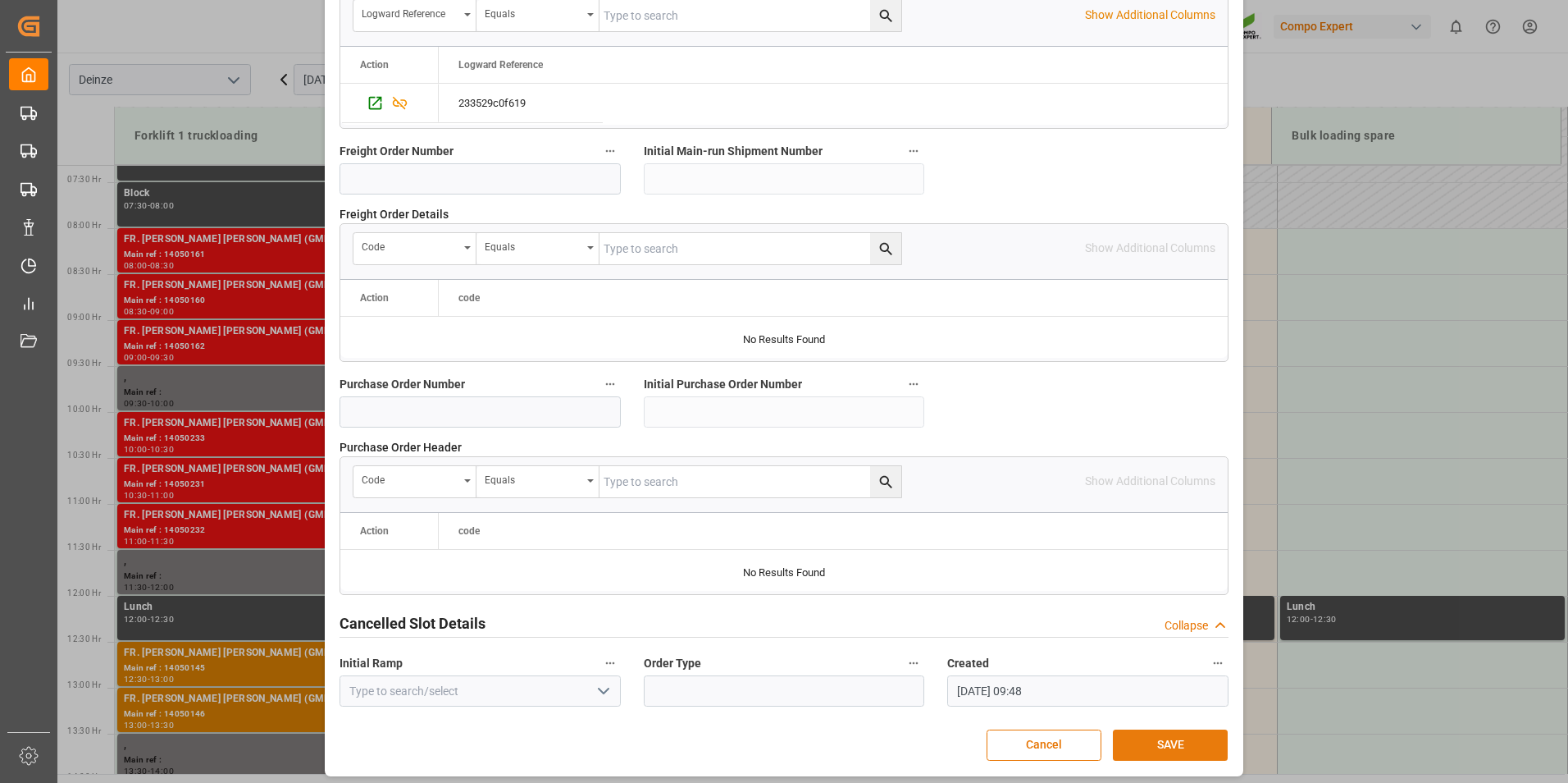
scroll to position [1494, 0]
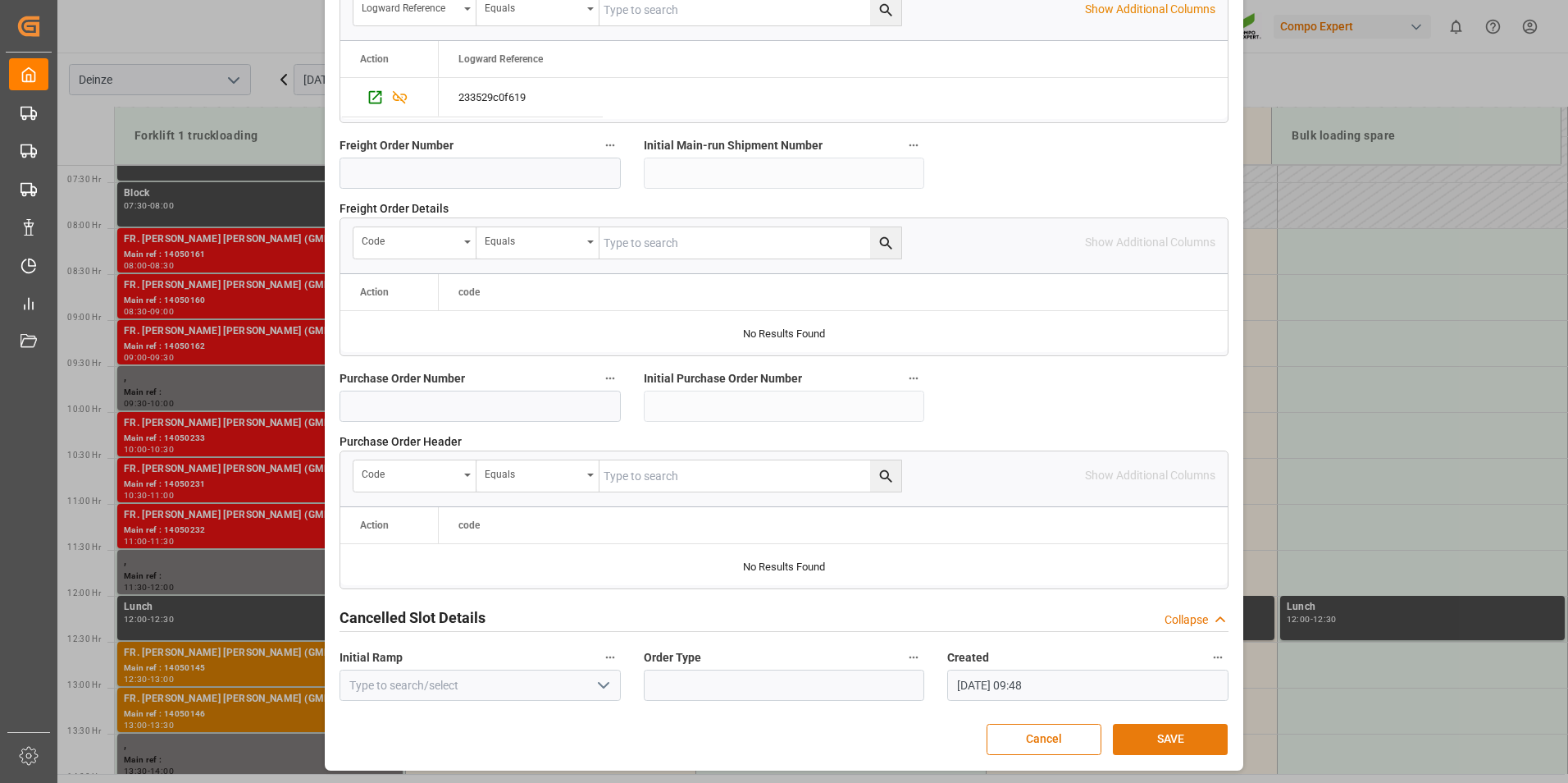
click at [1175, 734] on button "SAVE" at bounding box center [1170, 739] width 115 height 32
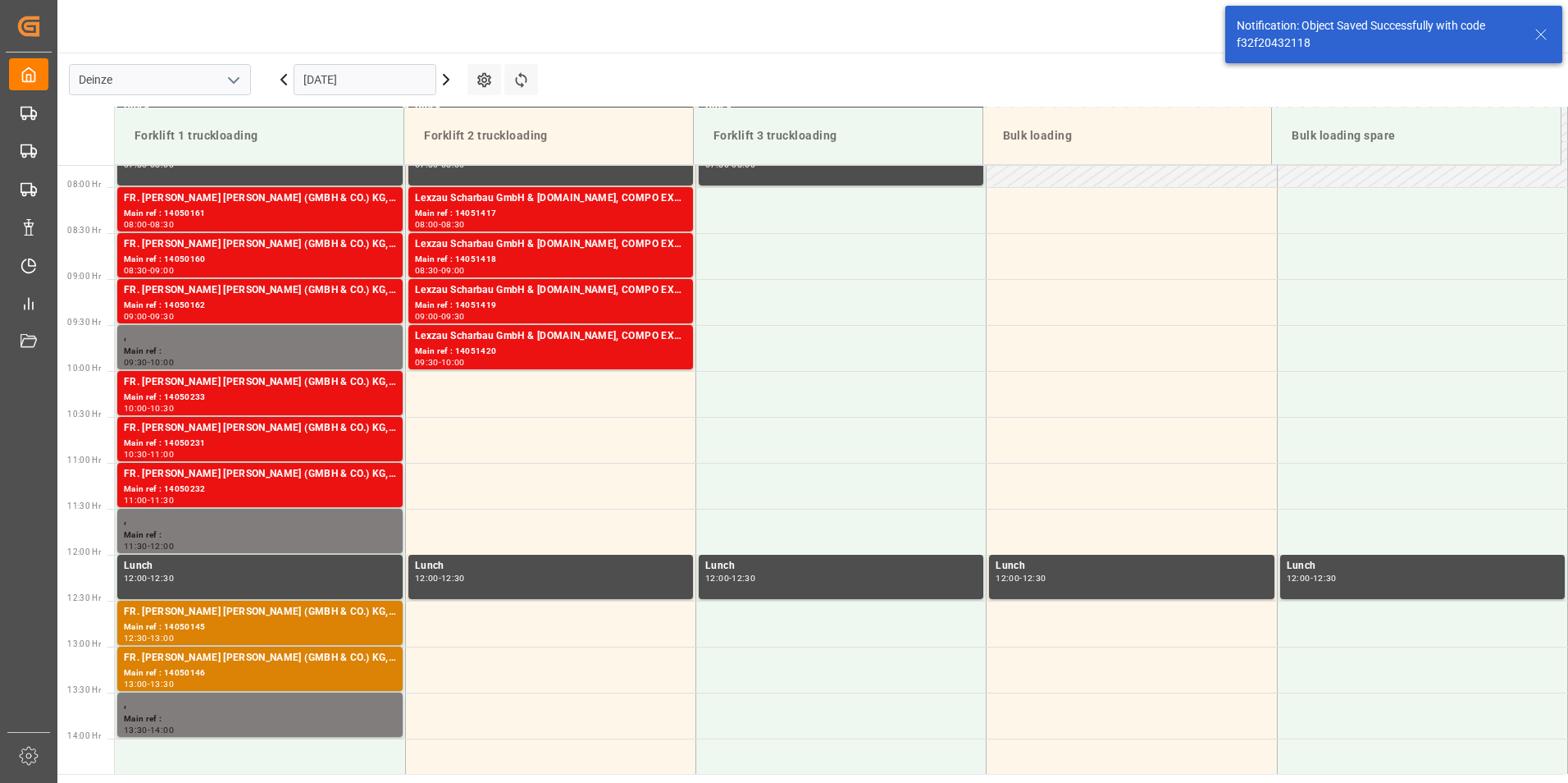
scroll to position [724, 0]
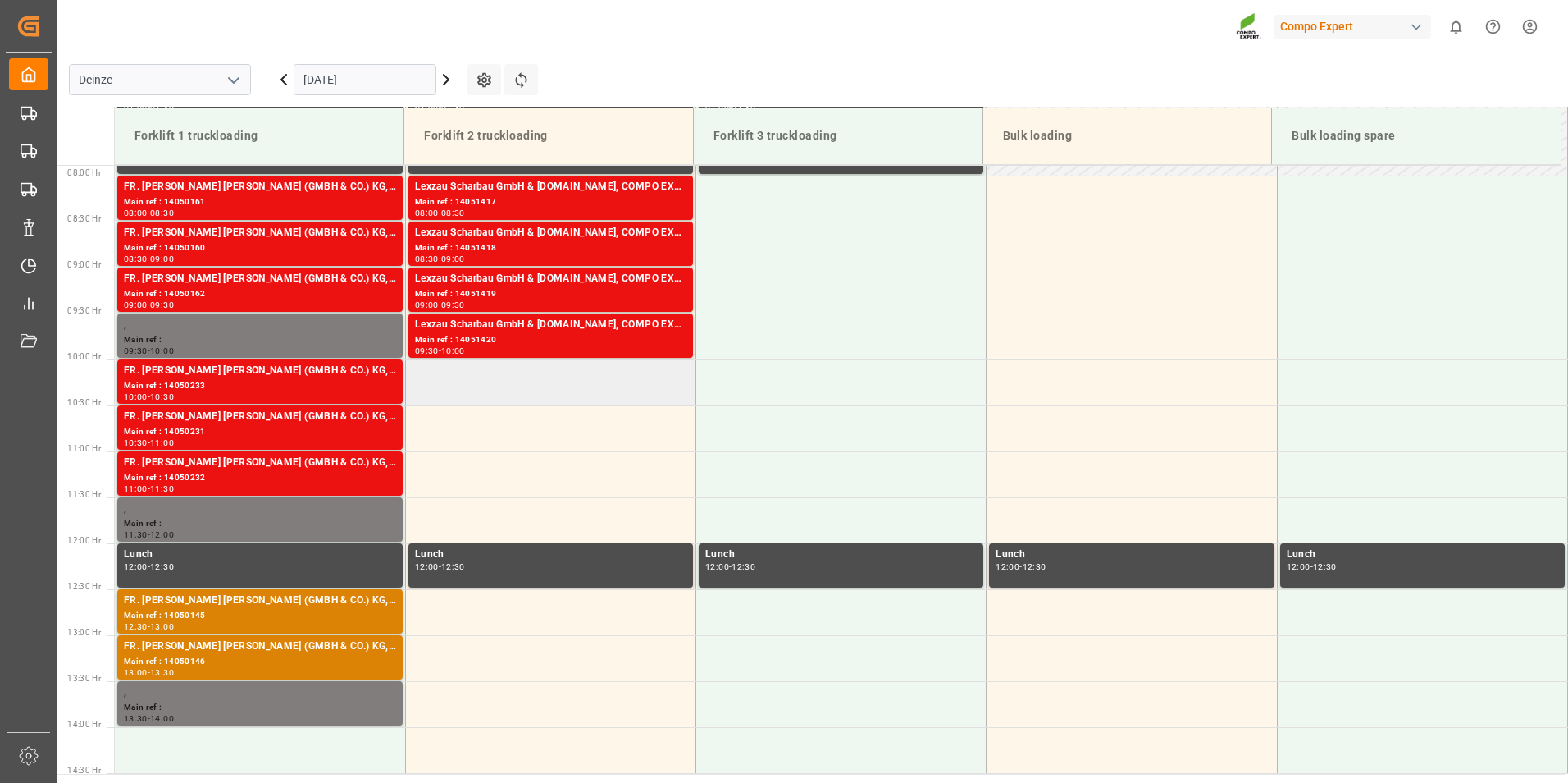
click at [446, 388] on td at bounding box center [551, 382] width 291 height 46
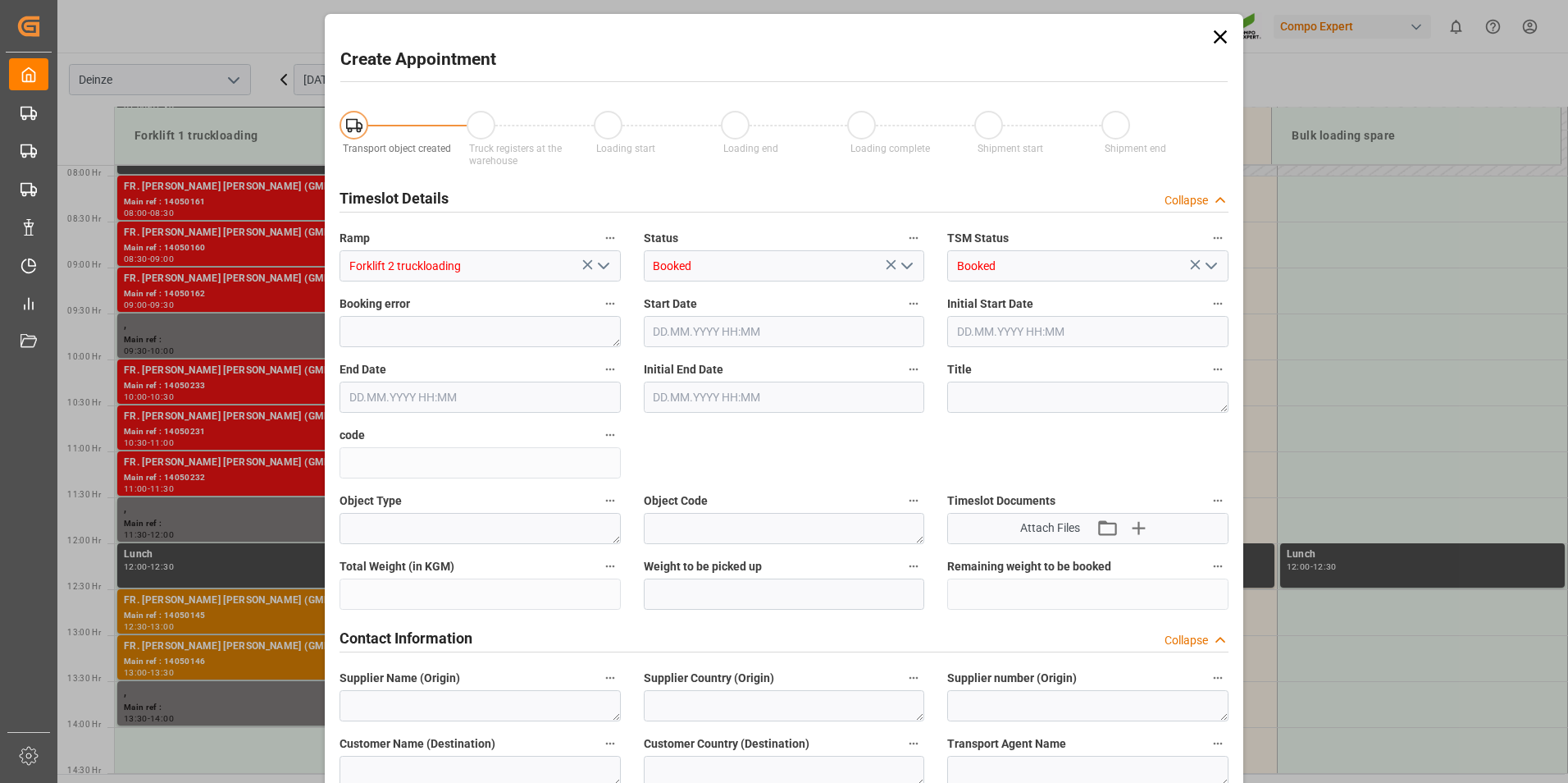
type input "[DATE] 10:00"
type input "[DATE] 10:30"
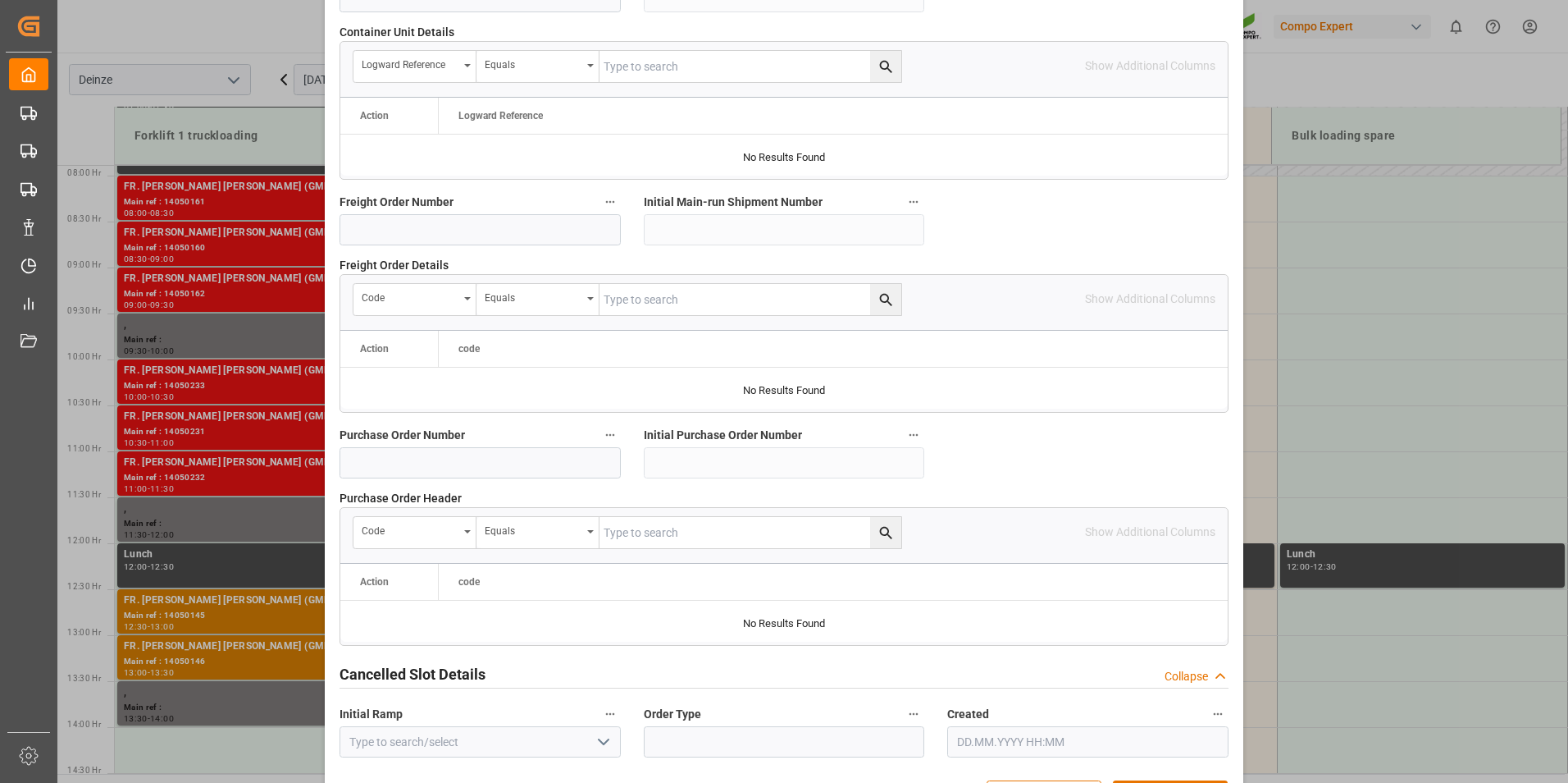
scroll to position [1494, 0]
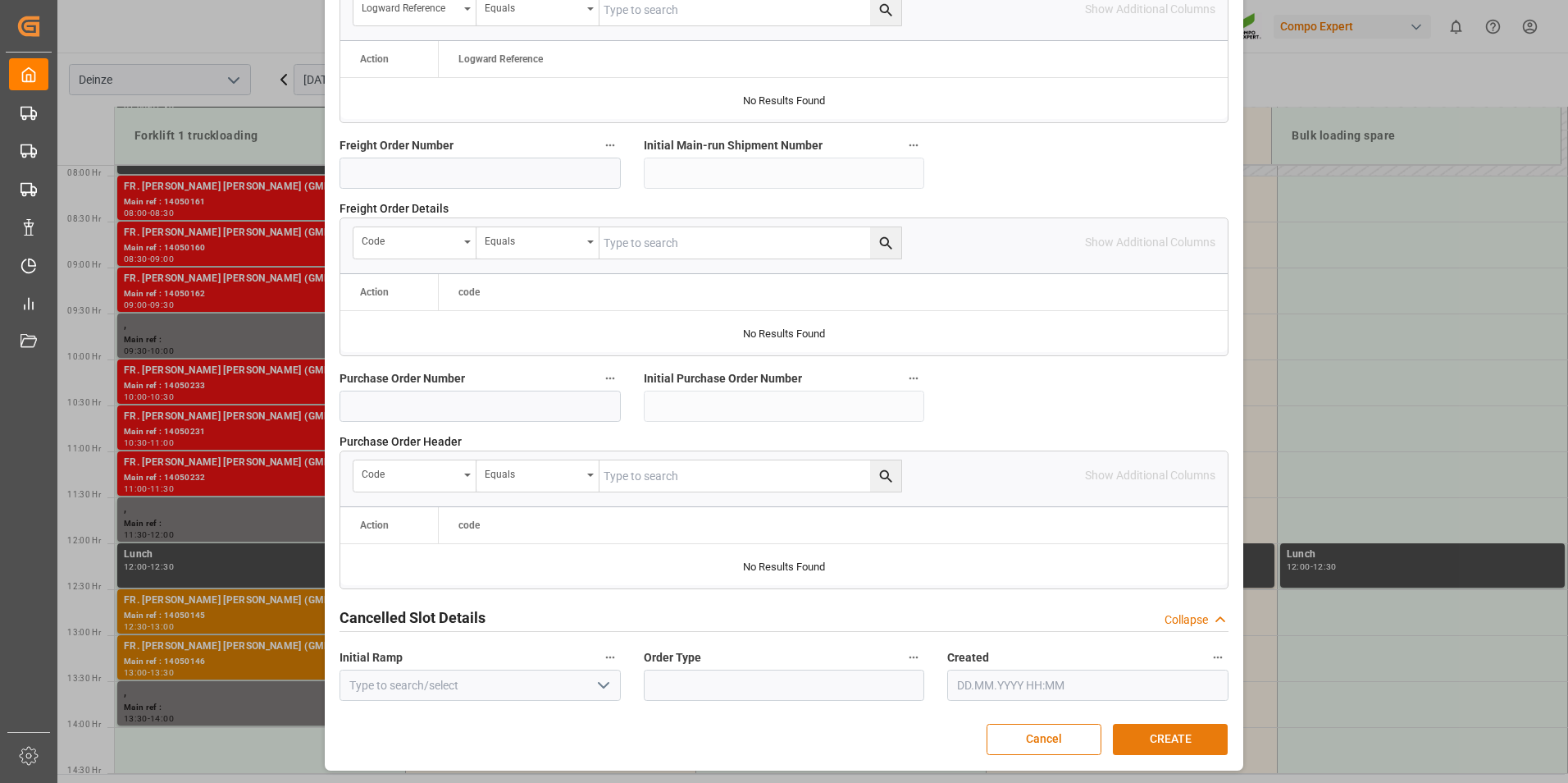
click at [1182, 734] on button "CREATE" at bounding box center [1170, 739] width 115 height 32
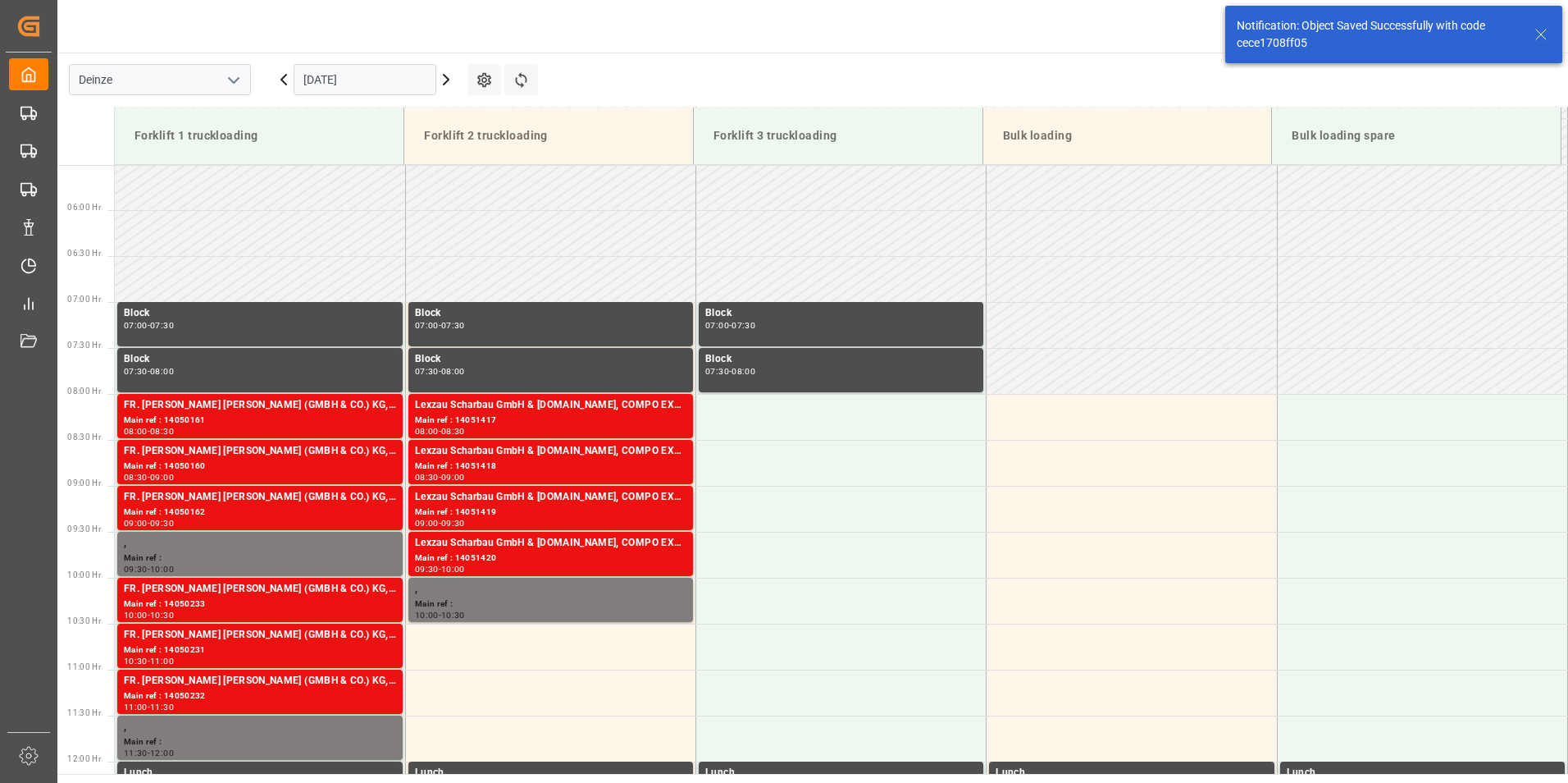
scroll to position [816, 0]
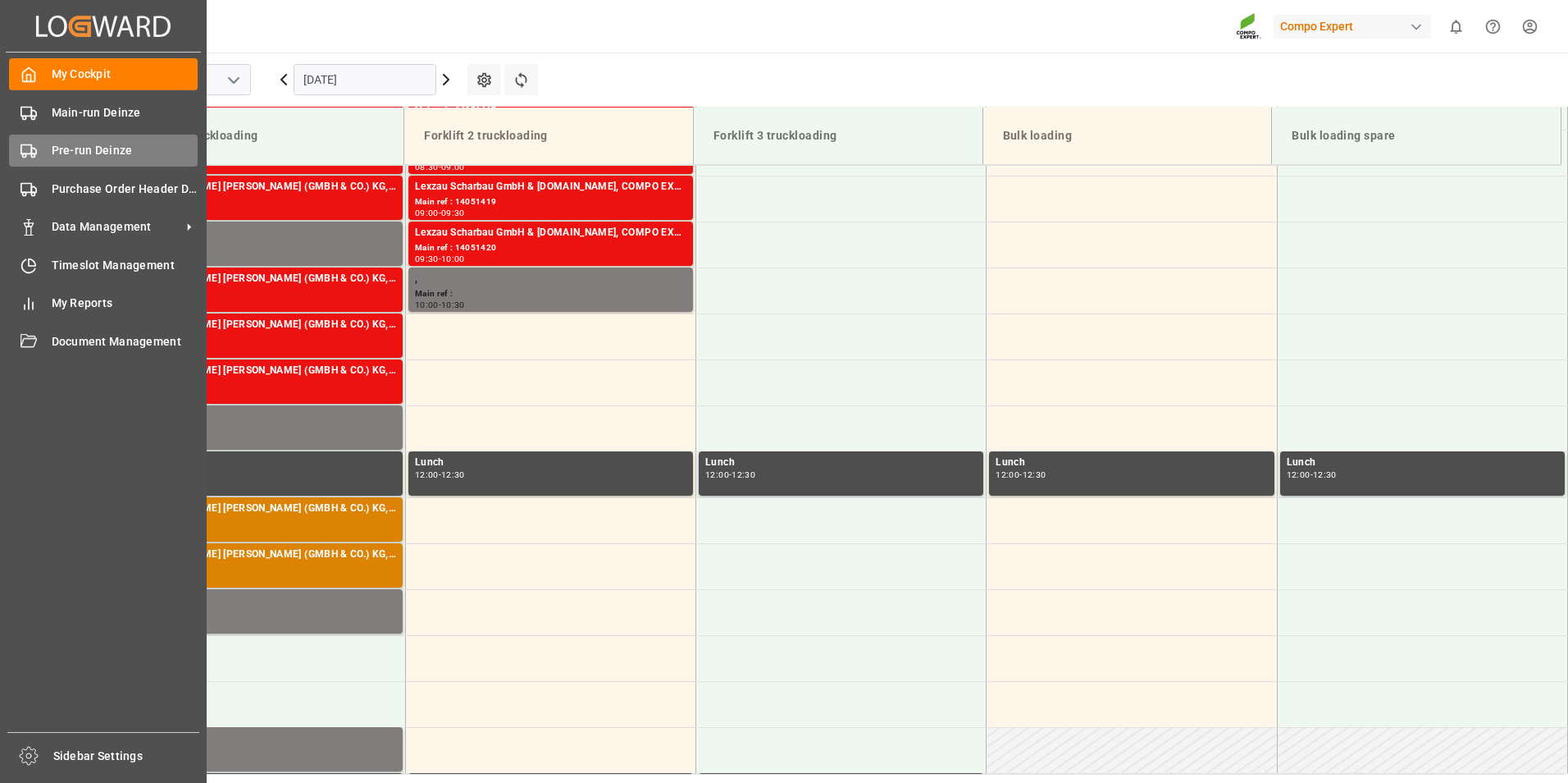
click at [31, 153] on icon at bounding box center [29, 151] width 16 height 16
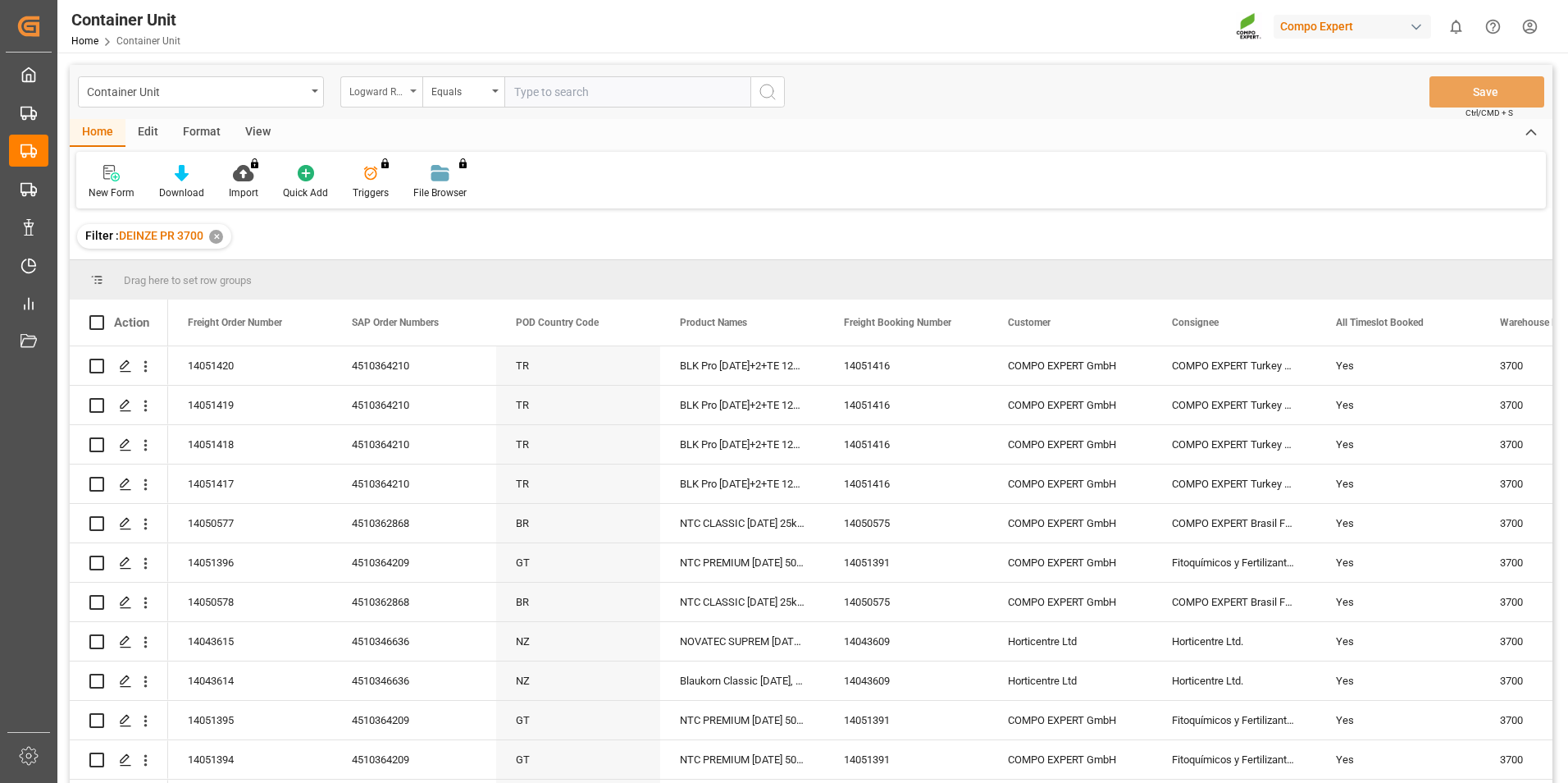
click at [416, 93] on div "Logward Reference" at bounding box center [381, 91] width 82 height 32
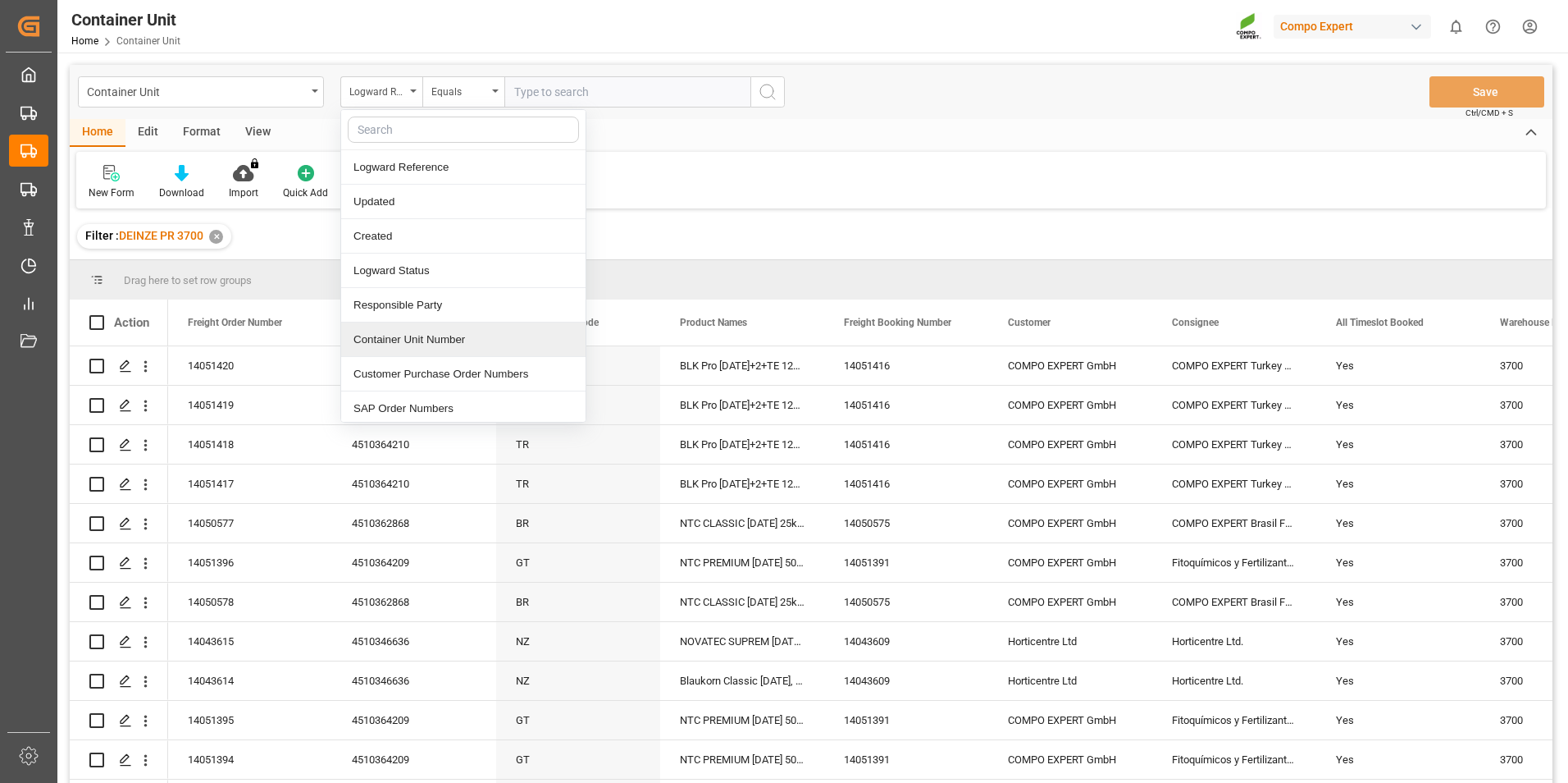
click at [382, 340] on div "Container Unit Number" at bounding box center [463, 340] width 245 height 34
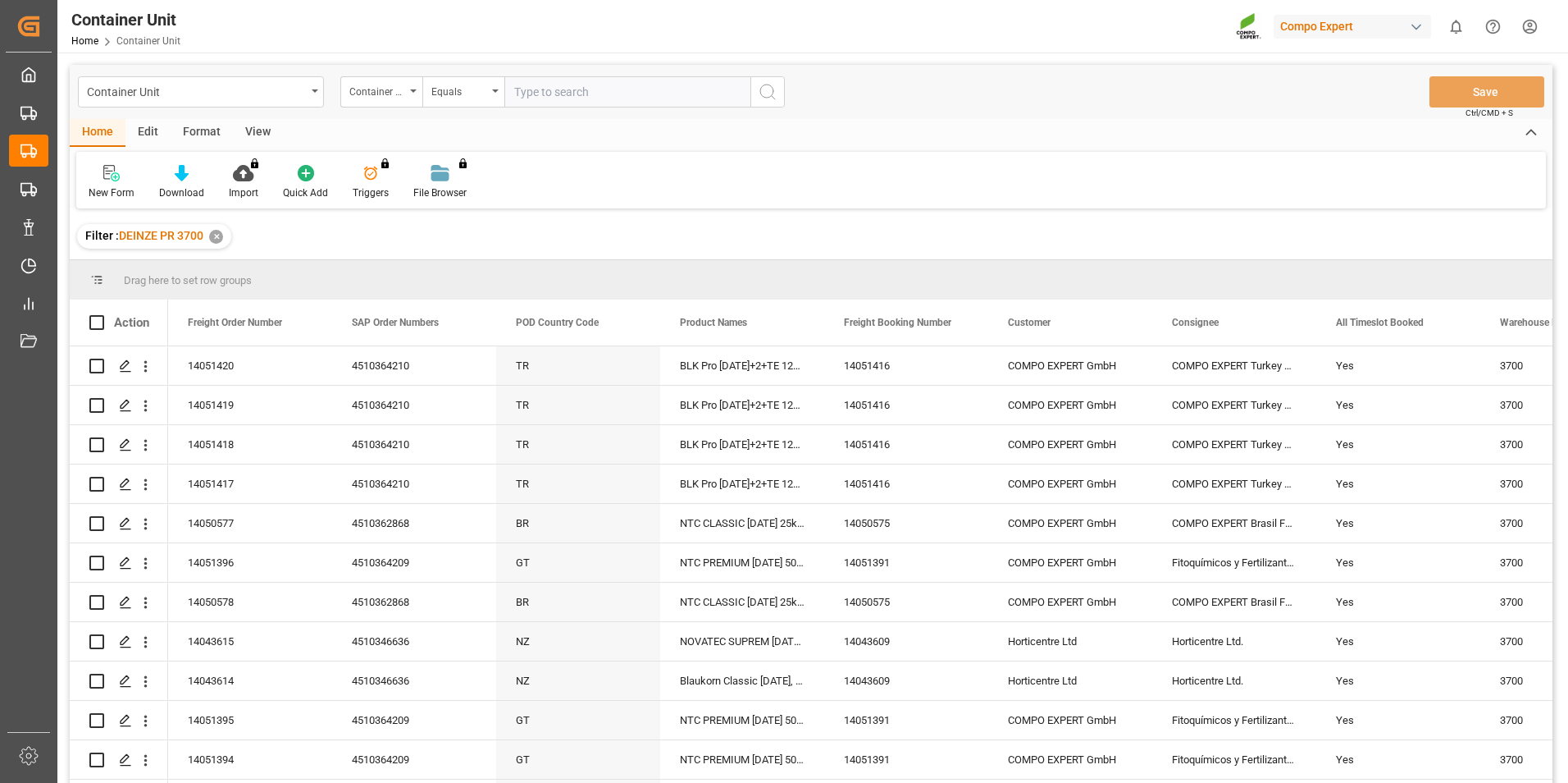
click at [522, 100] on input "text" at bounding box center [627, 91] width 246 height 32
type input "14051457"
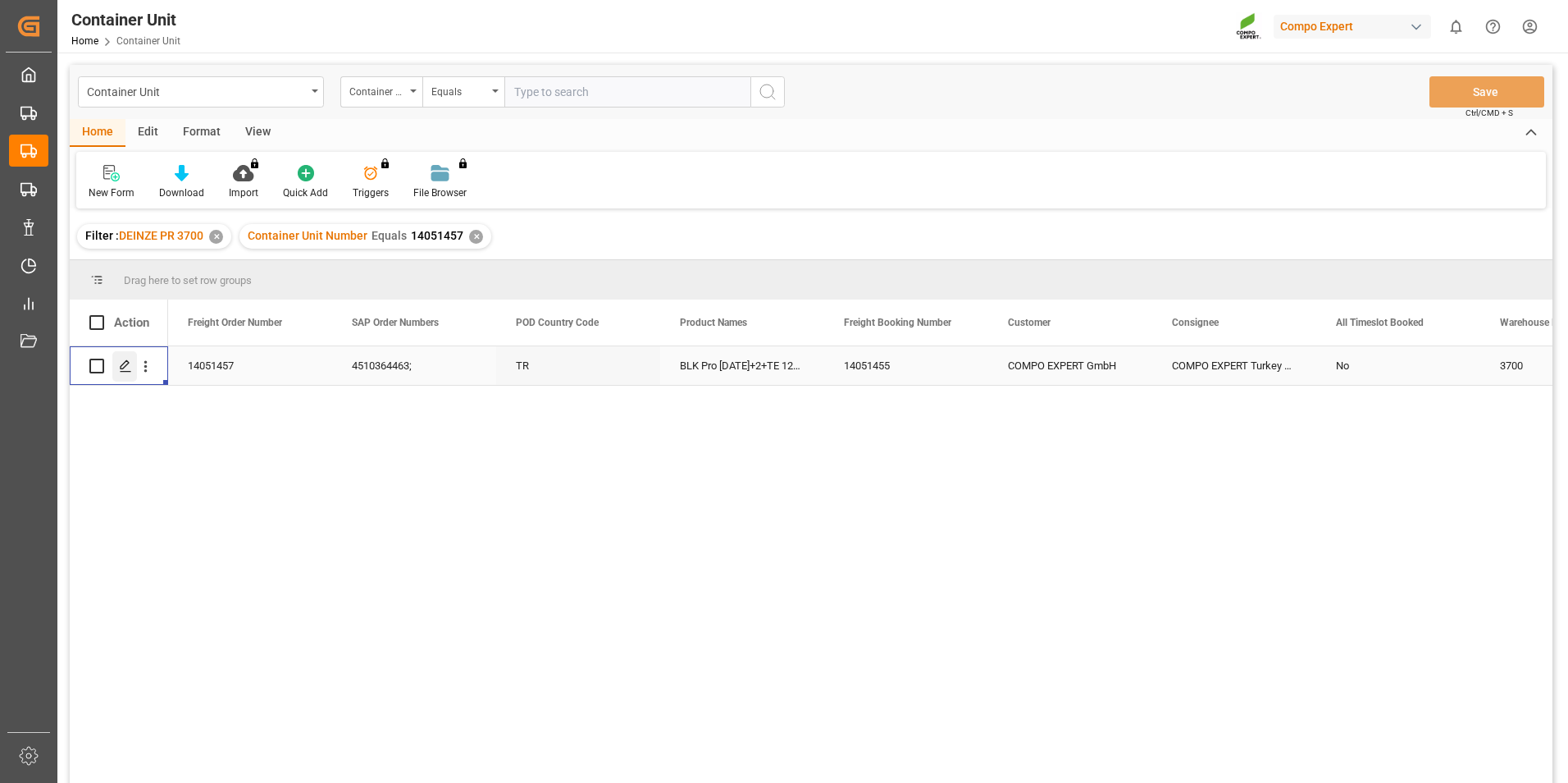
click at [124, 369] on icon "Press SPACE to select this row." at bounding box center [125, 366] width 14 height 14
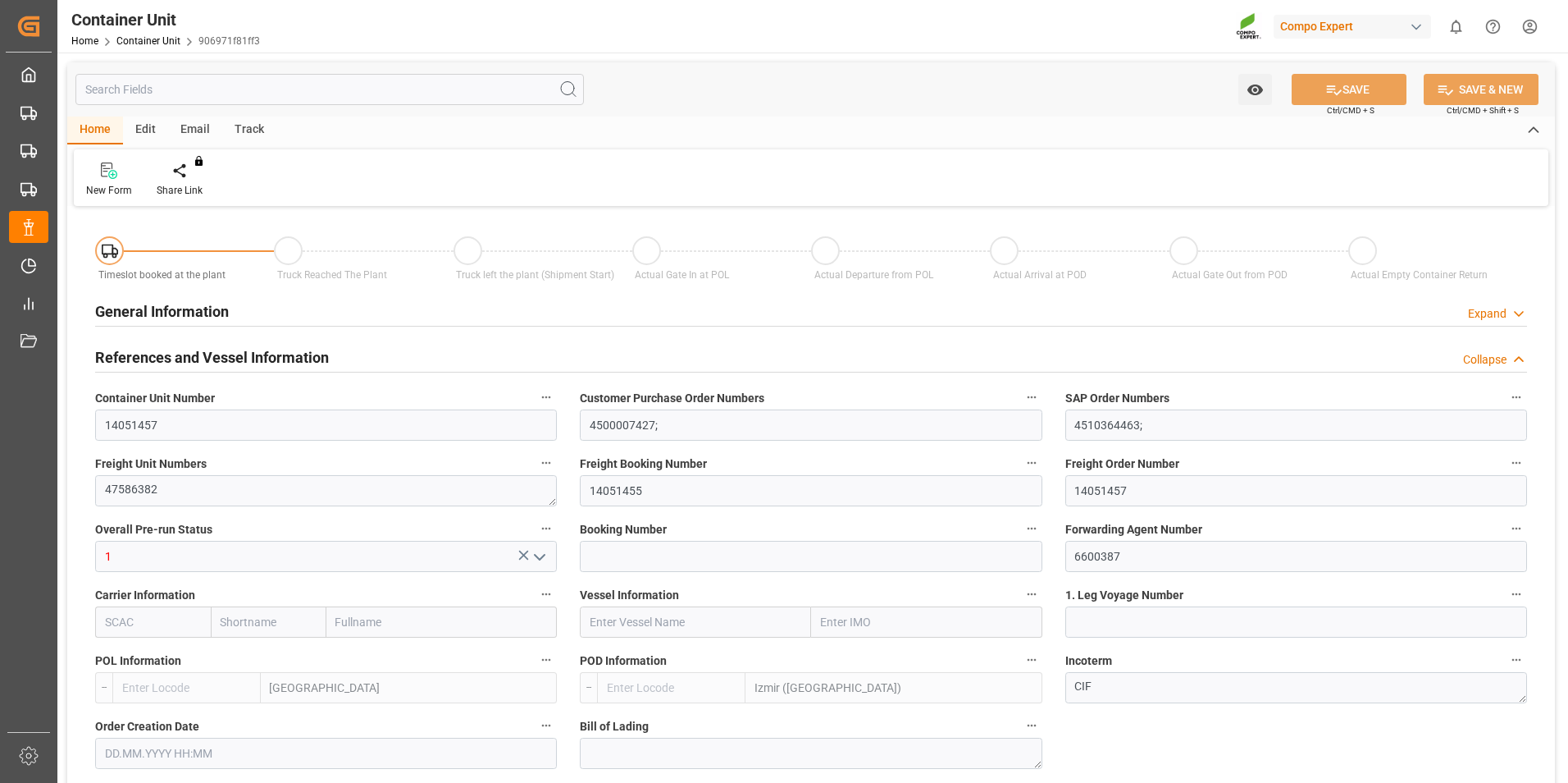
type input "BEANR"
type input "TRIZM"
type input "0"
type input "40"
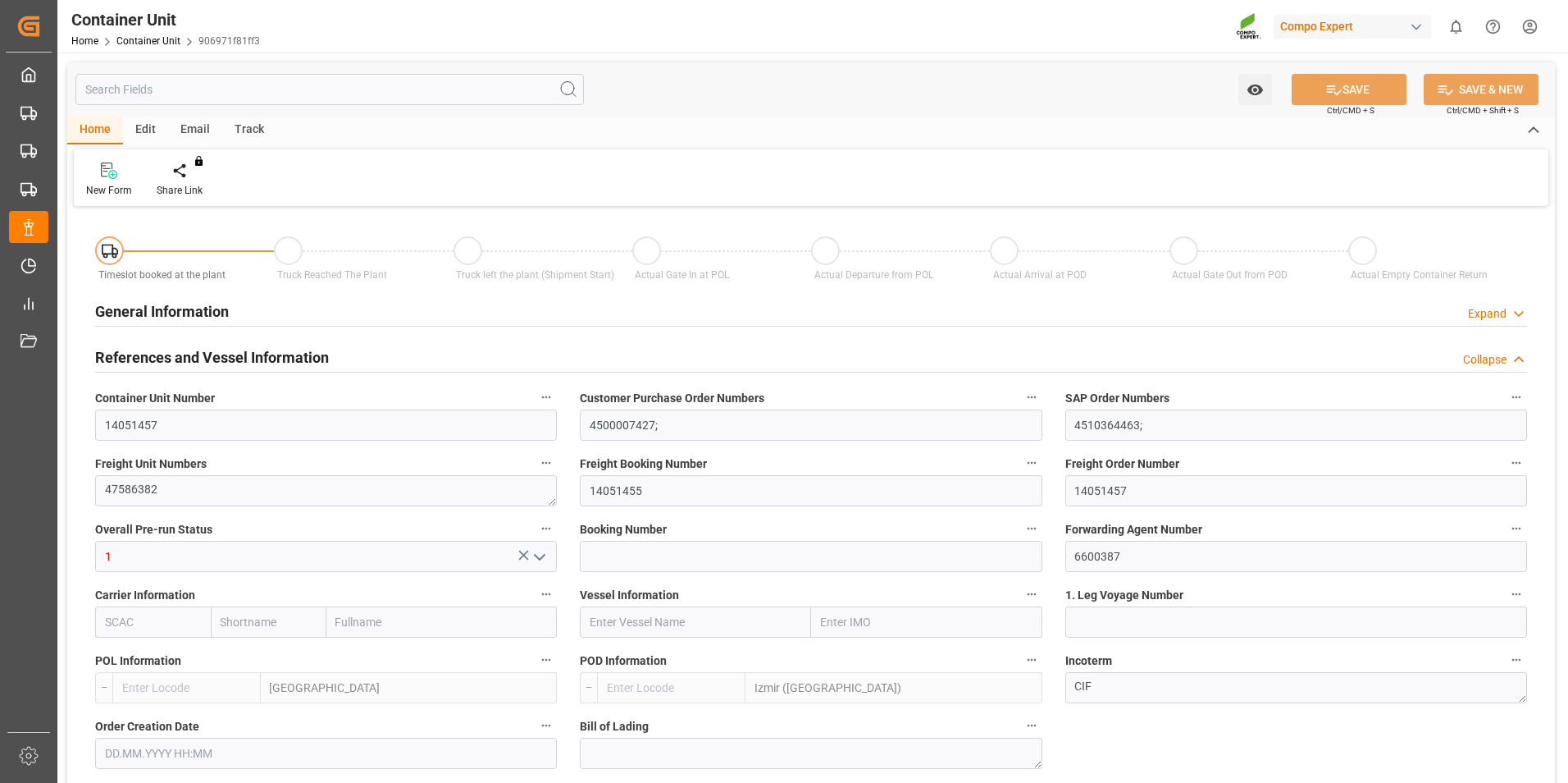
type input "24600"
type input "[DATE] 08:06"
type input "[DATE]"
click at [191, 179] on icon at bounding box center [191, 171] width 12 height 16
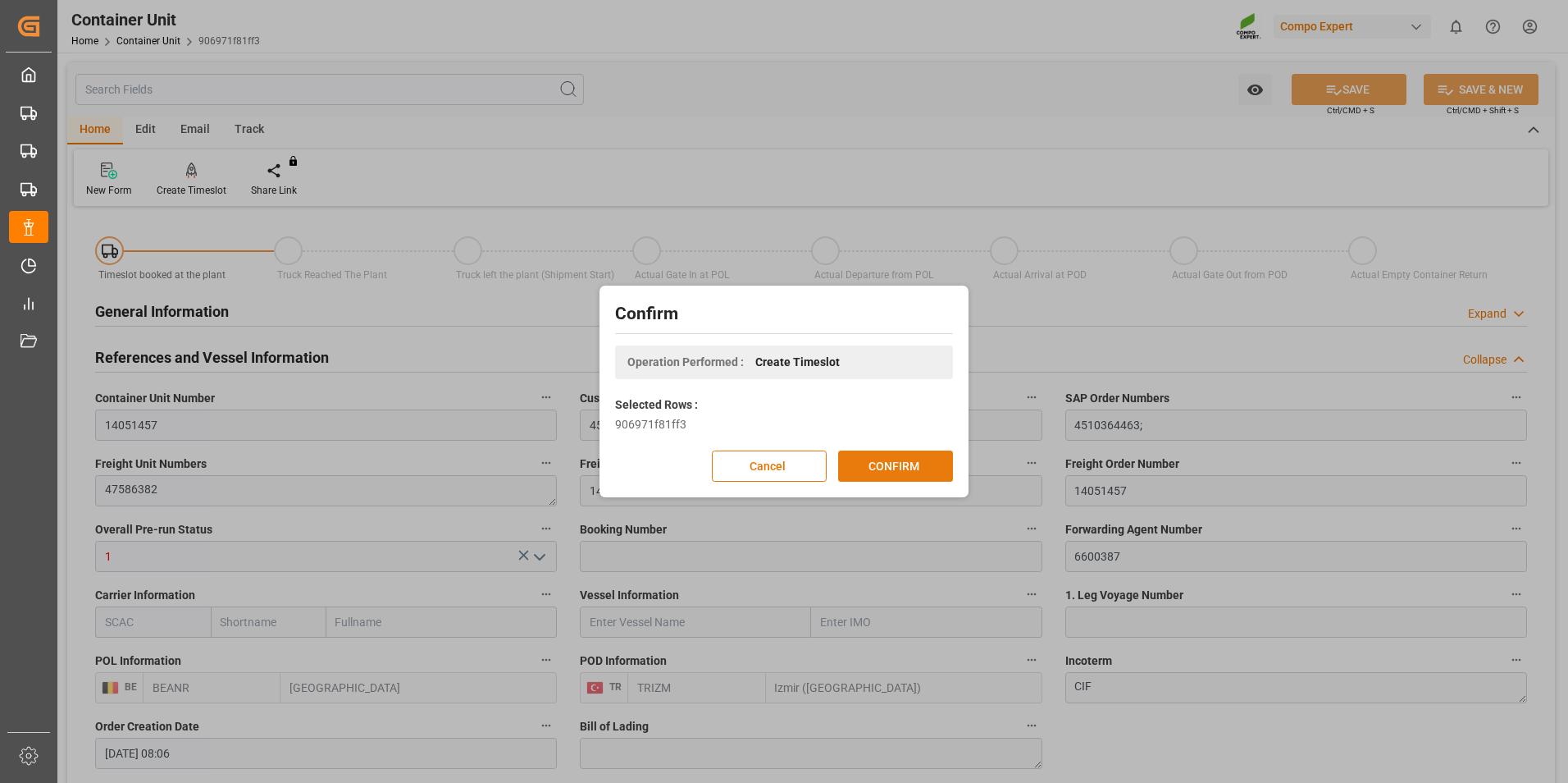
click at [892, 462] on button "CONFIRM" at bounding box center [895, 466] width 115 height 32
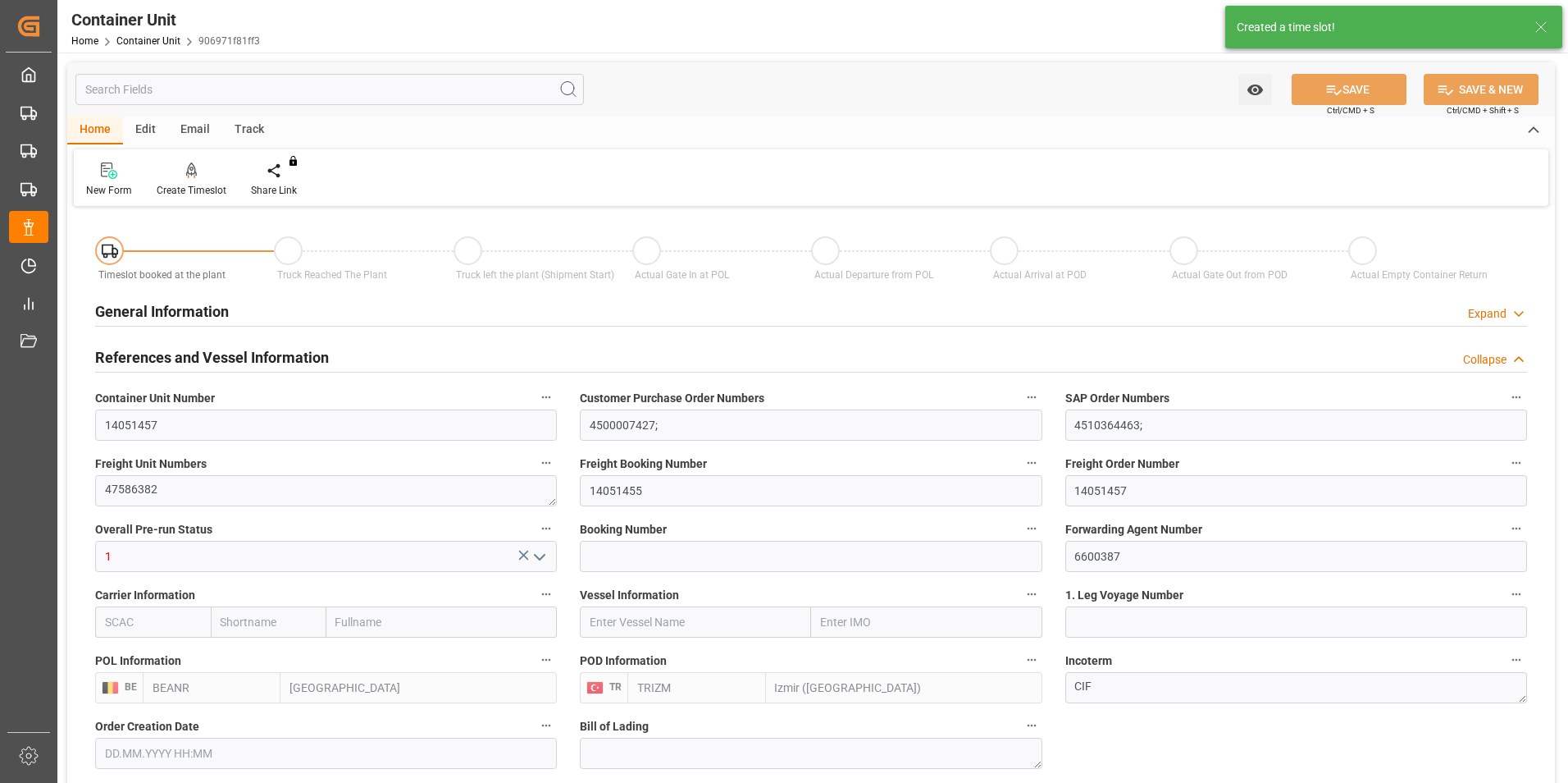
type input "[DATE] 08:06"
type input "15.09.2025"
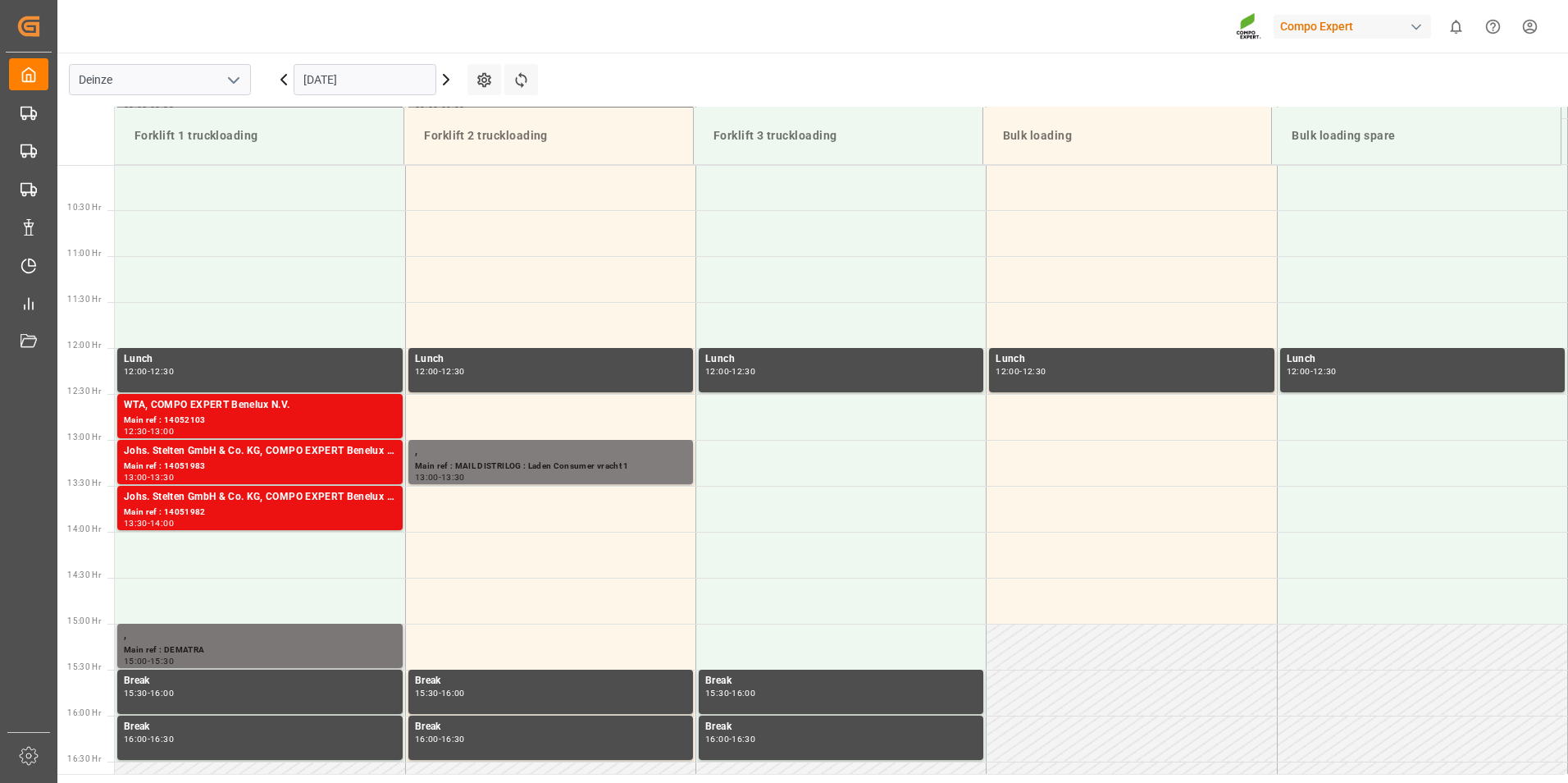
scroll to position [1000, 0]
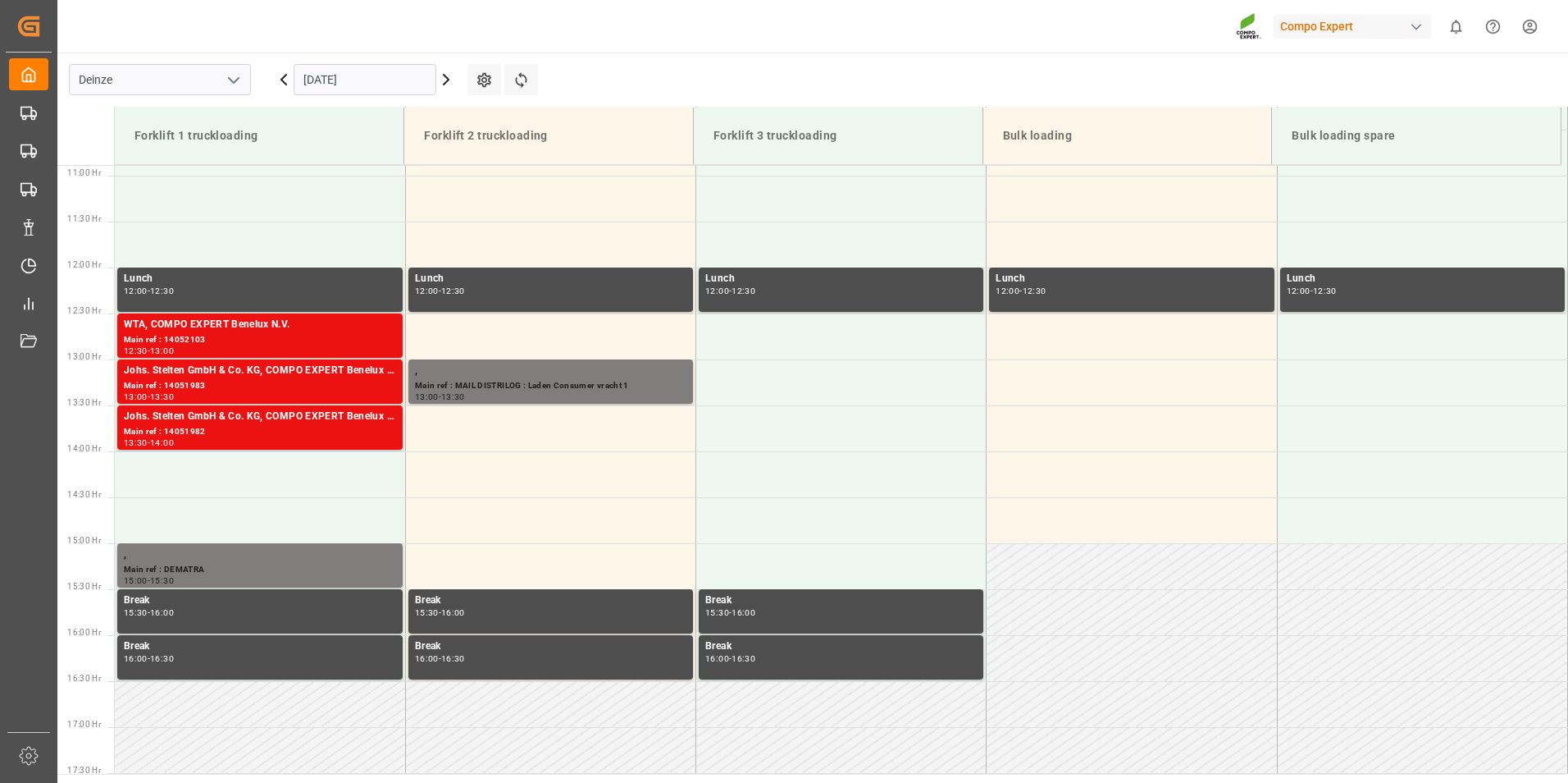
click at [386, 83] on input "[DATE]" at bounding box center [365, 79] width 143 height 32
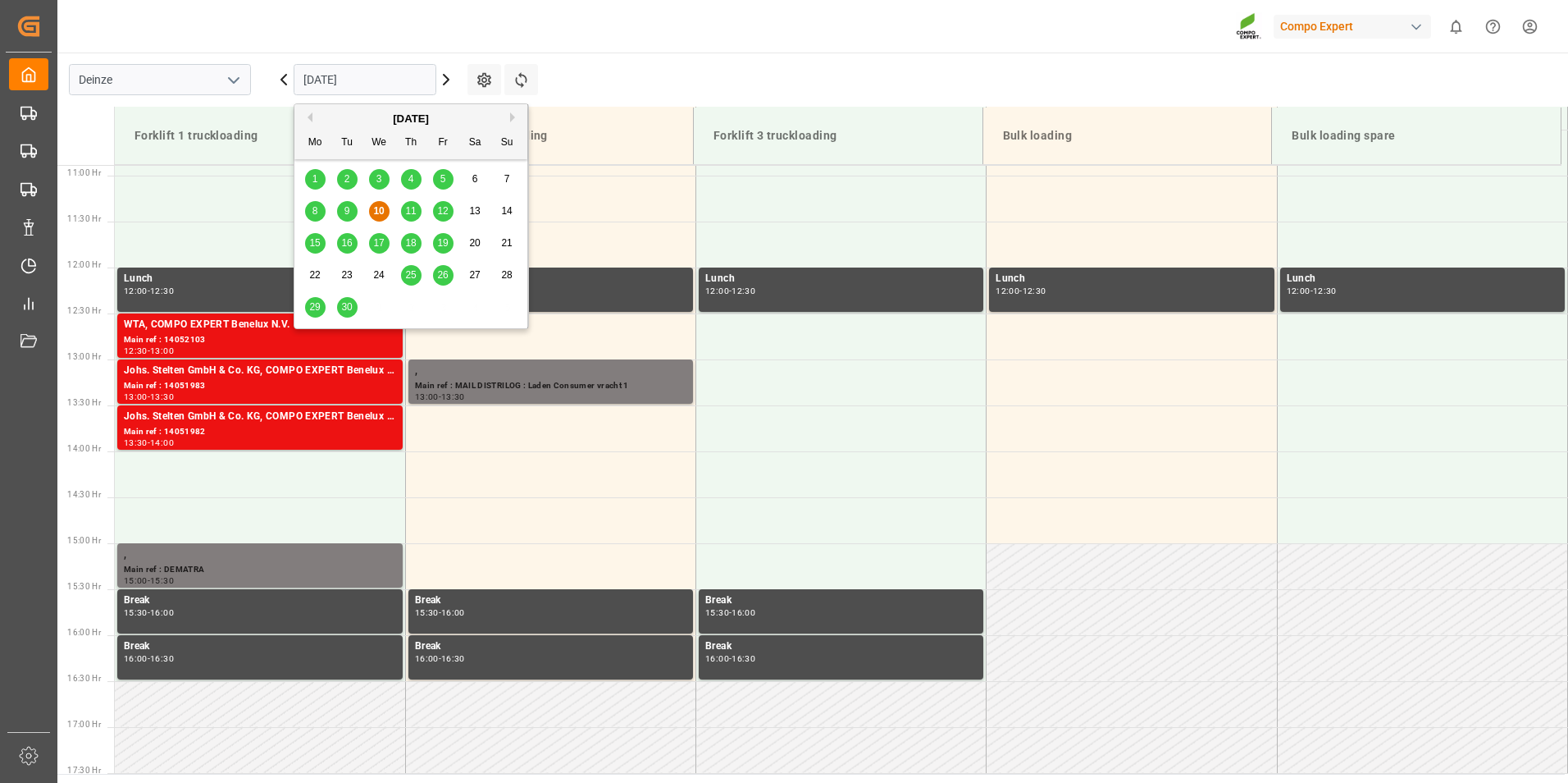
click at [318, 304] on span "29" at bounding box center [315, 306] width 11 height 12
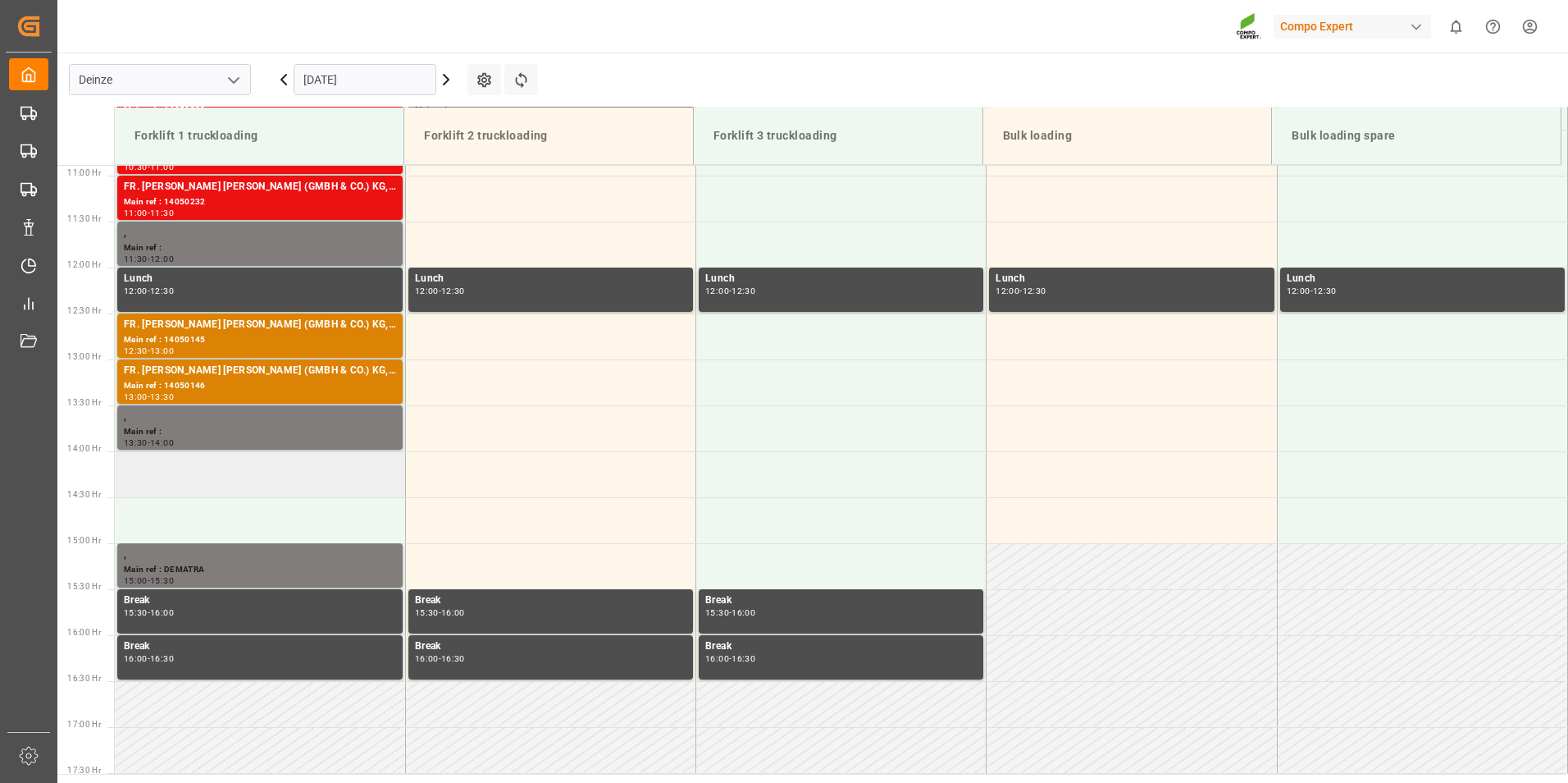
click at [169, 480] on td at bounding box center [260, 474] width 291 height 46
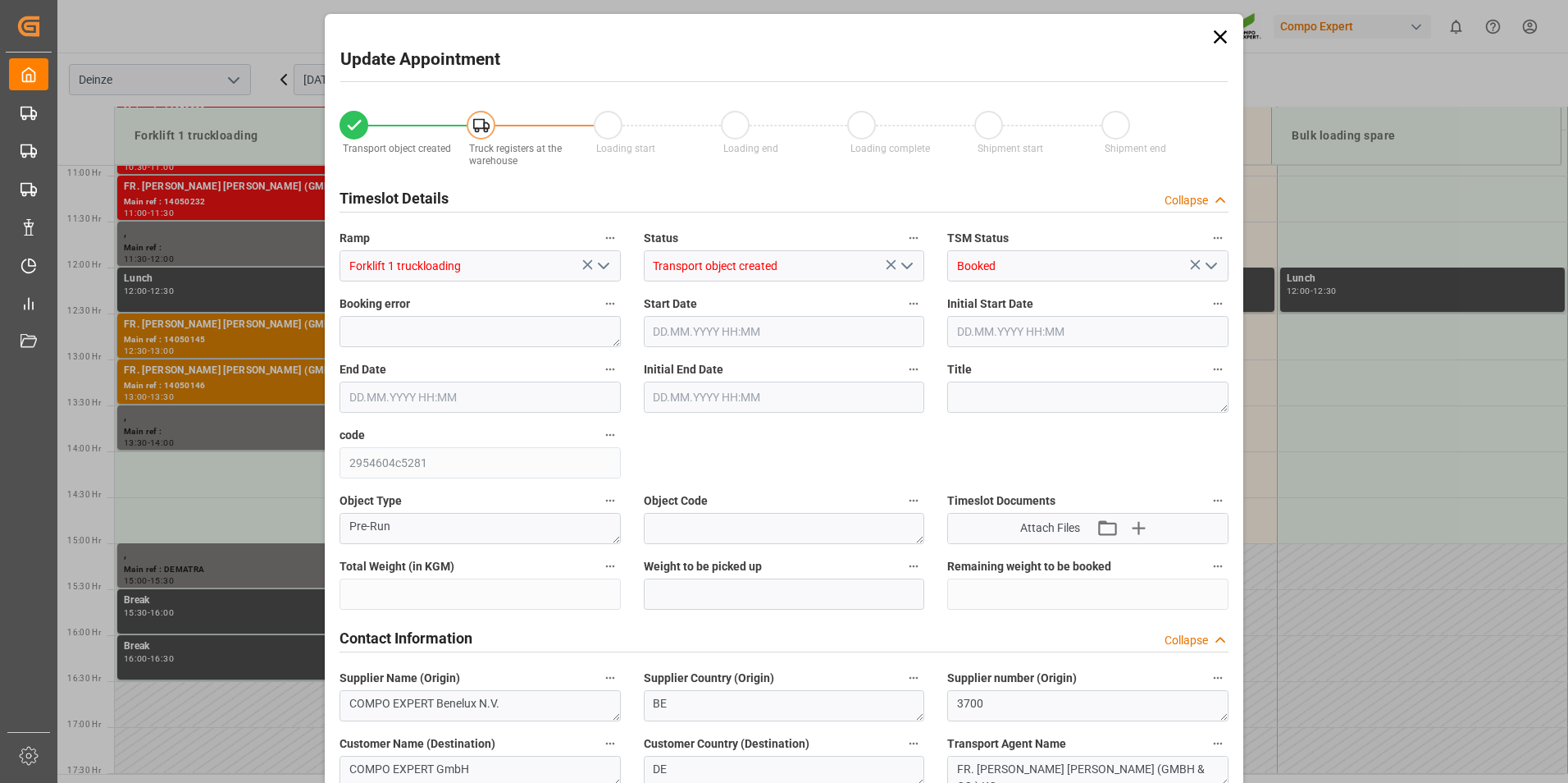
type input "24600"
type input "40"
type input "[DATE] 14:00"
type input "[DATE] 14:30"
type input "[DATE] 08:06"
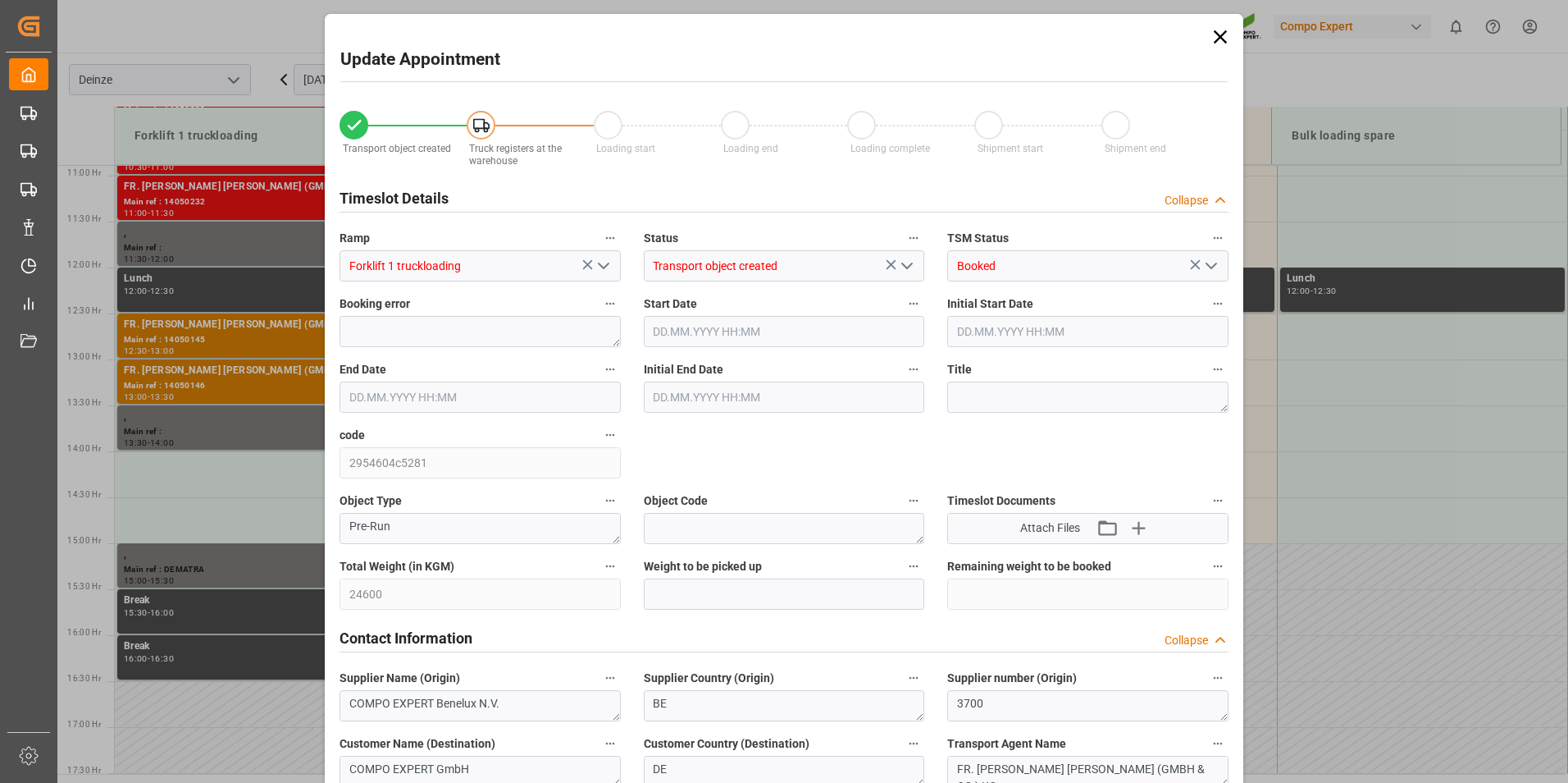
type input "[DATE] 09:49"
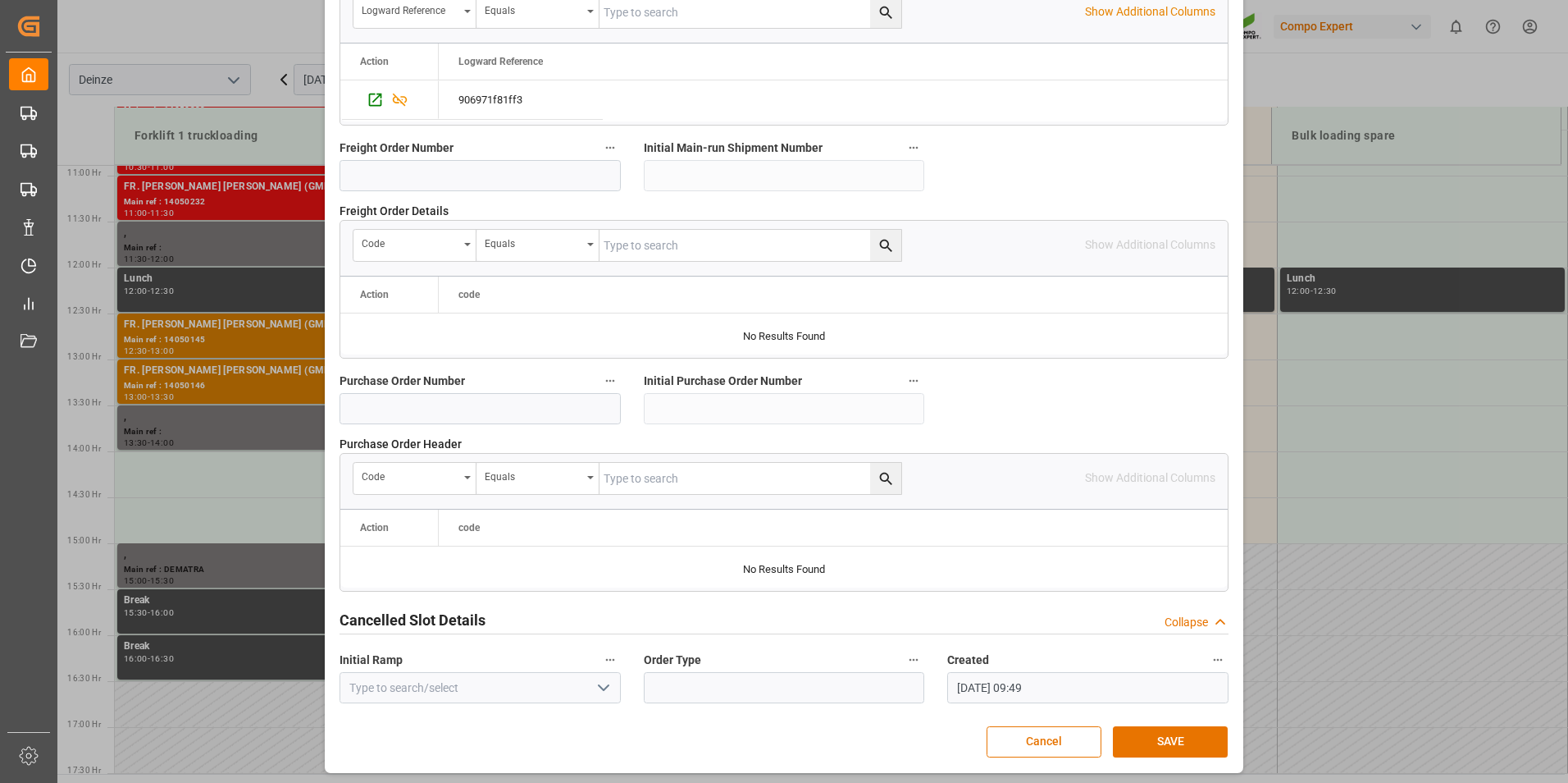
scroll to position [1494, 0]
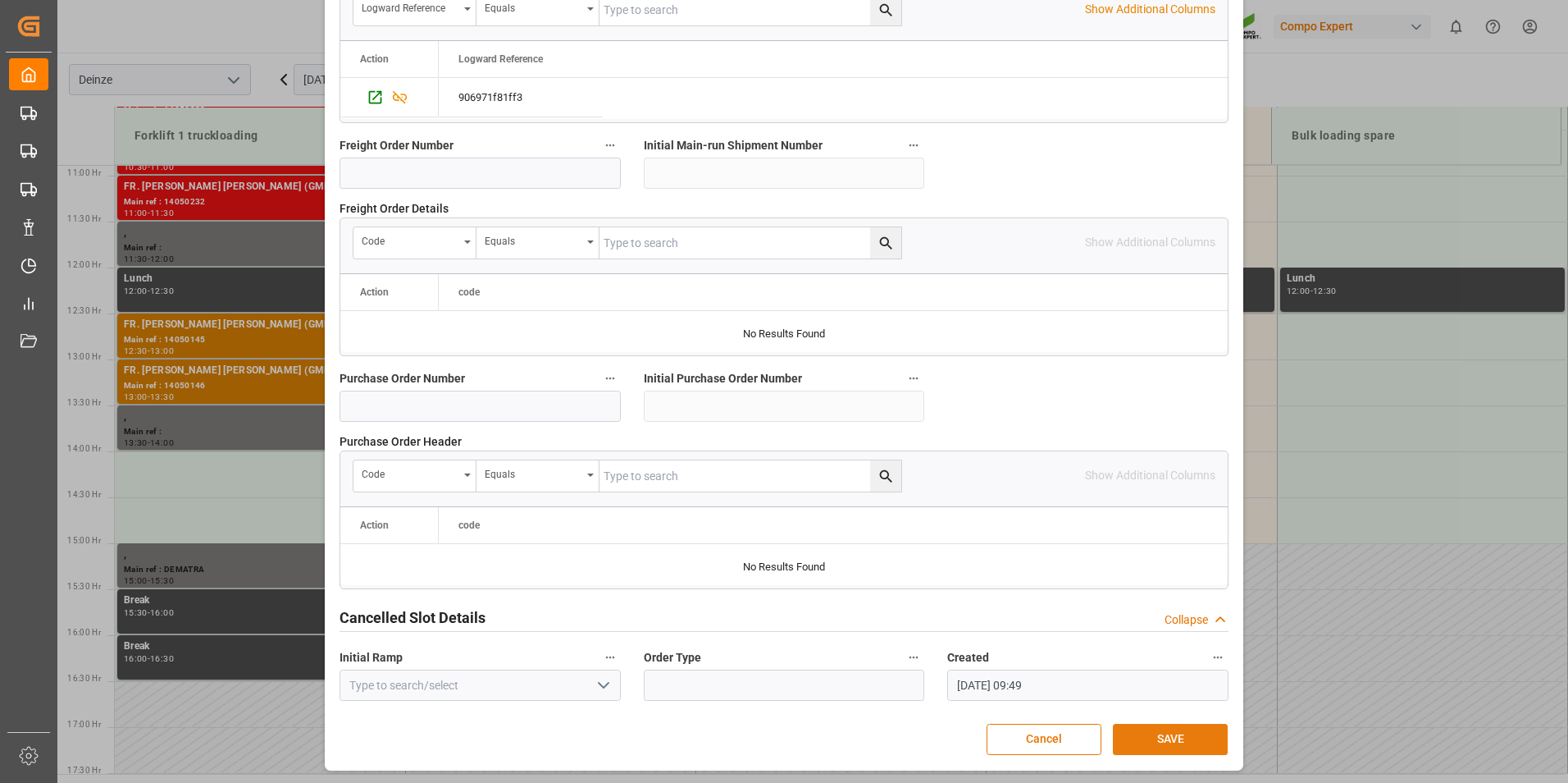
click at [1156, 736] on button "SAVE" at bounding box center [1170, 739] width 115 height 32
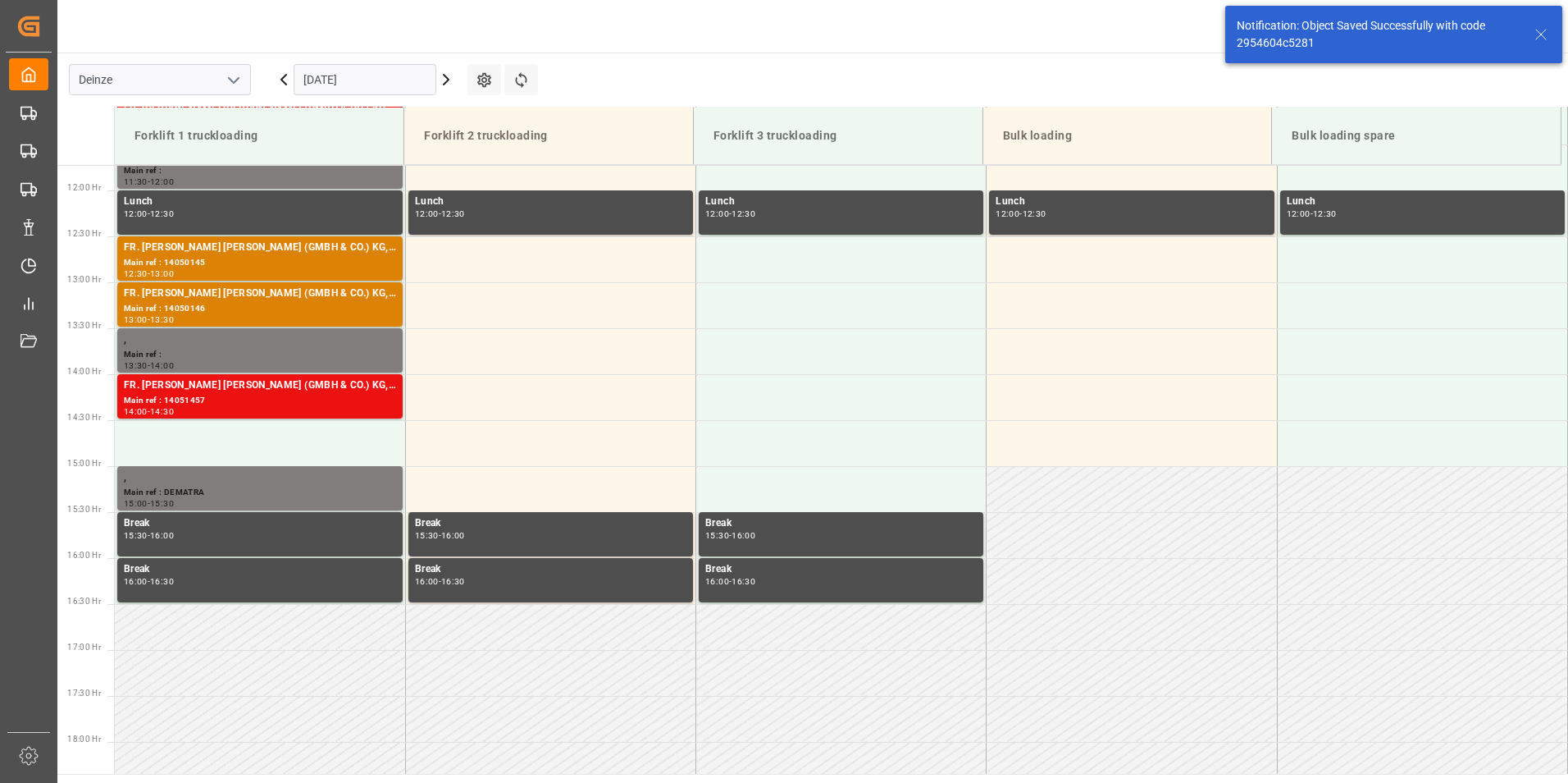
scroll to position [1184, 0]
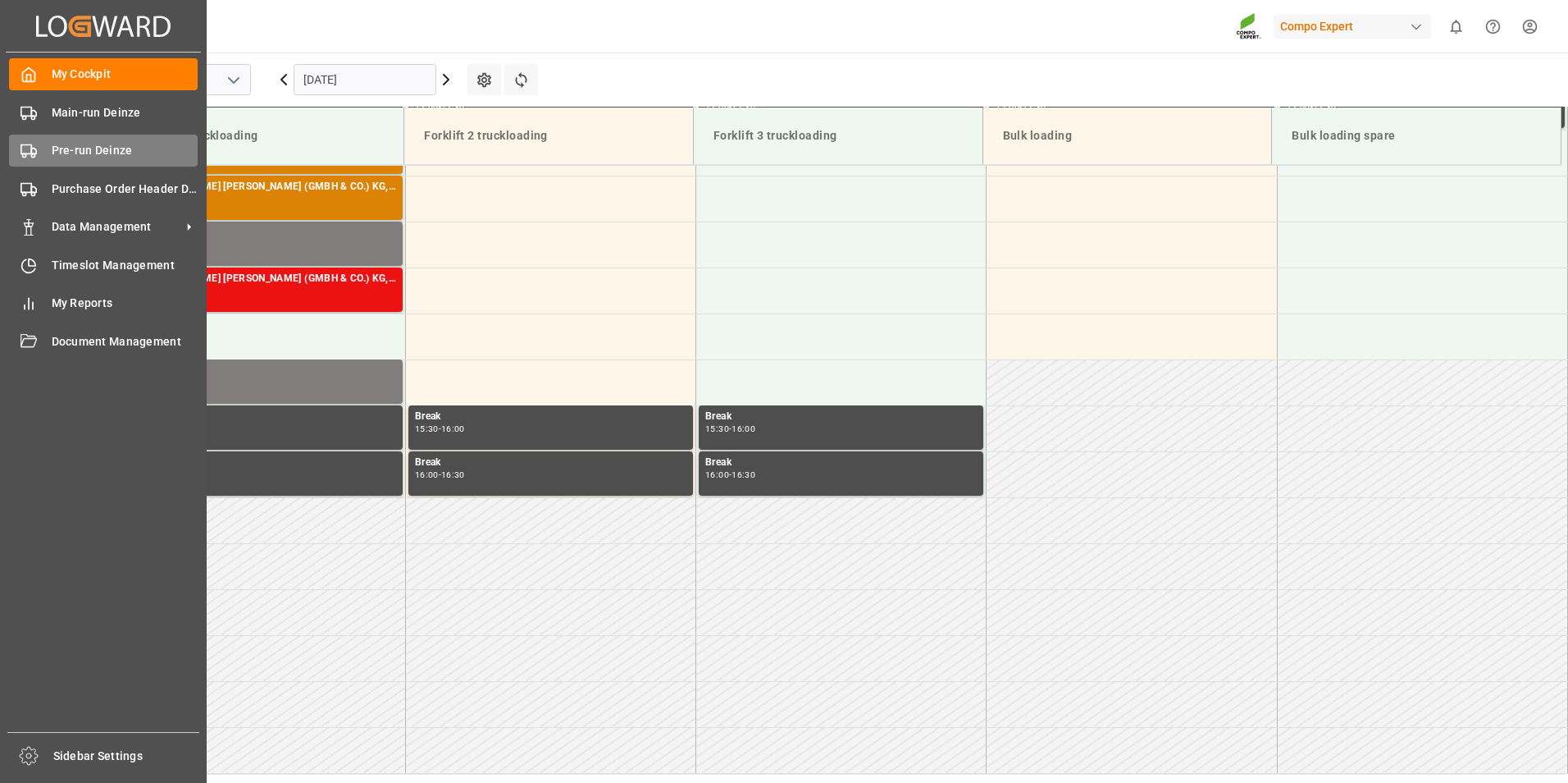
click at [27, 153] on icon at bounding box center [29, 151] width 16 height 16
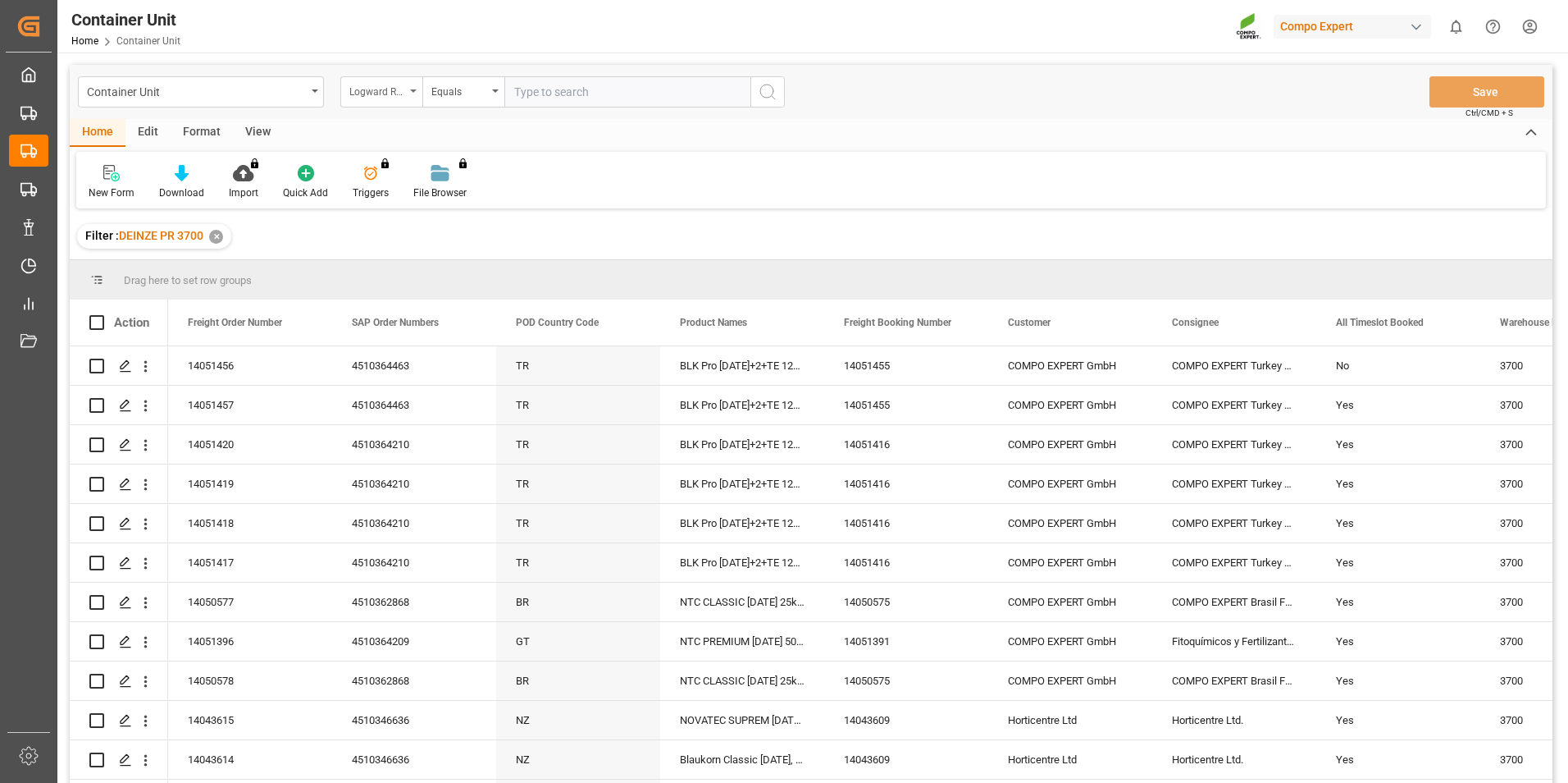
click at [414, 90] on icon "open menu" at bounding box center [413, 91] width 6 height 4
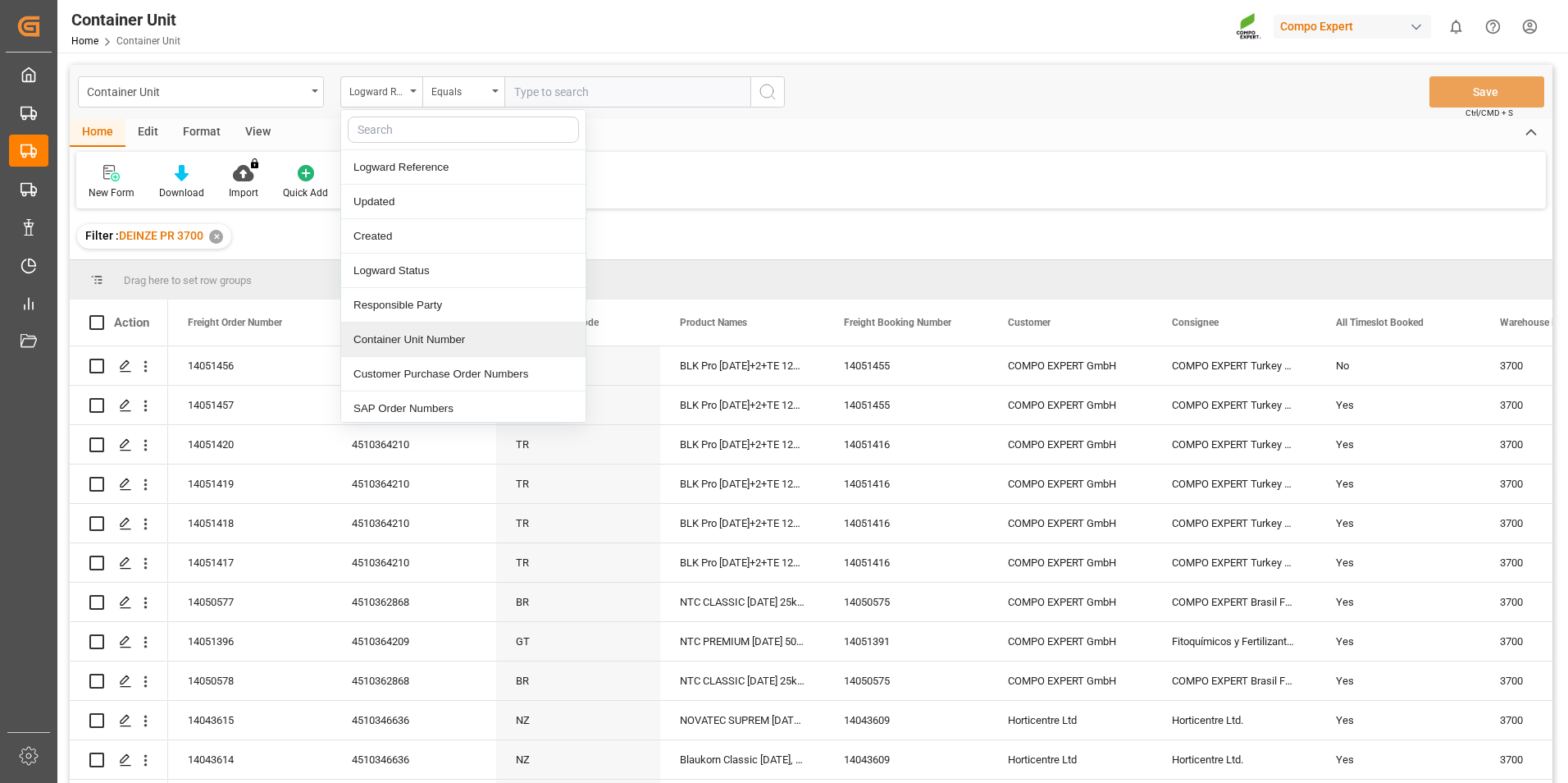
click at [401, 345] on div "Container Unit Number" at bounding box center [463, 340] width 245 height 34
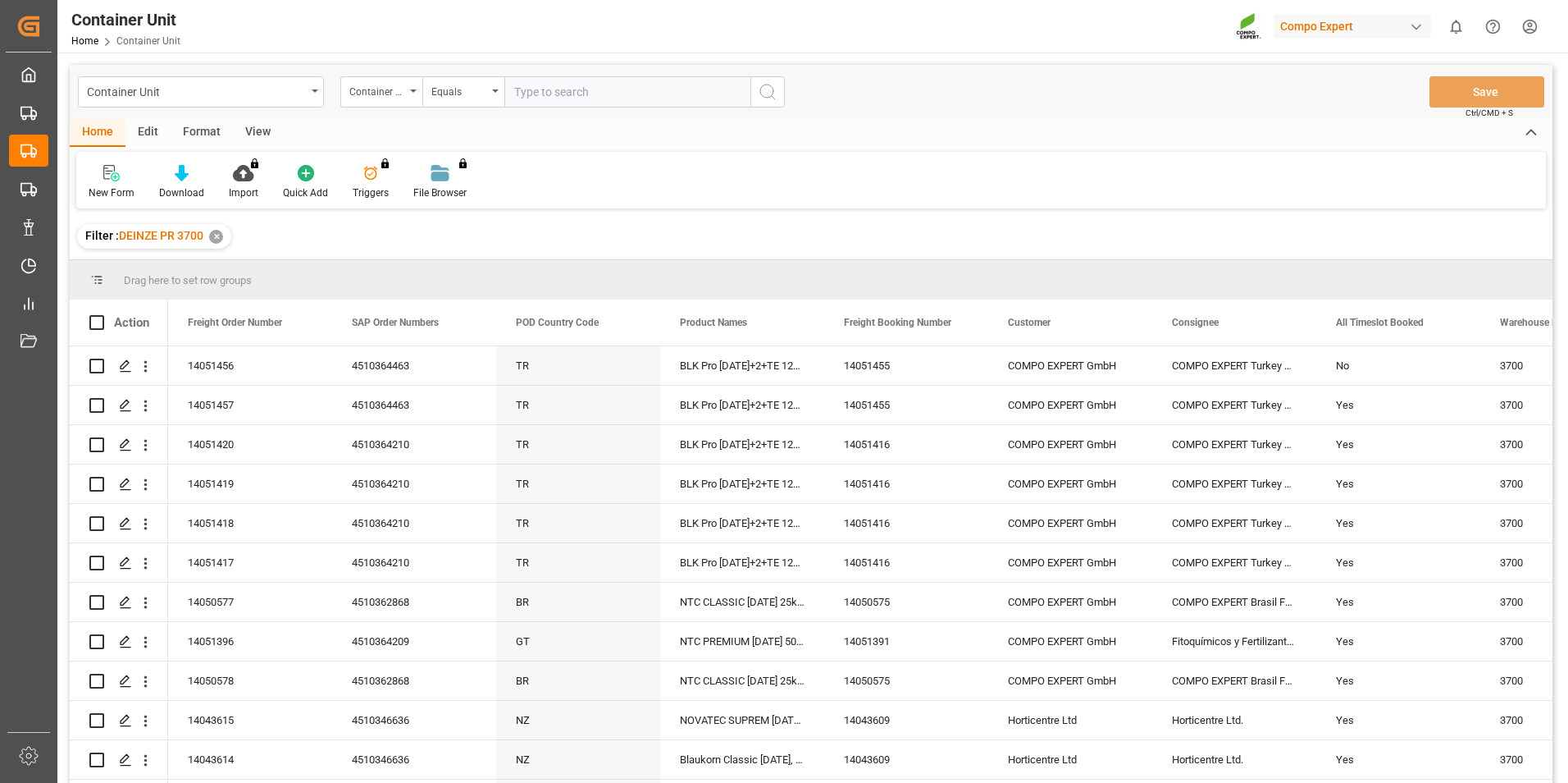
click at [549, 96] on input "text" at bounding box center [627, 91] width 246 height 32
type input "14051456"
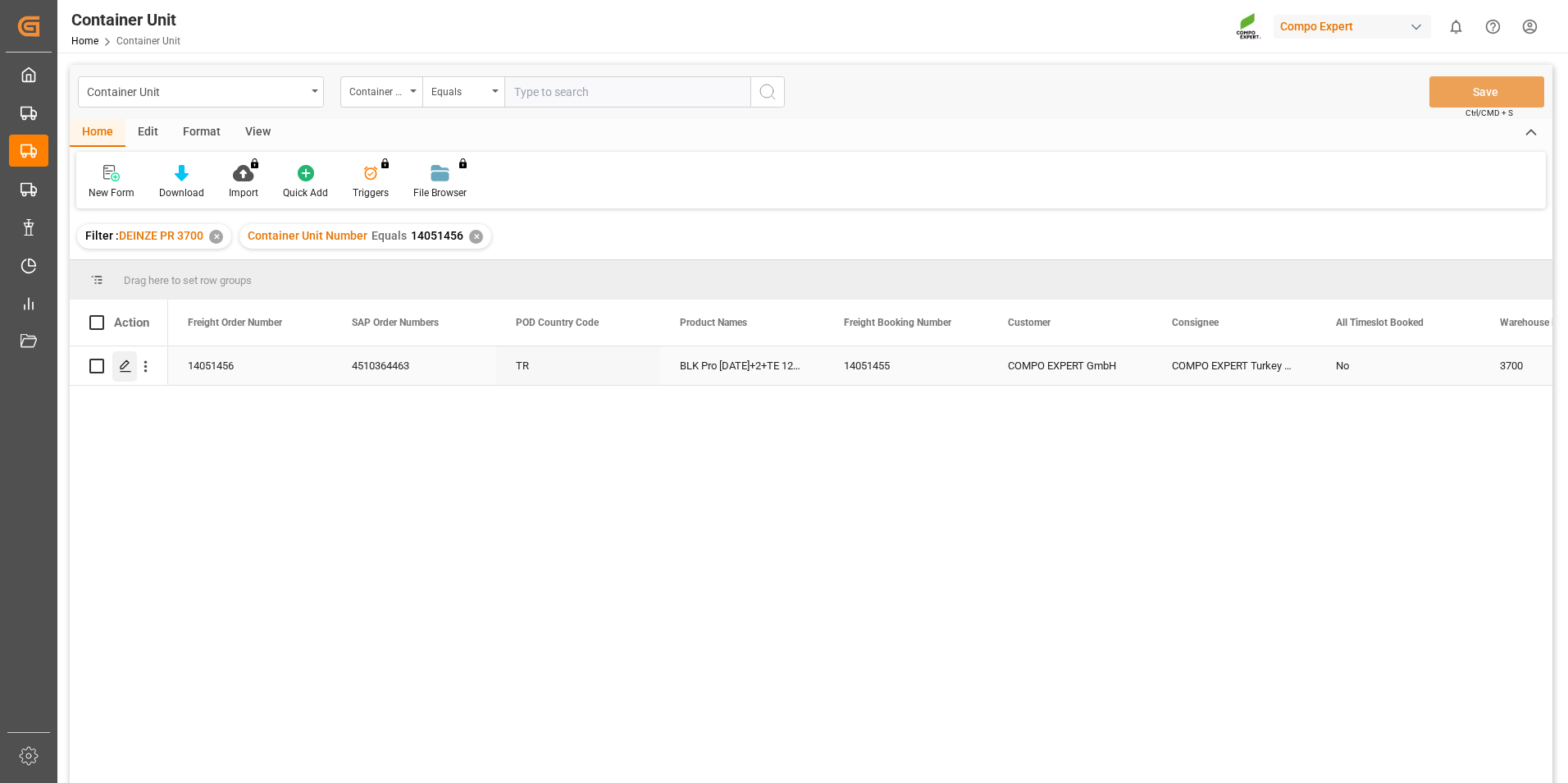
click at [121, 365] on icon "Press SPACE to select this row." at bounding box center [125, 366] width 14 height 14
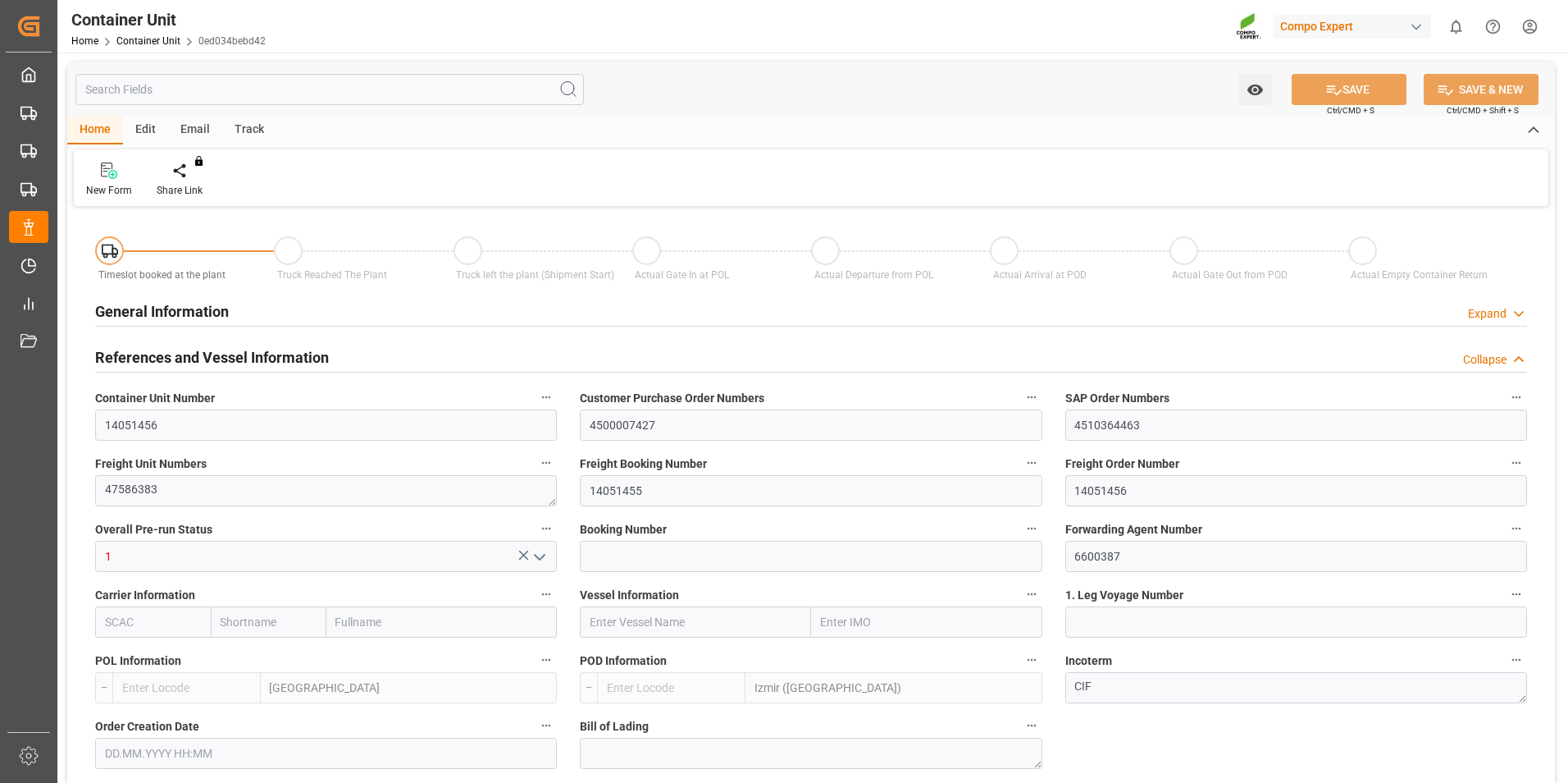
type input "BEANR"
type input "TRIZM"
type input "7"
type input "0"
type input "8"
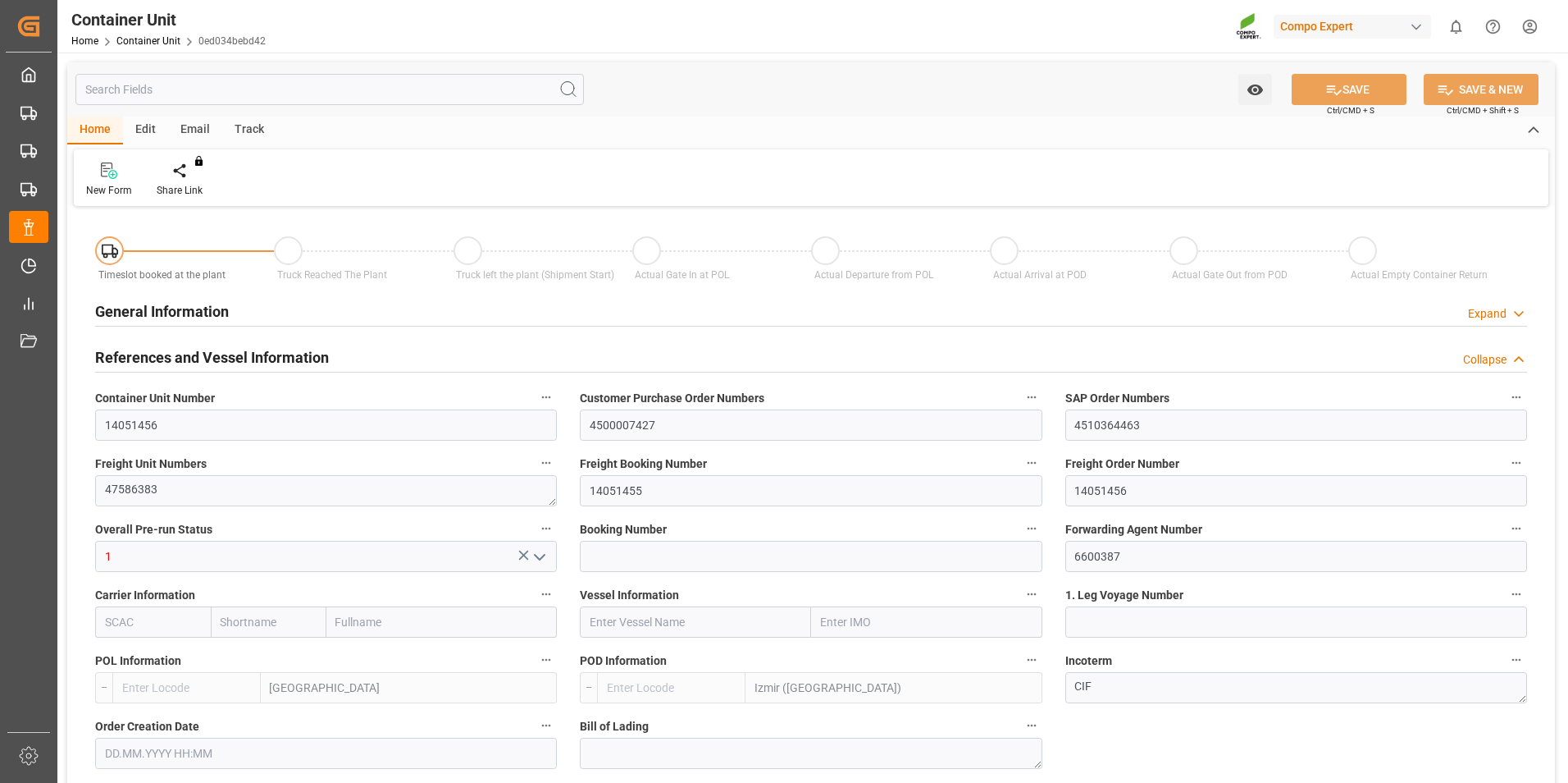
type input "0"
type input "40"
type input "24600"
type input "[DATE] 08:06"
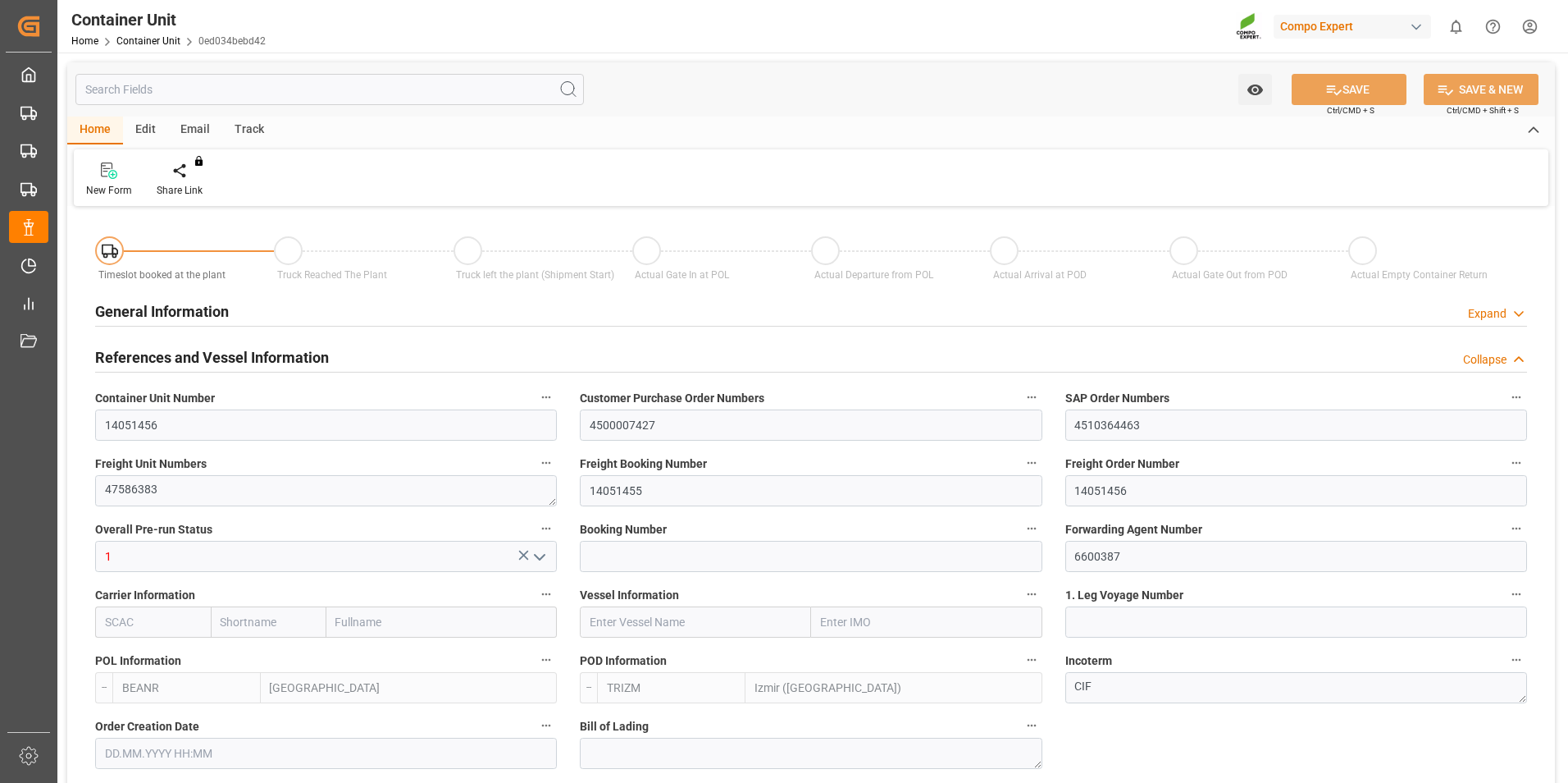
type input "15.09.2025"
click at [186, 173] on icon at bounding box center [191, 169] width 12 height 14
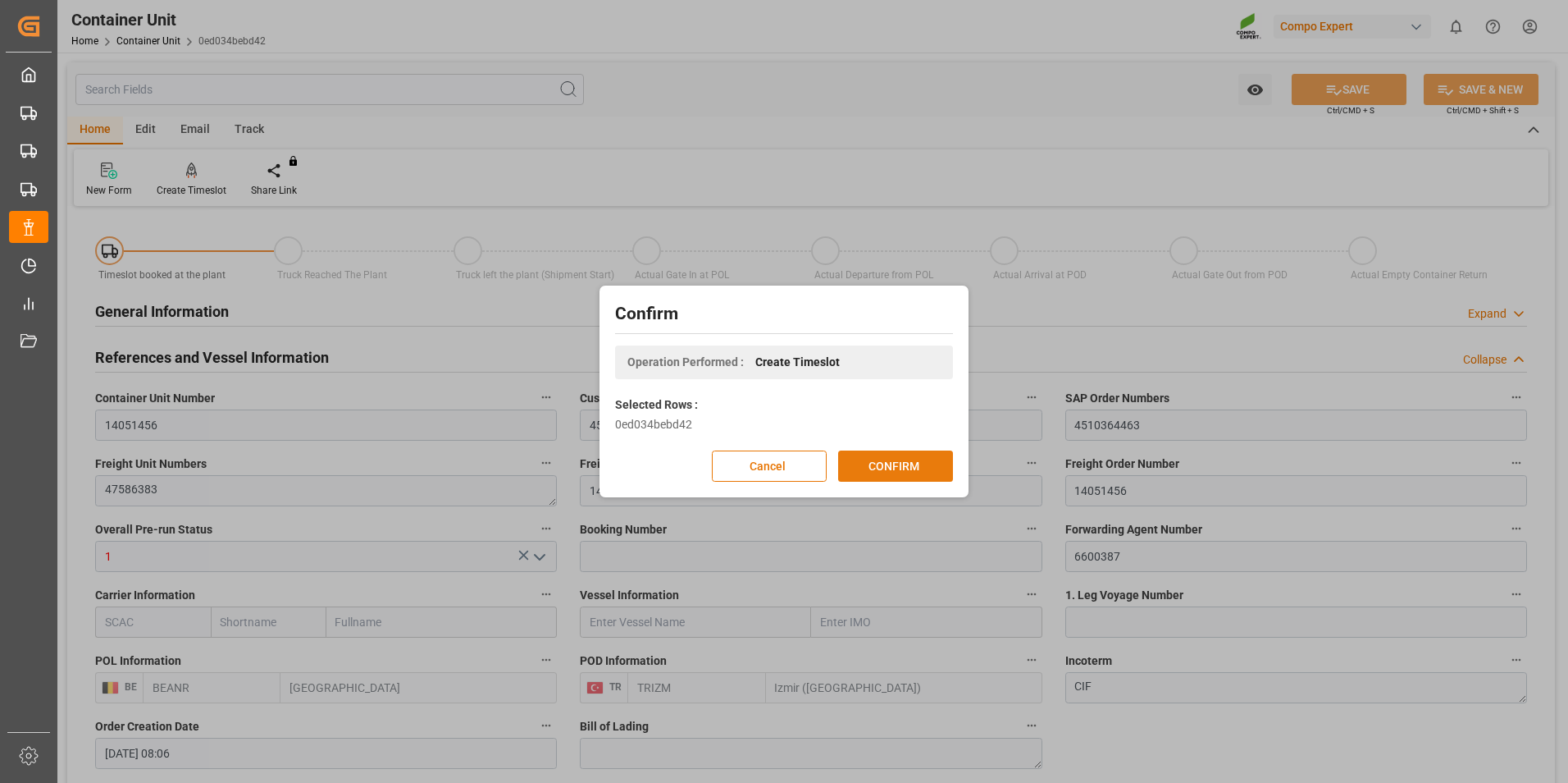
click at [886, 471] on button "CONFIRM" at bounding box center [895, 466] width 115 height 32
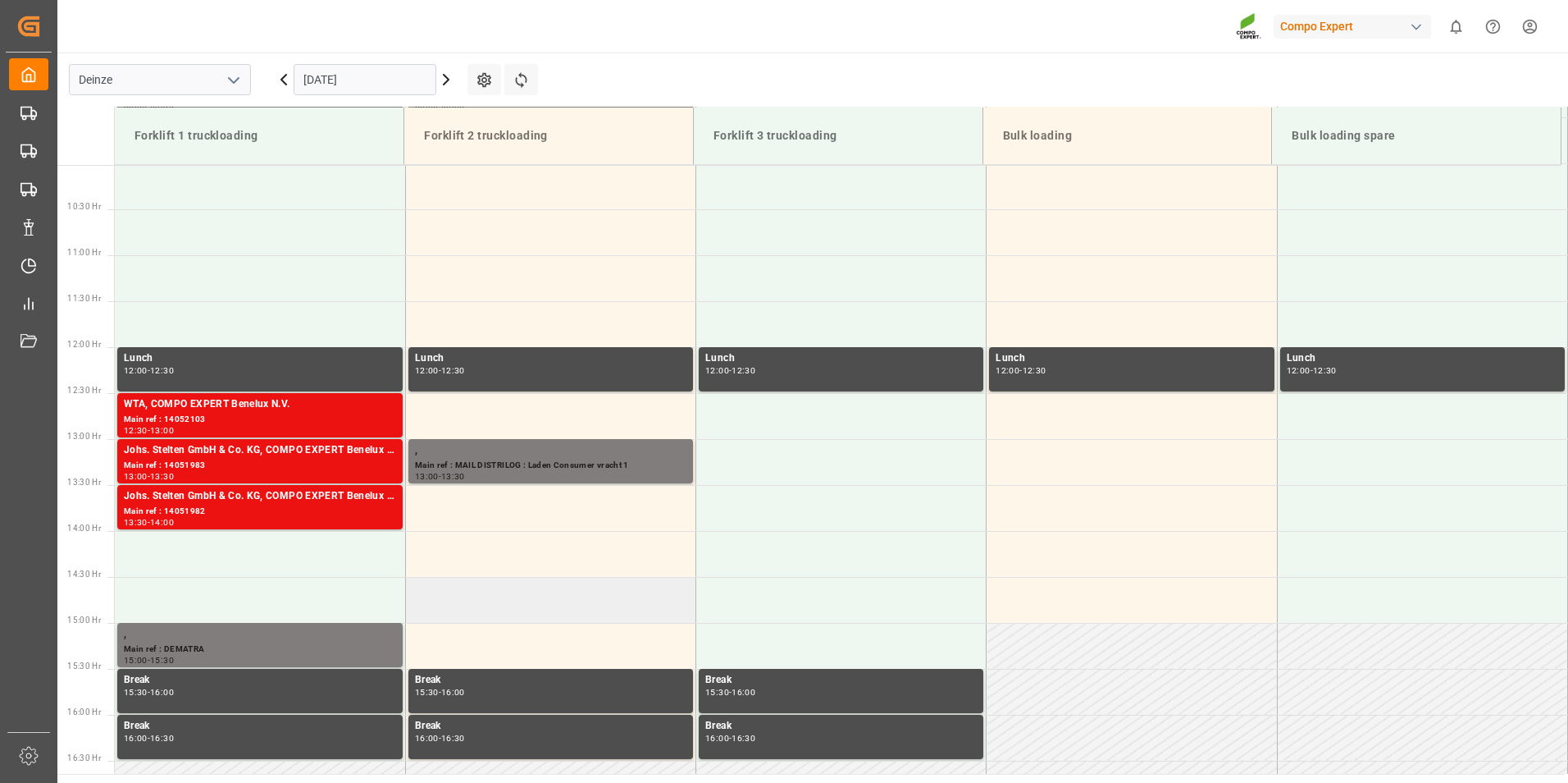
scroll to position [1000, 0]
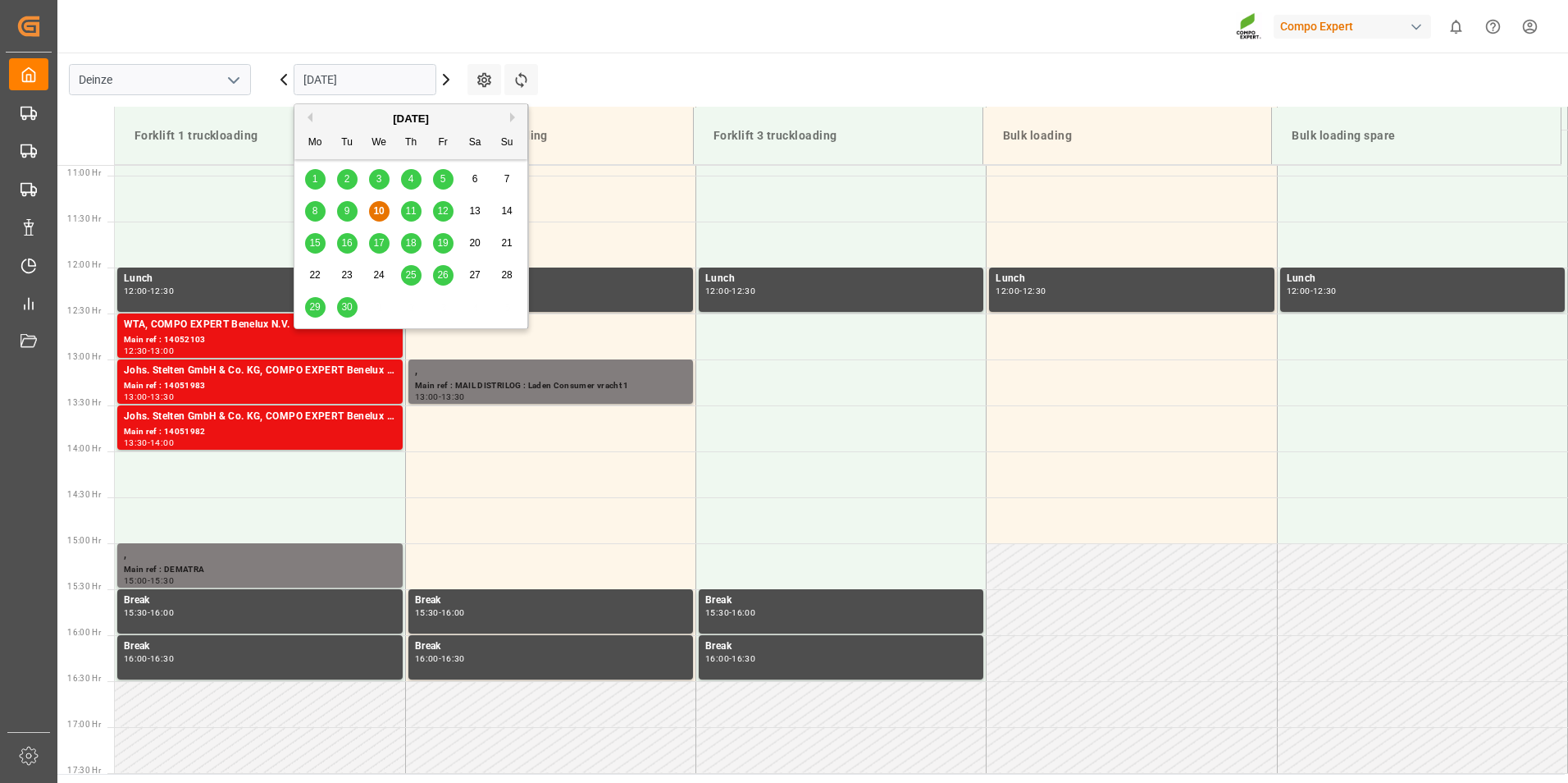
click at [381, 80] on input "[DATE]" at bounding box center [365, 79] width 143 height 32
click at [315, 310] on span "29" at bounding box center [315, 306] width 11 height 12
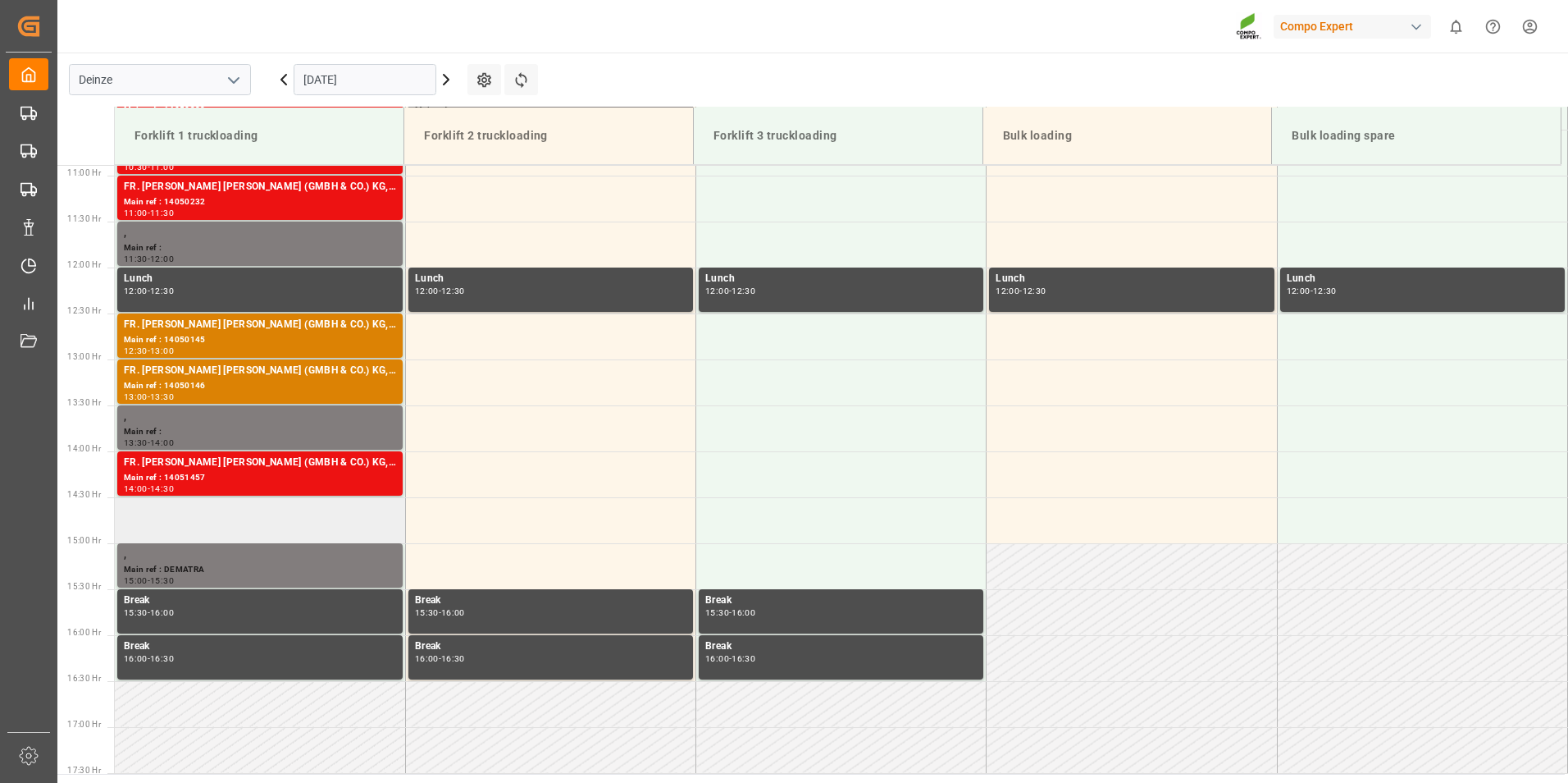
click at [151, 516] on td at bounding box center [260, 520] width 291 height 46
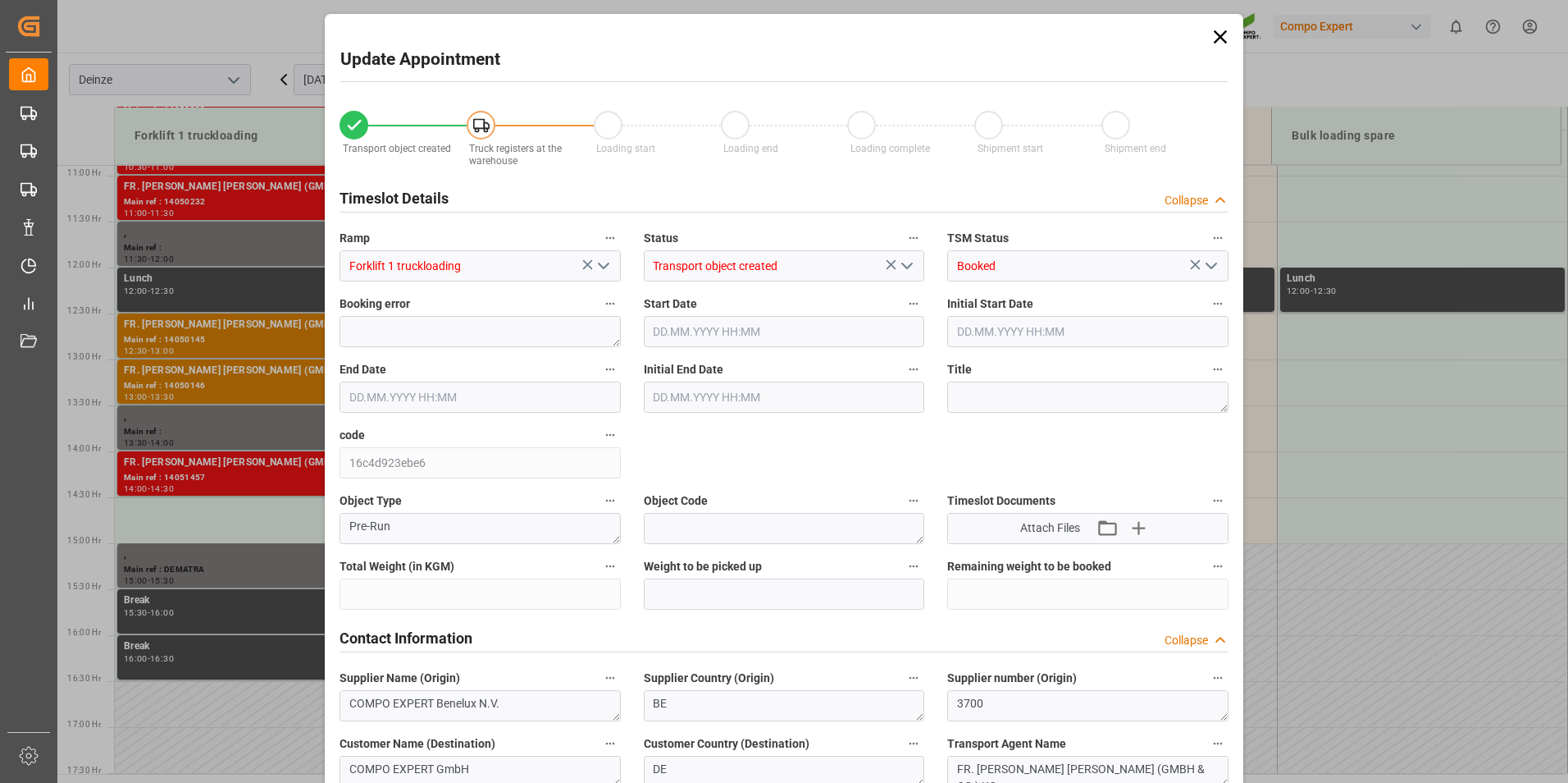
type input "24600"
type input "40"
type input "[DATE] 14:30"
type input "[DATE] 15:00"
type input "[DATE] 08:06"
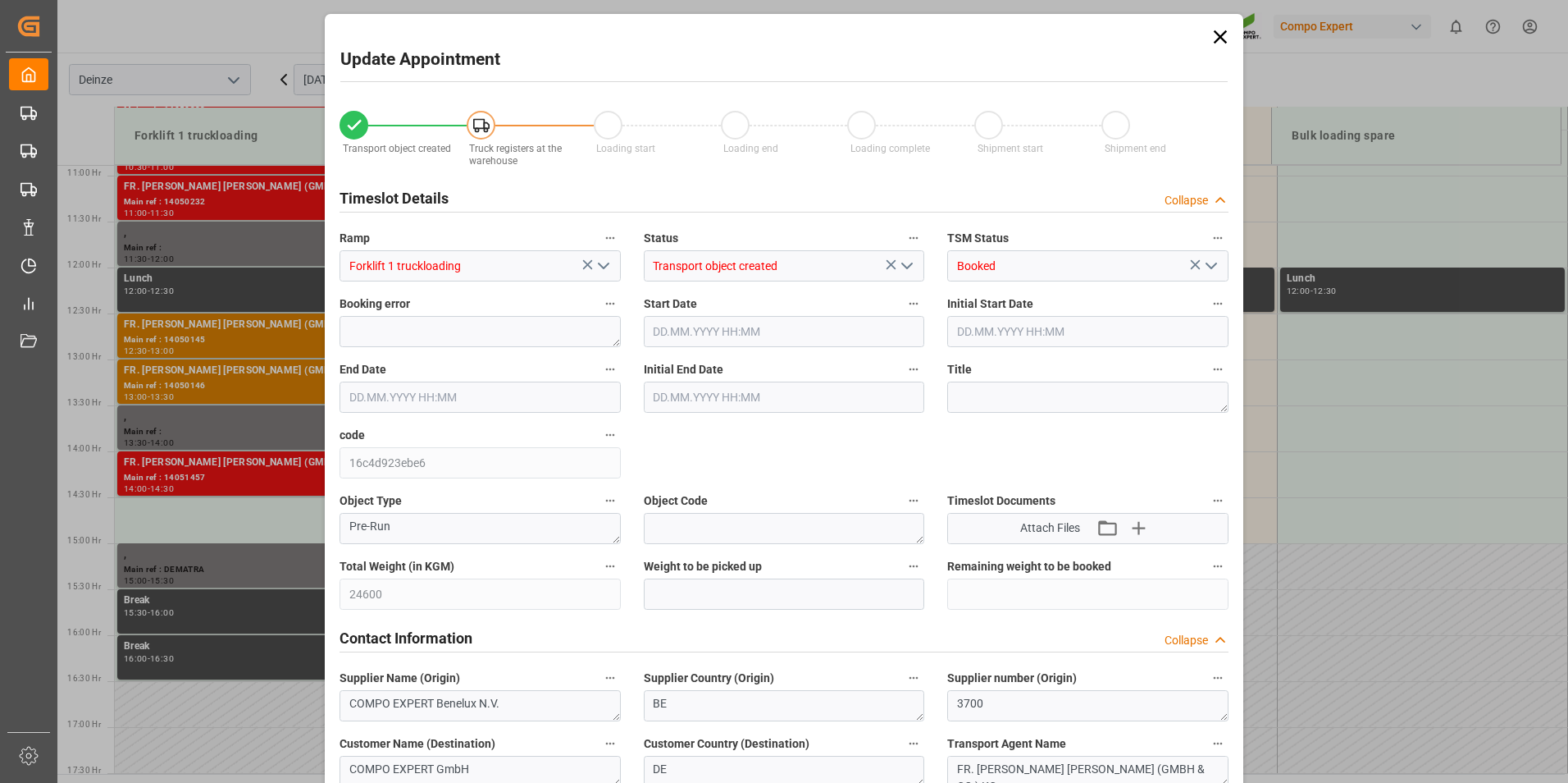
type input "[DATE] 09:50"
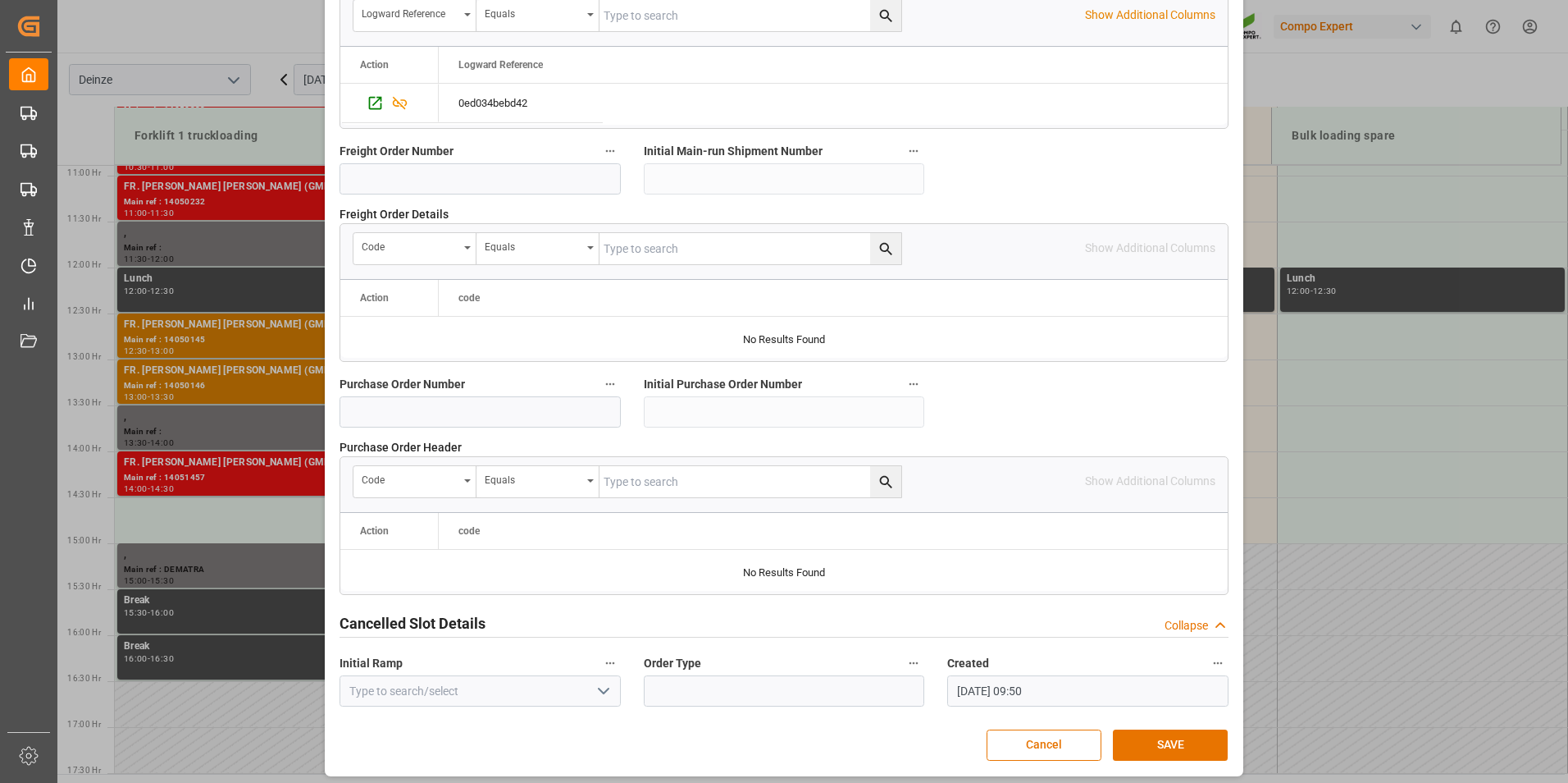
scroll to position [1494, 0]
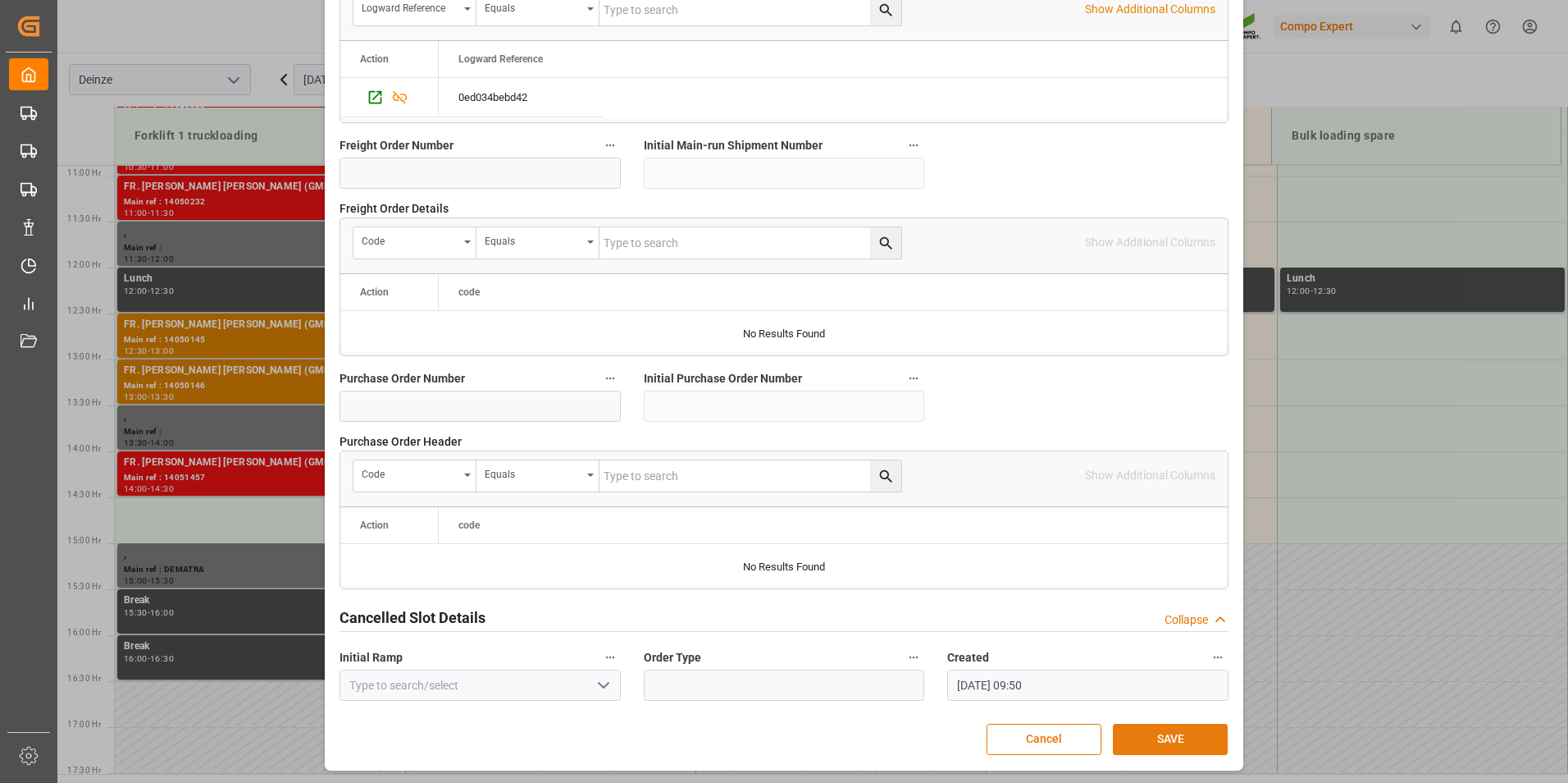
click at [1161, 737] on button "SAVE" at bounding box center [1170, 739] width 115 height 32
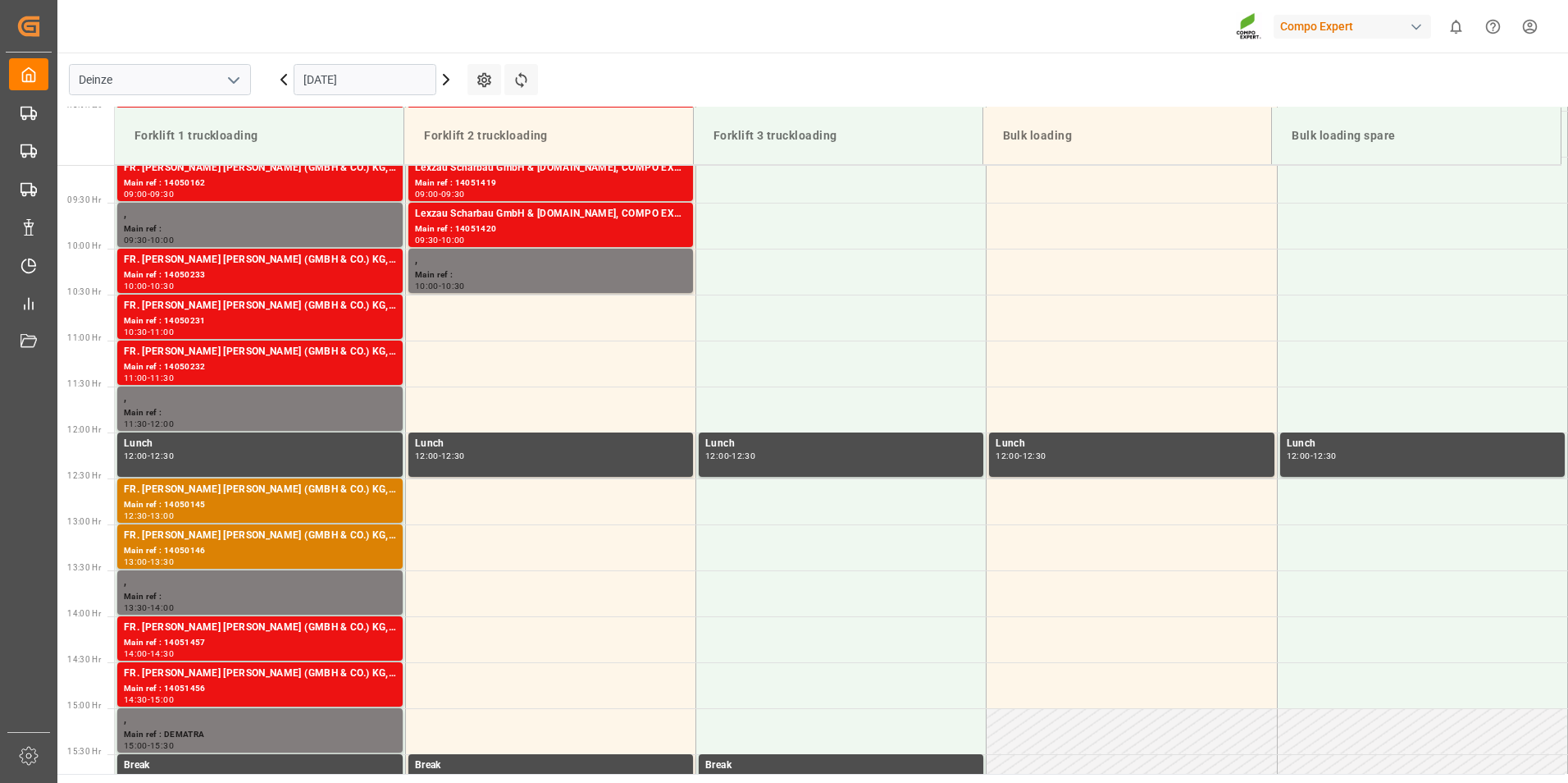
scroll to position [844, 0]
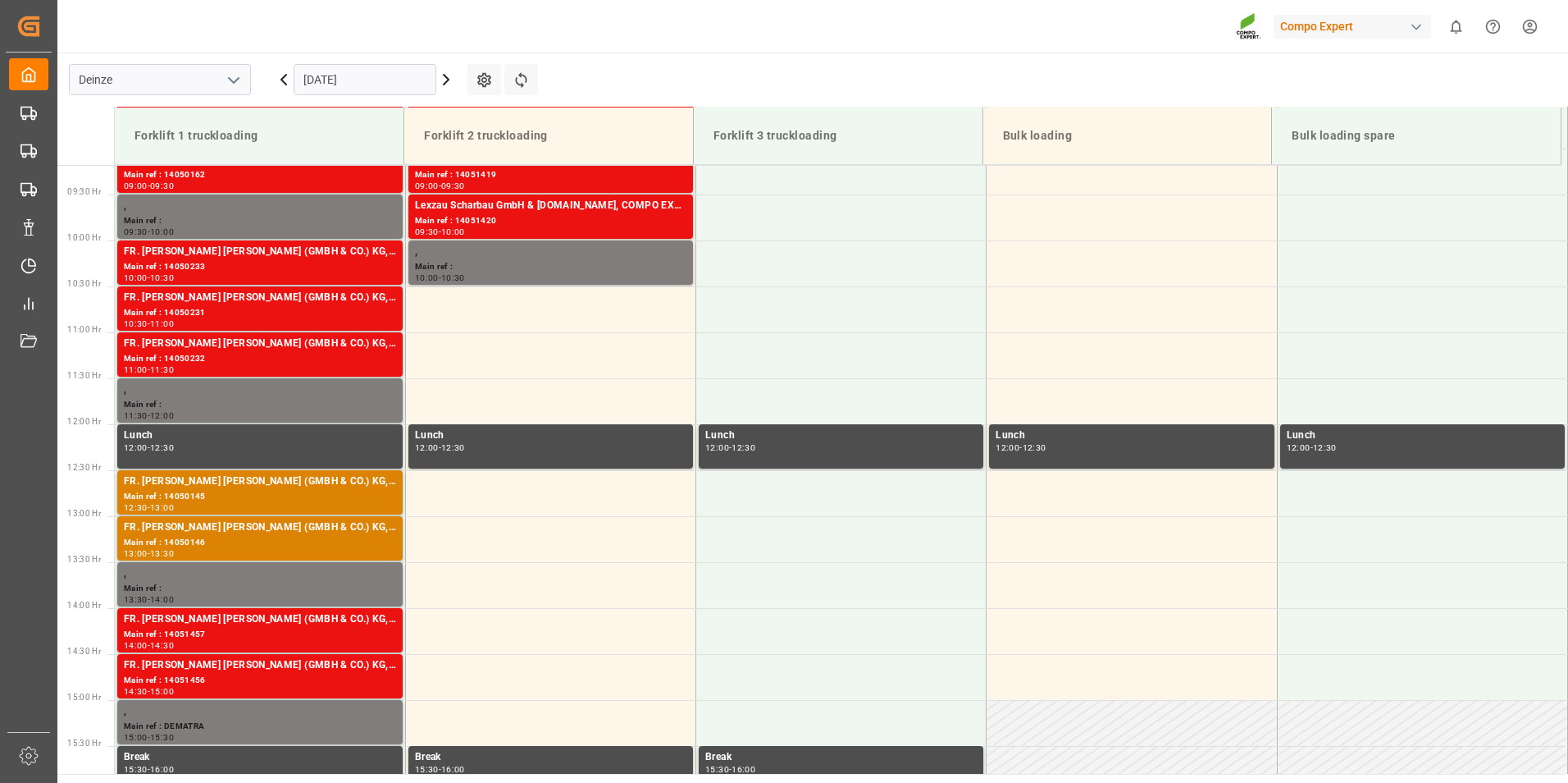
click at [353, 74] on input "[DATE]" at bounding box center [365, 79] width 143 height 32
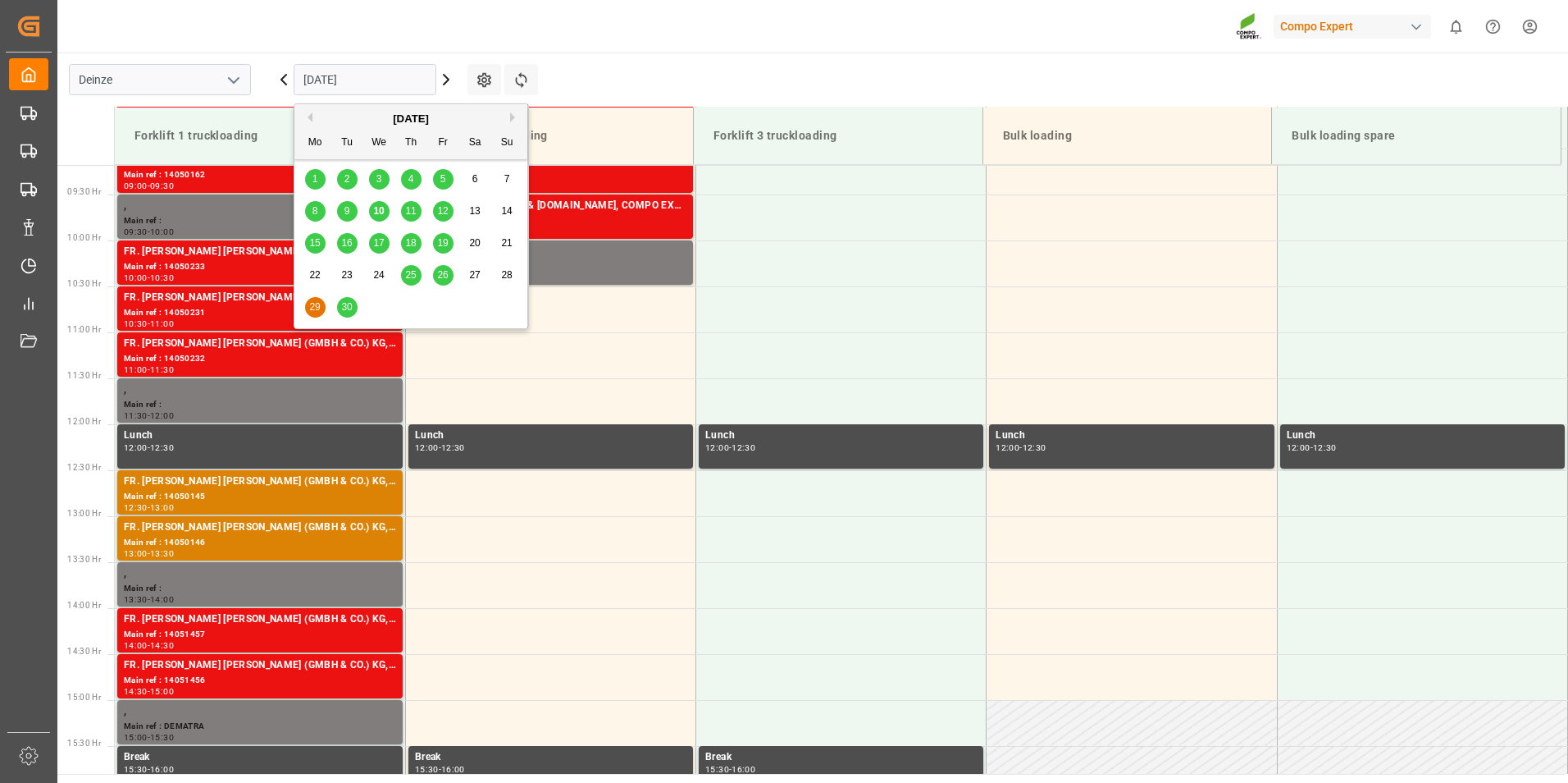
click at [377, 212] on span "10" at bounding box center [378, 210] width 11 height 12
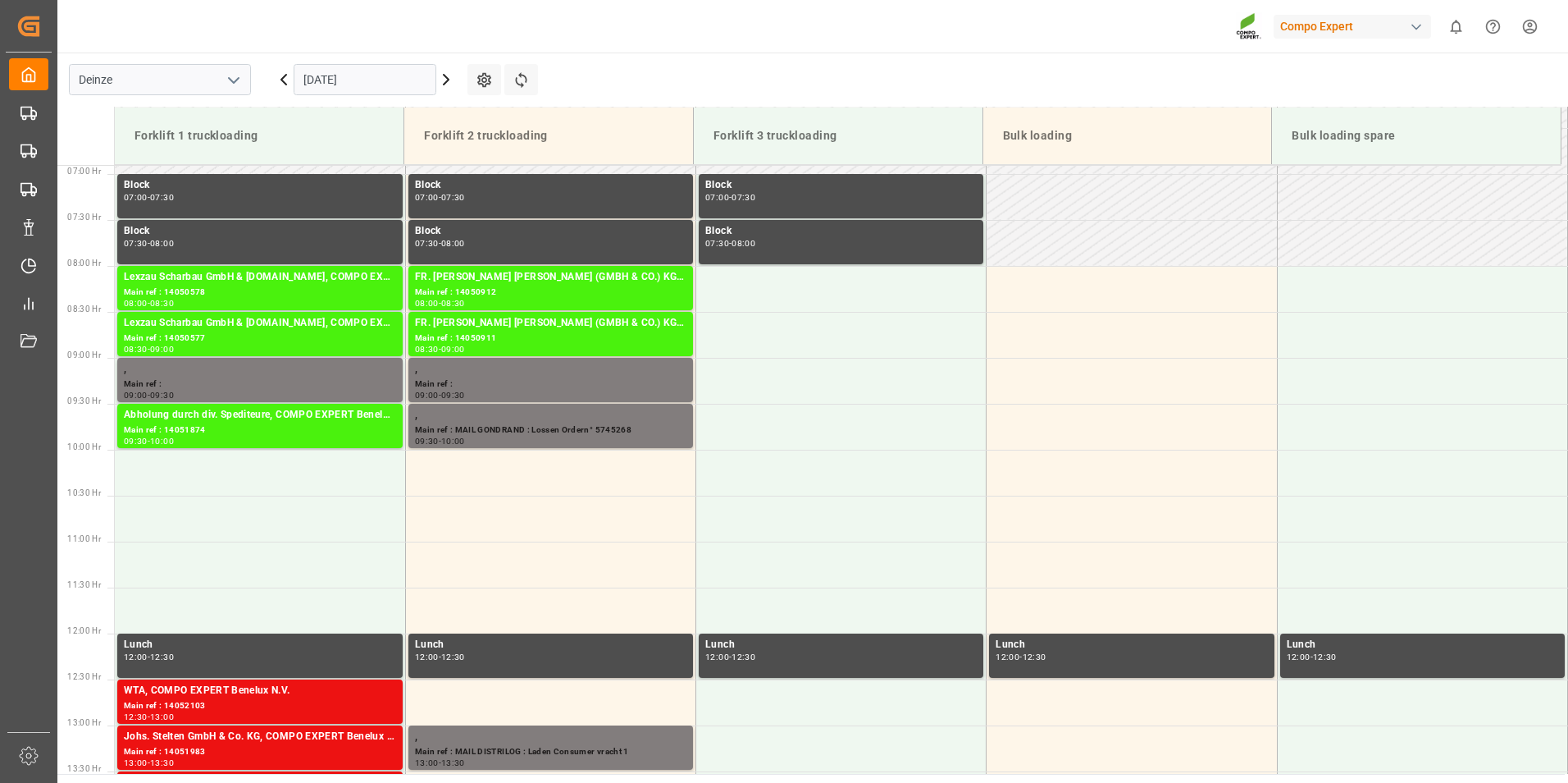
scroll to position [614, 0]
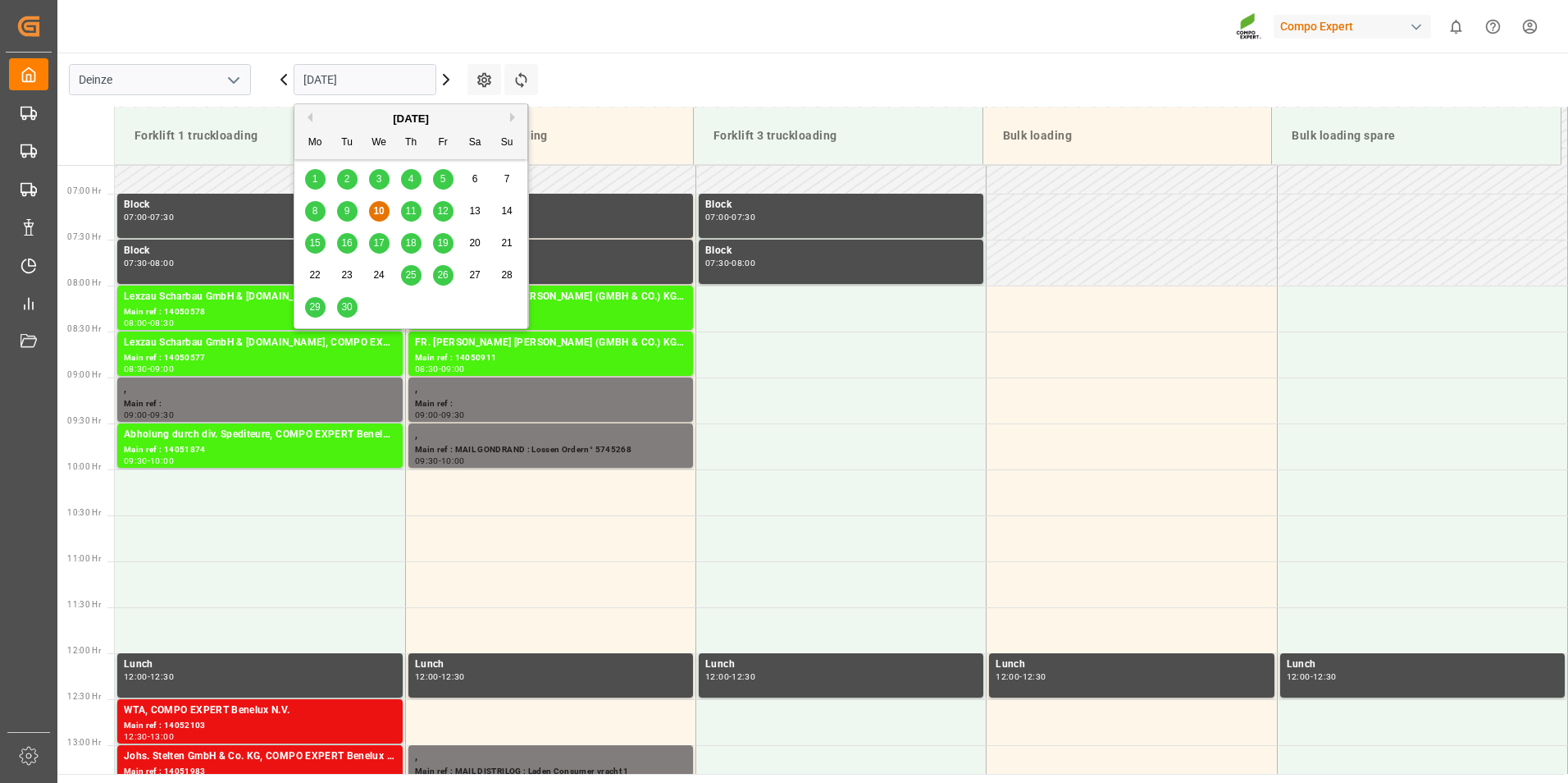
click at [399, 80] on input "[DATE]" at bounding box center [365, 79] width 143 height 32
click at [417, 210] on div "11" at bounding box center [411, 211] width 21 height 20
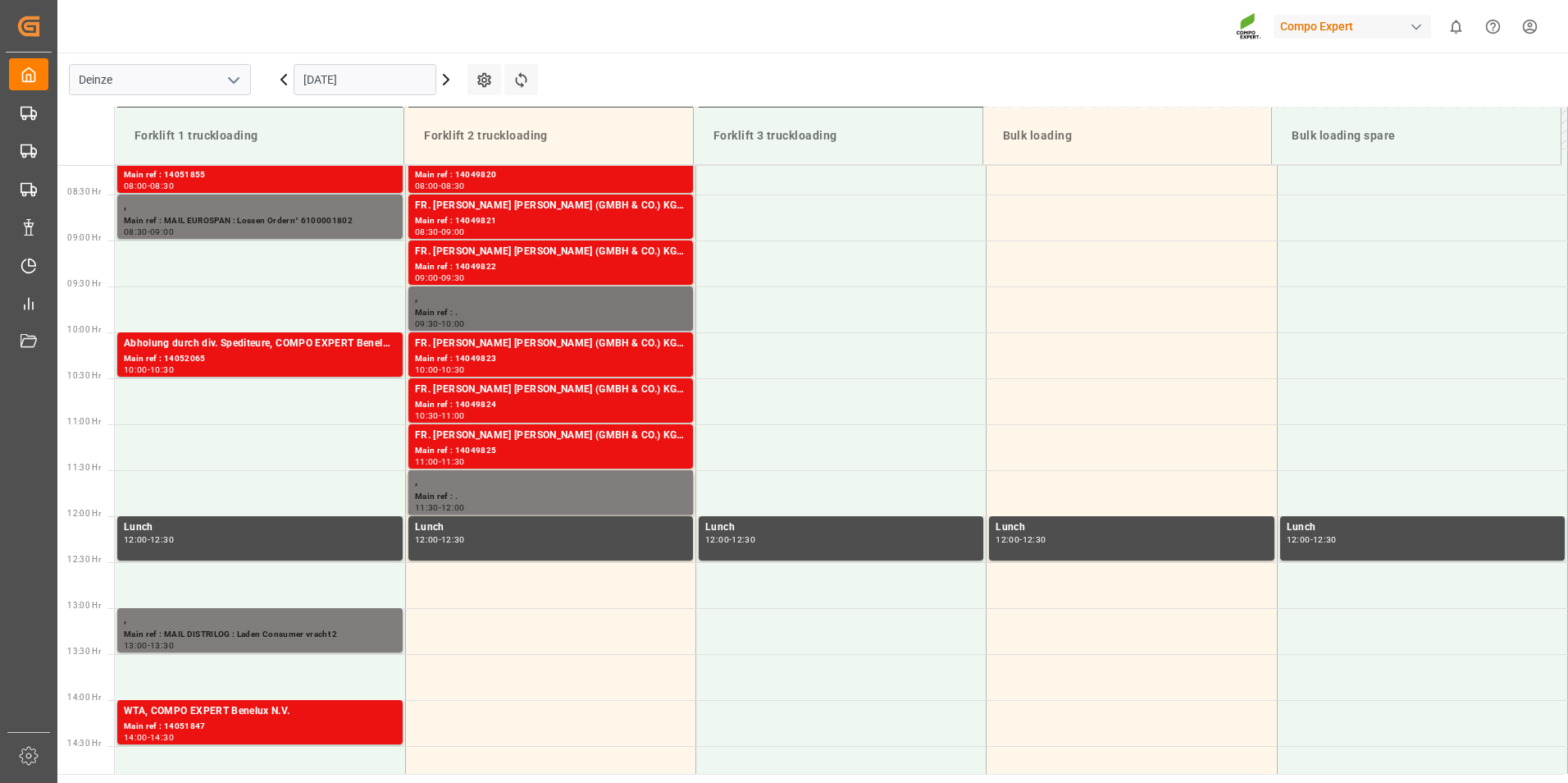
scroll to position [672, 0]
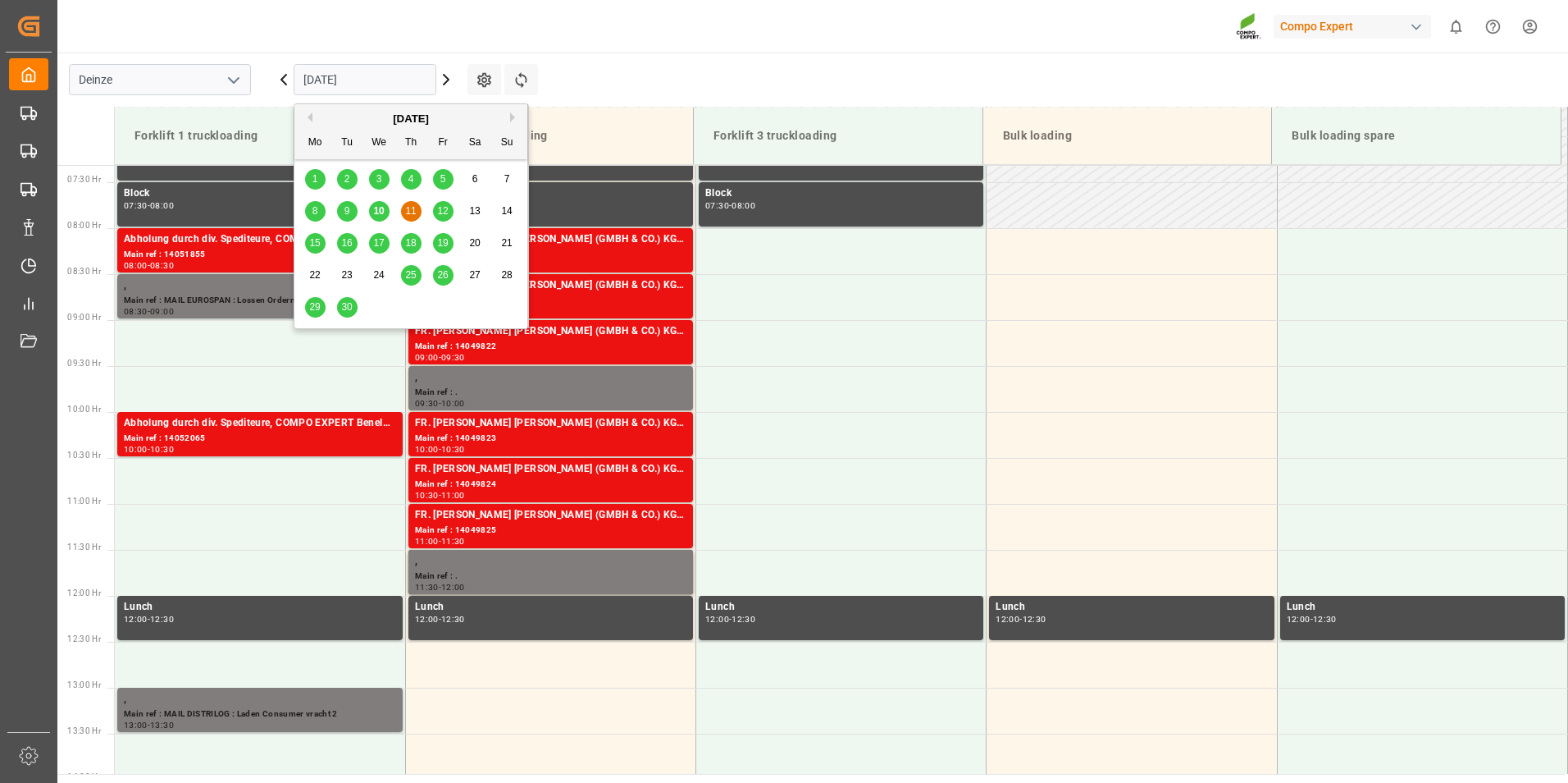
click at [384, 89] on input "[DATE]" at bounding box center [365, 79] width 143 height 32
click at [379, 212] on span "10" at bounding box center [378, 210] width 11 height 12
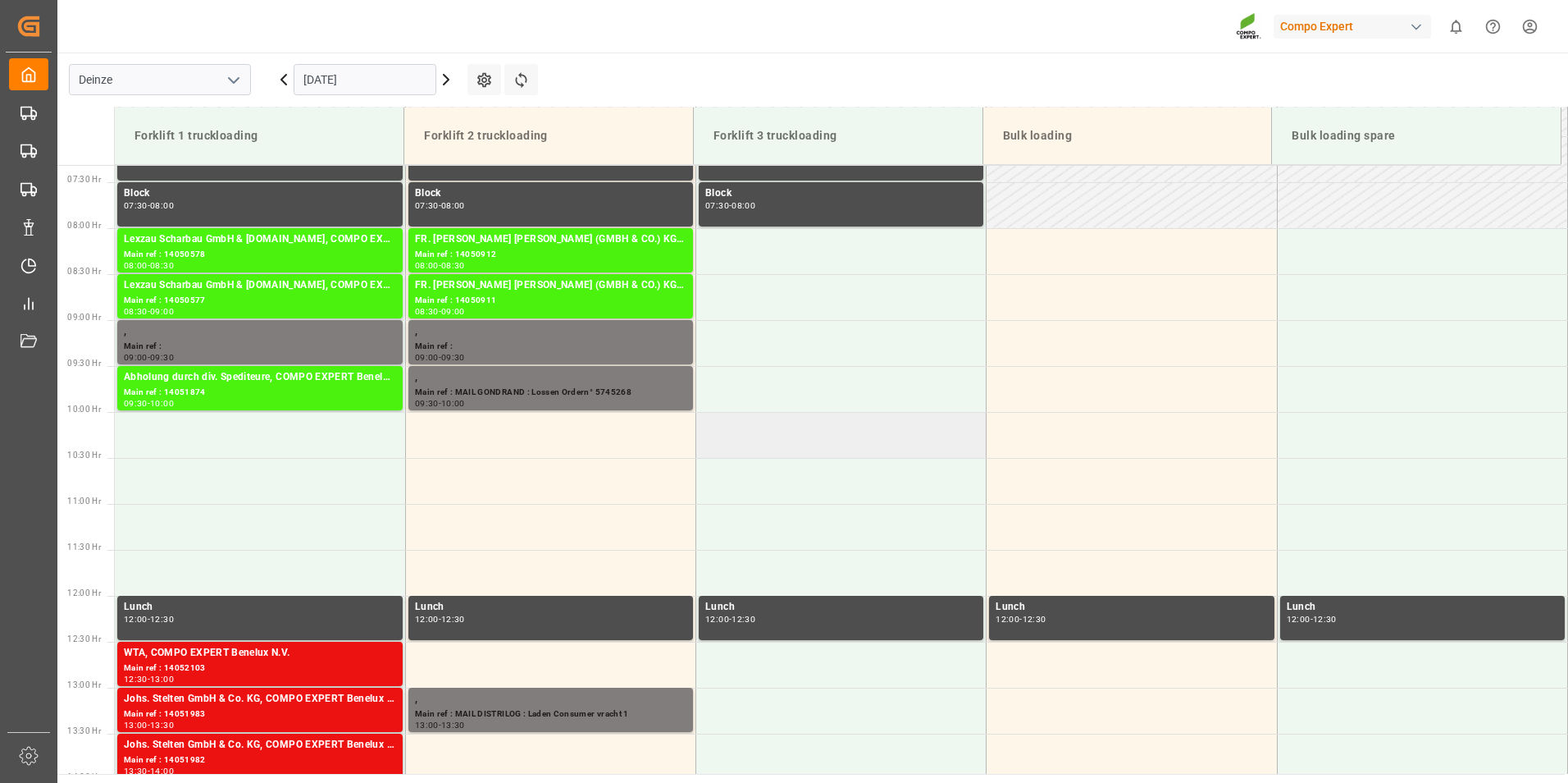
scroll to position [836, 0]
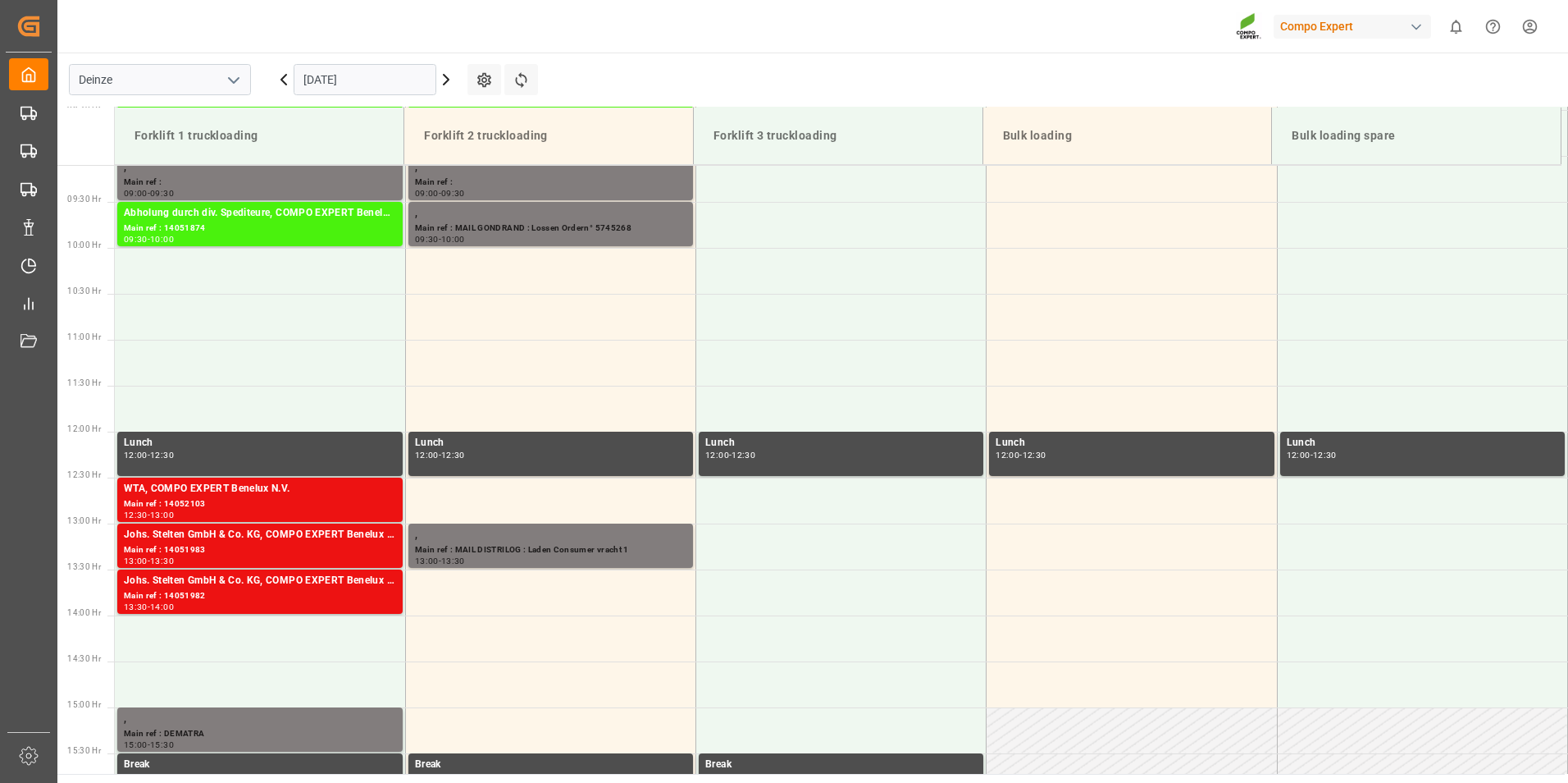
click at [394, 76] on input "[DATE]" at bounding box center [365, 79] width 143 height 32
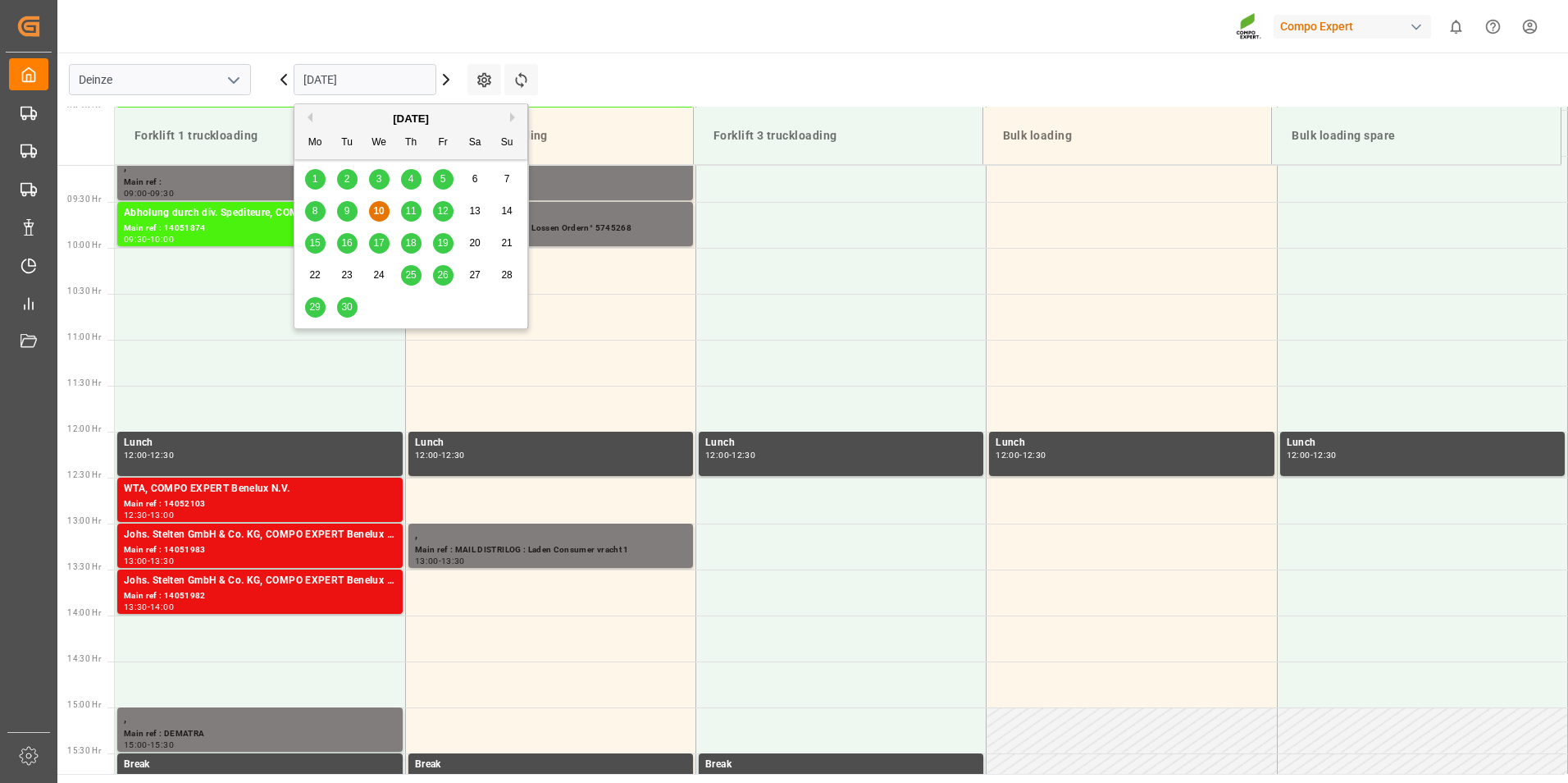
click at [412, 277] on span "25" at bounding box center [411, 275] width 11 height 12
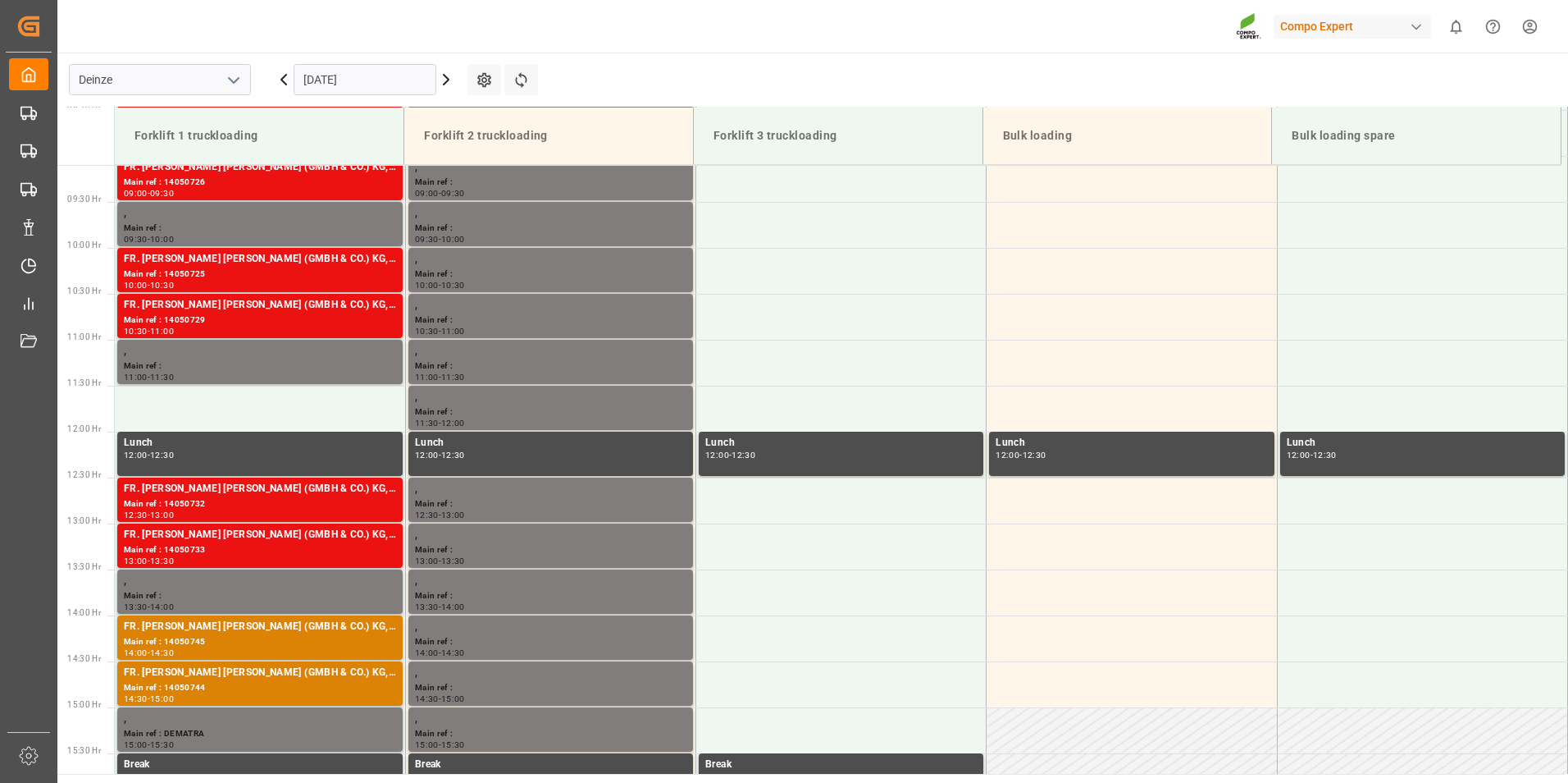
click at [407, 89] on input "[DATE]" at bounding box center [365, 79] width 143 height 32
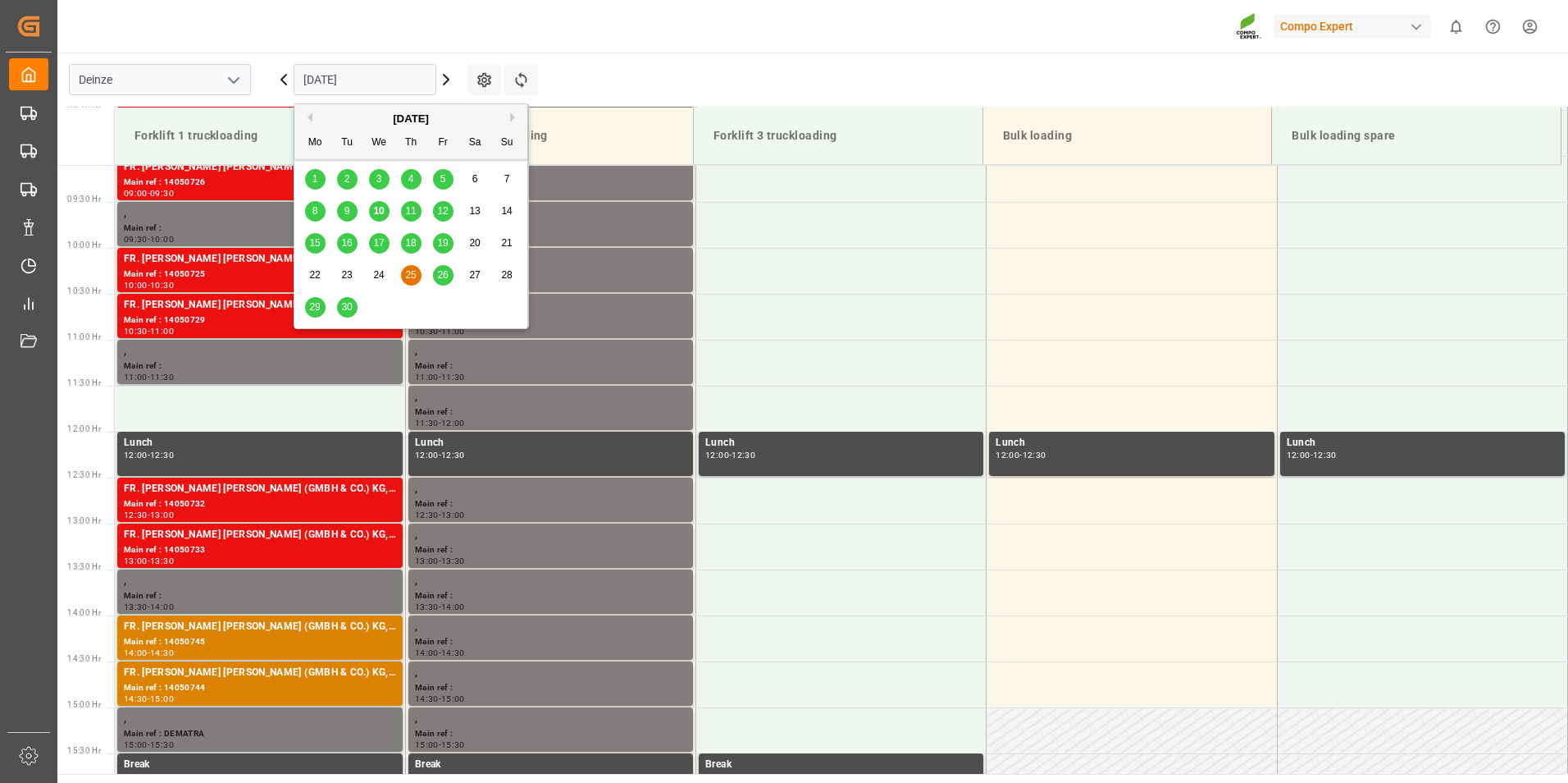
click at [441, 275] on span "26" at bounding box center [442, 275] width 11 height 12
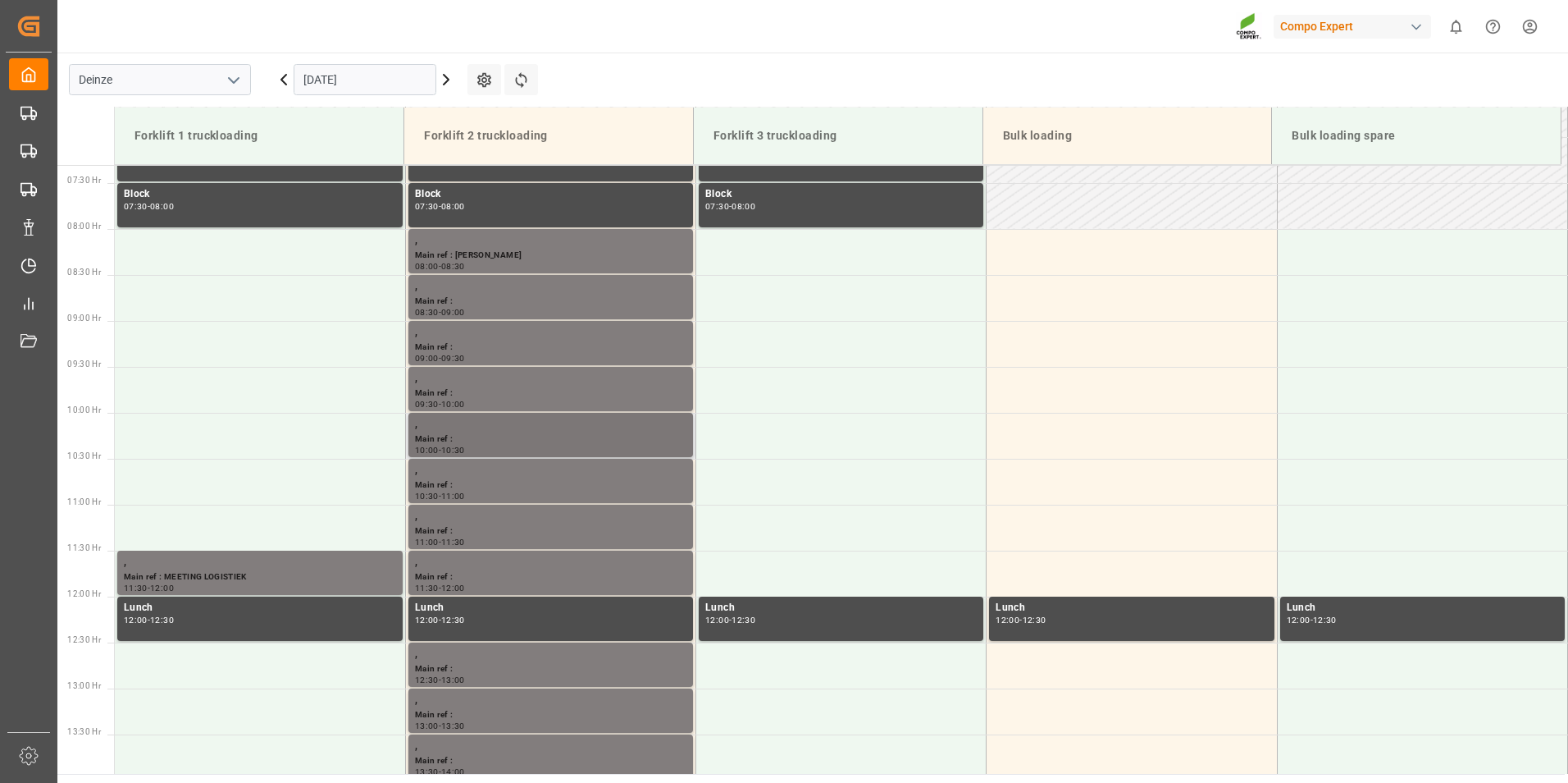
scroll to position [672, 0]
click at [410, 87] on input "[DATE]" at bounding box center [365, 79] width 143 height 32
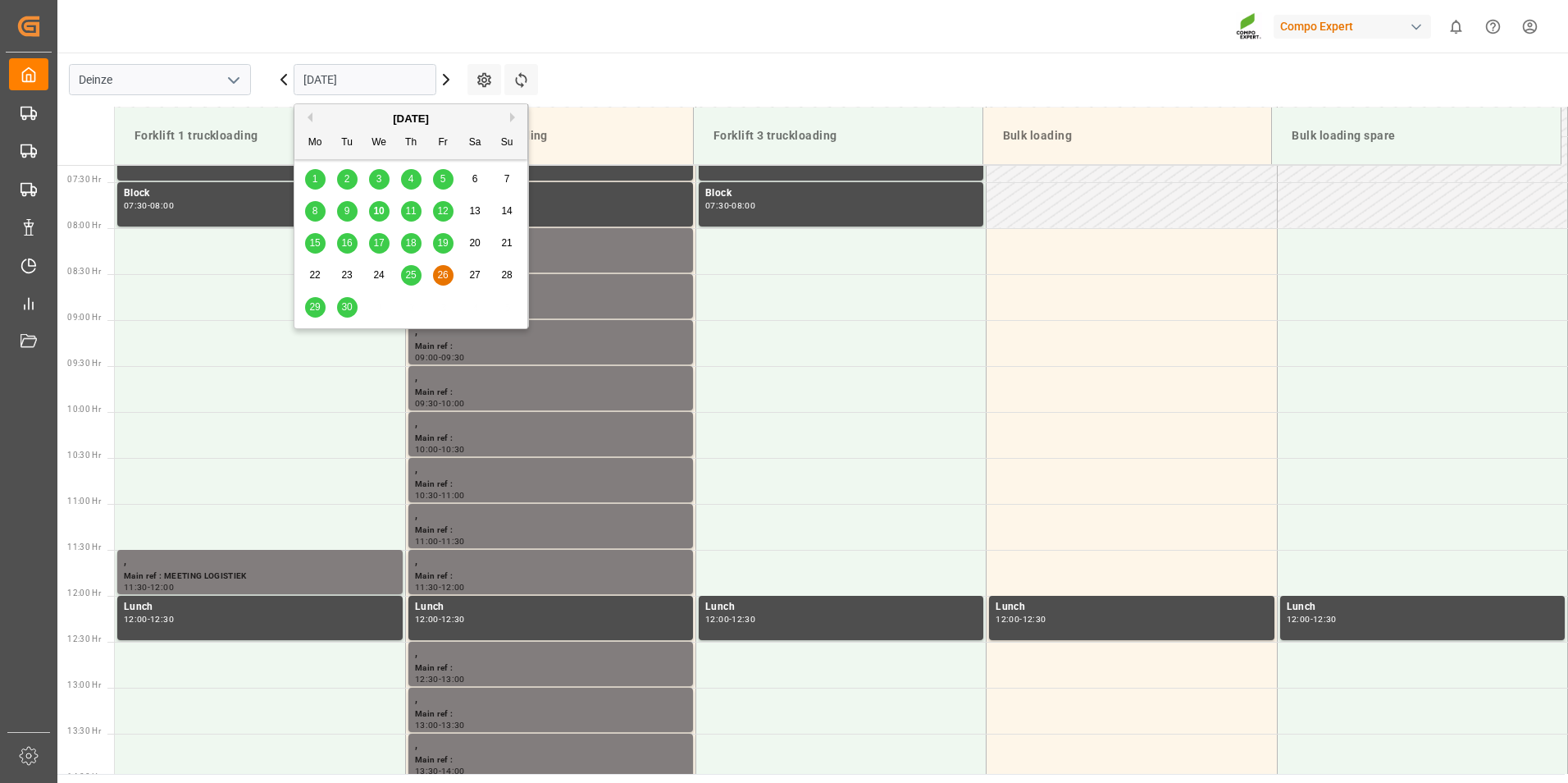
click at [316, 308] on span "29" at bounding box center [315, 306] width 11 height 12
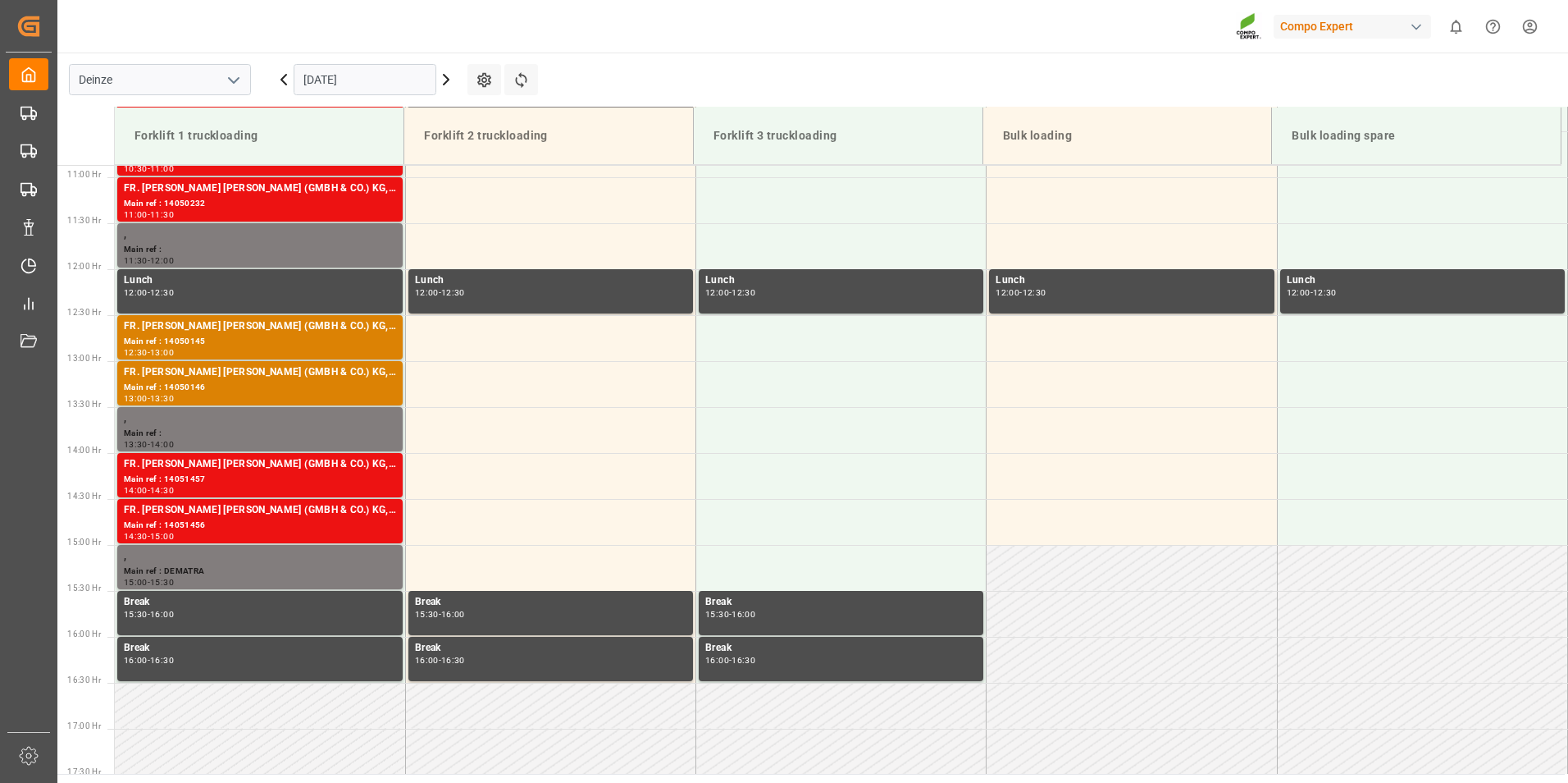
scroll to position [1000, 0]
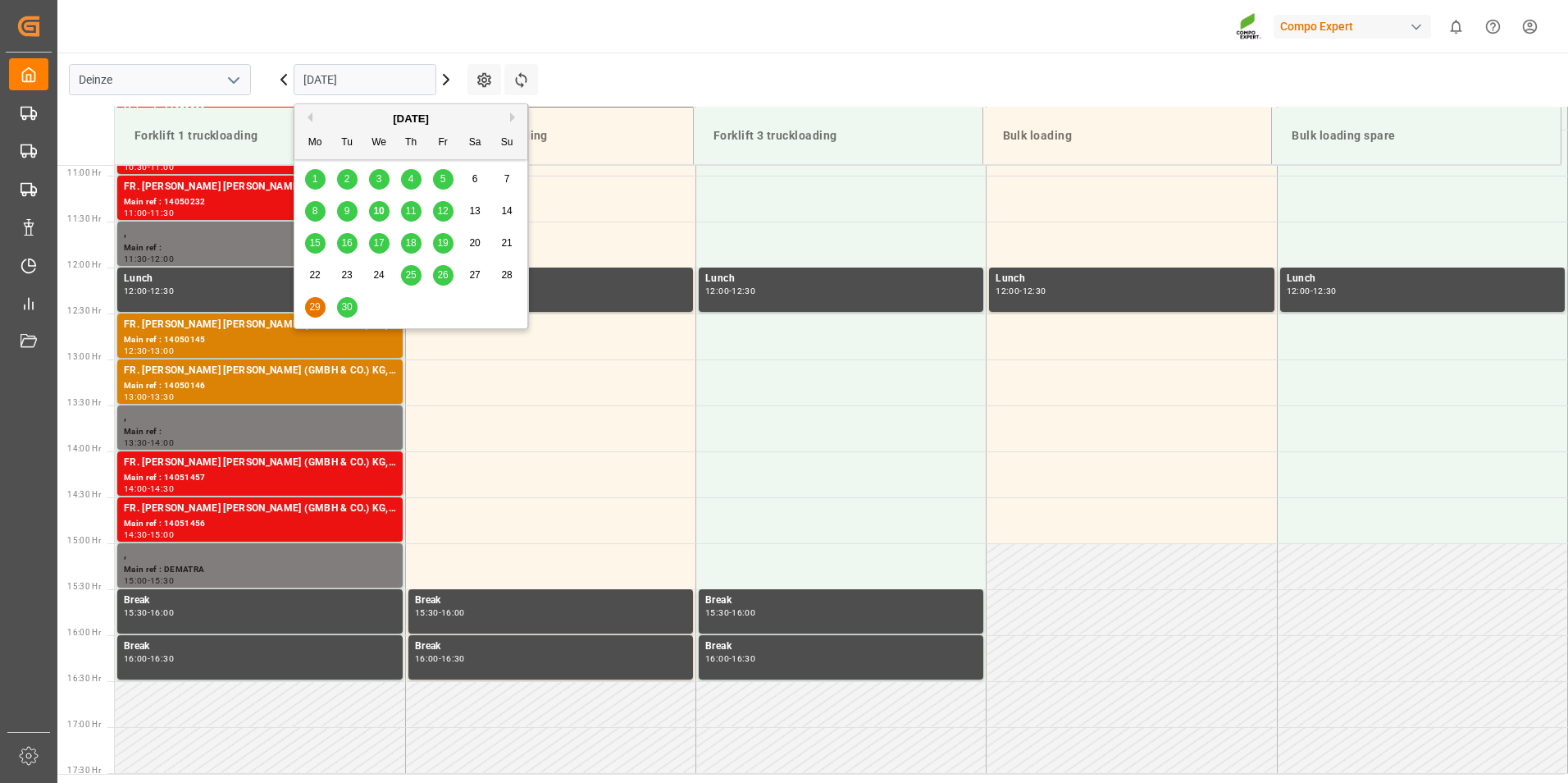
click at [373, 80] on input "[DATE]" at bounding box center [365, 79] width 143 height 32
click at [348, 303] on span "30" at bounding box center [347, 306] width 11 height 12
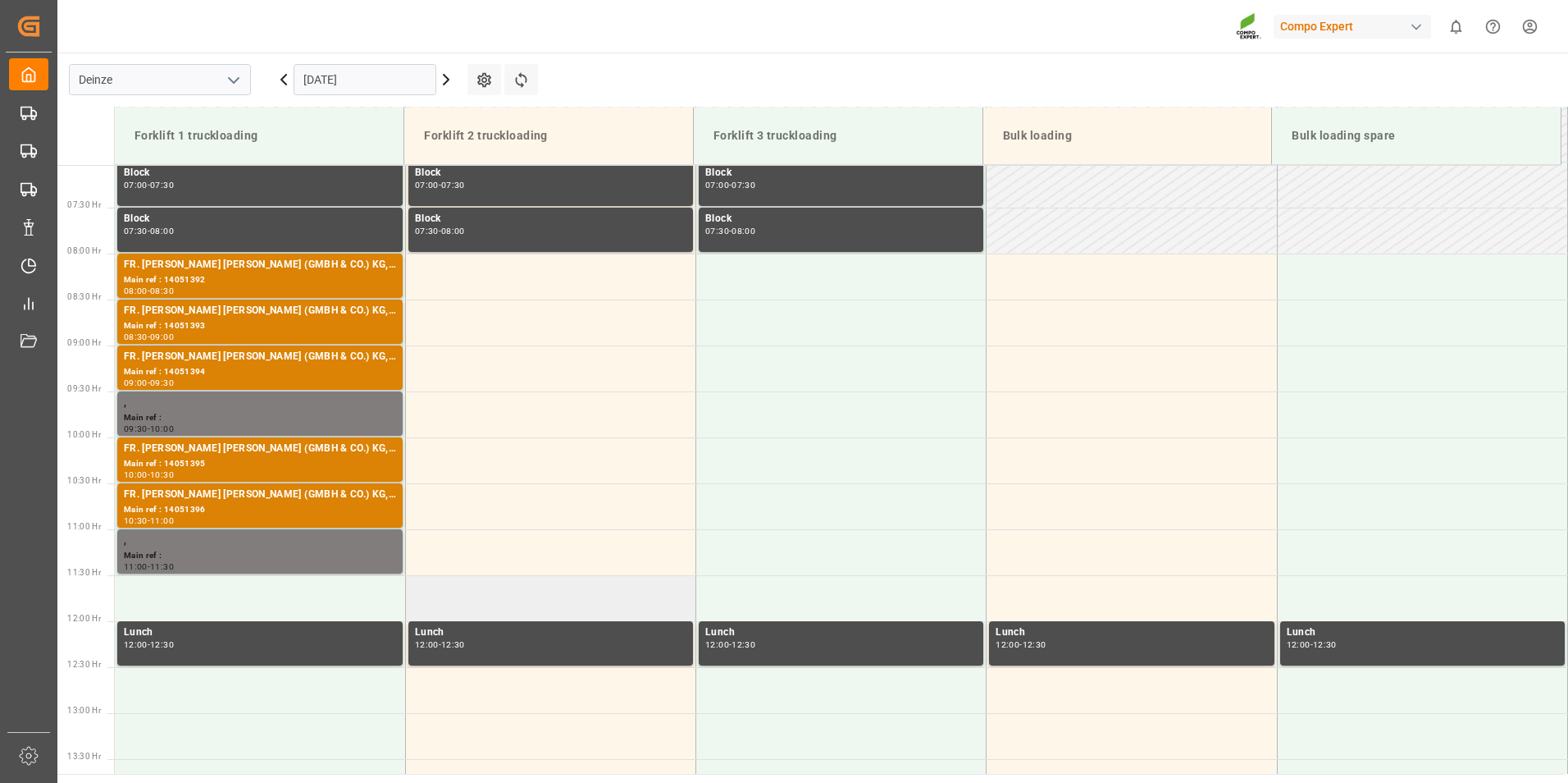
scroll to position [590, 0]
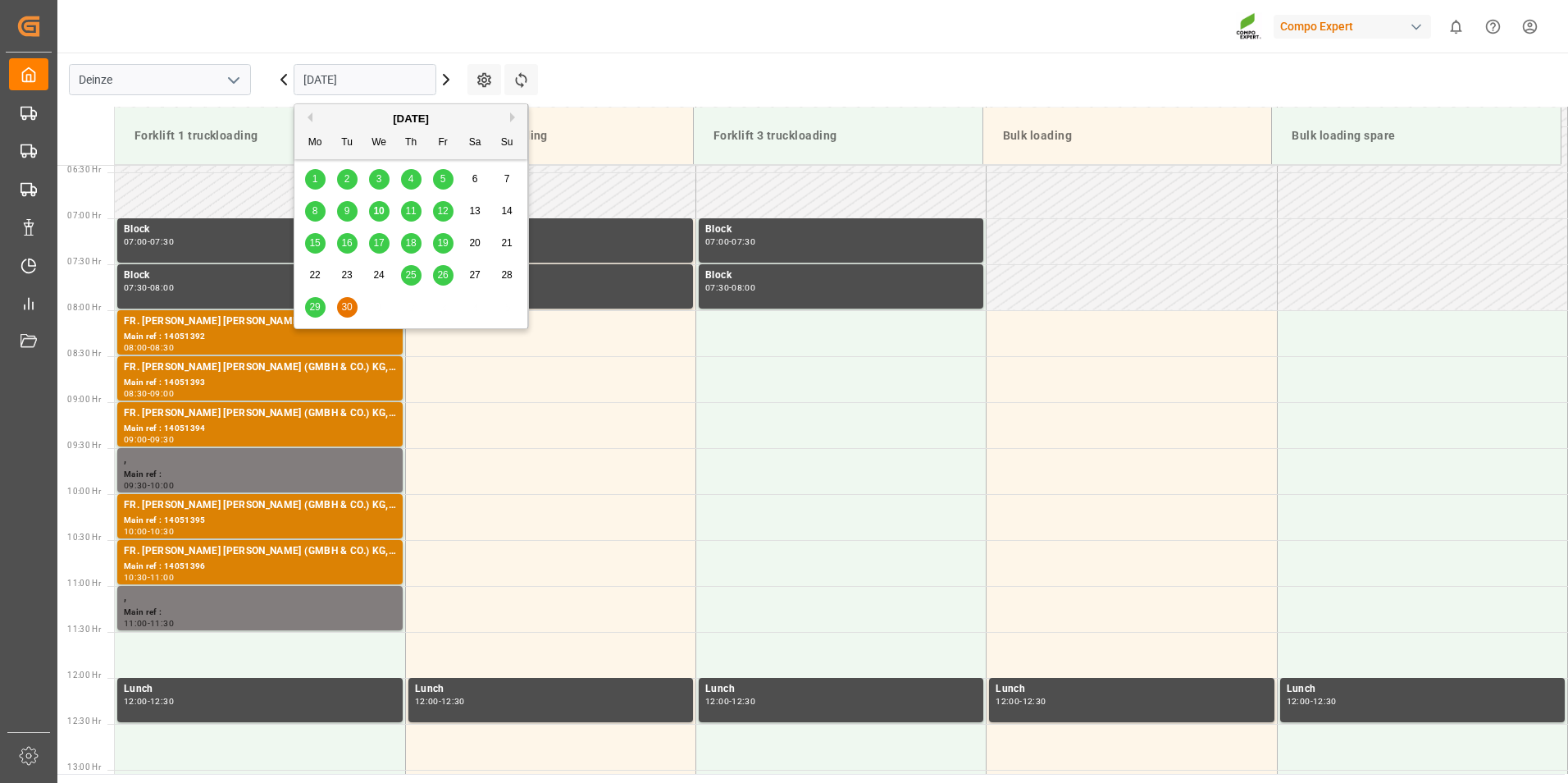
click at [384, 78] on input "[DATE]" at bounding box center [365, 79] width 143 height 32
click at [384, 213] on span "10" at bounding box center [378, 210] width 11 height 12
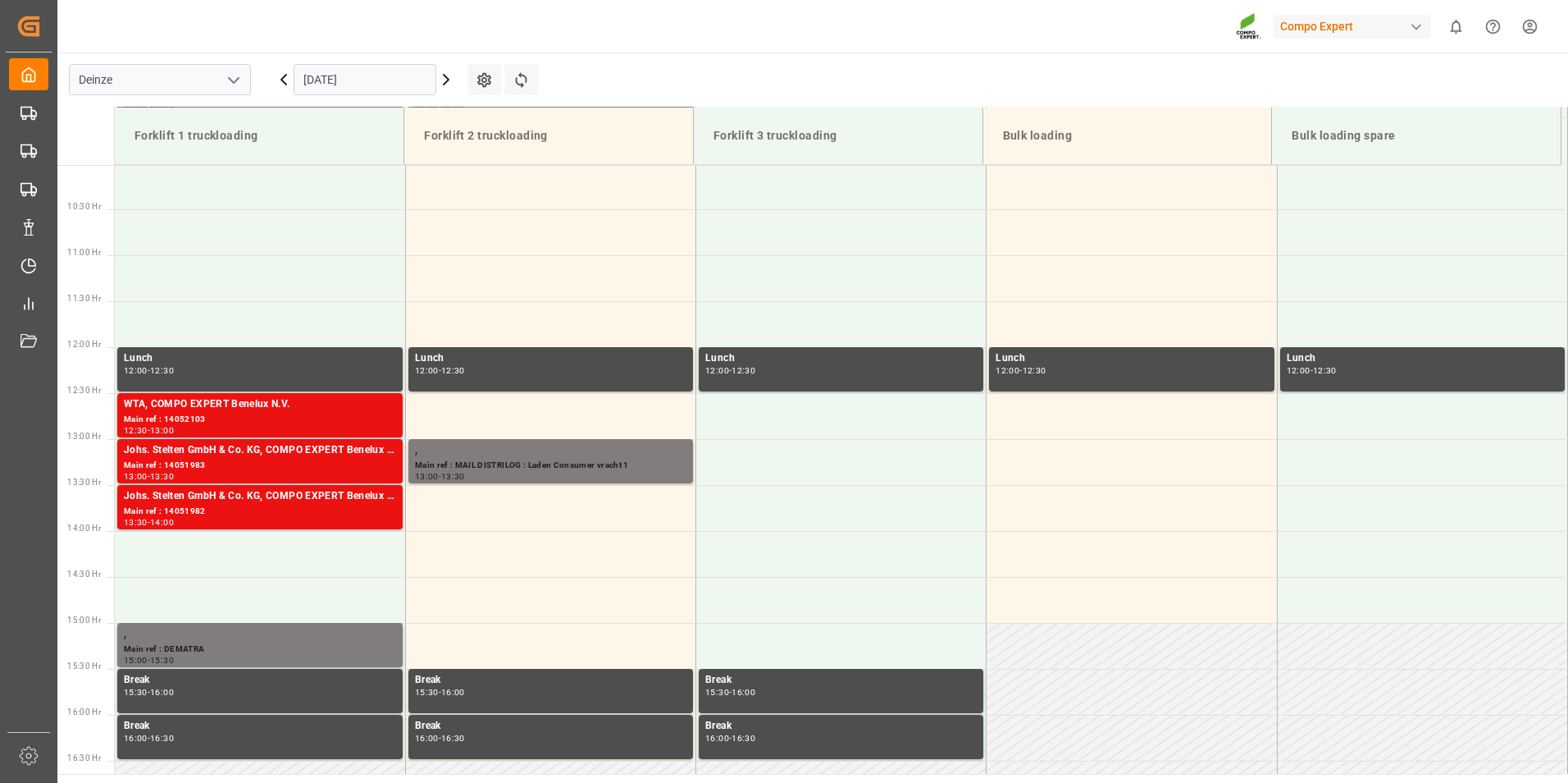
scroll to position [1000, 0]
